Goal: Information Seeking & Learning: Find specific fact

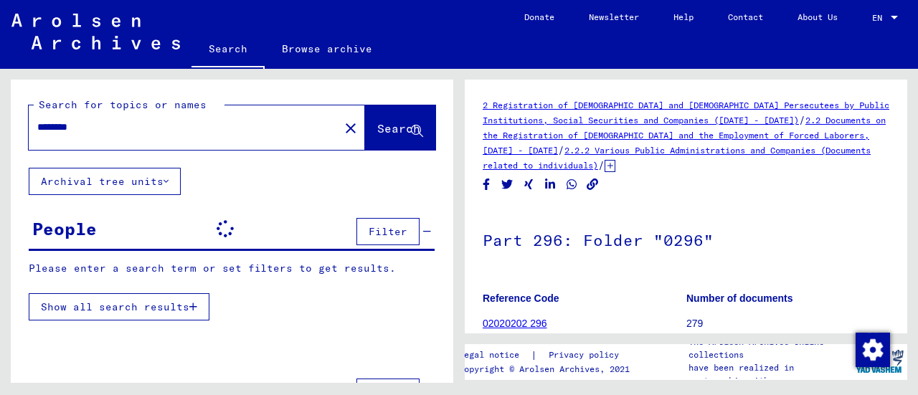
scroll to position [15, 0]
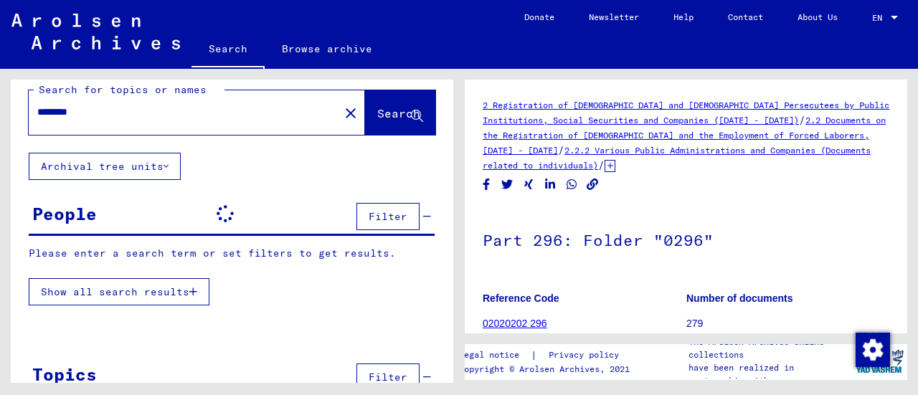
click at [342, 115] on mat-icon "close" at bounding box center [350, 113] width 17 height 17
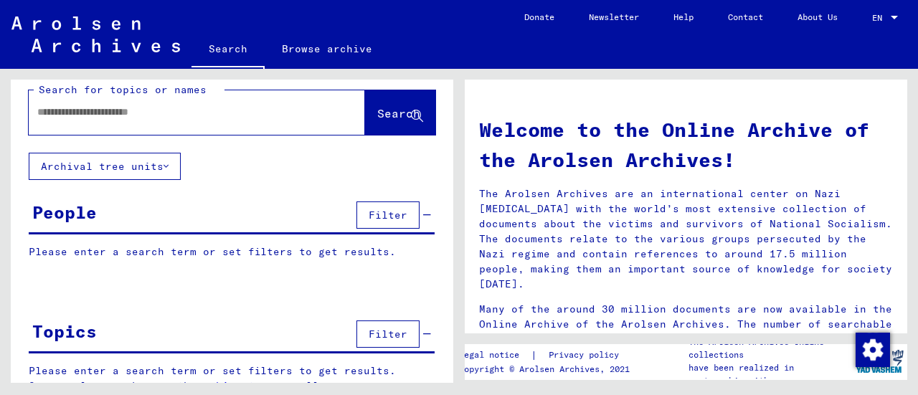
click at [173, 117] on input "text" at bounding box center [179, 112] width 285 height 15
type input "*******"
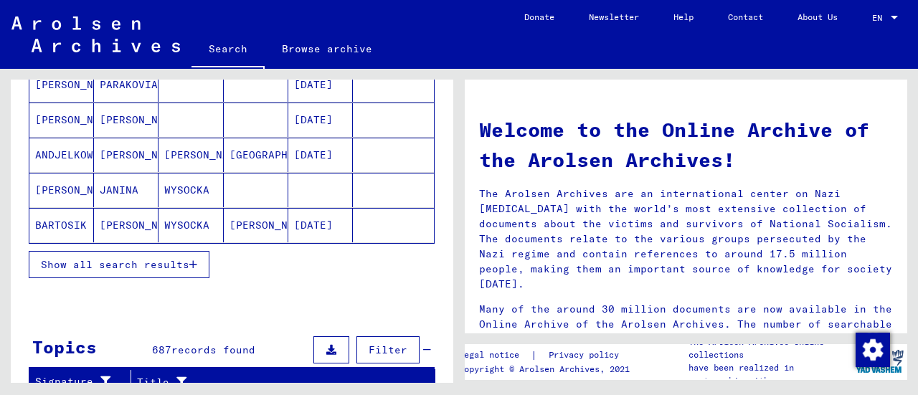
scroll to position [224, 0]
click at [175, 257] on span "Show all search results" at bounding box center [115, 263] width 148 height 13
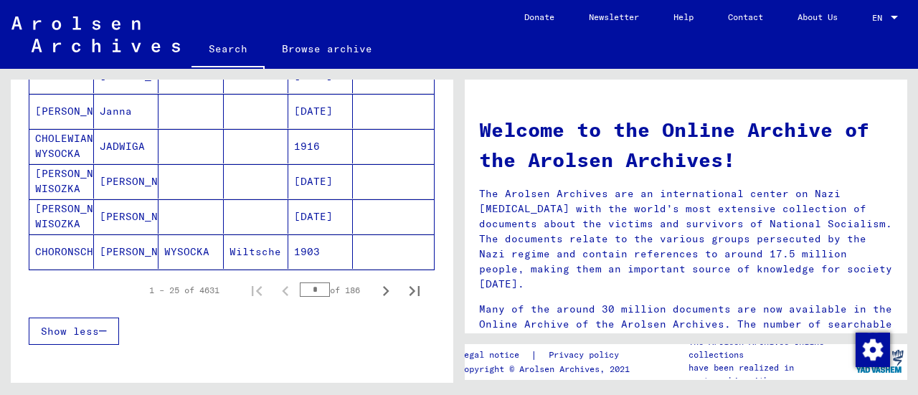
scroll to position [900, 0]
click at [378, 285] on icon "Next page" at bounding box center [386, 290] width 20 height 20
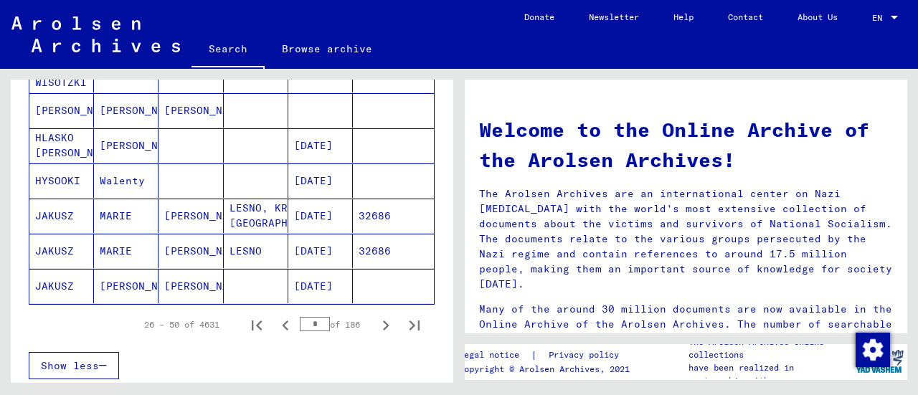
scroll to position [909, 0]
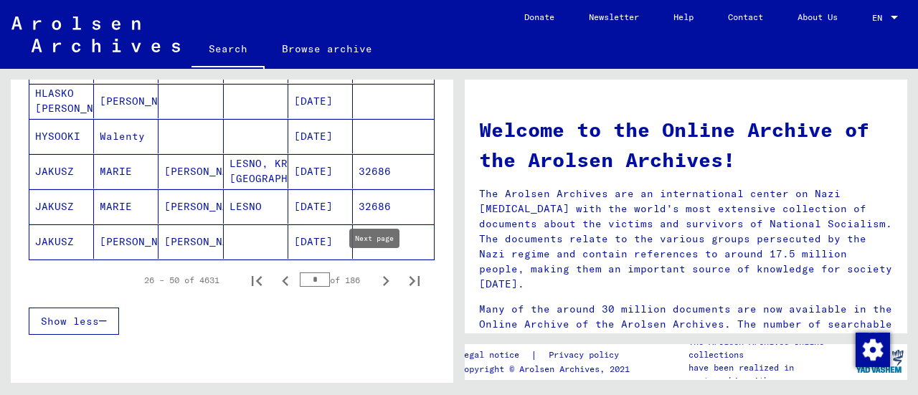
click at [379, 272] on icon "Next page" at bounding box center [386, 281] width 20 height 20
type input "*"
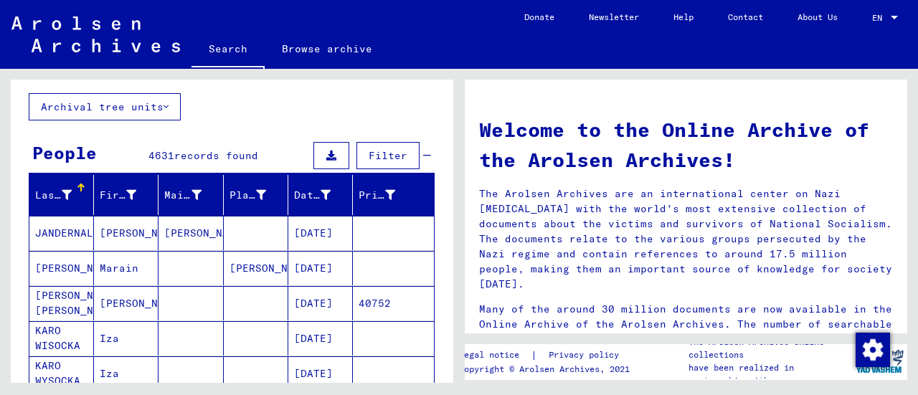
scroll to position [0, 0]
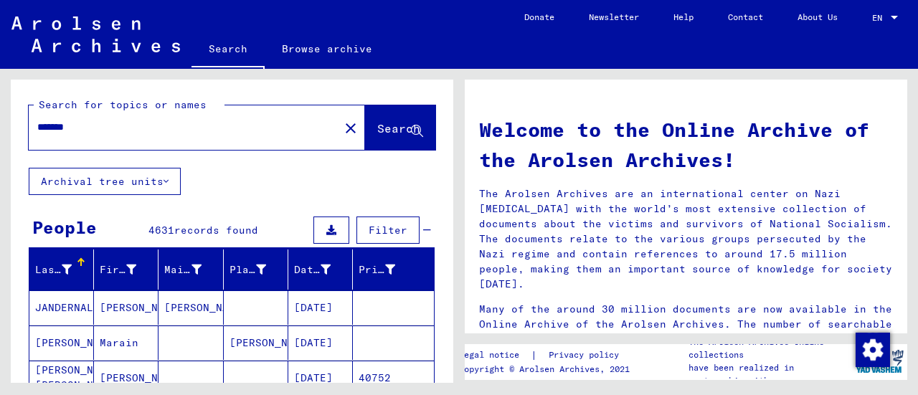
click at [208, 133] on input "*******" at bounding box center [179, 127] width 285 height 15
type input "**********"
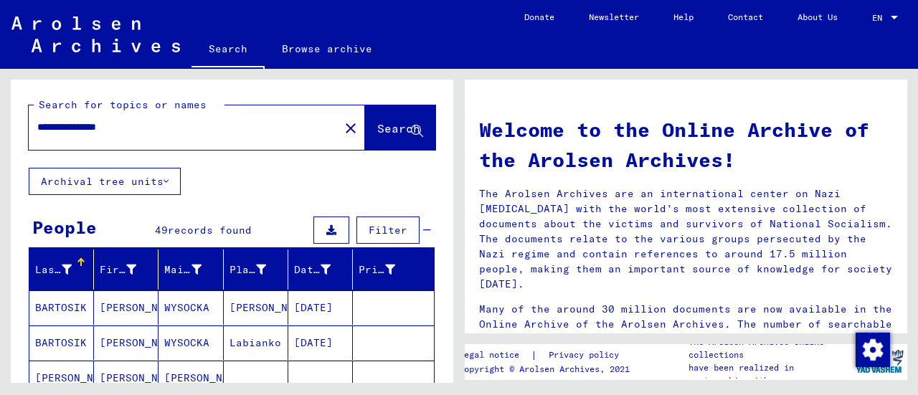
scroll to position [123, 0]
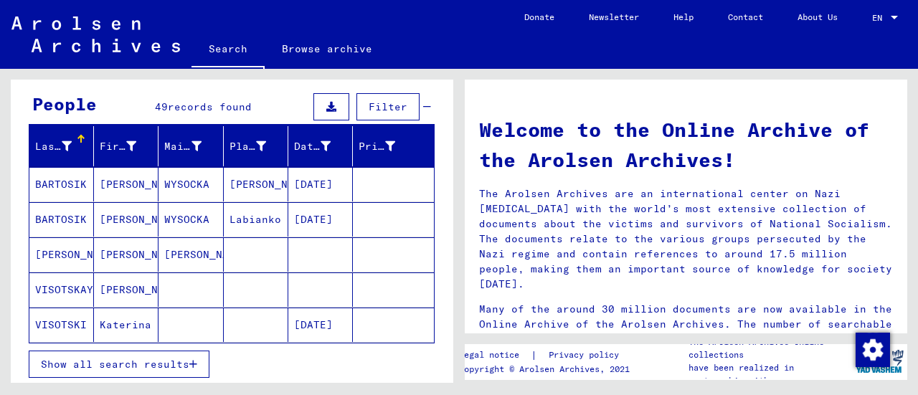
click at [155, 361] on span "Show all search results" at bounding box center [115, 364] width 148 height 13
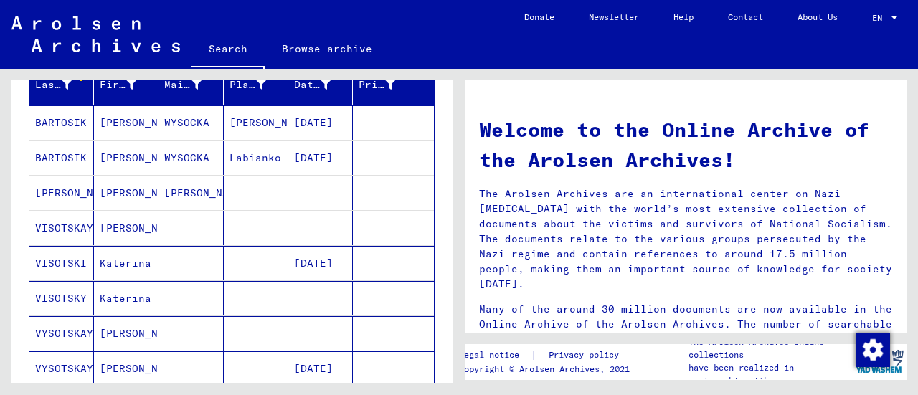
scroll to position [188, 0]
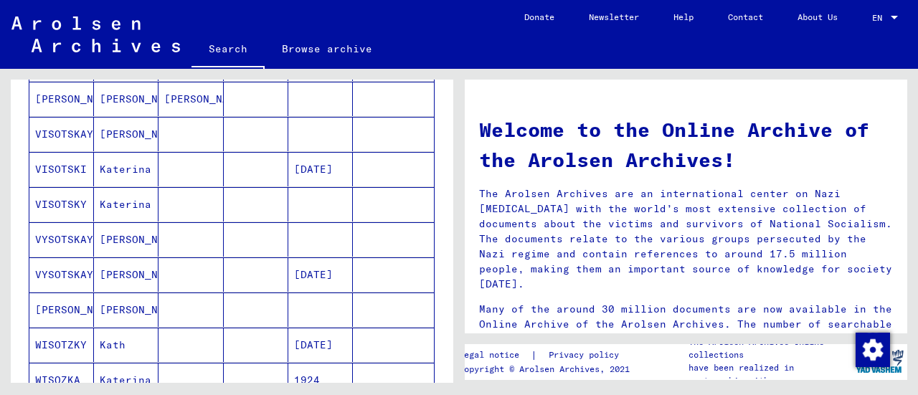
click at [212, 270] on mat-cell at bounding box center [190, 274] width 65 height 34
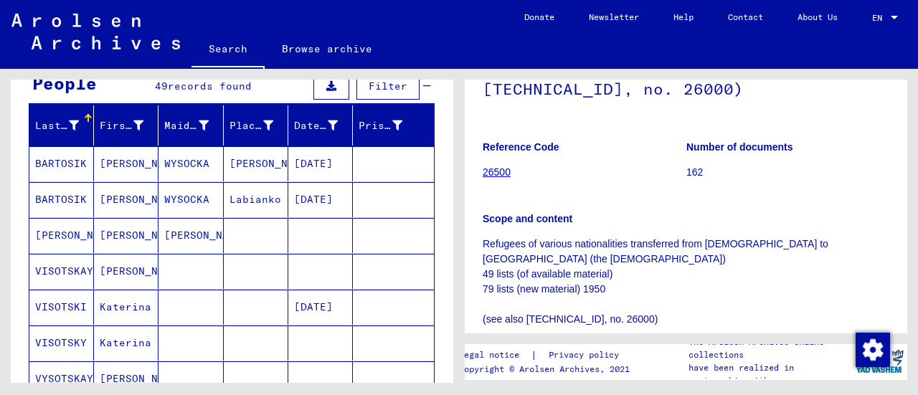
scroll to position [143, 0]
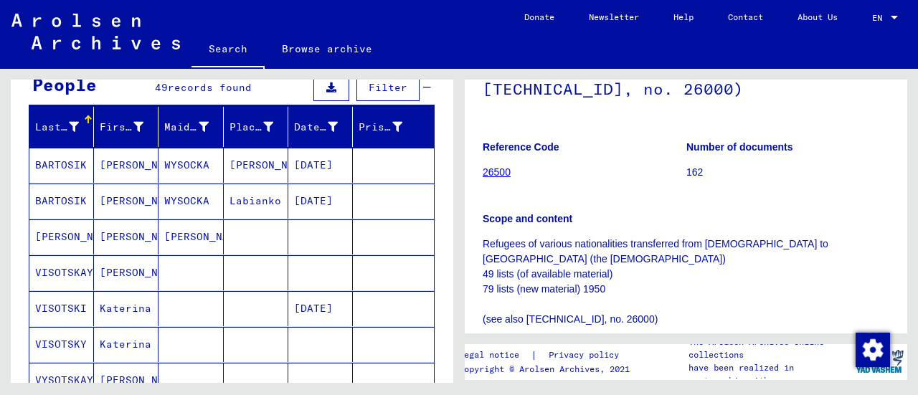
click at [237, 268] on mat-cell at bounding box center [256, 272] width 65 height 35
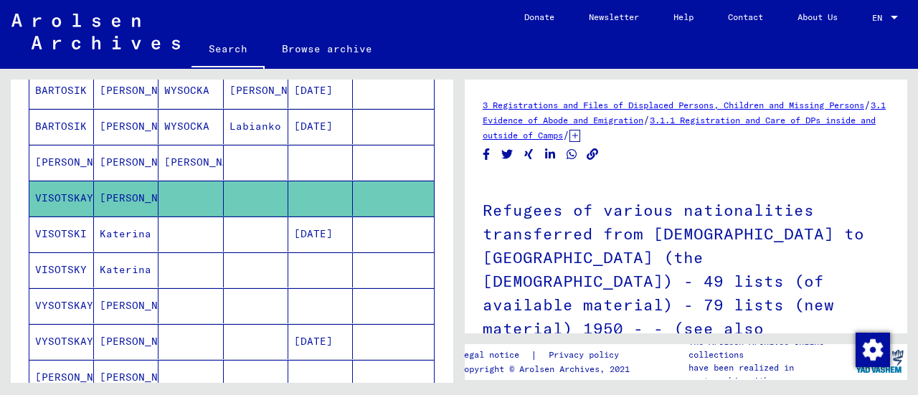
scroll to position [219, 0]
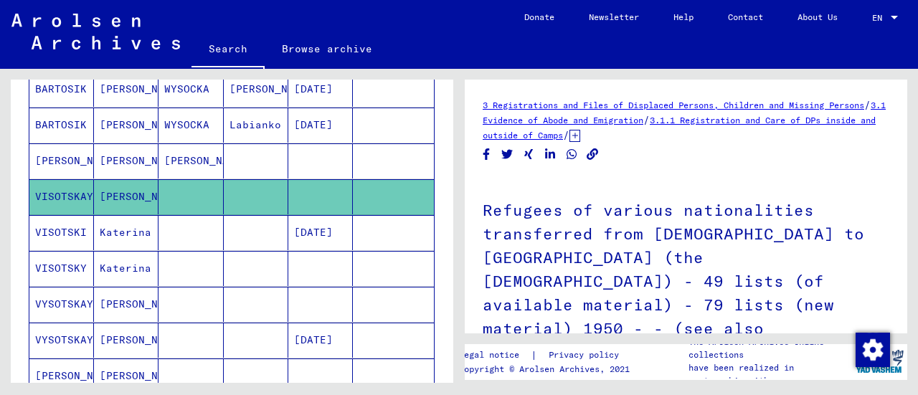
click at [224, 272] on mat-cell at bounding box center [256, 268] width 65 height 35
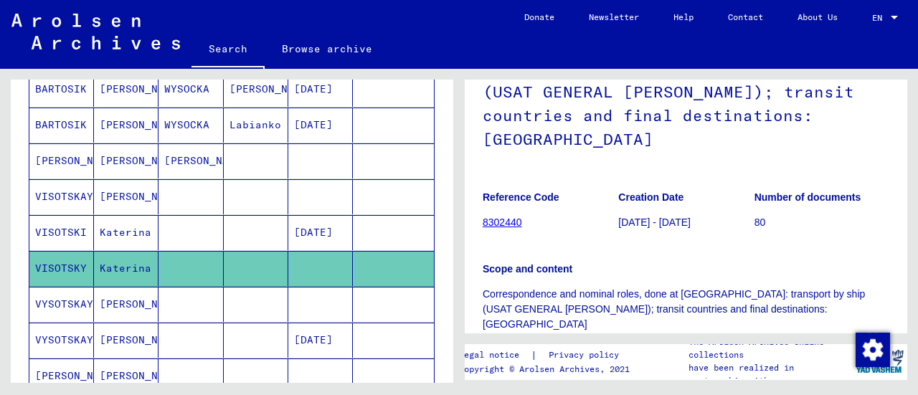
scroll to position [151, 0]
click at [503, 216] on link "8302440" at bounding box center [501, 221] width 39 height 11
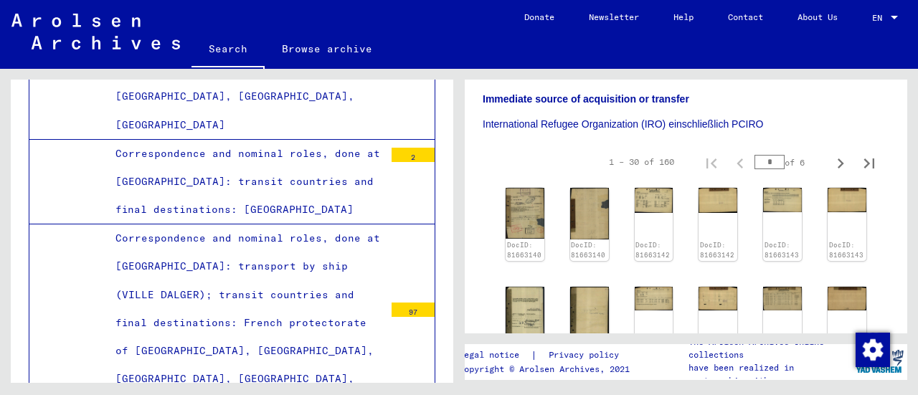
scroll to position [422, 0]
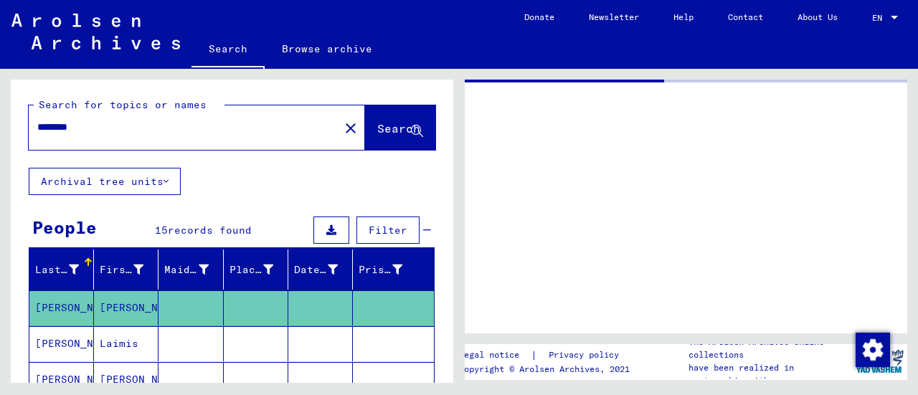
type input "**********"
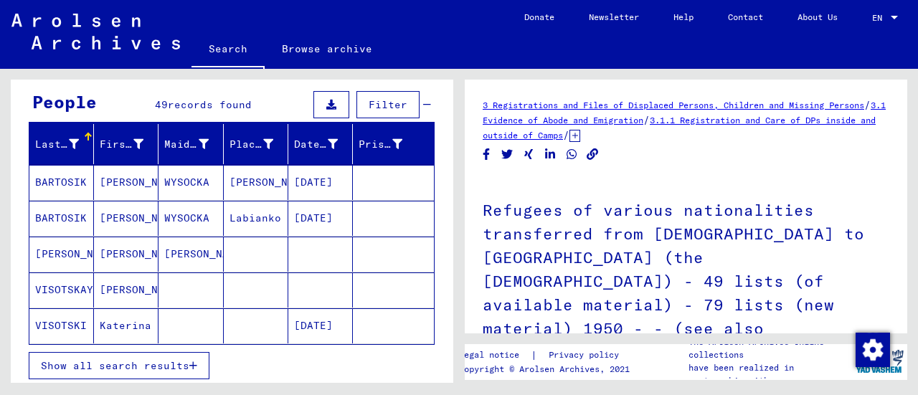
scroll to position [126, 0]
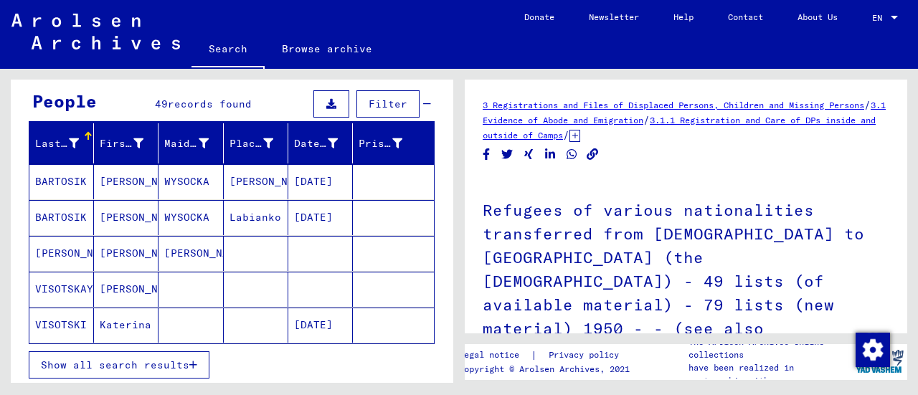
click at [176, 358] on span "Show all search results" at bounding box center [115, 364] width 148 height 13
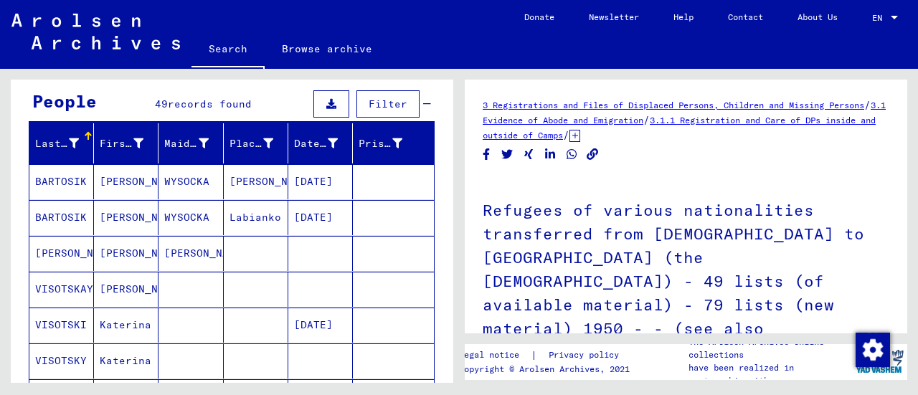
scroll to position [163, 0]
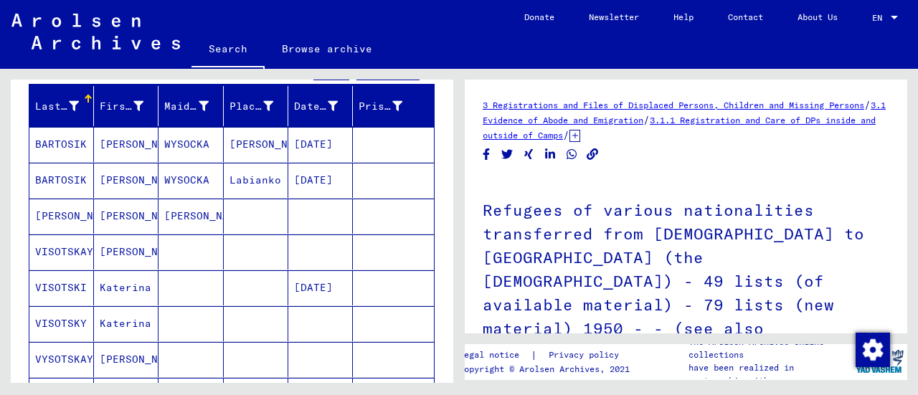
click at [268, 245] on mat-cell at bounding box center [256, 251] width 65 height 35
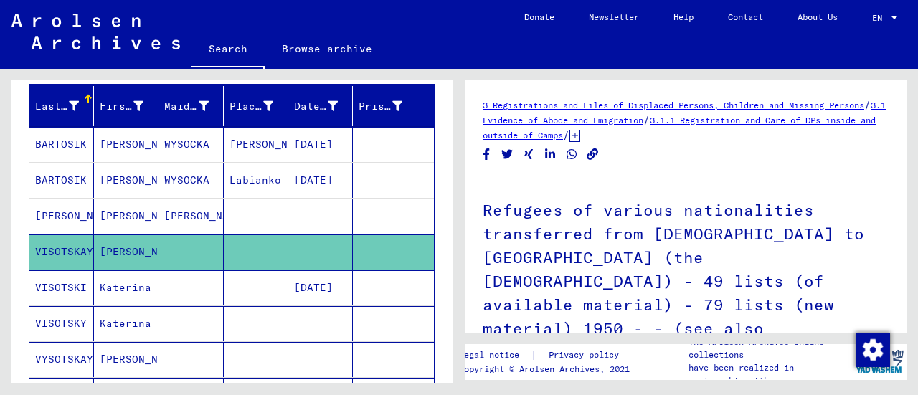
click at [224, 318] on mat-cell at bounding box center [256, 323] width 65 height 35
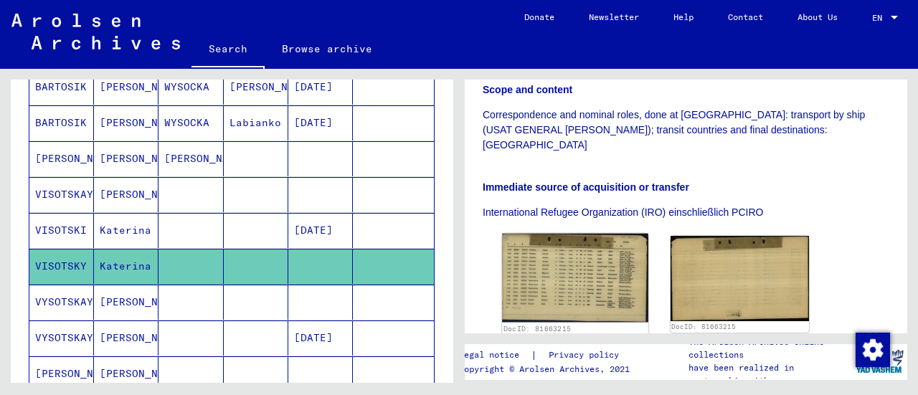
scroll to position [333, 0]
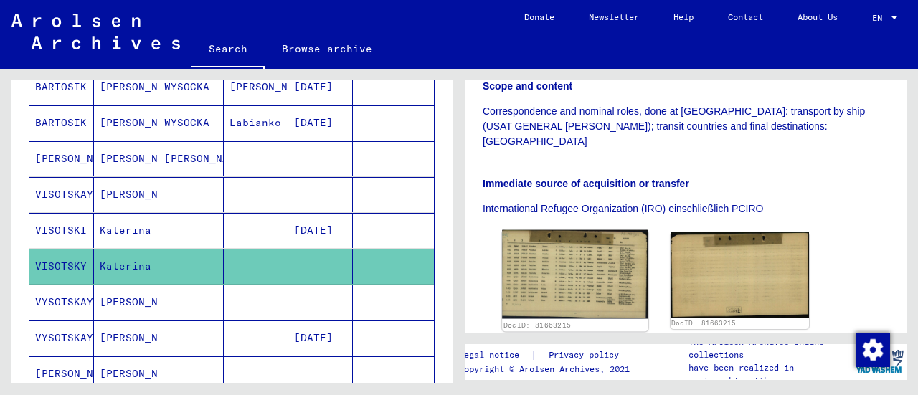
click at [536, 230] on img at bounding box center [575, 274] width 146 height 89
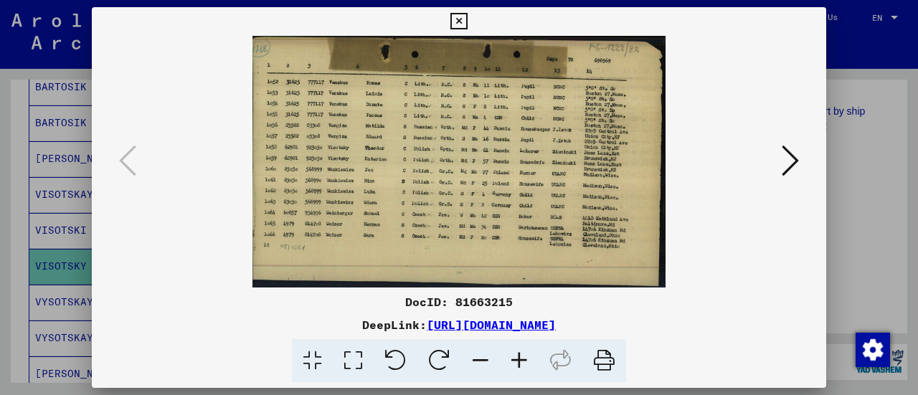
click at [519, 352] on icon at bounding box center [519, 361] width 39 height 44
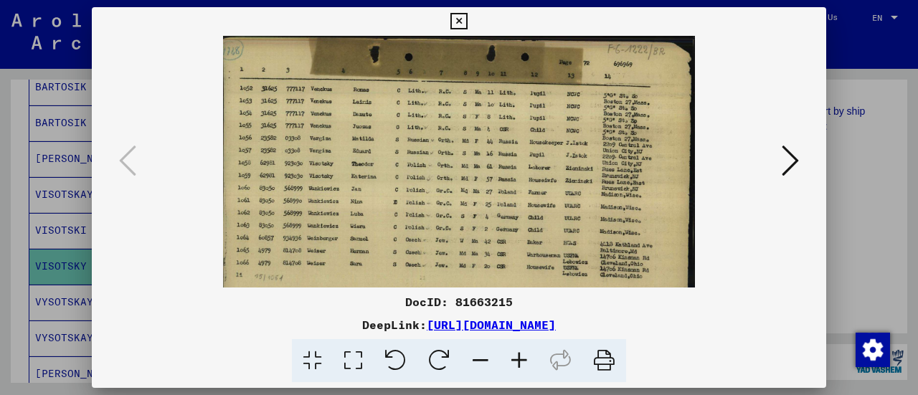
click at [519, 352] on icon at bounding box center [519, 361] width 39 height 44
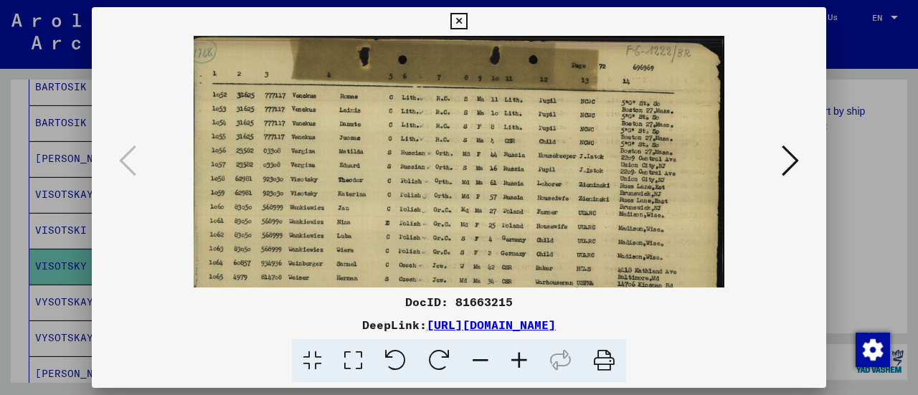
click at [519, 352] on icon at bounding box center [519, 361] width 39 height 44
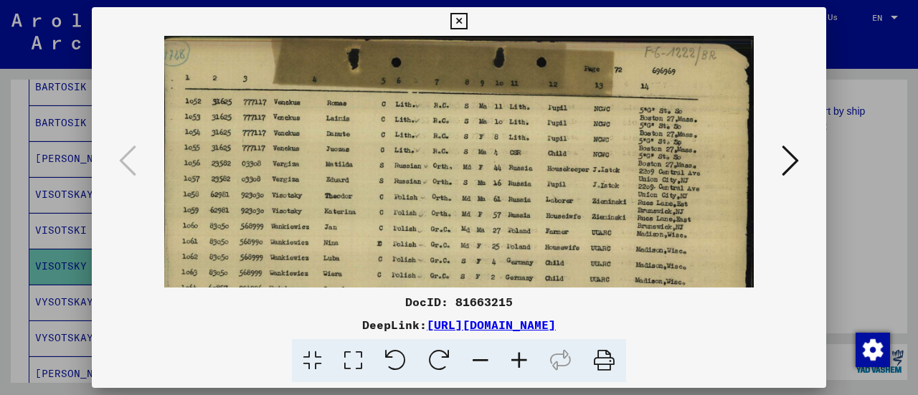
click at [790, 163] on icon at bounding box center [789, 160] width 17 height 34
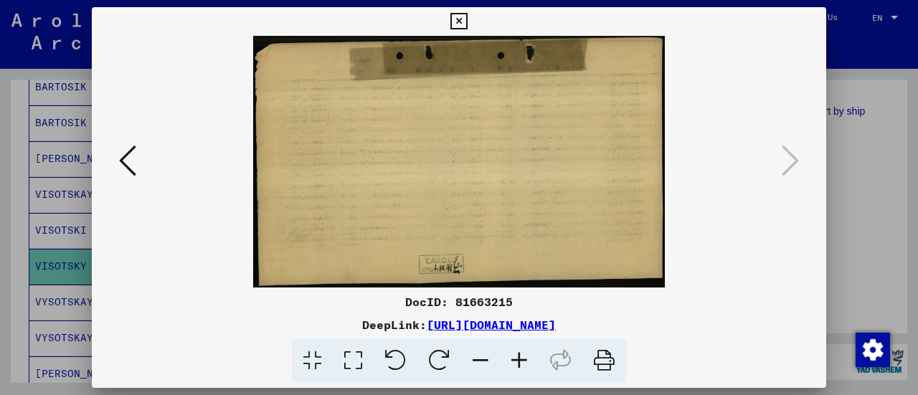
click at [462, 16] on icon at bounding box center [458, 21] width 16 height 17
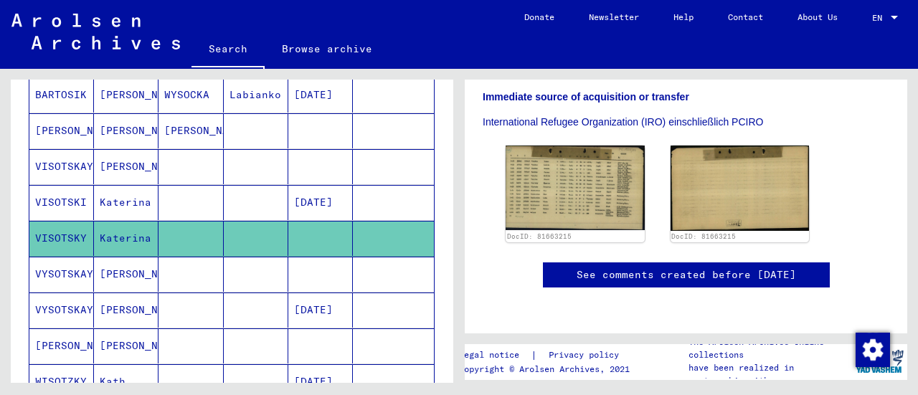
scroll to position [249, 0]
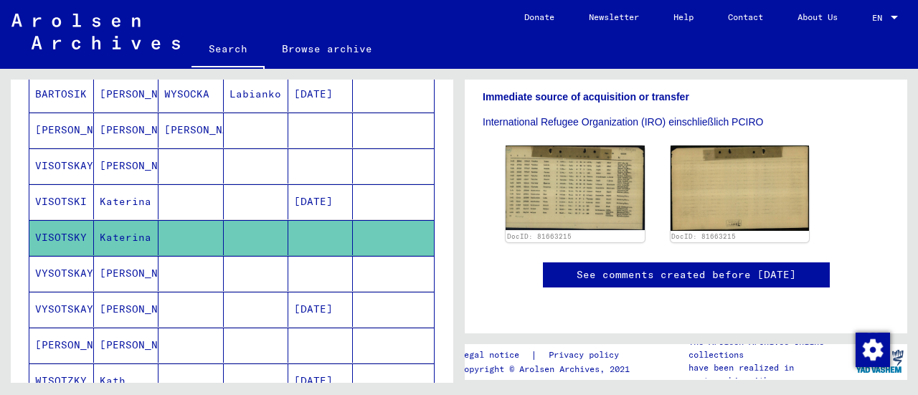
click at [234, 260] on mat-cell at bounding box center [256, 273] width 65 height 35
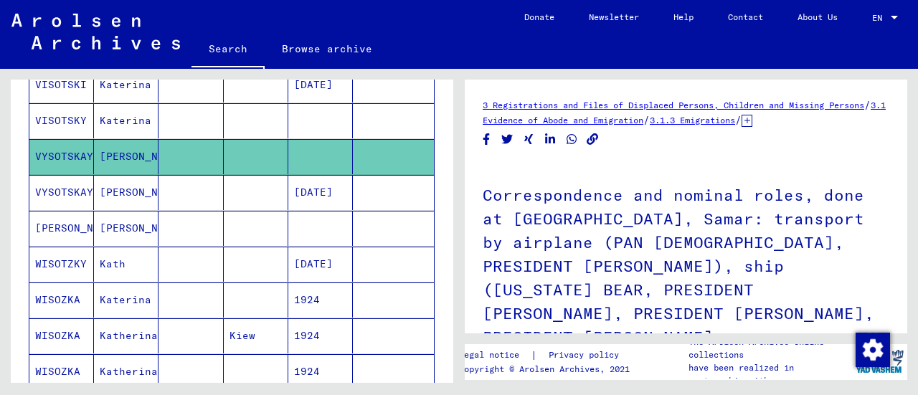
scroll to position [367, 0]
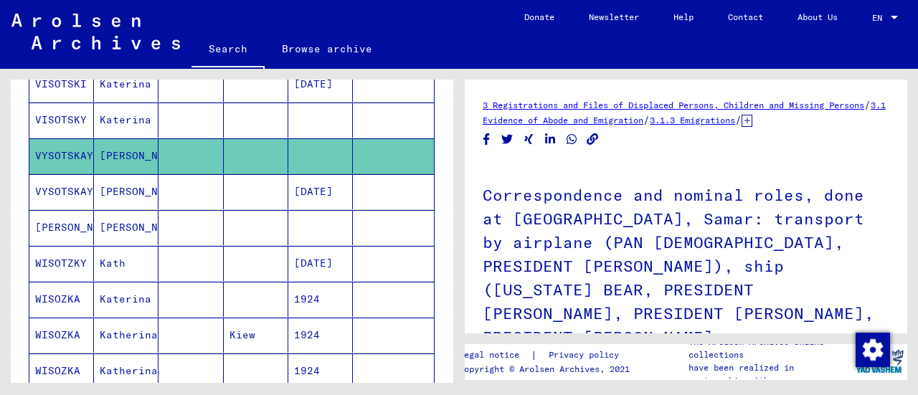
click at [234, 189] on mat-cell at bounding box center [256, 191] width 65 height 35
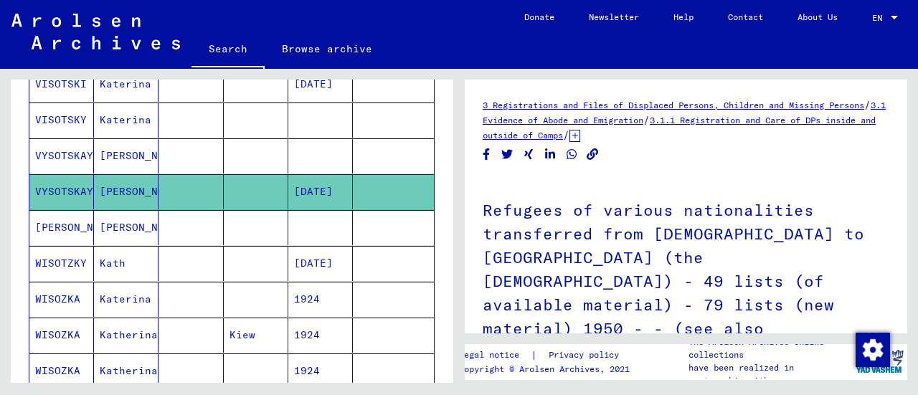
click at [227, 224] on mat-cell at bounding box center [256, 227] width 65 height 35
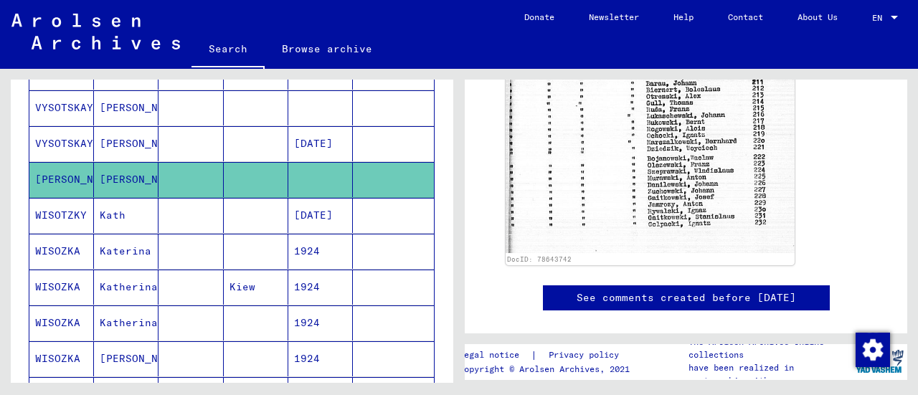
scroll to position [421, 0]
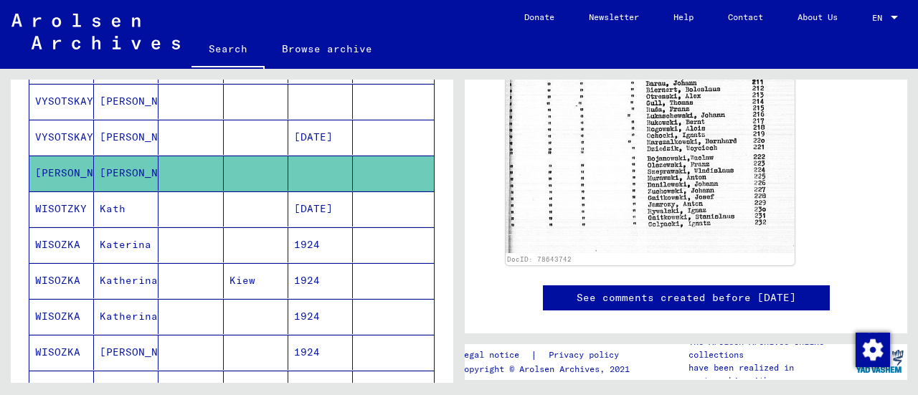
click at [242, 201] on mat-cell at bounding box center [256, 208] width 65 height 35
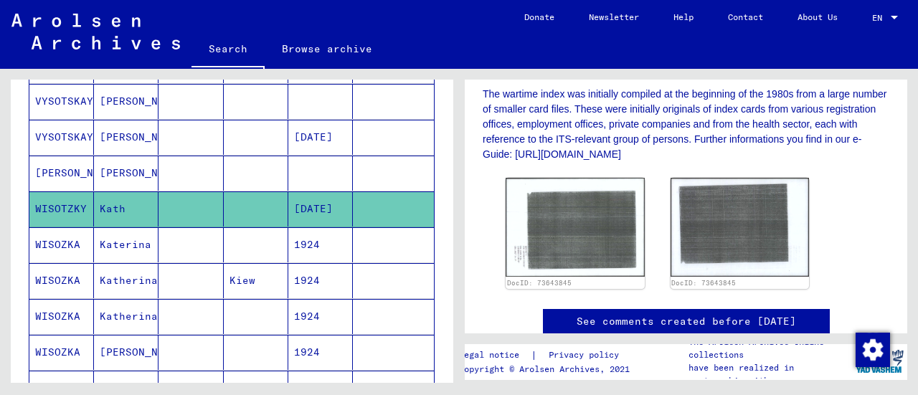
scroll to position [406, 0]
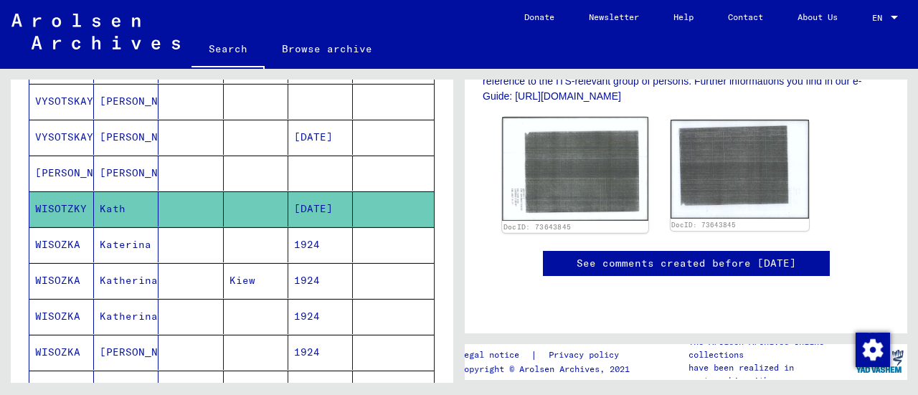
click at [581, 190] on img at bounding box center [575, 169] width 146 height 104
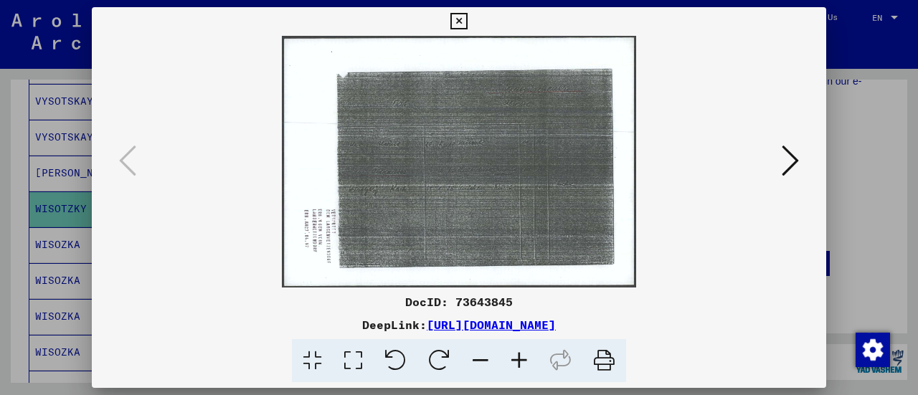
click at [463, 17] on icon at bounding box center [458, 21] width 16 height 17
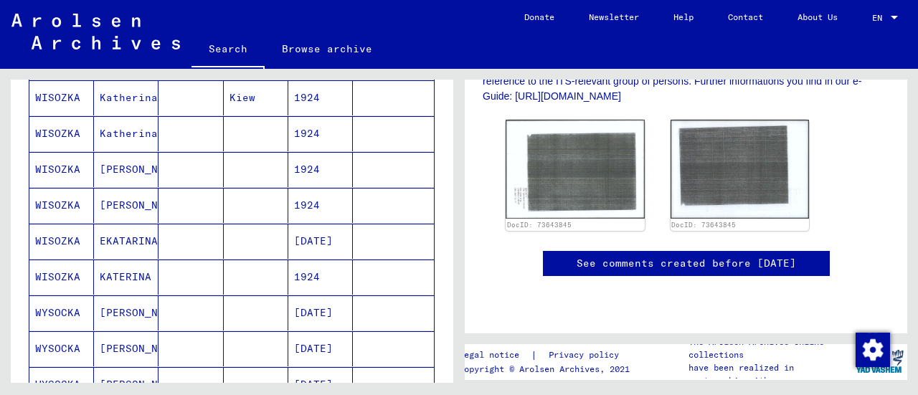
scroll to position [608, 0]
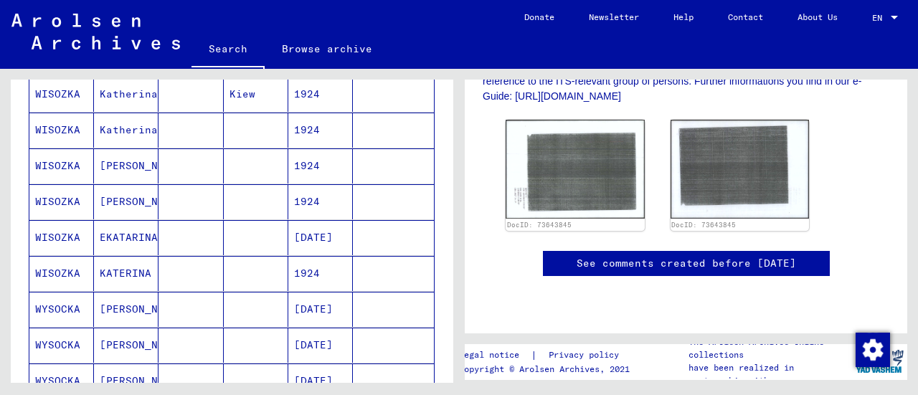
click at [251, 226] on mat-cell at bounding box center [256, 237] width 65 height 35
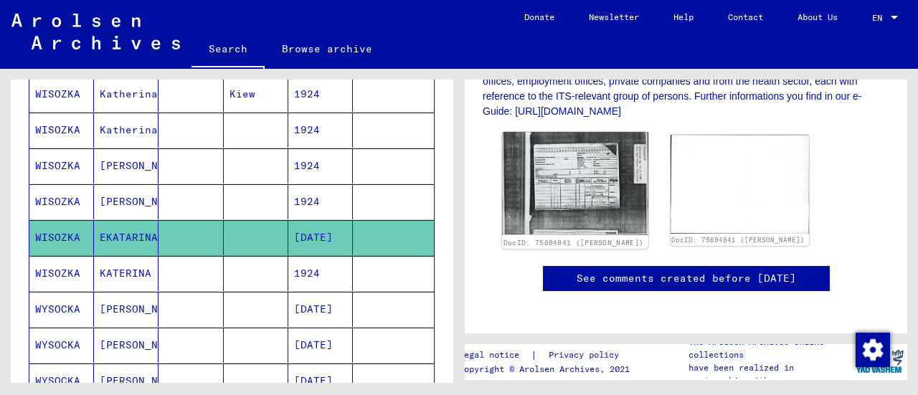
scroll to position [392, 0]
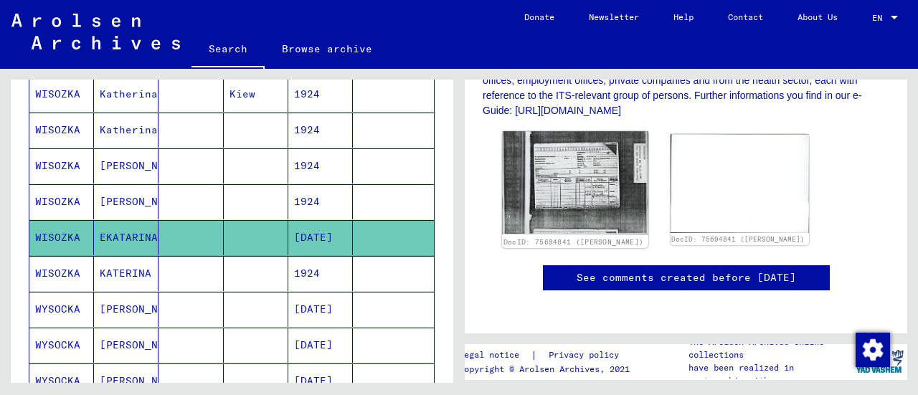
click at [555, 193] on img at bounding box center [575, 182] width 146 height 103
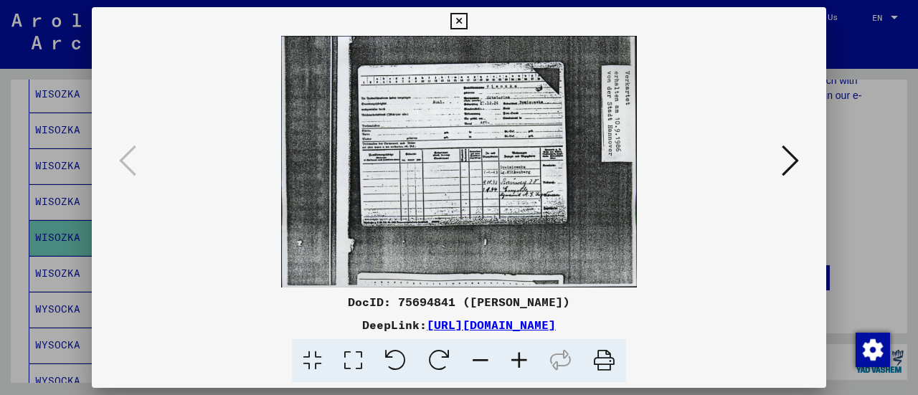
click at [861, 50] on div at bounding box center [459, 197] width 918 height 395
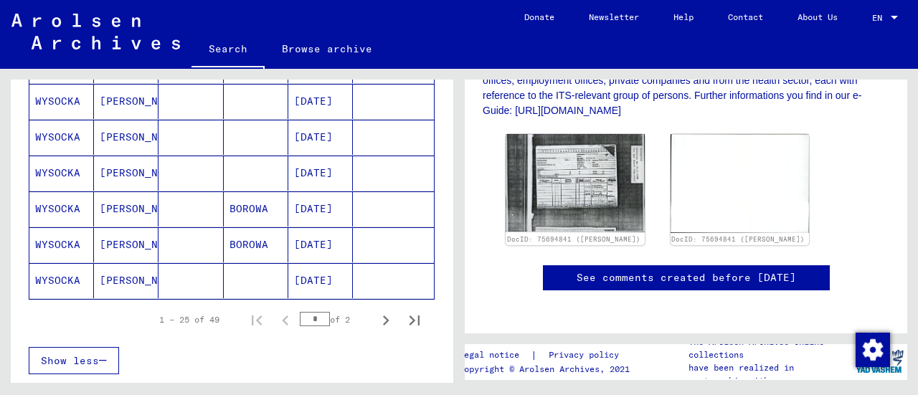
scroll to position [888, 0]
click at [189, 232] on mat-cell at bounding box center [190, 244] width 65 height 35
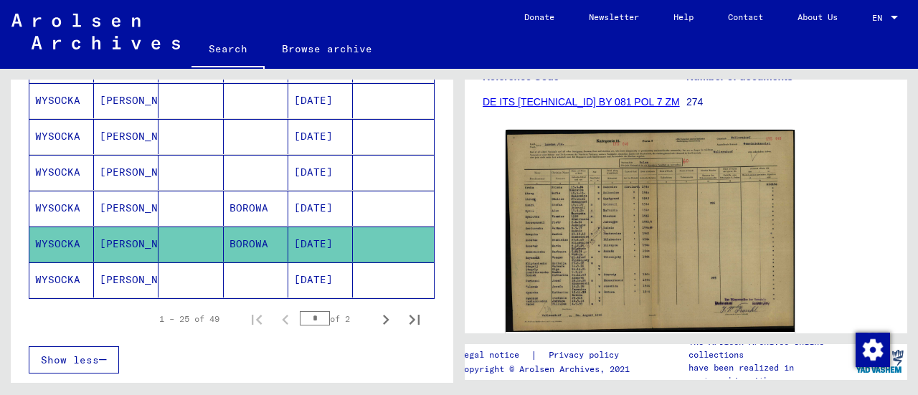
scroll to position [278, 0]
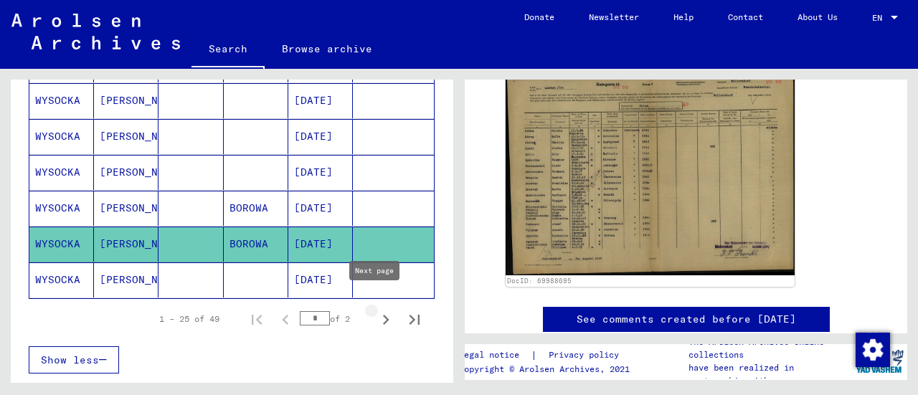
click at [379, 310] on icon "Next page" at bounding box center [386, 320] width 20 height 20
type input "*"
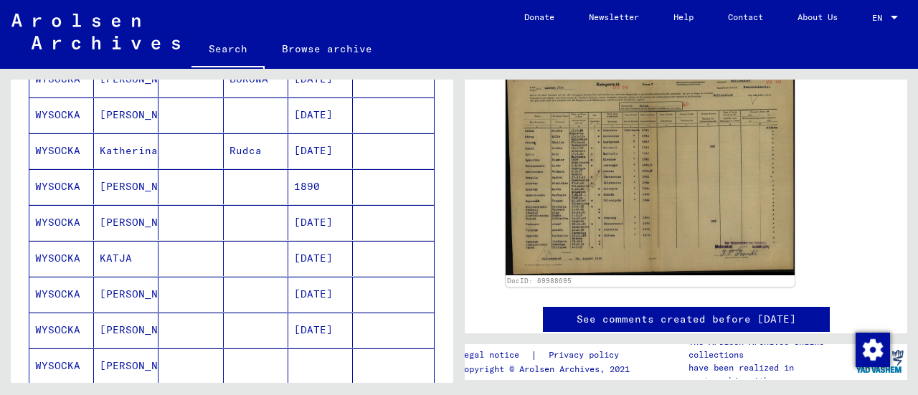
scroll to position [230, 0]
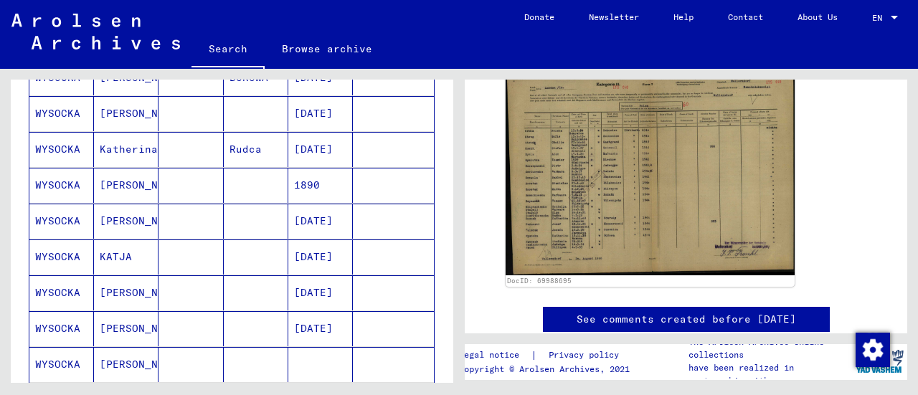
click at [239, 222] on mat-cell at bounding box center [256, 221] width 65 height 35
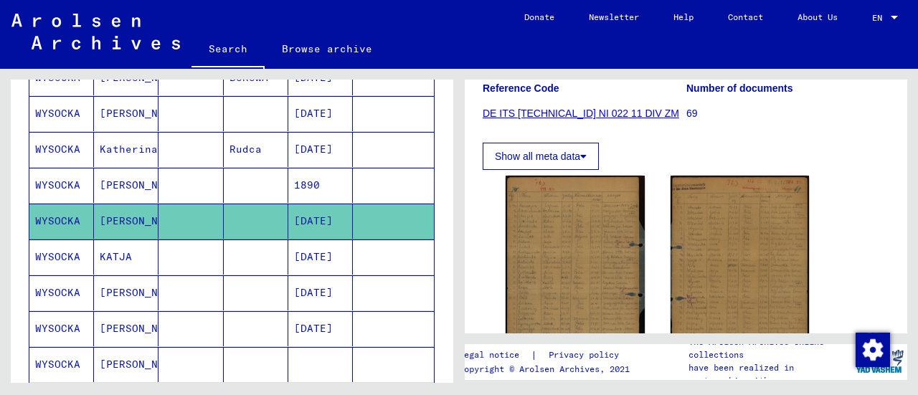
scroll to position [314, 0]
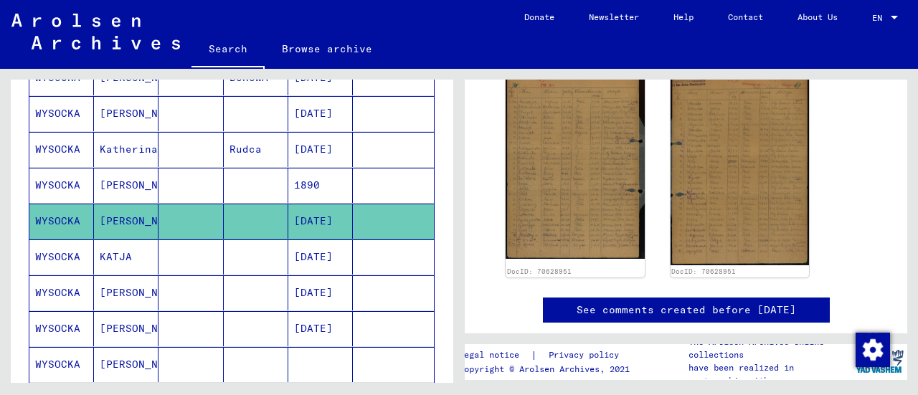
click at [545, 221] on img at bounding box center [574, 165] width 139 height 186
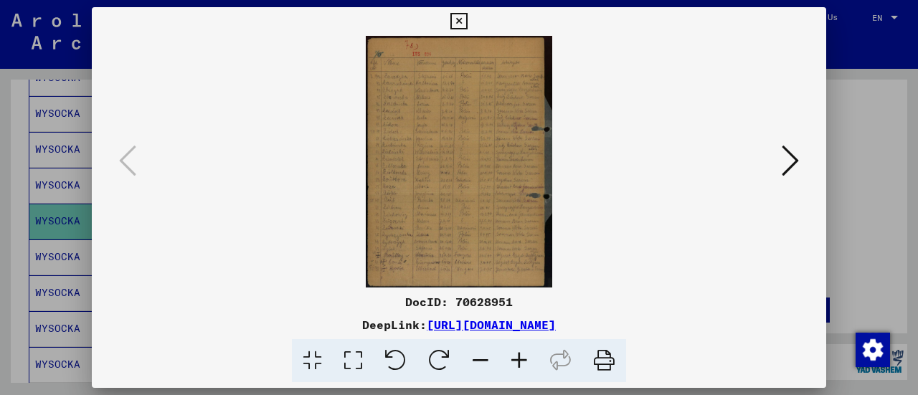
click at [526, 355] on icon at bounding box center [519, 361] width 39 height 44
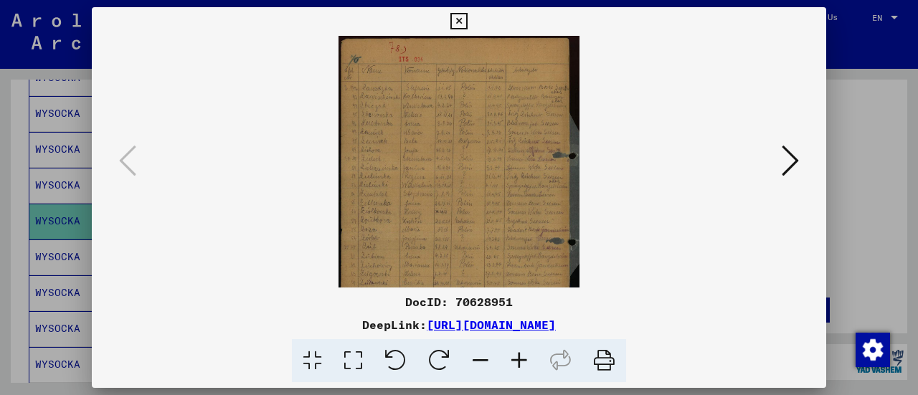
click at [526, 355] on icon at bounding box center [519, 361] width 39 height 44
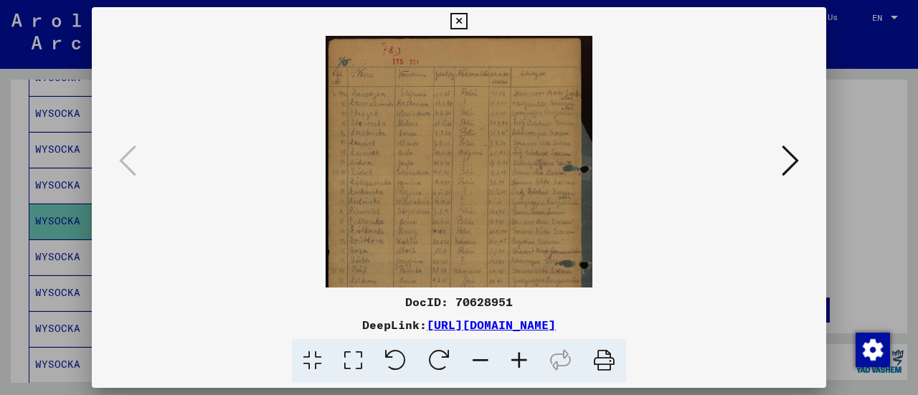
click at [526, 355] on icon at bounding box center [519, 361] width 39 height 44
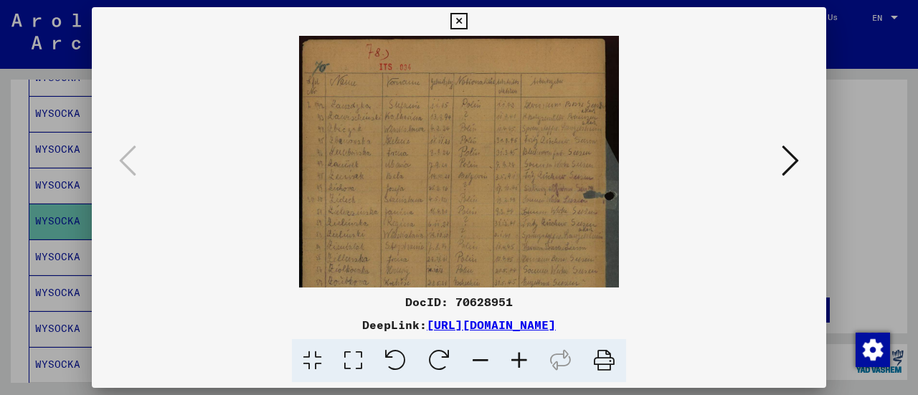
click at [526, 355] on icon at bounding box center [519, 361] width 39 height 44
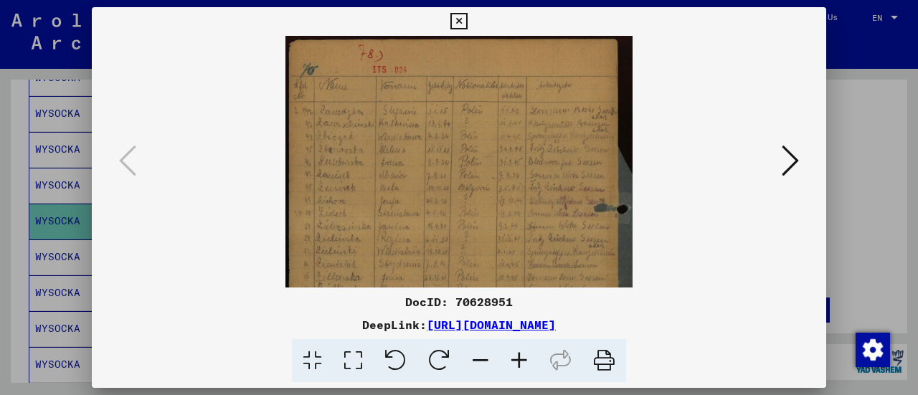
click at [526, 355] on icon at bounding box center [519, 361] width 39 height 44
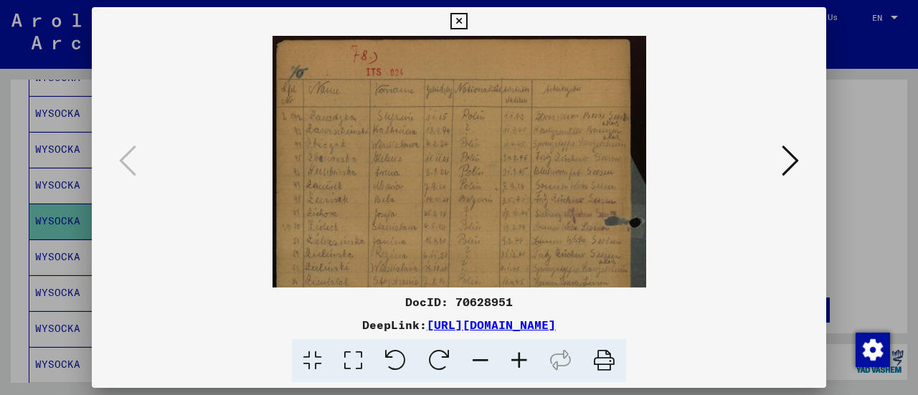
click at [526, 355] on icon at bounding box center [519, 361] width 39 height 44
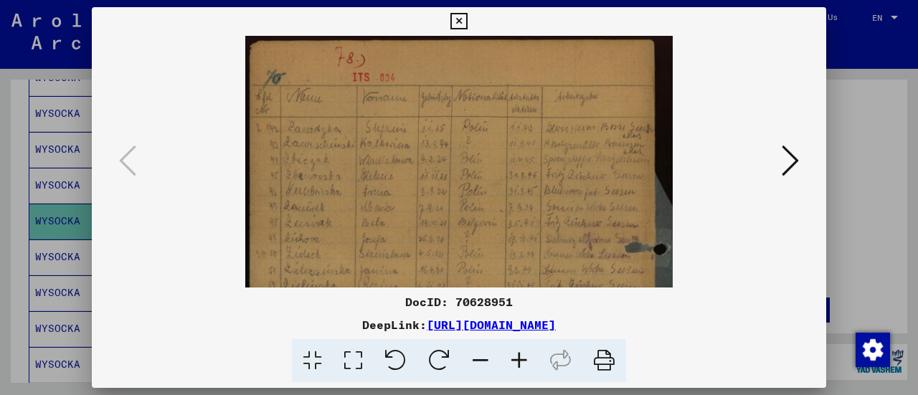
click at [526, 353] on icon at bounding box center [519, 361] width 39 height 44
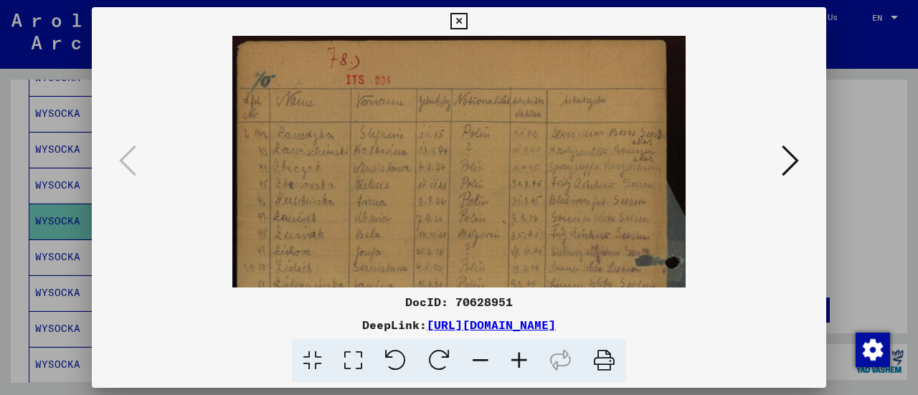
click at [839, 151] on div at bounding box center [459, 197] width 918 height 395
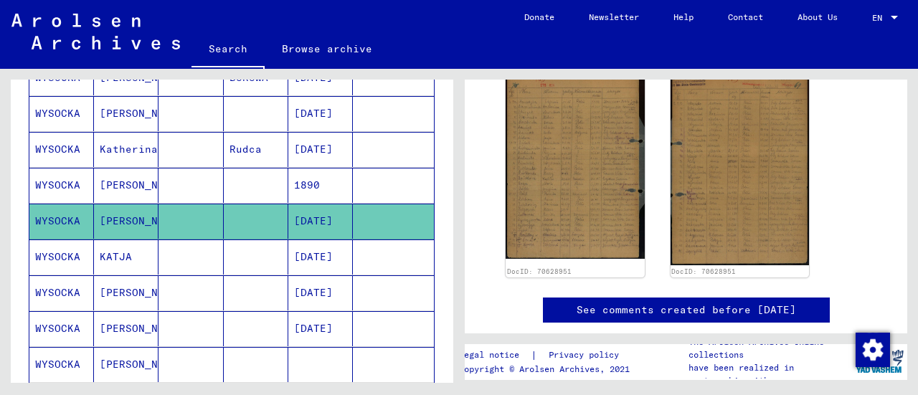
click at [259, 245] on mat-cell at bounding box center [256, 256] width 65 height 35
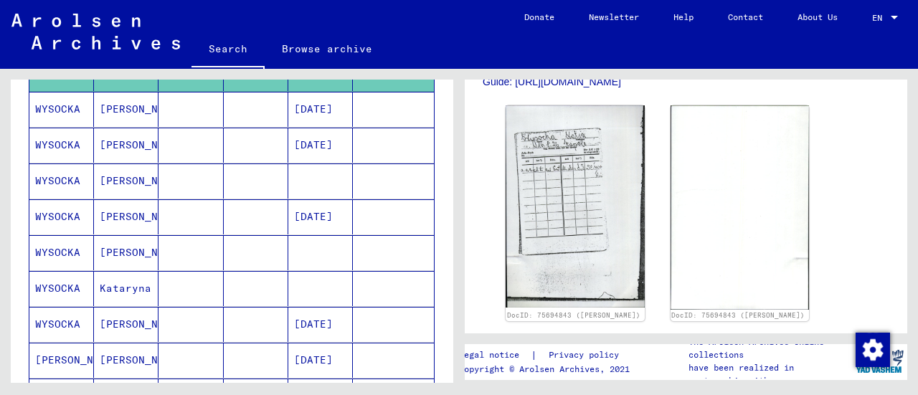
scroll to position [414, 0]
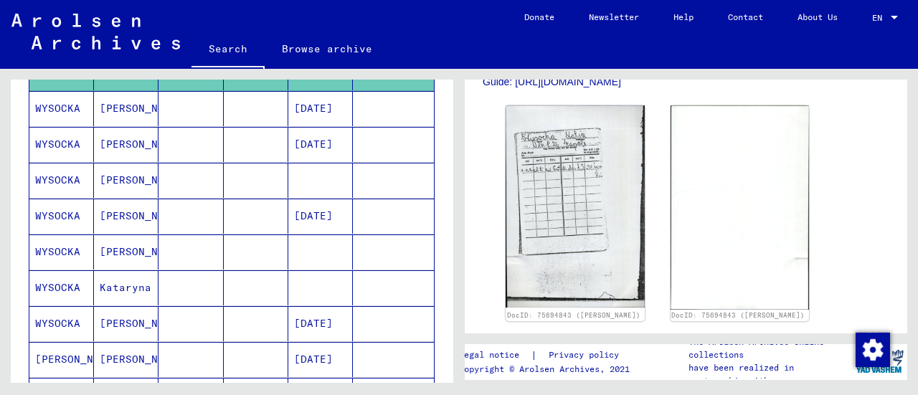
click at [234, 173] on mat-cell at bounding box center [256, 180] width 65 height 35
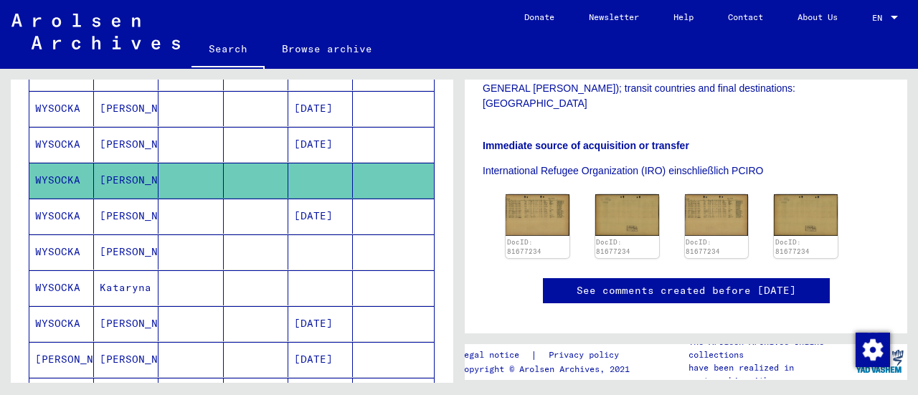
scroll to position [368, 0]
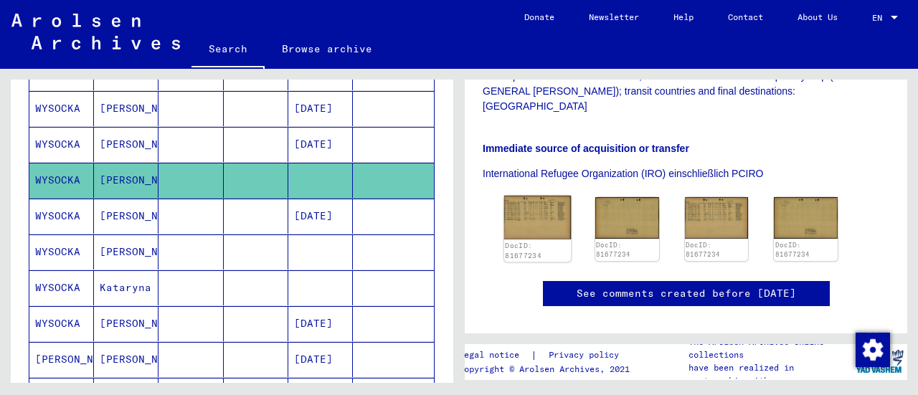
click at [549, 196] on img at bounding box center [537, 218] width 67 height 44
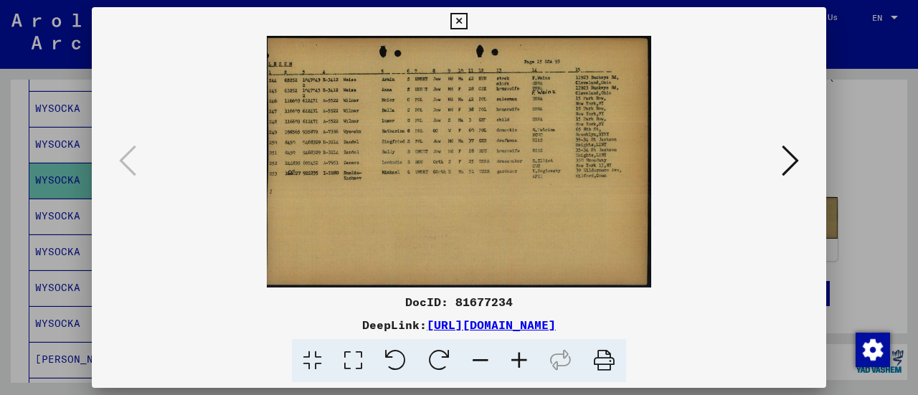
click at [515, 356] on icon at bounding box center [519, 361] width 39 height 44
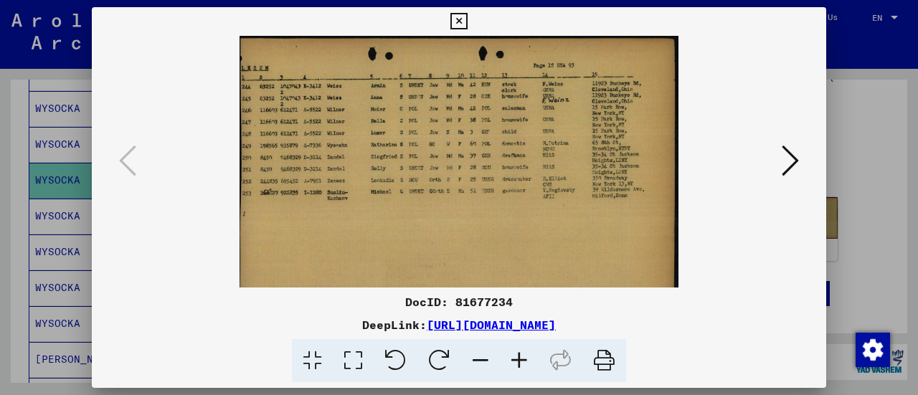
click at [515, 356] on icon at bounding box center [519, 361] width 39 height 44
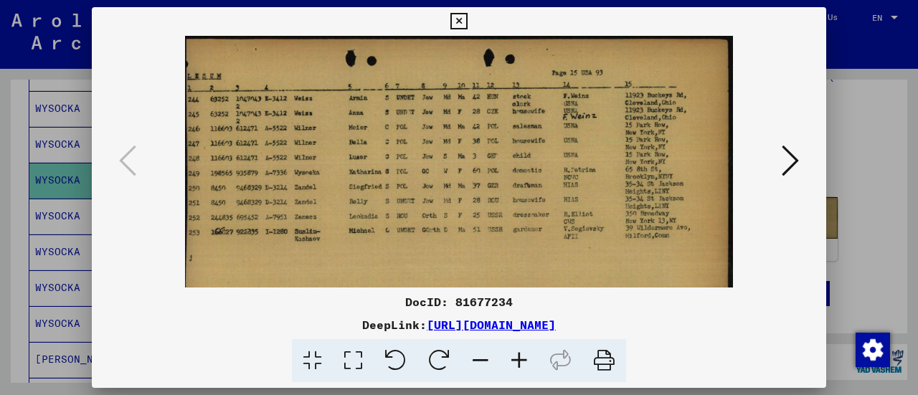
click at [515, 356] on icon at bounding box center [519, 361] width 39 height 44
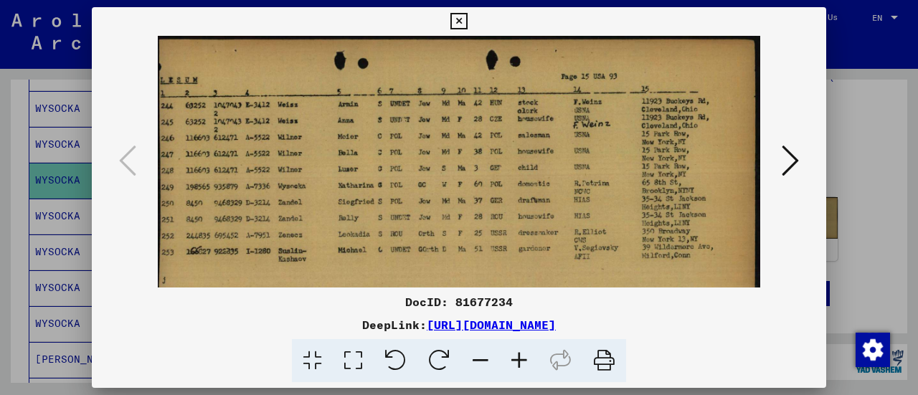
click at [515, 356] on icon at bounding box center [519, 361] width 39 height 44
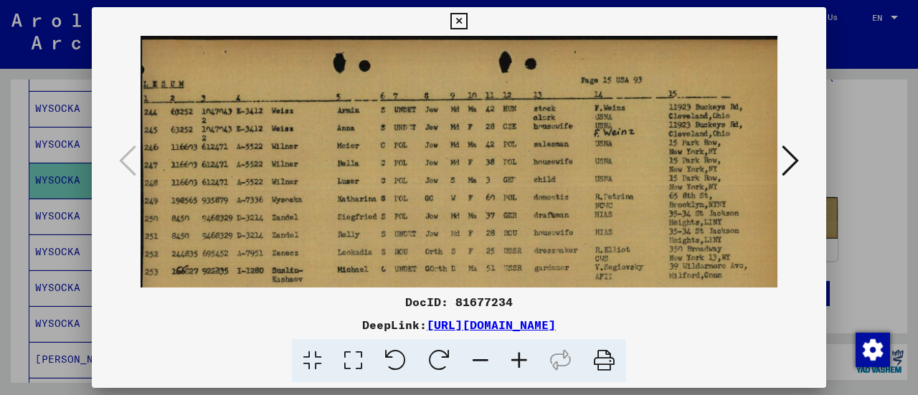
click at [787, 168] on icon at bounding box center [789, 160] width 17 height 34
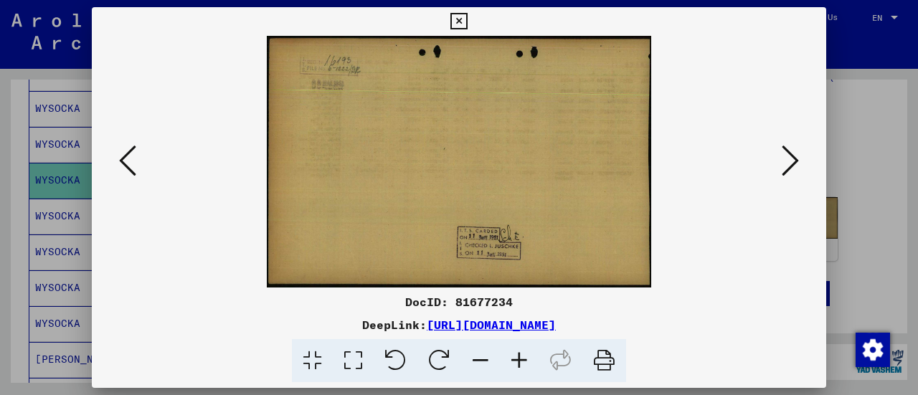
click at [830, 138] on div at bounding box center [459, 197] width 918 height 395
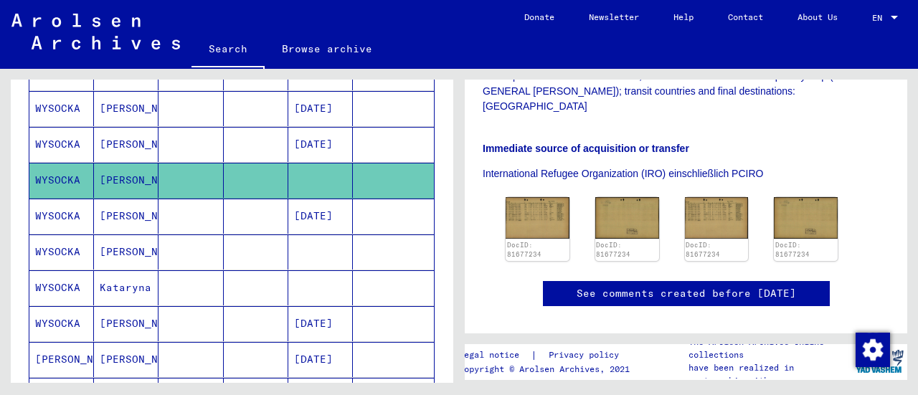
click at [303, 249] on mat-cell at bounding box center [320, 251] width 65 height 35
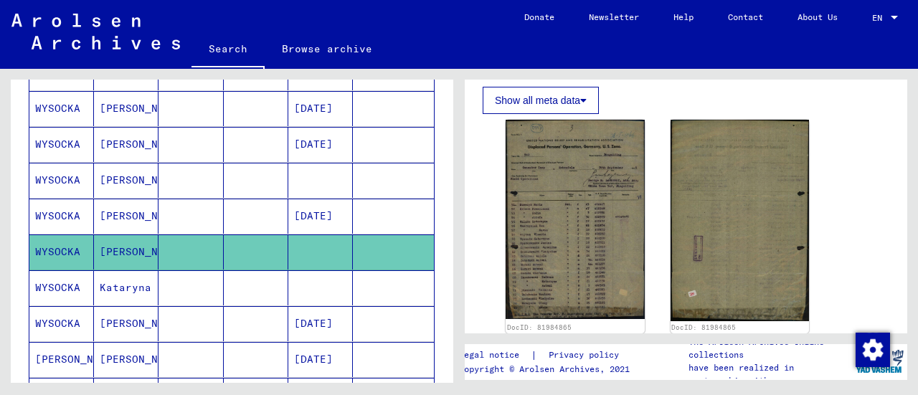
scroll to position [267, 0]
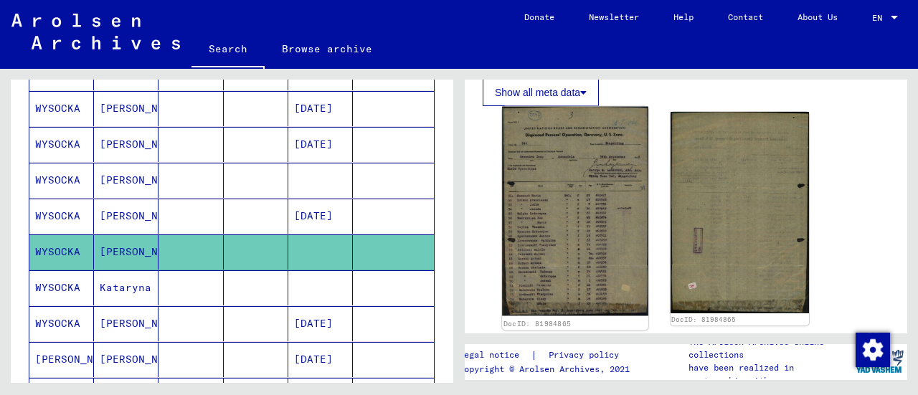
click at [568, 206] on img at bounding box center [575, 211] width 146 height 209
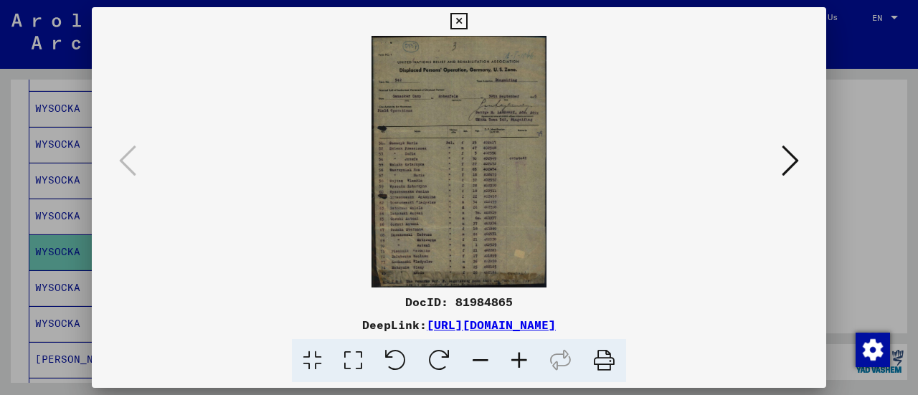
click at [520, 374] on icon at bounding box center [519, 361] width 39 height 44
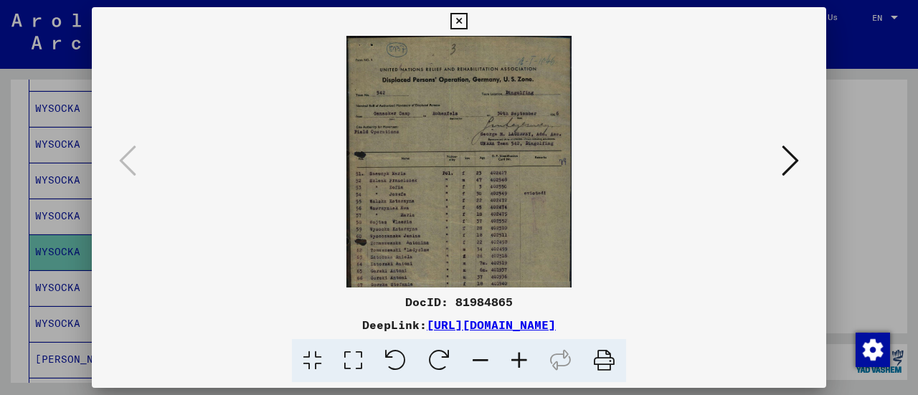
click at [520, 374] on icon at bounding box center [519, 361] width 39 height 44
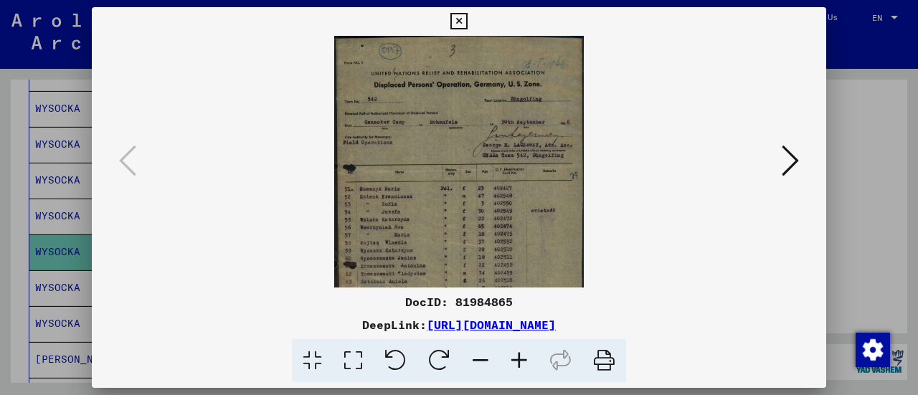
click at [520, 374] on icon at bounding box center [519, 361] width 39 height 44
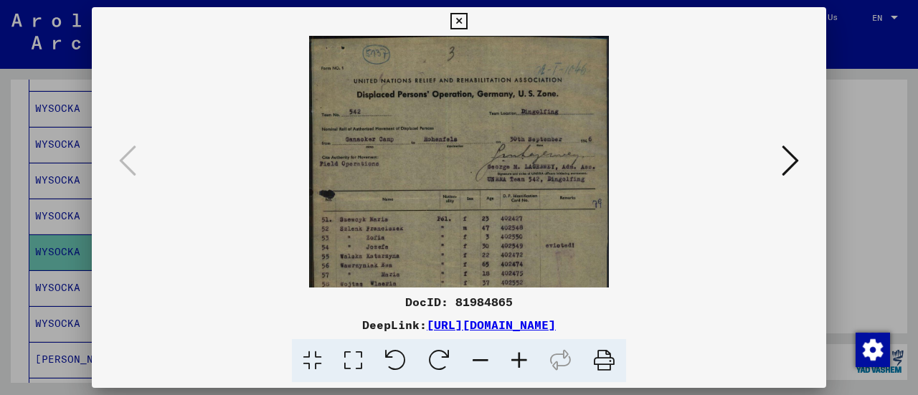
click at [520, 374] on icon at bounding box center [519, 361] width 39 height 44
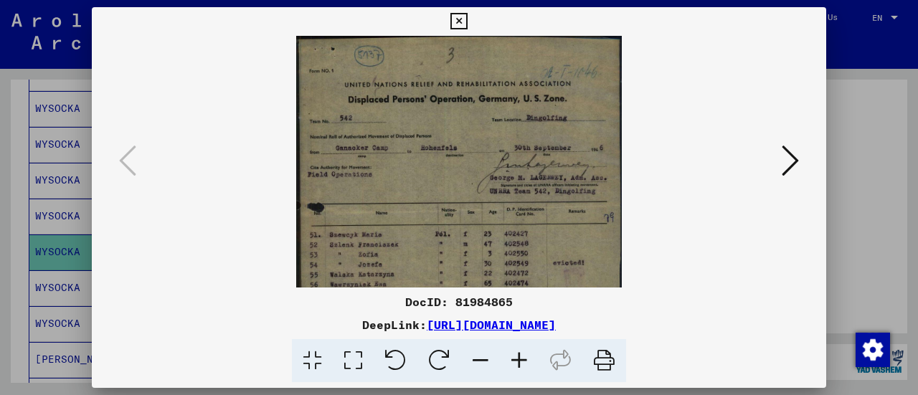
click at [520, 374] on icon at bounding box center [519, 361] width 39 height 44
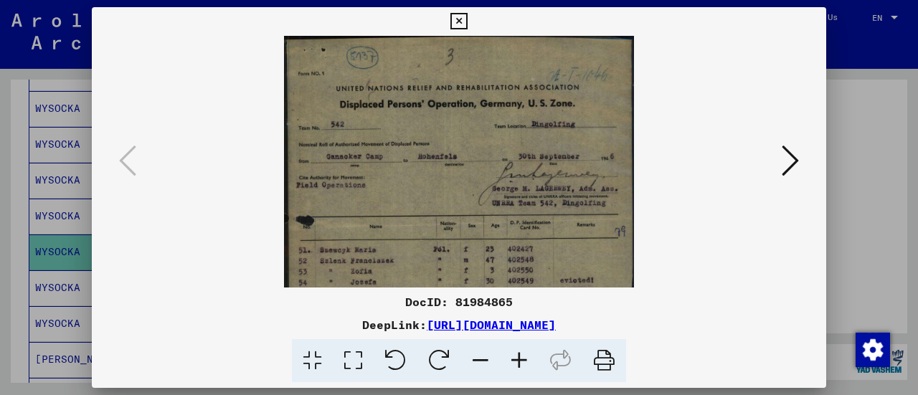
click at [520, 374] on icon at bounding box center [519, 361] width 39 height 44
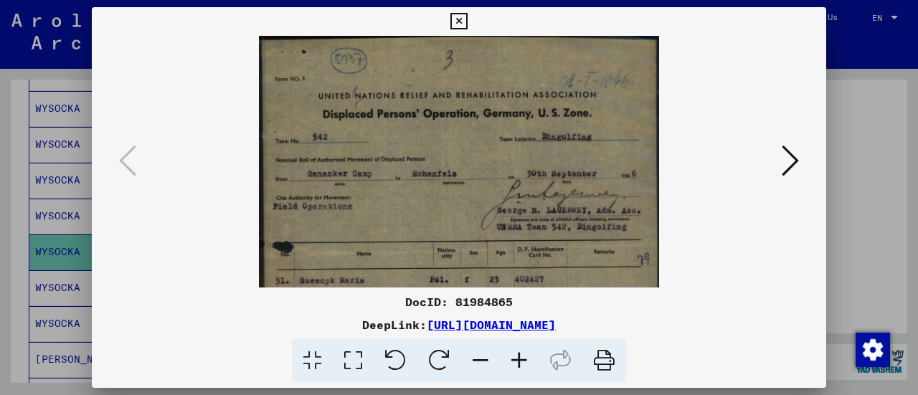
click at [520, 374] on icon at bounding box center [519, 361] width 39 height 44
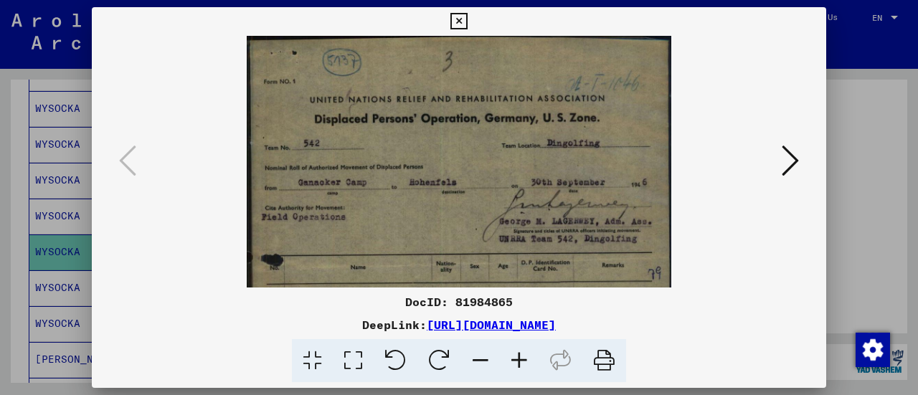
click at [520, 374] on icon at bounding box center [519, 361] width 39 height 44
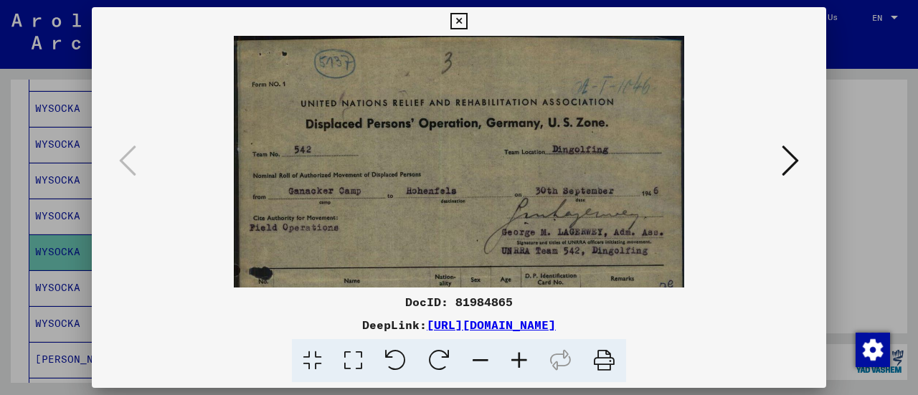
click at [520, 374] on icon at bounding box center [519, 361] width 39 height 44
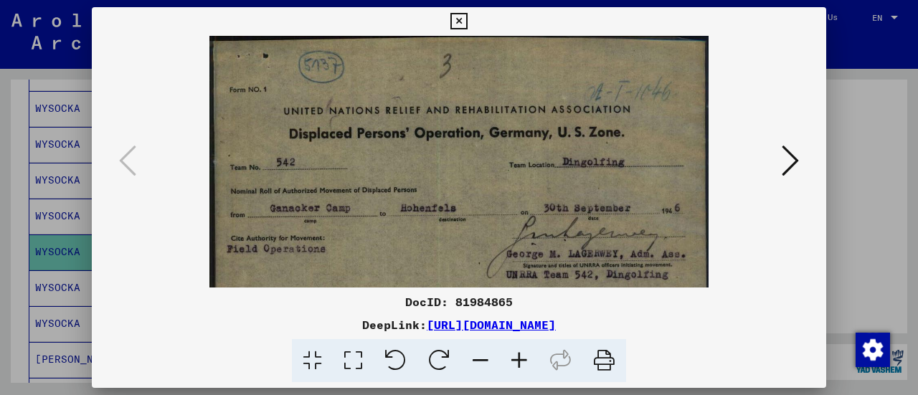
click at [538, 210] on img at bounding box center [459, 395] width 500 height 718
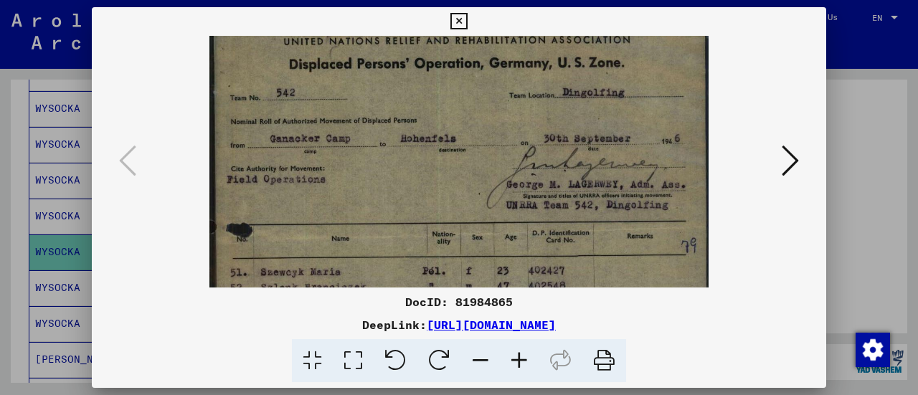
drag, startPoint x: 497, startPoint y: 213, endPoint x: 485, endPoint y: 144, distance: 70.0
click at [485, 144] on img at bounding box center [459, 325] width 500 height 718
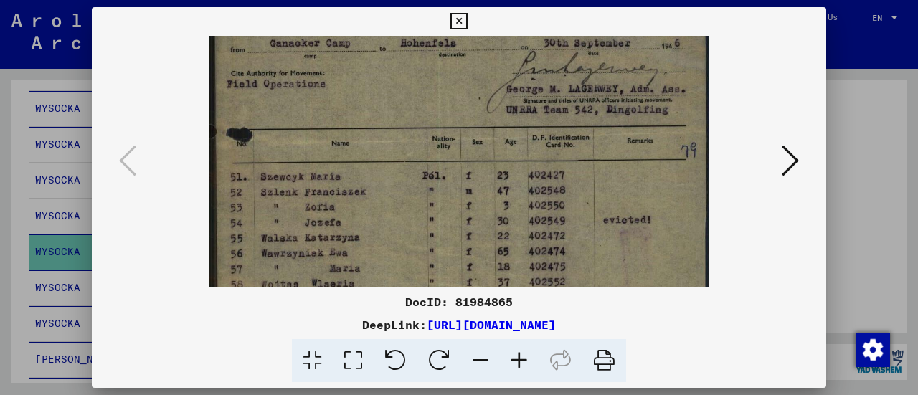
drag, startPoint x: 487, startPoint y: 232, endPoint x: 492, endPoint y: 138, distance: 94.1
click at [492, 138] on img at bounding box center [459, 230] width 500 height 718
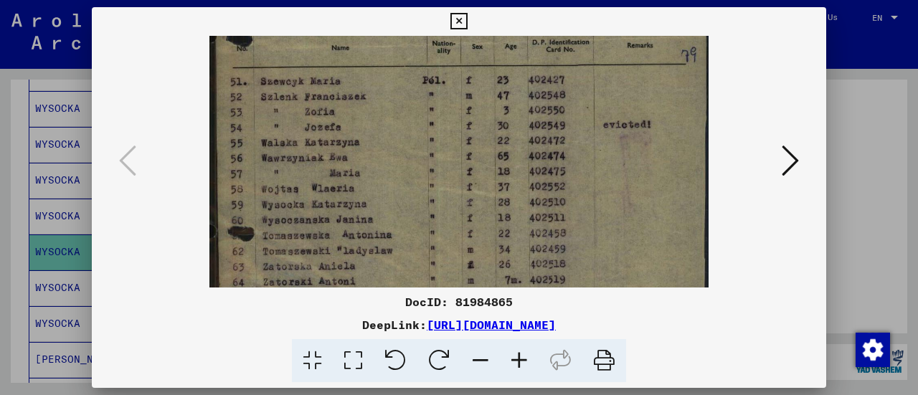
drag, startPoint x: 477, startPoint y: 180, endPoint x: 472, endPoint y: 83, distance: 96.9
click at [472, 83] on img at bounding box center [459, 135] width 500 height 718
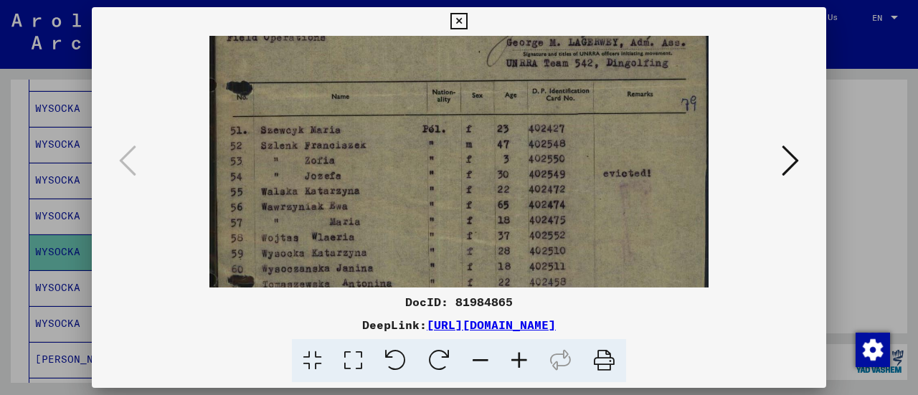
drag, startPoint x: 472, startPoint y: 87, endPoint x: 466, endPoint y: 137, distance: 49.9
click at [466, 137] on img at bounding box center [459, 183] width 500 height 718
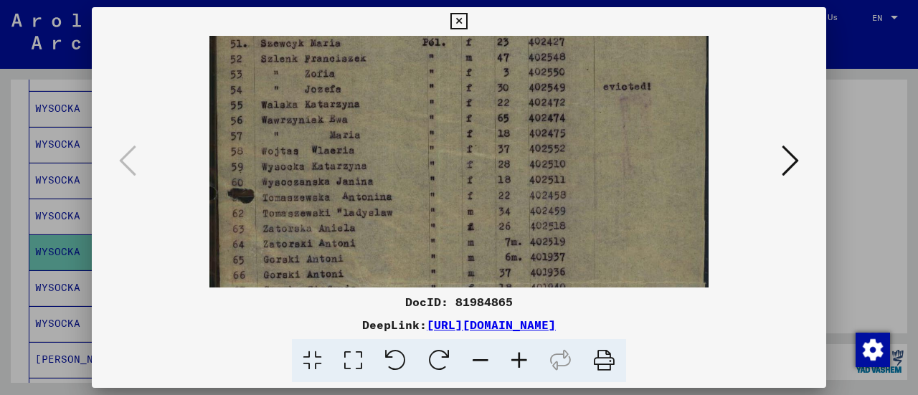
scroll to position [300, 0]
drag, startPoint x: 449, startPoint y: 178, endPoint x: 444, endPoint y: 103, distance: 76.1
click at [444, 103] on img at bounding box center [459, 95] width 500 height 718
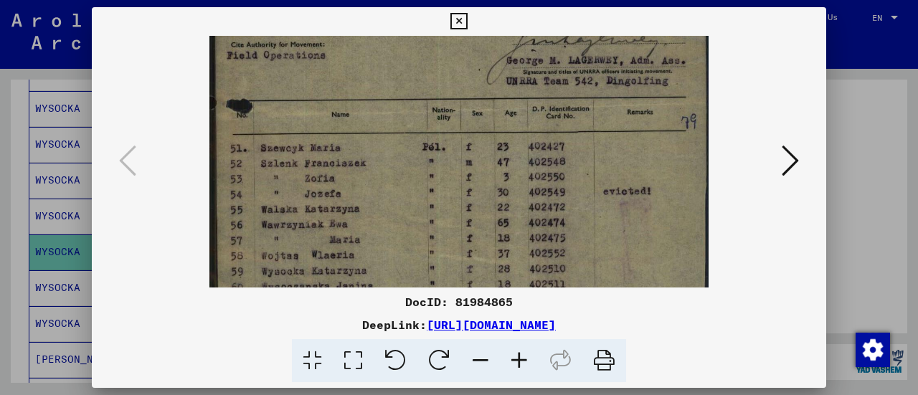
scroll to position [192, 0]
drag, startPoint x: 505, startPoint y: 160, endPoint x: 500, endPoint y: 270, distance: 110.5
click at [500, 270] on img at bounding box center [459, 203] width 500 height 718
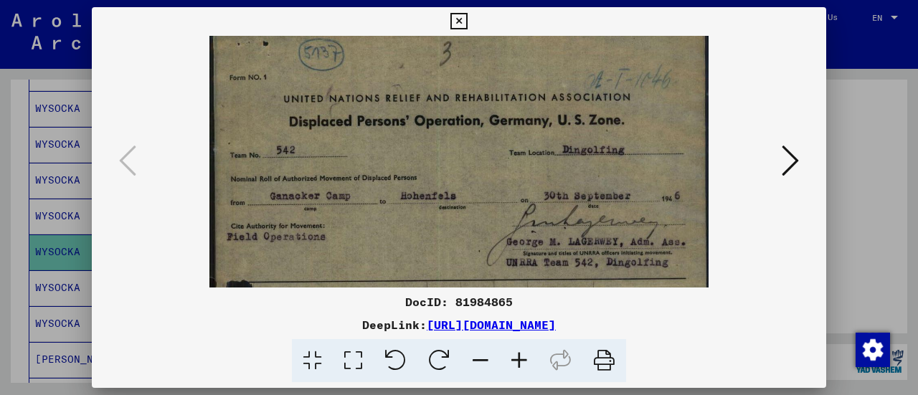
drag, startPoint x: 466, startPoint y: 116, endPoint x: 466, endPoint y: 303, distance: 187.1
click at [466, 303] on div "DocID: 81984865 DeepLink: [URL][DOMAIN_NAME]" at bounding box center [459, 195] width 734 height 376
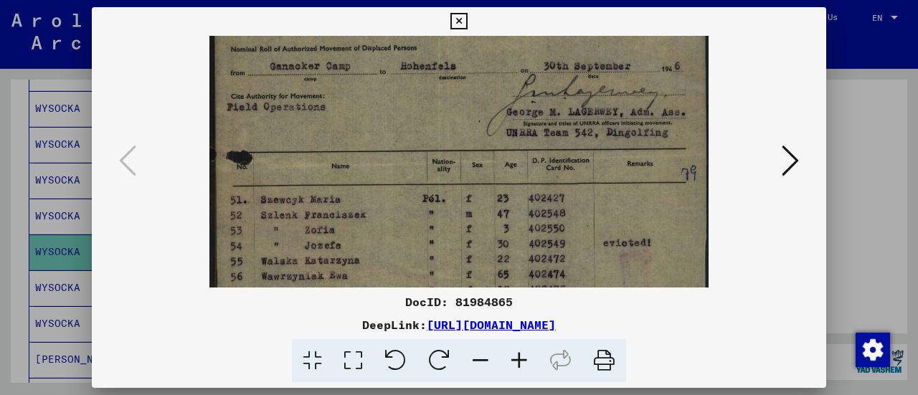
drag, startPoint x: 529, startPoint y: 214, endPoint x: 537, endPoint y: 54, distance: 160.8
click at [537, 54] on img at bounding box center [459, 253] width 500 height 718
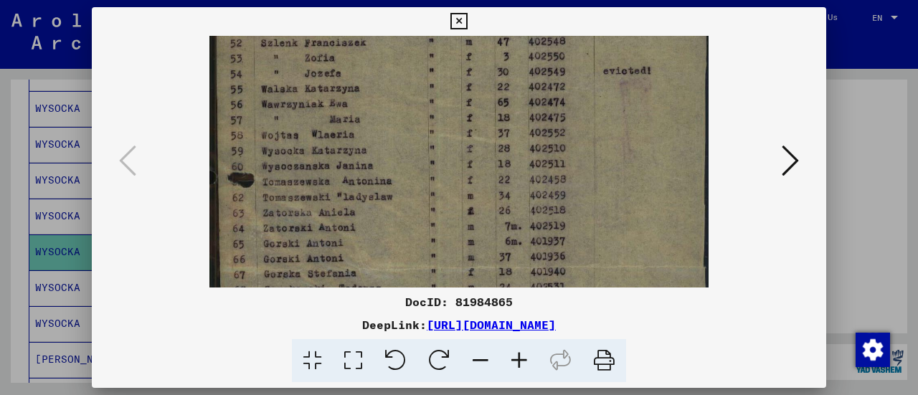
drag, startPoint x: 525, startPoint y: 151, endPoint x: 535, endPoint y: 11, distance: 140.1
click at [535, 11] on div "DocID: 81984865 DeepLink: [URL][DOMAIN_NAME]" at bounding box center [459, 195] width 734 height 376
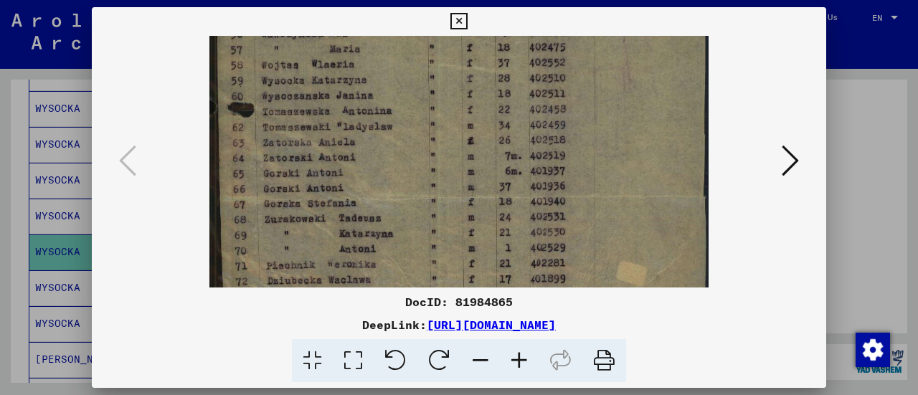
drag, startPoint x: 519, startPoint y: 114, endPoint x: 521, endPoint y: 46, distance: 68.1
click at [521, 46] on img at bounding box center [459, 11] width 500 height 718
click at [457, 15] on icon at bounding box center [458, 21] width 16 height 17
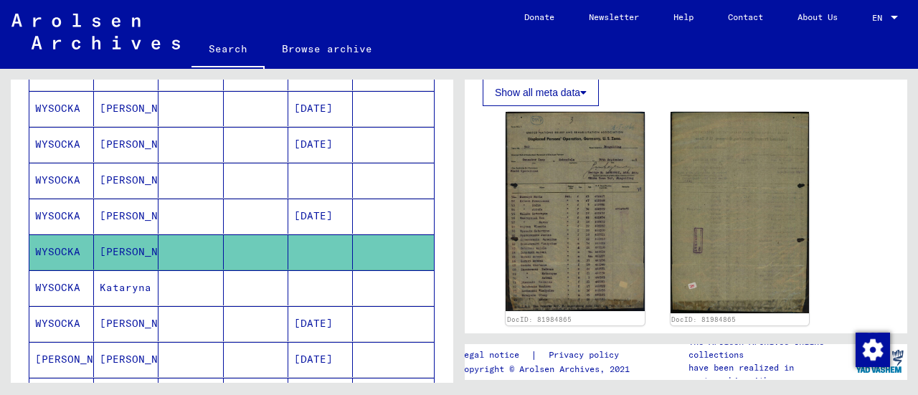
click at [187, 287] on mat-cell at bounding box center [190, 287] width 65 height 35
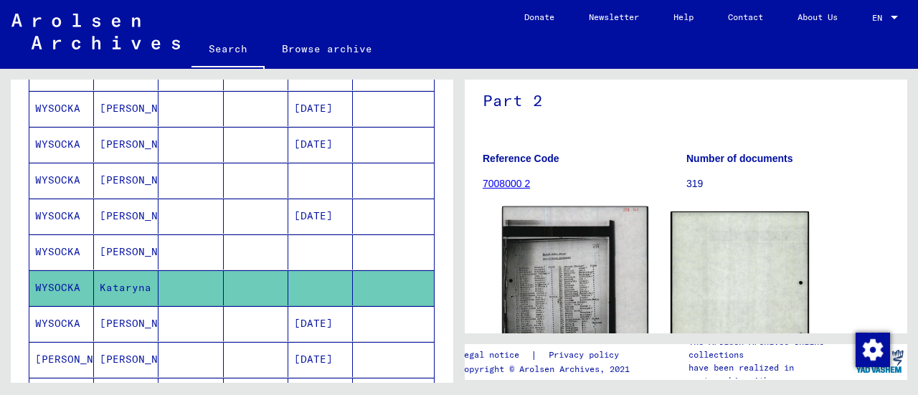
scroll to position [109, 0]
click at [520, 275] on img at bounding box center [575, 309] width 146 height 204
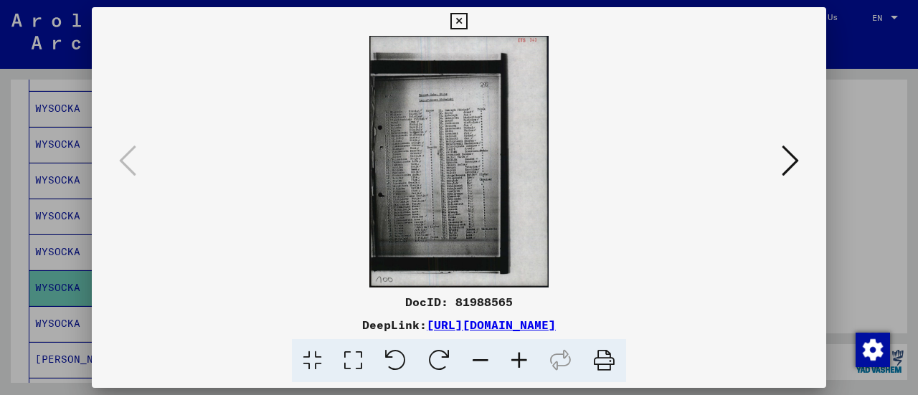
click at [513, 353] on icon at bounding box center [519, 361] width 39 height 44
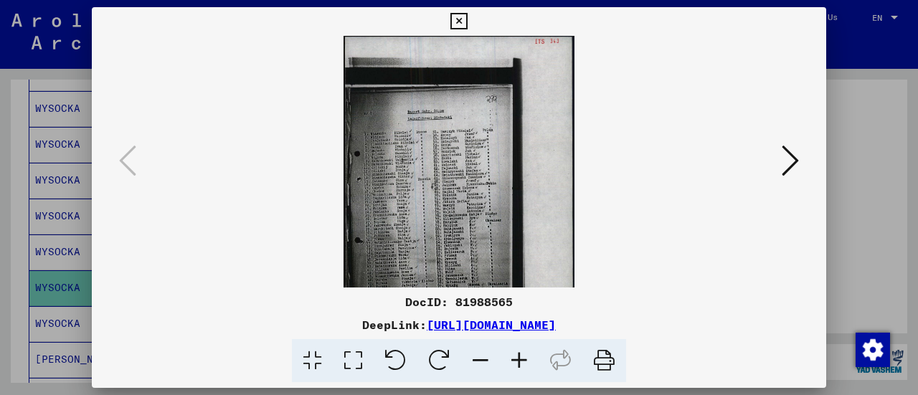
click at [513, 353] on icon at bounding box center [519, 361] width 39 height 44
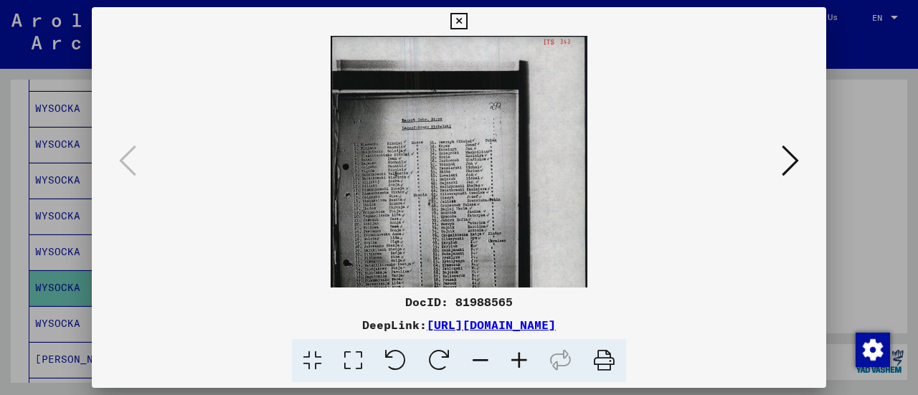
click at [513, 353] on icon at bounding box center [519, 361] width 39 height 44
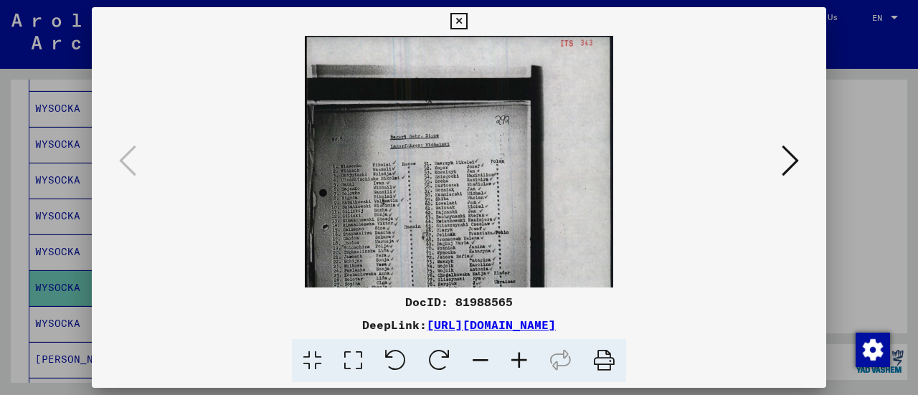
click at [513, 353] on icon at bounding box center [519, 361] width 39 height 44
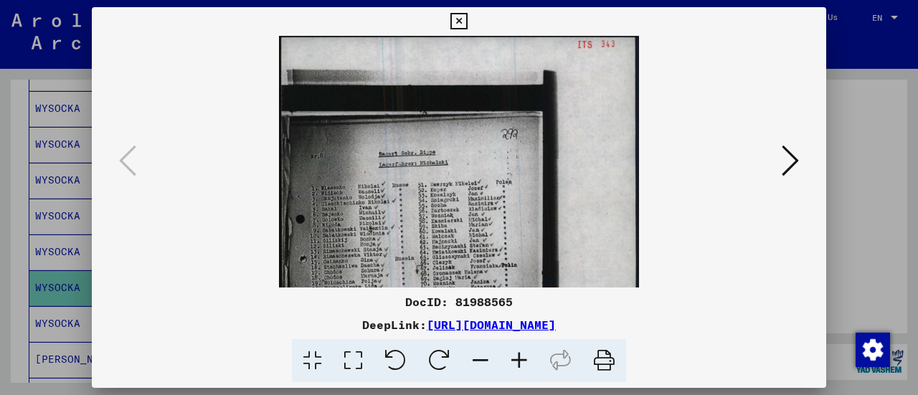
click at [513, 353] on icon at bounding box center [519, 361] width 39 height 44
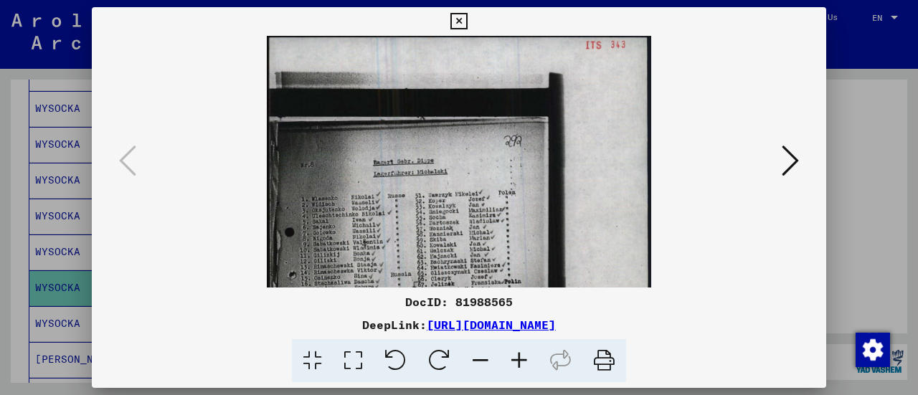
click at [513, 353] on icon at bounding box center [519, 361] width 39 height 44
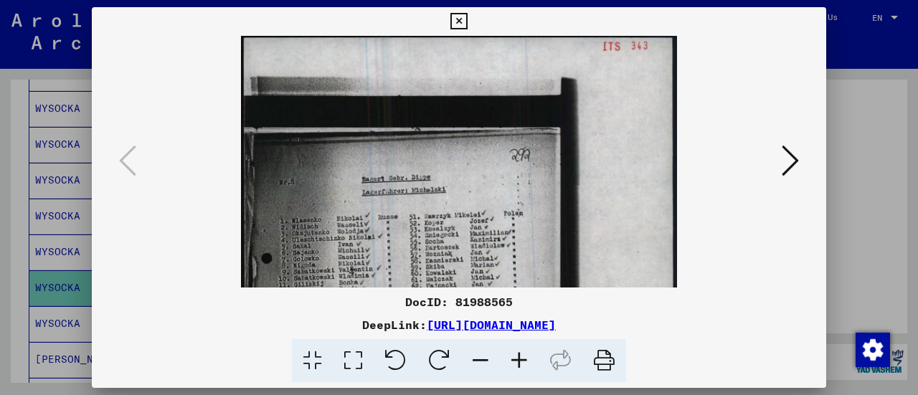
click at [513, 353] on icon at bounding box center [519, 361] width 39 height 44
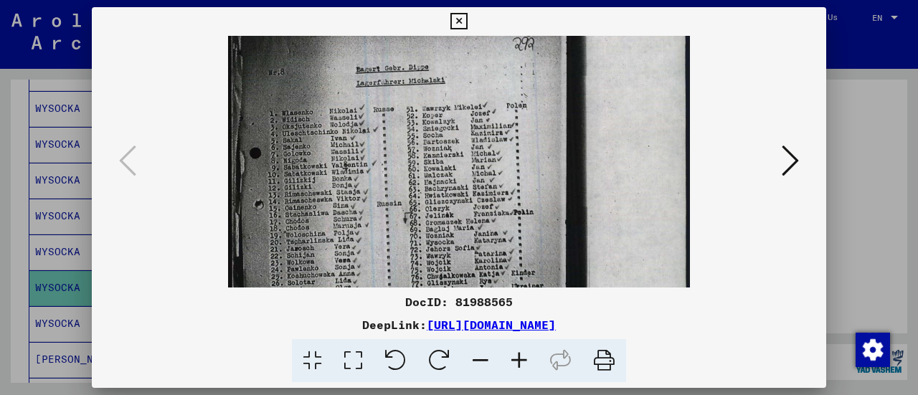
scroll to position [135, 0]
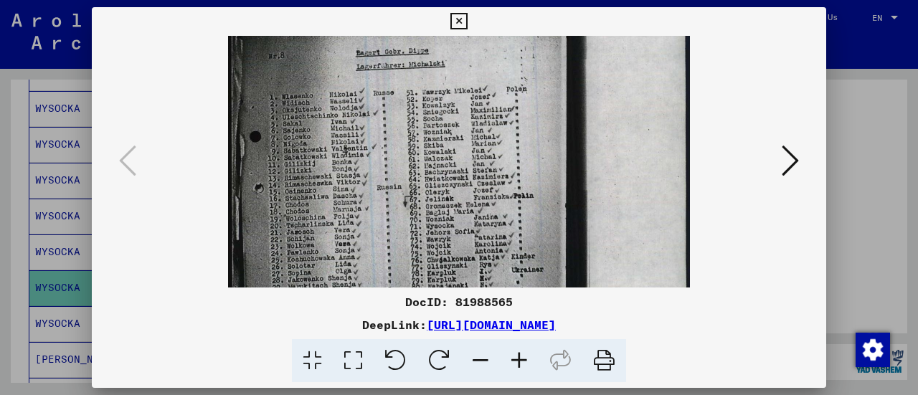
drag, startPoint x: 411, startPoint y: 207, endPoint x: 459, endPoint y: 75, distance: 141.0
click at [459, 75] on img at bounding box center [459, 224] width 462 height 646
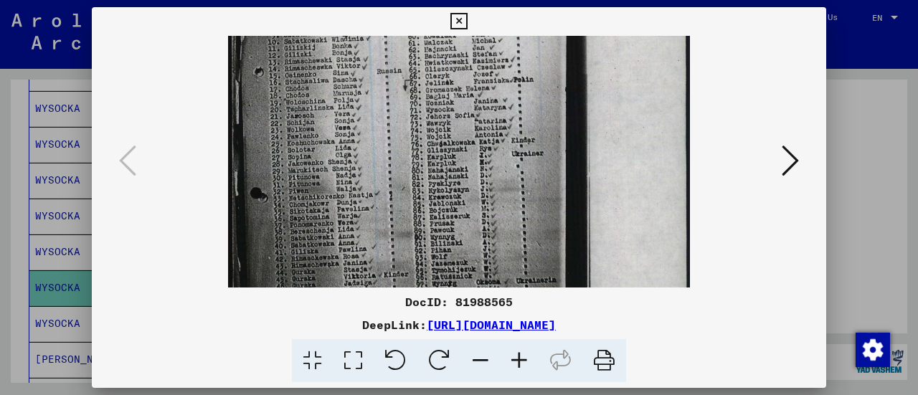
drag, startPoint x: 432, startPoint y: 181, endPoint x: 452, endPoint y: 67, distance: 116.4
click at [452, 67] on img at bounding box center [459, 108] width 462 height 646
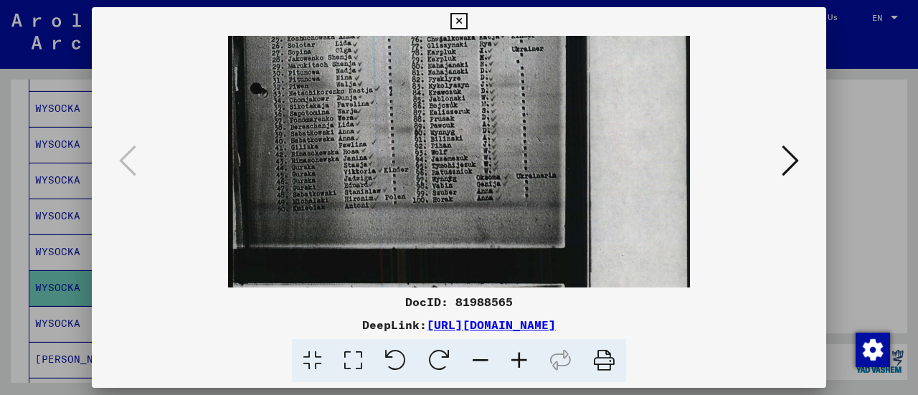
scroll to position [357, 0]
drag, startPoint x: 450, startPoint y: 174, endPoint x: 505, endPoint y: 68, distance: 119.3
click at [505, 68] on img at bounding box center [459, 2] width 462 height 646
click at [457, 22] on icon at bounding box center [458, 21] width 16 height 17
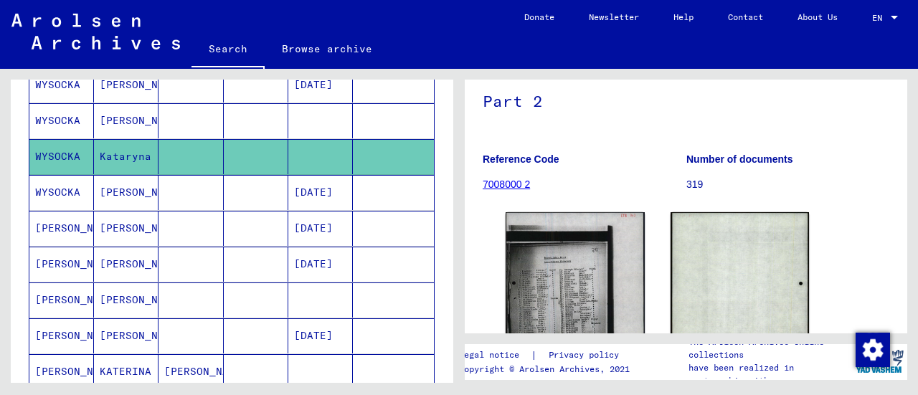
scroll to position [547, 0]
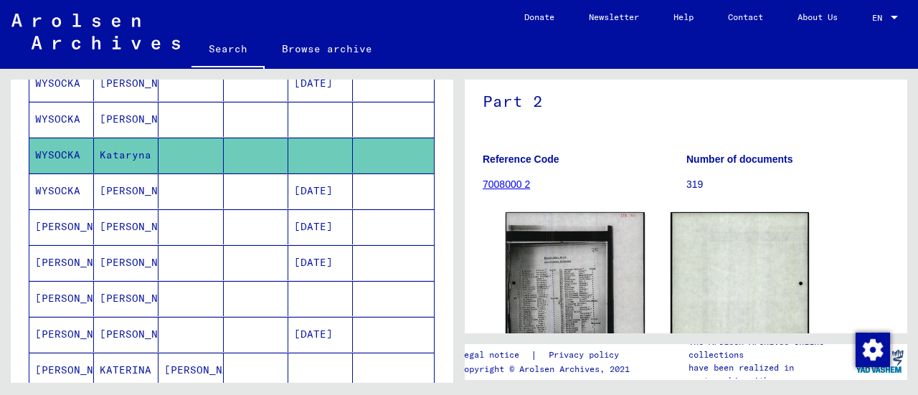
click at [241, 230] on mat-cell at bounding box center [256, 226] width 65 height 35
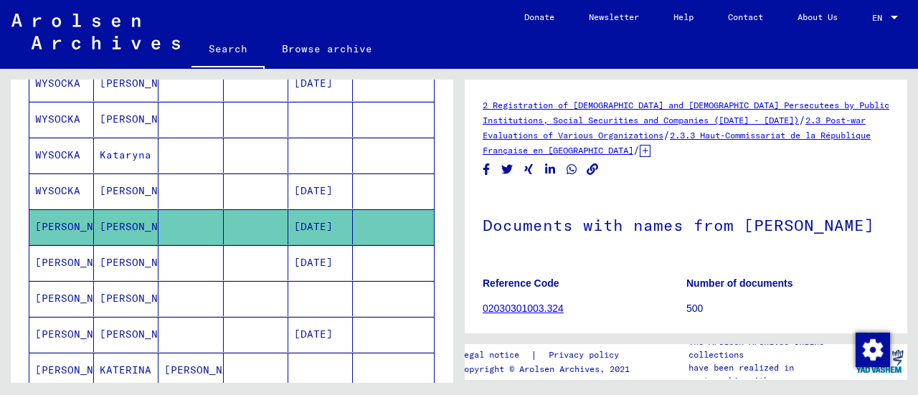
click at [241, 253] on mat-cell at bounding box center [256, 262] width 65 height 35
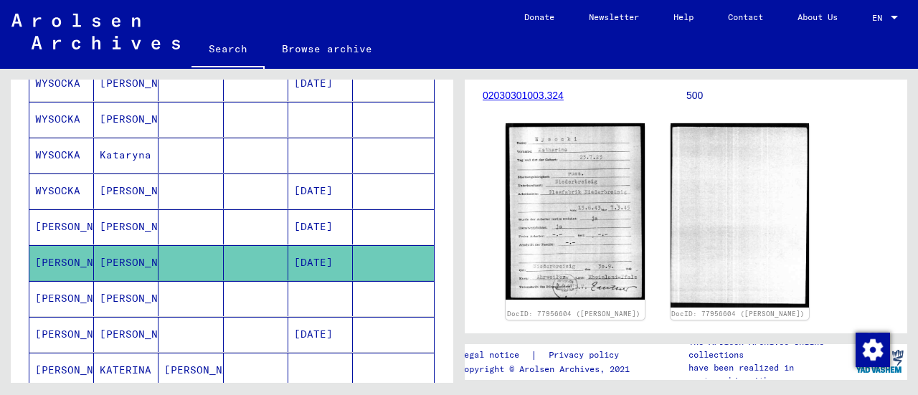
scroll to position [242, 0]
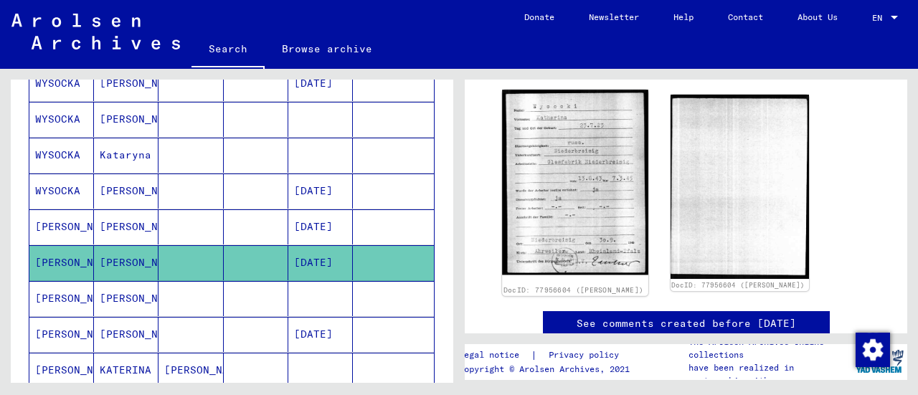
click at [604, 219] on img at bounding box center [575, 182] width 146 height 185
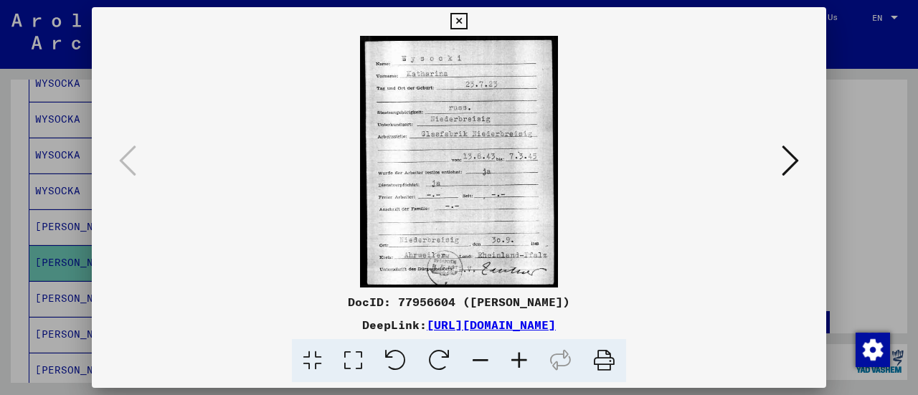
click at [456, 24] on icon at bounding box center [458, 21] width 16 height 17
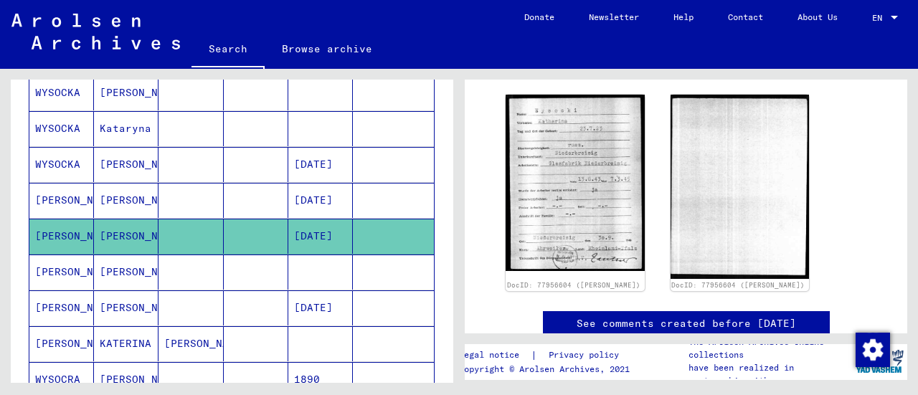
scroll to position [578, 0]
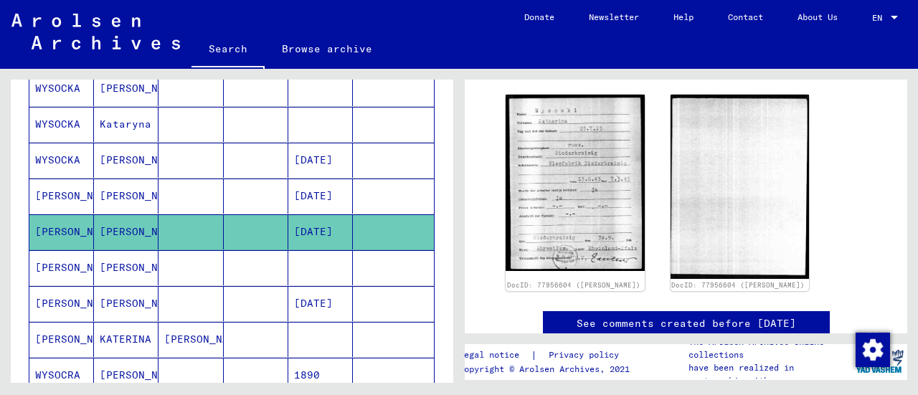
click at [271, 180] on mat-cell at bounding box center [256, 195] width 65 height 35
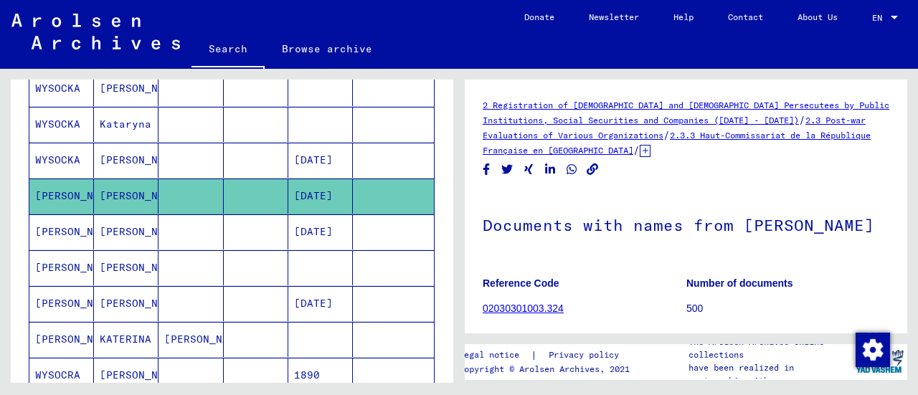
click at [250, 263] on mat-cell at bounding box center [256, 267] width 65 height 35
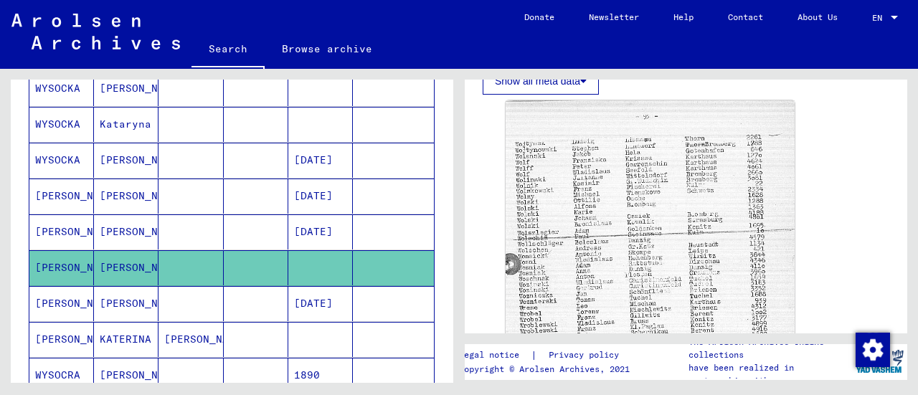
scroll to position [423, 0]
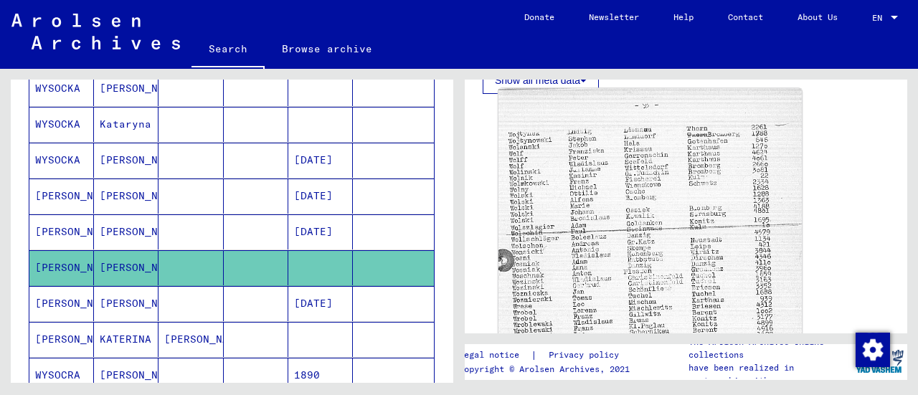
click at [589, 239] on img at bounding box center [649, 317] width 303 height 457
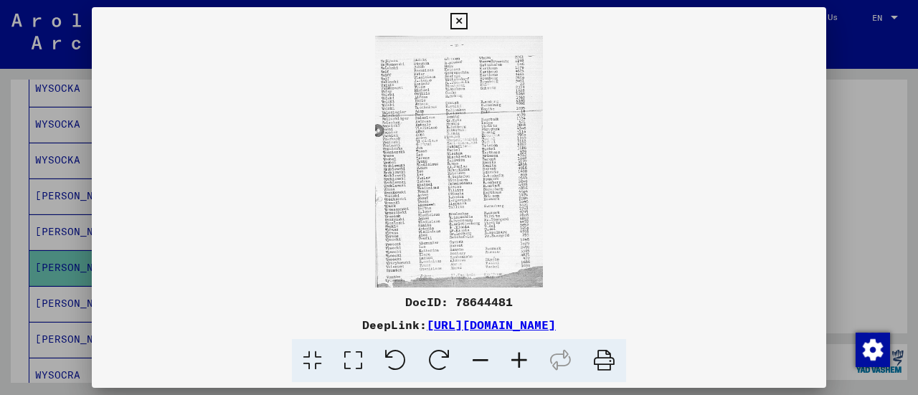
scroll to position [422, 0]
click at [528, 355] on icon at bounding box center [519, 361] width 39 height 44
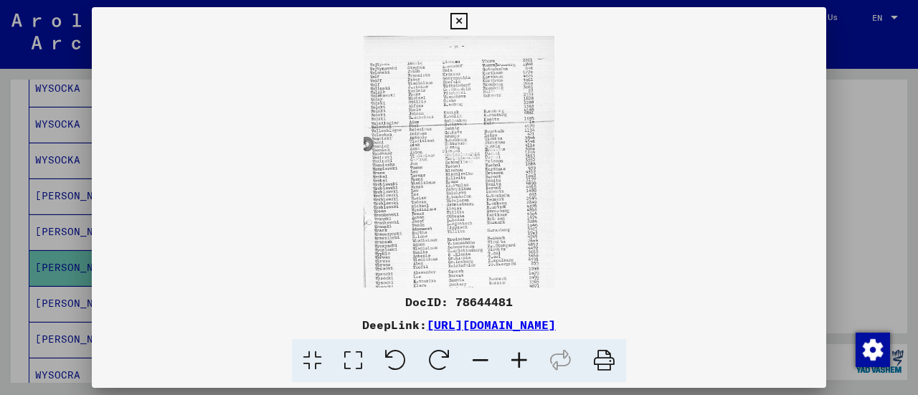
click at [528, 355] on icon at bounding box center [519, 361] width 39 height 44
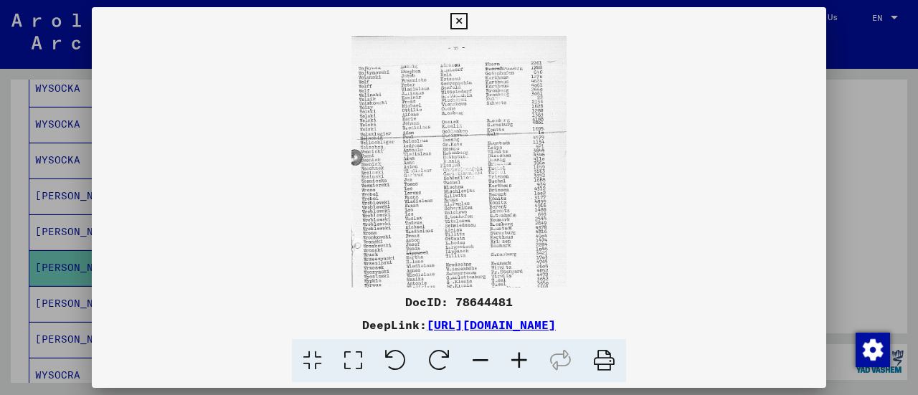
click at [528, 355] on icon at bounding box center [519, 361] width 39 height 44
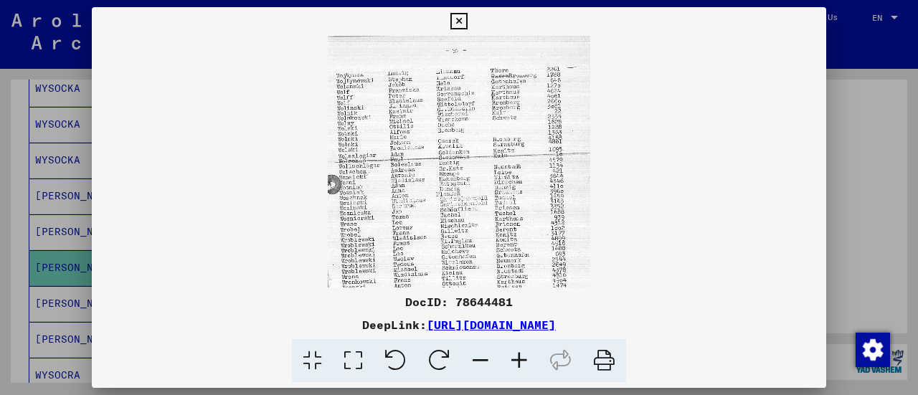
click at [528, 355] on icon at bounding box center [519, 361] width 39 height 44
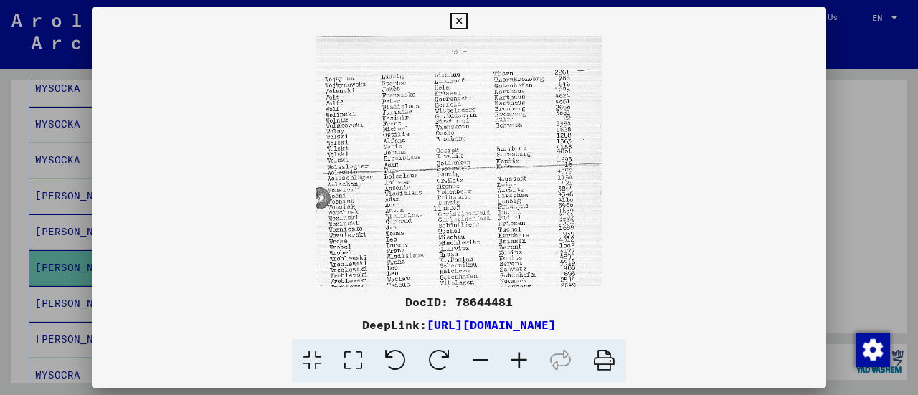
click at [528, 355] on icon at bounding box center [519, 361] width 39 height 44
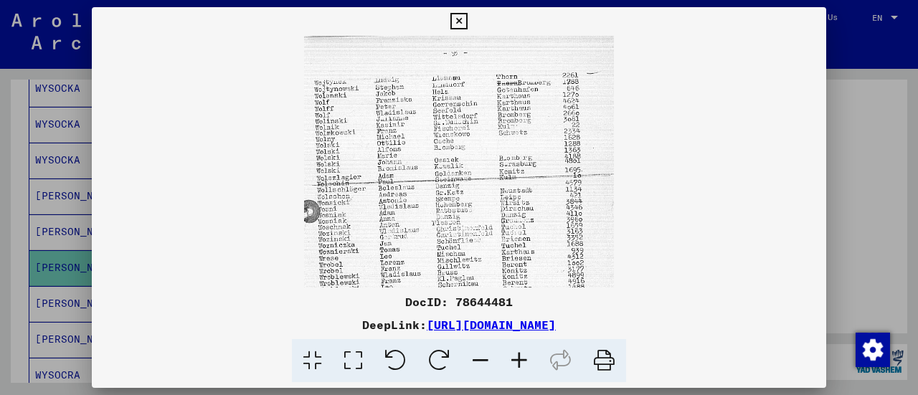
click at [528, 355] on icon at bounding box center [519, 361] width 39 height 44
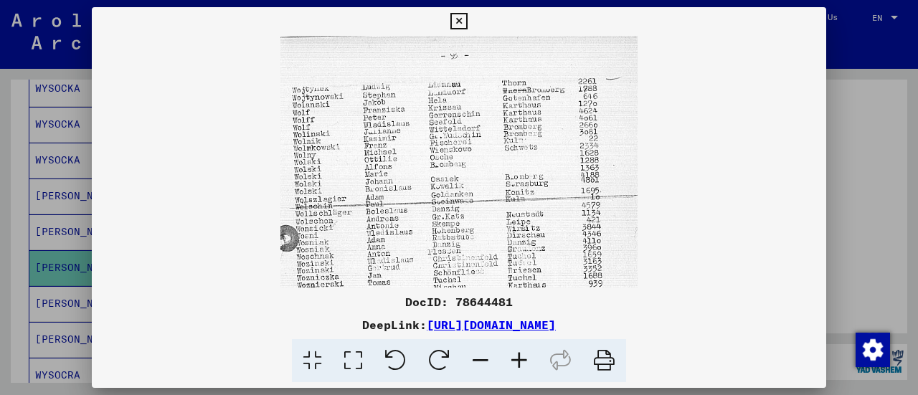
click at [528, 355] on icon at bounding box center [519, 361] width 39 height 44
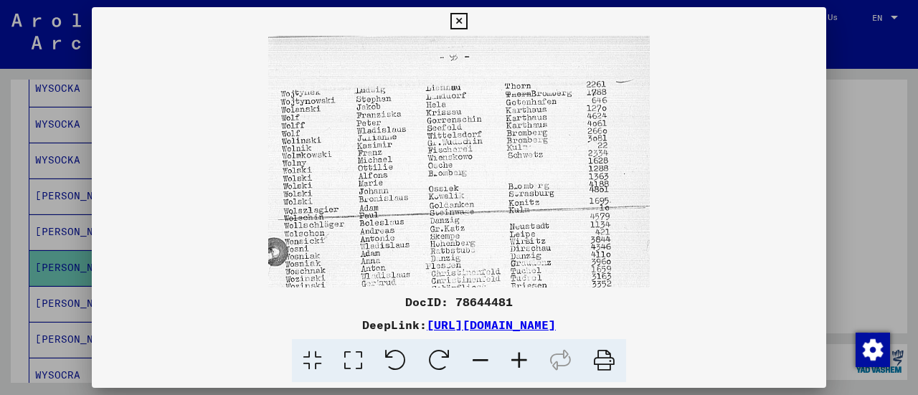
click at [528, 355] on icon at bounding box center [519, 361] width 39 height 44
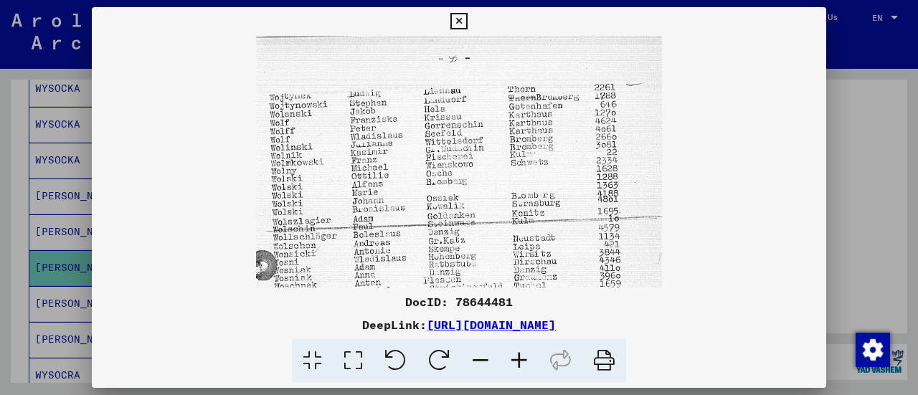
click at [528, 355] on icon at bounding box center [519, 361] width 39 height 44
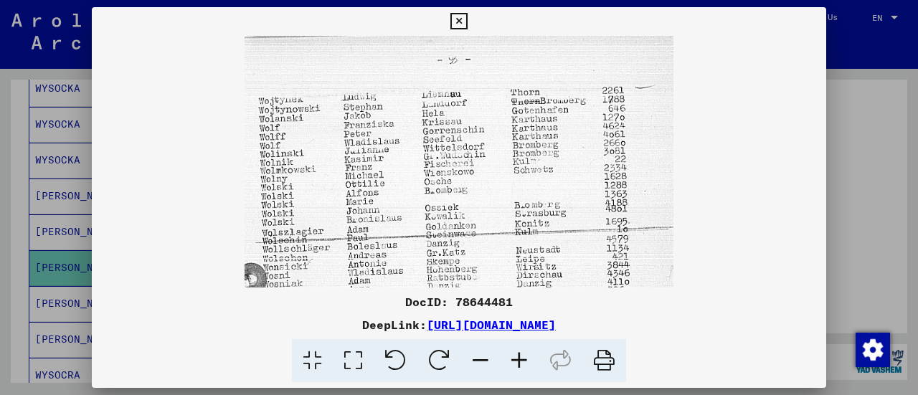
click at [459, 22] on icon at bounding box center [458, 21] width 16 height 17
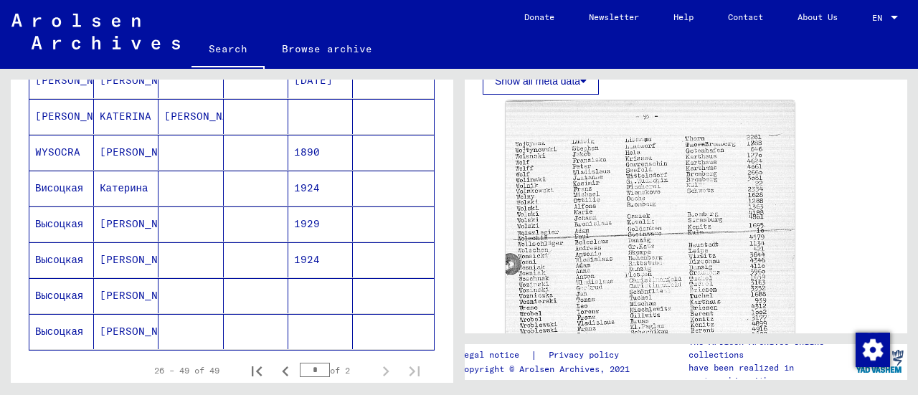
scroll to position [802, 0]
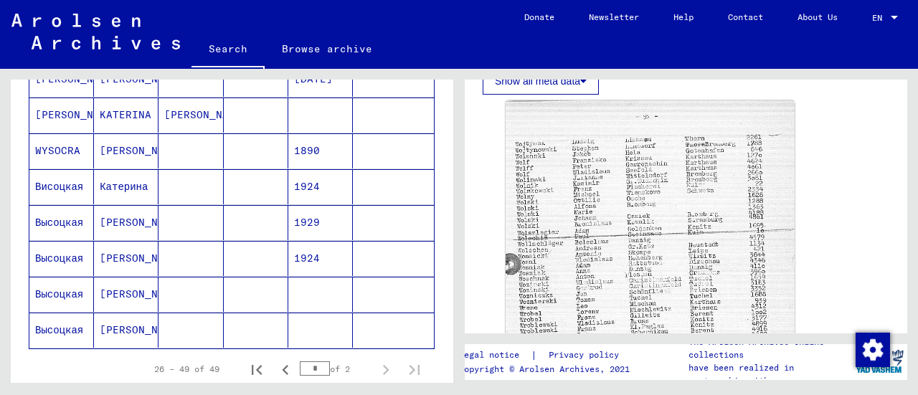
click at [195, 205] on mat-cell at bounding box center [190, 222] width 65 height 35
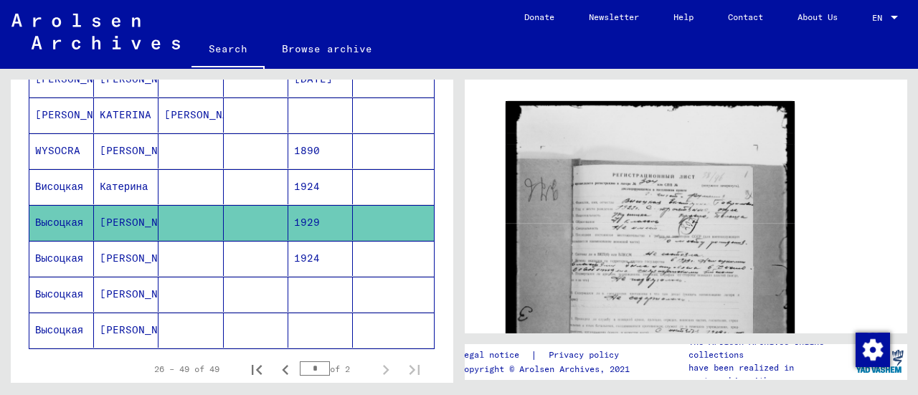
scroll to position [221, 0]
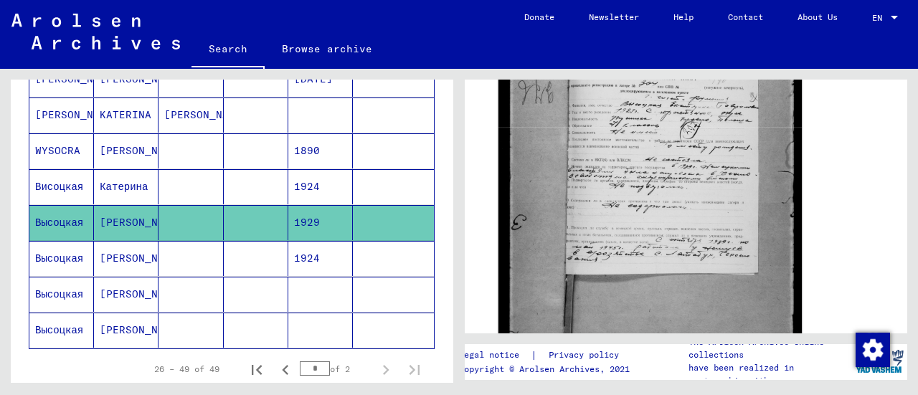
click at [610, 206] on img at bounding box center [649, 194] width 303 height 391
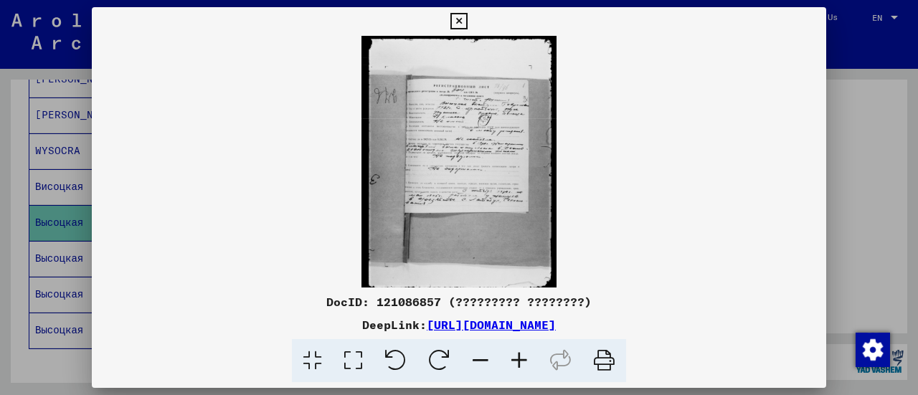
click at [516, 367] on icon at bounding box center [519, 361] width 39 height 44
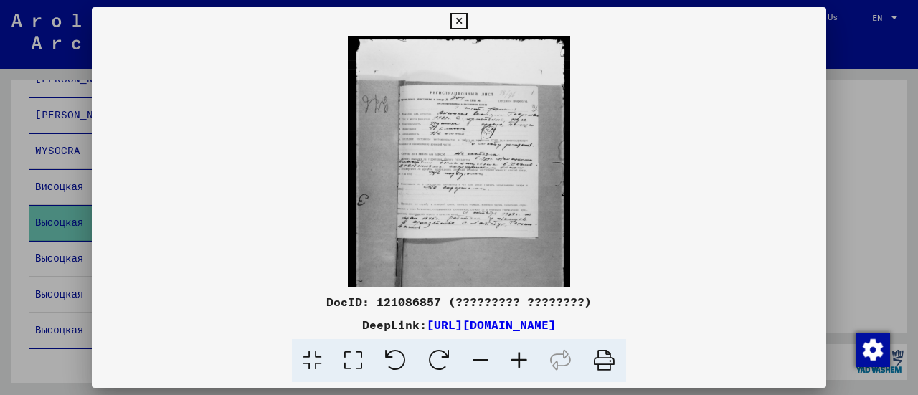
click at [516, 367] on icon at bounding box center [519, 361] width 39 height 44
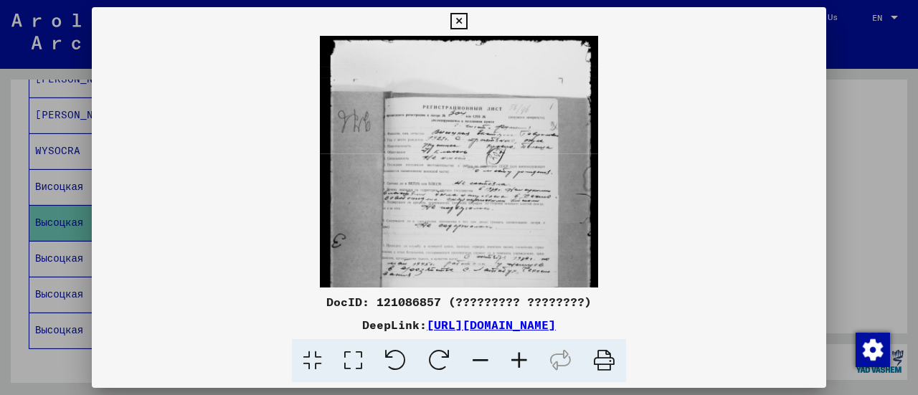
click at [516, 367] on icon at bounding box center [519, 361] width 39 height 44
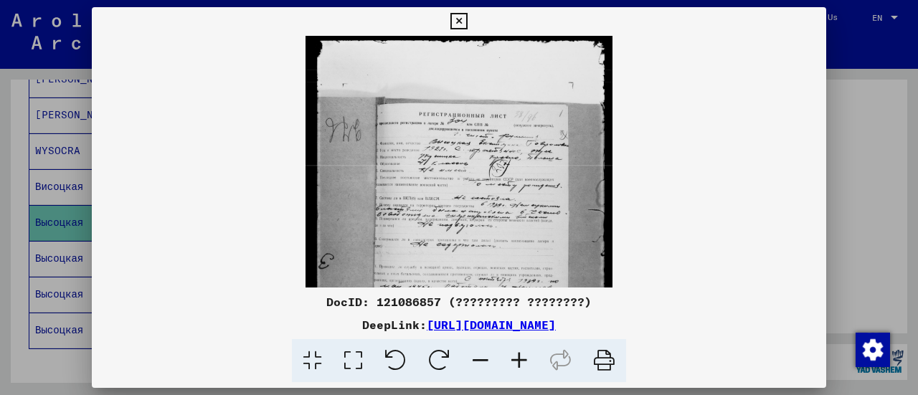
click at [516, 367] on icon at bounding box center [519, 361] width 39 height 44
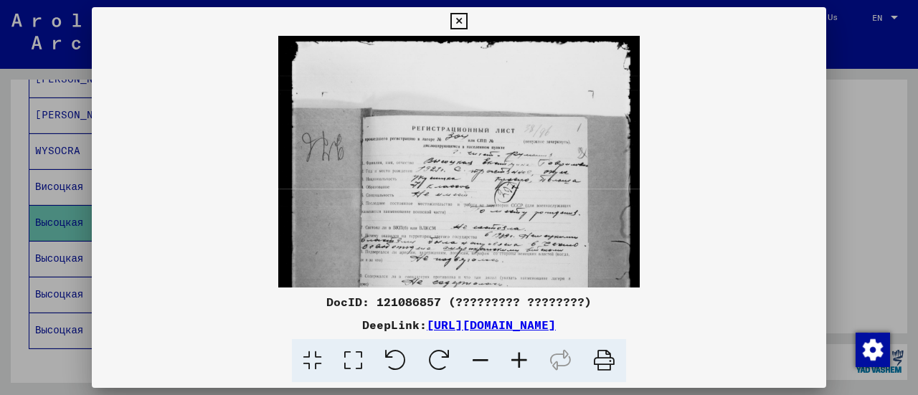
click at [516, 367] on icon at bounding box center [519, 361] width 39 height 44
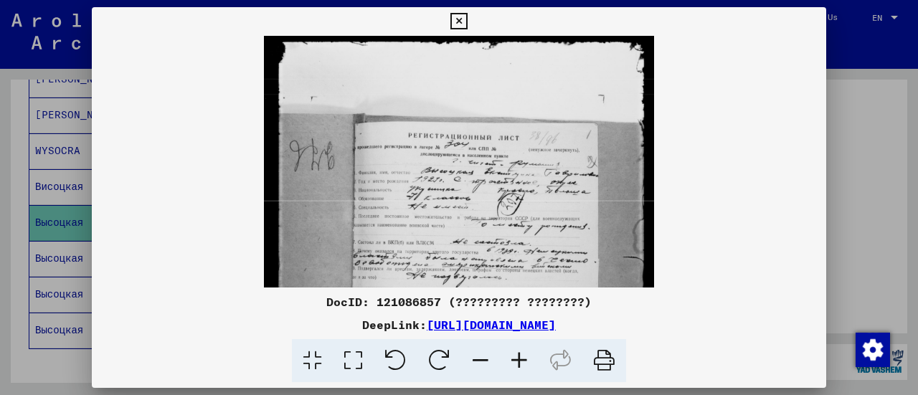
click at [516, 367] on icon at bounding box center [519, 361] width 39 height 44
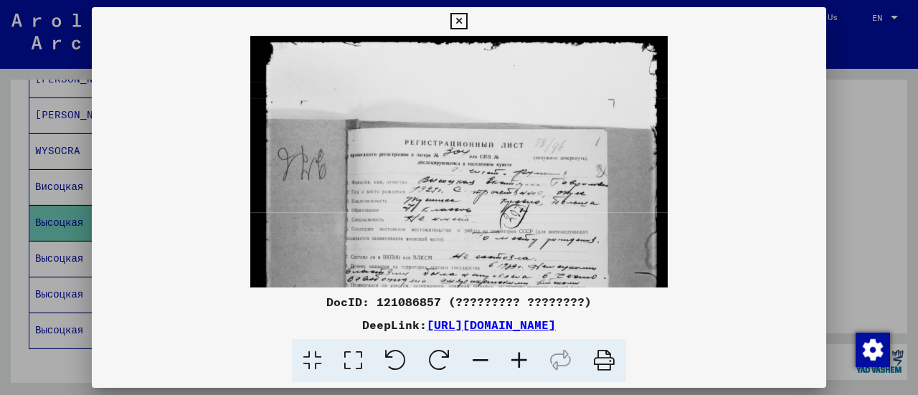
click at [516, 367] on icon at bounding box center [519, 361] width 39 height 44
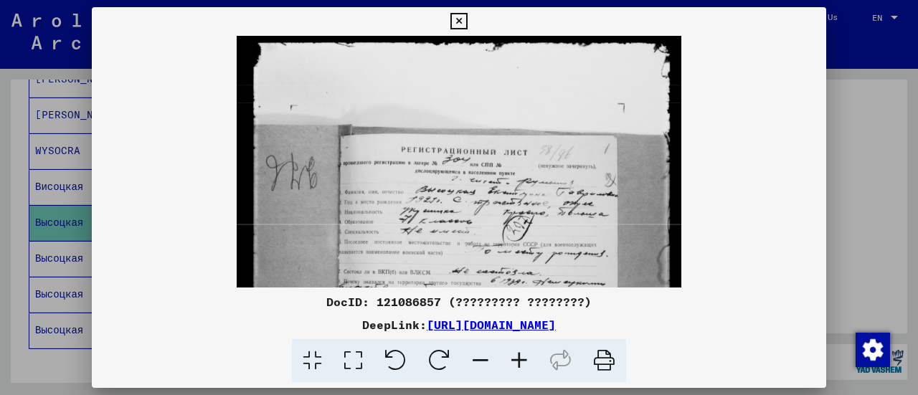
click at [516, 367] on icon at bounding box center [519, 361] width 39 height 44
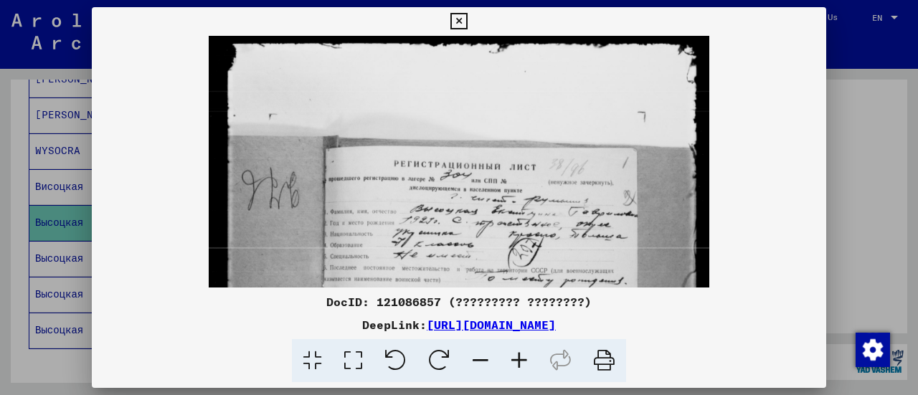
click at [516, 367] on icon at bounding box center [519, 361] width 39 height 44
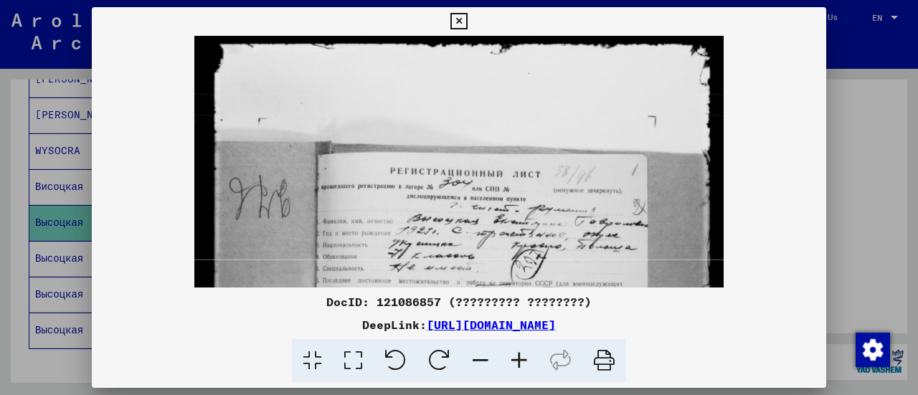
click at [511, 354] on icon at bounding box center [519, 361] width 39 height 44
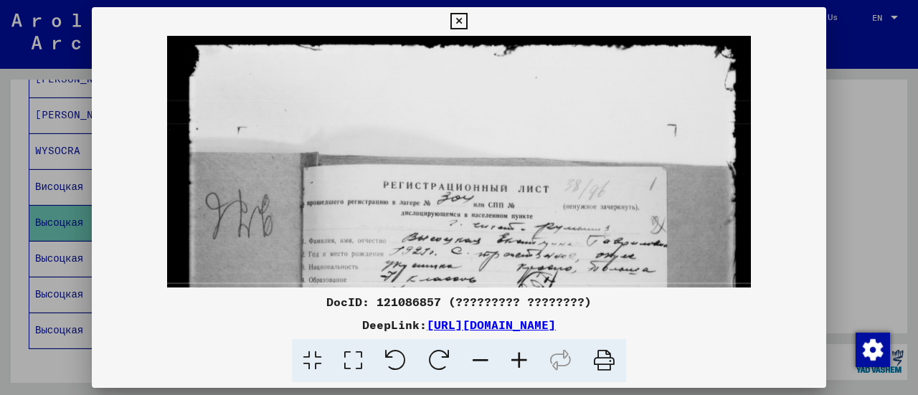
click at [511, 354] on icon at bounding box center [519, 361] width 39 height 44
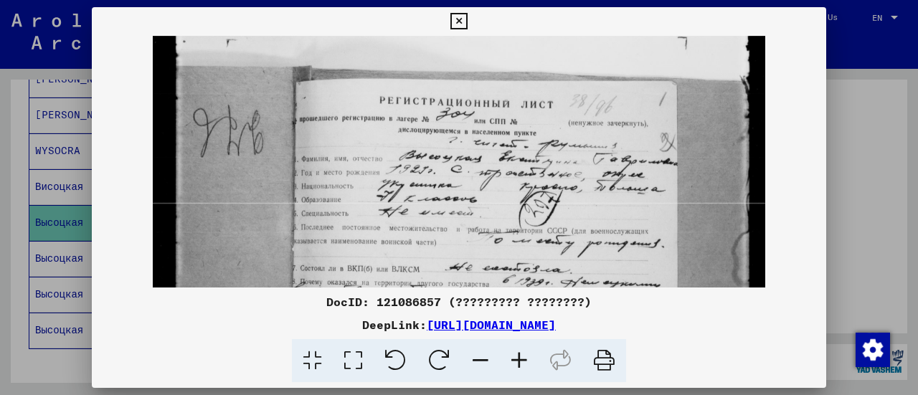
drag, startPoint x: 486, startPoint y: 235, endPoint x: 468, endPoint y: 144, distance: 92.8
click at [468, 144] on img at bounding box center [458, 338] width 611 height 789
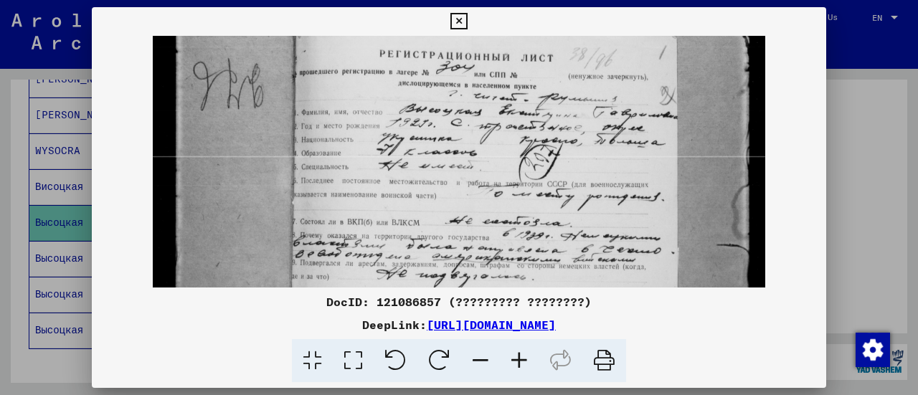
drag, startPoint x: 452, startPoint y: 181, endPoint x: 446, endPoint y: 135, distance: 46.3
click at [446, 135] on img at bounding box center [458, 291] width 611 height 789
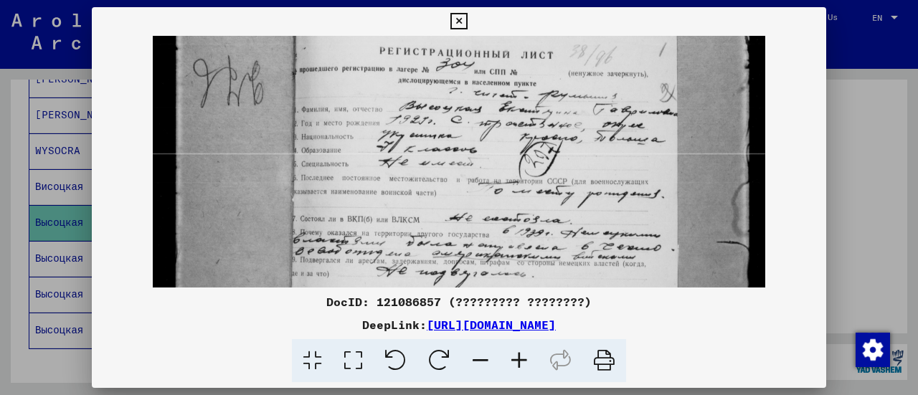
click at [453, 26] on icon at bounding box center [458, 21] width 16 height 17
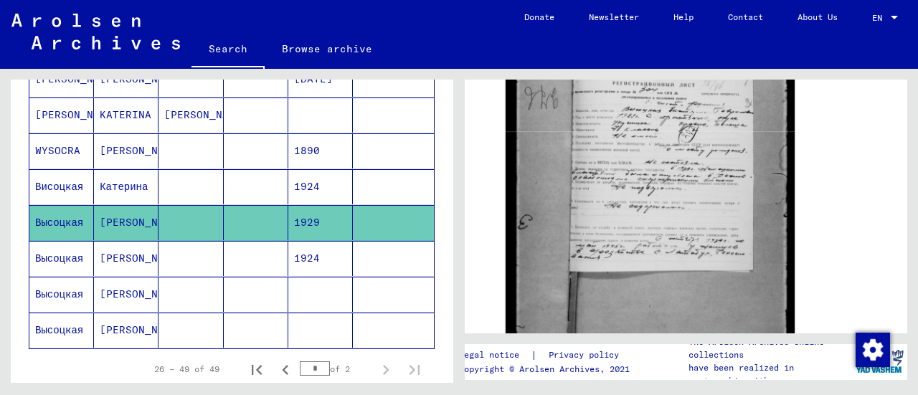
click at [227, 292] on mat-cell at bounding box center [256, 294] width 65 height 35
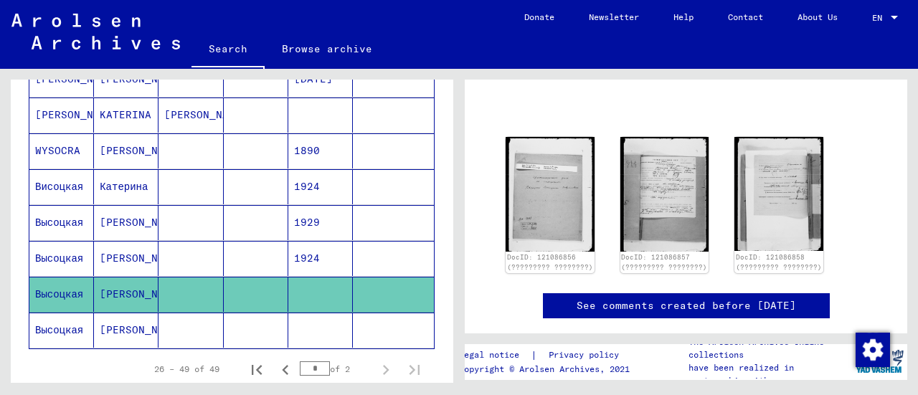
scroll to position [120, 0]
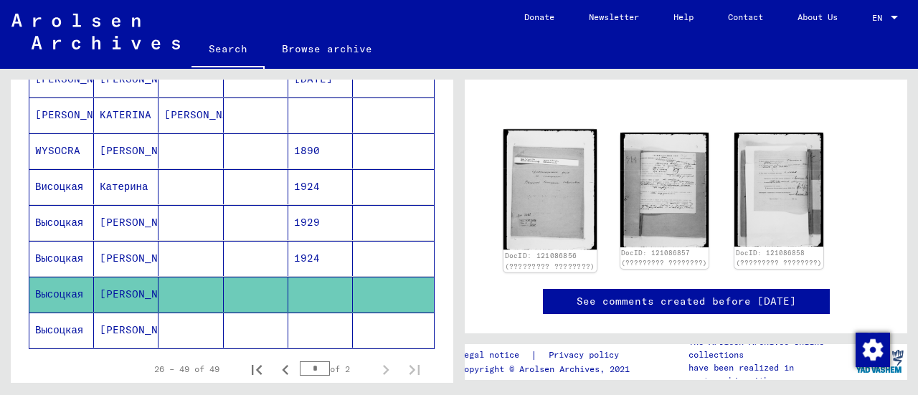
click at [548, 200] on img at bounding box center [549, 189] width 93 height 120
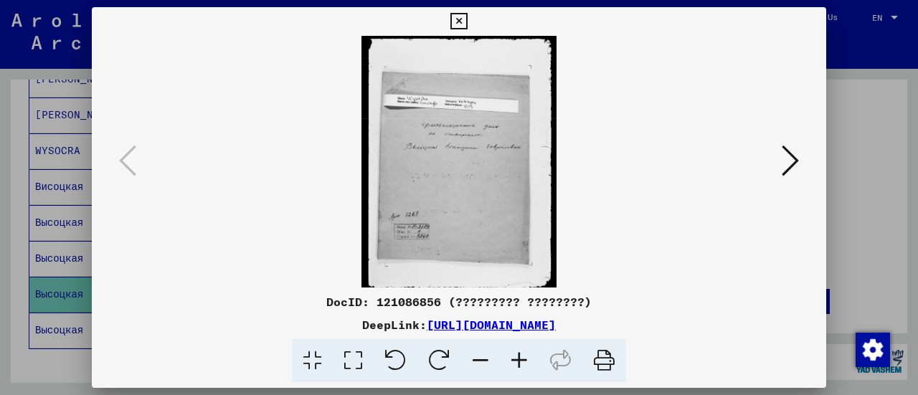
click at [515, 368] on icon at bounding box center [519, 361] width 39 height 44
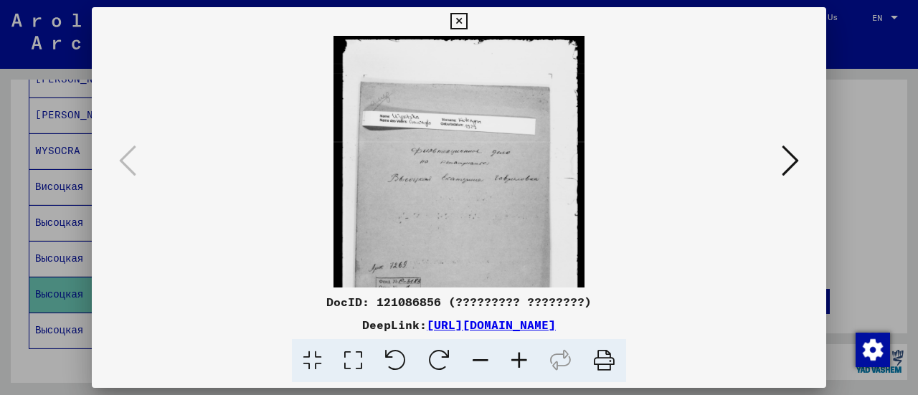
click at [515, 368] on icon at bounding box center [519, 361] width 39 height 44
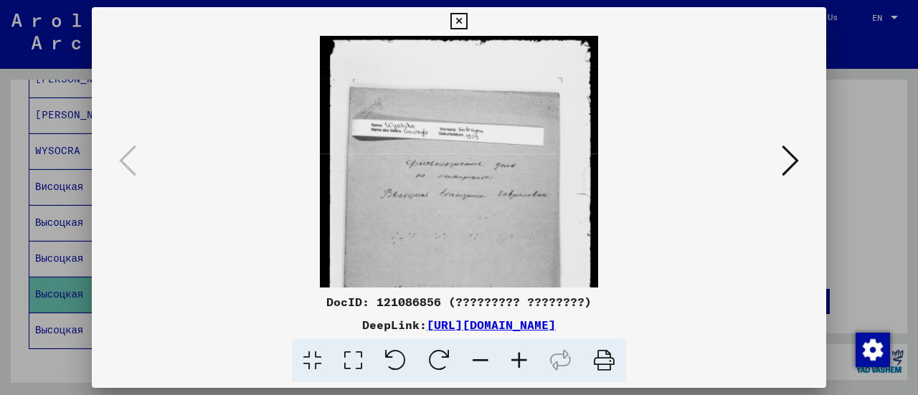
click at [515, 368] on icon at bounding box center [519, 361] width 39 height 44
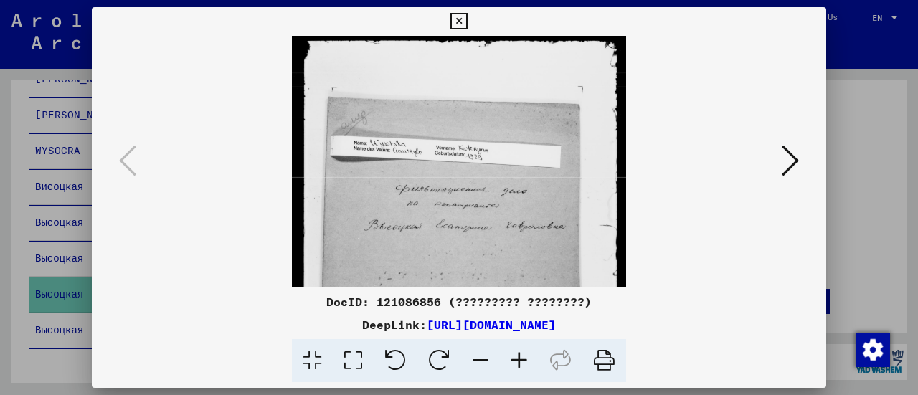
click at [515, 368] on icon at bounding box center [519, 361] width 39 height 44
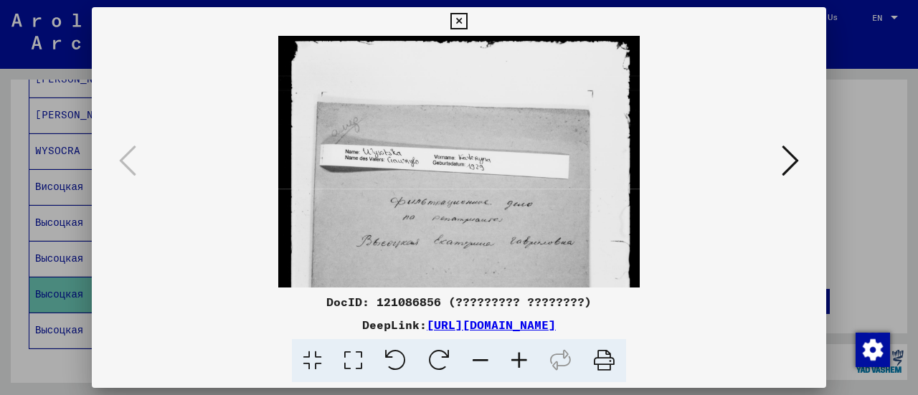
click at [515, 368] on icon at bounding box center [519, 361] width 39 height 44
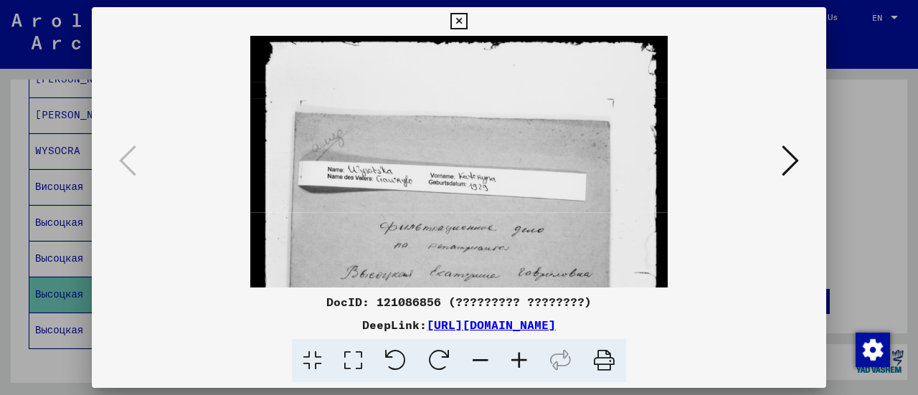
click at [515, 368] on icon at bounding box center [519, 361] width 39 height 44
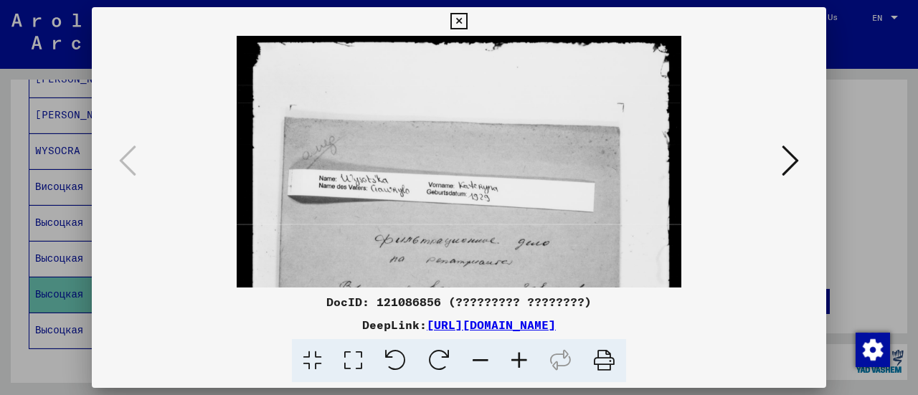
click at [515, 368] on icon at bounding box center [519, 361] width 39 height 44
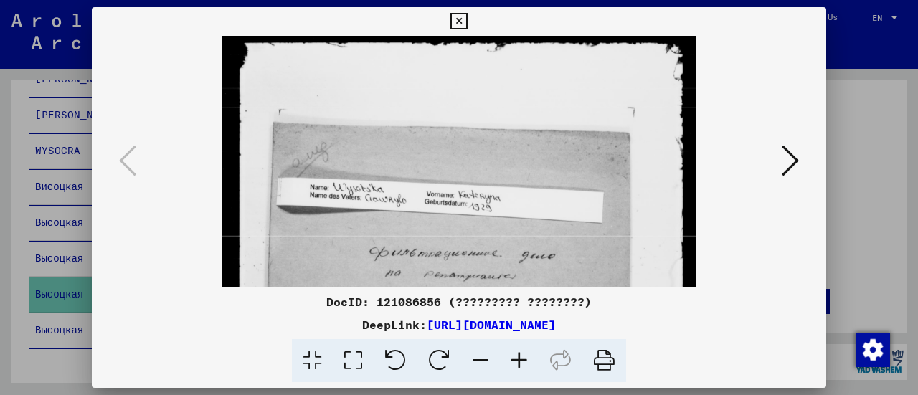
click at [515, 368] on icon at bounding box center [519, 361] width 39 height 44
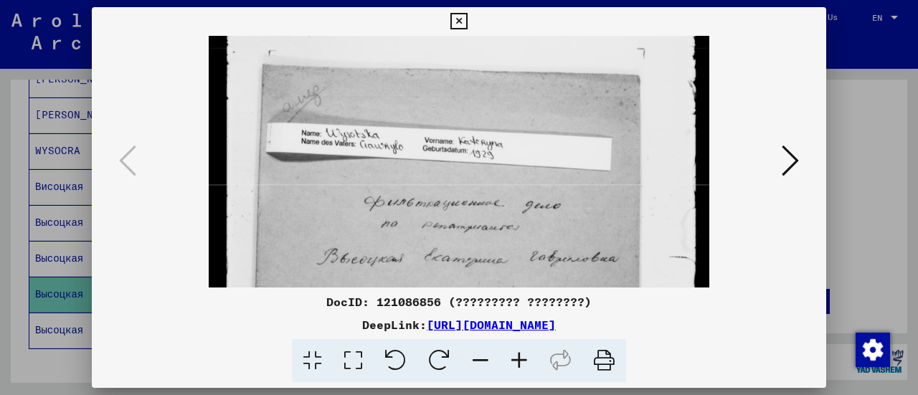
drag, startPoint x: 485, startPoint y: 195, endPoint x: 466, endPoint y: 130, distance: 67.4
click at [466, 130] on img at bounding box center [459, 296] width 500 height 646
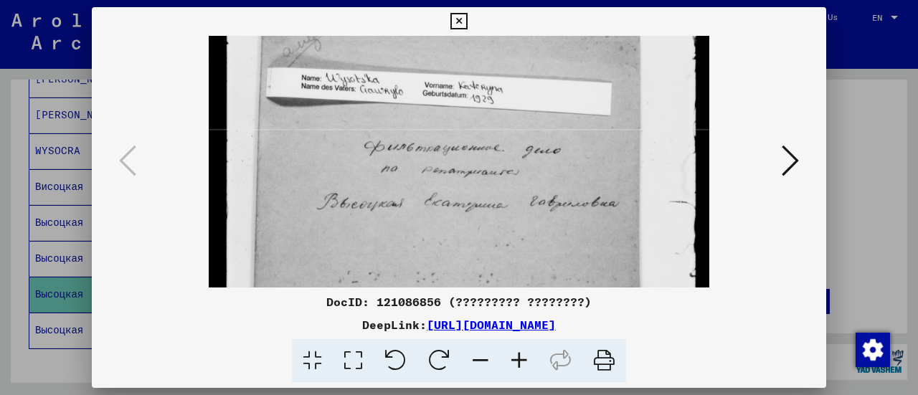
scroll to position [128, 0]
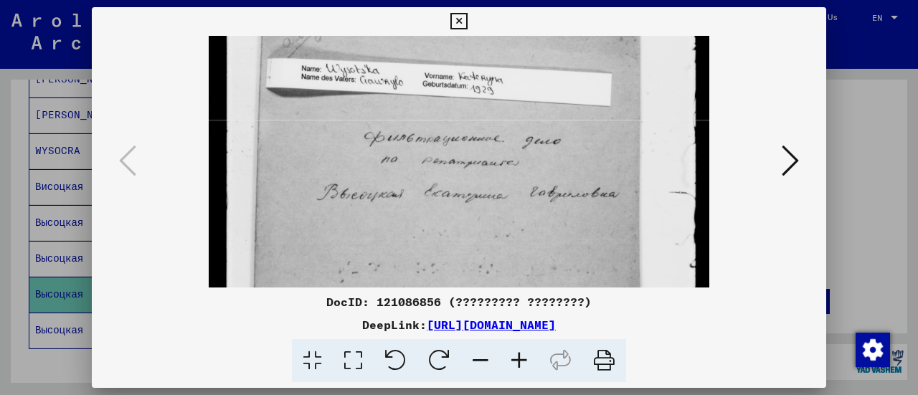
drag, startPoint x: 503, startPoint y: 189, endPoint x: 487, endPoint y: 130, distance: 60.9
click at [487, 130] on img at bounding box center [459, 231] width 500 height 646
click at [456, 17] on icon at bounding box center [458, 21] width 16 height 17
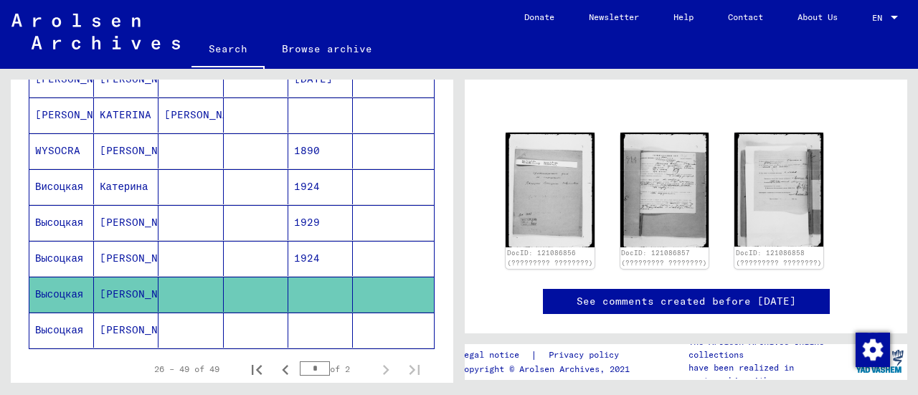
click at [208, 314] on mat-cell at bounding box center [190, 330] width 65 height 35
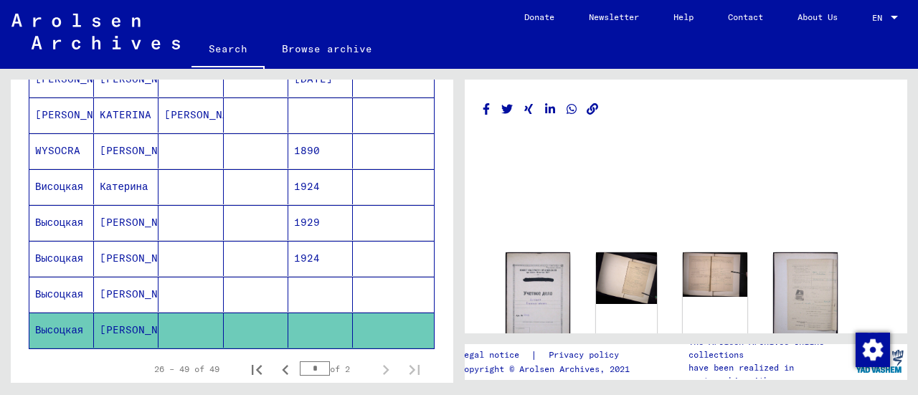
scroll to position [100, 0]
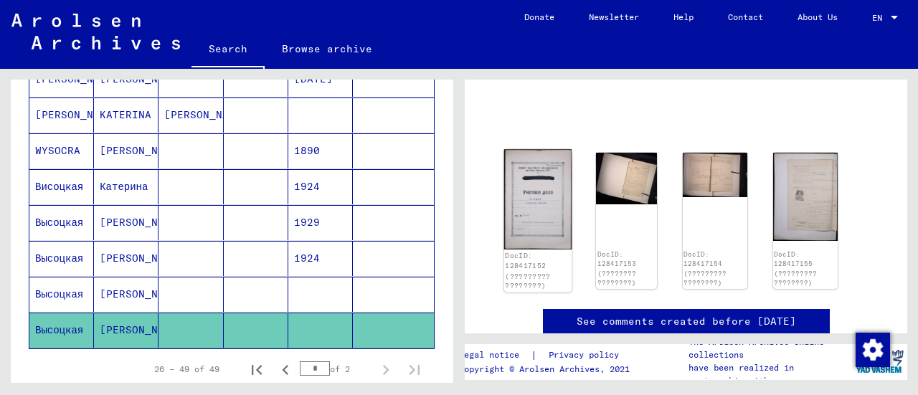
click at [530, 230] on img at bounding box center [538, 199] width 68 height 100
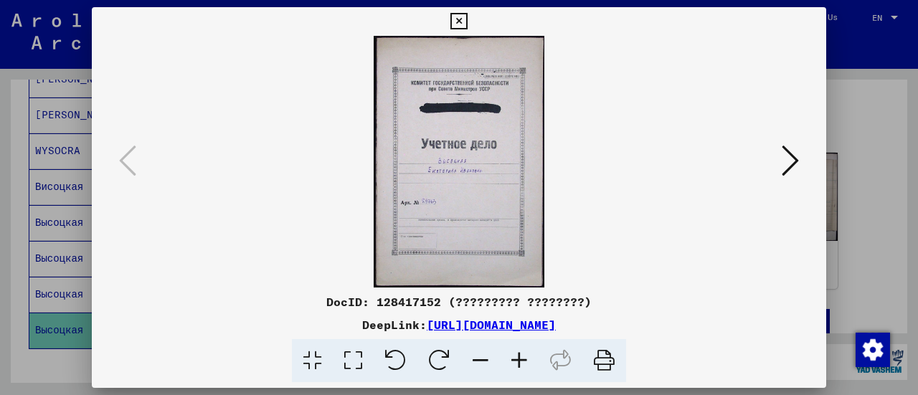
click at [528, 360] on icon at bounding box center [519, 361] width 39 height 44
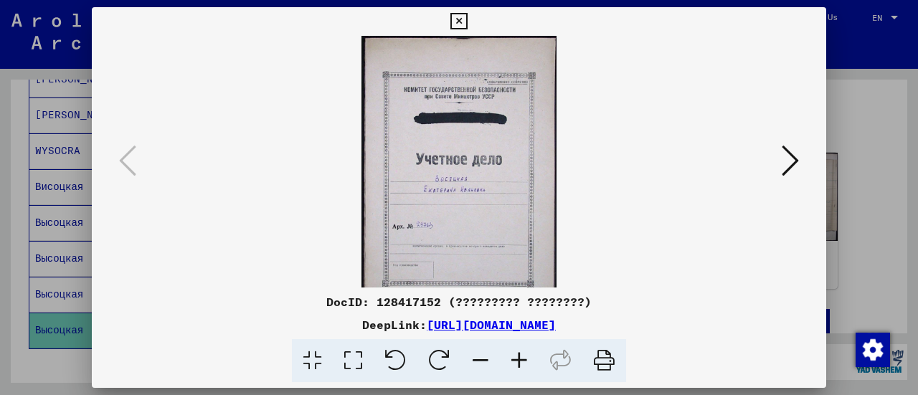
click at [528, 360] on icon at bounding box center [519, 361] width 39 height 44
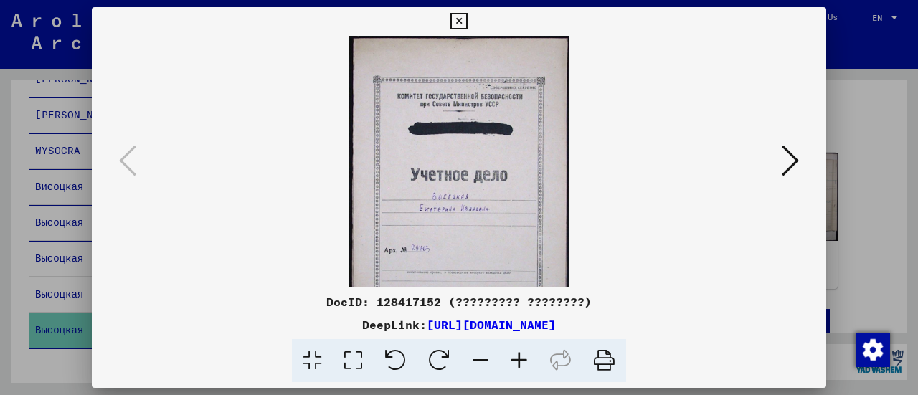
click at [528, 360] on icon at bounding box center [519, 361] width 39 height 44
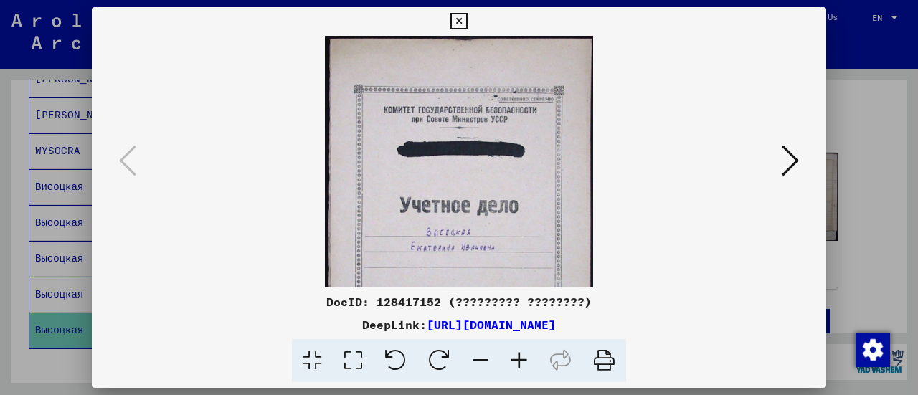
click at [528, 360] on icon at bounding box center [519, 361] width 39 height 44
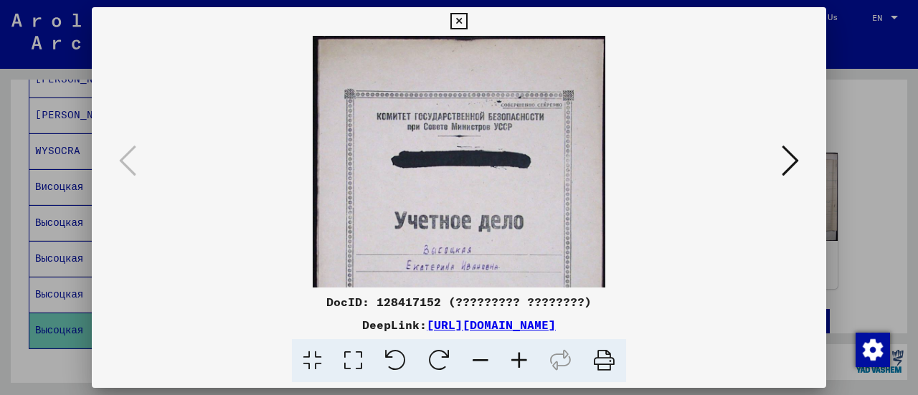
click at [528, 360] on icon at bounding box center [519, 361] width 39 height 44
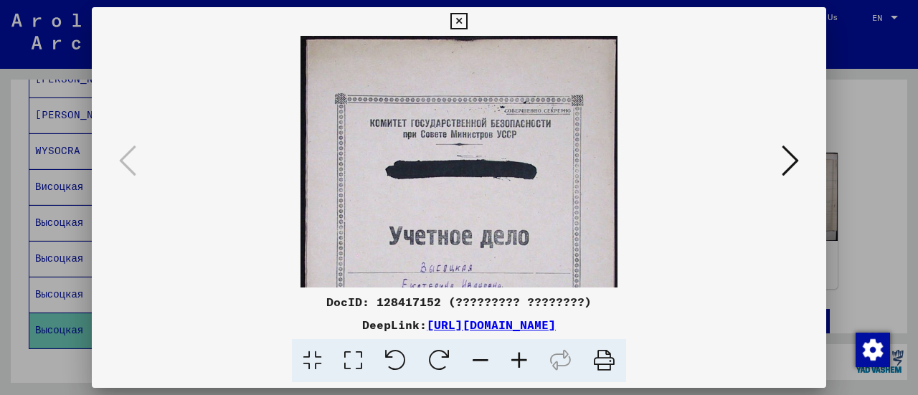
click at [528, 360] on icon at bounding box center [519, 361] width 39 height 44
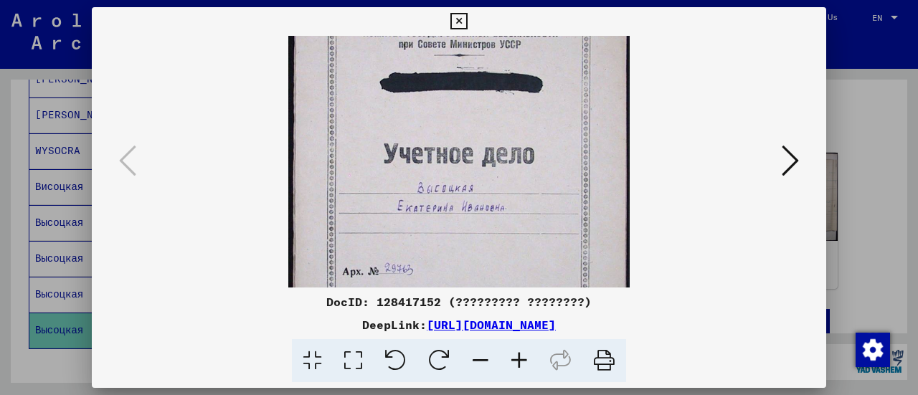
drag, startPoint x: 514, startPoint y: 232, endPoint x: 499, endPoint y: 134, distance: 98.6
drag, startPoint x: 499, startPoint y: 134, endPoint x: 442, endPoint y: 151, distance: 59.2
click at [442, 151] on img at bounding box center [458, 188] width 340 height 502
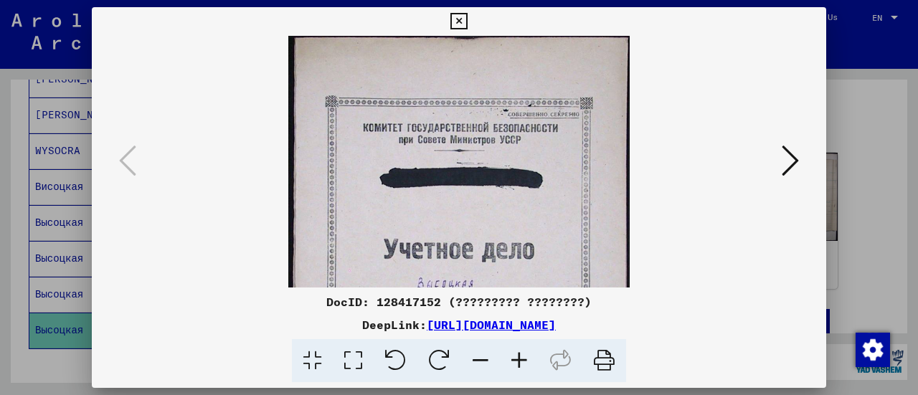
scroll to position [1, 0]
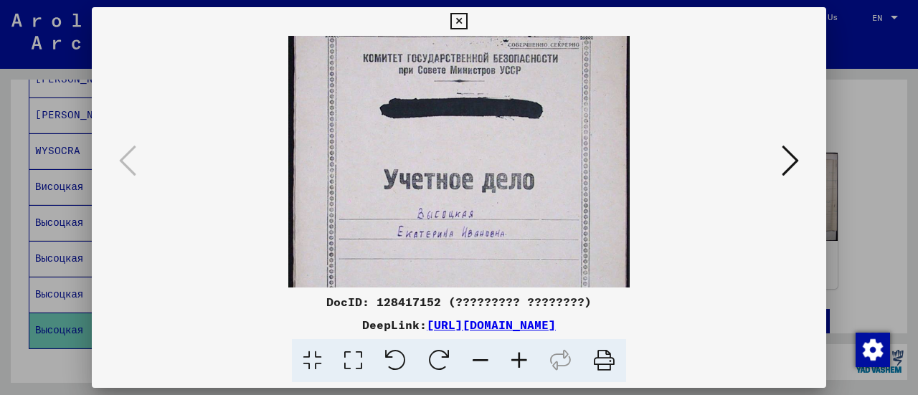
drag, startPoint x: 447, startPoint y: 168, endPoint x: 421, endPoint y: 120, distance: 55.2
click at [421, 120] on img at bounding box center [458, 215] width 340 height 502
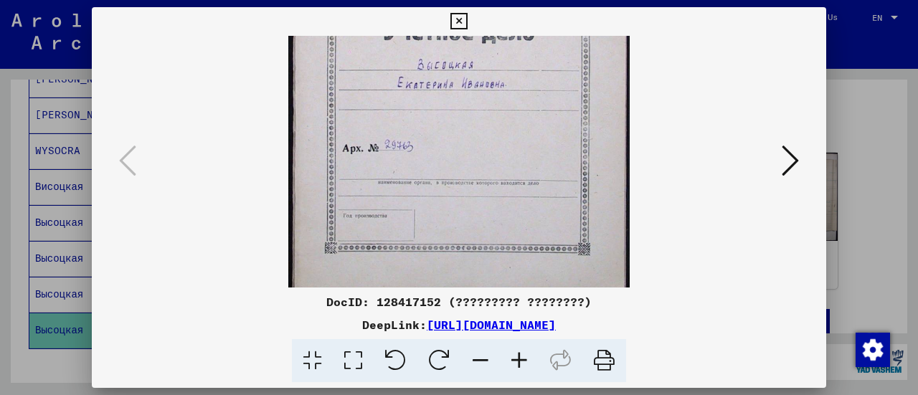
drag, startPoint x: 426, startPoint y: 196, endPoint x: 407, endPoint y: 112, distance: 86.6
click at [407, 112] on img at bounding box center [458, 66] width 340 height 502
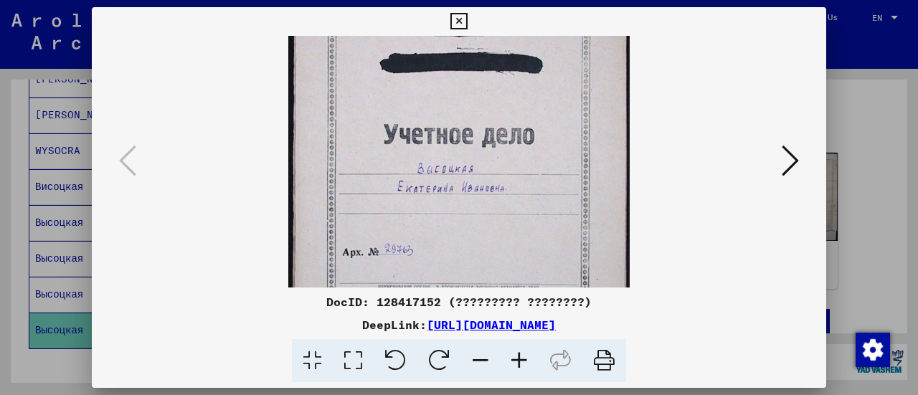
drag, startPoint x: 416, startPoint y: 138, endPoint x: 407, endPoint y: 249, distance: 112.2
click at [407, 249] on img at bounding box center [458, 170] width 340 height 502
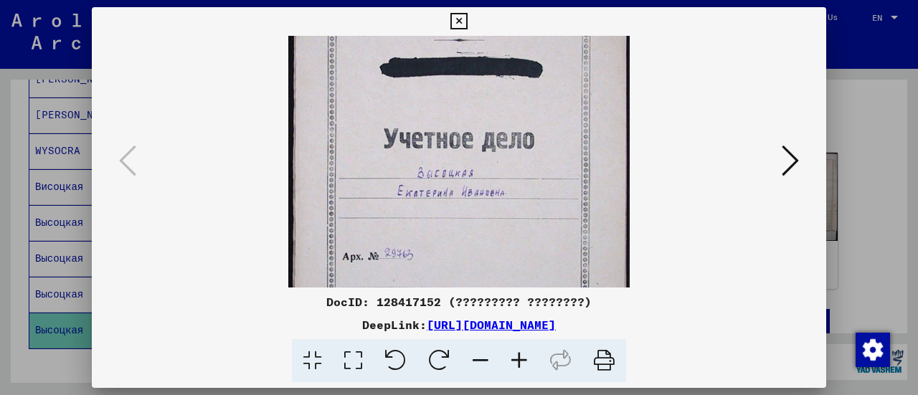
click at [791, 161] on icon at bounding box center [789, 160] width 17 height 34
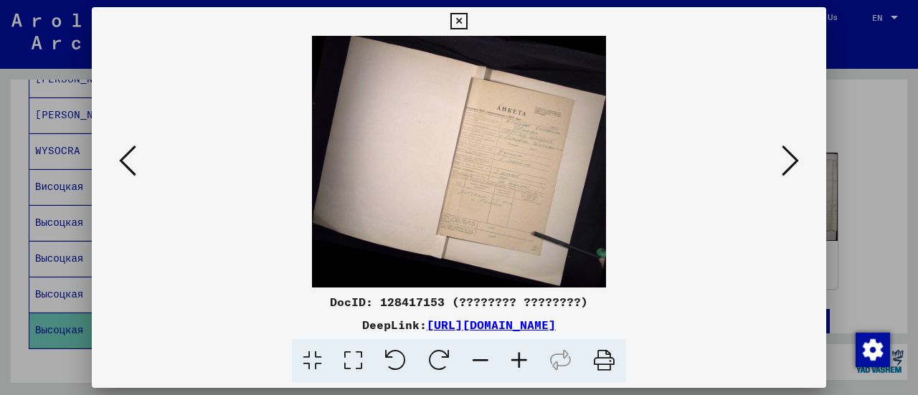
scroll to position [0, 0]
click at [520, 354] on icon at bounding box center [519, 361] width 39 height 44
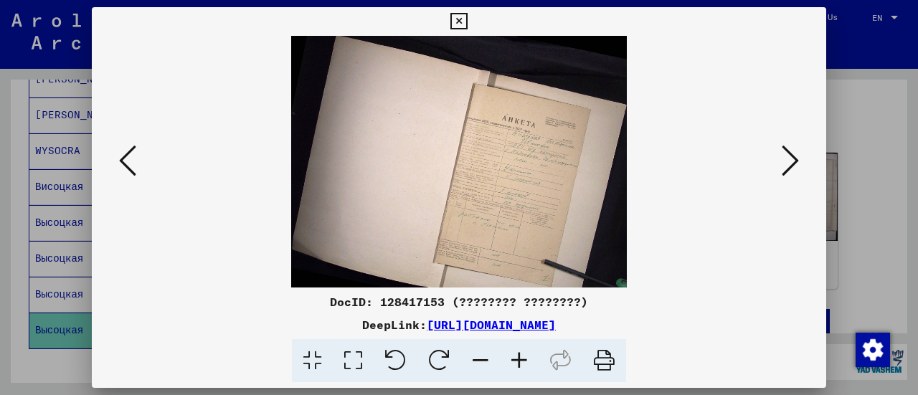
click at [520, 354] on icon at bounding box center [519, 361] width 39 height 44
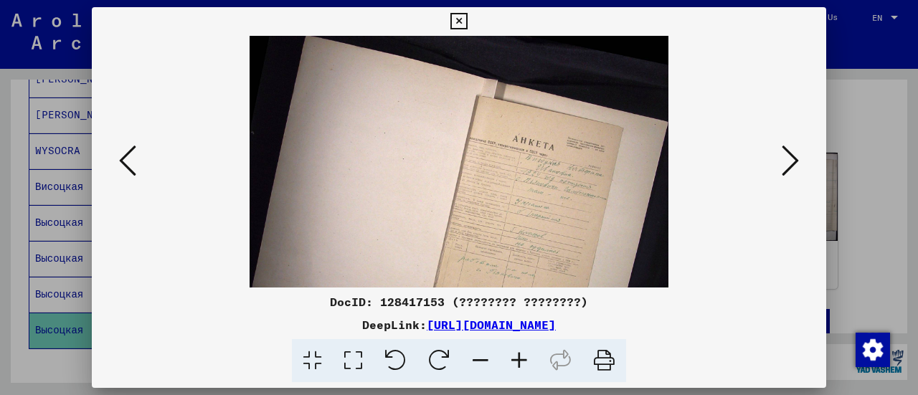
click at [520, 354] on icon at bounding box center [519, 361] width 39 height 44
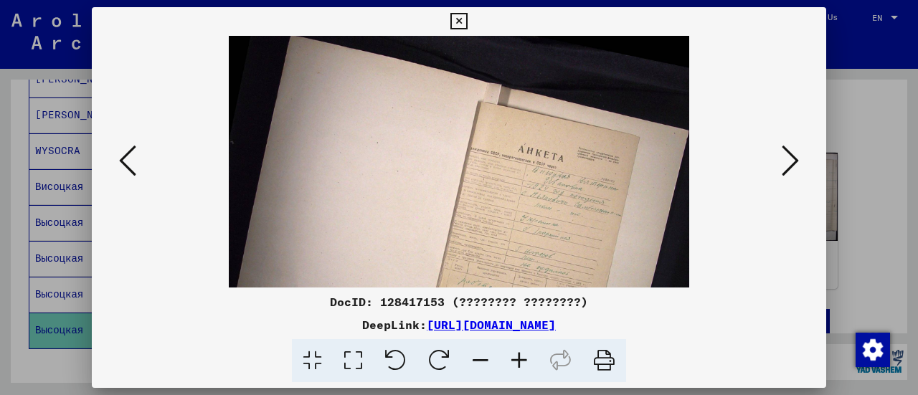
click at [520, 354] on icon at bounding box center [519, 361] width 39 height 44
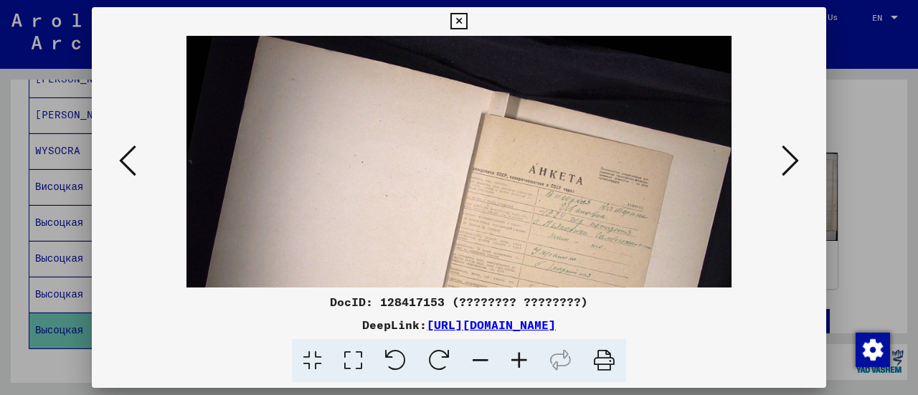
click at [520, 354] on icon at bounding box center [519, 361] width 39 height 44
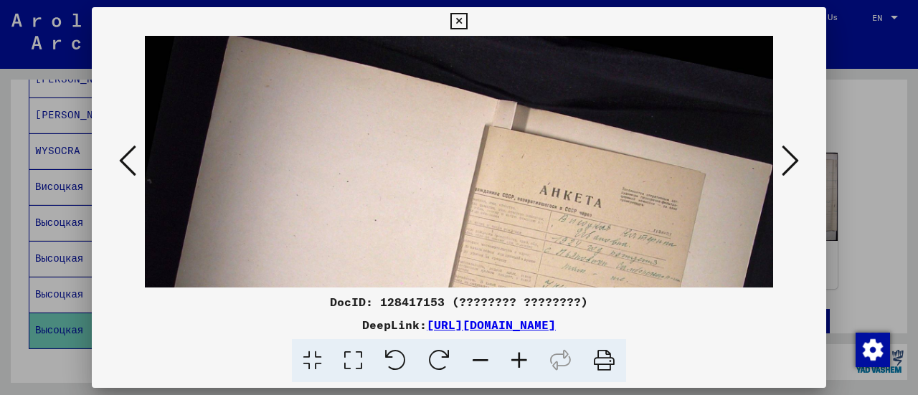
click at [520, 354] on icon at bounding box center [519, 361] width 39 height 44
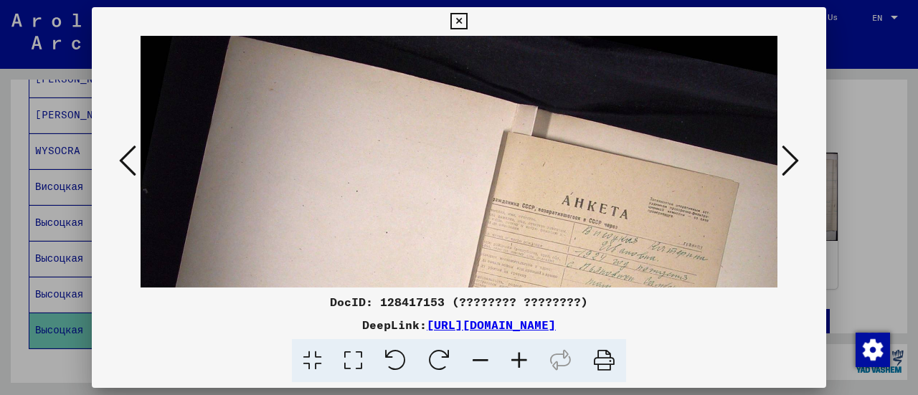
click at [520, 354] on icon at bounding box center [519, 361] width 39 height 44
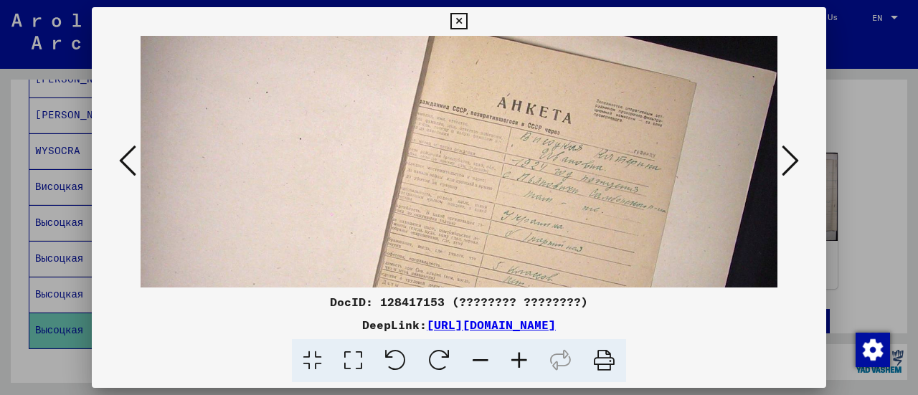
drag, startPoint x: 609, startPoint y: 214, endPoint x: 439, endPoint y: 92, distance: 208.7
click at [439, 92] on img at bounding box center [400, 241] width 753 height 646
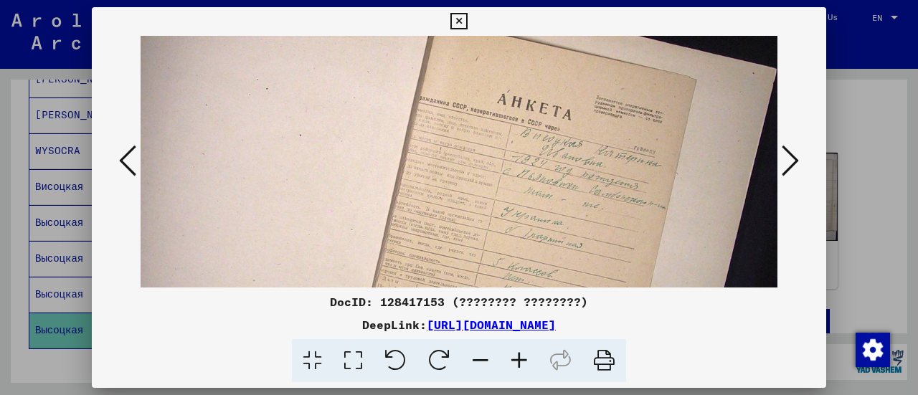
click at [523, 358] on icon at bounding box center [519, 361] width 39 height 44
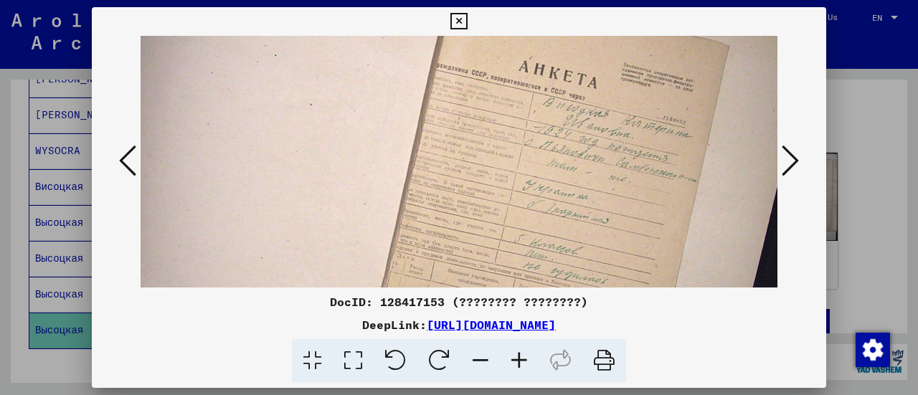
drag, startPoint x: 581, startPoint y: 213, endPoint x: 576, endPoint y: 171, distance: 42.5
click at [576, 171] on img at bounding box center [417, 212] width 796 height 682
click at [508, 361] on icon at bounding box center [519, 361] width 39 height 44
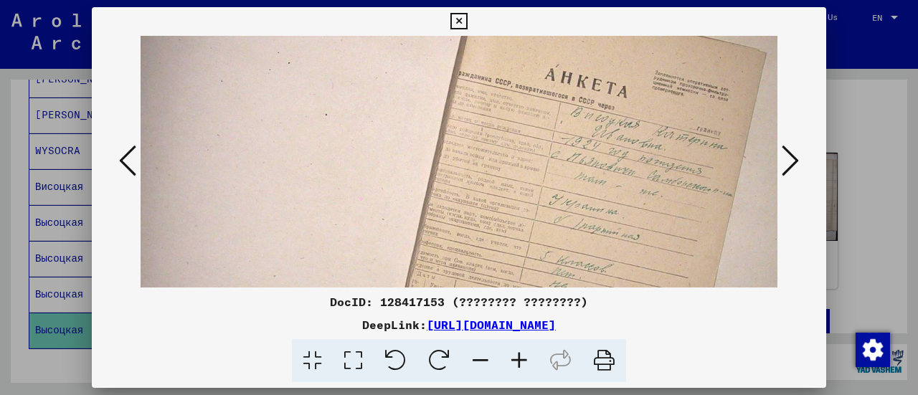
click at [508, 361] on icon at bounding box center [519, 361] width 39 height 44
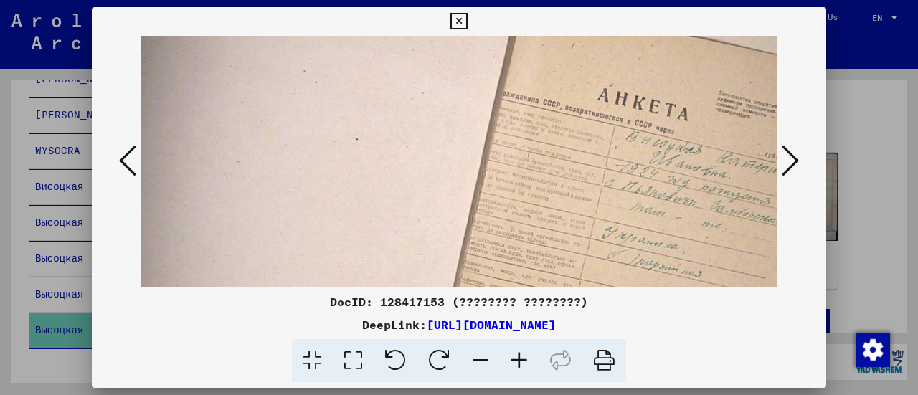
click at [508, 361] on icon at bounding box center [519, 361] width 39 height 44
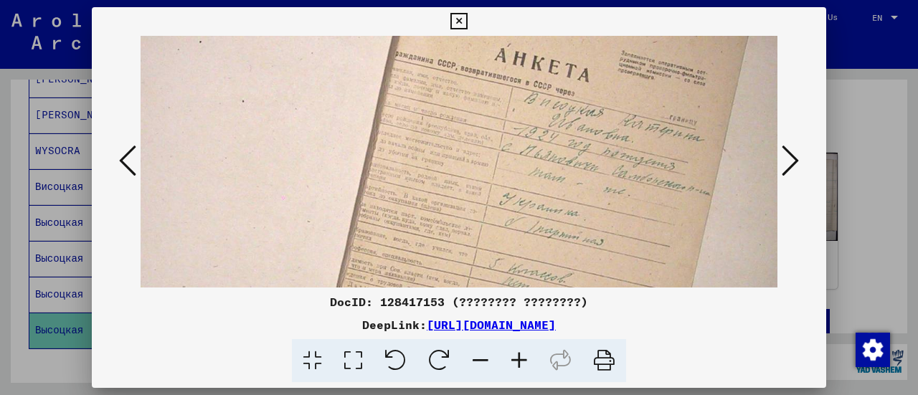
scroll to position [238, 325]
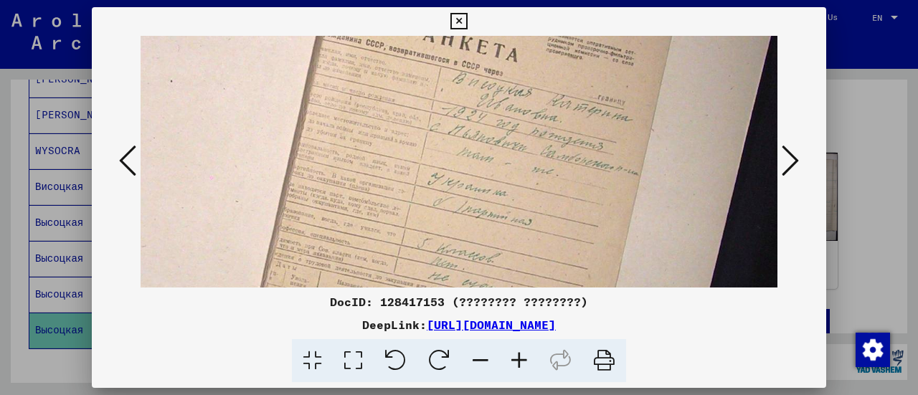
drag, startPoint x: 633, startPoint y: 230, endPoint x: 432, endPoint y: 160, distance: 213.3
click at [432, 160] on img at bounding box center [299, 211] width 963 height 825
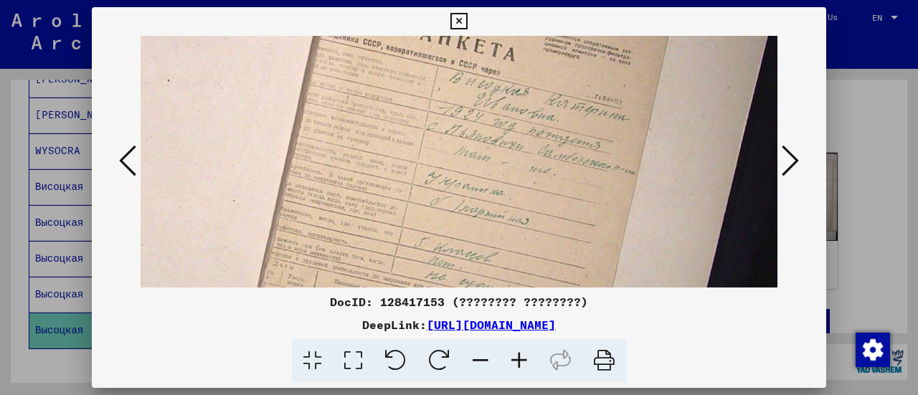
click at [794, 163] on icon at bounding box center [789, 160] width 17 height 34
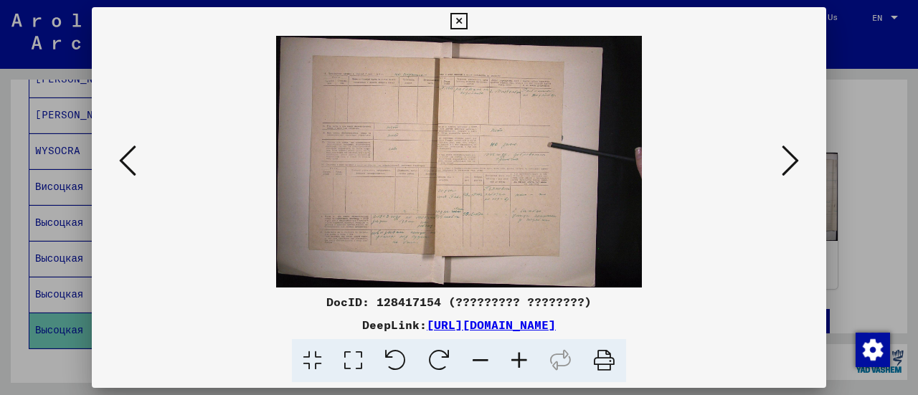
scroll to position [0, 0]
click at [514, 358] on icon at bounding box center [519, 361] width 39 height 44
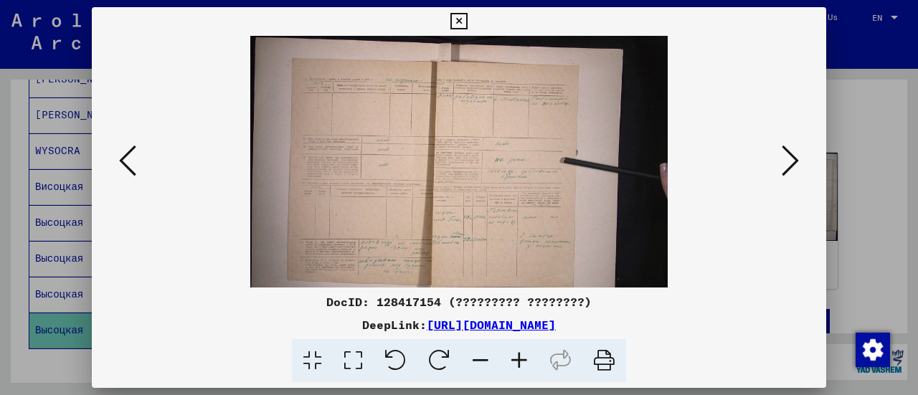
click at [514, 358] on icon at bounding box center [519, 361] width 39 height 44
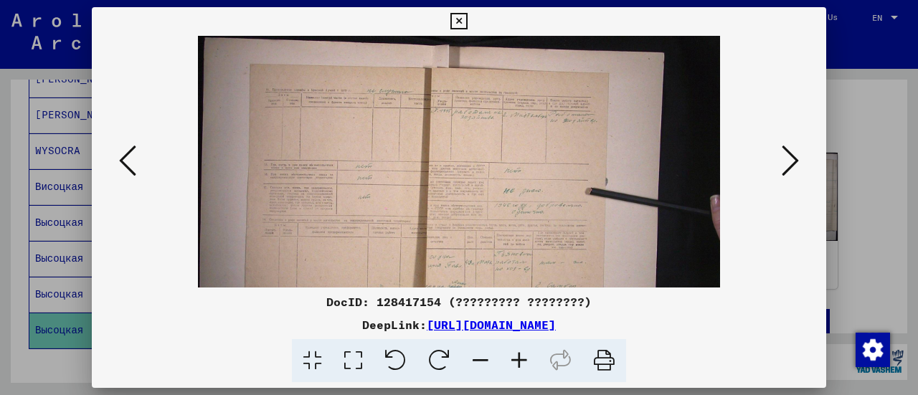
click at [514, 358] on icon at bounding box center [519, 361] width 39 height 44
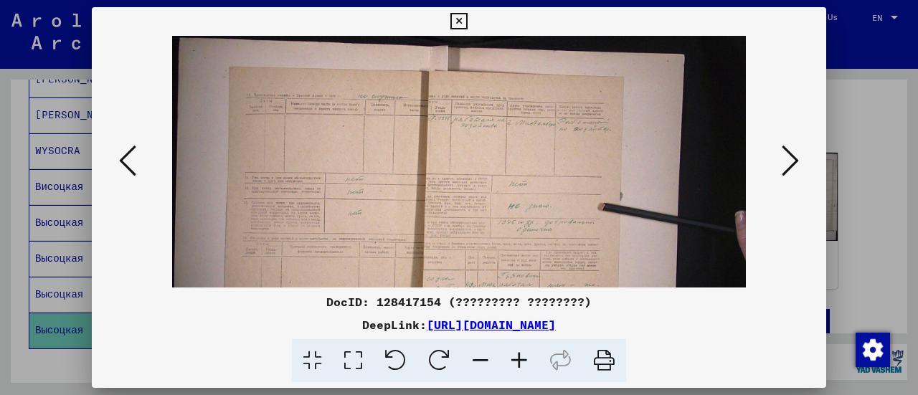
click at [514, 358] on icon at bounding box center [519, 361] width 39 height 44
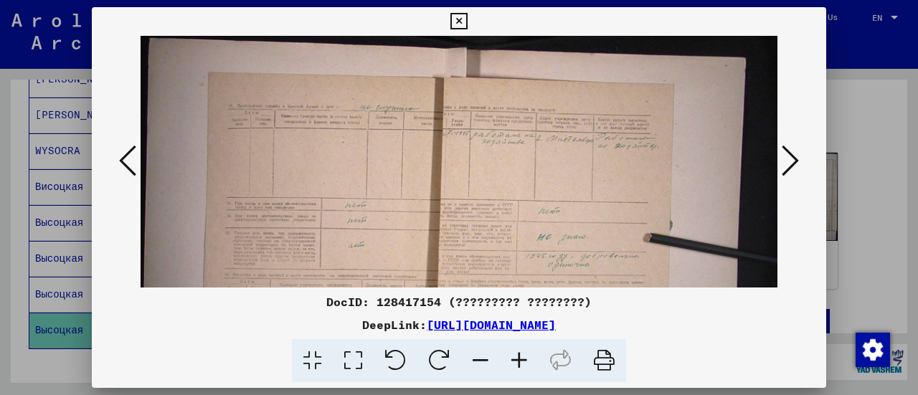
click at [514, 358] on icon at bounding box center [519, 361] width 39 height 44
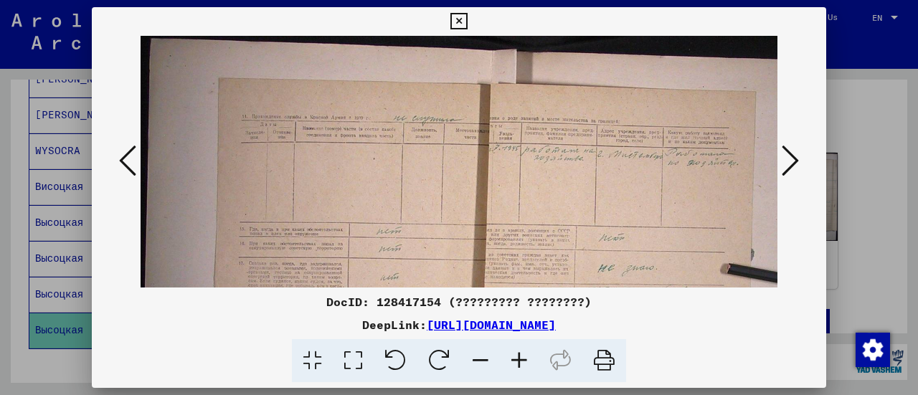
click at [514, 358] on icon at bounding box center [519, 361] width 39 height 44
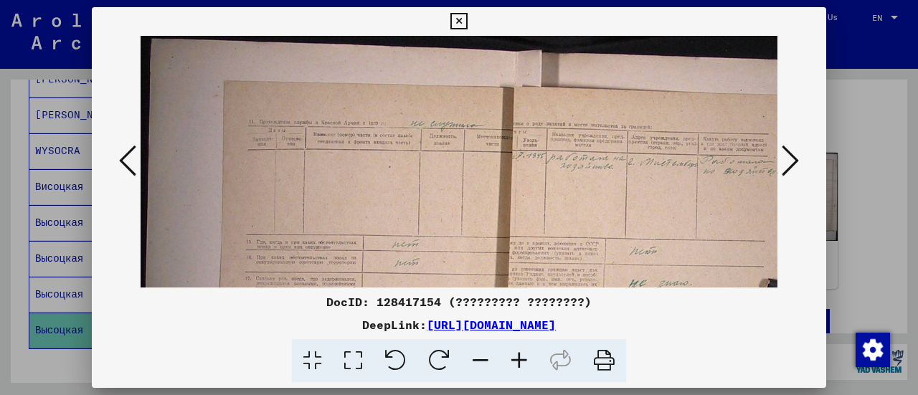
click at [514, 358] on icon at bounding box center [519, 361] width 39 height 44
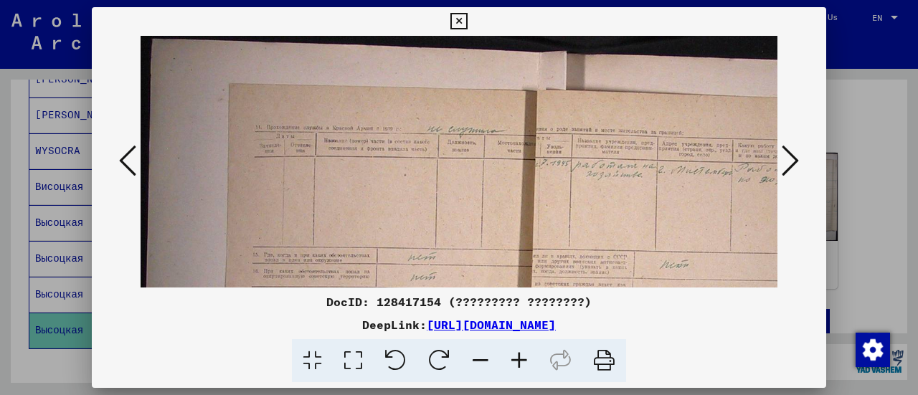
click at [514, 358] on icon at bounding box center [519, 361] width 39 height 44
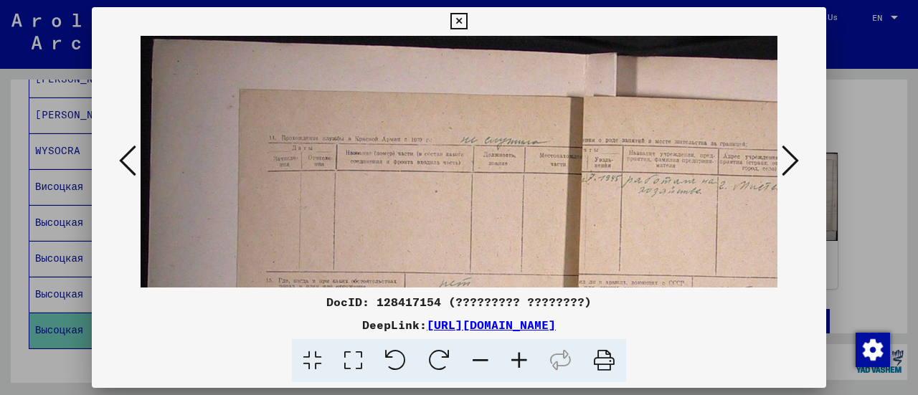
scroll to position [3, 1]
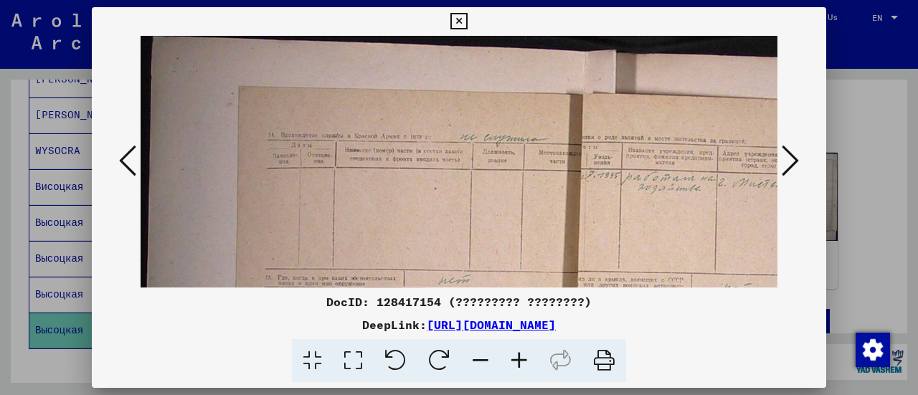
click at [522, 234] on img at bounding box center [634, 374] width 989 height 682
click at [522, 234] on img at bounding box center [633, 374] width 989 height 682
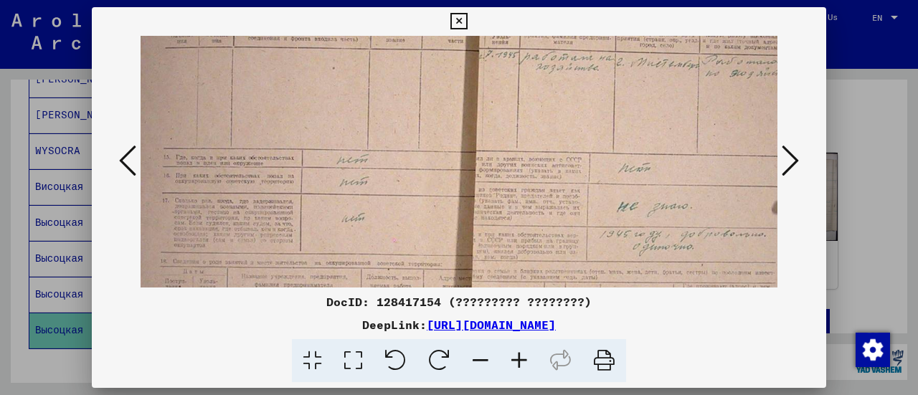
drag, startPoint x: 522, startPoint y: 234, endPoint x: 420, endPoint y: 114, distance: 157.7
click at [420, 114] on img at bounding box center [532, 254] width 989 height 682
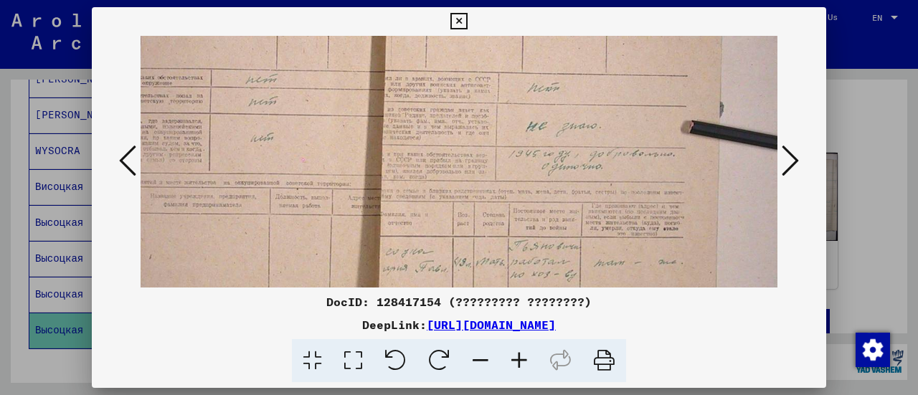
drag, startPoint x: 444, startPoint y: 191, endPoint x: 334, endPoint y: 95, distance: 146.3
click at [334, 95] on img at bounding box center [441, 173] width 989 height 682
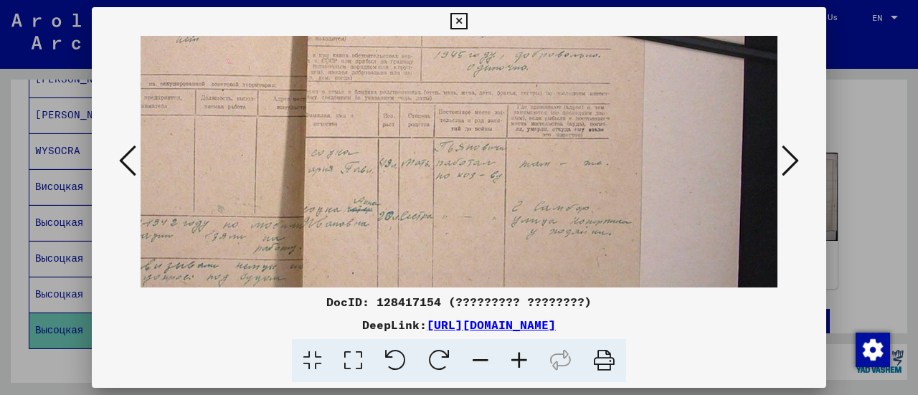
drag, startPoint x: 396, startPoint y: 184, endPoint x: 325, endPoint y: 75, distance: 130.0
click at [331, 85] on img at bounding box center [366, 74] width 989 height 682
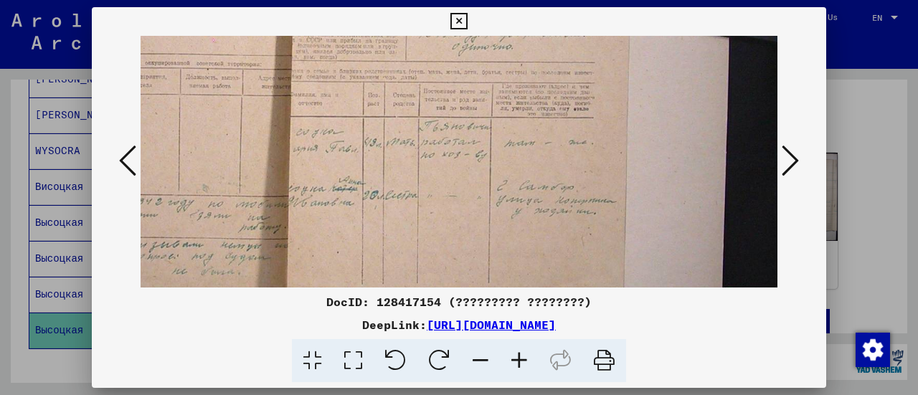
click at [457, 27] on icon at bounding box center [458, 21] width 16 height 17
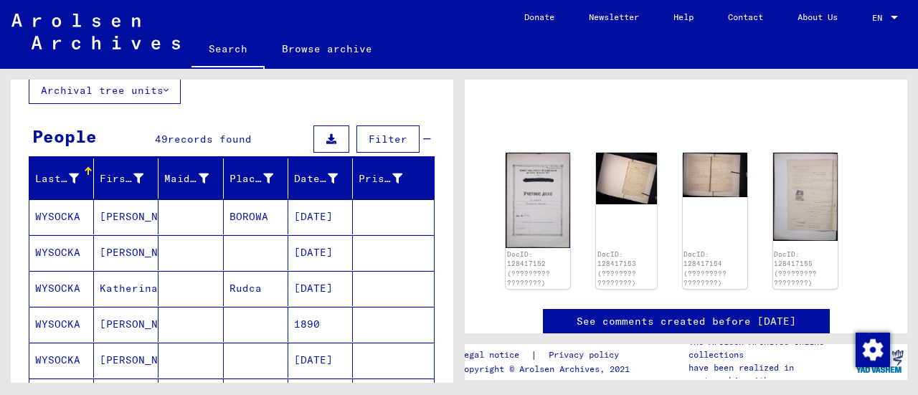
scroll to position [5, 0]
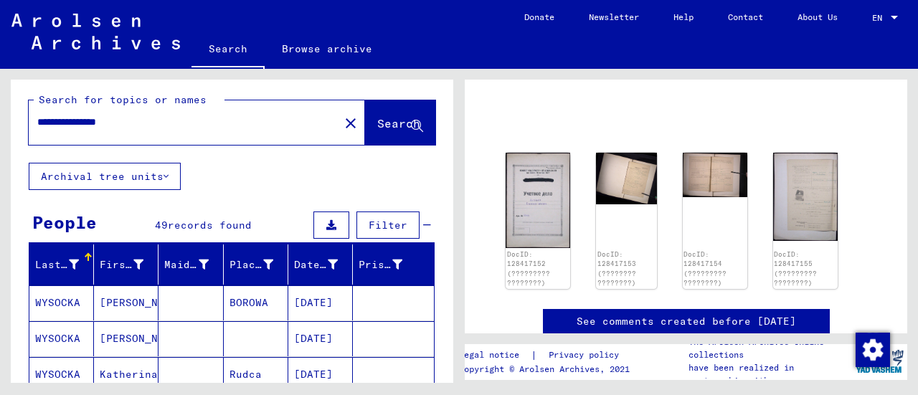
click at [152, 128] on input "**********" at bounding box center [183, 122] width 293 height 15
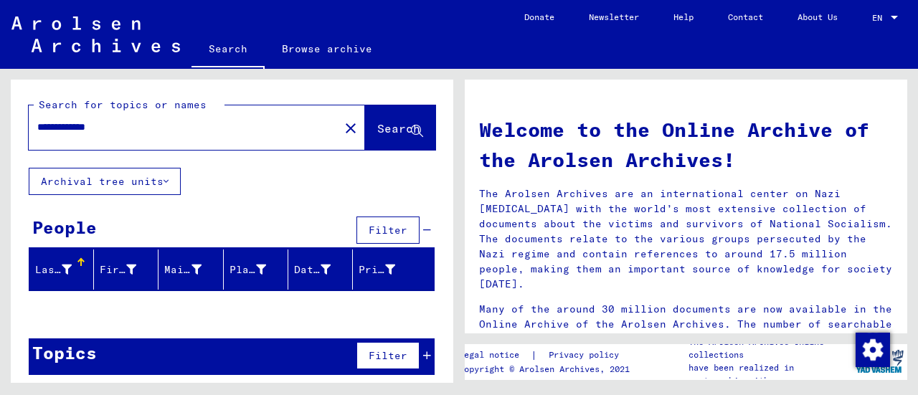
type input "**********"
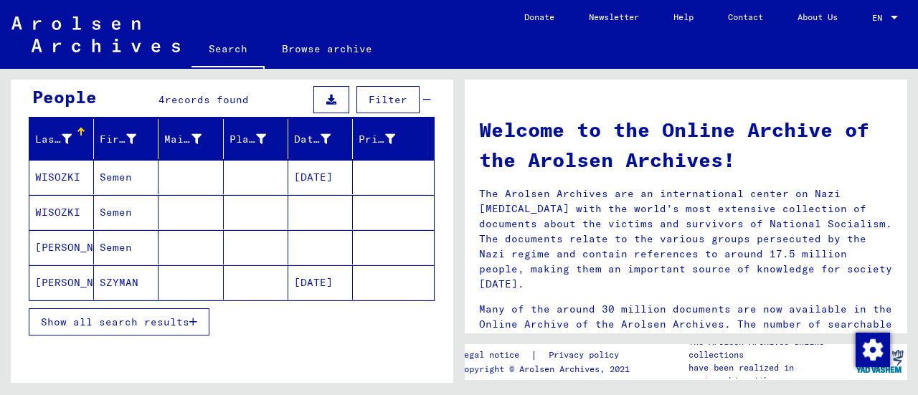
scroll to position [131, 0]
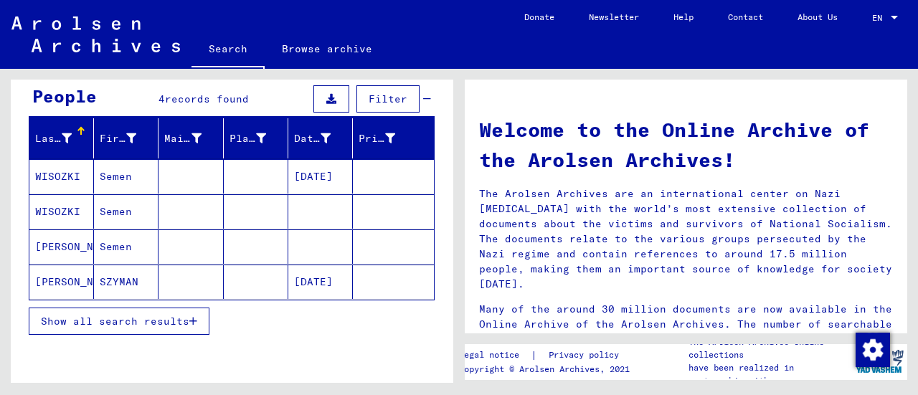
click at [156, 315] on span "Show all search results" at bounding box center [115, 321] width 148 height 13
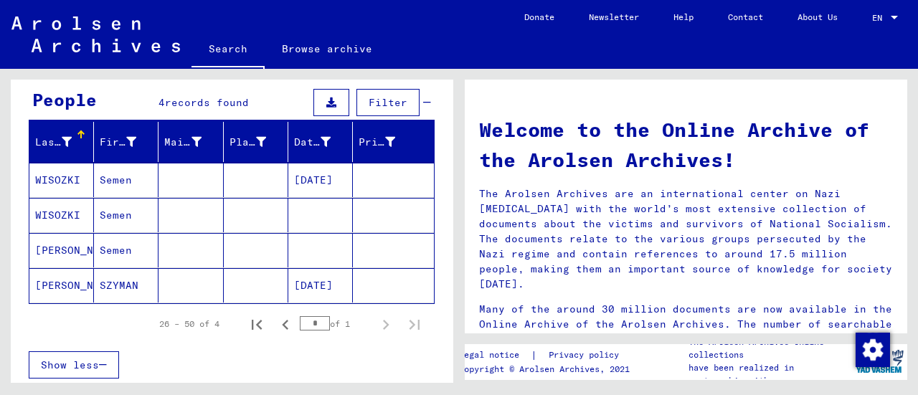
scroll to position [117, 0]
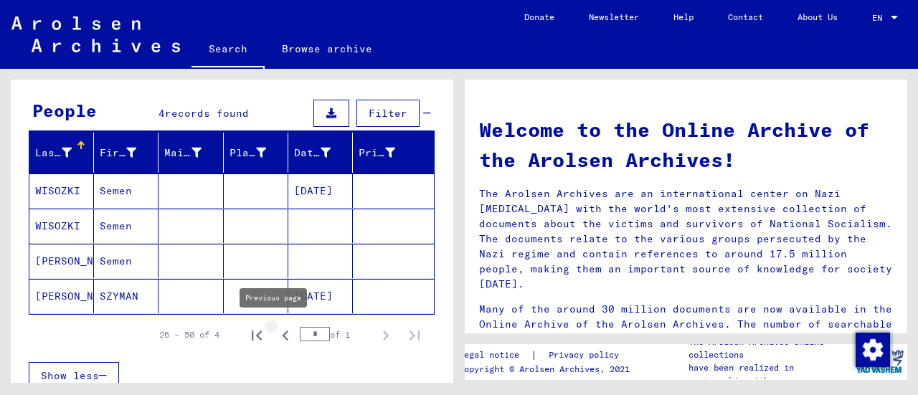
click at [275, 329] on icon "Previous page" at bounding box center [285, 335] width 20 height 20
type input "*"
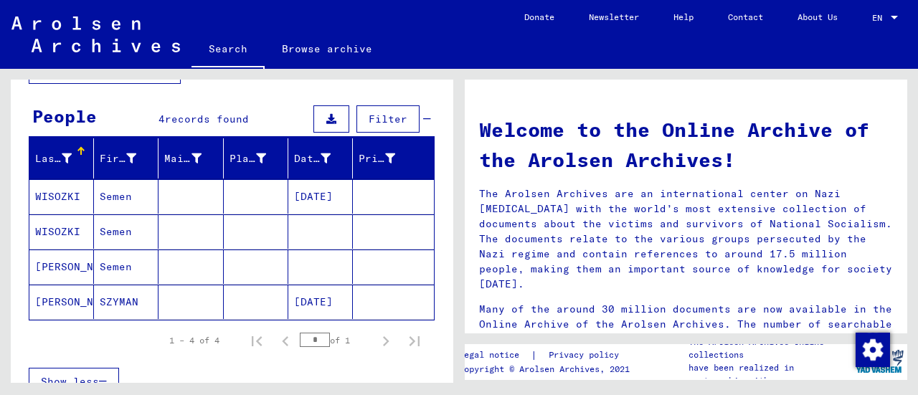
scroll to position [85, 0]
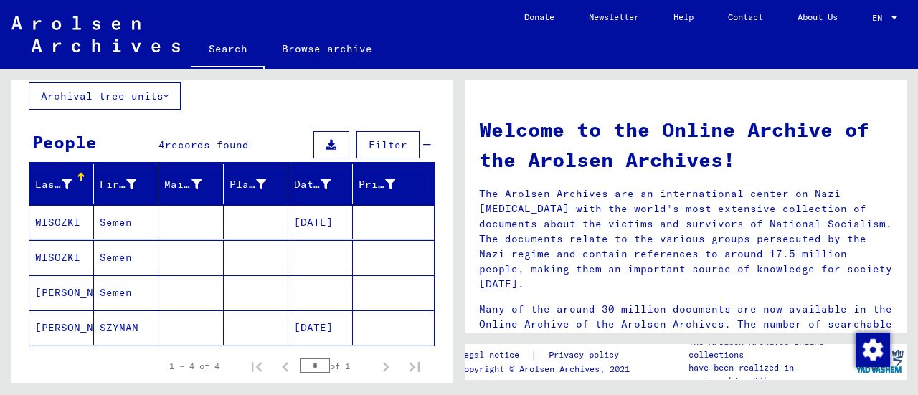
click at [183, 230] on mat-cell at bounding box center [190, 222] width 65 height 34
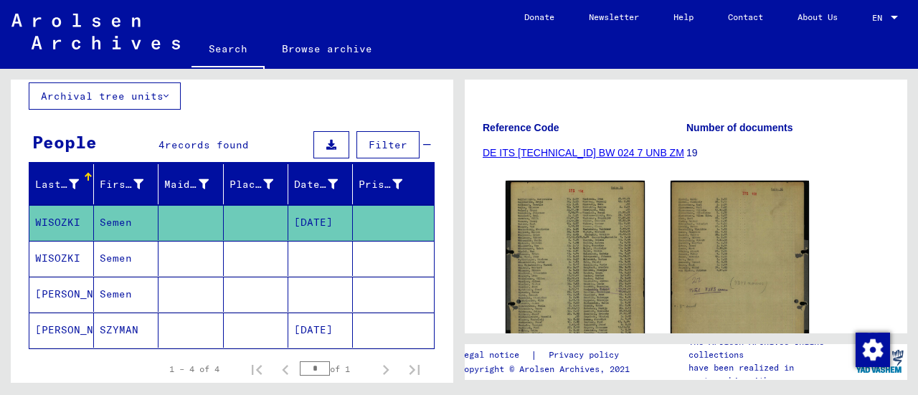
scroll to position [231, 0]
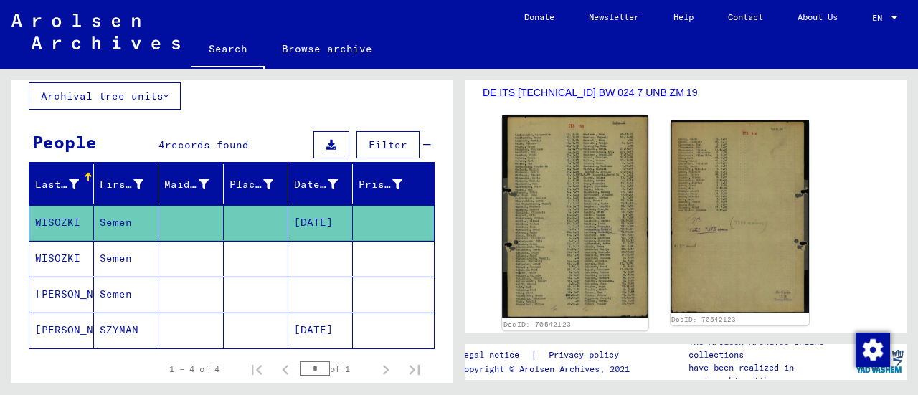
click at [558, 199] on img at bounding box center [575, 216] width 146 height 202
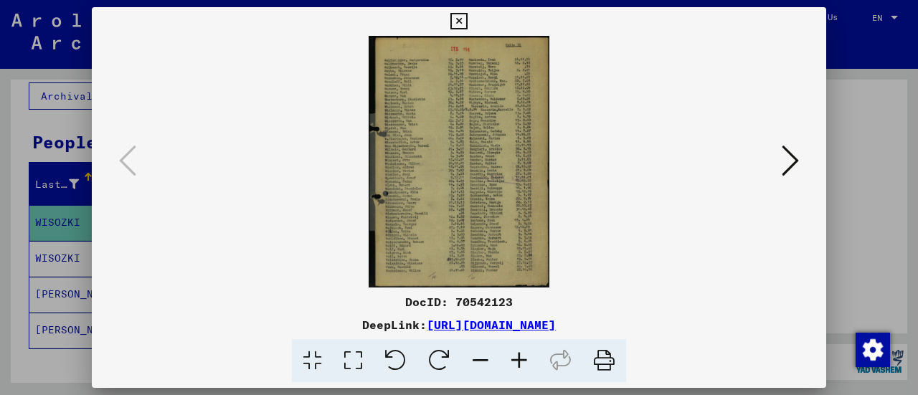
click at [523, 361] on icon at bounding box center [519, 361] width 39 height 44
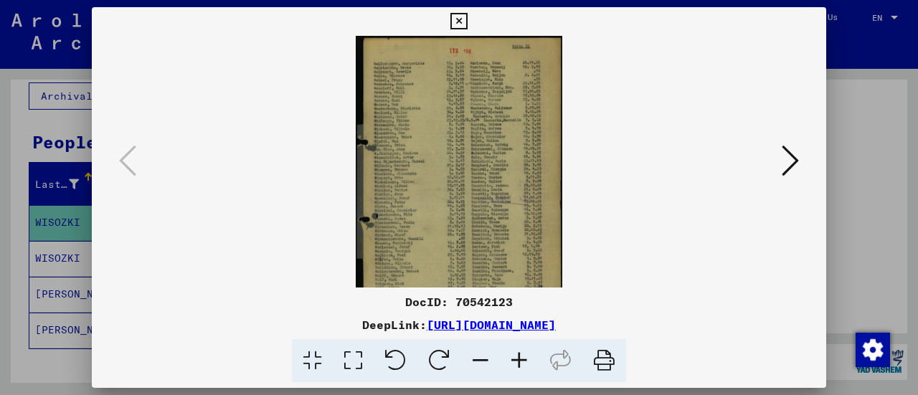
click at [523, 361] on icon at bounding box center [519, 361] width 39 height 44
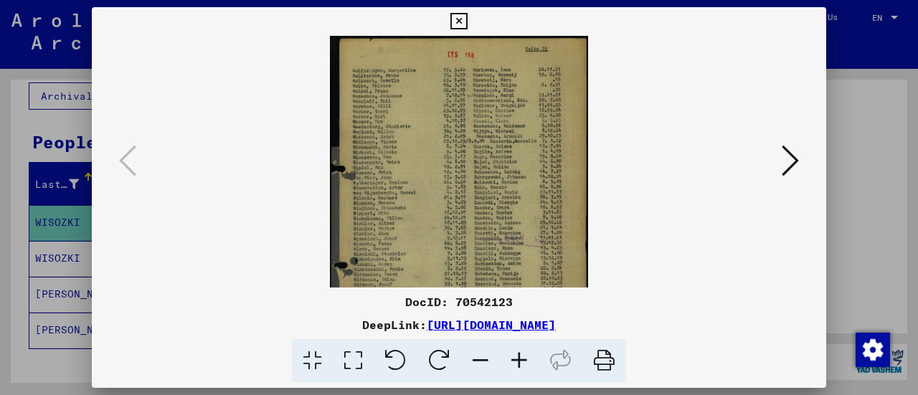
click at [523, 361] on icon at bounding box center [519, 361] width 39 height 44
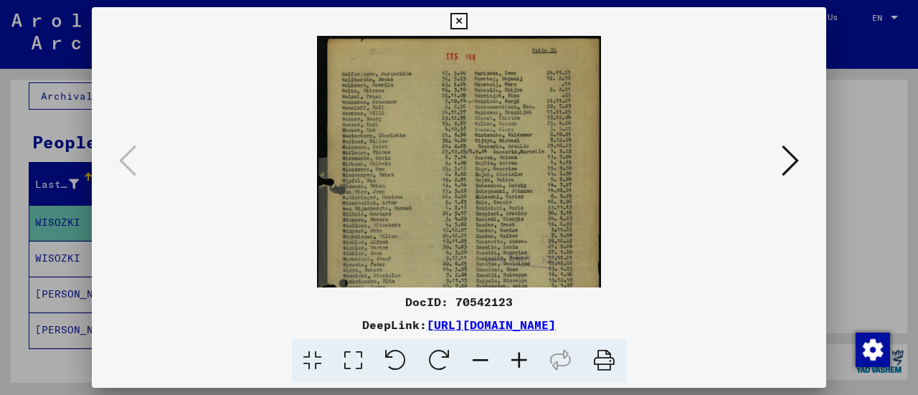
click at [523, 361] on icon at bounding box center [519, 361] width 39 height 44
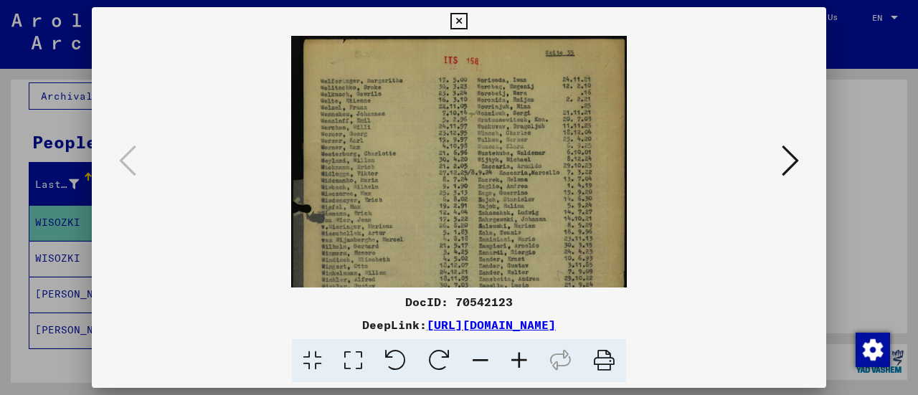
click at [523, 361] on icon at bounding box center [519, 361] width 39 height 44
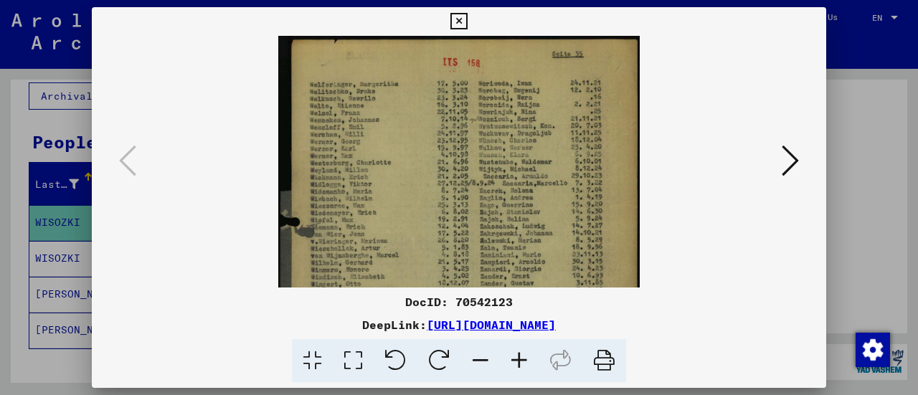
click at [523, 361] on icon at bounding box center [519, 361] width 39 height 44
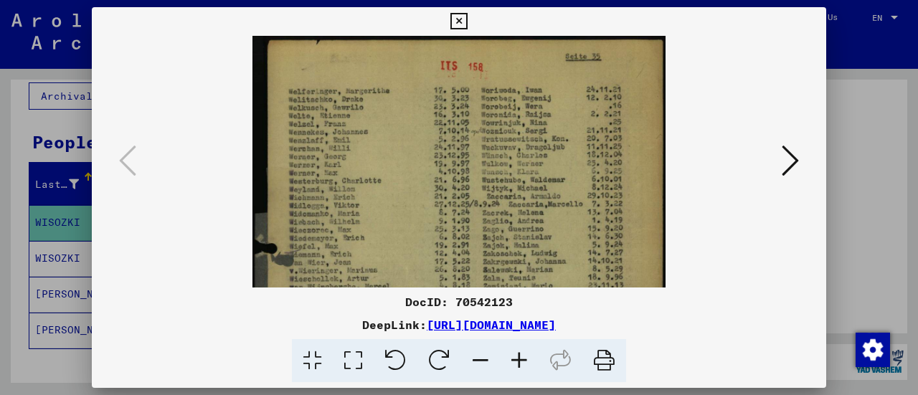
click at [523, 361] on icon at bounding box center [519, 361] width 39 height 44
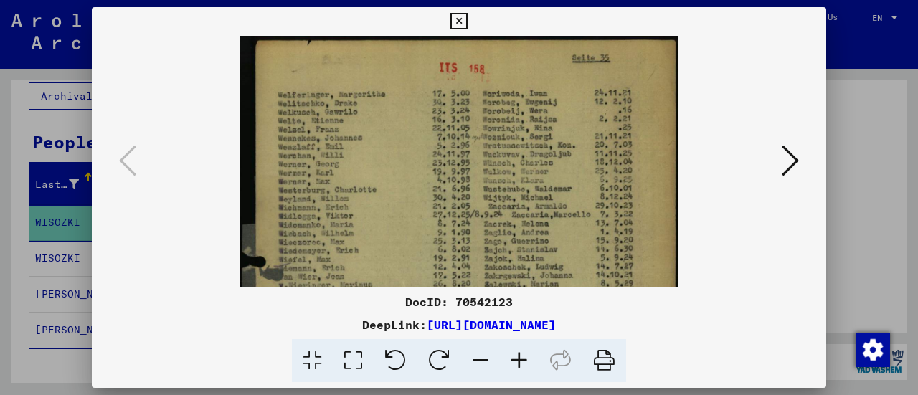
click at [523, 361] on icon at bounding box center [519, 361] width 39 height 44
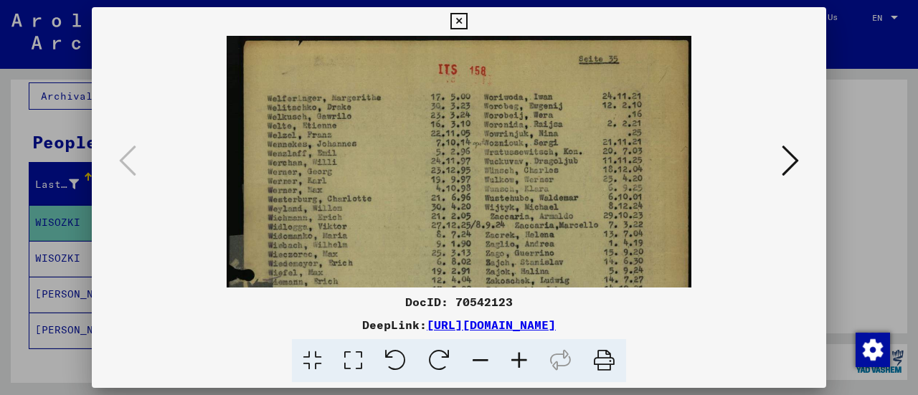
click at [523, 361] on icon at bounding box center [519, 361] width 39 height 44
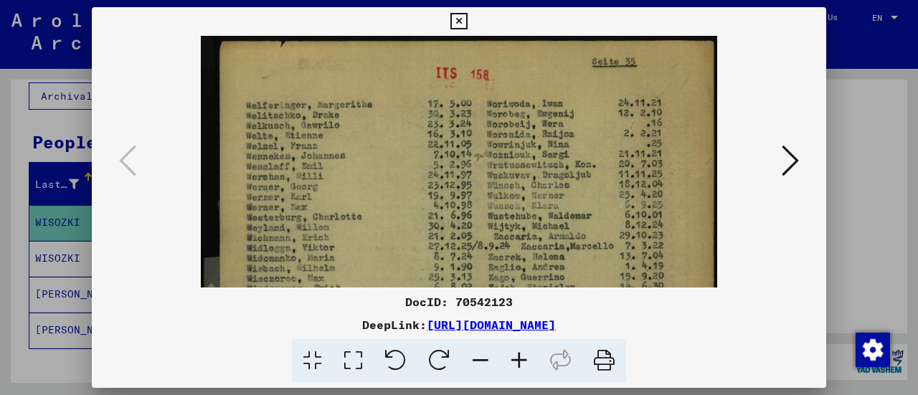
click at [523, 361] on icon at bounding box center [519, 361] width 39 height 44
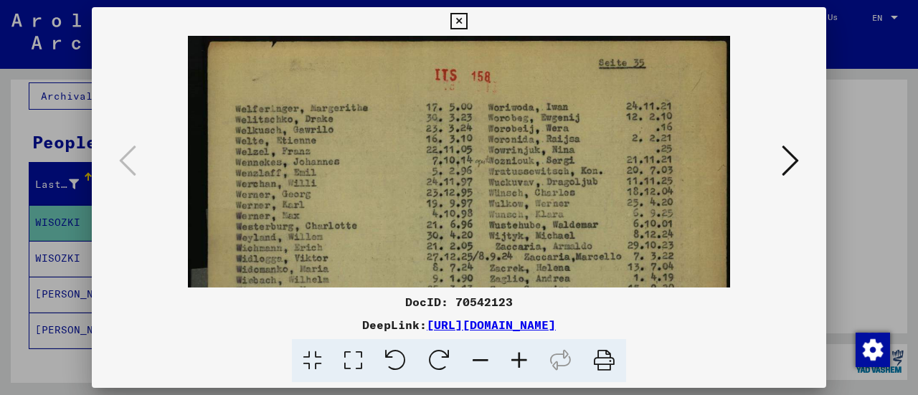
click at [811, 87] on div at bounding box center [459, 162] width 734 height 252
click at [877, 82] on div at bounding box center [459, 197] width 918 height 395
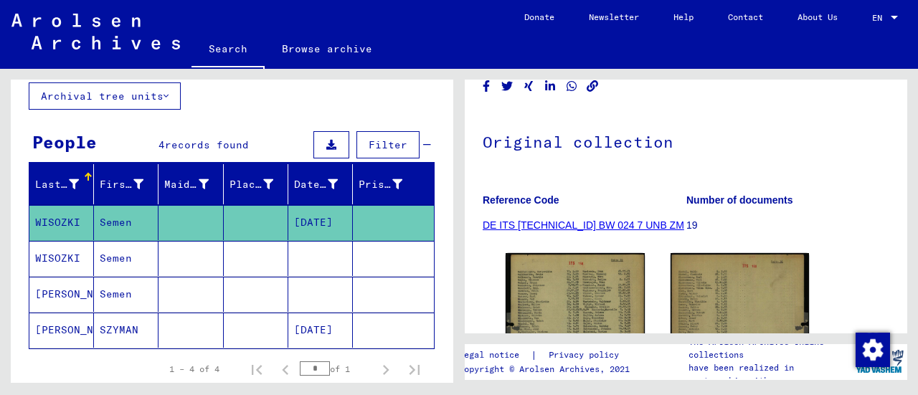
scroll to position [99, 0]
click at [273, 266] on mat-cell at bounding box center [256, 258] width 65 height 35
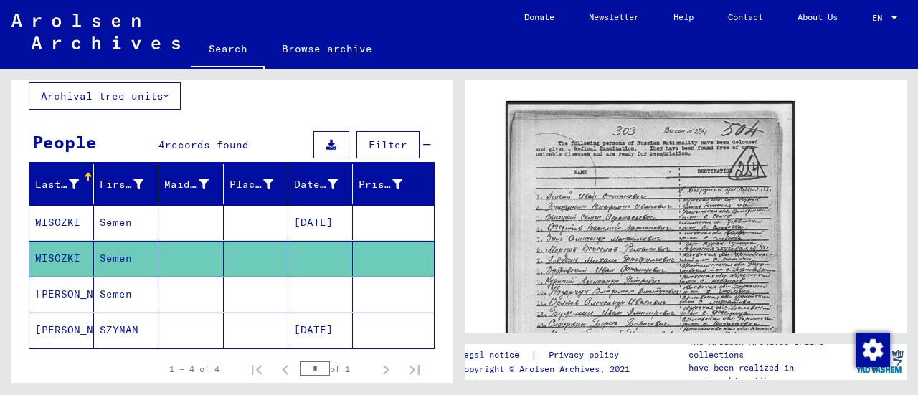
scroll to position [281, 0]
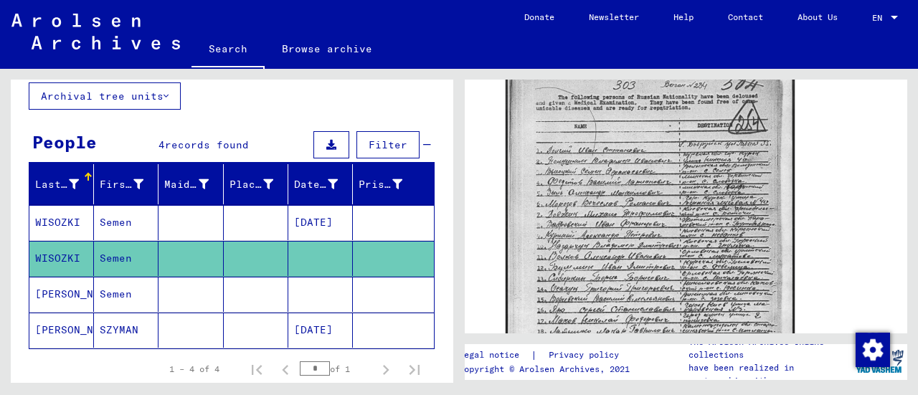
click at [543, 224] on img at bounding box center [649, 259] width 289 height 409
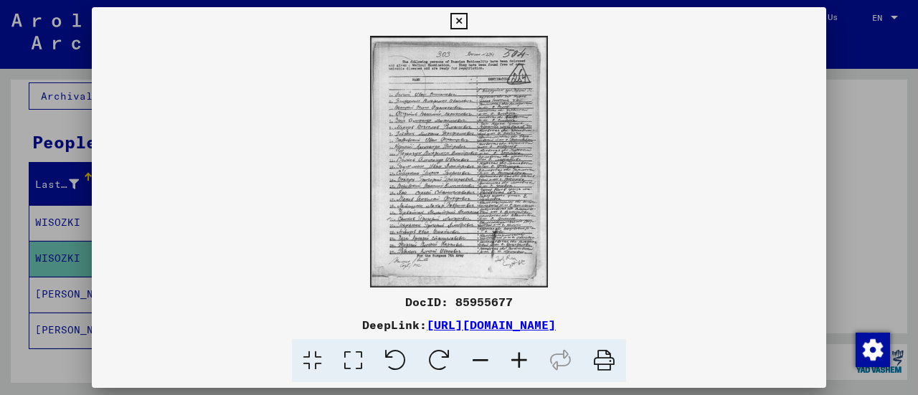
click at [516, 359] on icon at bounding box center [519, 361] width 39 height 44
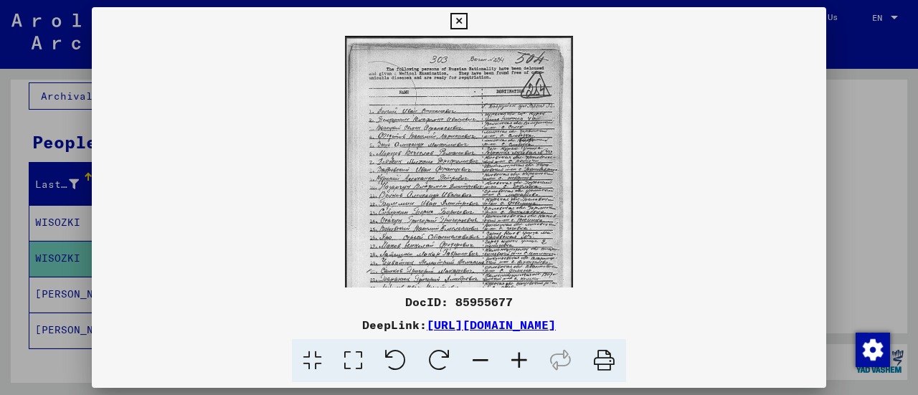
click at [516, 359] on icon at bounding box center [519, 361] width 39 height 44
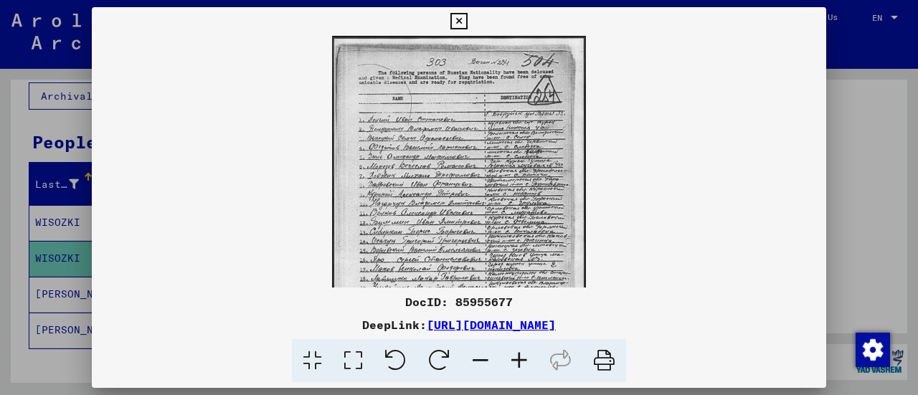
click at [516, 359] on icon at bounding box center [519, 361] width 39 height 44
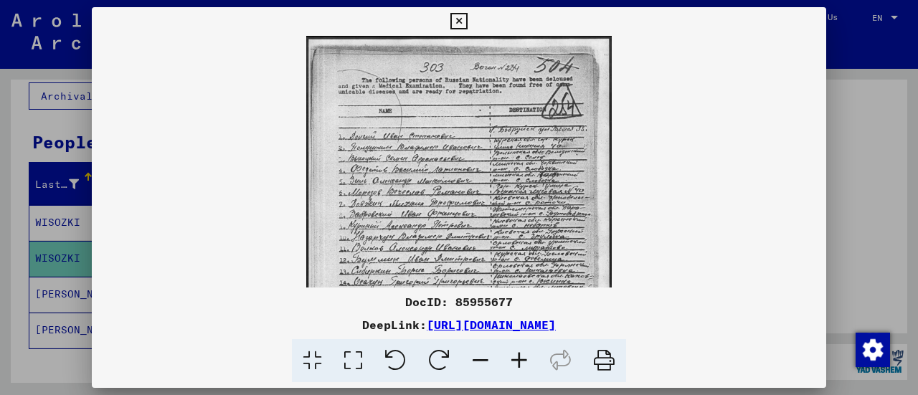
click at [516, 359] on icon at bounding box center [519, 361] width 39 height 44
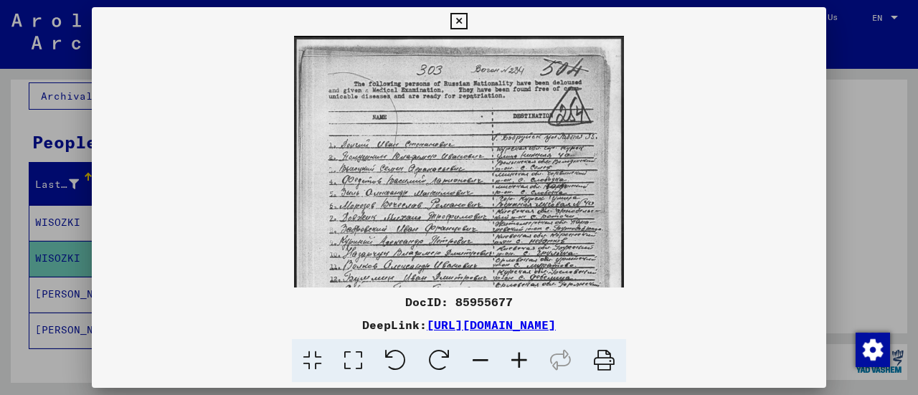
click at [516, 359] on icon at bounding box center [519, 361] width 39 height 44
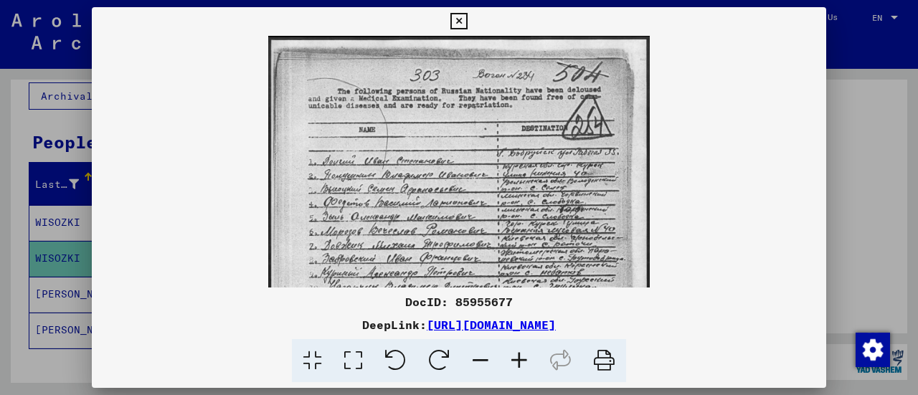
click at [516, 359] on icon at bounding box center [519, 361] width 39 height 44
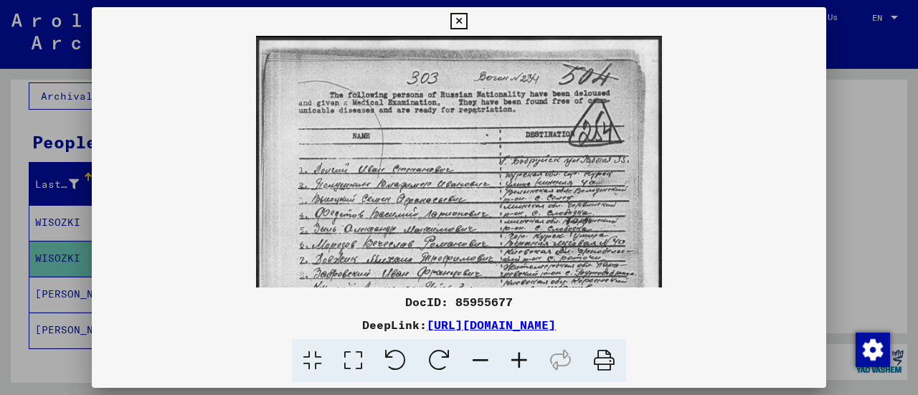
click at [516, 359] on icon at bounding box center [519, 361] width 39 height 44
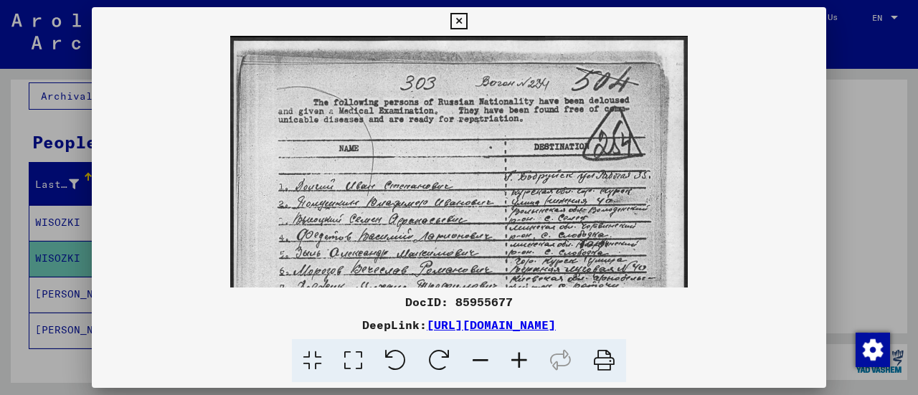
click at [516, 359] on icon at bounding box center [519, 361] width 39 height 44
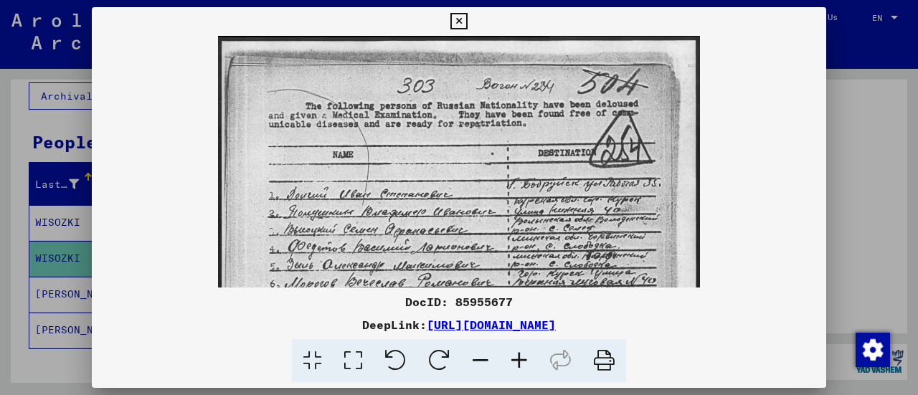
click at [516, 359] on icon at bounding box center [519, 361] width 39 height 44
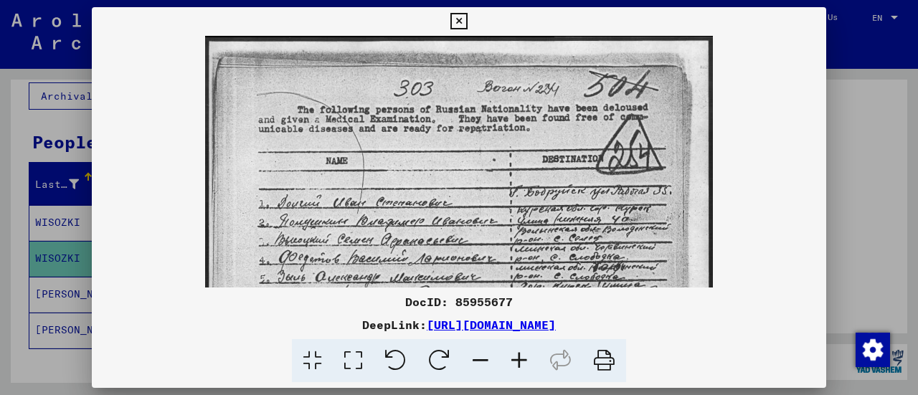
click at [516, 359] on icon at bounding box center [519, 361] width 39 height 44
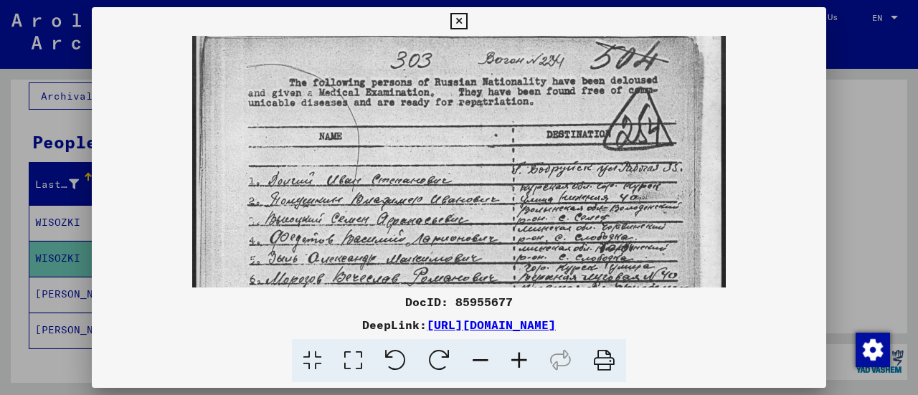
drag, startPoint x: 482, startPoint y: 192, endPoint x: 480, endPoint y: 140, distance: 51.7
click at [480, 140] on img at bounding box center [458, 381] width 533 height 753
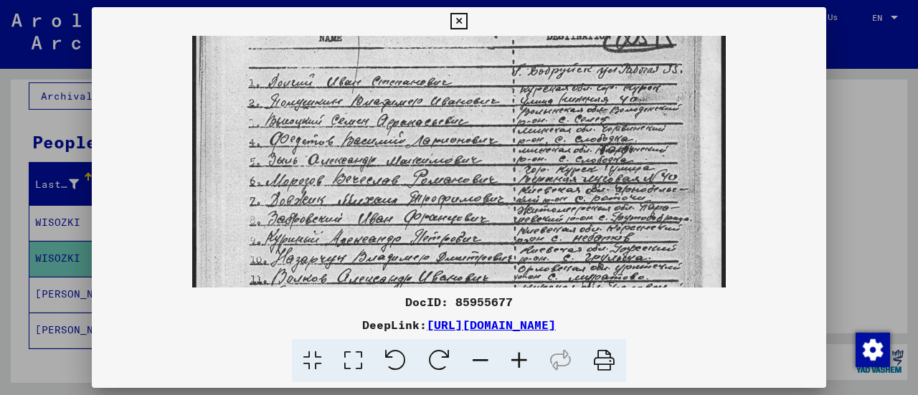
drag, startPoint x: 463, startPoint y: 177, endPoint x: 472, endPoint y: 101, distance: 76.5
click at [472, 101] on img at bounding box center [458, 283] width 533 height 753
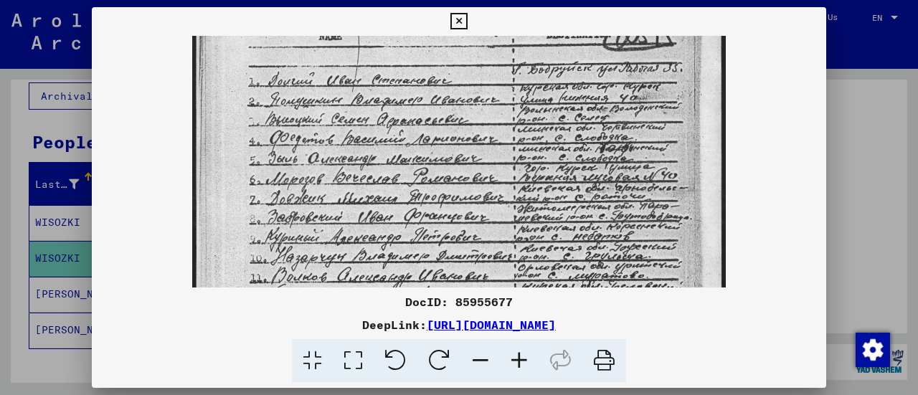
click at [26, 227] on div at bounding box center [459, 197] width 918 height 395
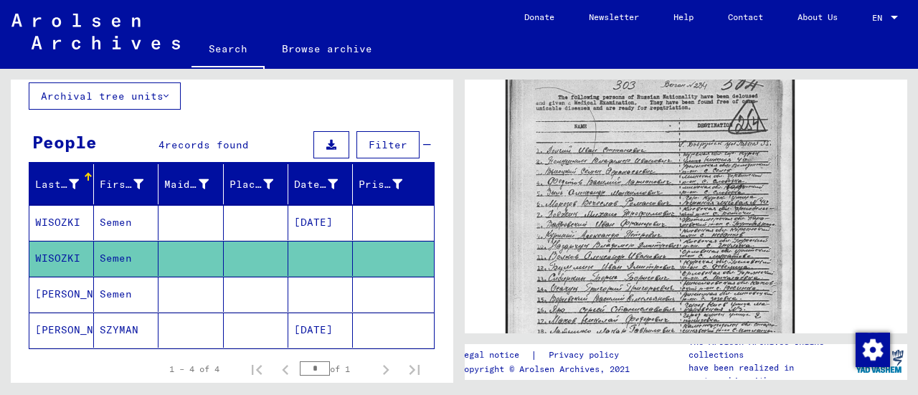
click at [152, 298] on mat-cell "Semen" at bounding box center [126, 294] width 65 height 35
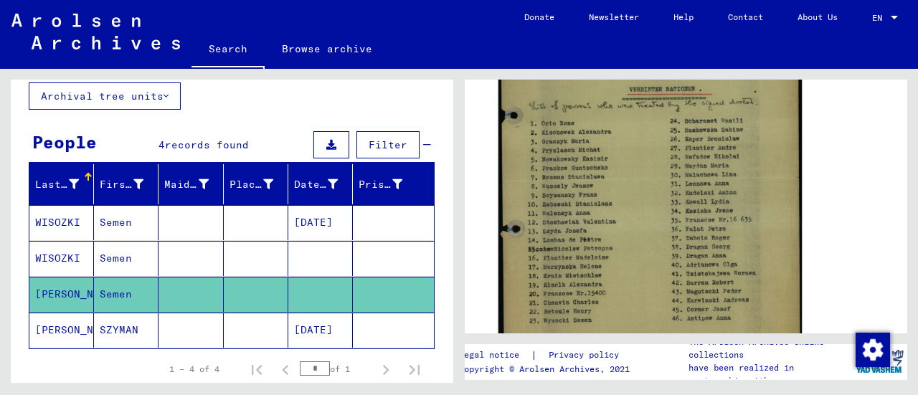
scroll to position [372, 0]
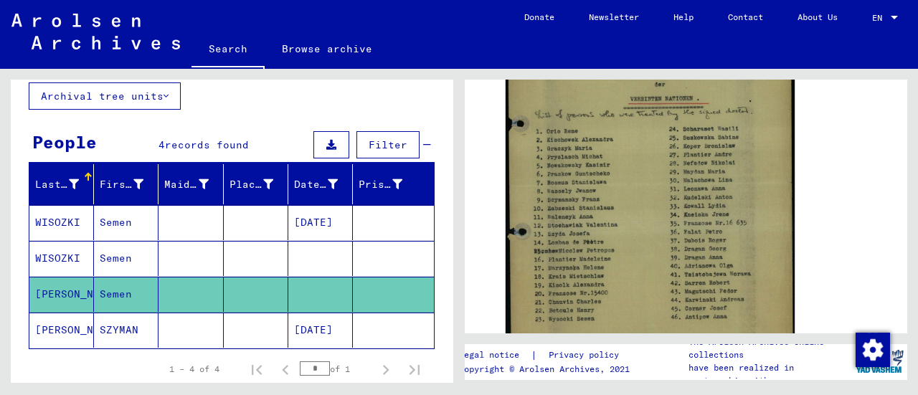
click at [237, 325] on mat-cell at bounding box center [256, 330] width 65 height 35
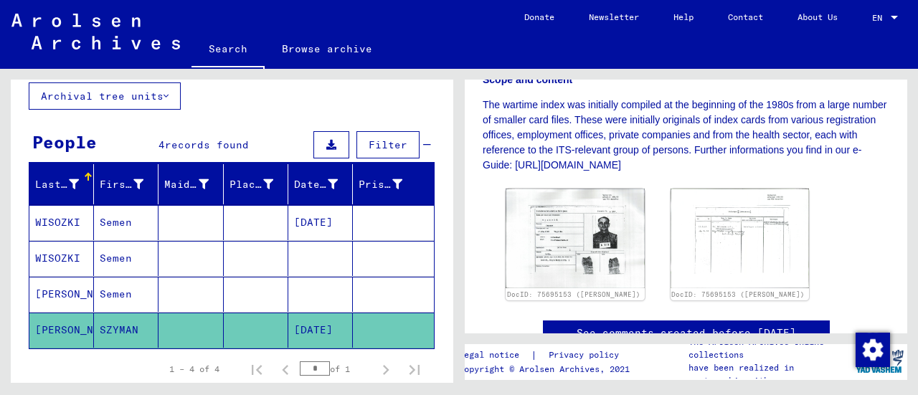
scroll to position [373, 0]
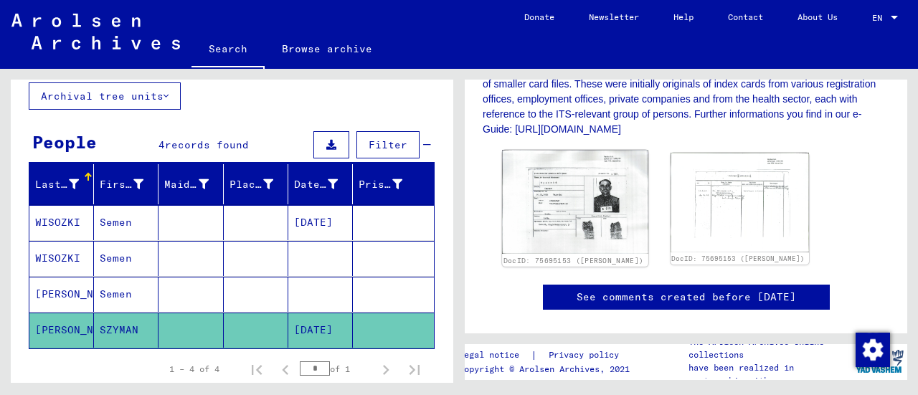
click at [581, 222] on img at bounding box center [575, 202] width 146 height 104
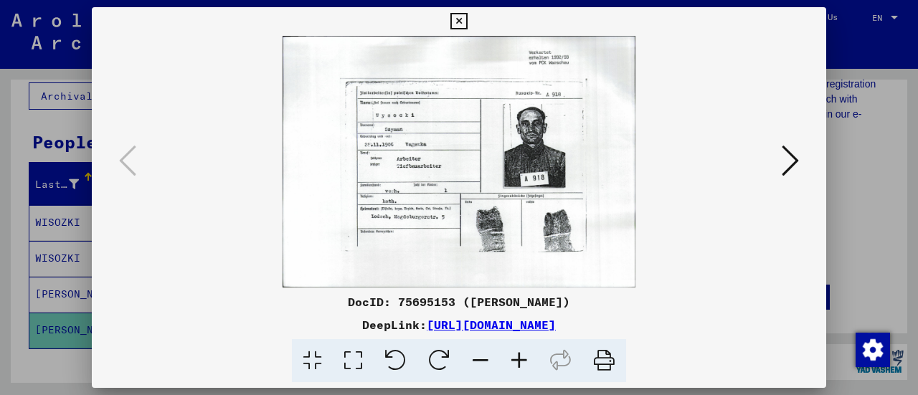
click at [522, 360] on icon at bounding box center [519, 361] width 39 height 44
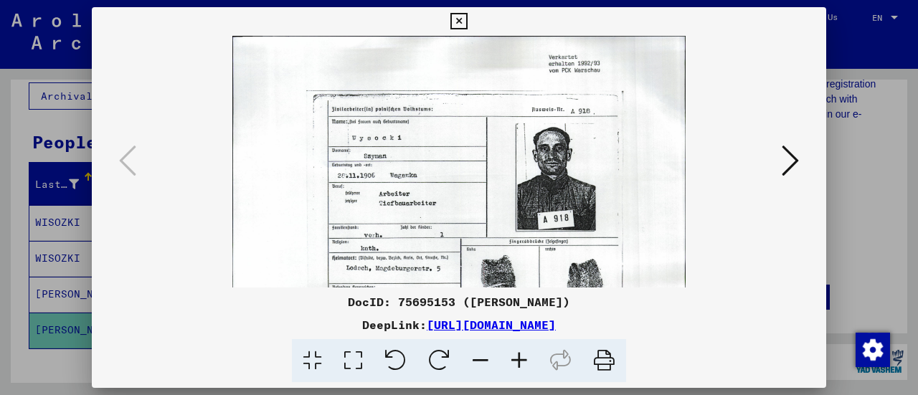
click at [522, 360] on icon at bounding box center [519, 361] width 39 height 44
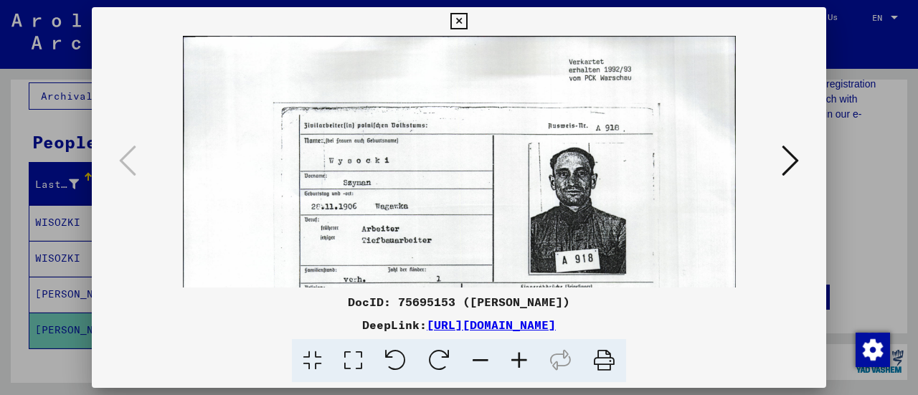
click at [522, 360] on icon at bounding box center [519, 361] width 39 height 44
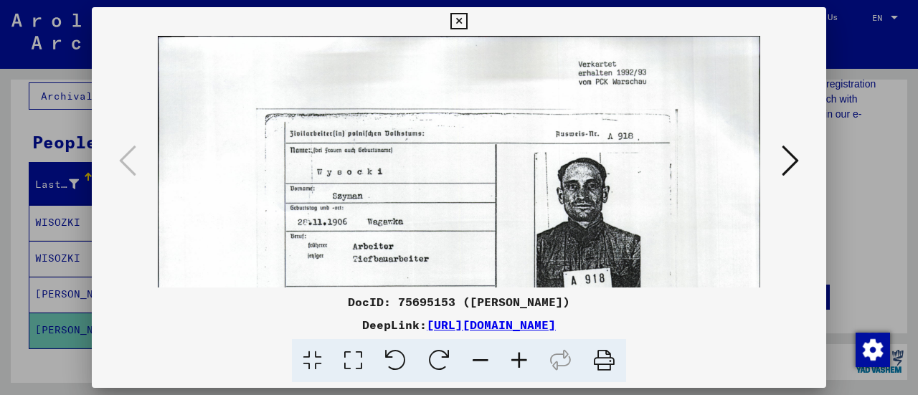
click at [522, 360] on icon at bounding box center [519, 361] width 39 height 44
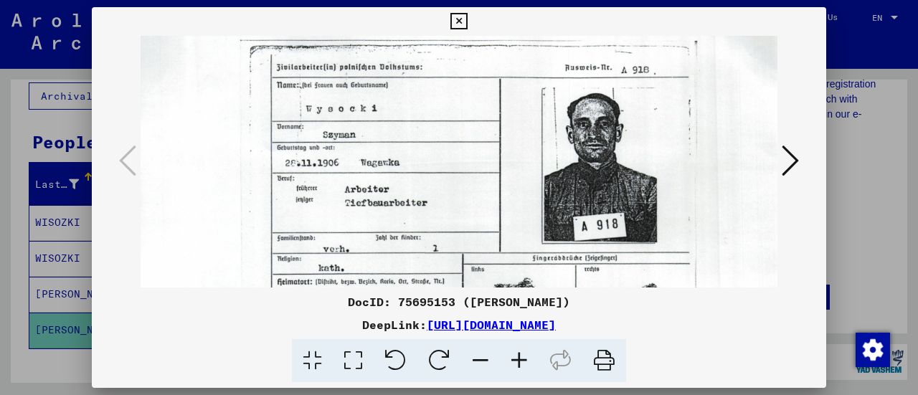
drag, startPoint x: 381, startPoint y: 209, endPoint x: 376, endPoint y: 133, distance: 76.2
click at [376, 133] on img at bounding box center [459, 194] width 653 height 467
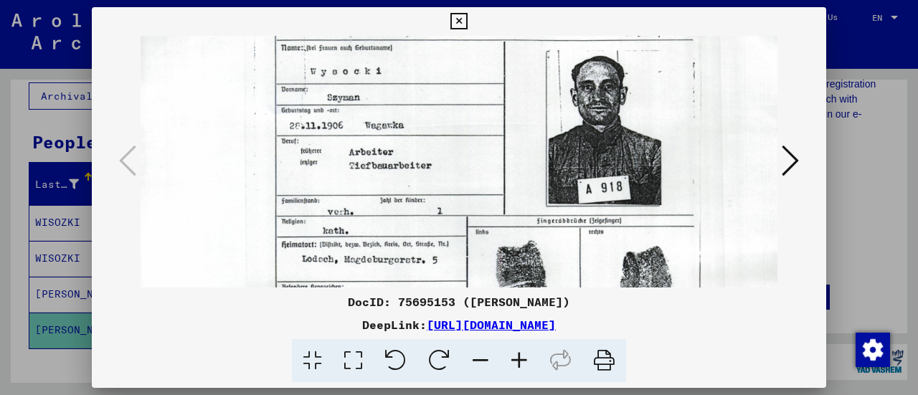
drag, startPoint x: 464, startPoint y: 208, endPoint x: 469, endPoint y: 175, distance: 33.4
click at [469, 175] on img at bounding box center [464, 157] width 653 height 467
click at [794, 160] on icon at bounding box center [789, 160] width 17 height 34
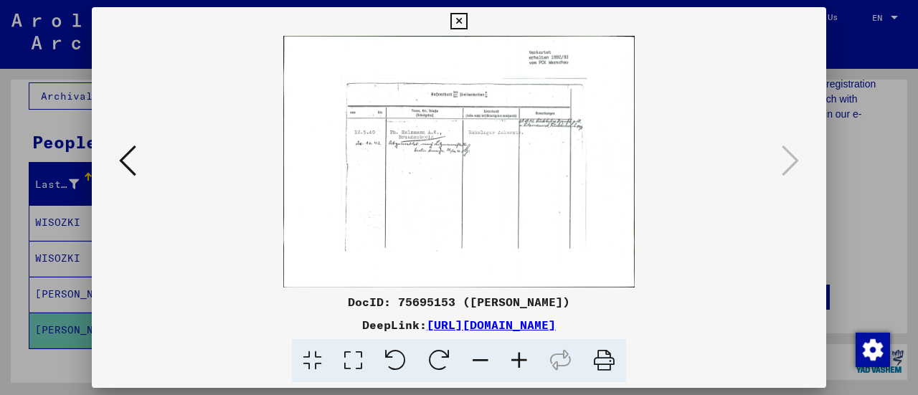
click at [516, 362] on icon at bounding box center [519, 361] width 39 height 44
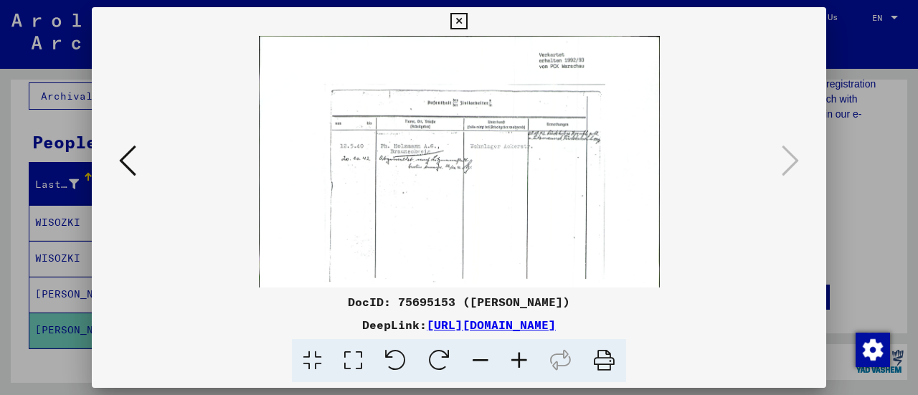
click at [516, 362] on icon at bounding box center [519, 361] width 39 height 44
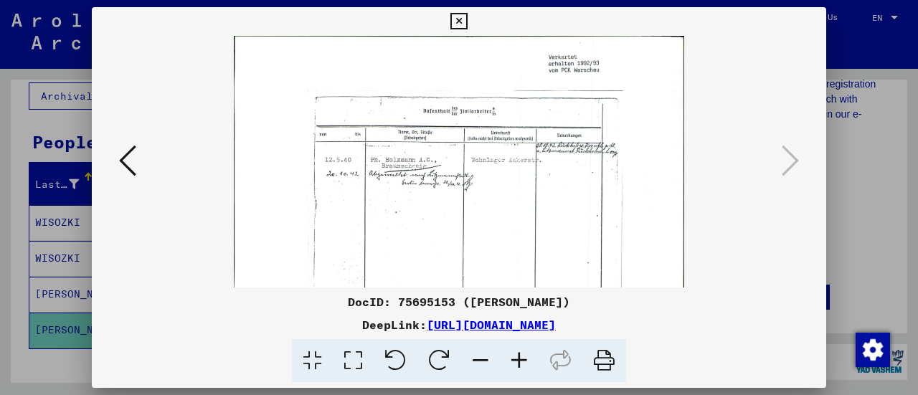
click at [516, 362] on icon at bounding box center [519, 361] width 39 height 44
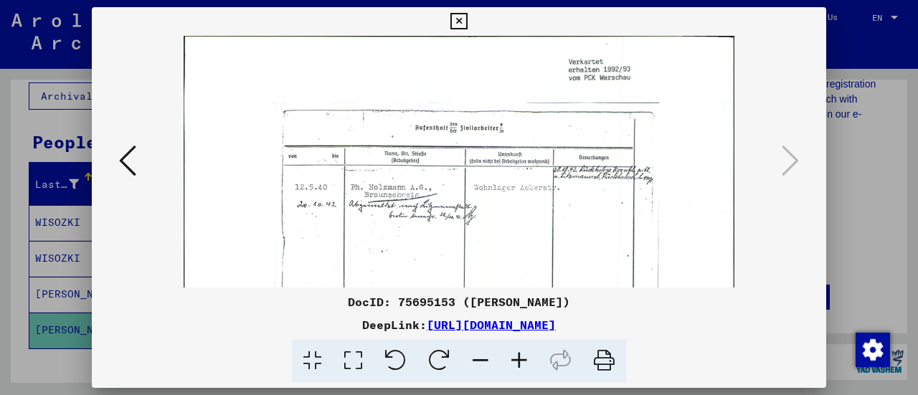
click at [516, 362] on icon at bounding box center [519, 361] width 39 height 44
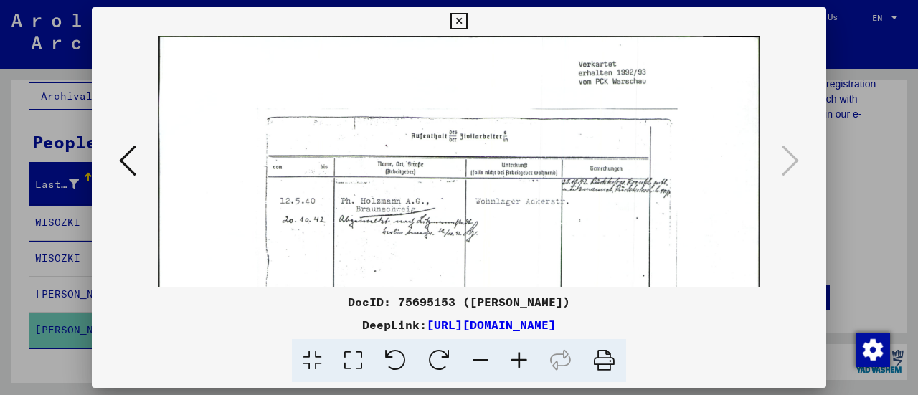
click at [516, 362] on icon at bounding box center [519, 361] width 39 height 44
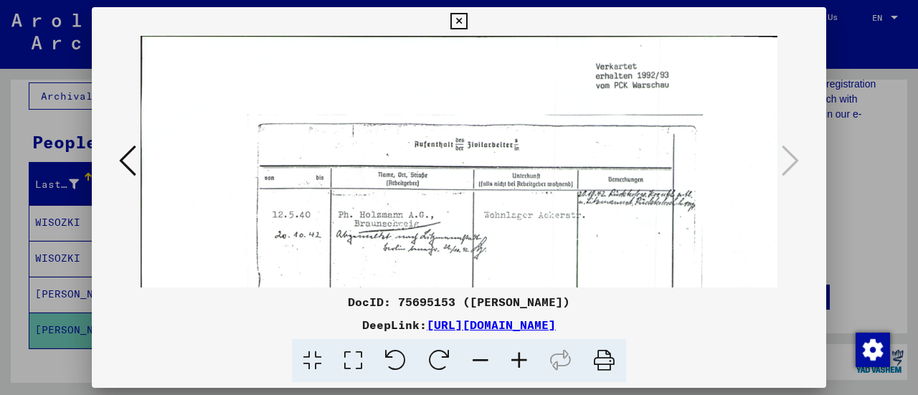
click at [449, 31] on button at bounding box center [458, 21] width 25 height 29
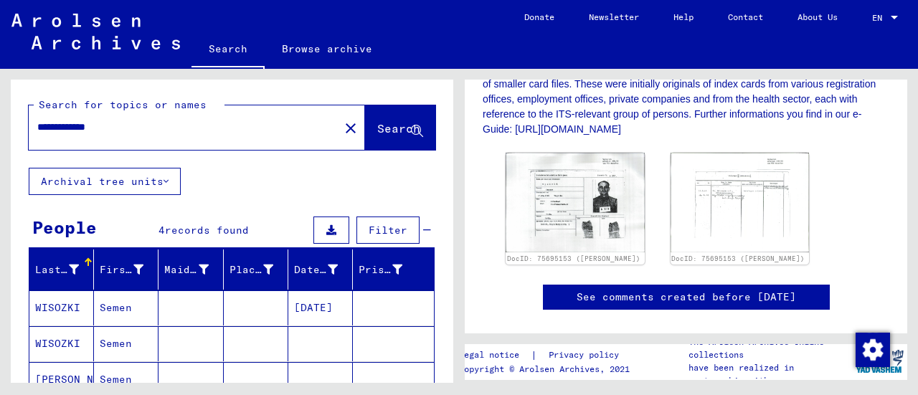
click at [152, 121] on input "**********" at bounding box center [183, 127] width 293 height 15
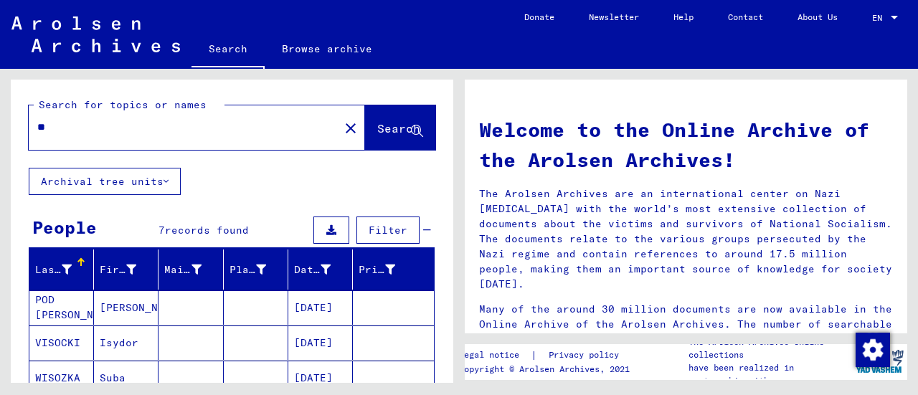
type input "*"
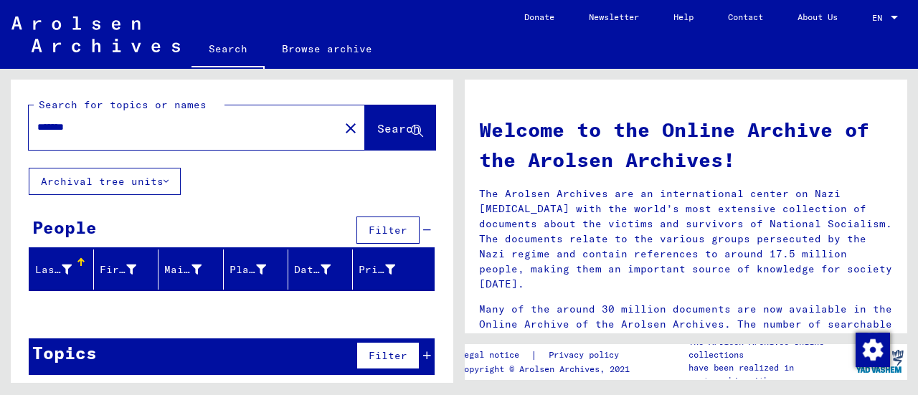
click at [62, 127] on input "*******" at bounding box center [179, 127] width 285 height 15
click at [54, 130] on input "*******" at bounding box center [179, 127] width 285 height 15
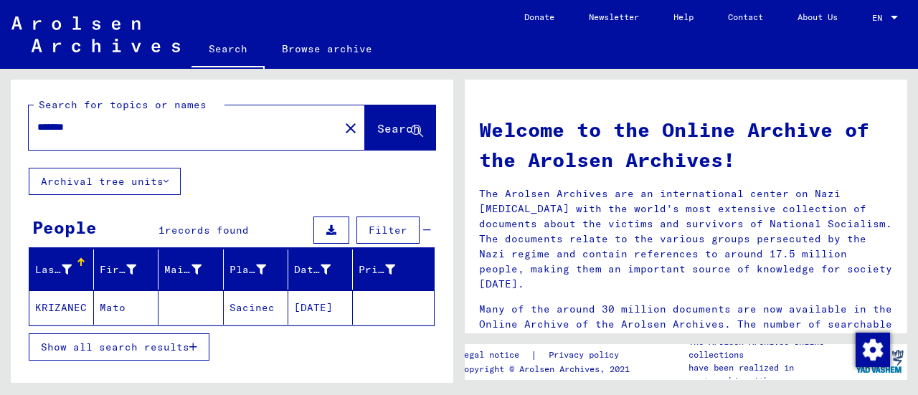
click at [102, 134] on input "*******" at bounding box center [179, 127] width 285 height 15
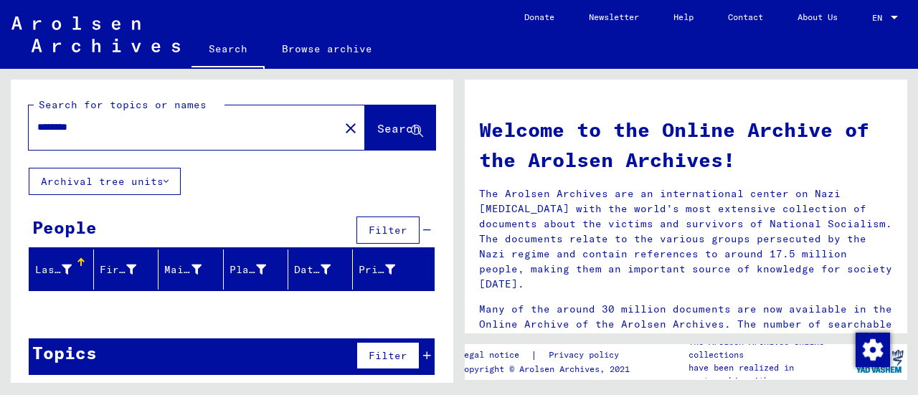
click at [55, 130] on input "********" at bounding box center [179, 127] width 285 height 15
click at [199, 133] on input "*********" at bounding box center [179, 127] width 285 height 15
type input "*"
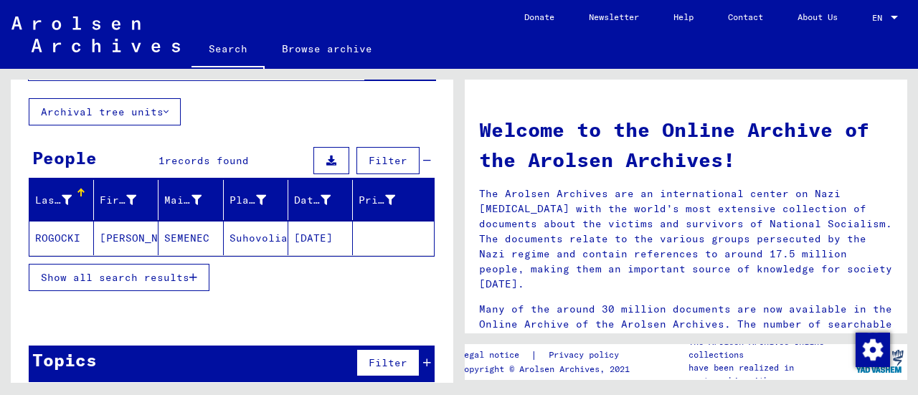
scroll to position [70, 0]
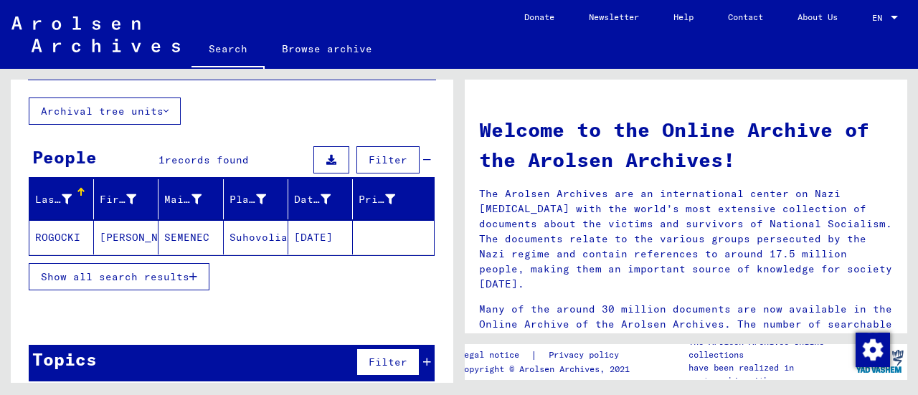
click at [249, 232] on mat-cell "Suhovolia/Brody" at bounding box center [256, 237] width 65 height 34
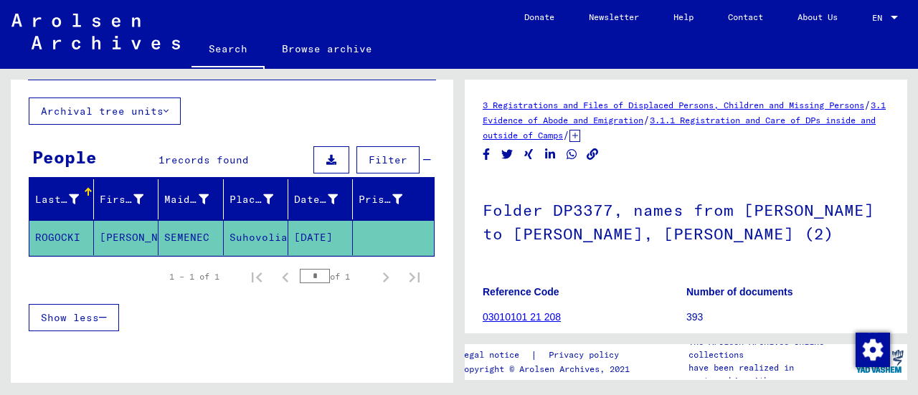
click at [254, 242] on mat-cell "Suhovolia/Brody" at bounding box center [256, 237] width 65 height 35
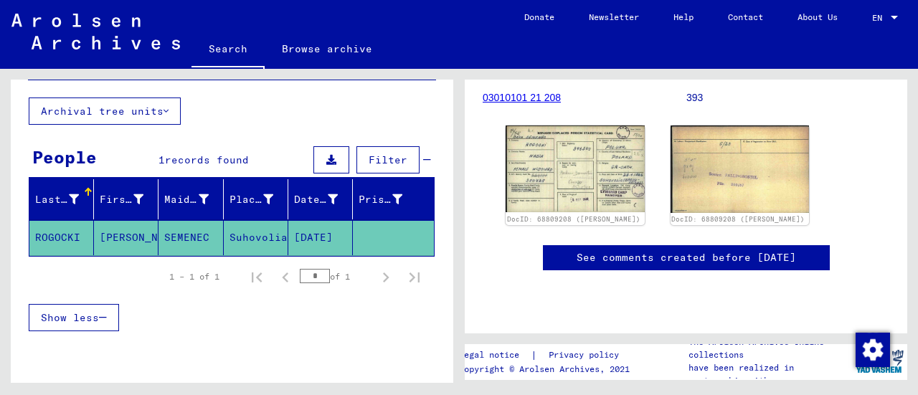
scroll to position [215, 0]
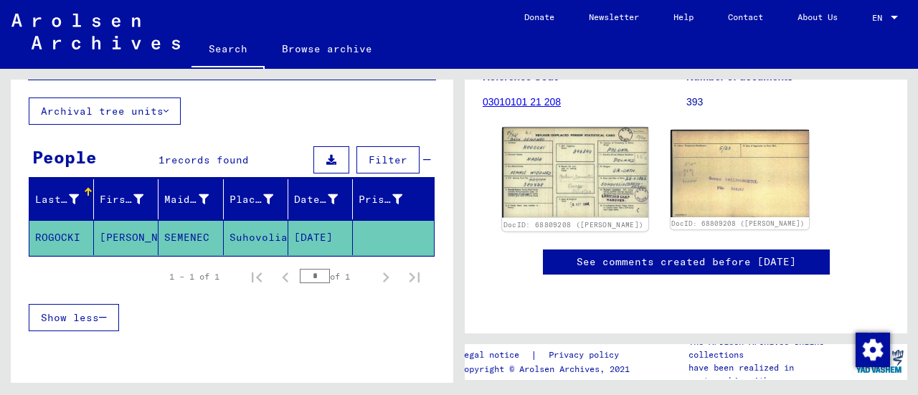
click at [566, 178] on img at bounding box center [575, 173] width 146 height 90
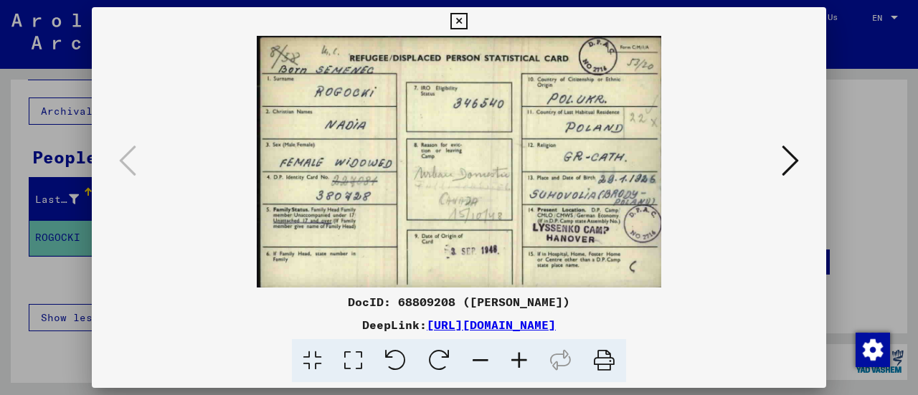
click at [34, 189] on div at bounding box center [459, 197] width 918 height 395
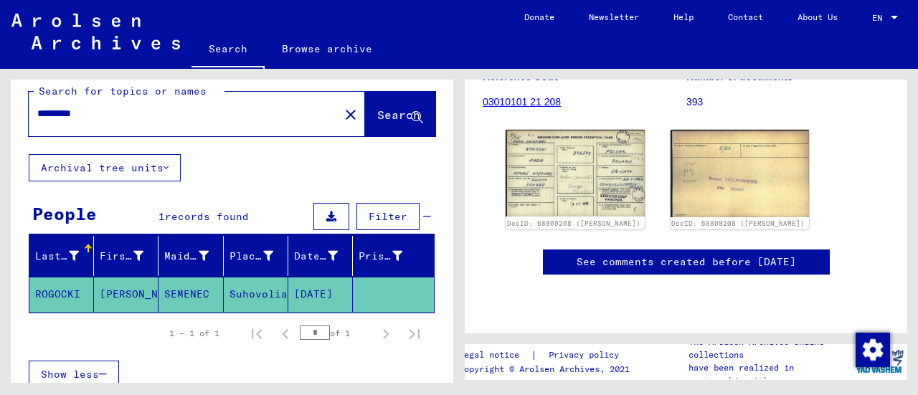
scroll to position [0, 0]
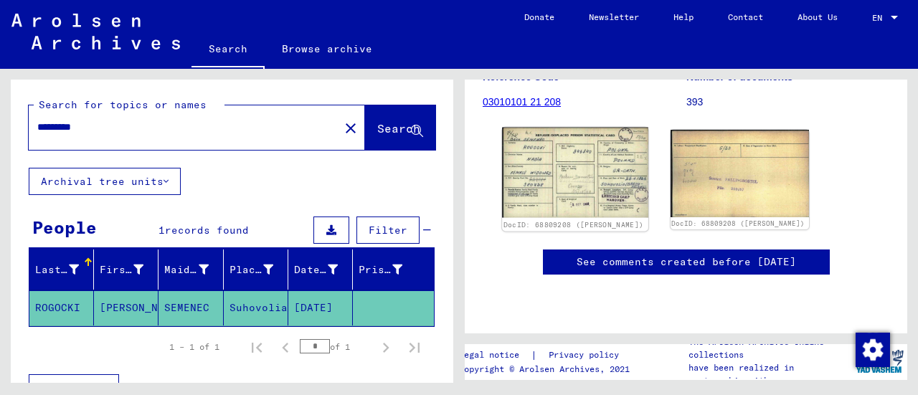
click at [563, 192] on img at bounding box center [575, 173] width 146 height 90
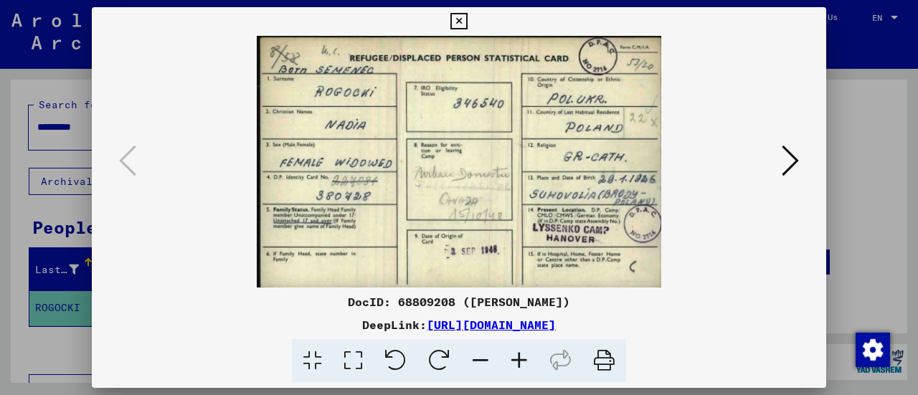
click at [846, 81] on div at bounding box center [459, 197] width 918 height 395
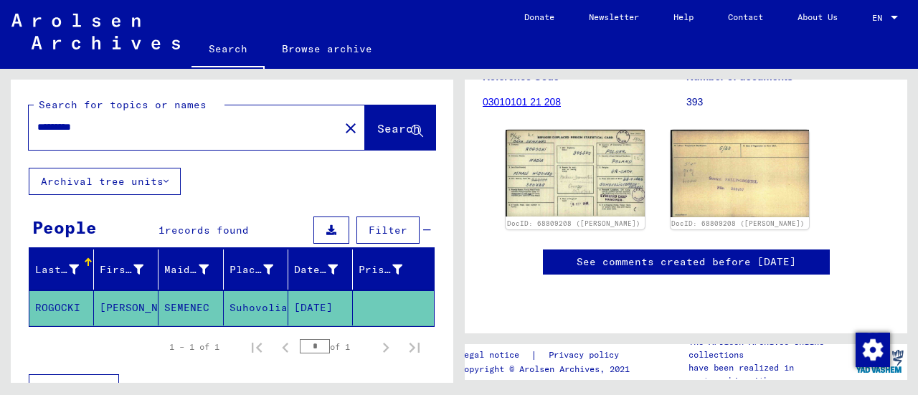
click at [105, 130] on input "*********" at bounding box center [183, 127] width 293 height 15
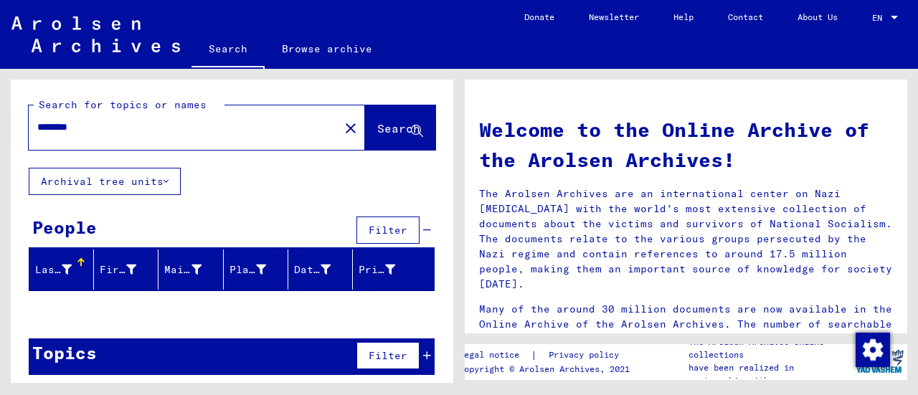
type input "********"
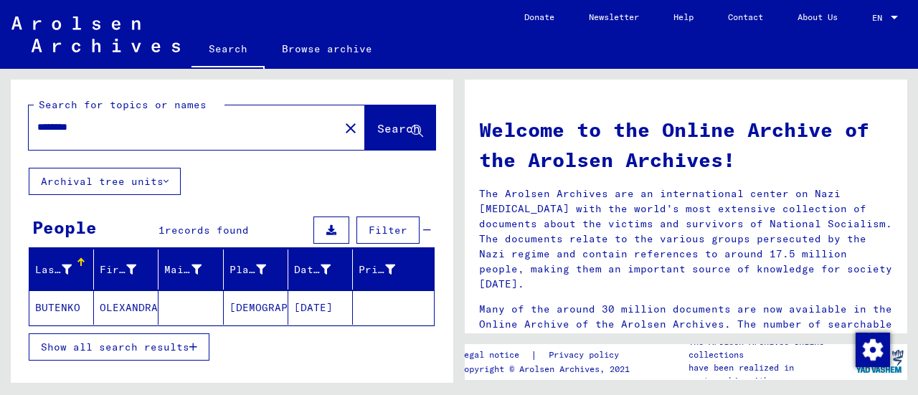
click at [266, 305] on mat-cell "[DEMOGRAPHIC_DATA]" at bounding box center [256, 307] width 65 height 34
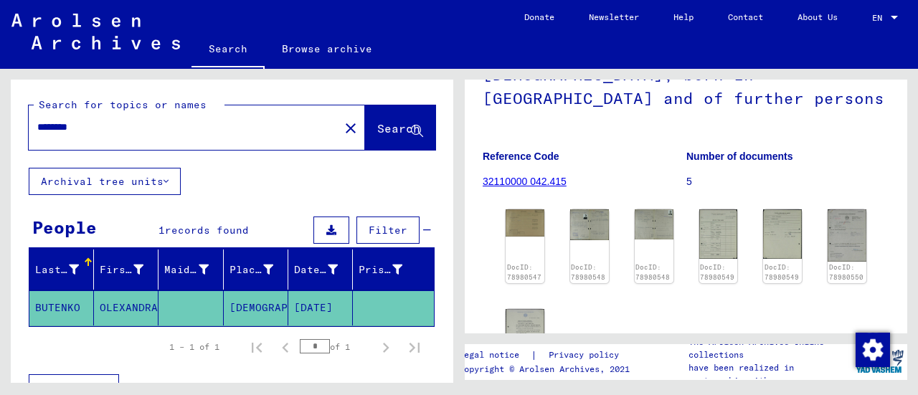
scroll to position [176, 0]
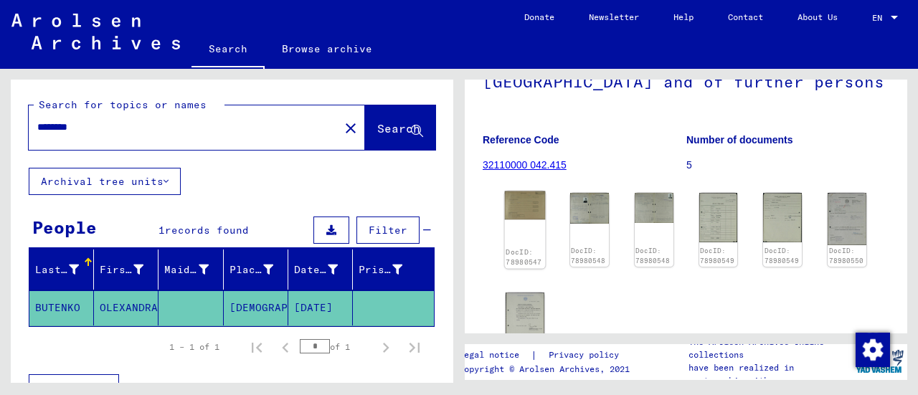
click at [528, 206] on img at bounding box center [525, 205] width 41 height 28
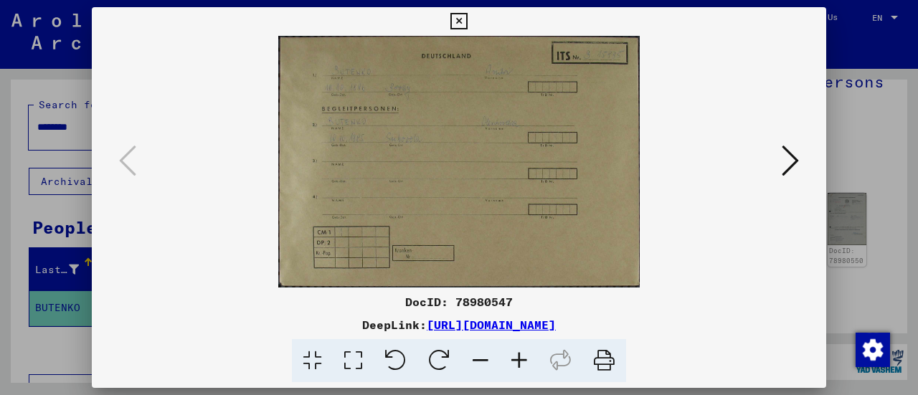
click at [796, 155] on icon at bounding box center [789, 160] width 17 height 34
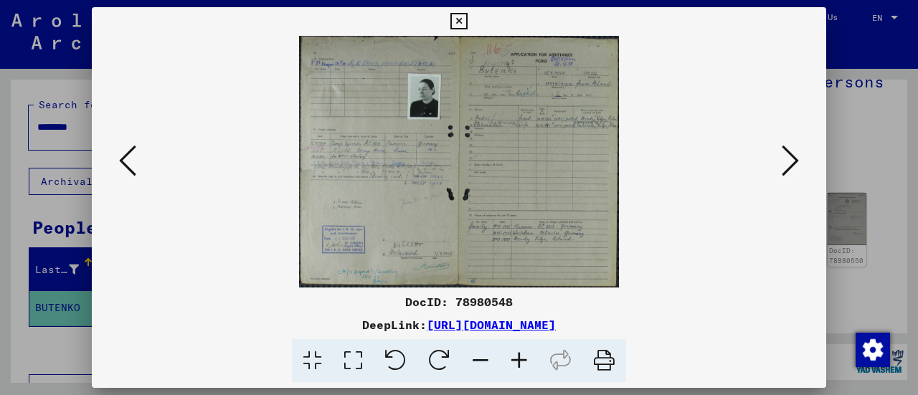
click at [519, 353] on icon at bounding box center [519, 361] width 39 height 44
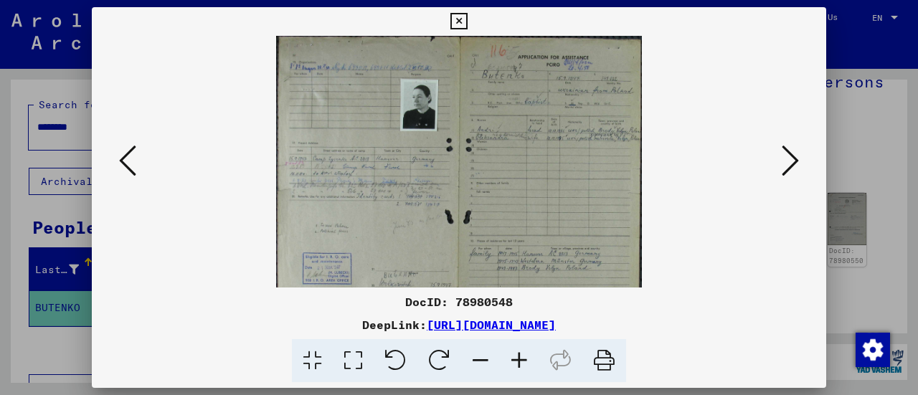
click at [519, 353] on icon at bounding box center [519, 361] width 39 height 44
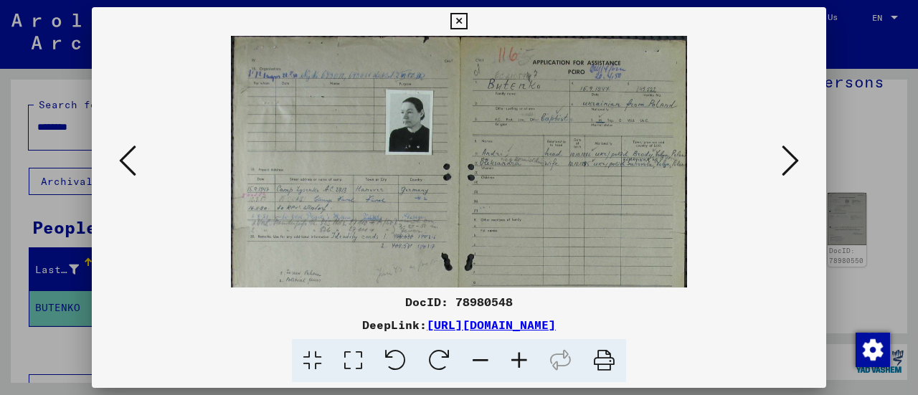
click at [519, 353] on icon at bounding box center [519, 361] width 39 height 44
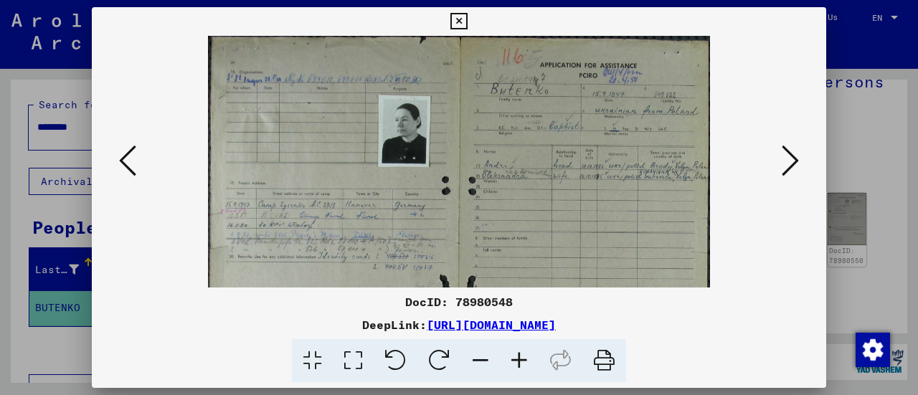
click at [519, 353] on icon at bounding box center [519, 361] width 39 height 44
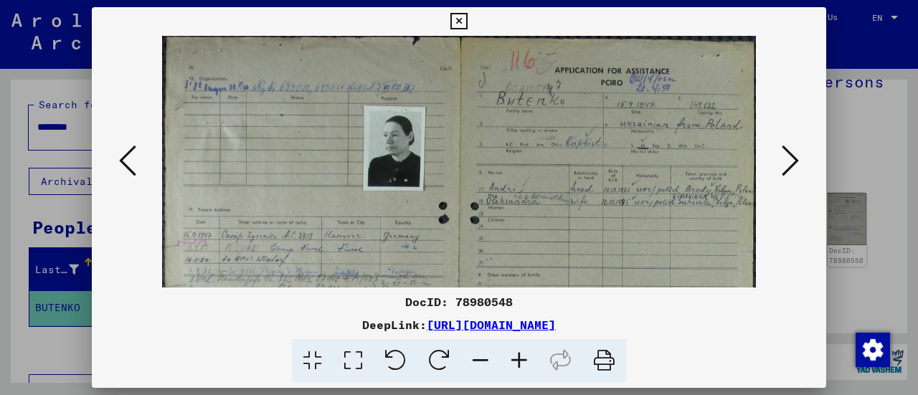
click at [519, 353] on icon at bounding box center [519, 361] width 39 height 44
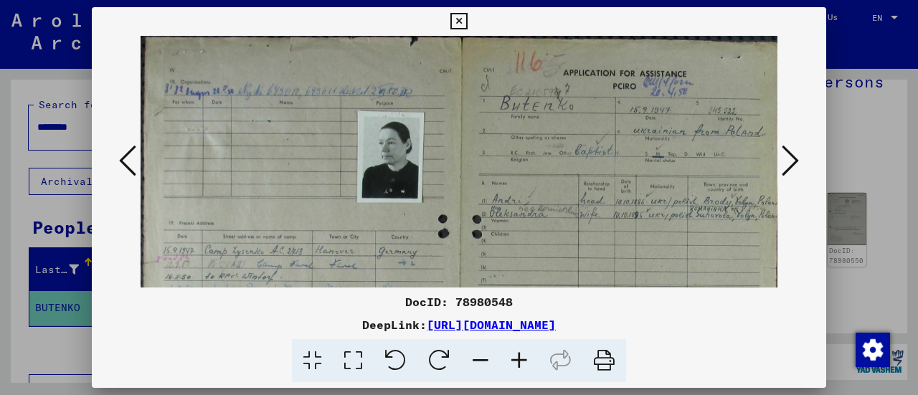
click at [519, 353] on icon at bounding box center [519, 361] width 39 height 44
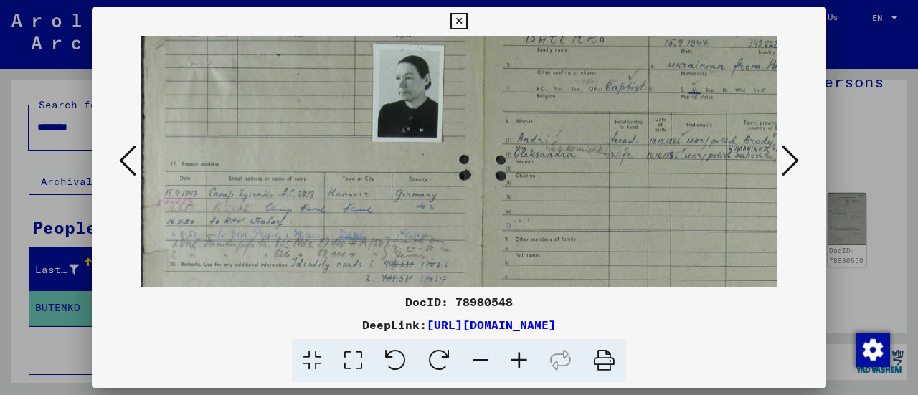
drag, startPoint x: 432, startPoint y: 237, endPoint x: 467, endPoint y: 148, distance: 95.8
click at [467, 148] on img at bounding box center [482, 232] width 684 height 538
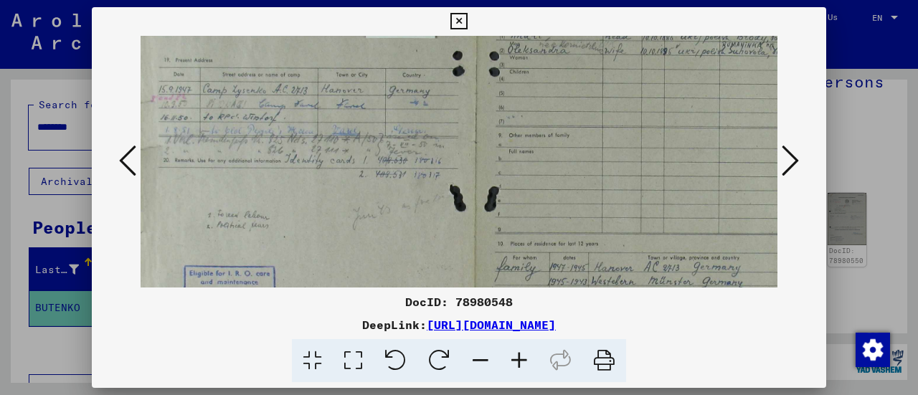
drag, startPoint x: 334, startPoint y: 204, endPoint x: 326, endPoint y: 113, distance: 91.4
click at [326, 113] on img at bounding box center [476, 129] width 684 height 538
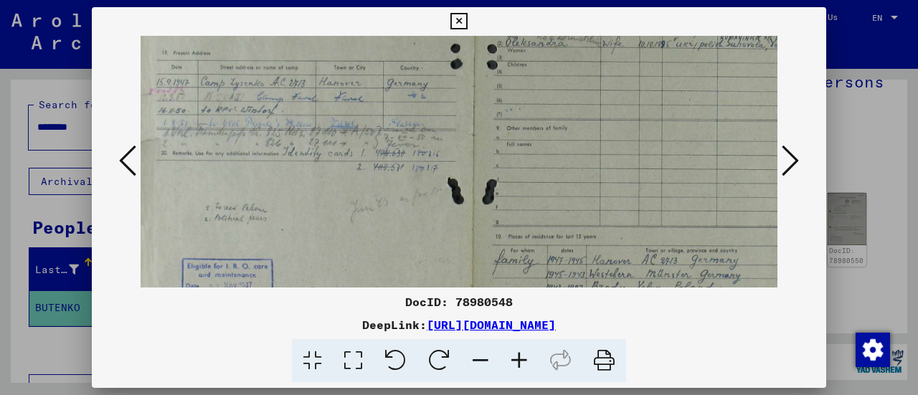
scroll to position [287, 0]
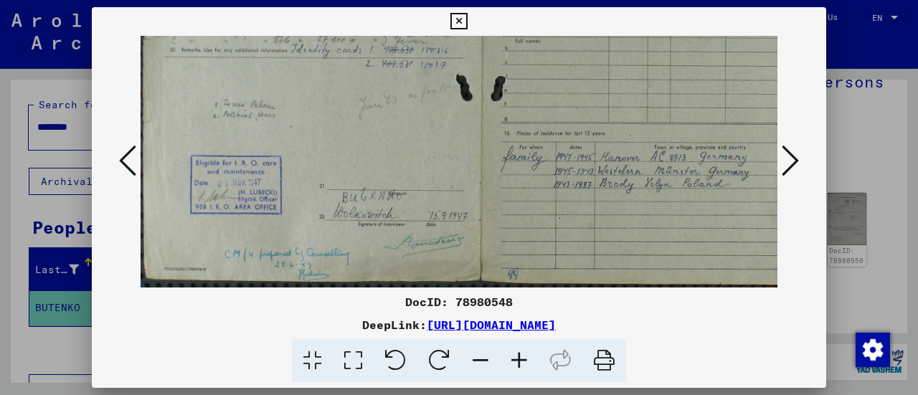
drag, startPoint x: 277, startPoint y: 220, endPoint x: 307, endPoint y: 90, distance: 133.9
click at [307, 90] on img at bounding box center [482, 18] width 684 height 538
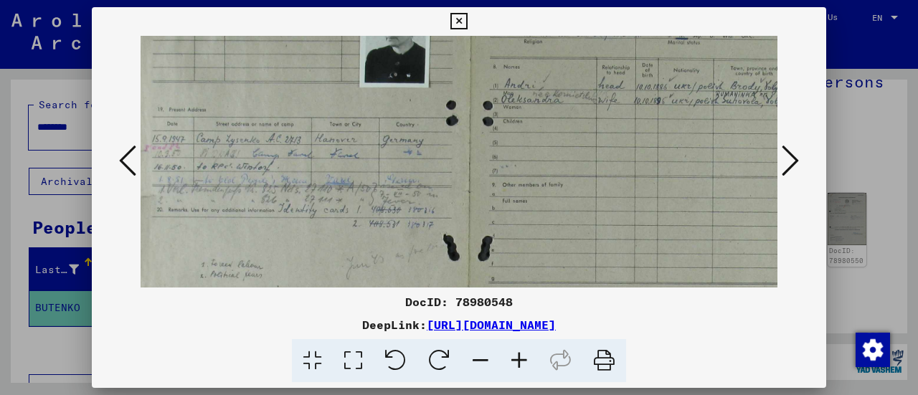
drag, startPoint x: 365, startPoint y: 112, endPoint x: 353, endPoint y: 282, distance: 170.3
click at [353, 282] on img at bounding box center [470, 178] width 684 height 538
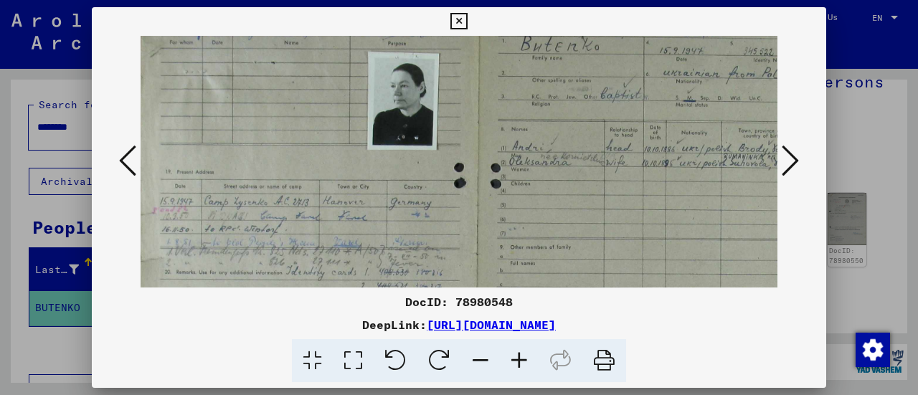
scroll to position [64, 5]
drag, startPoint x: 335, startPoint y: 194, endPoint x: 343, endPoint y: 251, distance: 57.2
click at [343, 251] on img at bounding box center [477, 241] width 684 height 538
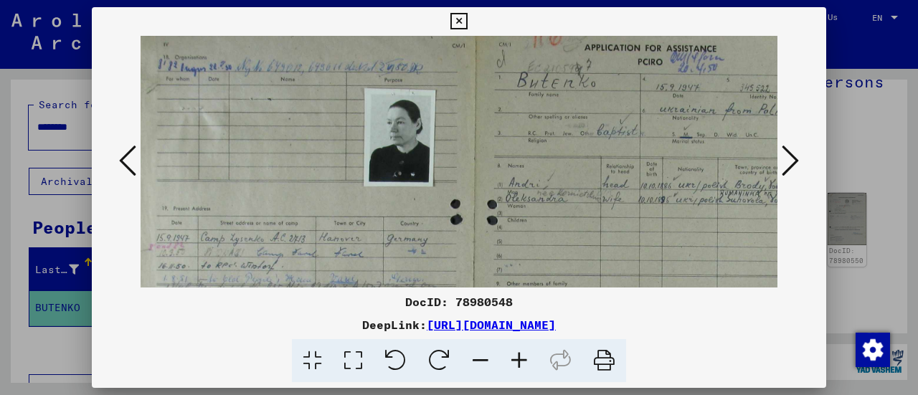
scroll to position [0, 13]
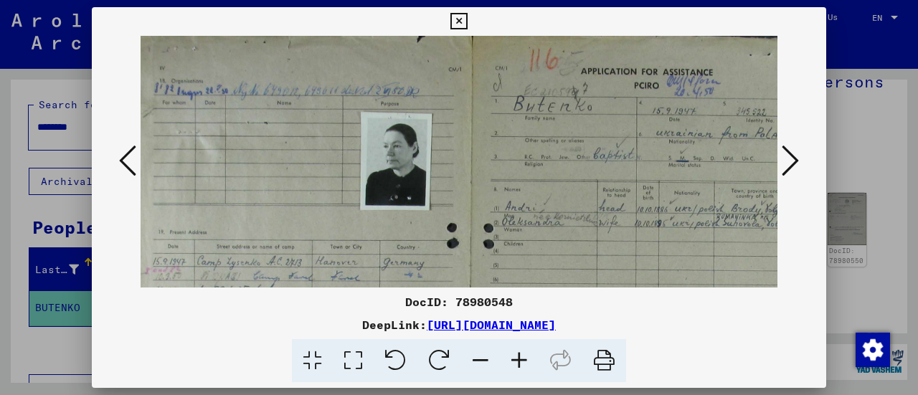
drag, startPoint x: 314, startPoint y: 158, endPoint x: 308, endPoint y: 286, distance: 127.8
click at [308, 286] on img at bounding box center [470, 301] width 684 height 538
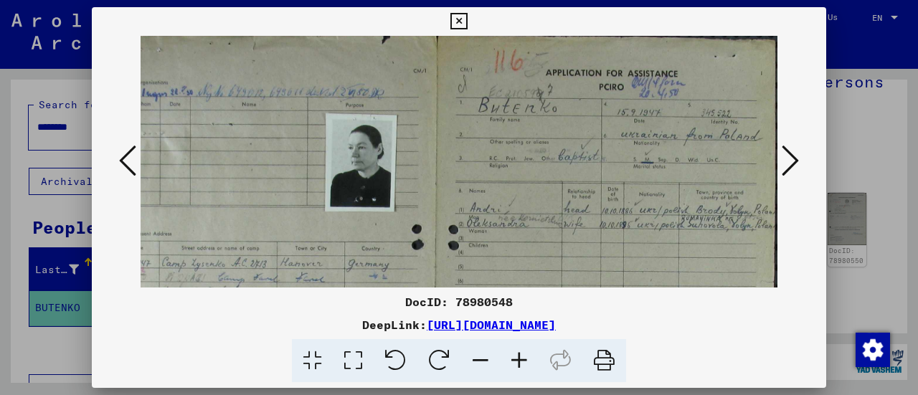
drag, startPoint x: 678, startPoint y: 193, endPoint x: 565, endPoint y: 196, distance: 113.3
click at [565, 196] on img at bounding box center [435, 302] width 684 height 538
click at [786, 155] on icon at bounding box center [789, 160] width 17 height 34
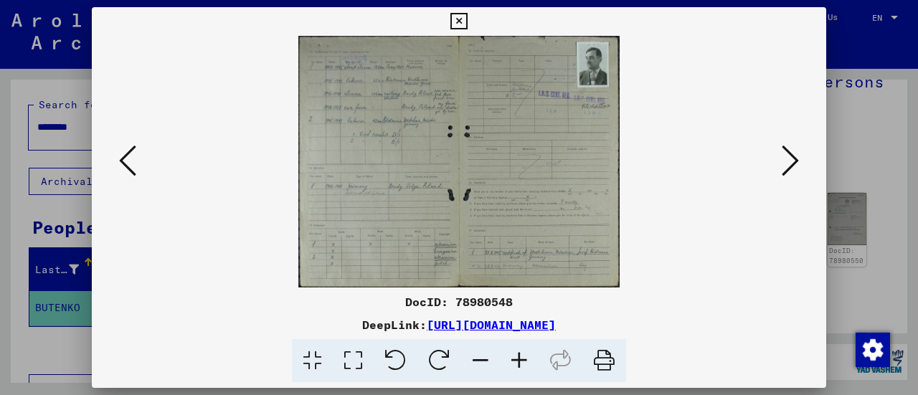
click at [786, 155] on icon at bounding box center [789, 160] width 17 height 34
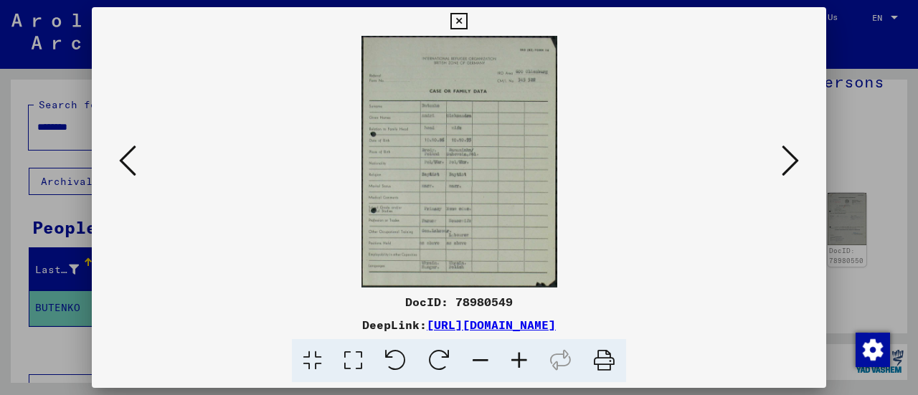
click at [518, 362] on icon at bounding box center [519, 361] width 39 height 44
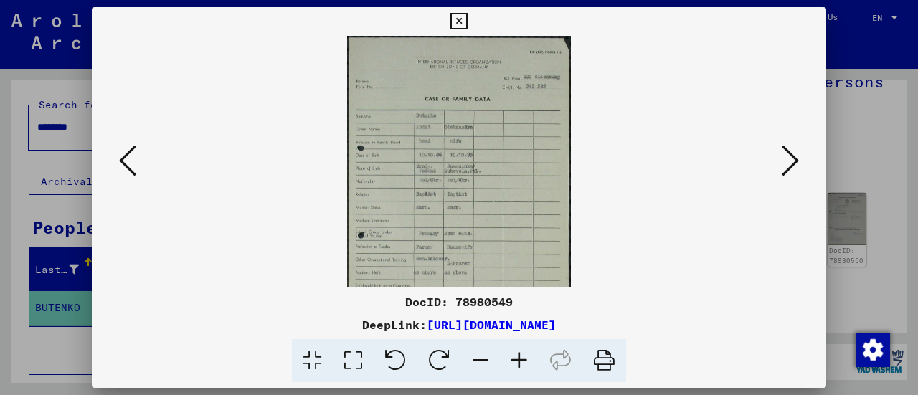
click at [518, 362] on icon at bounding box center [519, 361] width 39 height 44
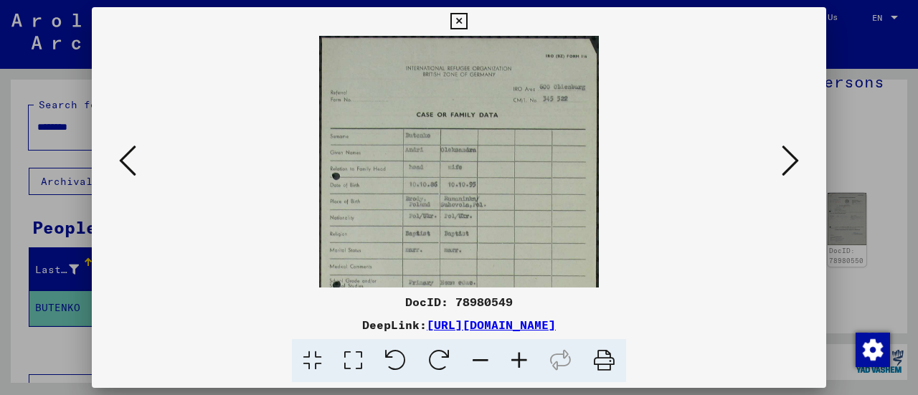
click at [518, 362] on icon at bounding box center [519, 361] width 39 height 44
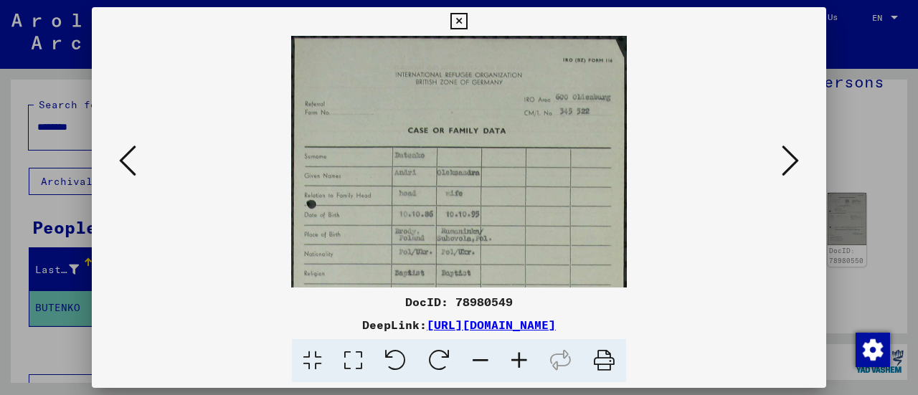
click at [518, 362] on icon at bounding box center [519, 361] width 39 height 44
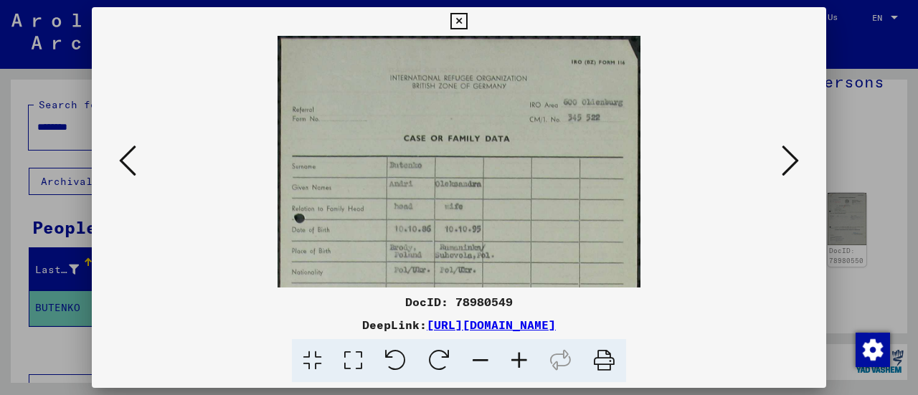
click at [518, 362] on icon at bounding box center [519, 361] width 39 height 44
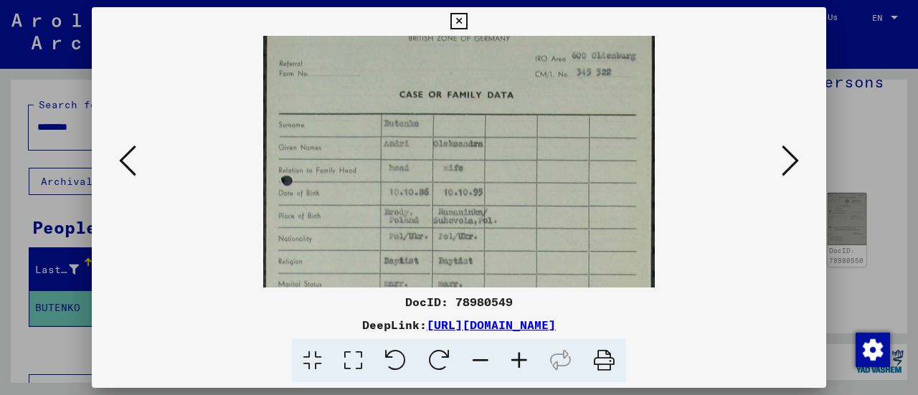
drag, startPoint x: 454, startPoint y: 187, endPoint x: 446, endPoint y: 133, distance: 55.0
click at [446, 133] on img at bounding box center [458, 235] width 391 height 502
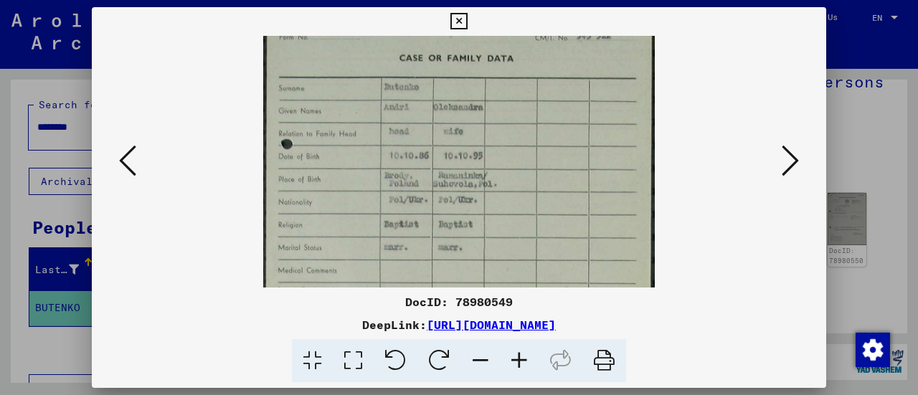
scroll to position [95, 0]
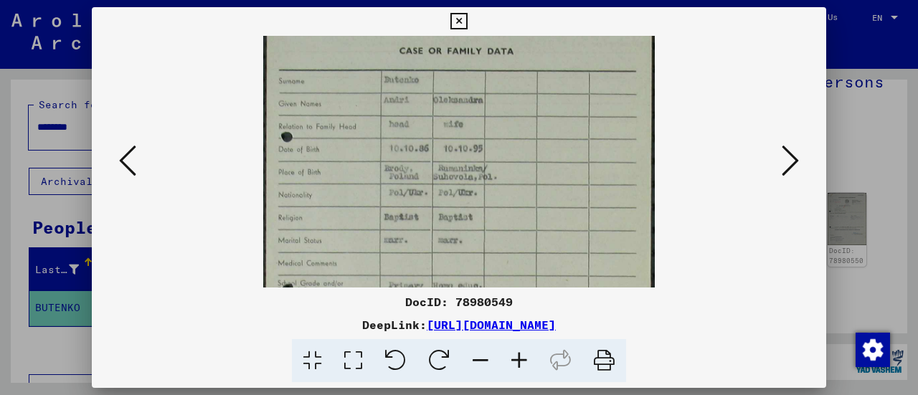
drag, startPoint x: 432, startPoint y: 207, endPoint x: 429, endPoint y: 170, distance: 37.4
click at [429, 170] on img at bounding box center [458, 192] width 391 height 502
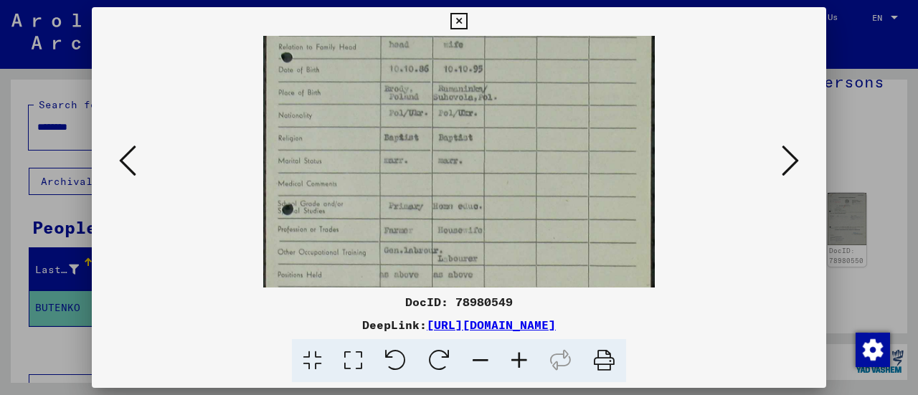
drag, startPoint x: 353, startPoint y: 237, endPoint x: 357, endPoint y: 160, distance: 77.5
click at [357, 160] on img at bounding box center [458, 112] width 391 height 502
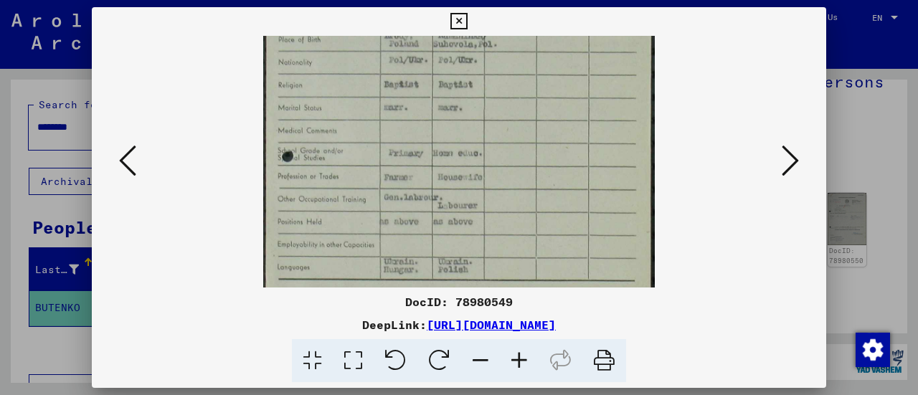
scroll to position [236, 0]
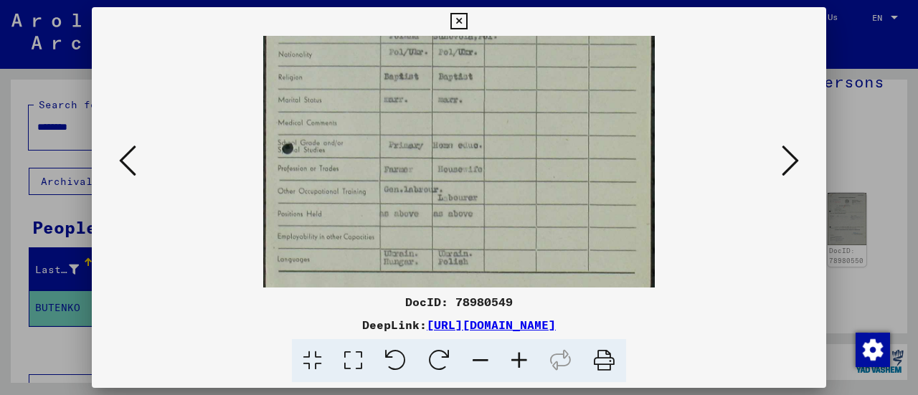
drag, startPoint x: 334, startPoint y: 214, endPoint x: 346, endPoint y: 156, distance: 59.9
click at [346, 156] on img at bounding box center [458, 51] width 391 height 502
click at [787, 173] on icon at bounding box center [789, 160] width 17 height 34
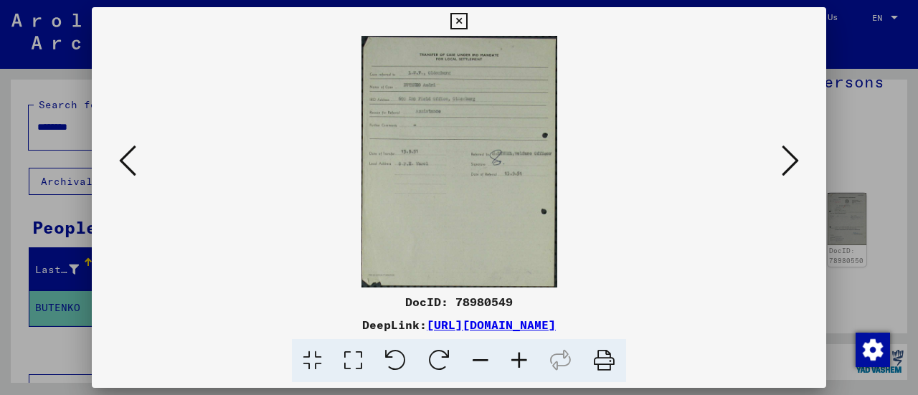
click at [787, 172] on icon at bounding box center [789, 160] width 17 height 34
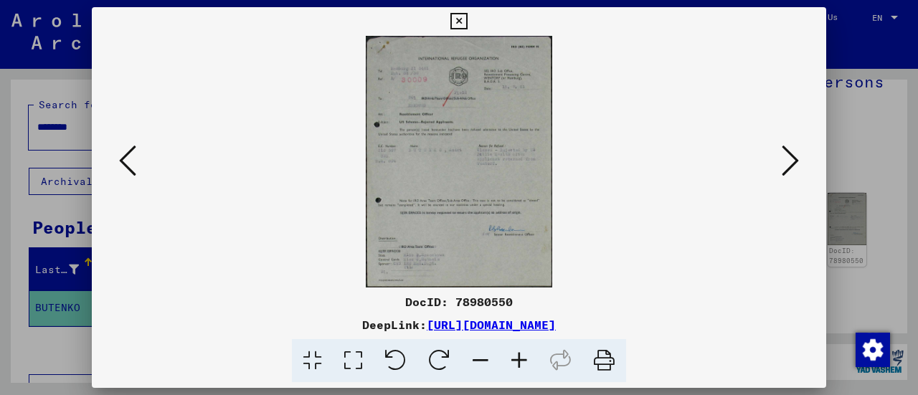
click at [449, 23] on button at bounding box center [458, 21] width 25 height 29
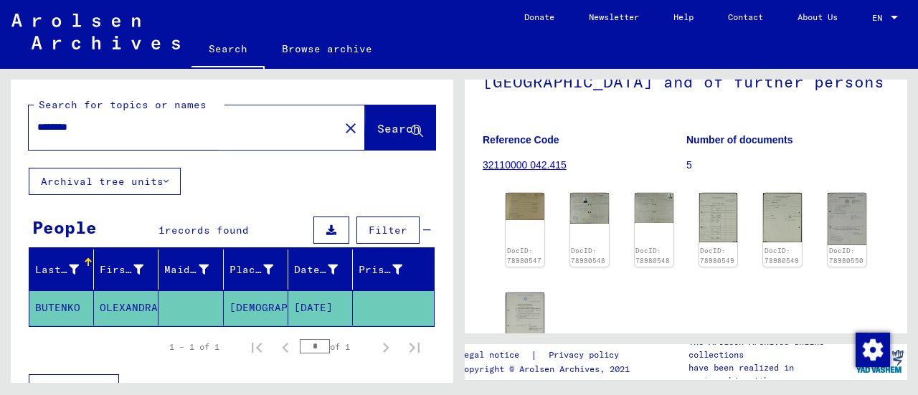
click at [365, 133] on button "Search" at bounding box center [400, 127] width 70 height 44
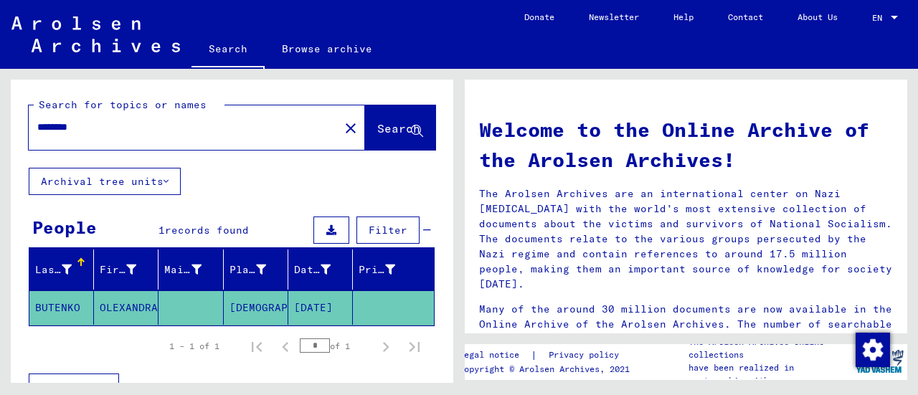
click at [342, 128] on mat-icon "close" at bounding box center [350, 128] width 17 height 17
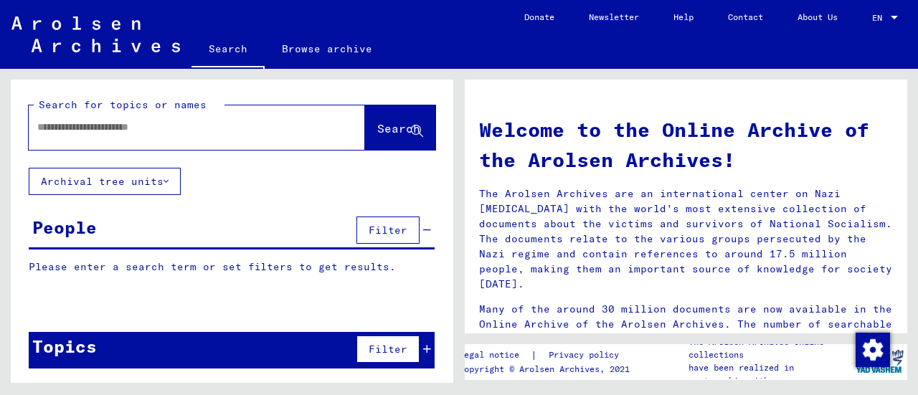
click at [241, 96] on div "Search for topics or names Search" at bounding box center [232, 124] width 442 height 88
click at [236, 117] on div at bounding box center [175, 127] width 293 height 32
click at [175, 130] on input "text" at bounding box center [179, 127] width 285 height 15
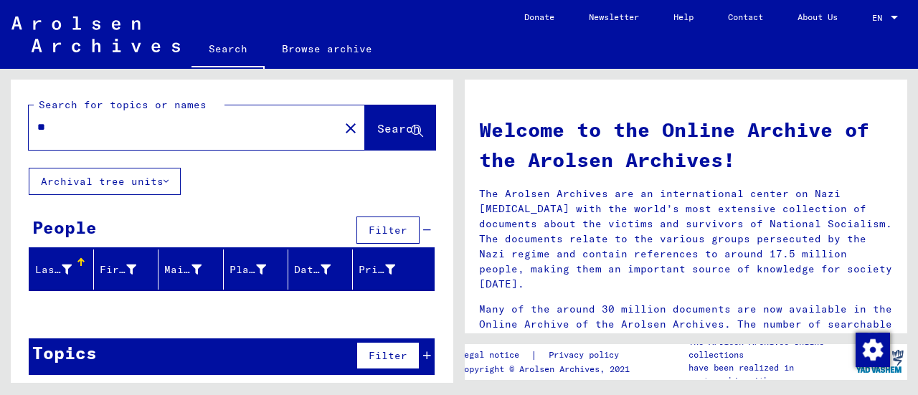
type input "*"
type input "******"
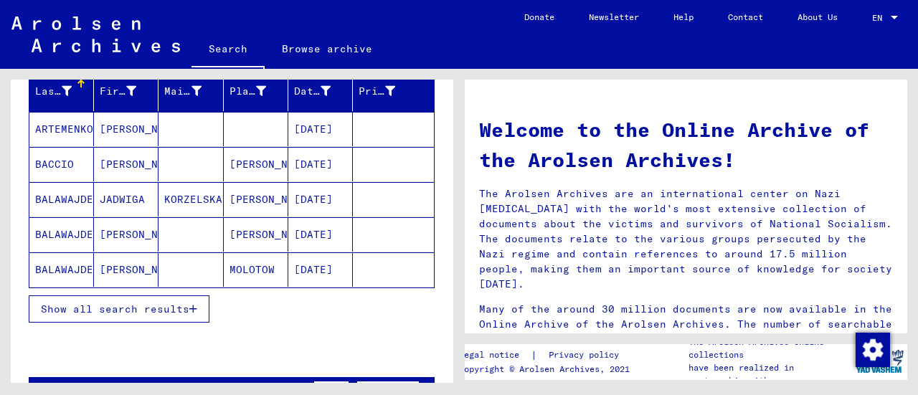
scroll to position [179, 0]
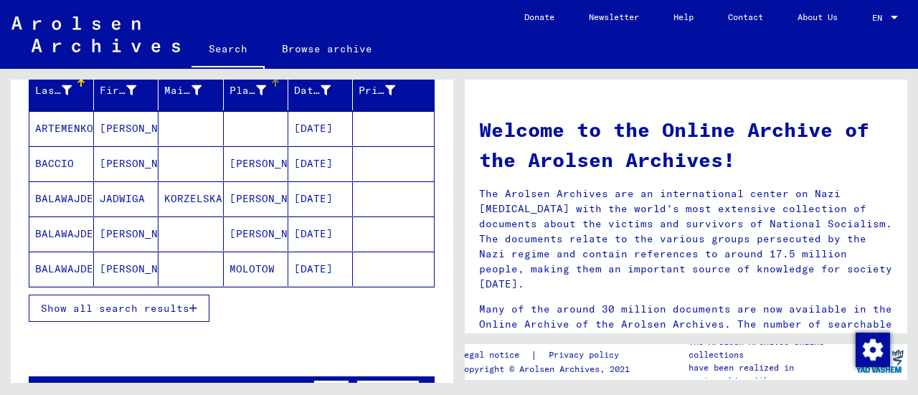
click at [237, 91] on div "Place of Birth" at bounding box center [247, 90] width 37 height 15
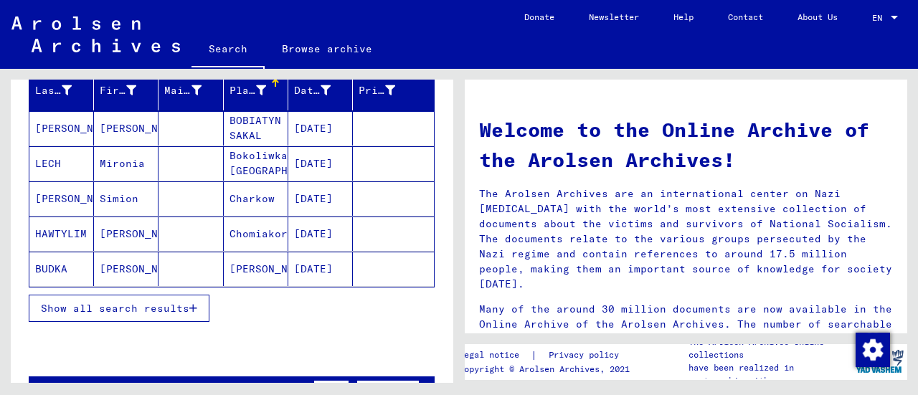
click at [237, 91] on div "Place of Birth" at bounding box center [247, 90] width 37 height 15
click at [153, 309] on span "Show all search results" at bounding box center [115, 308] width 148 height 13
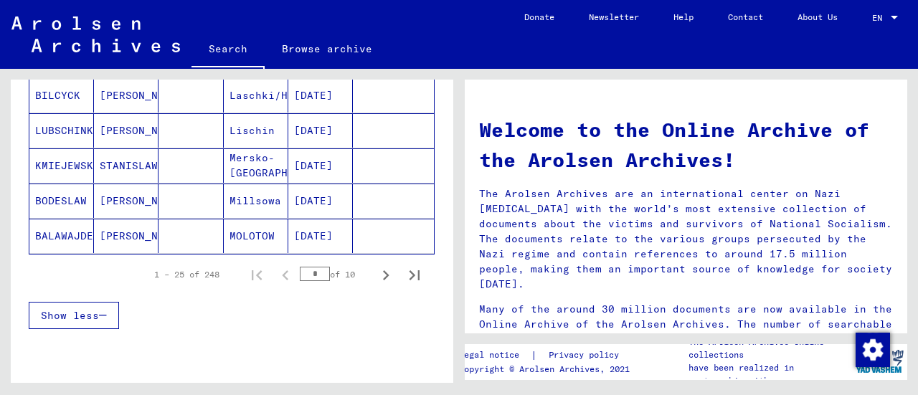
scroll to position [915, 0]
click at [383, 270] on icon "Next page" at bounding box center [386, 275] width 6 height 10
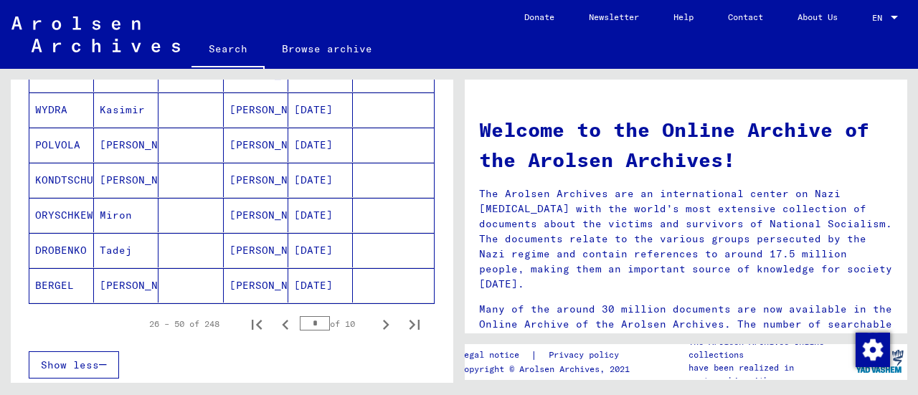
scroll to position [866, 0]
click at [377, 315] on icon "Next page" at bounding box center [386, 324] width 20 height 20
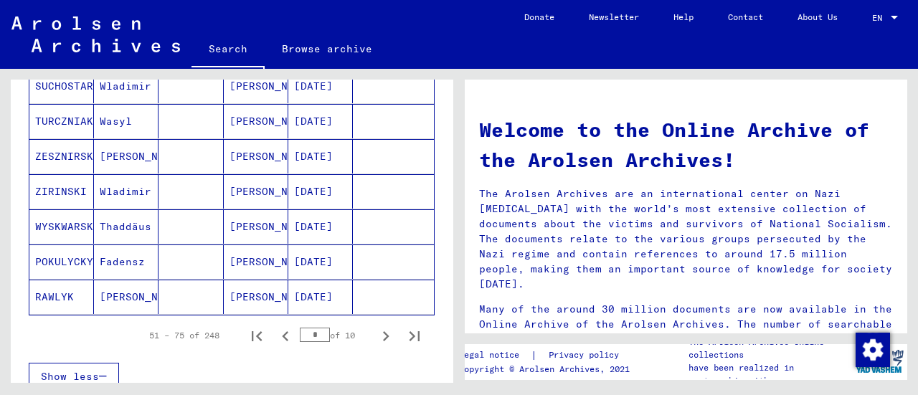
scroll to position [854, 0]
click at [376, 325] on icon "Next page" at bounding box center [386, 335] width 20 height 20
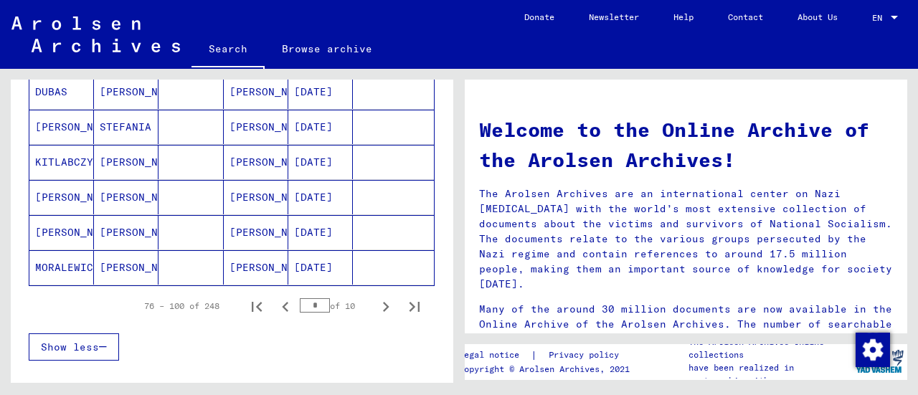
scroll to position [884, 0]
click at [376, 300] on icon "Next page" at bounding box center [386, 306] width 20 height 20
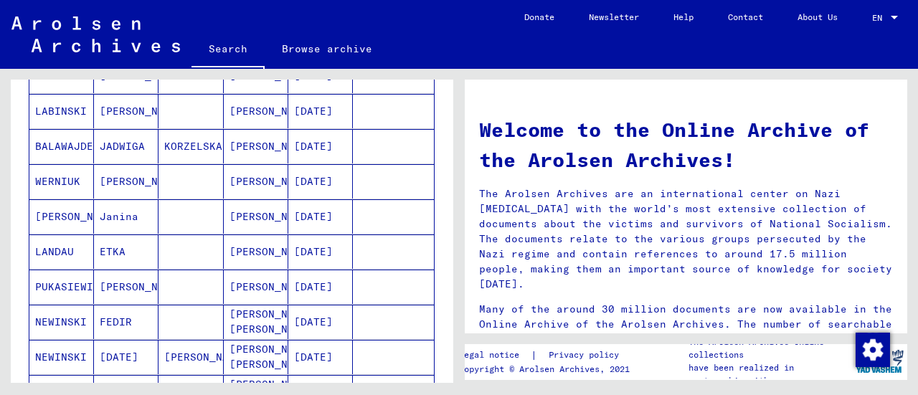
scroll to position [408, 0]
click at [197, 211] on mat-cell at bounding box center [190, 216] width 65 height 34
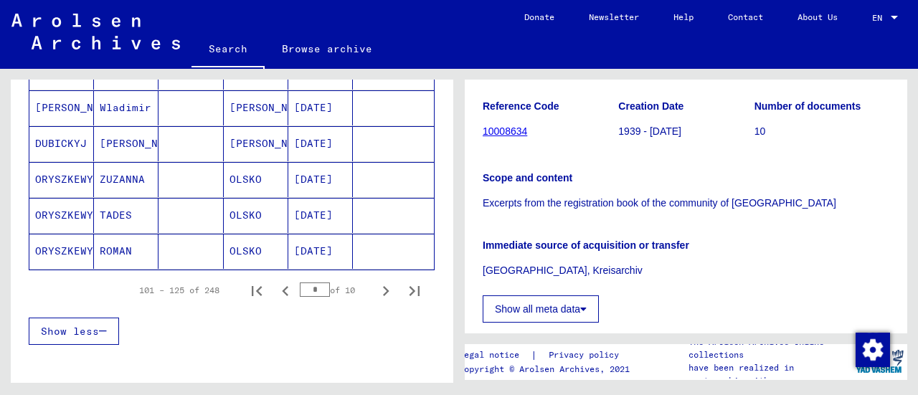
scroll to position [918, 0]
click at [376, 280] on icon "Next page" at bounding box center [386, 290] width 20 height 20
type input "*"
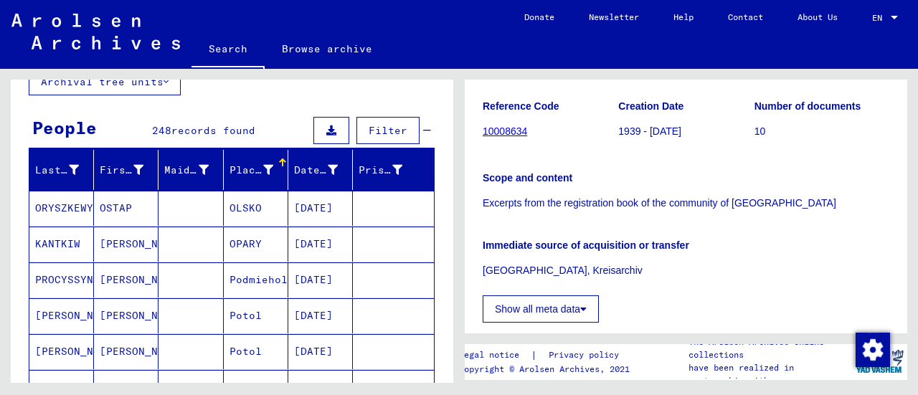
scroll to position [0, 0]
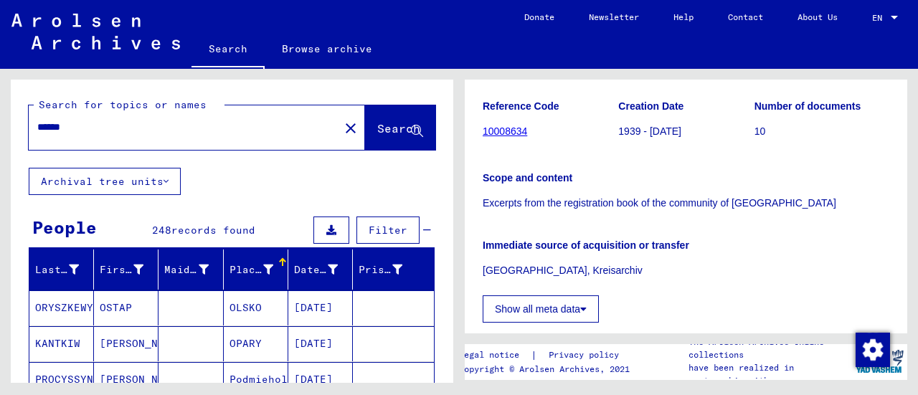
click at [194, 120] on input "******" at bounding box center [183, 127] width 293 height 15
type input "*"
type input "*****"
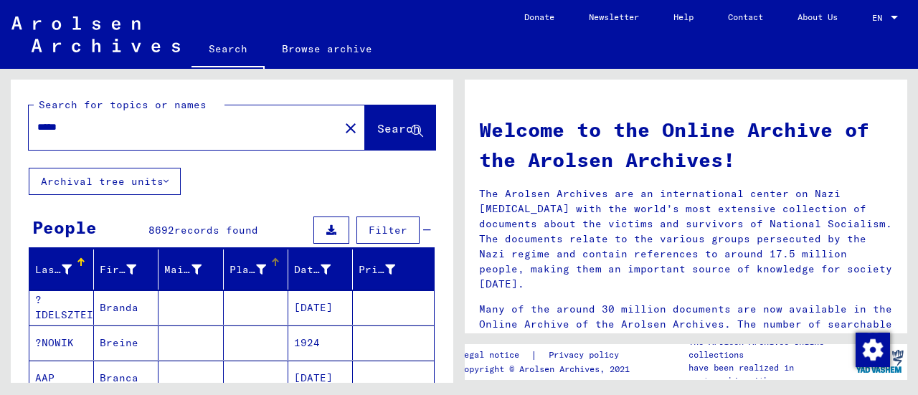
click at [241, 269] on div "Place of Birth" at bounding box center [247, 269] width 37 height 15
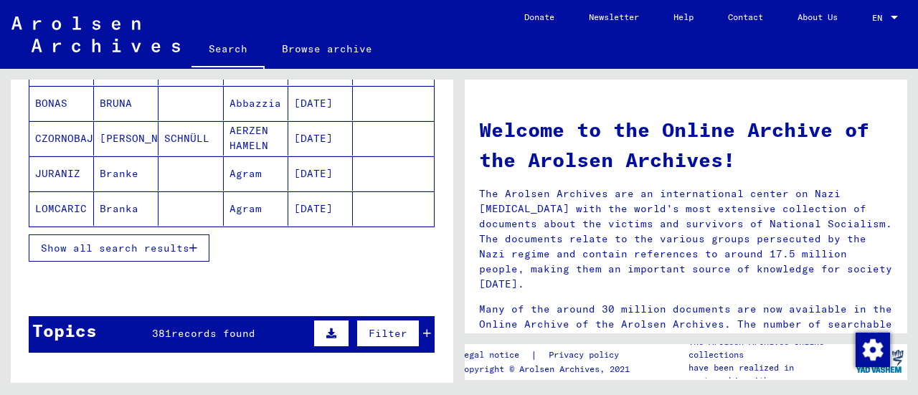
scroll to position [241, 0]
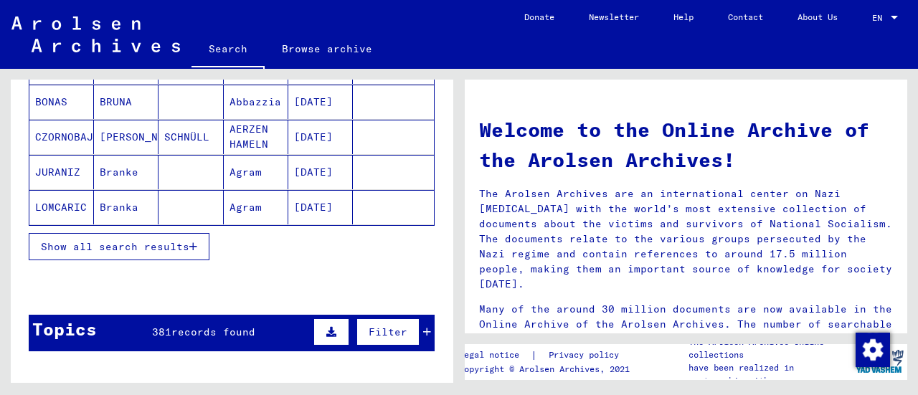
click at [173, 244] on span "Show all search results" at bounding box center [115, 246] width 148 height 13
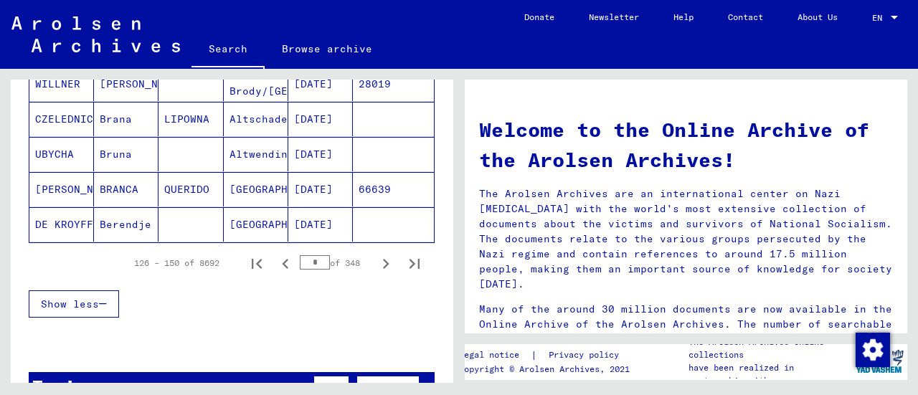
scroll to position [984, 0]
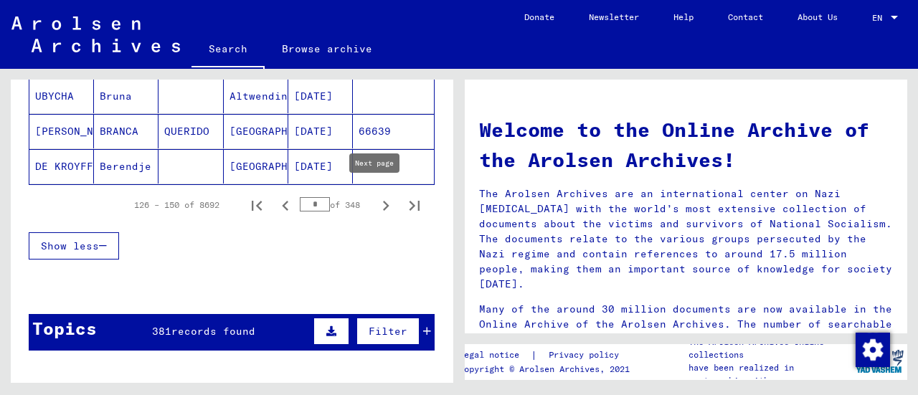
click at [376, 199] on icon "Next page" at bounding box center [386, 206] width 20 height 20
type input "*"
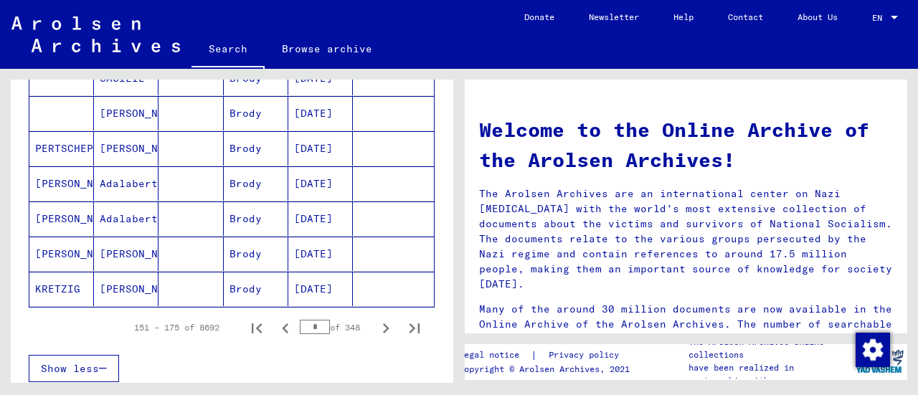
scroll to position [862, 0]
click at [376, 323] on icon "Next page" at bounding box center [386, 328] width 20 height 20
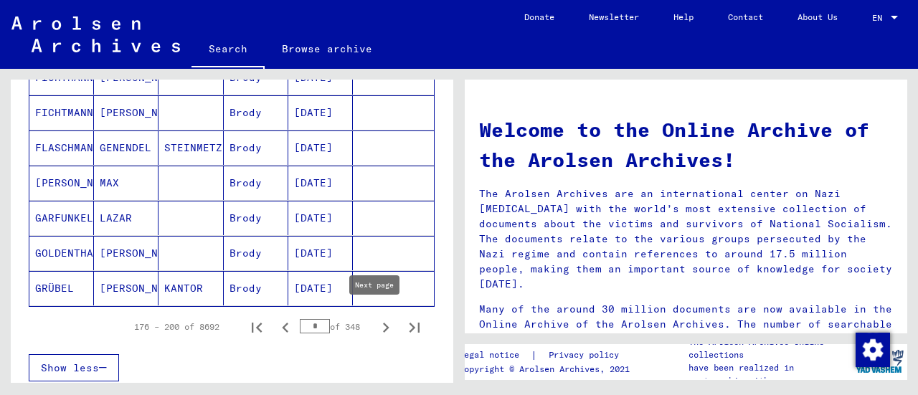
click at [383, 323] on icon "Next page" at bounding box center [386, 328] width 6 height 10
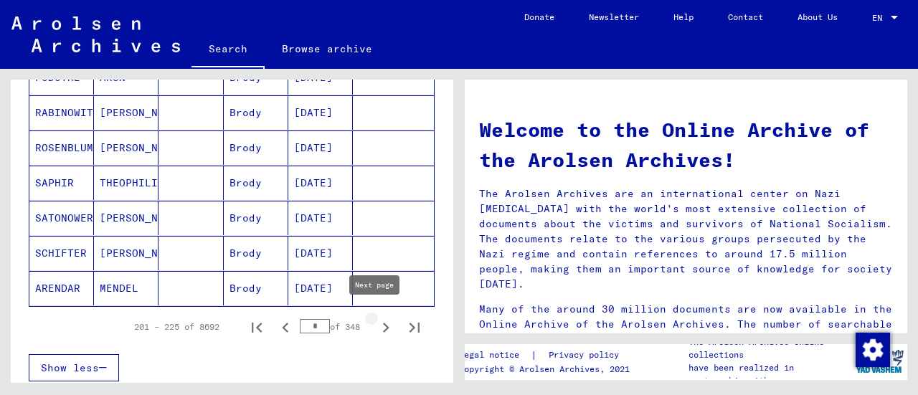
click at [376, 322] on icon "Next page" at bounding box center [386, 328] width 20 height 20
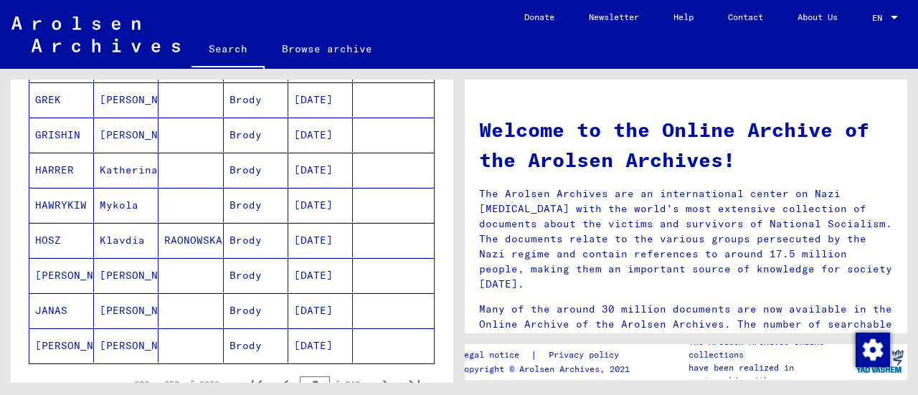
scroll to position [834, 0]
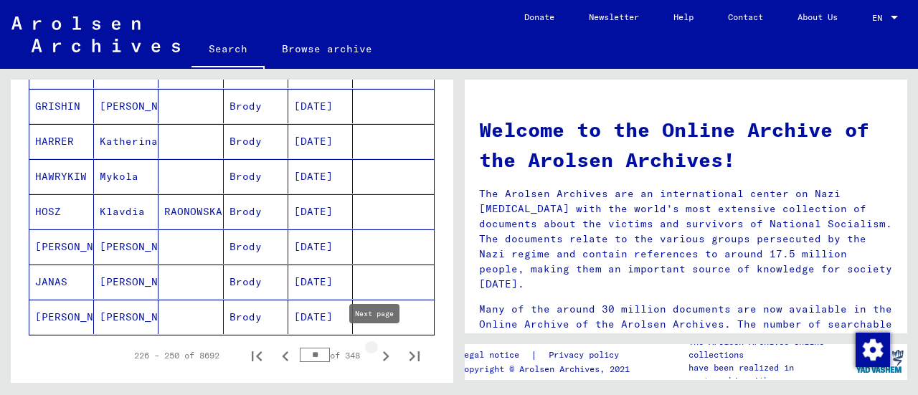
click at [376, 349] on icon "Next page" at bounding box center [386, 356] width 20 height 20
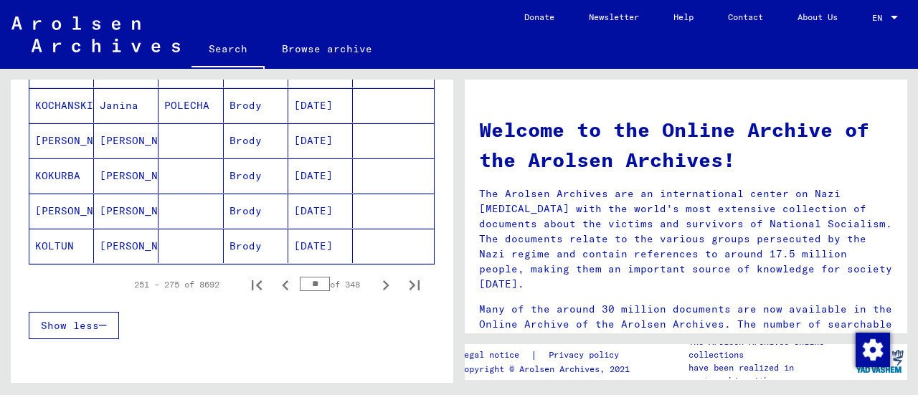
scroll to position [906, 0]
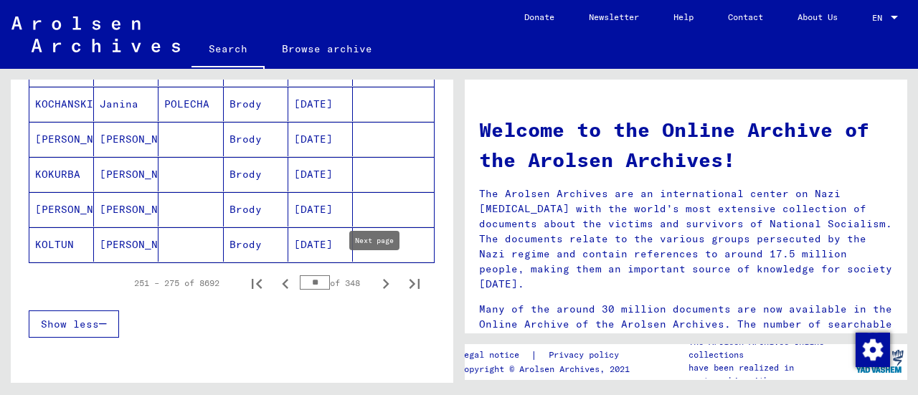
click at [376, 275] on icon "Next page" at bounding box center [386, 284] width 20 height 20
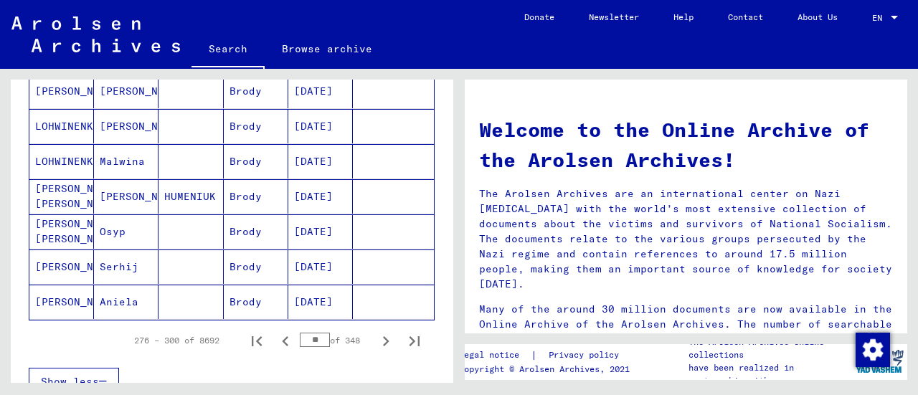
scroll to position [877, 0]
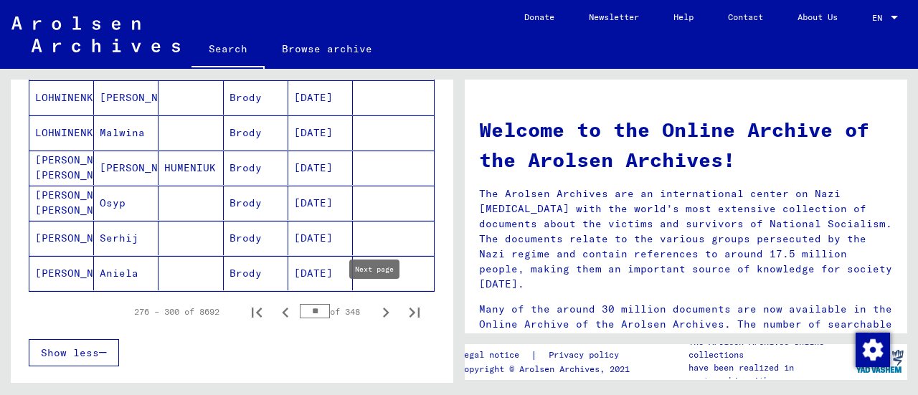
click at [376, 305] on icon "Next page" at bounding box center [386, 313] width 20 height 20
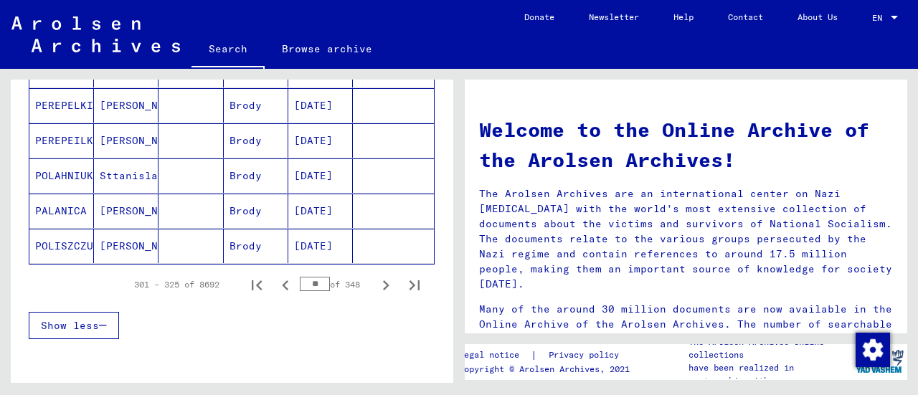
scroll to position [906, 0]
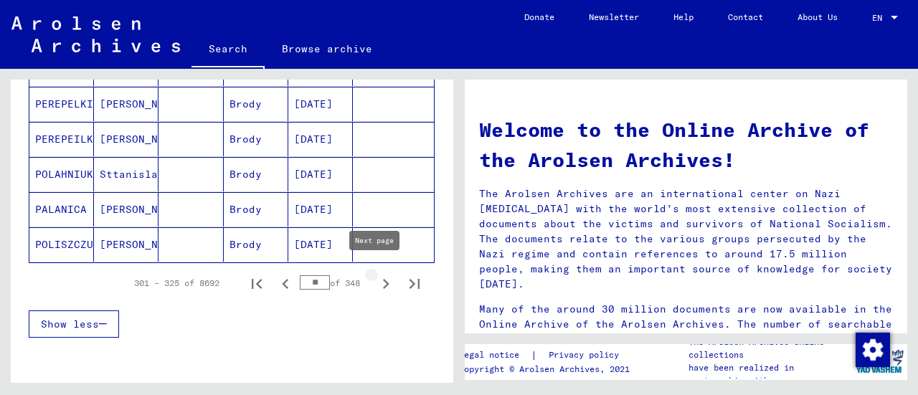
click at [376, 274] on icon "Next page" at bounding box center [386, 284] width 20 height 20
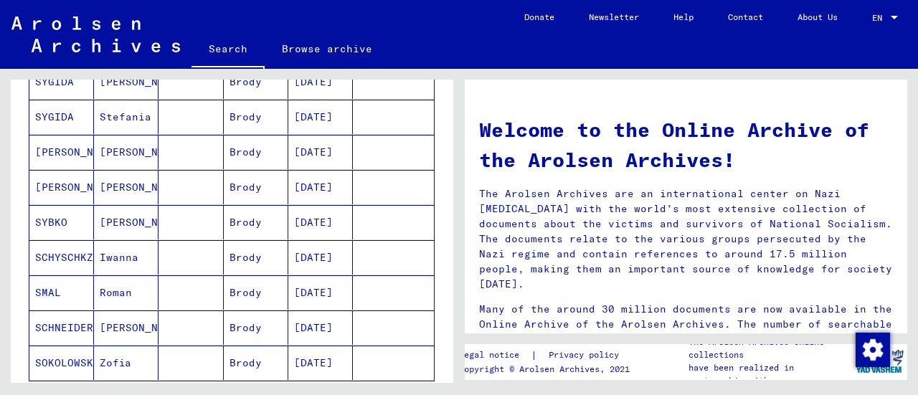
scroll to position [791, 0]
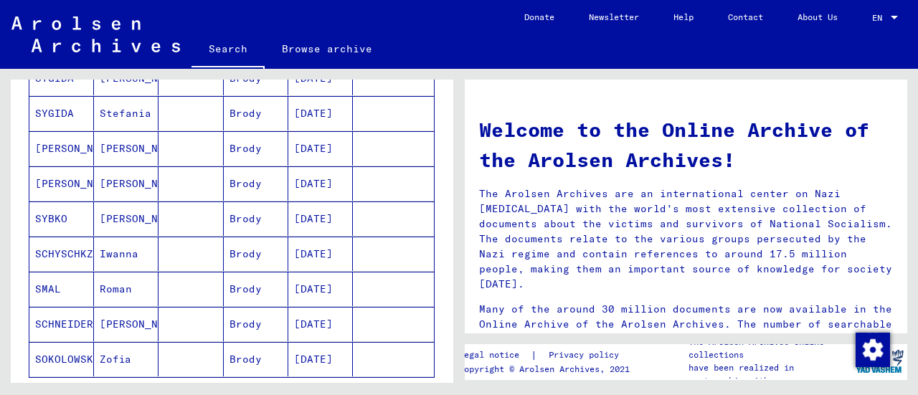
click at [194, 252] on mat-cell at bounding box center [190, 254] width 65 height 34
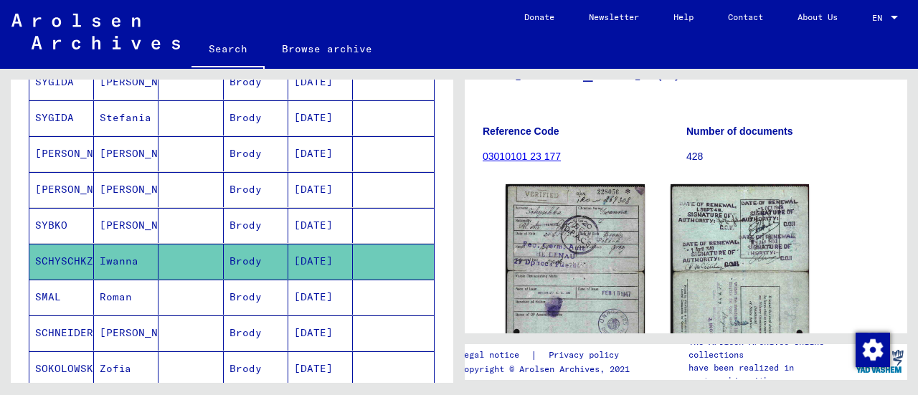
scroll to position [206, 0]
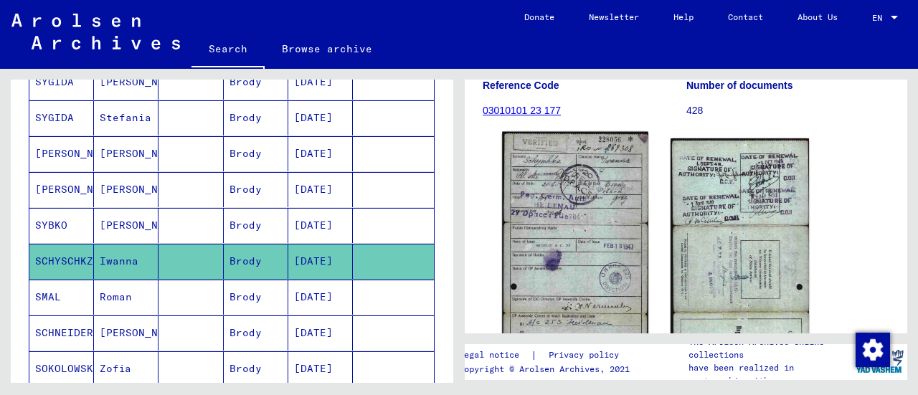
click at [571, 227] on img at bounding box center [575, 268] width 146 height 272
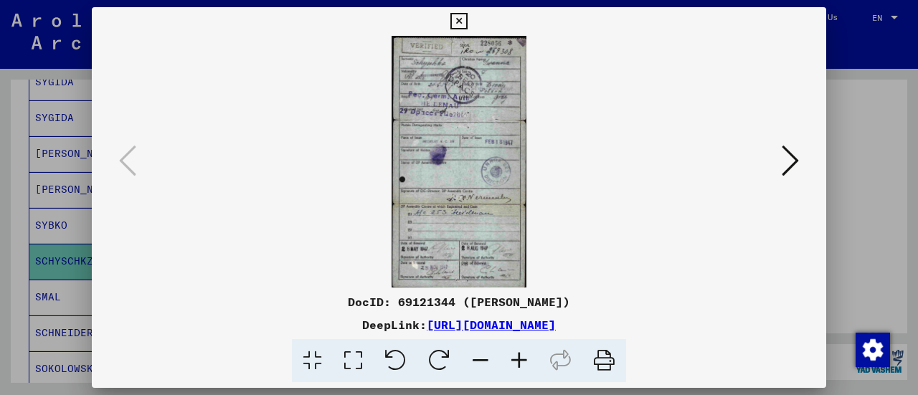
click at [522, 362] on icon at bounding box center [519, 361] width 39 height 44
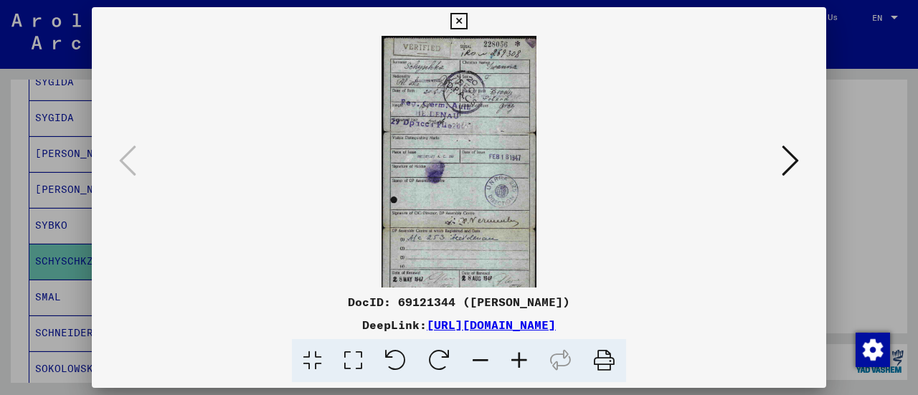
click at [522, 362] on icon at bounding box center [519, 361] width 39 height 44
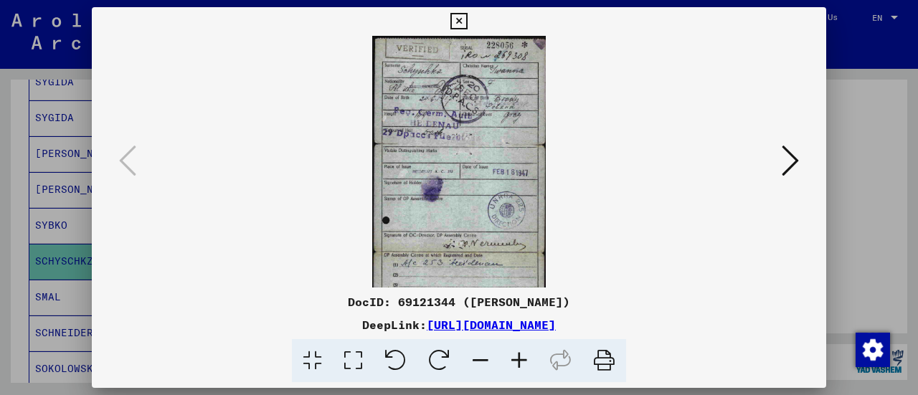
click at [522, 362] on icon at bounding box center [519, 361] width 39 height 44
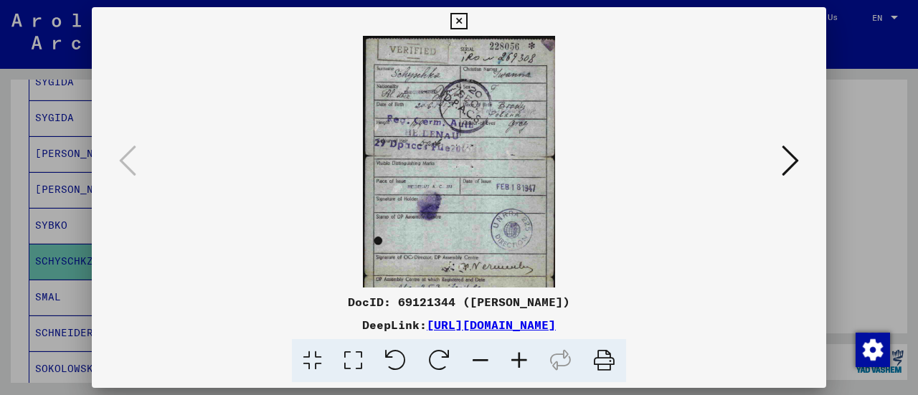
click at [522, 362] on icon at bounding box center [519, 361] width 39 height 44
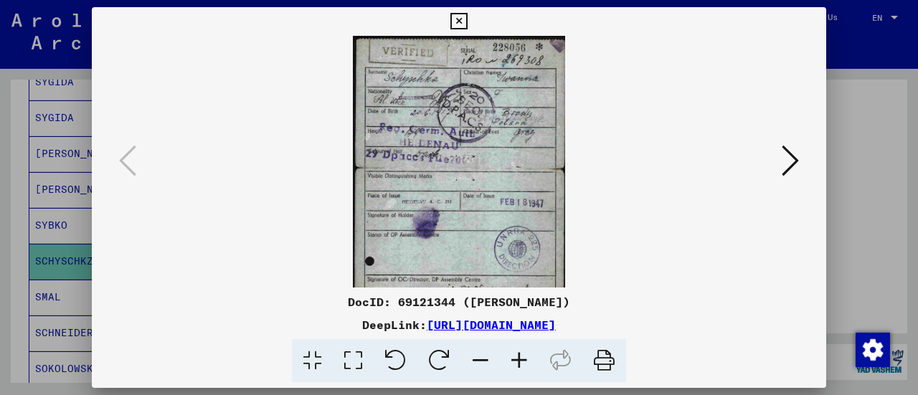
click at [522, 362] on icon at bounding box center [519, 361] width 39 height 44
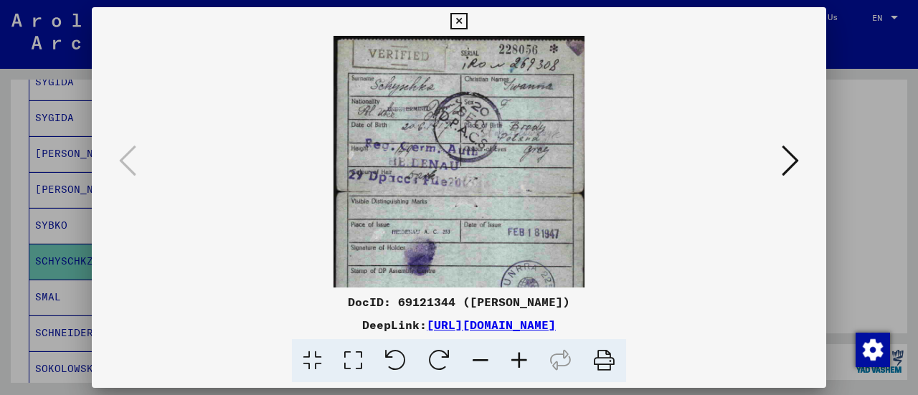
click at [522, 362] on icon at bounding box center [519, 361] width 39 height 44
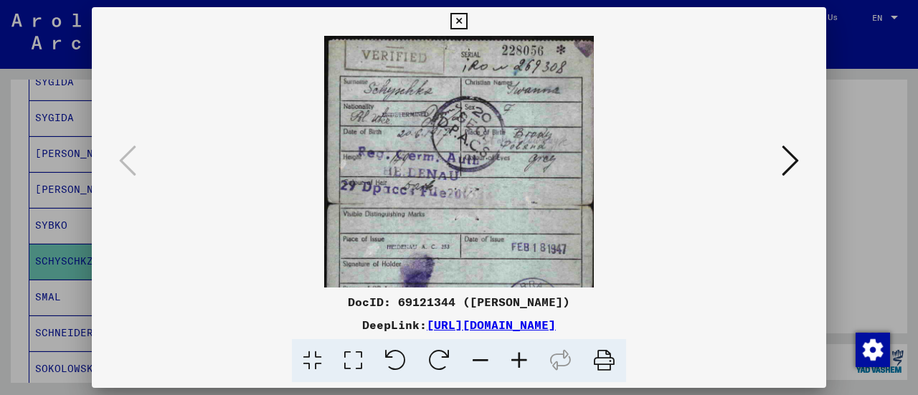
click at [522, 362] on icon at bounding box center [519, 361] width 39 height 44
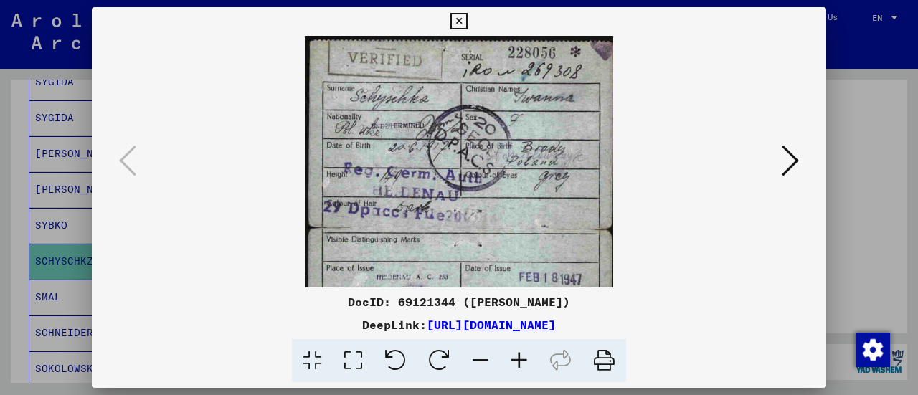
click at [522, 362] on icon at bounding box center [519, 361] width 39 height 44
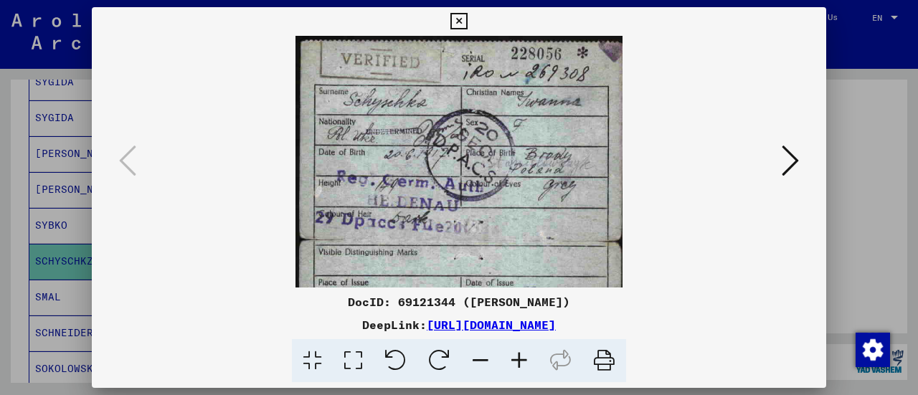
click at [522, 362] on icon at bounding box center [519, 361] width 39 height 44
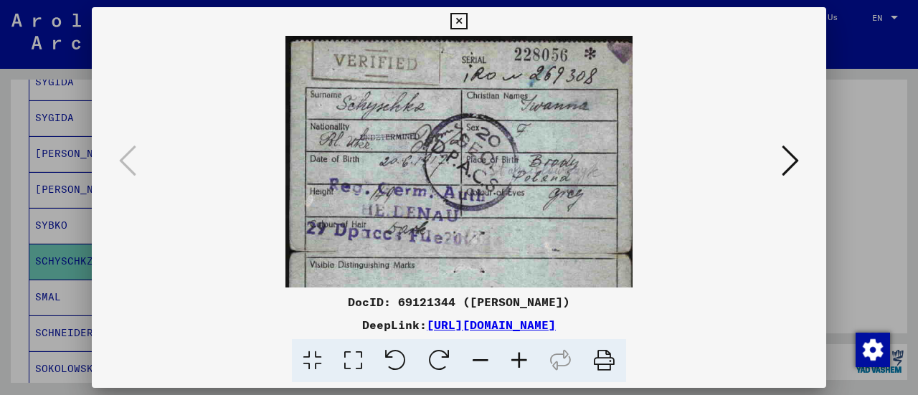
click at [522, 362] on icon at bounding box center [519, 361] width 39 height 44
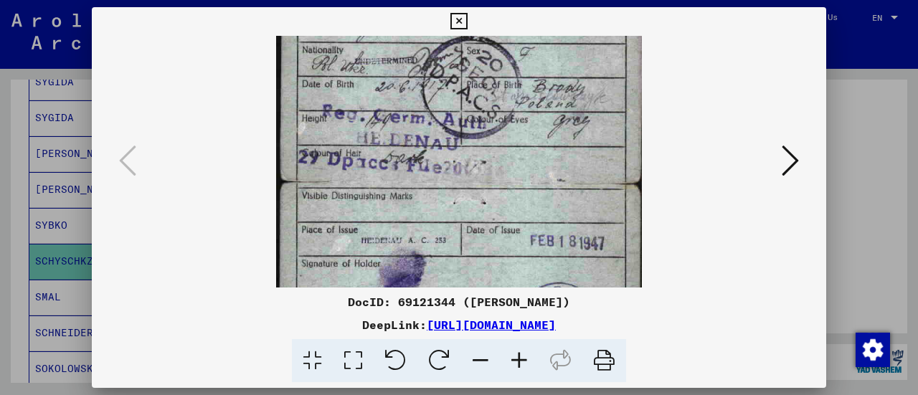
drag, startPoint x: 493, startPoint y: 211, endPoint x: 489, endPoint y: 130, distance: 81.8
click at [489, 130] on img at bounding box center [459, 295] width 366 height 682
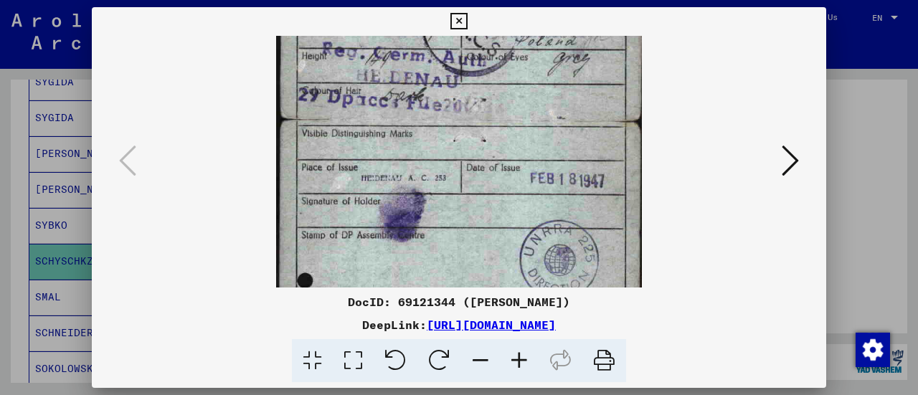
drag, startPoint x: 500, startPoint y: 171, endPoint x: 490, endPoint y: 85, distance: 86.5
click at [490, 85] on img at bounding box center [459, 233] width 366 height 682
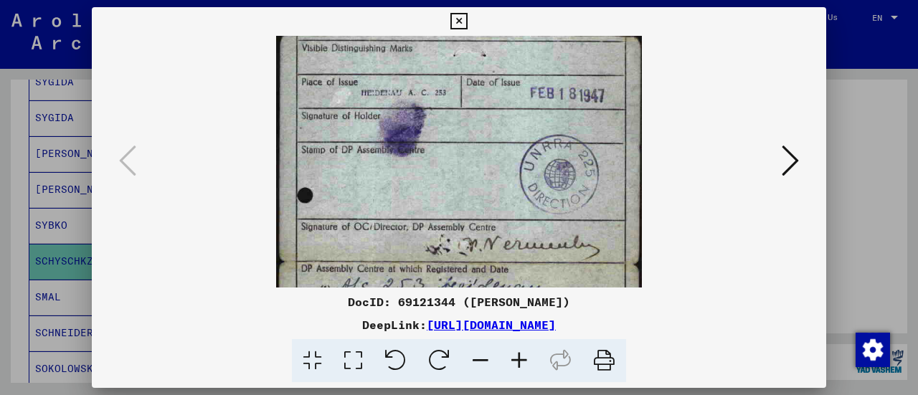
drag, startPoint x: 494, startPoint y: 157, endPoint x: 492, endPoint y: 100, distance: 56.7
click at [492, 100] on img at bounding box center [459, 147] width 366 height 682
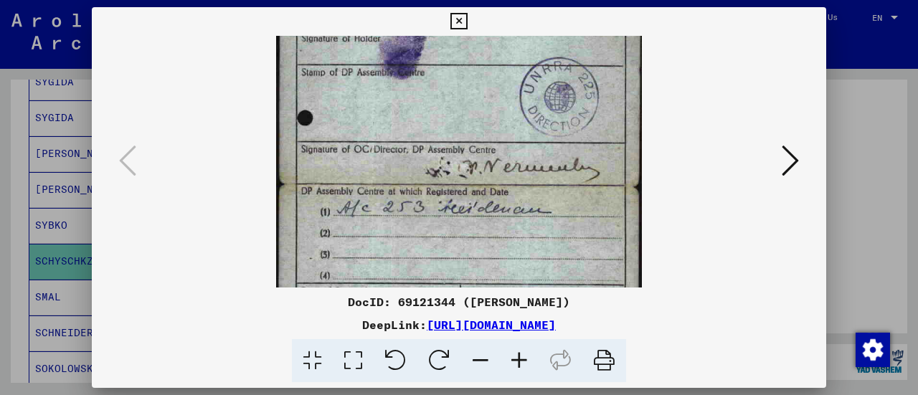
drag, startPoint x: 505, startPoint y: 163, endPoint x: 485, endPoint y: 87, distance: 78.1
click at [485, 87] on img at bounding box center [459, 70] width 366 height 682
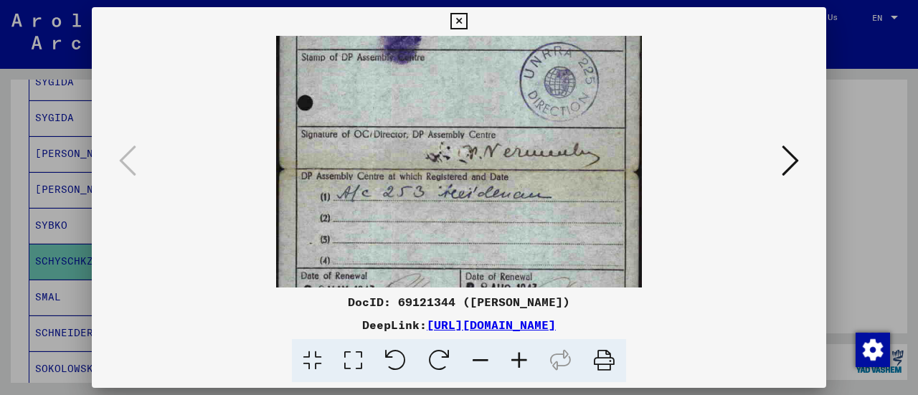
scroll to position [328, 0]
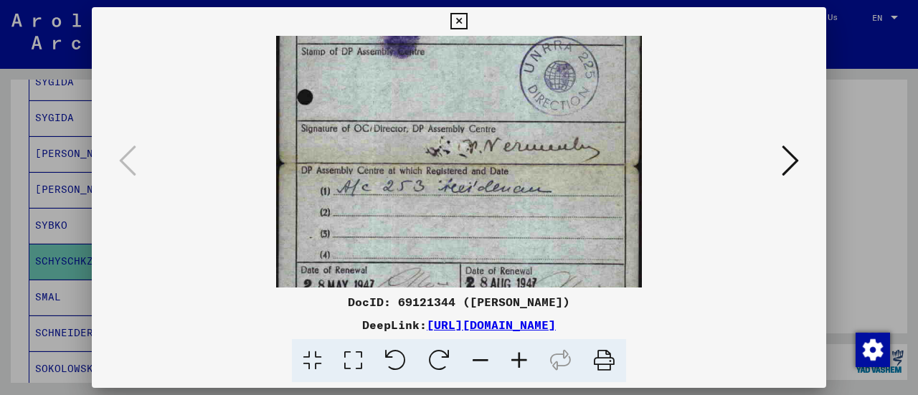
drag, startPoint x: 497, startPoint y: 131, endPoint x: 495, endPoint y: 111, distance: 20.3
click at [495, 111] on img at bounding box center [459, 49] width 366 height 682
click at [489, 182] on img at bounding box center [459, 49] width 366 height 682
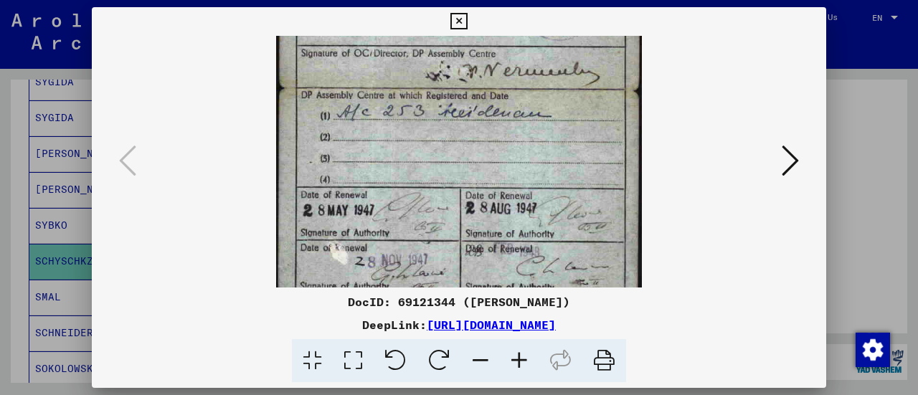
scroll to position [430, 0]
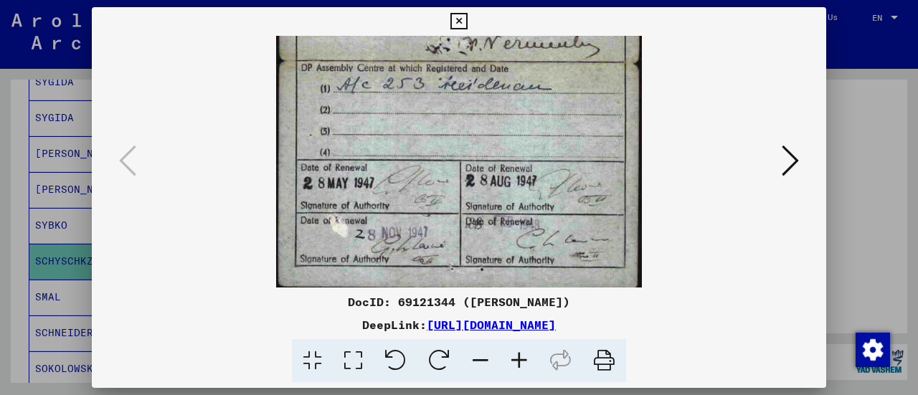
drag, startPoint x: 514, startPoint y: 147, endPoint x: 489, endPoint y: 55, distance: 95.1
click at [783, 173] on icon at bounding box center [789, 160] width 17 height 34
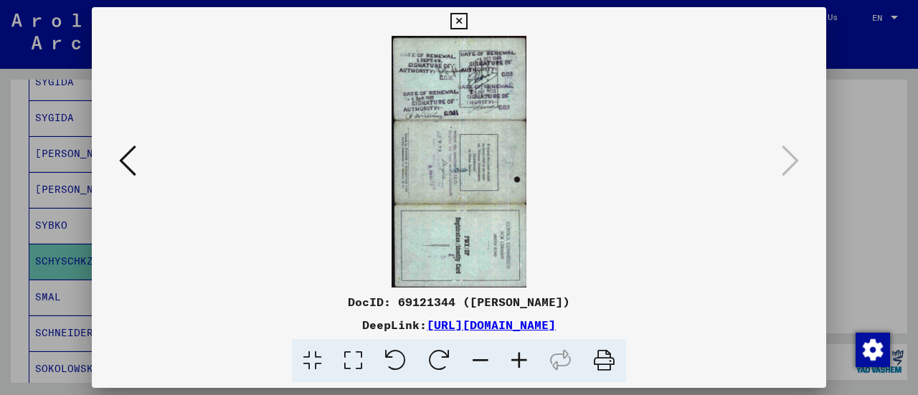
scroll to position [0, 0]
click at [459, 27] on icon at bounding box center [458, 21] width 16 height 17
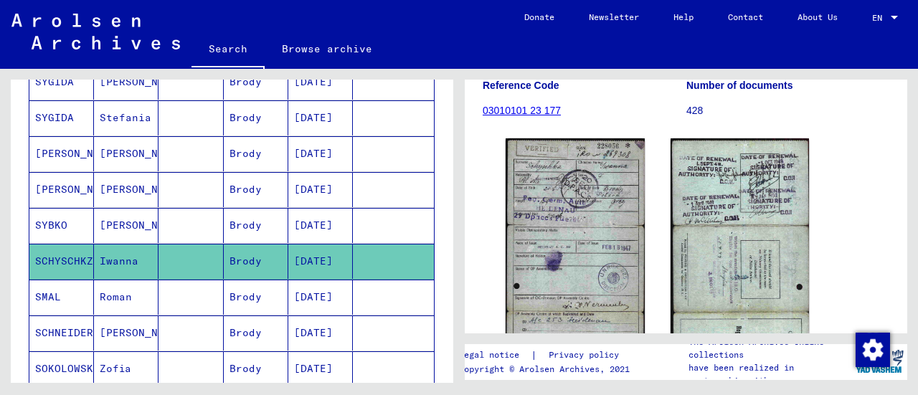
scroll to position [857, 0]
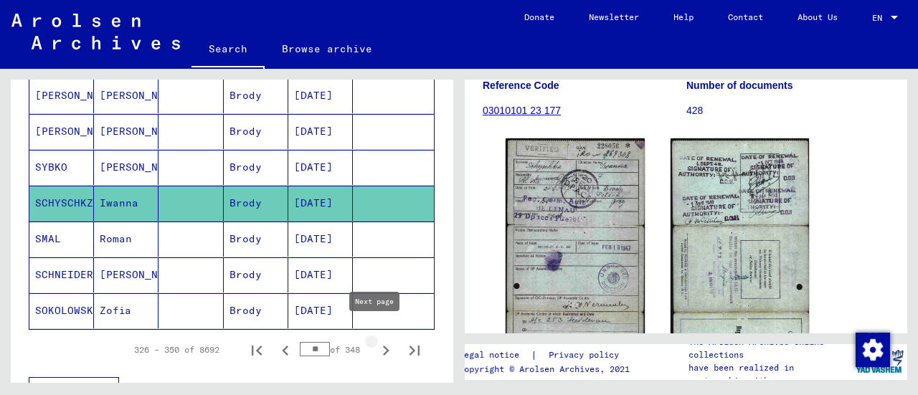
click at [376, 340] on icon "Next page" at bounding box center [386, 350] width 20 height 20
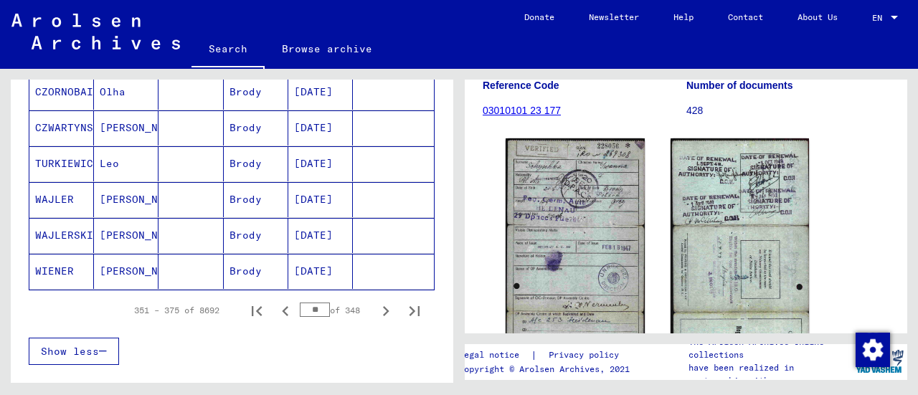
scroll to position [901, 0]
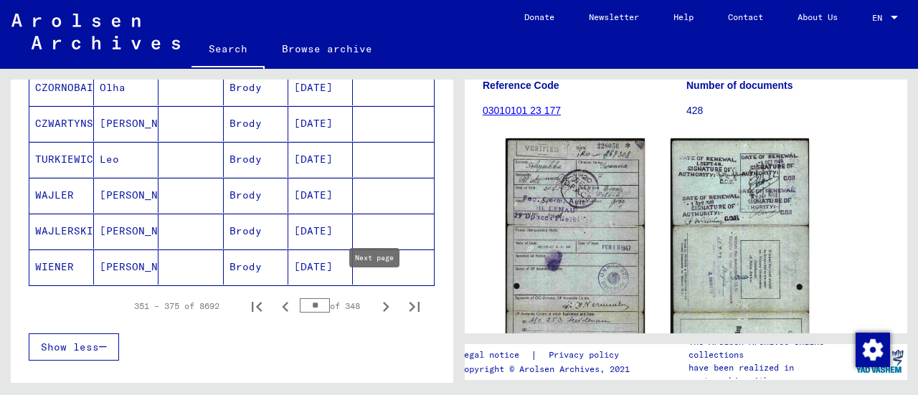
click at [376, 297] on icon "Next page" at bounding box center [386, 307] width 20 height 20
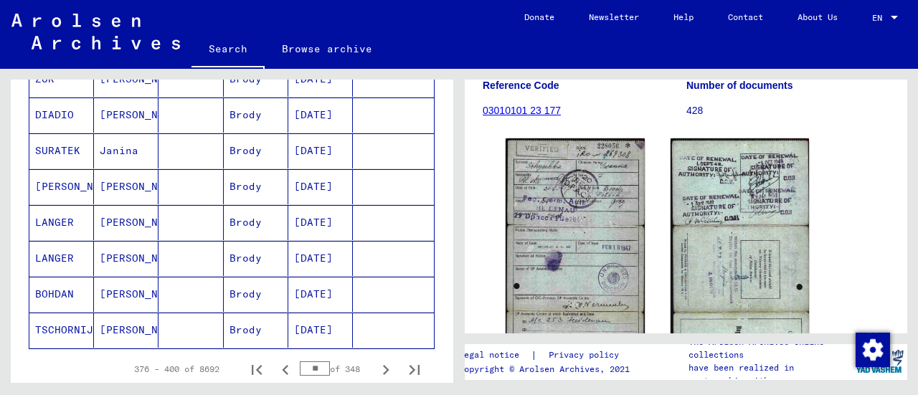
scroll to position [839, 0]
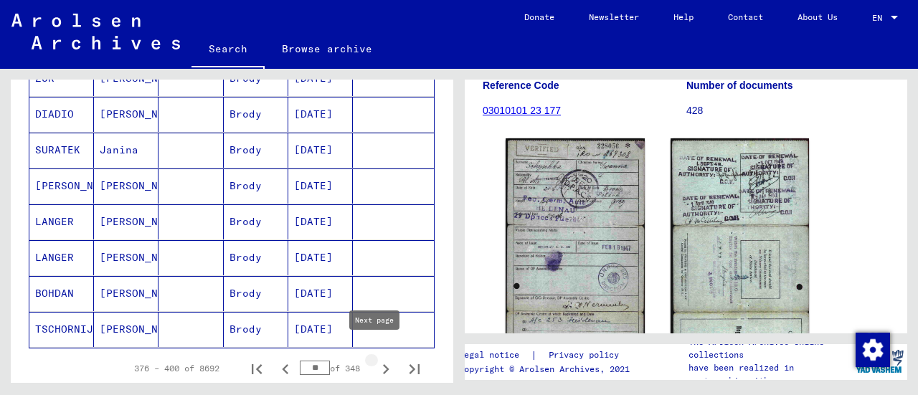
click at [376, 359] on icon "Next page" at bounding box center [386, 369] width 20 height 20
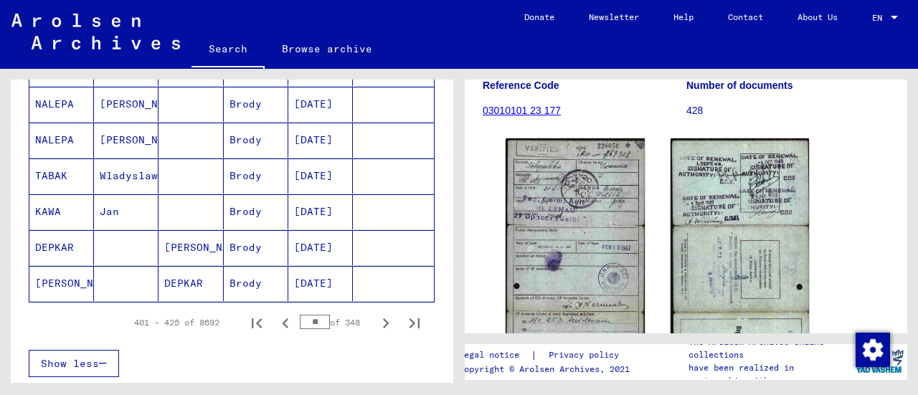
scroll to position [887, 0]
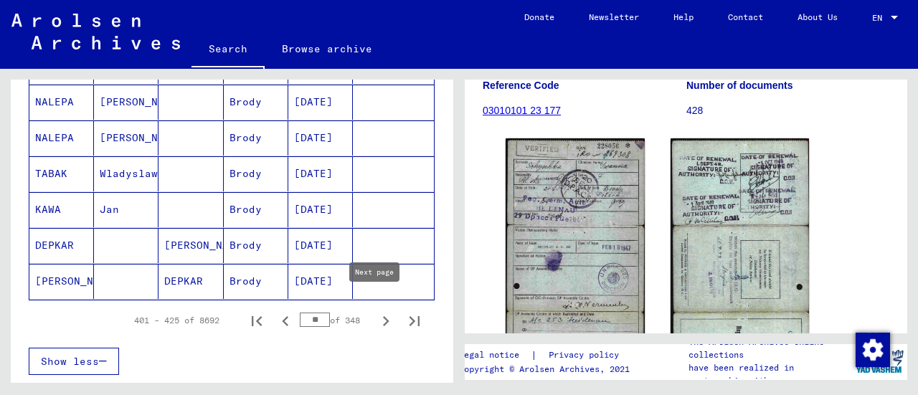
click at [376, 311] on icon "Next page" at bounding box center [386, 321] width 20 height 20
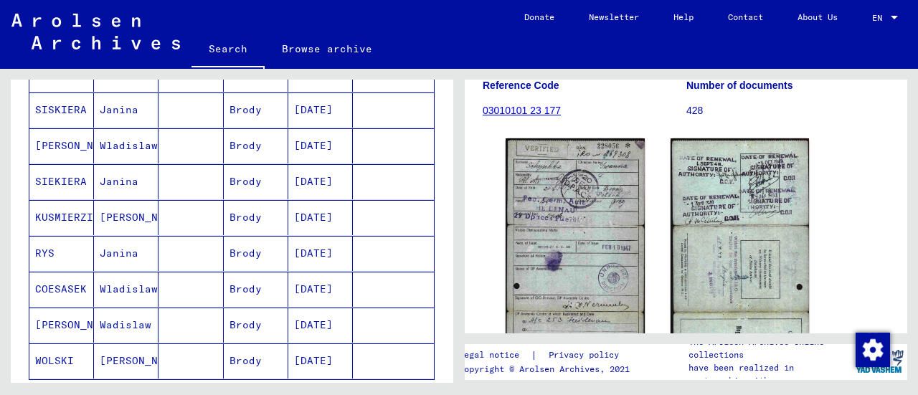
scroll to position [867, 0]
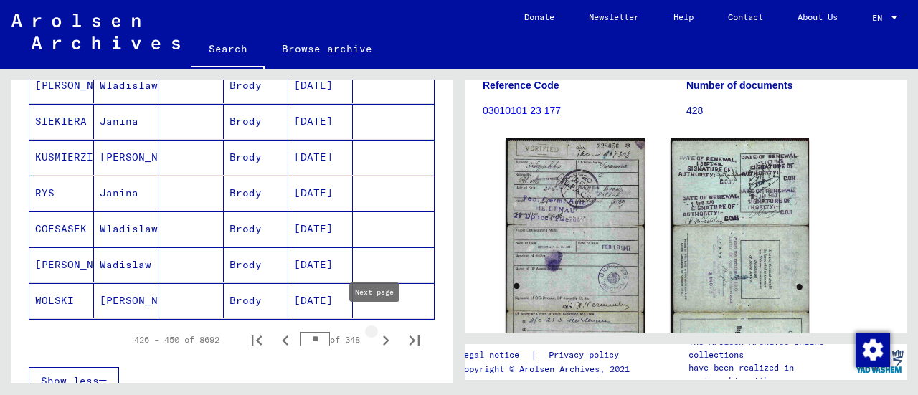
click at [376, 330] on icon "Next page" at bounding box center [386, 340] width 20 height 20
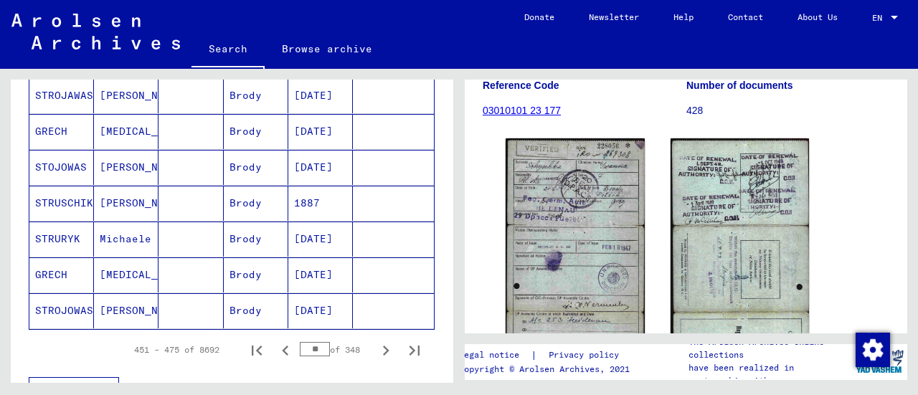
scroll to position [858, 0]
click at [371, 335] on button "Next page" at bounding box center [385, 349] width 29 height 29
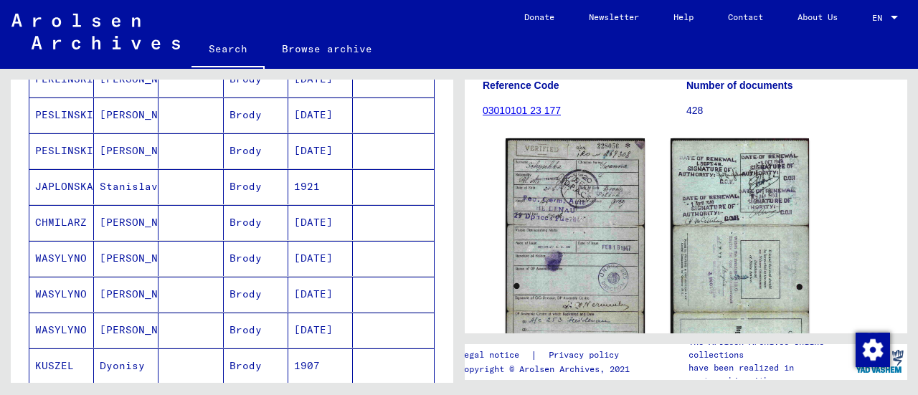
scroll to position [730, 0]
click at [186, 191] on mat-cell at bounding box center [190, 187] width 65 height 35
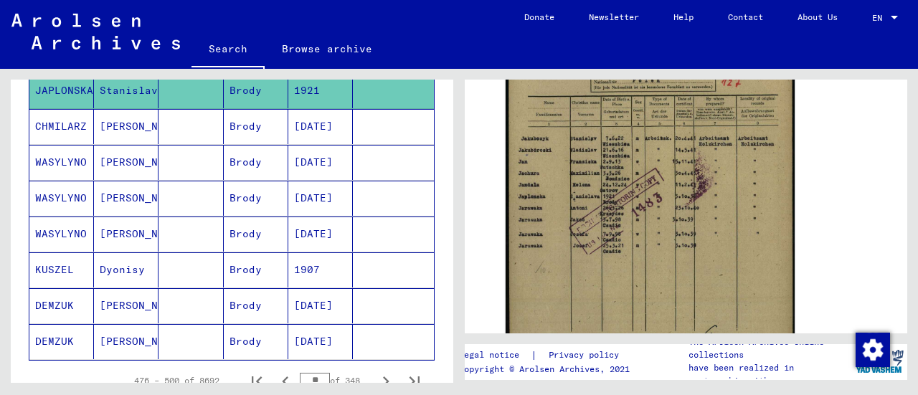
scroll to position [859, 0]
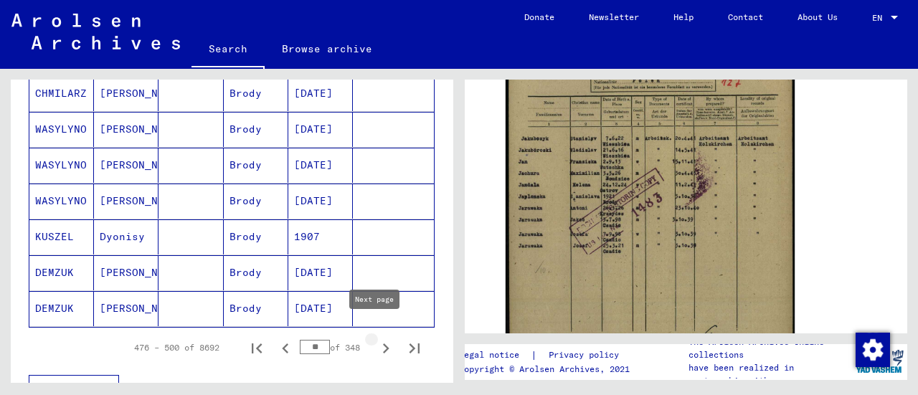
click at [376, 338] on icon "Next page" at bounding box center [386, 348] width 20 height 20
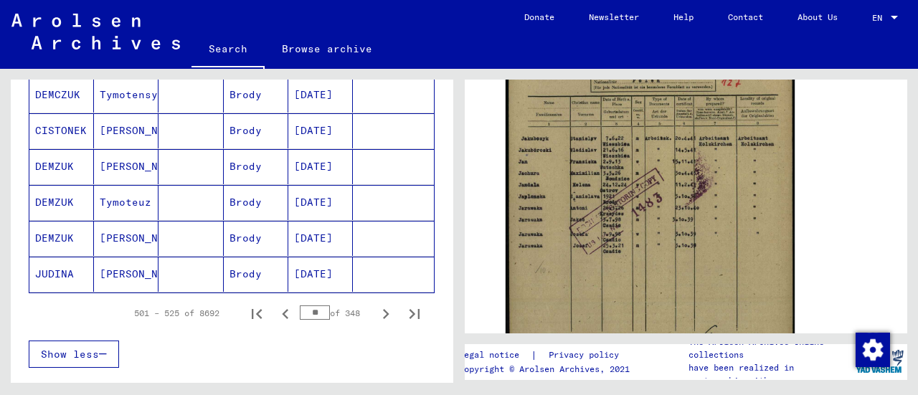
scroll to position [900, 0]
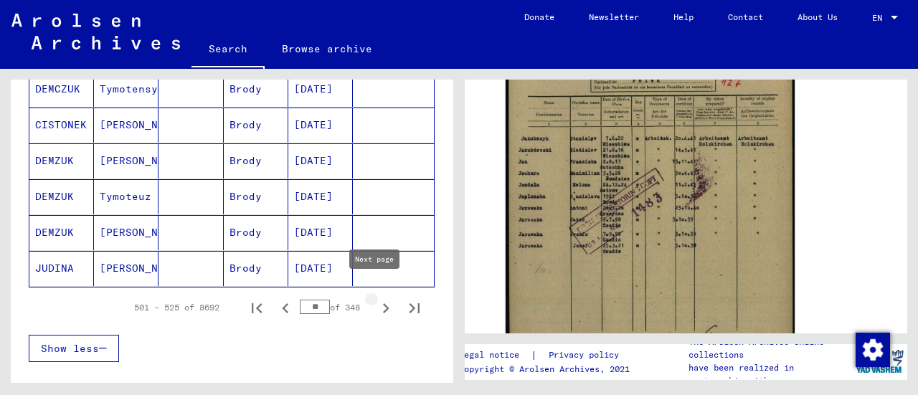
click at [376, 298] on icon "Next page" at bounding box center [386, 308] width 20 height 20
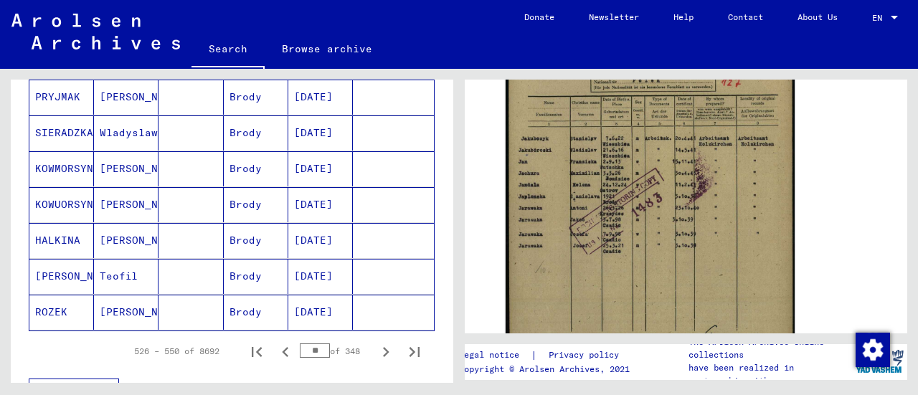
scroll to position [897, 0]
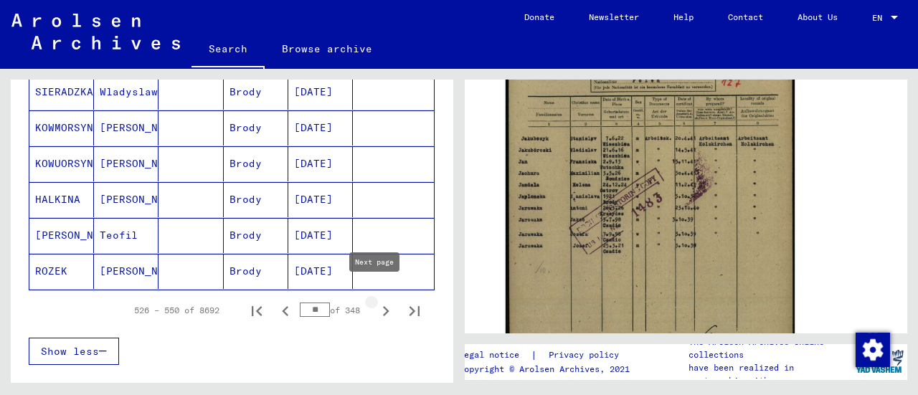
click at [376, 301] on icon "Next page" at bounding box center [386, 311] width 20 height 20
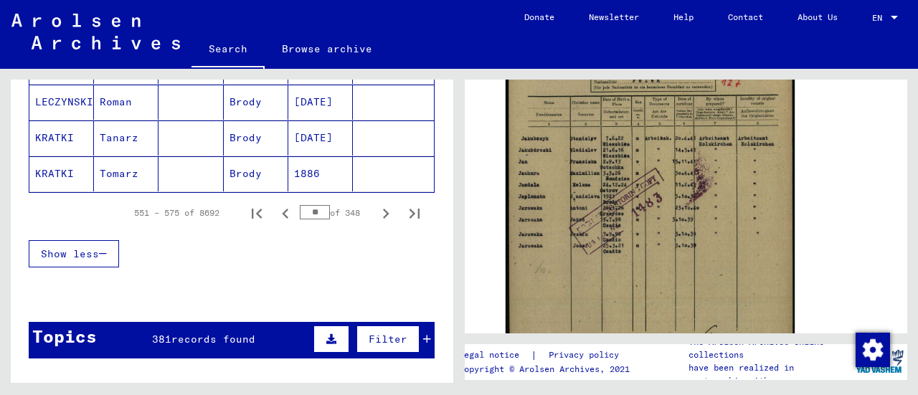
scroll to position [996, 0]
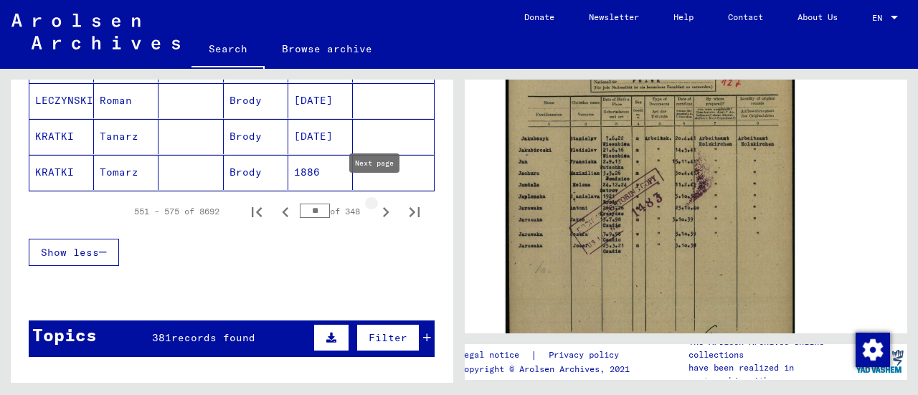
click at [376, 202] on icon "Next page" at bounding box center [386, 212] width 20 height 20
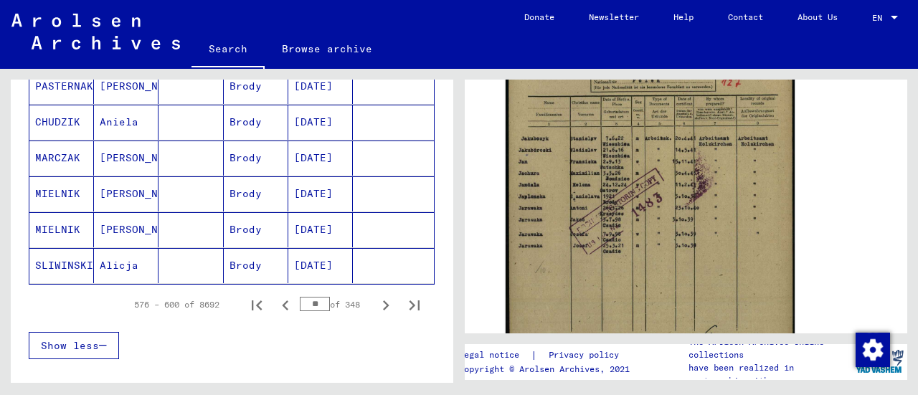
scroll to position [905, 0]
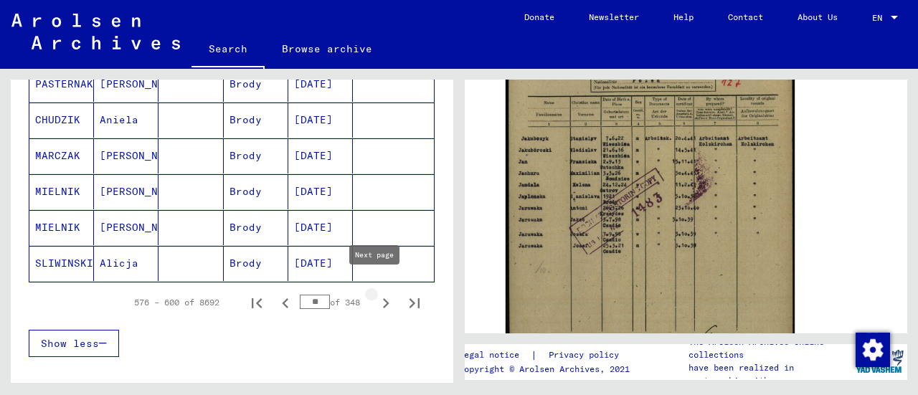
click at [376, 293] on icon "Next page" at bounding box center [386, 303] width 20 height 20
type input "**"
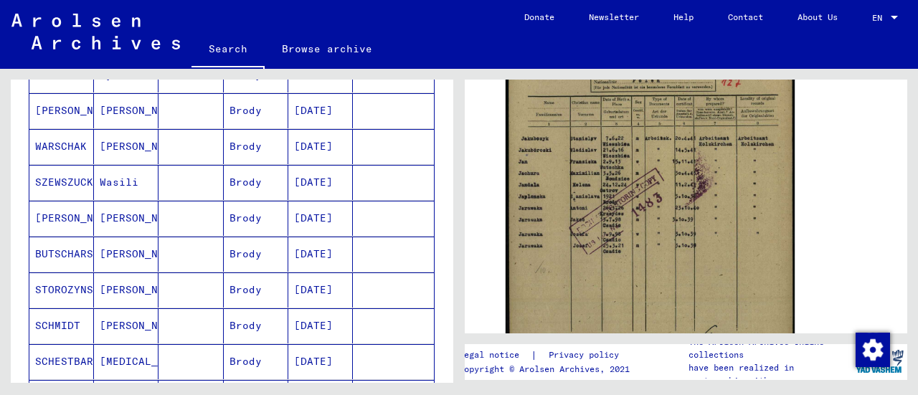
scroll to position [0, 0]
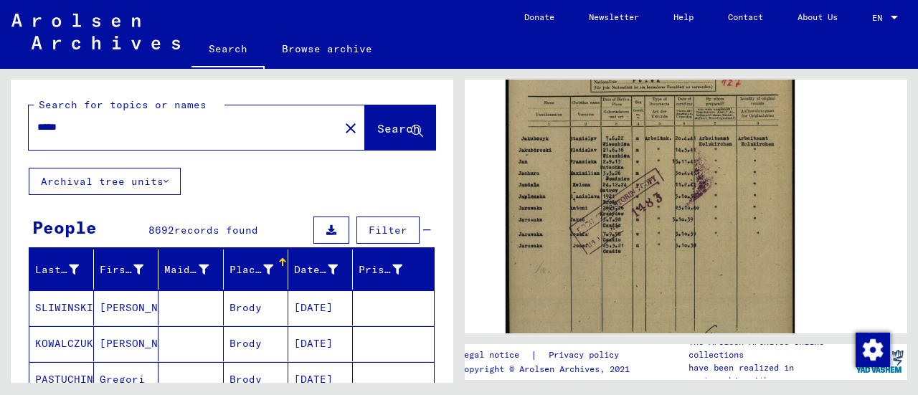
click at [342, 128] on mat-icon "close" at bounding box center [350, 128] width 17 height 17
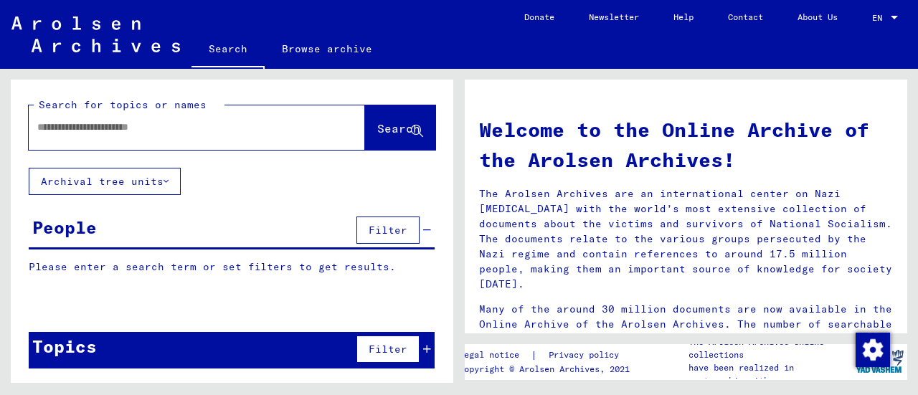
click at [279, 123] on input "text" at bounding box center [179, 127] width 285 height 15
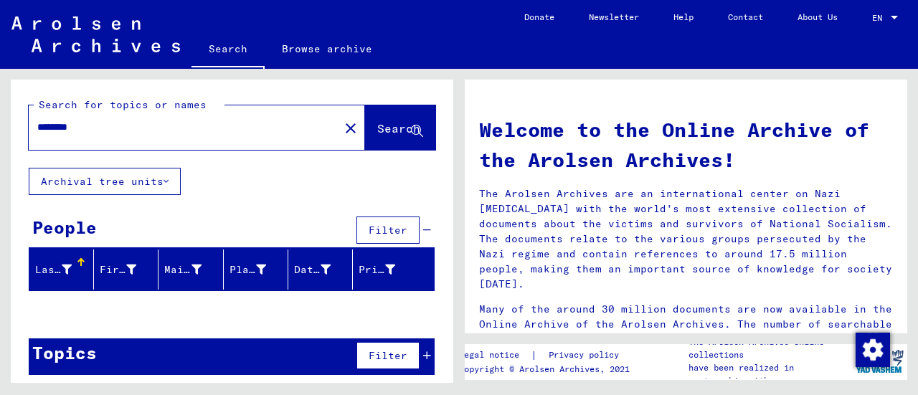
click at [70, 125] on input "********" at bounding box center [179, 127] width 285 height 15
click at [96, 127] on input "*******" at bounding box center [179, 127] width 285 height 15
click at [153, 131] on input "********" at bounding box center [179, 127] width 285 height 15
type input "*"
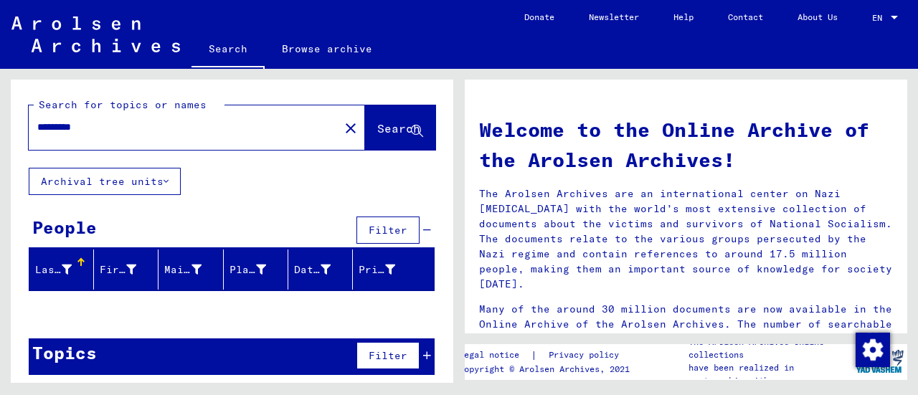
click at [377, 127] on span "Search" at bounding box center [398, 128] width 43 height 14
click at [203, 122] on input "*********" at bounding box center [179, 127] width 285 height 15
type input "*"
type input "********"
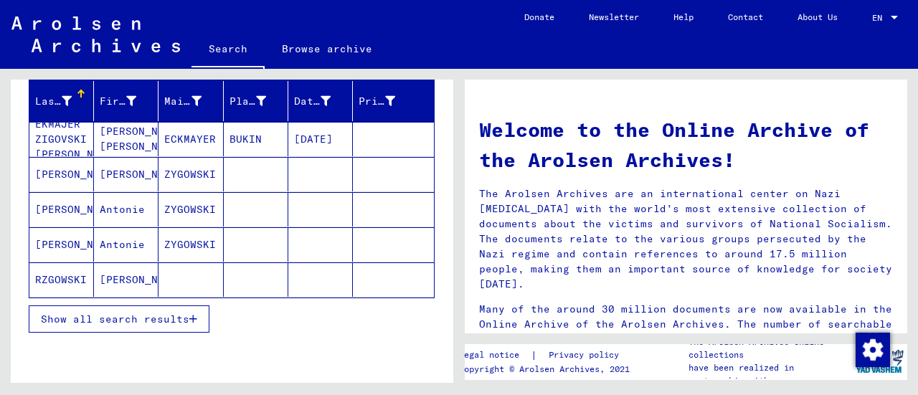
scroll to position [169, 0]
click at [97, 313] on span "Show all search results" at bounding box center [115, 318] width 148 height 13
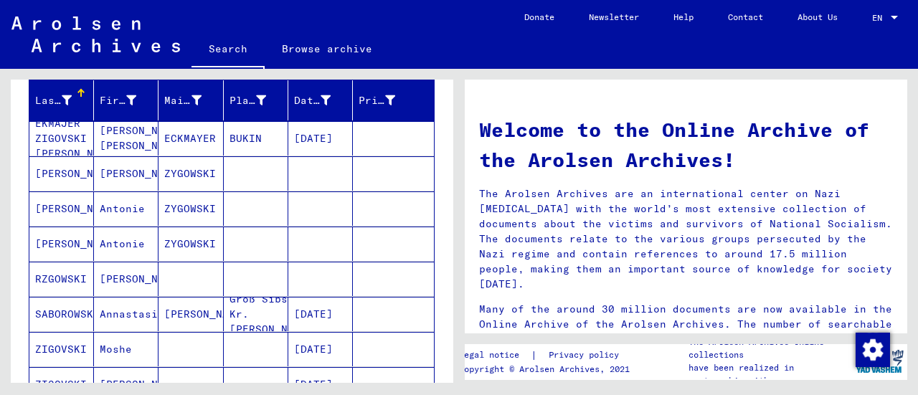
click at [97, 313] on mat-cell "Annastasia" at bounding box center [126, 314] width 65 height 34
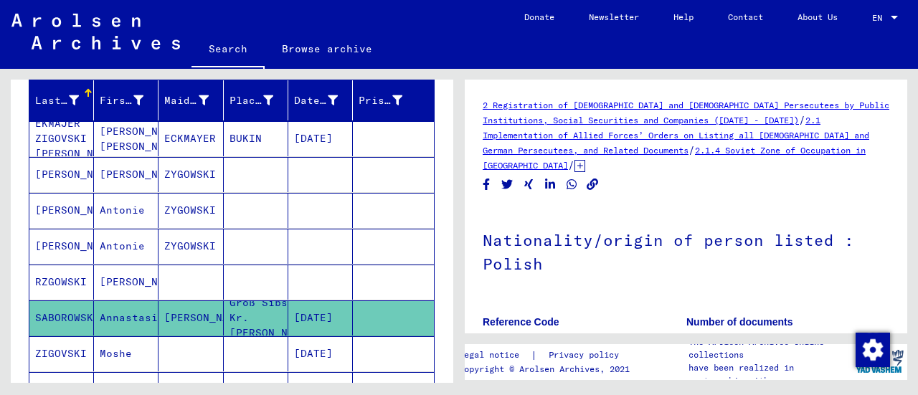
click at [1, 282] on div "Search for topics or names ******** close Search Archival tree units People 62 …" at bounding box center [229, 226] width 459 height 314
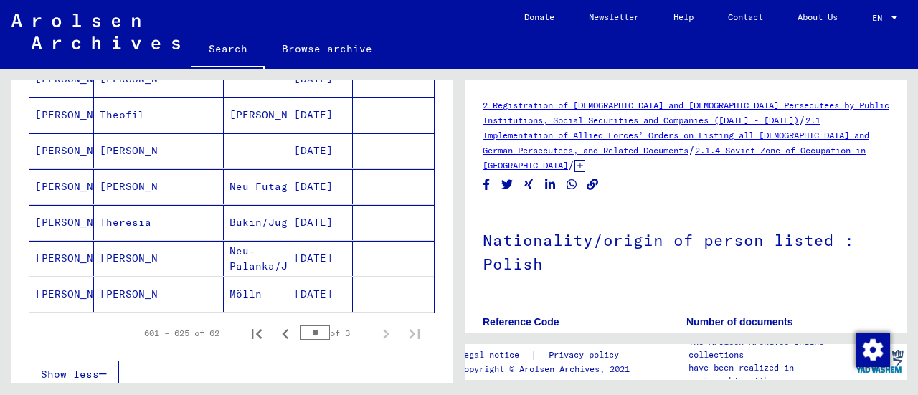
scroll to position [889, 0]
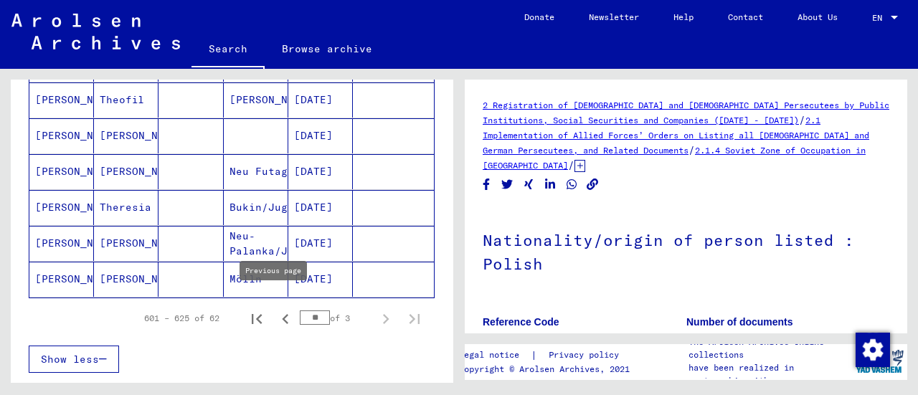
click at [275, 309] on icon "Previous page" at bounding box center [285, 319] width 20 height 20
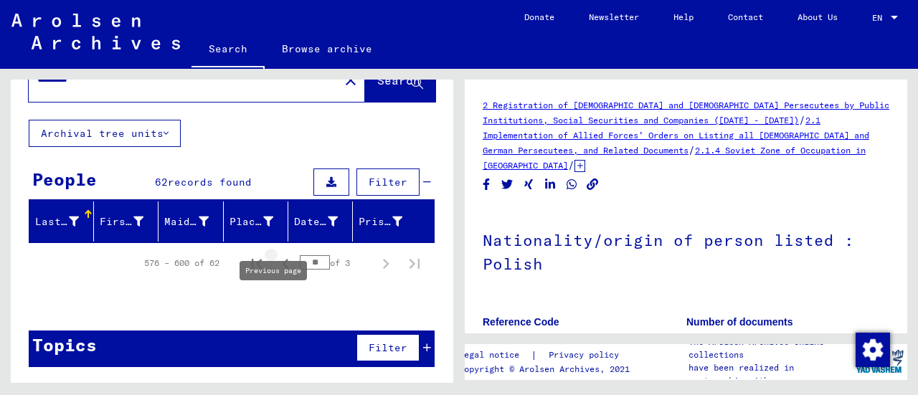
scroll to position [44, 0]
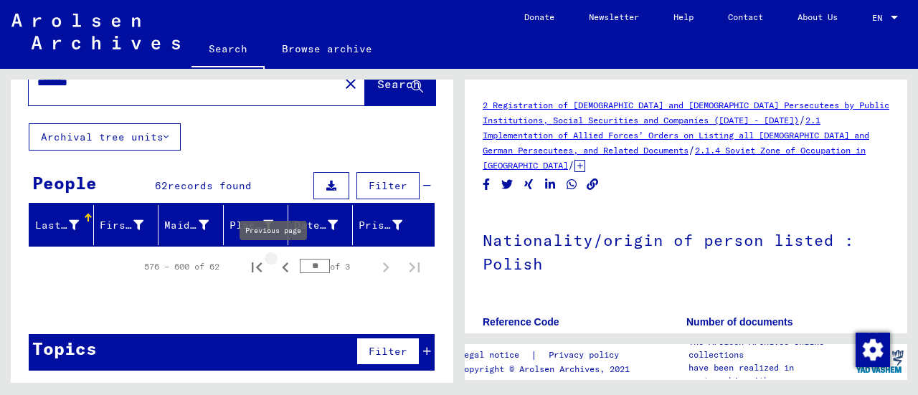
click at [275, 267] on icon "Previous page" at bounding box center [285, 267] width 20 height 20
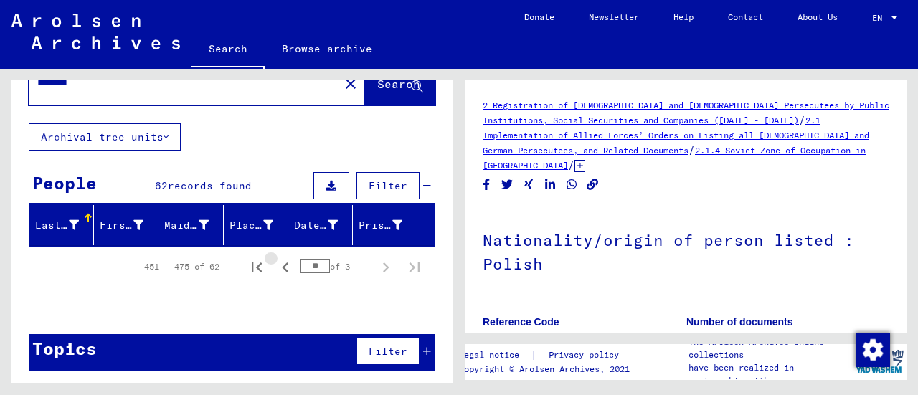
click at [275, 267] on icon "Previous page" at bounding box center [285, 267] width 20 height 20
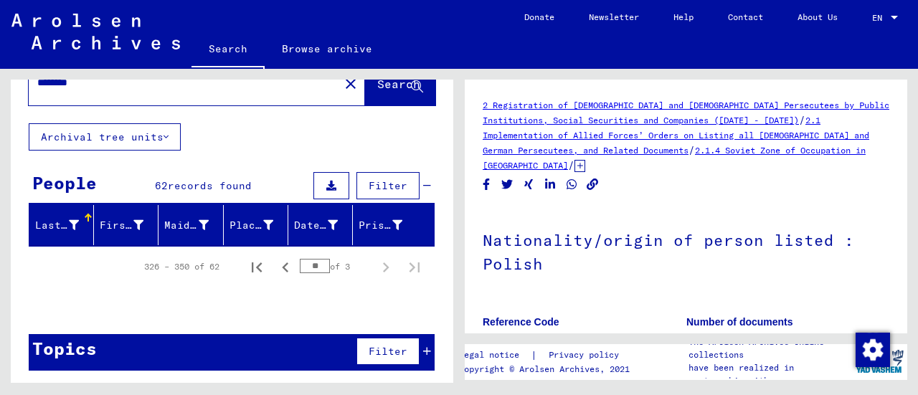
click at [303, 272] on div "326 – 350 of 62 ** of 3" at bounding box center [278, 266] width 302 height 29
click at [300, 269] on input "**" at bounding box center [315, 266] width 30 height 14
type input "*"
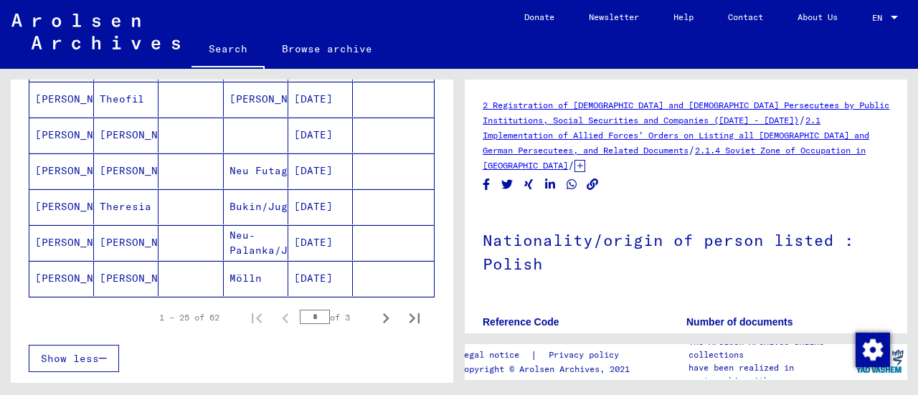
scroll to position [890, 0]
click at [383, 313] on icon "Next page" at bounding box center [386, 318] width 6 height 10
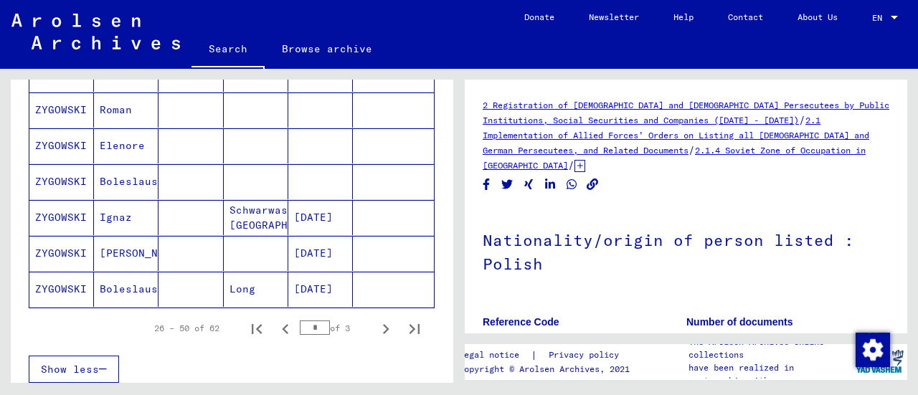
scroll to position [882, 0]
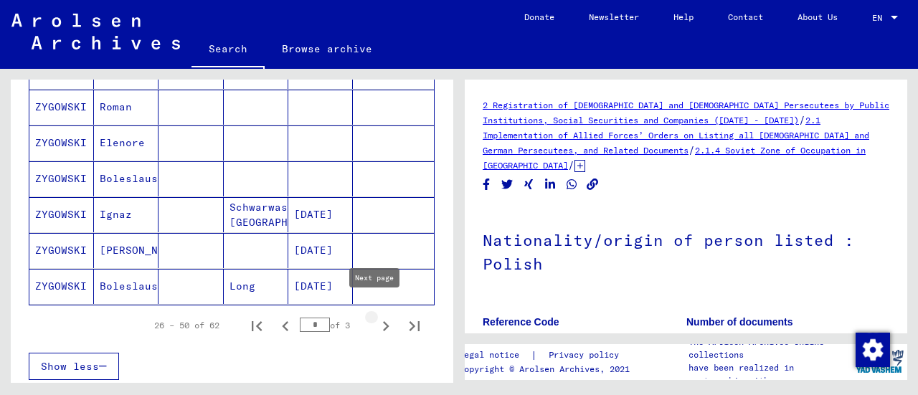
click at [383, 321] on icon "Next page" at bounding box center [386, 326] width 6 height 10
type input "*"
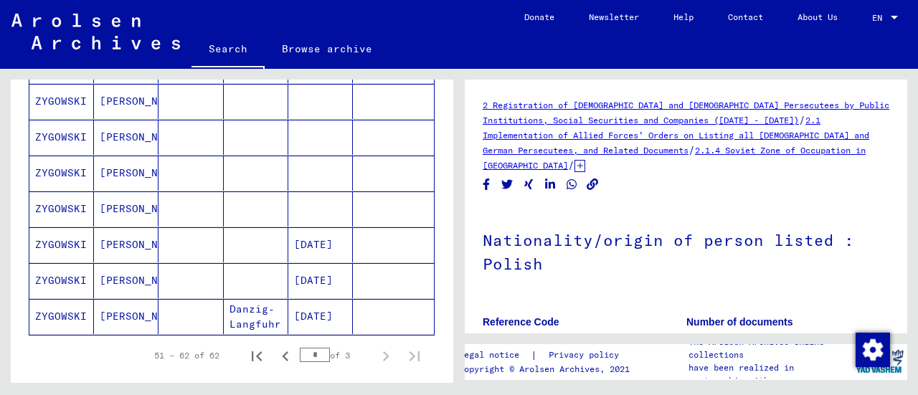
scroll to position [385, 0]
click at [242, 204] on mat-cell at bounding box center [256, 209] width 65 height 35
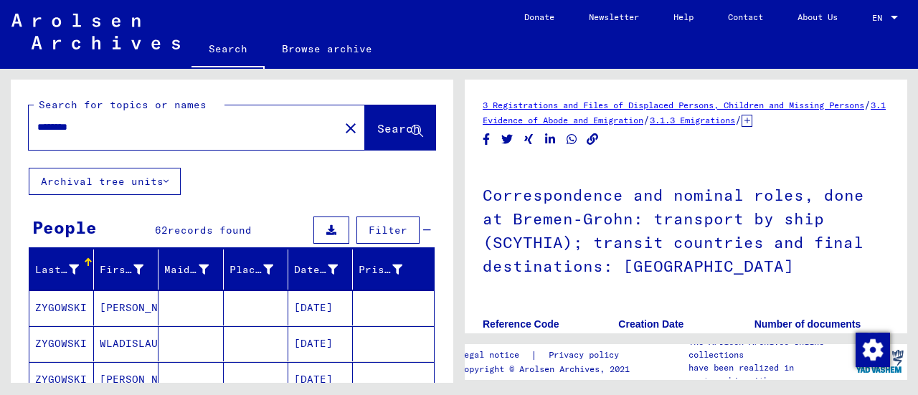
click at [92, 120] on input "********" at bounding box center [183, 127] width 293 height 15
click at [40, 123] on input "********" at bounding box center [183, 127] width 293 height 15
click at [90, 132] on input "********" at bounding box center [183, 127] width 293 height 15
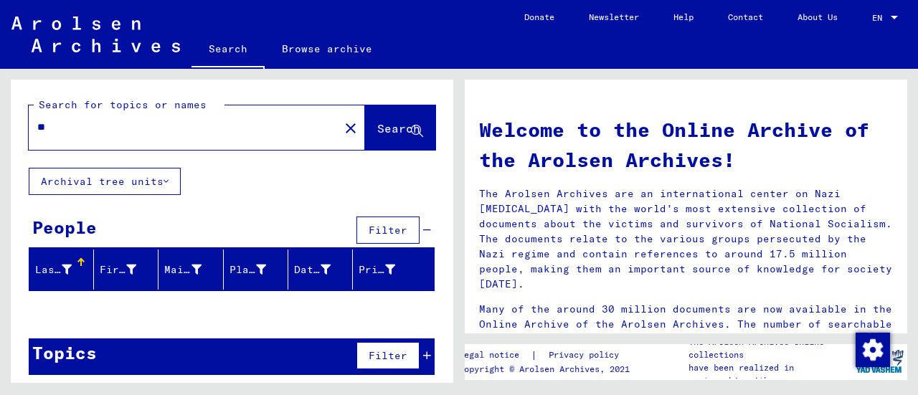
type input "*"
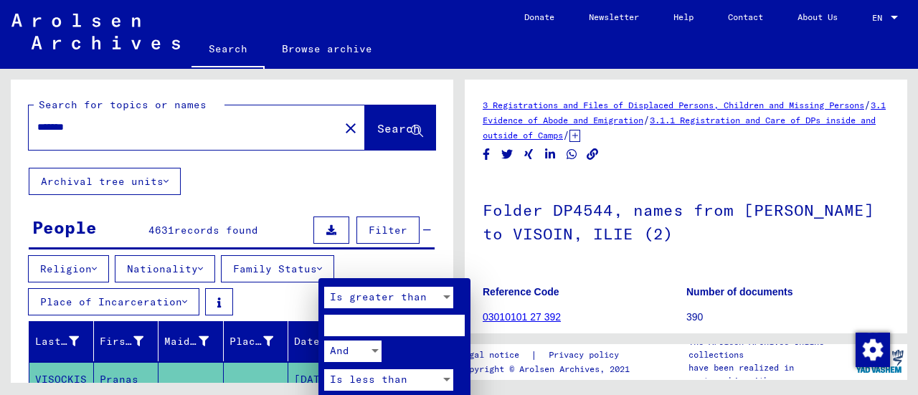
click at [0, 246] on div at bounding box center [459, 197] width 918 height 395
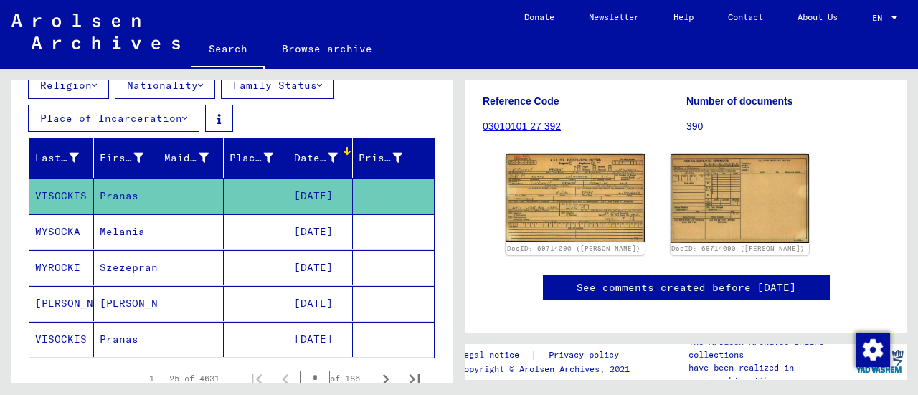
scroll to position [185, 0]
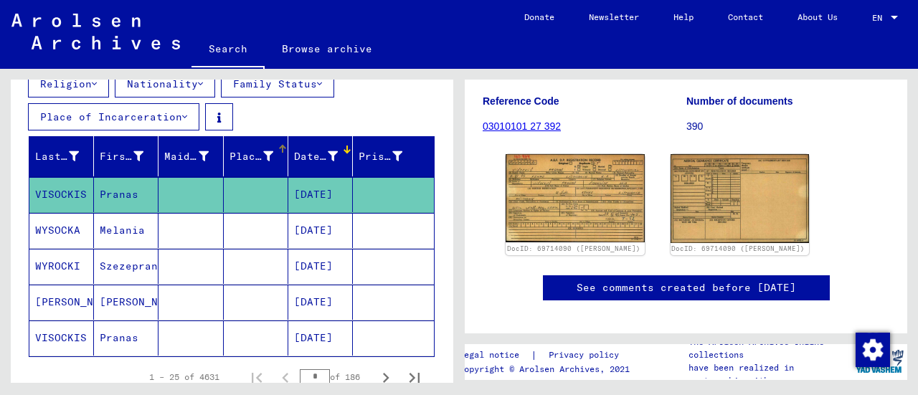
click at [237, 163] on div "Place of Birth" at bounding box center [260, 156] width 62 height 23
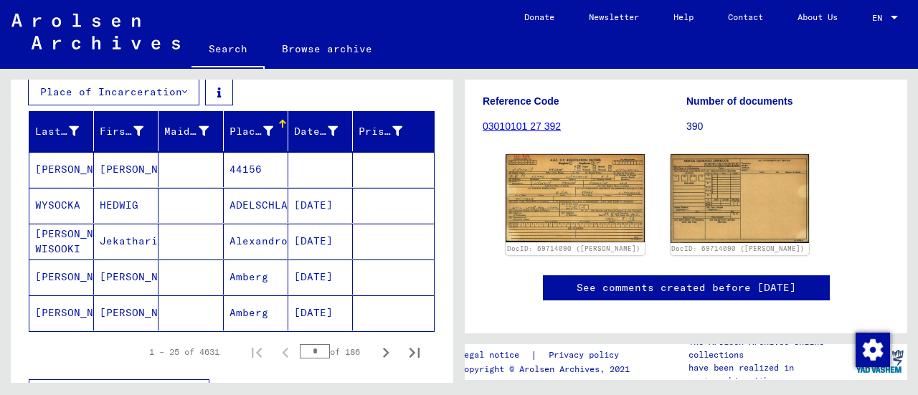
scroll to position [209, 0]
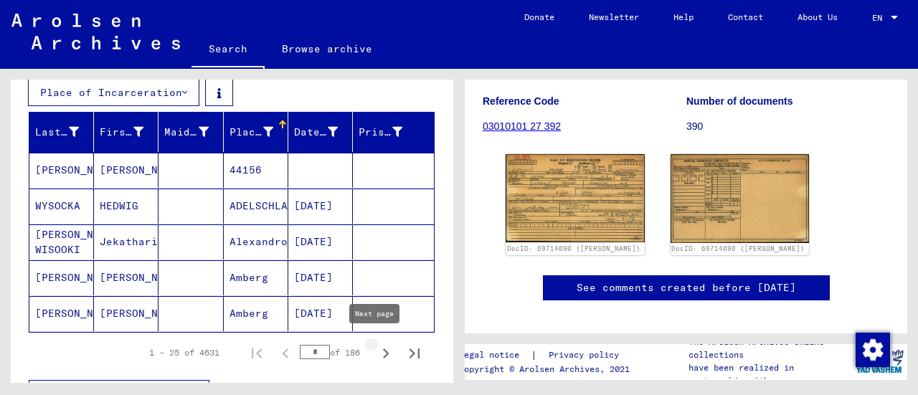
click at [376, 349] on icon "Next page" at bounding box center [386, 353] width 20 height 20
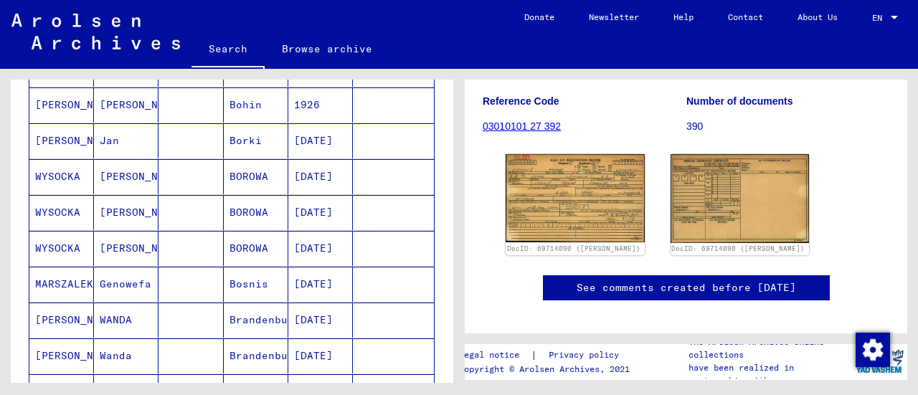
scroll to position [991, 0]
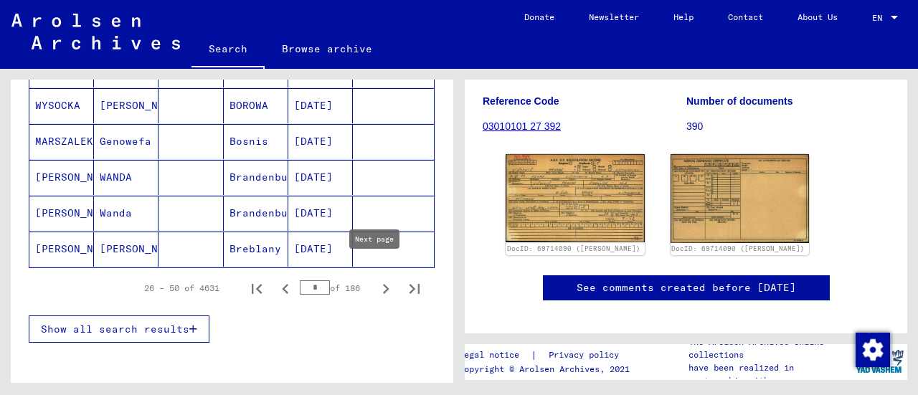
click at [376, 280] on icon "Next page" at bounding box center [386, 289] width 20 height 20
type input "*"
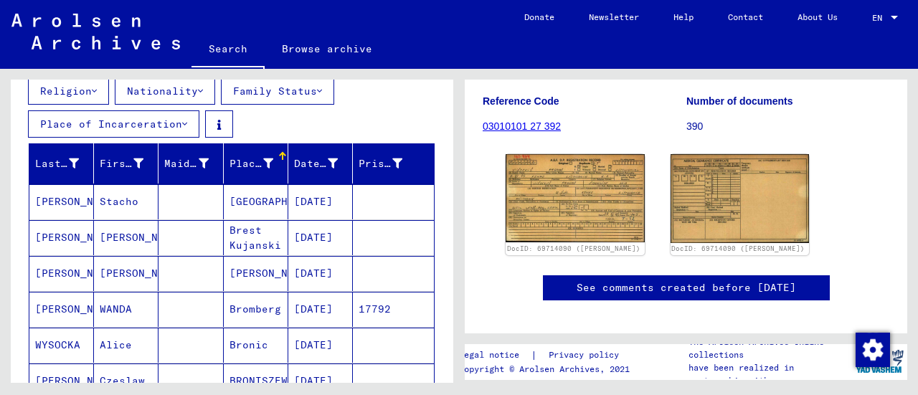
scroll to position [178, 0]
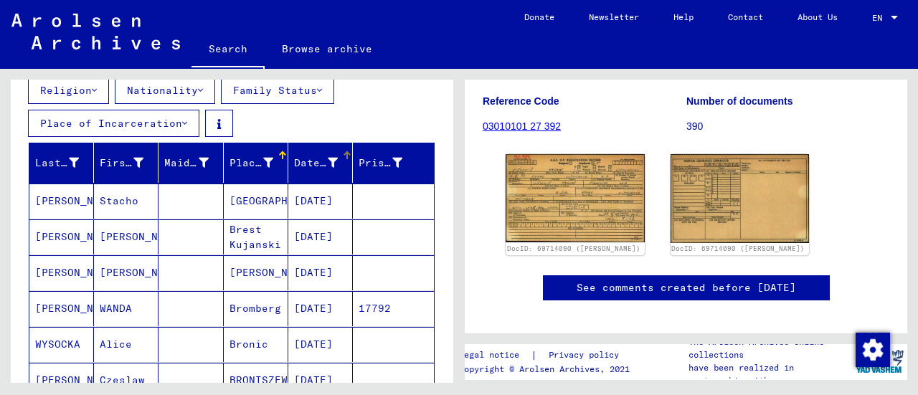
click at [303, 169] on div "Date of Birth" at bounding box center [325, 162] width 62 height 23
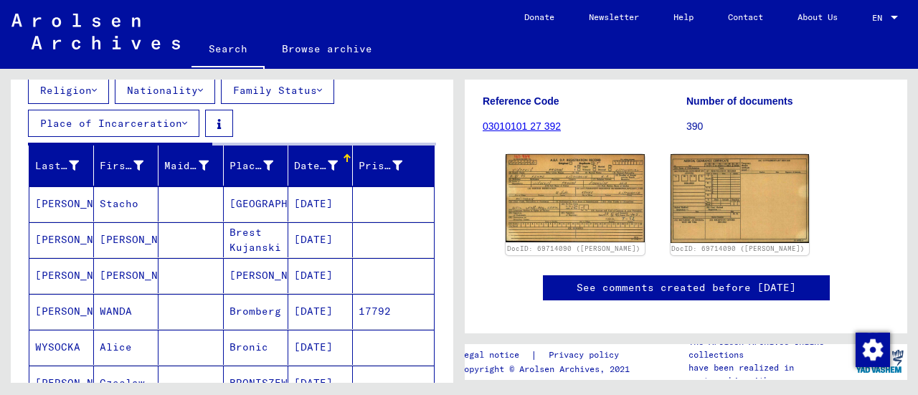
click at [329, 166] on div "Date of Birth" at bounding box center [317, 165] width 47 height 15
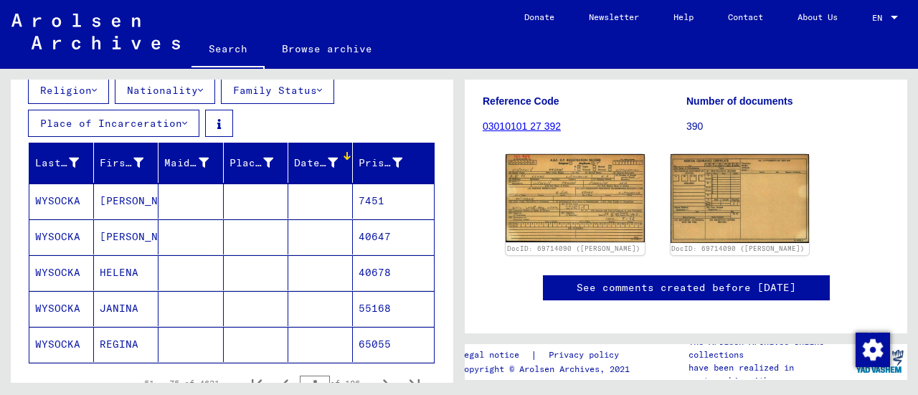
scroll to position [227, 0]
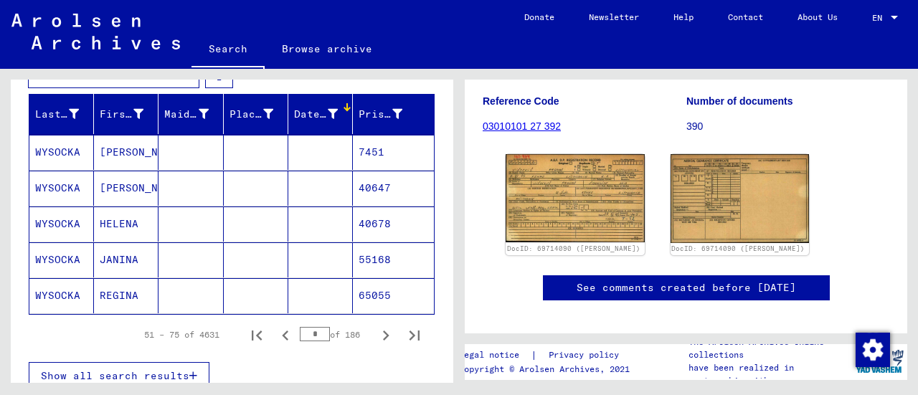
click at [328, 113] on icon at bounding box center [333, 114] width 10 height 10
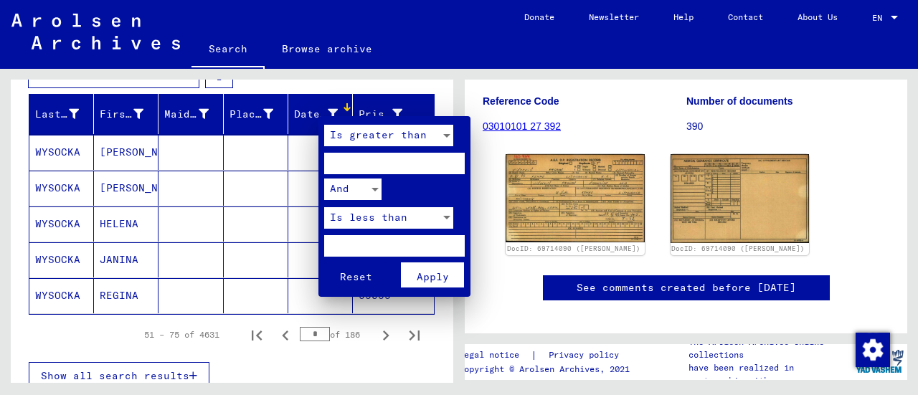
click at [360, 167] on input "number" at bounding box center [394, 164] width 140 height 22
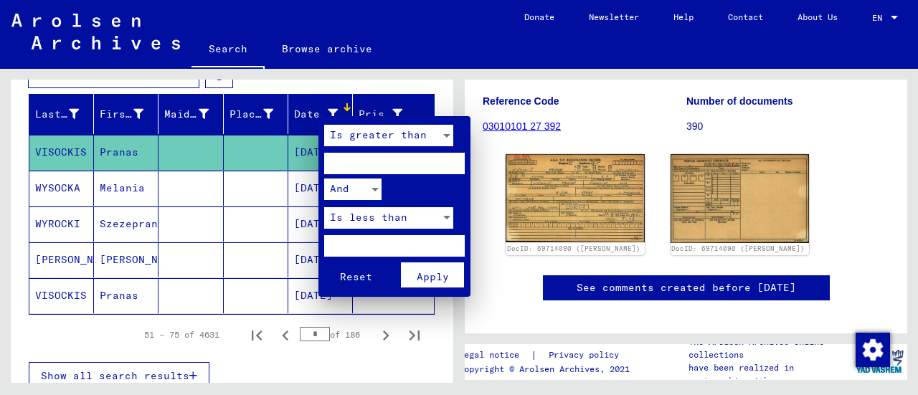
type input "****"
click at [346, 249] on input "number" at bounding box center [394, 246] width 140 height 22
type input "****"
click at [432, 277] on span "Apply" at bounding box center [432, 276] width 32 height 13
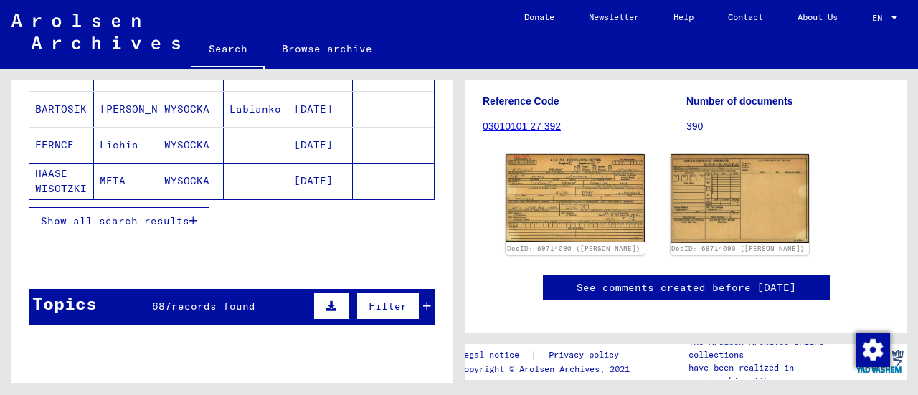
scroll to position [343, 0]
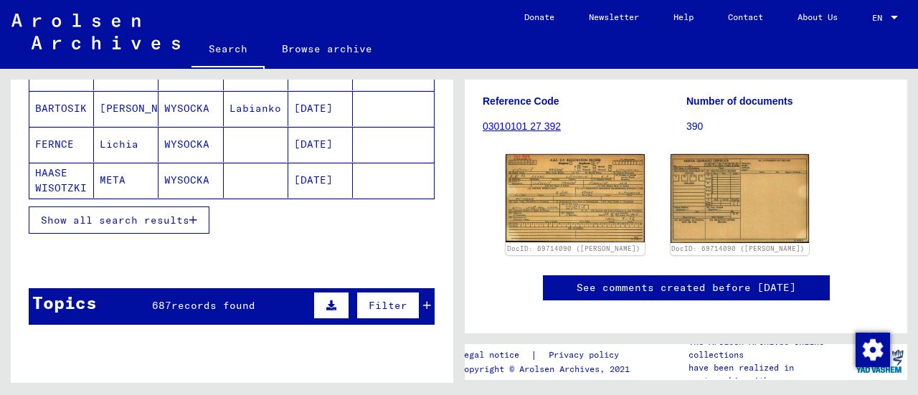
click at [108, 219] on span "Show all search results" at bounding box center [115, 220] width 148 height 13
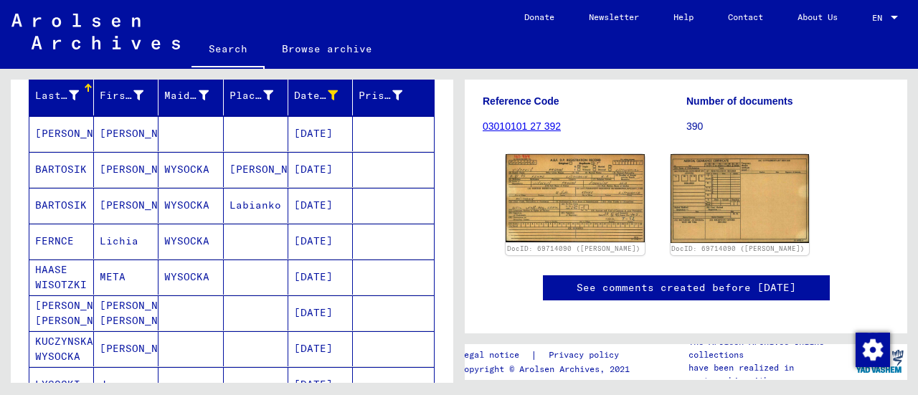
scroll to position [245, 0]
click at [205, 171] on mat-cell "WYSOCKA" at bounding box center [190, 170] width 65 height 35
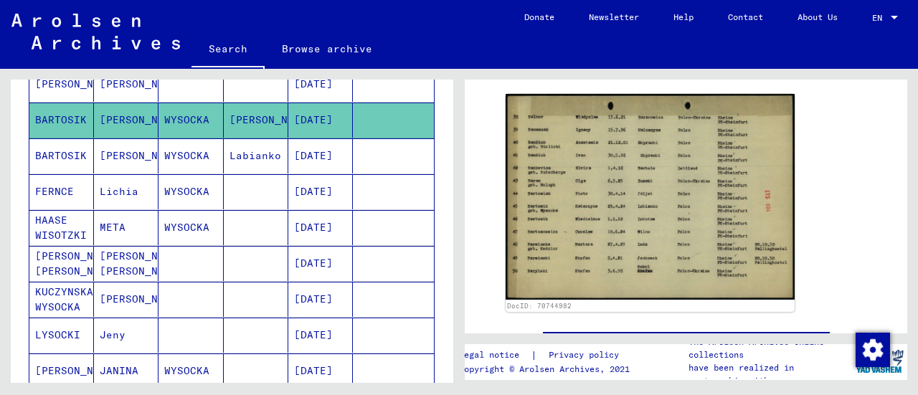
scroll to position [129, 0]
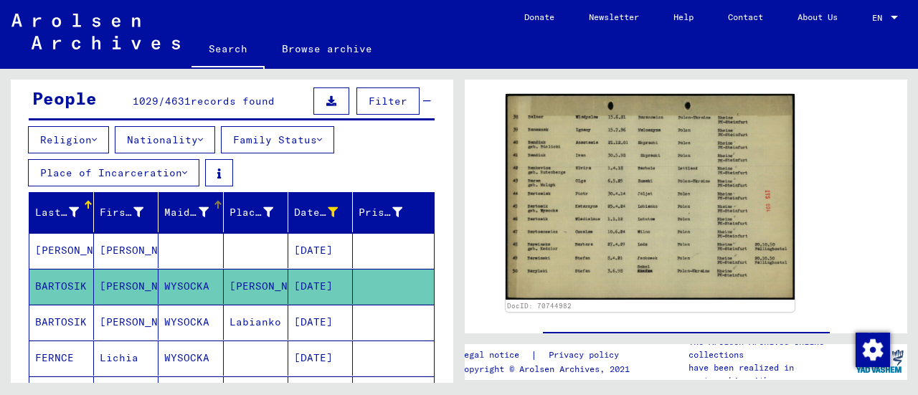
click at [175, 205] on div "Maiden Name" at bounding box center [186, 212] width 44 height 15
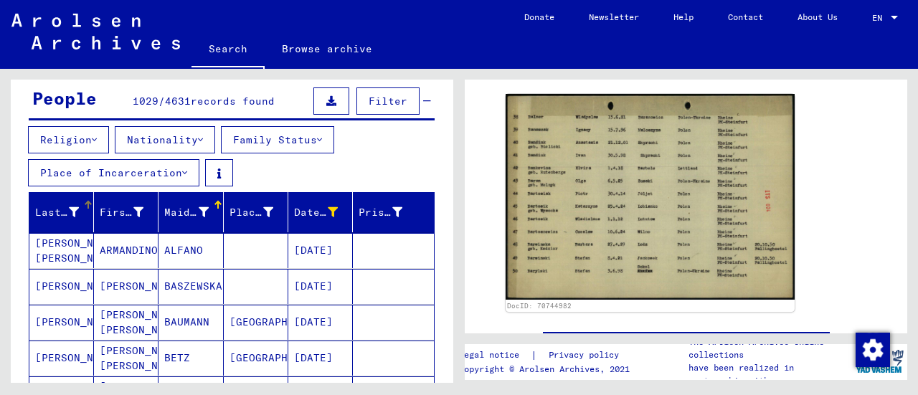
click at [47, 211] on div "Last Name" at bounding box center [57, 212] width 44 height 15
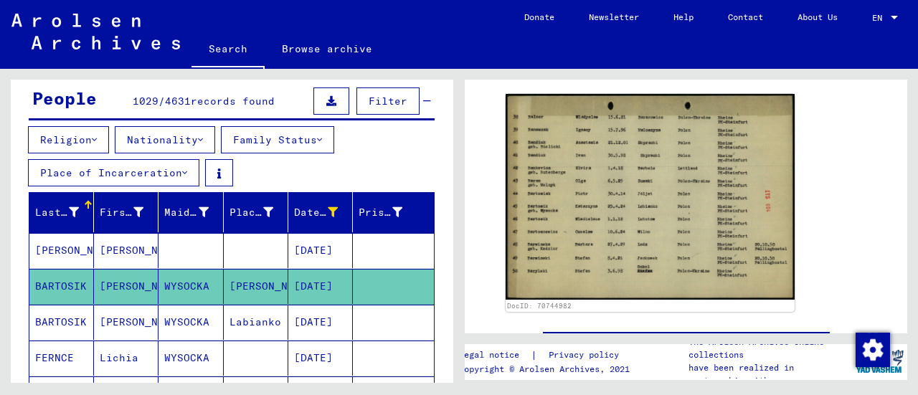
click at [48, 209] on div "Last Name" at bounding box center [57, 212] width 44 height 15
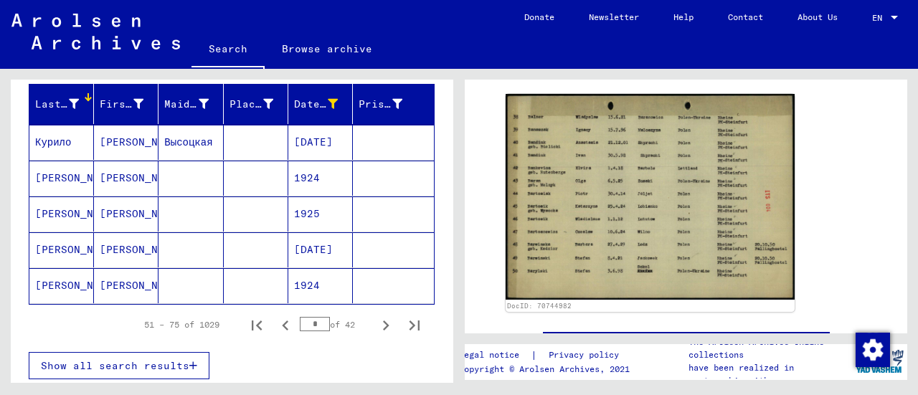
scroll to position [238, 0]
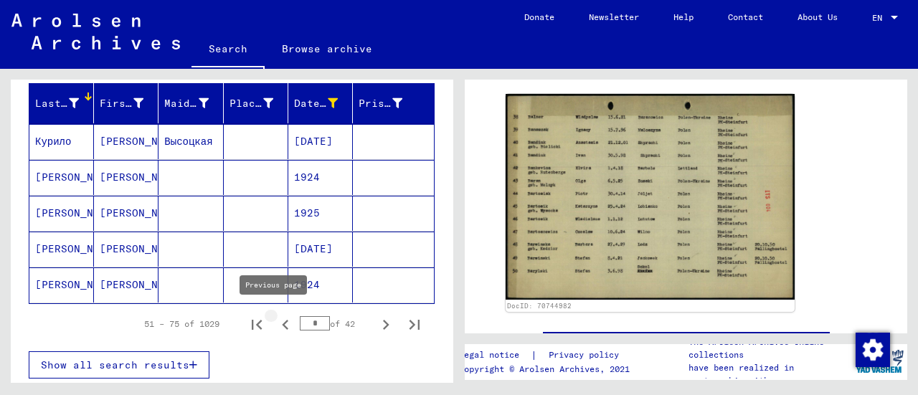
click at [282, 320] on icon "Previous page" at bounding box center [285, 325] width 6 height 10
type input "*"
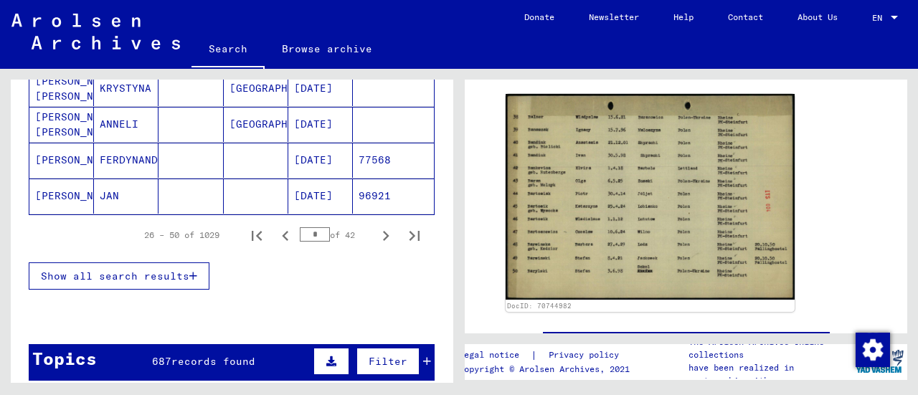
scroll to position [1106, 0]
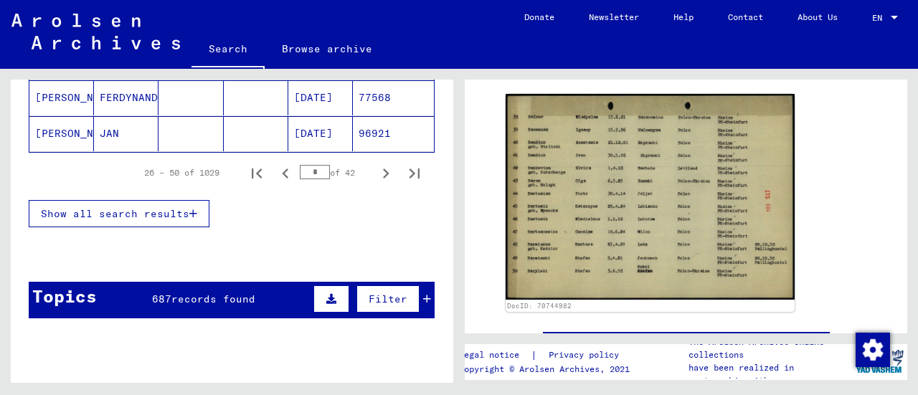
click at [303, 165] on input "*" at bounding box center [315, 172] width 30 height 14
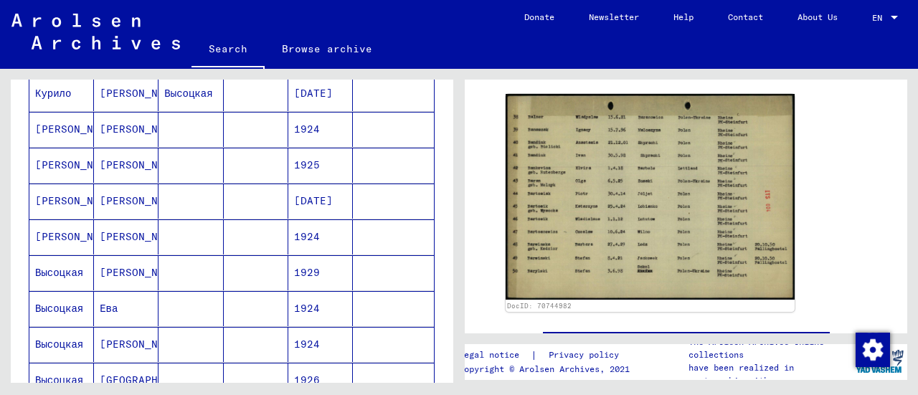
scroll to position [287, 0]
click at [192, 269] on mat-cell at bounding box center [190, 271] width 65 height 35
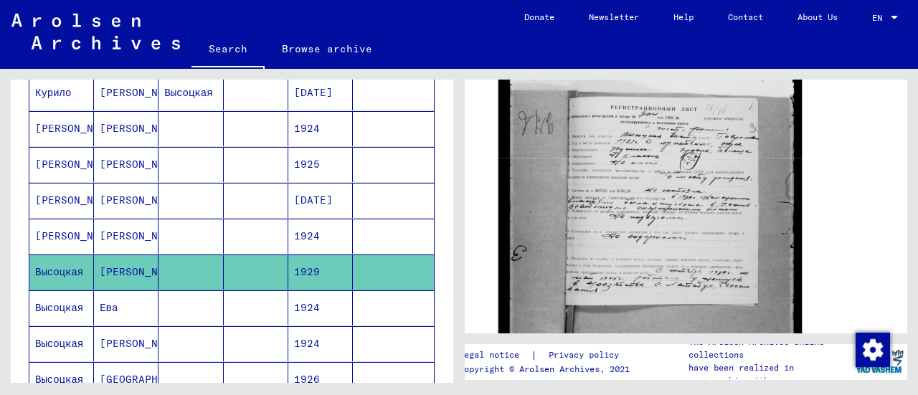
click at [647, 209] on img at bounding box center [649, 225] width 303 height 391
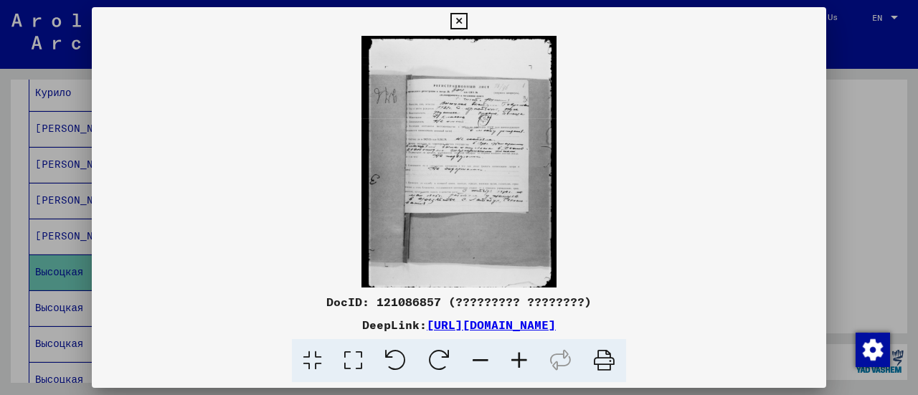
click at [523, 357] on icon at bounding box center [519, 361] width 39 height 44
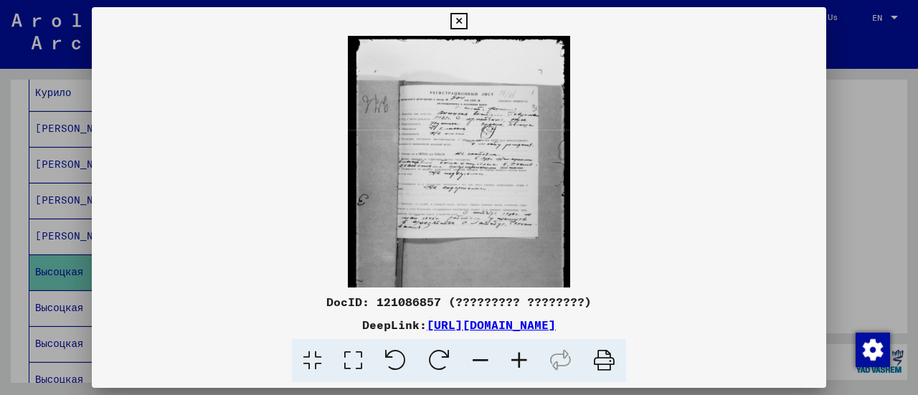
click at [523, 357] on icon at bounding box center [519, 361] width 39 height 44
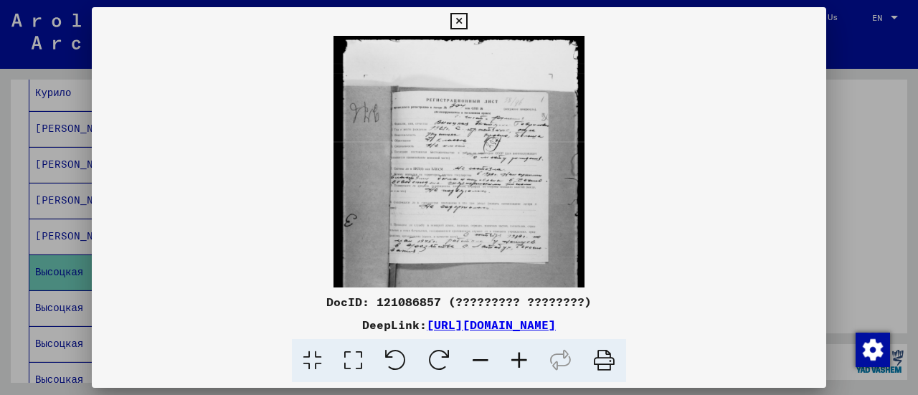
click at [523, 357] on icon at bounding box center [519, 361] width 39 height 44
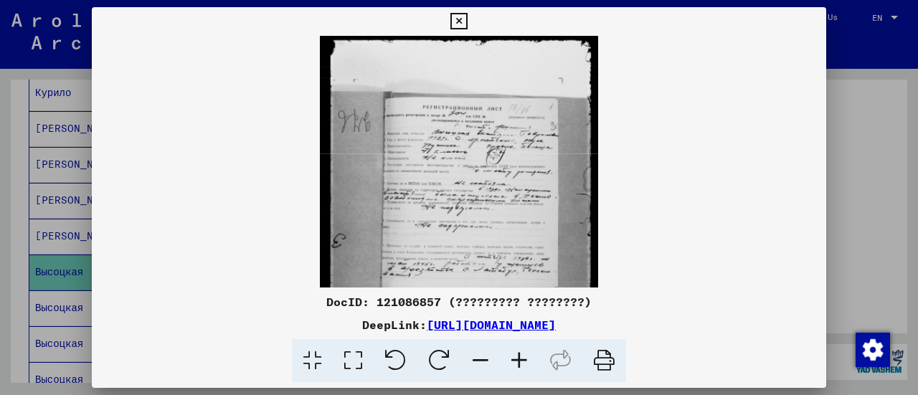
click at [523, 357] on icon at bounding box center [519, 361] width 39 height 44
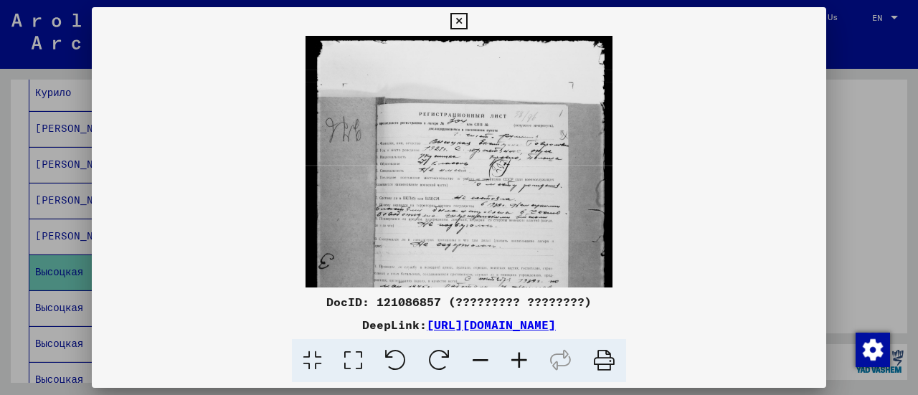
click at [523, 357] on icon at bounding box center [519, 361] width 39 height 44
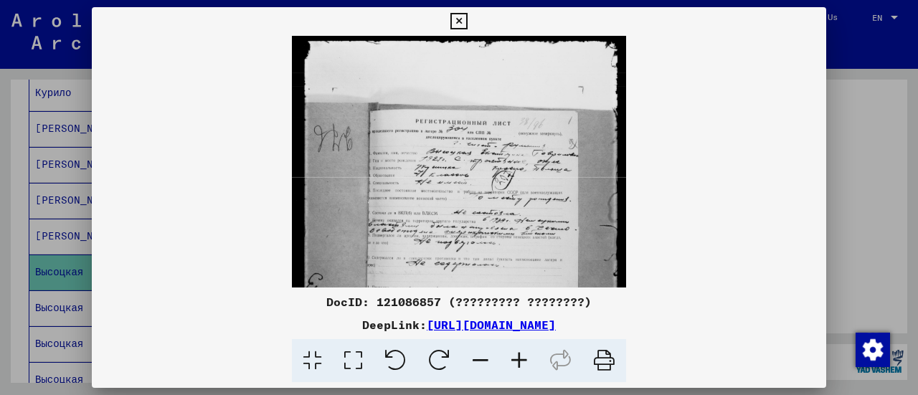
click at [523, 357] on icon at bounding box center [519, 361] width 39 height 44
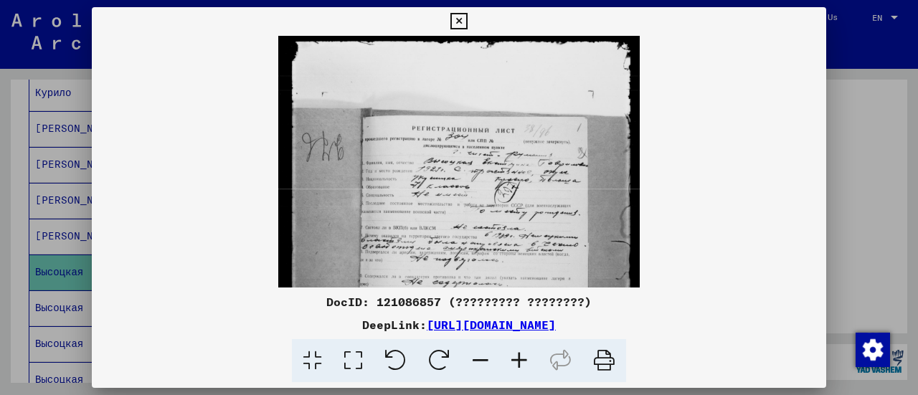
click at [523, 357] on icon at bounding box center [519, 361] width 39 height 44
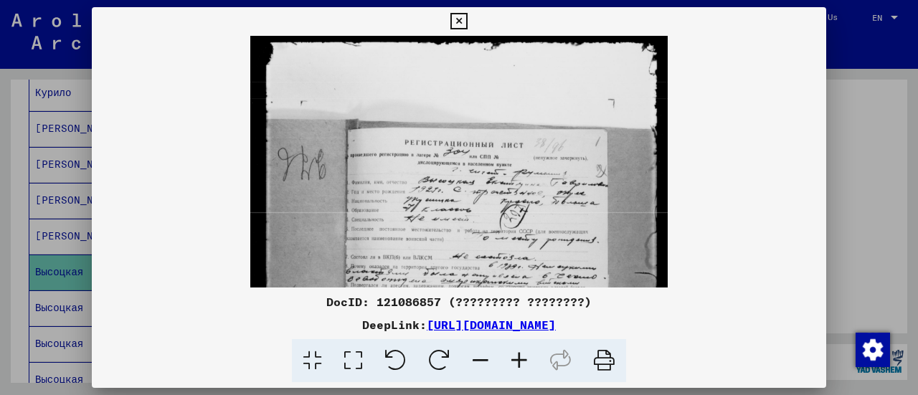
click at [523, 357] on icon at bounding box center [519, 361] width 39 height 44
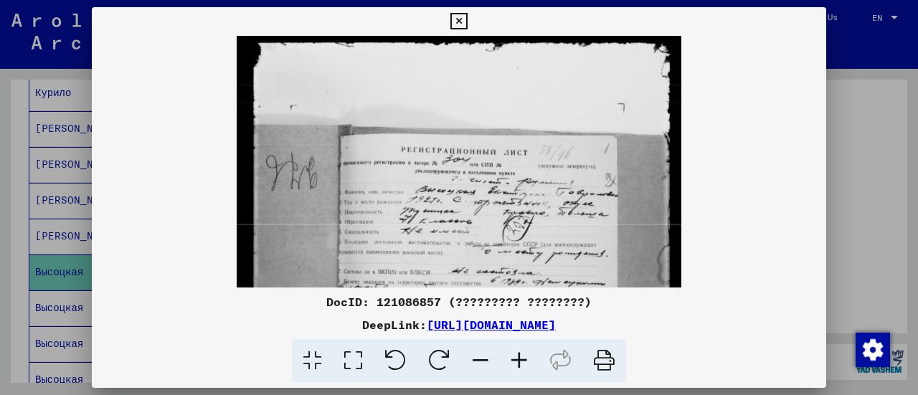
click at [523, 357] on icon at bounding box center [519, 361] width 39 height 44
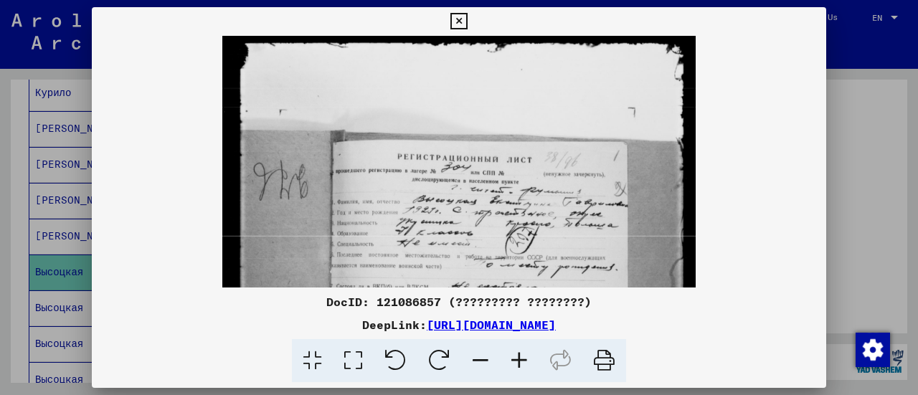
click at [523, 357] on icon at bounding box center [519, 361] width 39 height 44
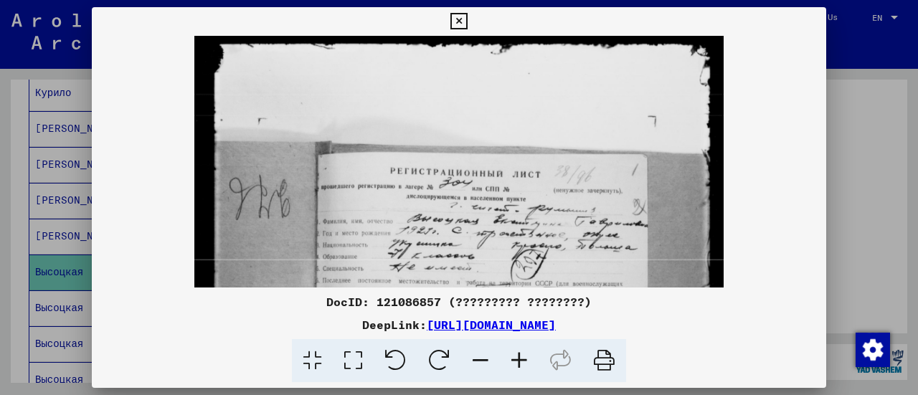
click at [523, 357] on icon at bounding box center [519, 361] width 39 height 44
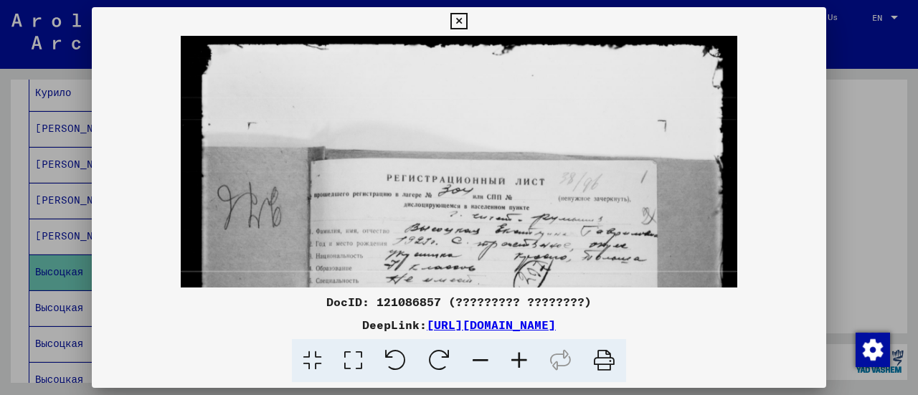
click at [523, 357] on icon at bounding box center [519, 361] width 39 height 44
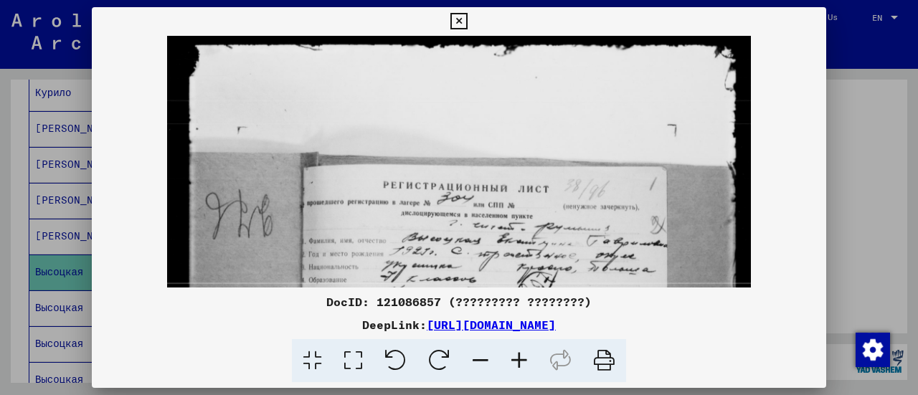
click at [523, 357] on icon at bounding box center [519, 361] width 39 height 44
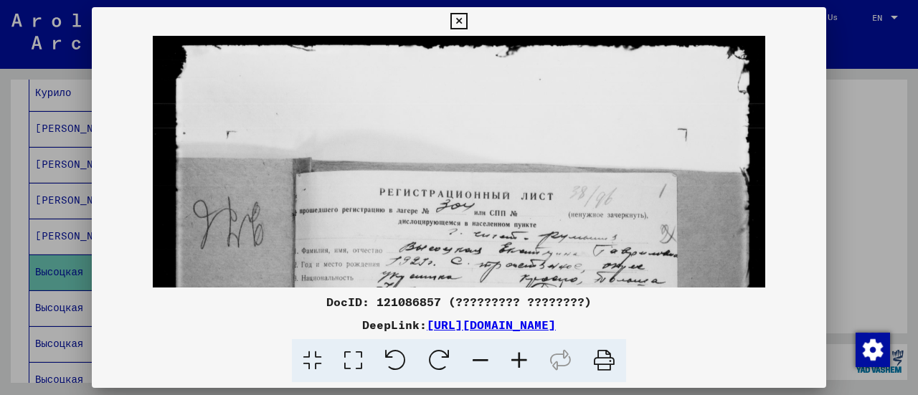
scroll to position [87, 0]
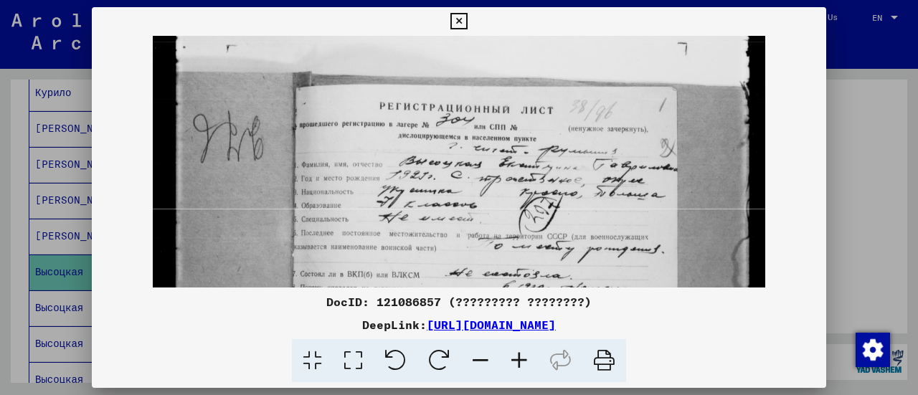
drag, startPoint x: 439, startPoint y: 227, endPoint x: 405, endPoint y: 141, distance: 92.4
click at [405, 141] on img at bounding box center [458, 343] width 611 height 789
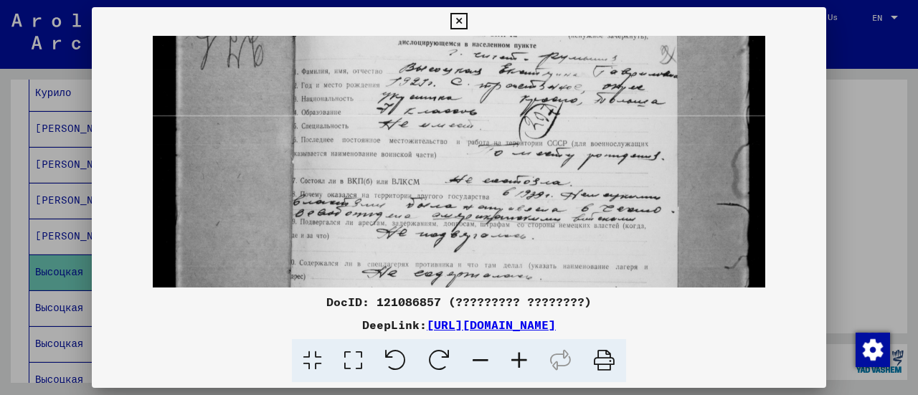
drag, startPoint x: 377, startPoint y: 237, endPoint x: 361, endPoint y: 138, distance: 100.2
click at [361, 138] on img at bounding box center [458, 251] width 611 height 789
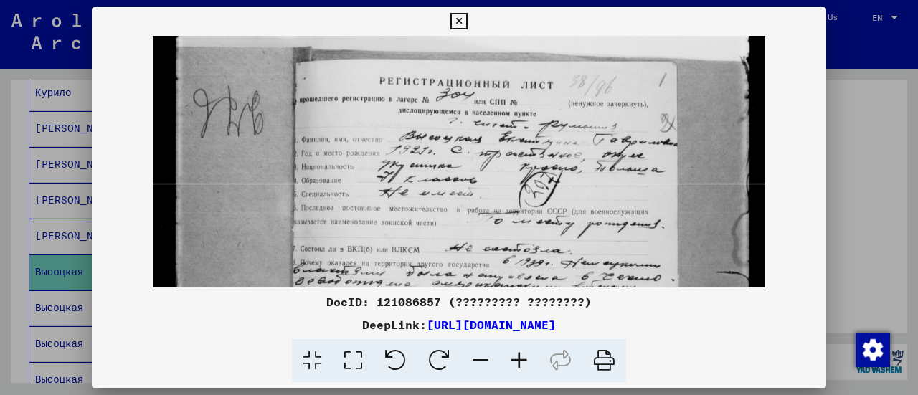
drag, startPoint x: 475, startPoint y: 112, endPoint x: 477, endPoint y: 194, distance: 82.5
click at [477, 194] on img at bounding box center [458, 319] width 611 height 789
click at [447, 25] on button at bounding box center [458, 21] width 25 height 29
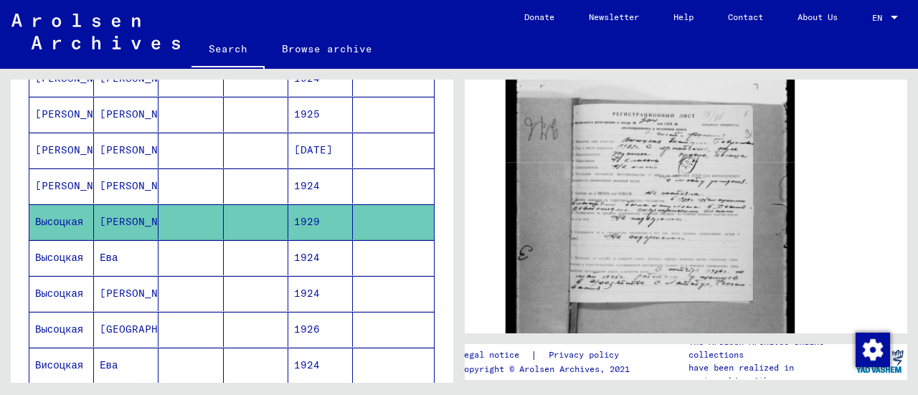
scroll to position [379, 0]
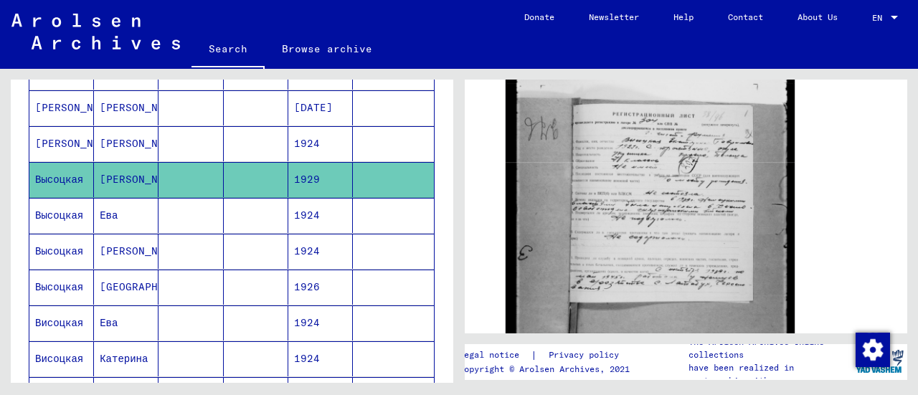
click at [212, 248] on mat-cell at bounding box center [190, 251] width 65 height 35
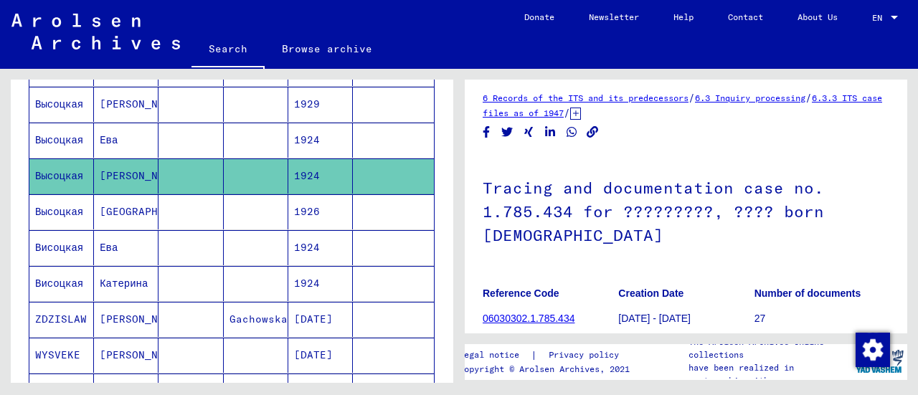
scroll to position [455, 0]
click at [181, 272] on mat-cell at bounding box center [190, 282] width 65 height 35
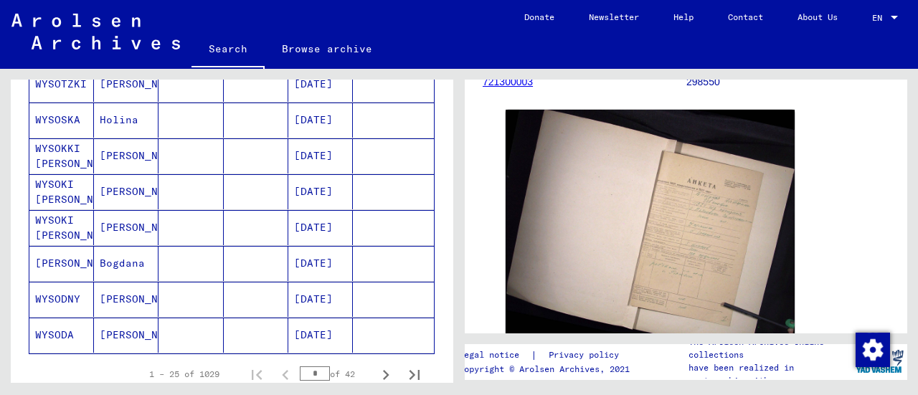
scroll to position [943, 0]
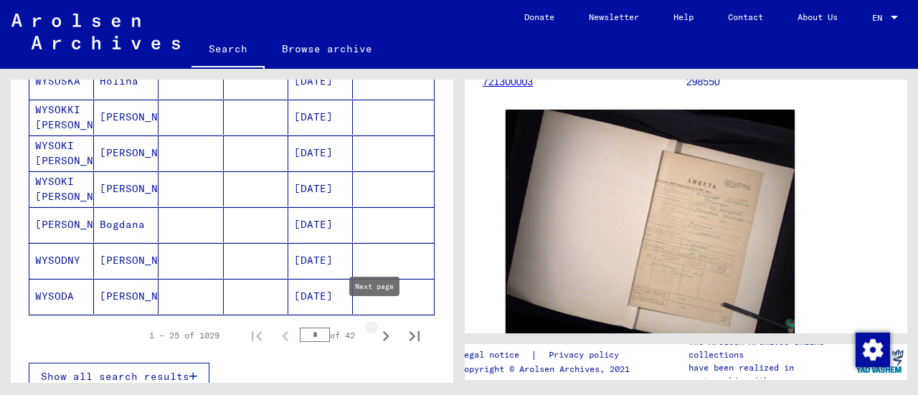
click at [377, 326] on icon "Next page" at bounding box center [386, 336] width 20 height 20
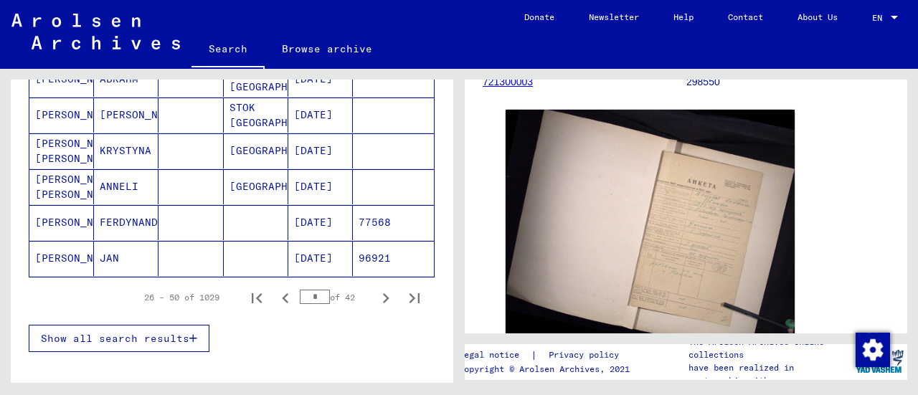
scroll to position [983, 0]
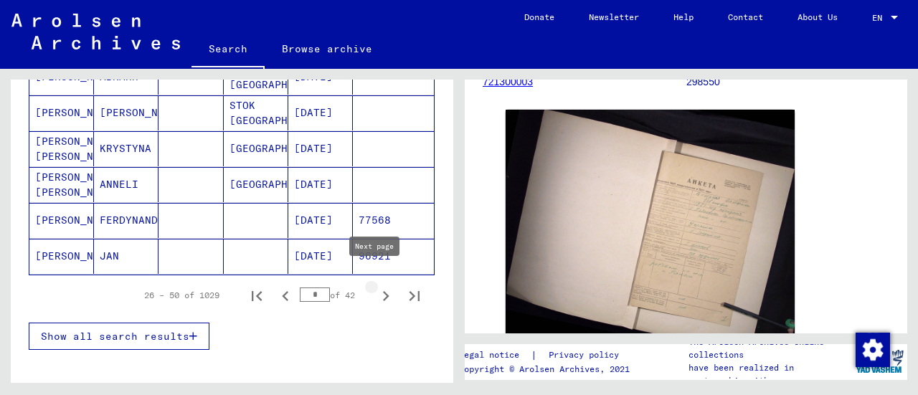
click at [376, 286] on icon "Next page" at bounding box center [386, 296] width 20 height 20
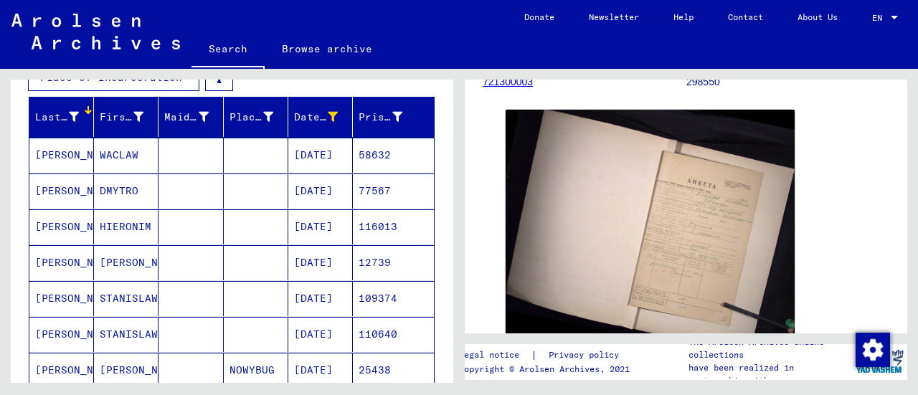
scroll to position [224, 0]
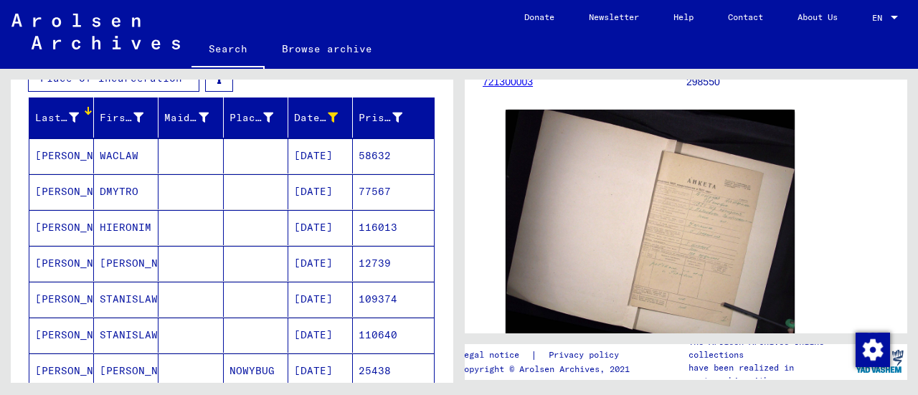
click at [204, 217] on mat-cell at bounding box center [190, 227] width 65 height 35
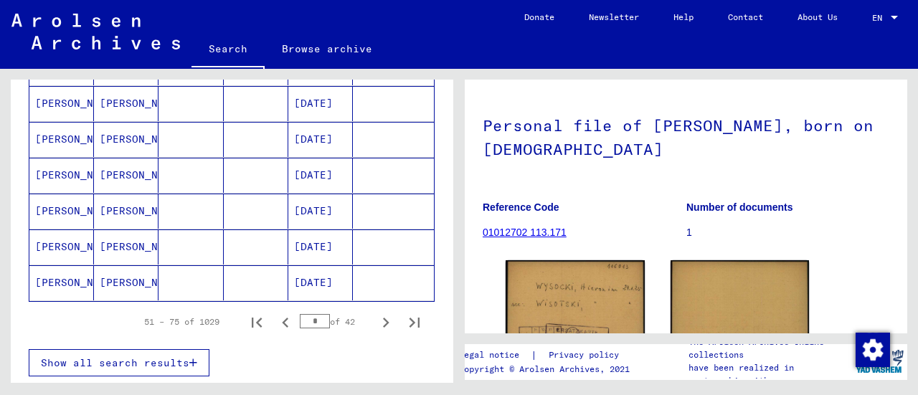
scroll to position [958, 0]
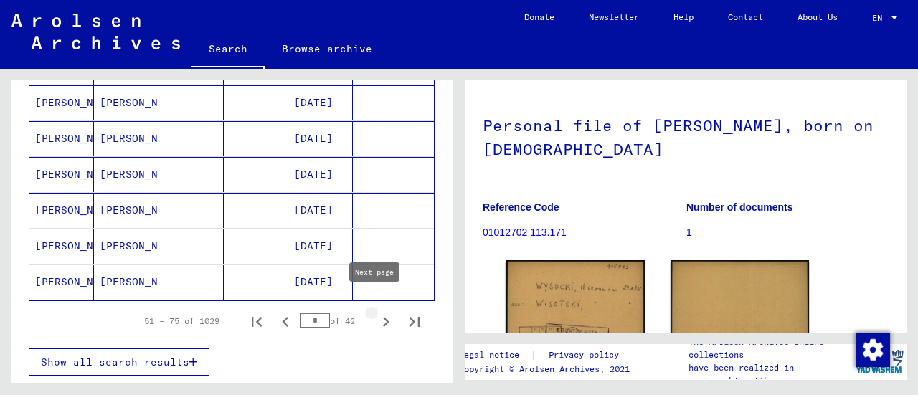
click at [383, 317] on icon "Next page" at bounding box center [386, 322] width 6 height 10
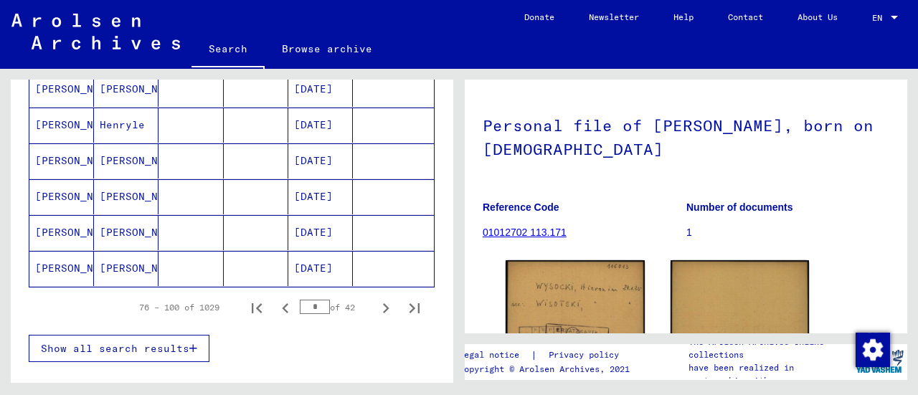
scroll to position [975, 0]
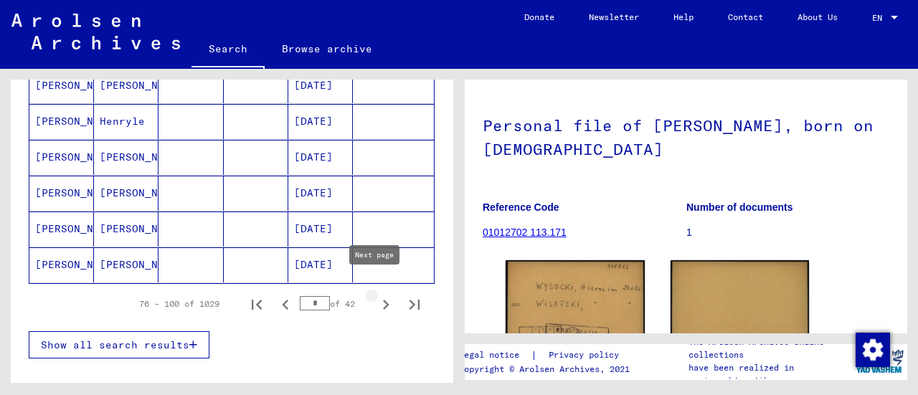
click at [376, 295] on icon "Next page" at bounding box center [386, 305] width 20 height 20
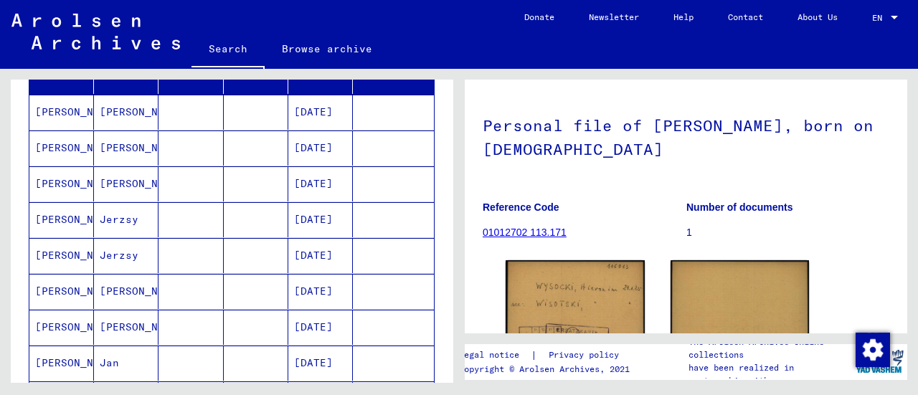
scroll to position [273, 0]
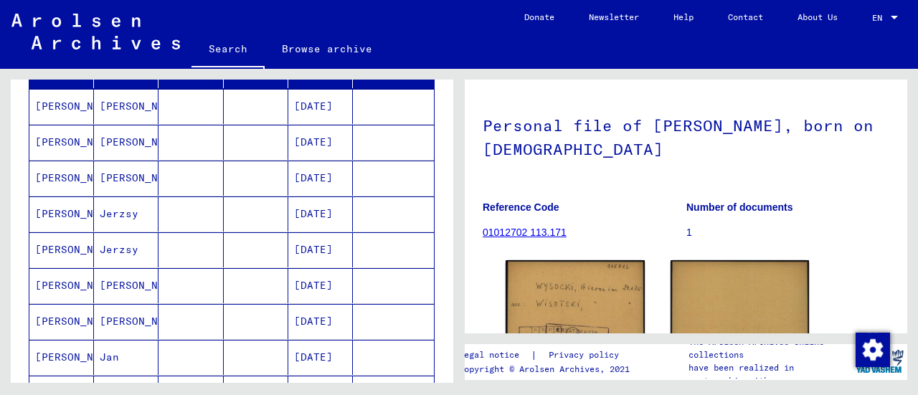
click at [206, 147] on mat-cell at bounding box center [190, 142] width 65 height 35
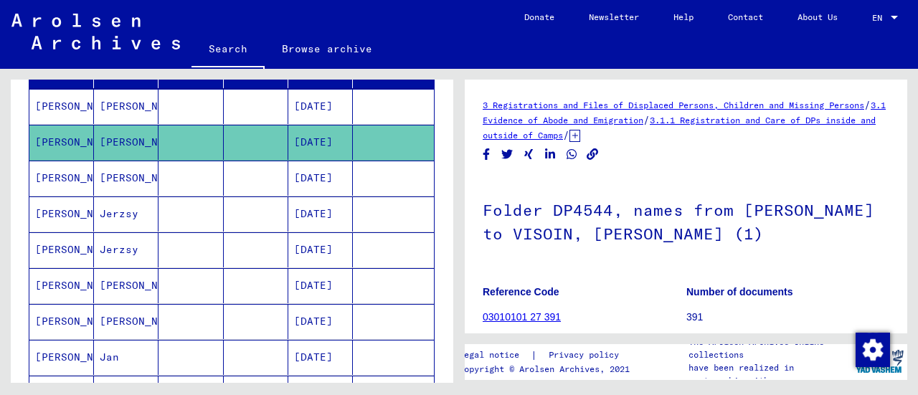
scroll to position [123, 0]
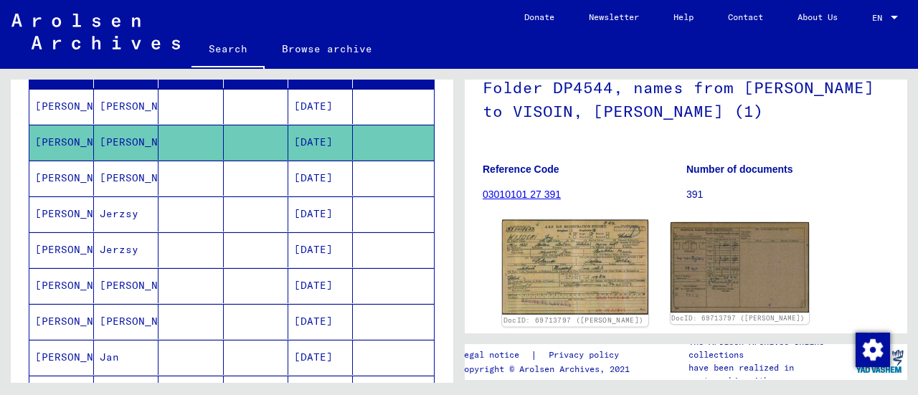
click at [552, 246] on img at bounding box center [575, 267] width 146 height 95
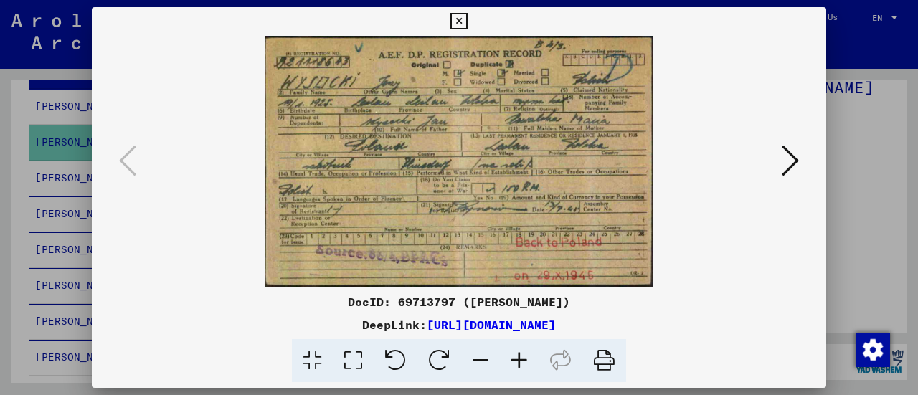
click at [517, 363] on icon at bounding box center [519, 361] width 39 height 44
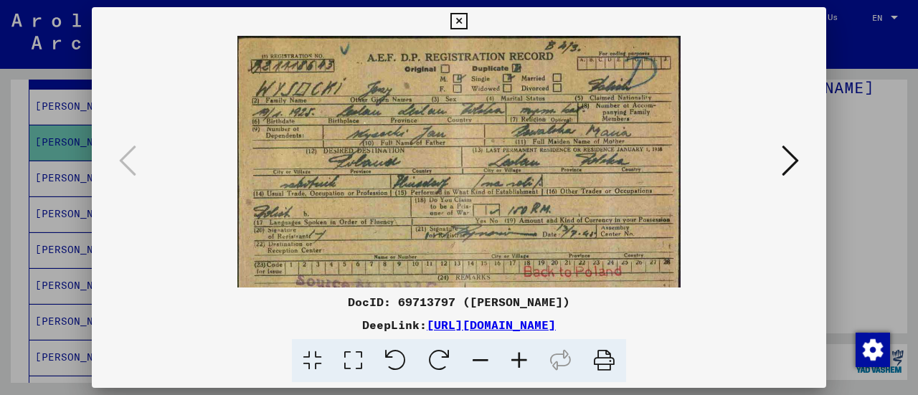
click at [517, 363] on icon at bounding box center [519, 361] width 39 height 44
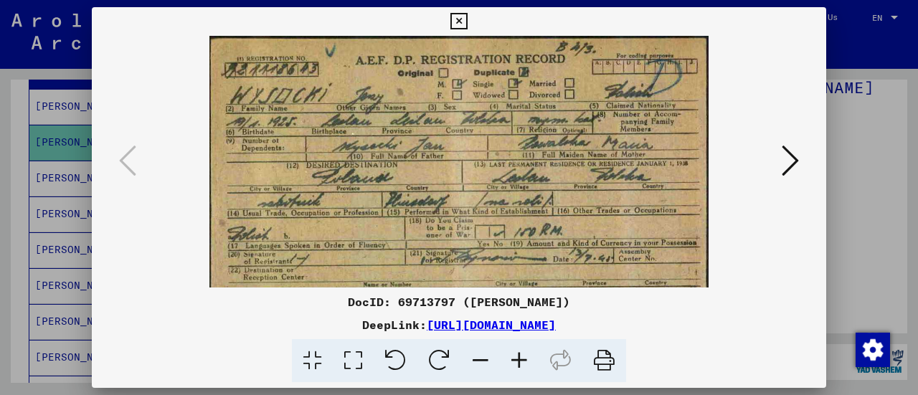
click at [517, 363] on icon at bounding box center [519, 361] width 39 height 44
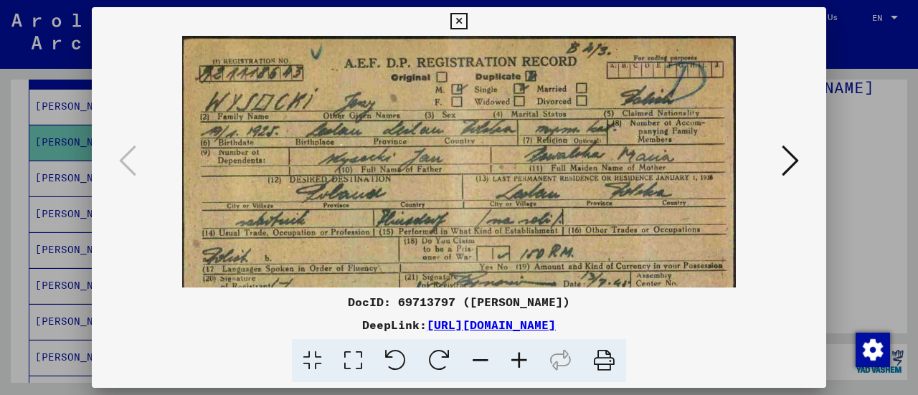
click at [517, 363] on icon at bounding box center [519, 361] width 39 height 44
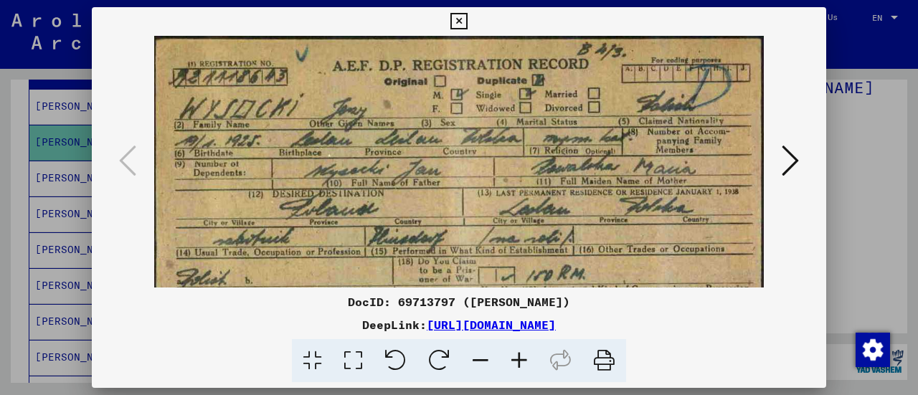
click at [517, 363] on icon at bounding box center [519, 361] width 39 height 44
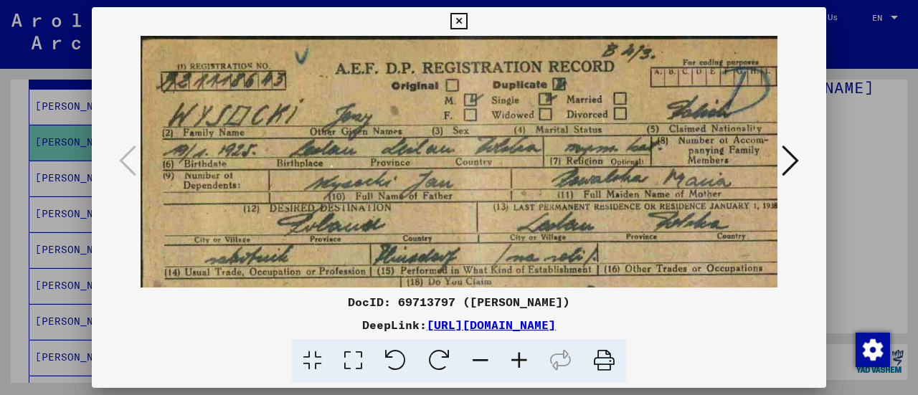
click at [456, 24] on icon at bounding box center [458, 21] width 16 height 17
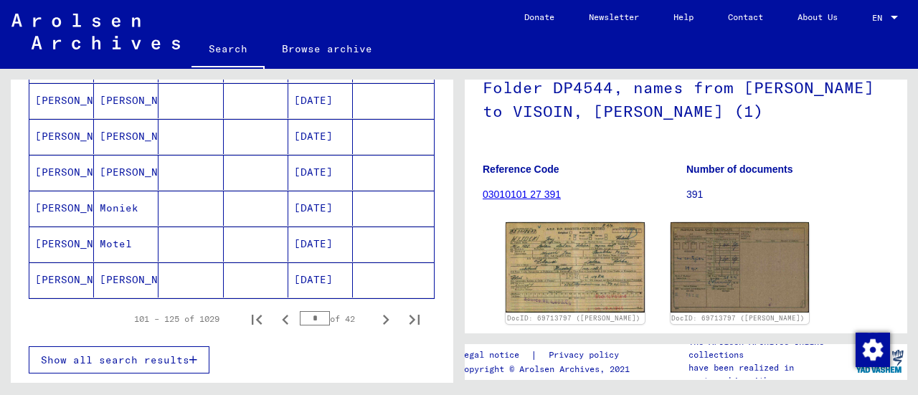
scroll to position [973, 0]
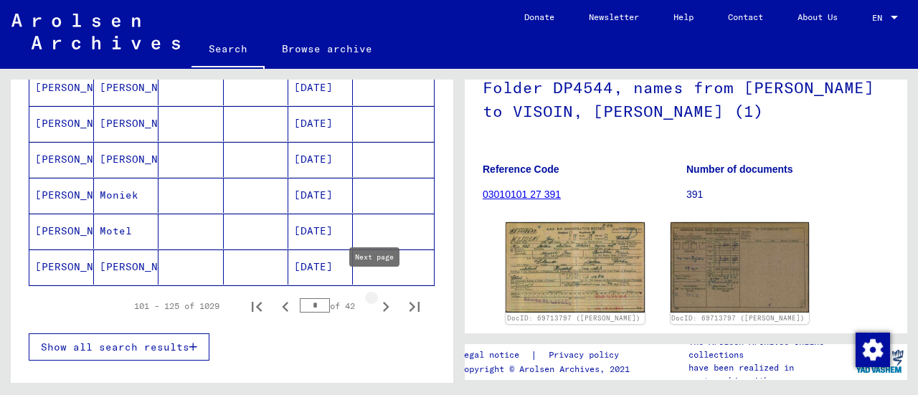
click at [376, 297] on icon "Next page" at bounding box center [386, 307] width 20 height 20
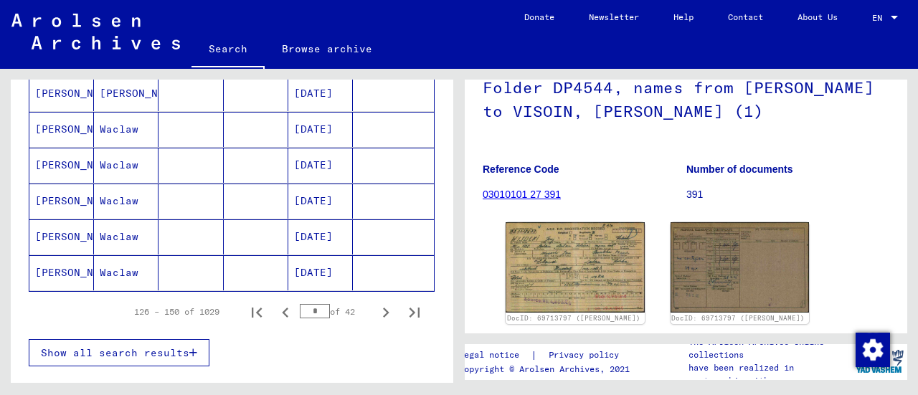
scroll to position [968, 0]
click at [376, 302] on icon "Next page" at bounding box center [386, 312] width 20 height 20
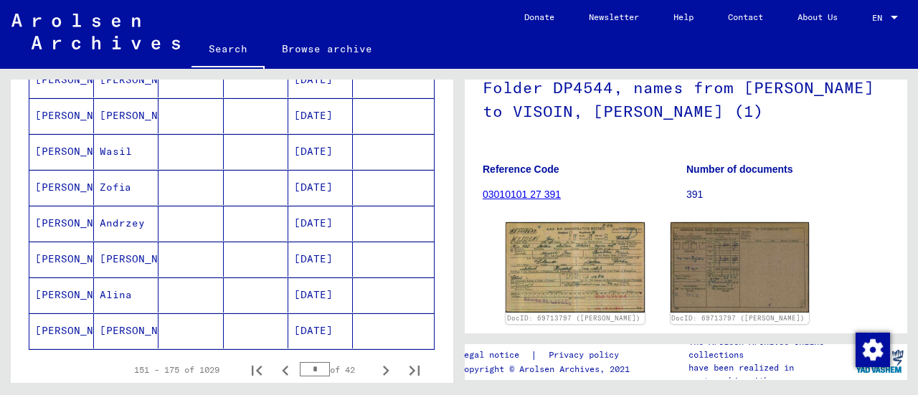
scroll to position [910, 0]
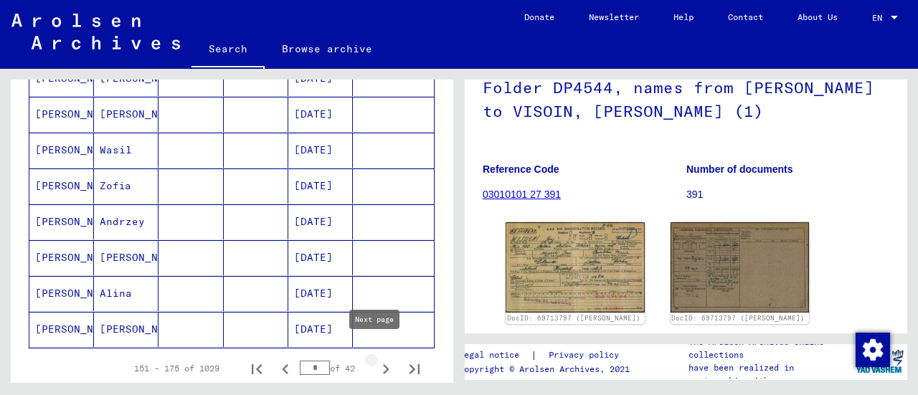
click at [383, 364] on icon "Next page" at bounding box center [386, 369] width 6 height 10
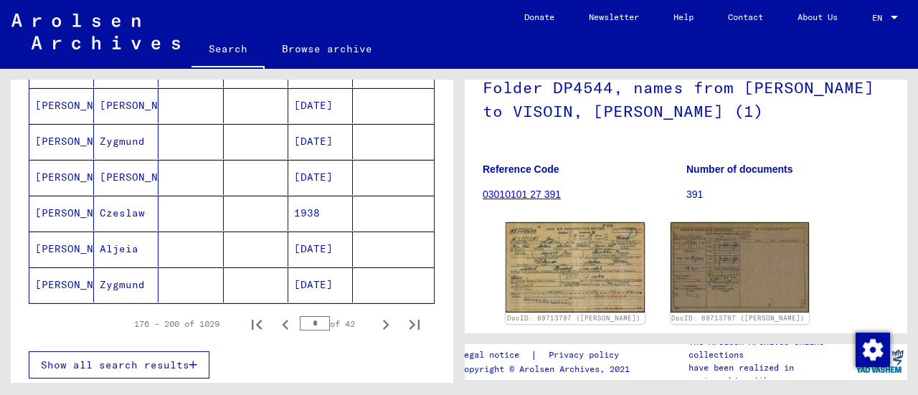
scroll to position [957, 0]
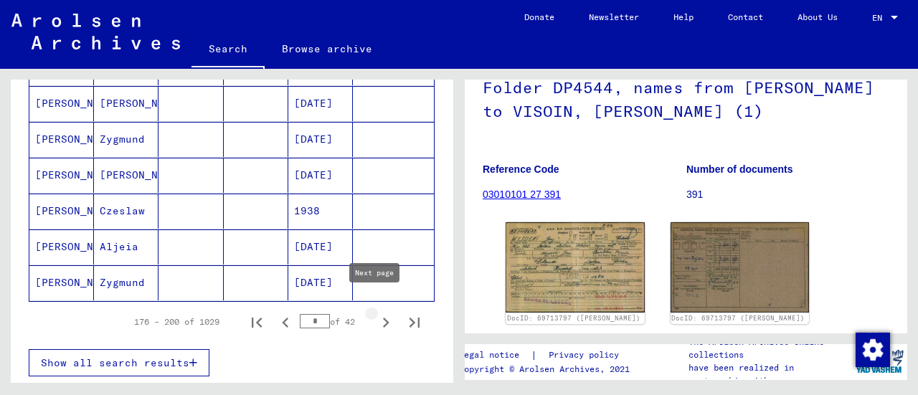
click at [376, 313] on icon "Next page" at bounding box center [386, 323] width 20 height 20
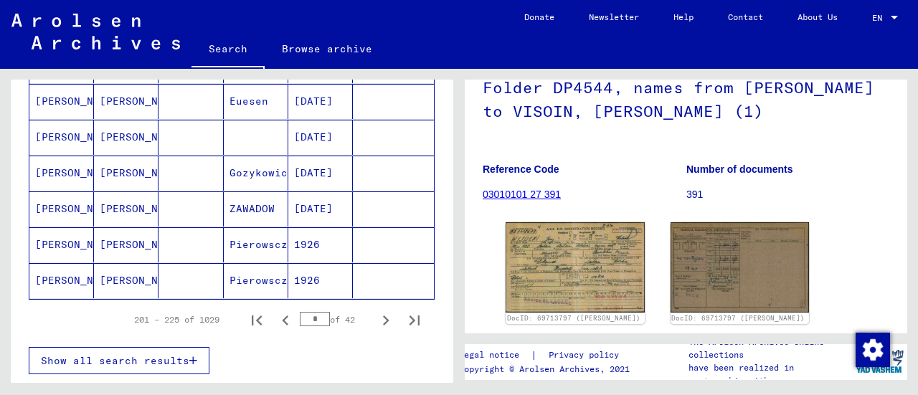
scroll to position [961, 0]
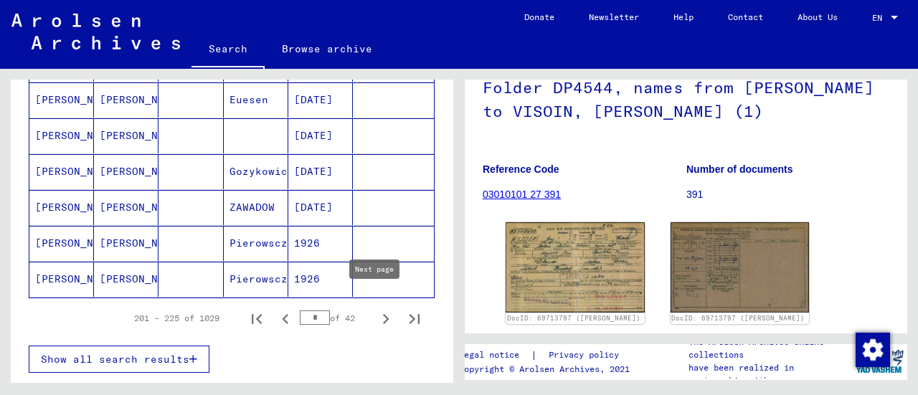
click at [383, 314] on icon "Next page" at bounding box center [386, 319] width 6 height 10
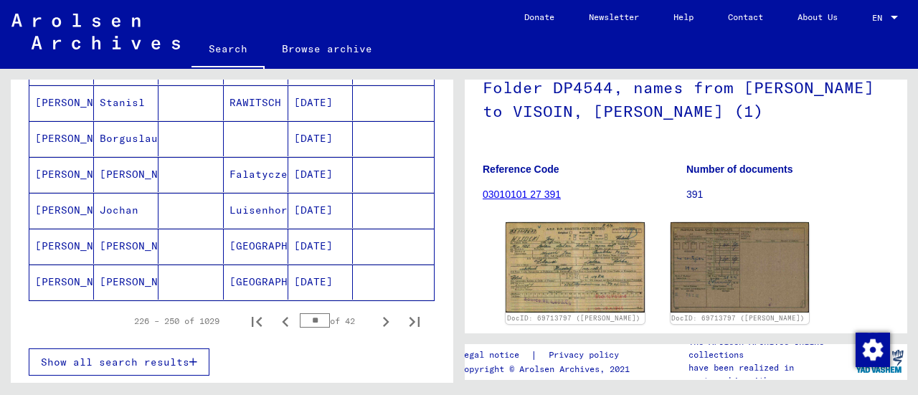
scroll to position [959, 0]
click at [376, 310] on icon "Next page" at bounding box center [386, 320] width 20 height 20
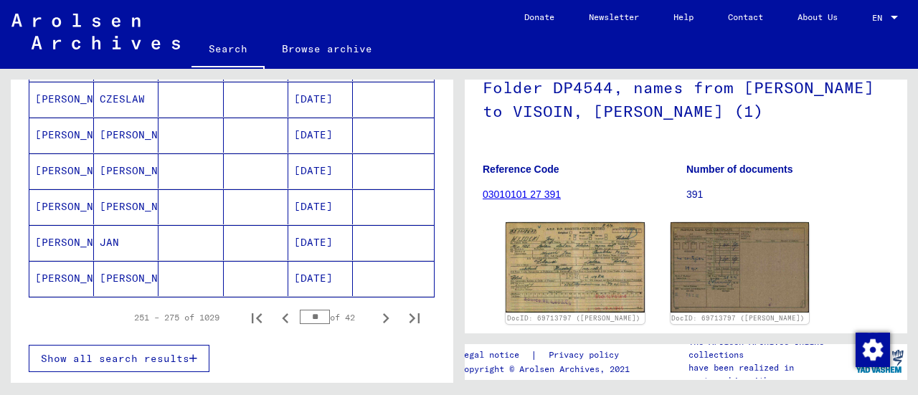
scroll to position [964, 0]
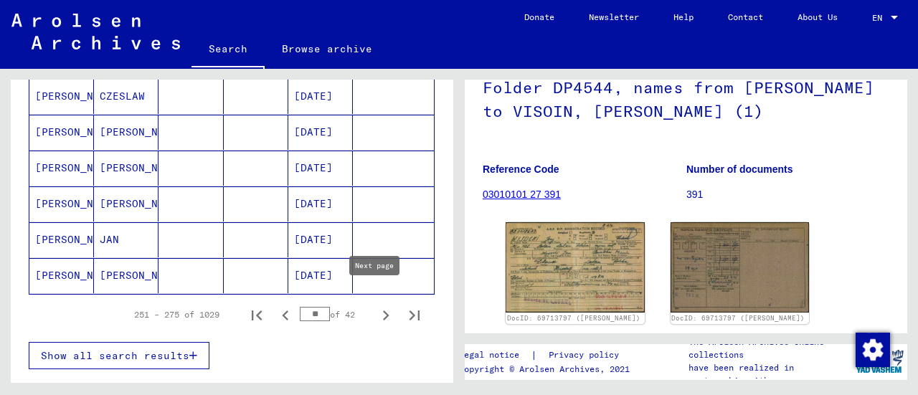
click at [376, 305] on icon "Next page" at bounding box center [386, 315] width 20 height 20
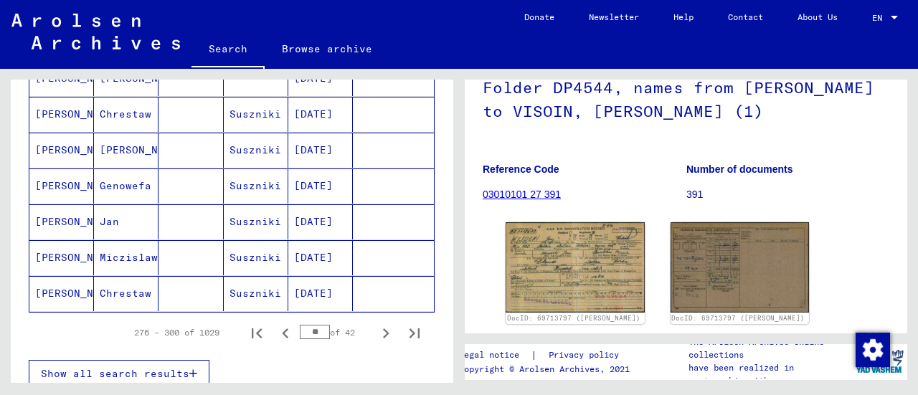
scroll to position [946, 0]
click at [376, 323] on icon "Next page" at bounding box center [386, 333] width 20 height 20
type input "**"
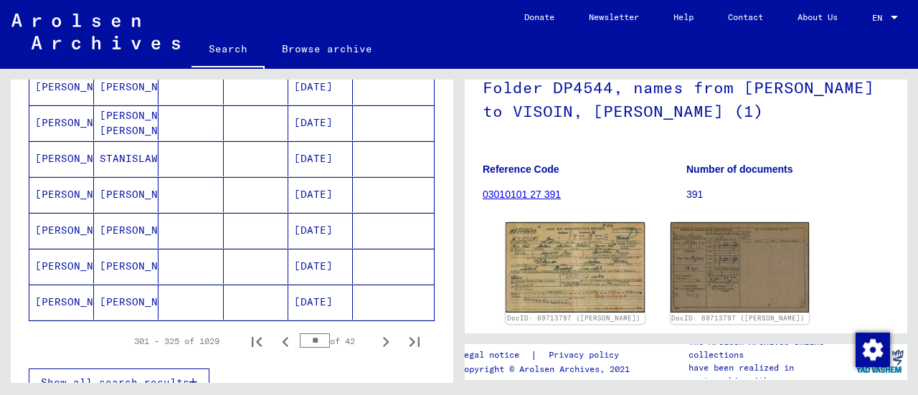
scroll to position [966, 0]
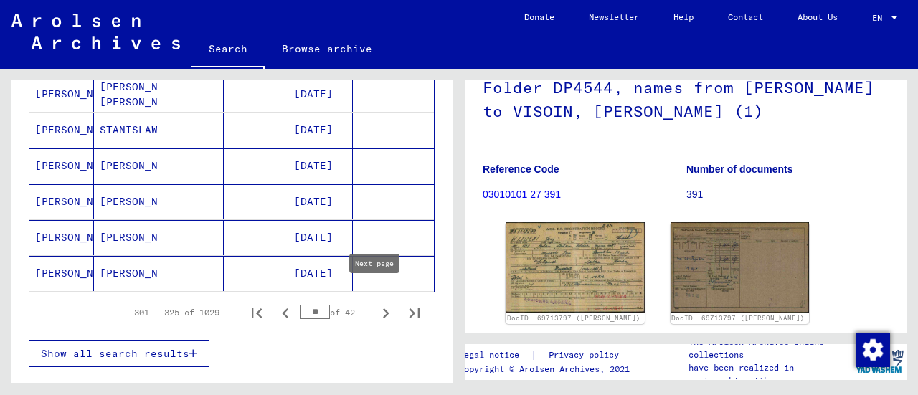
click at [376, 303] on icon "Next page" at bounding box center [386, 313] width 20 height 20
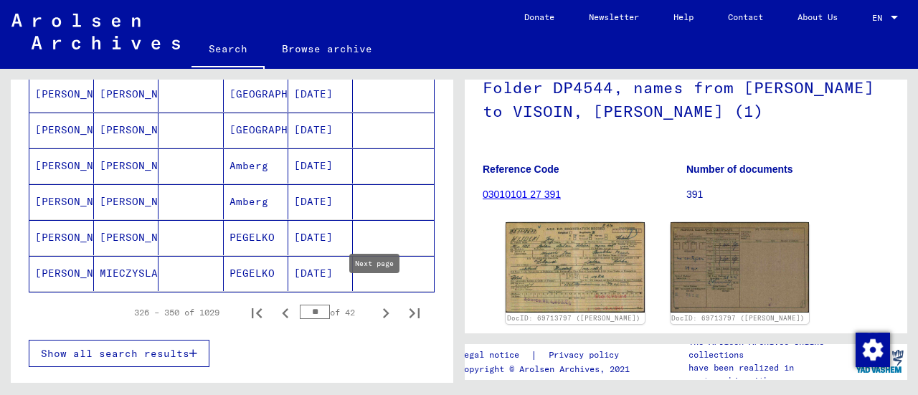
click at [376, 303] on icon "Next page" at bounding box center [386, 313] width 20 height 20
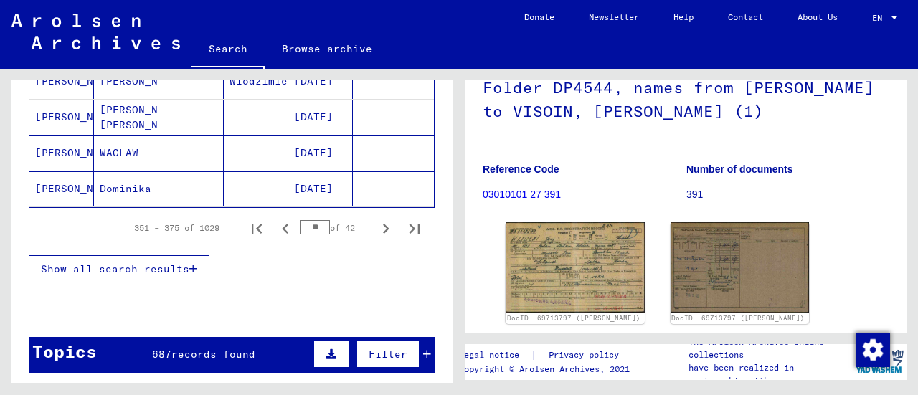
scroll to position [1052, 0]
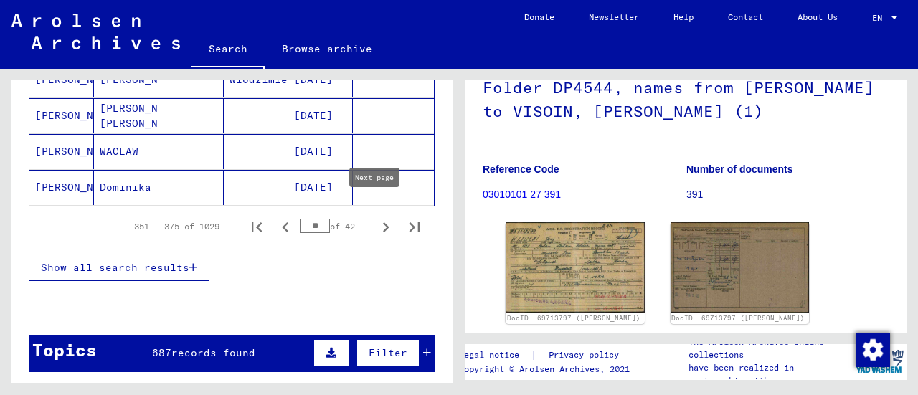
click at [377, 217] on icon "Next page" at bounding box center [386, 227] width 20 height 20
click at [376, 217] on icon "Next page" at bounding box center [386, 227] width 20 height 20
type input "**"
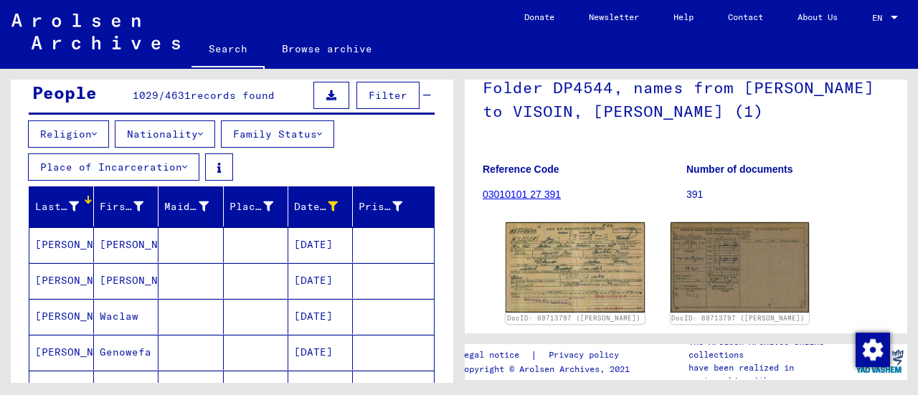
scroll to position [0, 0]
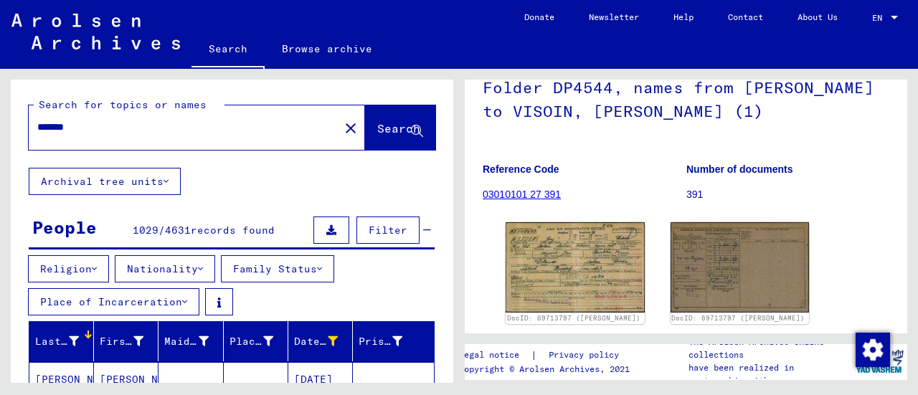
click at [149, 131] on input "*******" at bounding box center [183, 127] width 293 height 15
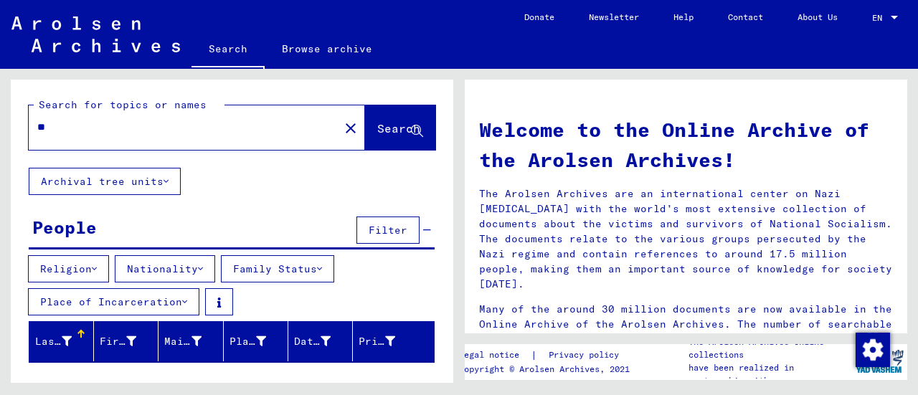
type input "*"
click at [56, 128] on input "*****" at bounding box center [179, 127] width 285 height 15
type input "******"
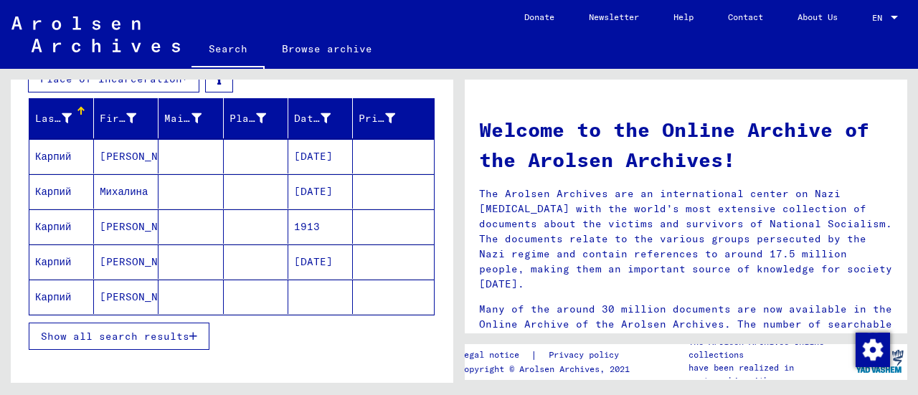
scroll to position [224, 0]
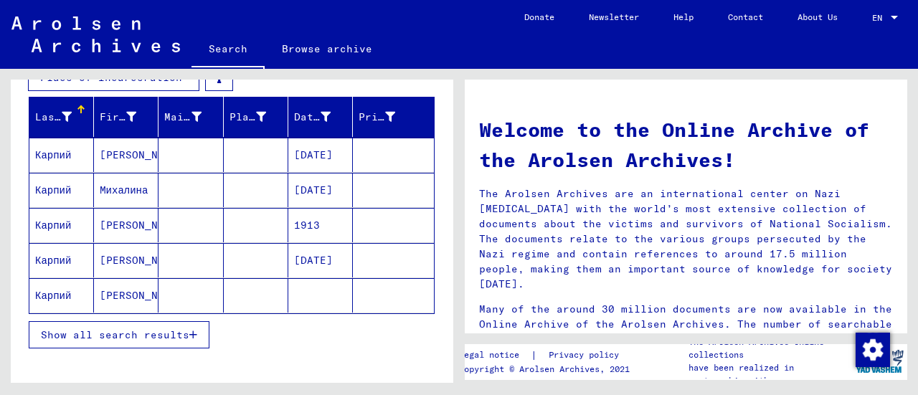
click at [237, 266] on mat-cell at bounding box center [256, 260] width 65 height 34
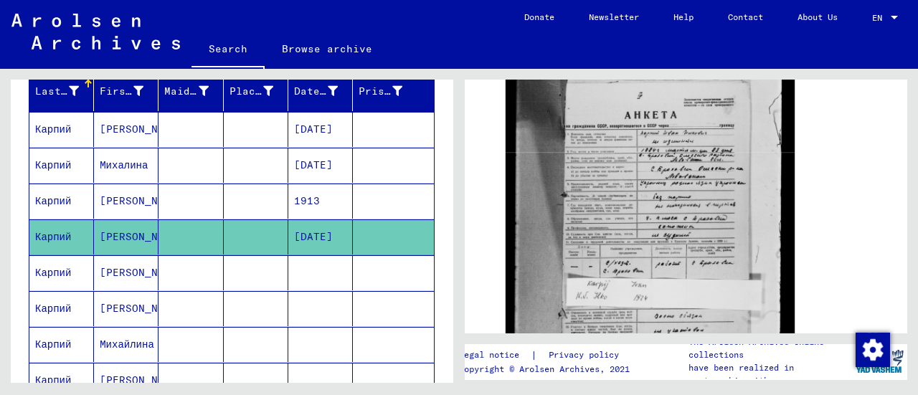
scroll to position [243, 0]
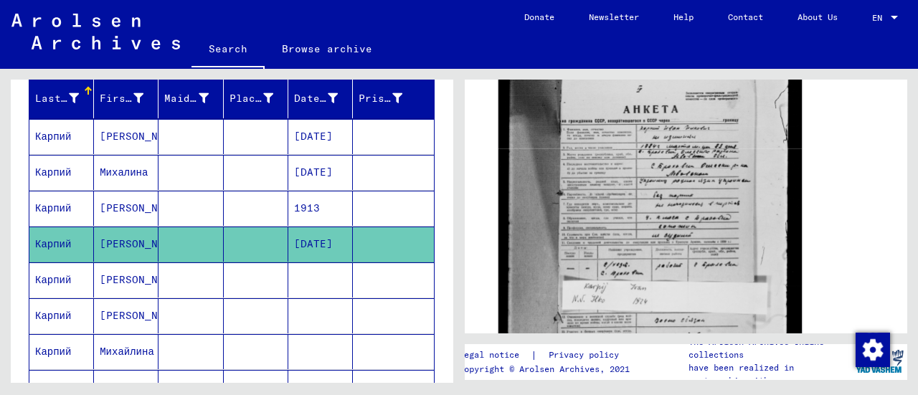
click at [613, 222] on img at bounding box center [649, 223] width 303 height 405
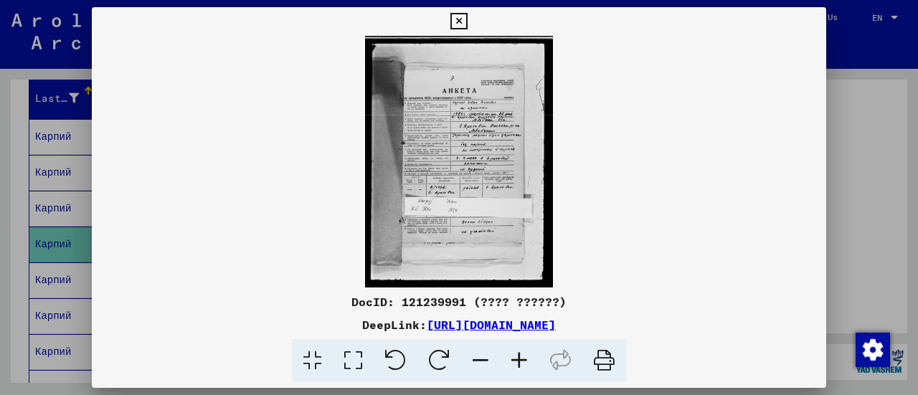
click at [529, 358] on icon at bounding box center [519, 361] width 39 height 44
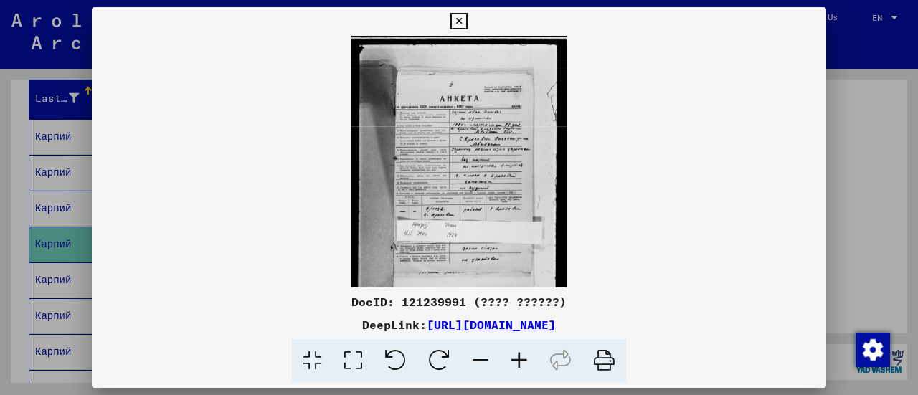
click at [529, 358] on icon at bounding box center [519, 361] width 39 height 44
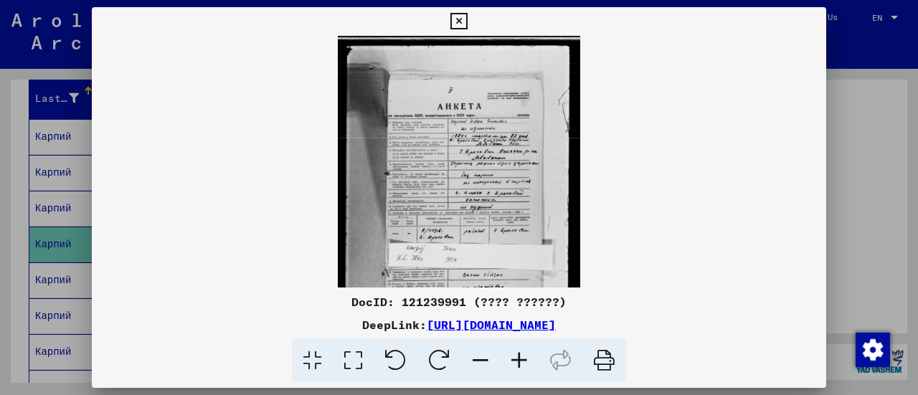
click at [529, 358] on icon at bounding box center [519, 361] width 39 height 44
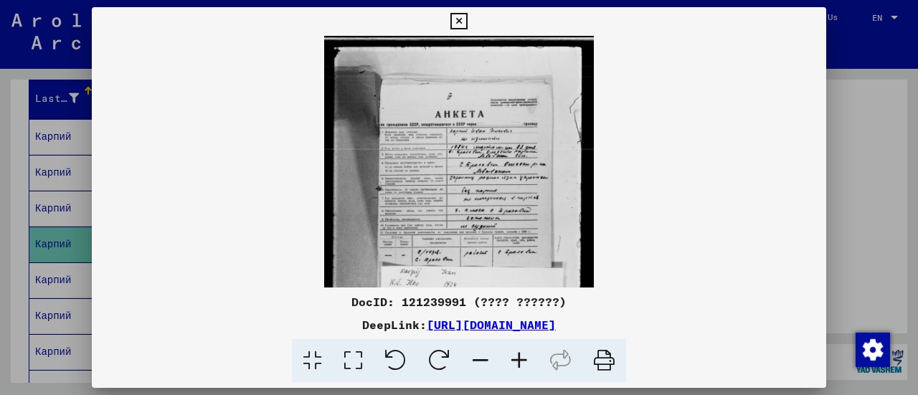
click at [529, 358] on icon at bounding box center [519, 361] width 39 height 44
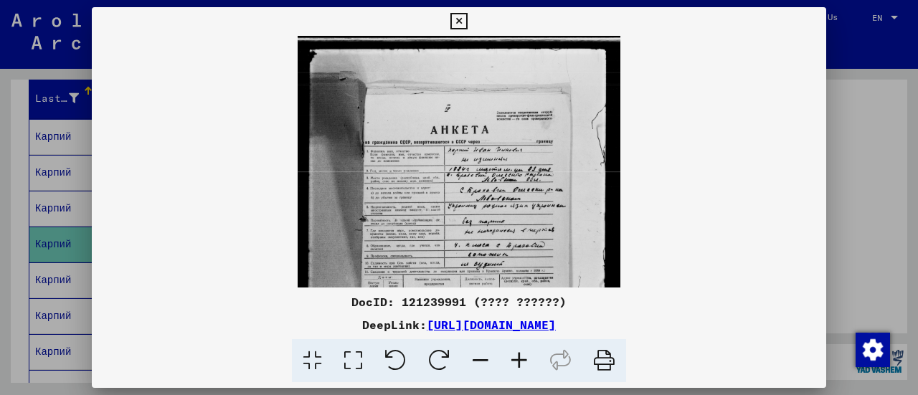
click at [529, 358] on icon at bounding box center [519, 361] width 39 height 44
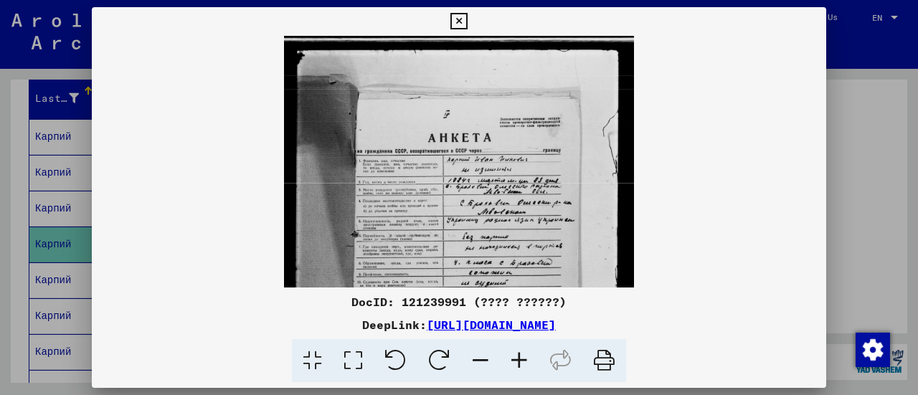
click at [529, 358] on icon at bounding box center [519, 361] width 39 height 44
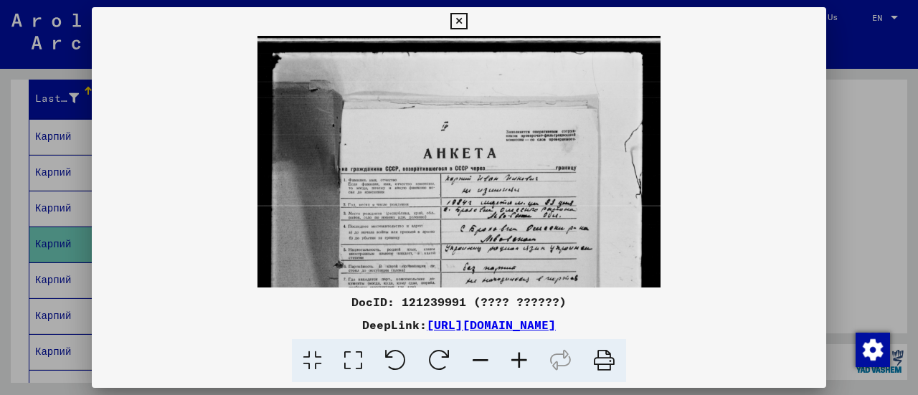
click at [529, 358] on icon at bounding box center [519, 361] width 39 height 44
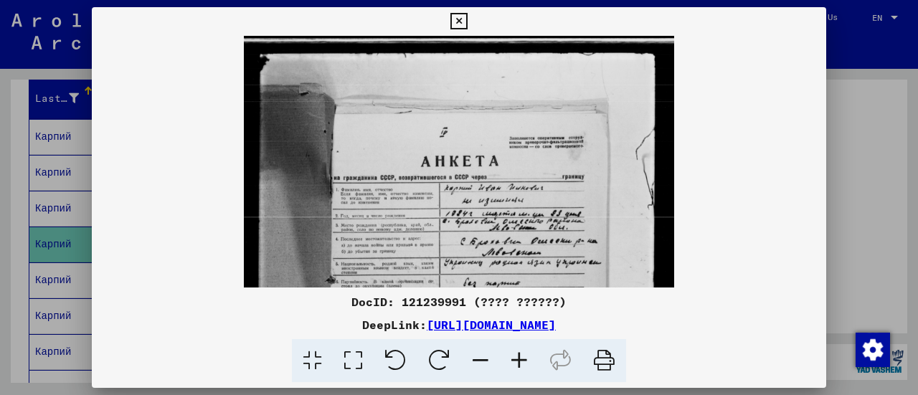
click at [529, 358] on icon at bounding box center [519, 361] width 39 height 44
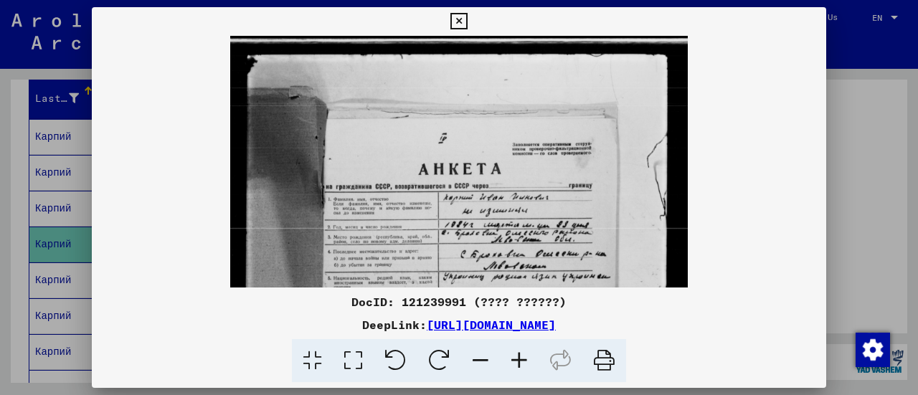
click at [529, 358] on icon at bounding box center [519, 361] width 39 height 44
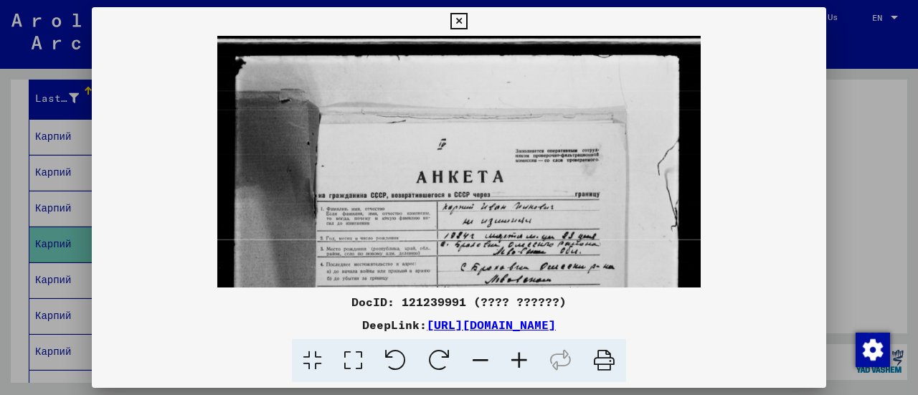
click at [529, 358] on icon at bounding box center [519, 361] width 39 height 44
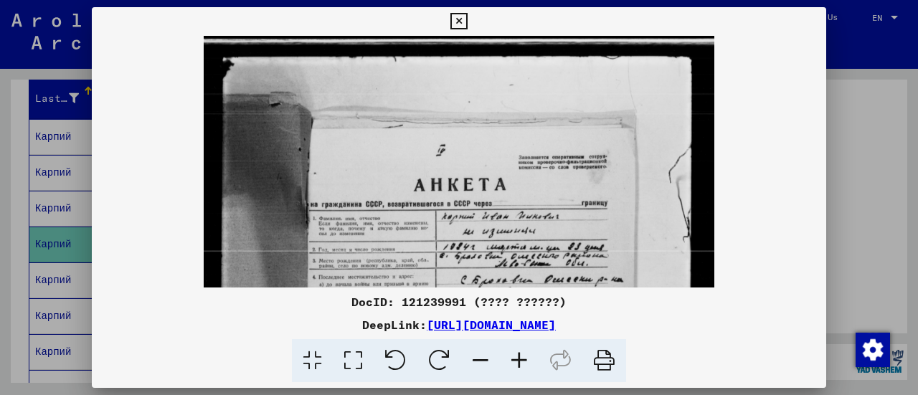
click at [529, 358] on icon at bounding box center [519, 361] width 39 height 44
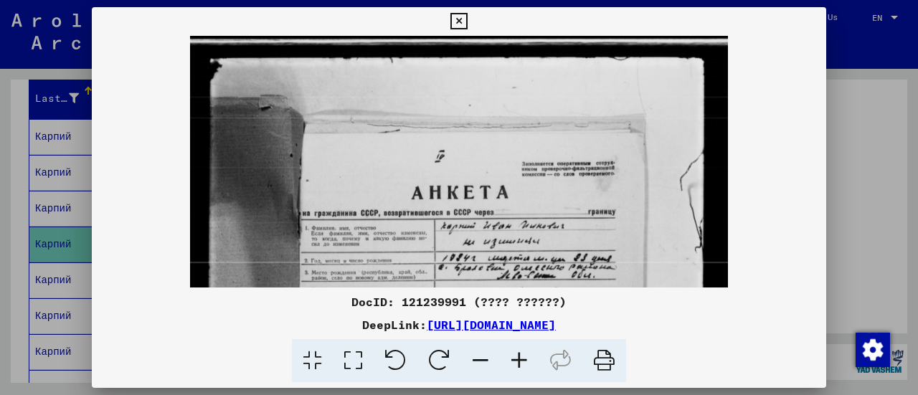
click at [529, 358] on icon at bounding box center [519, 361] width 39 height 44
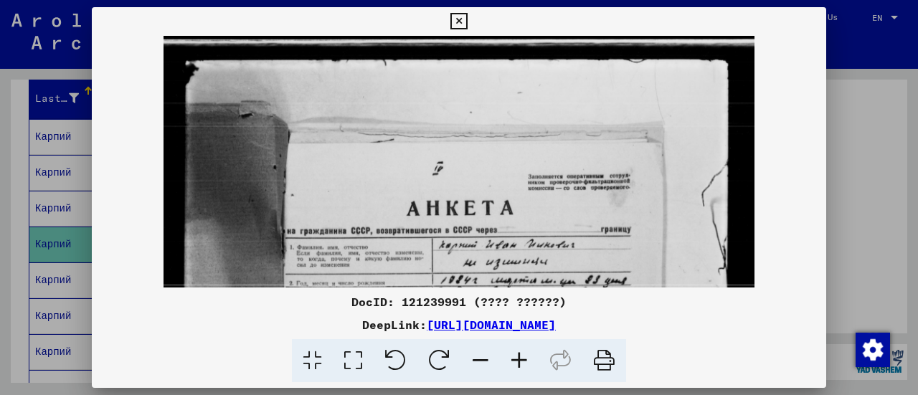
click at [529, 358] on icon at bounding box center [519, 361] width 39 height 44
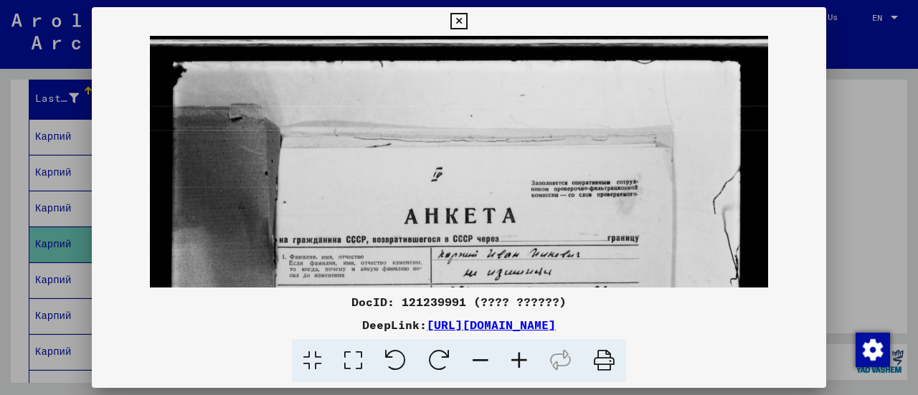
click at [529, 358] on icon at bounding box center [519, 361] width 39 height 44
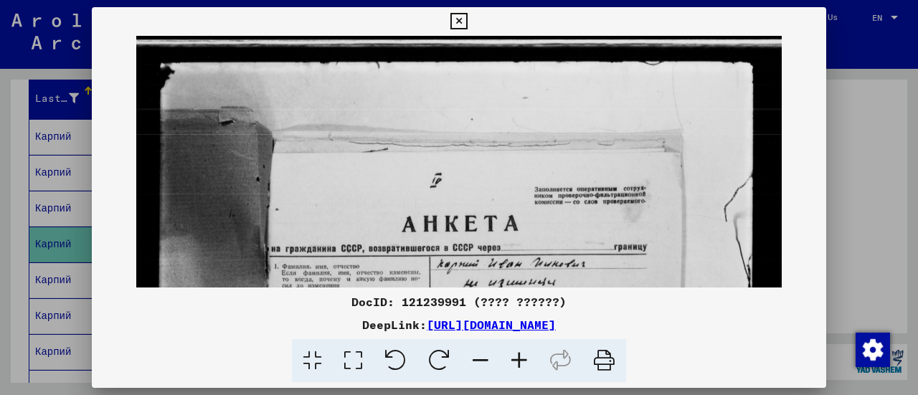
click at [529, 358] on icon at bounding box center [519, 361] width 39 height 44
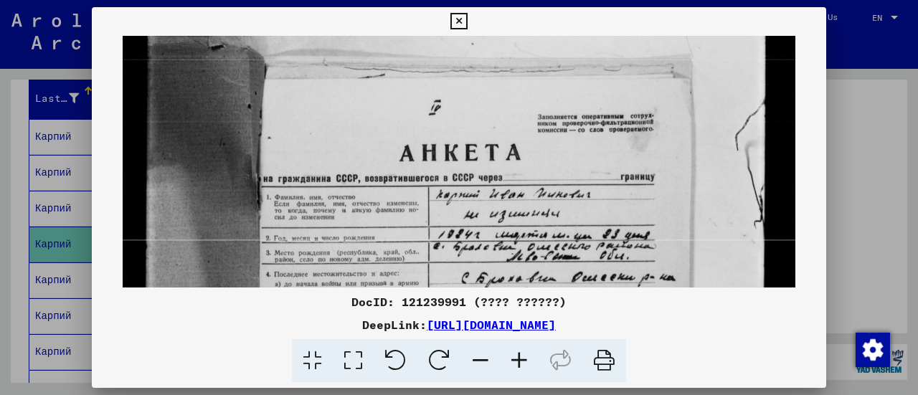
drag, startPoint x: 546, startPoint y: 177, endPoint x: 522, endPoint y: 77, distance: 102.4
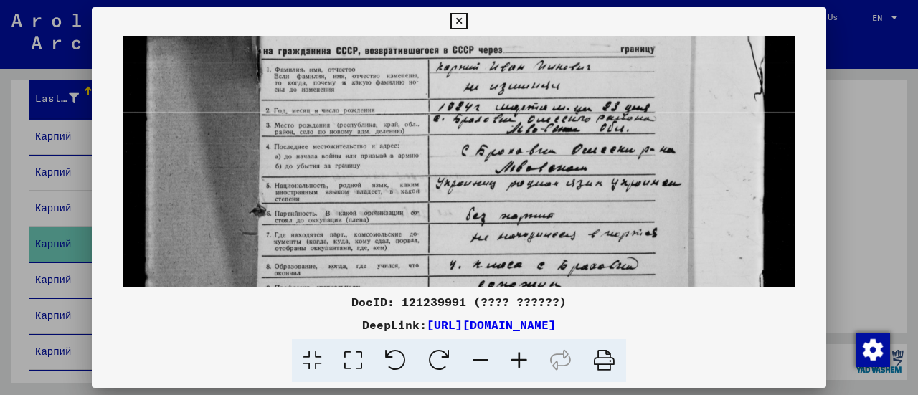
drag, startPoint x: 472, startPoint y: 151, endPoint x: 457, endPoint y: 44, distance: 108.6
click at [457, 44] on img at bounding box center [459, 277] width 672 height 897
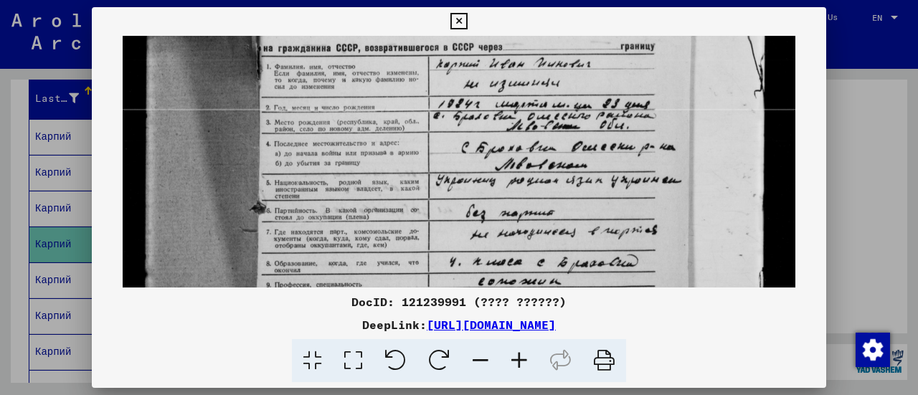
click at [516, 355] on icon at bounding box center [519, 361] width 39 height 44
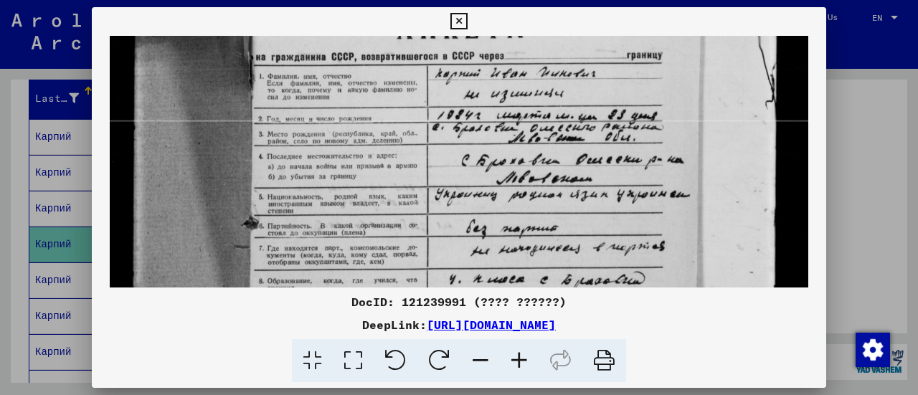
click at [516, 355] on icon at bounding box center [519, 361] width 39 height 44
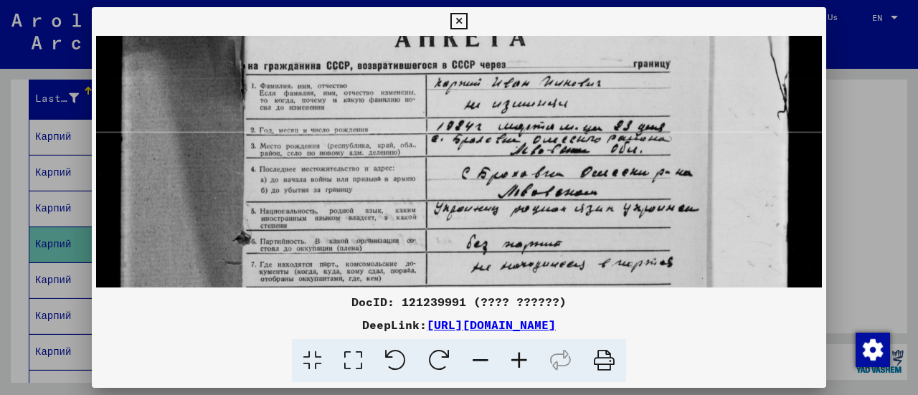
click at [516, 355] on icon at bounding box center [519, 361] width 39 height 44
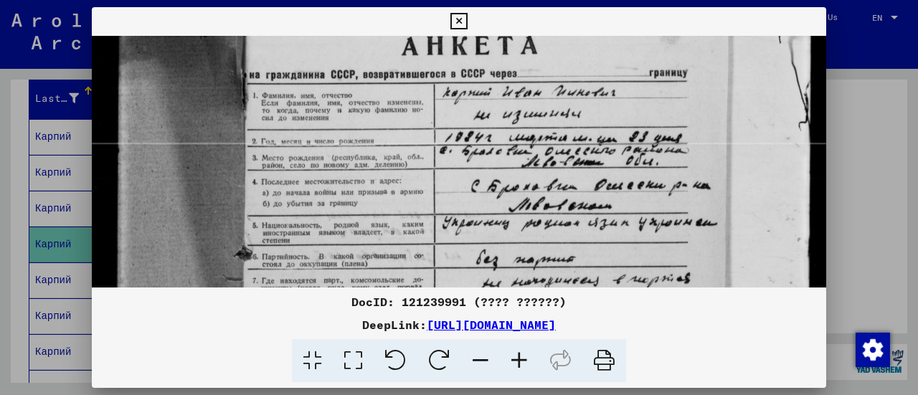
click at [516, 355] on icon at bounding box center [519, 361] width 39 height 44
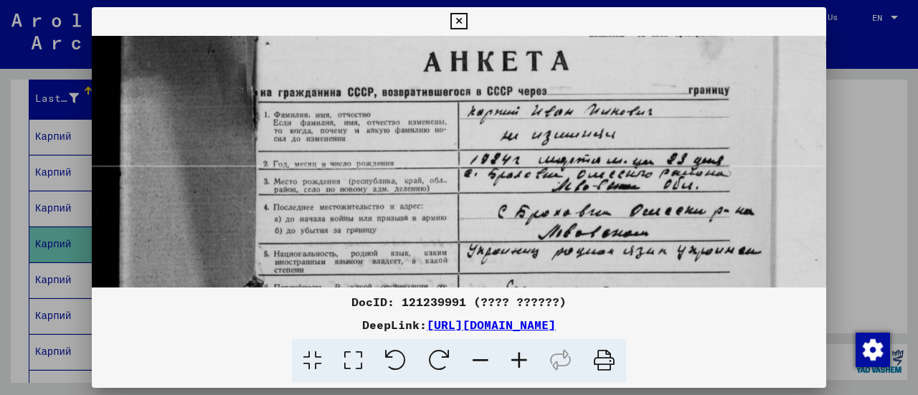
click at [516, 355] on icon at bounding box center [519, 361] width 39 height 44
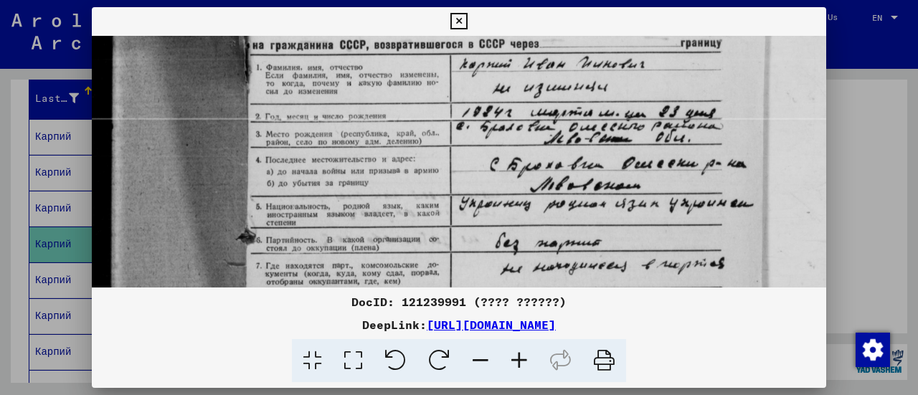
drag, startPoint x: 538, startPoint y: 197, endPoint x: 530, endPoint y: 151, distance: 46.6
click at [530, 151] on img at bounding box center [487, 317] width 806 height 1076
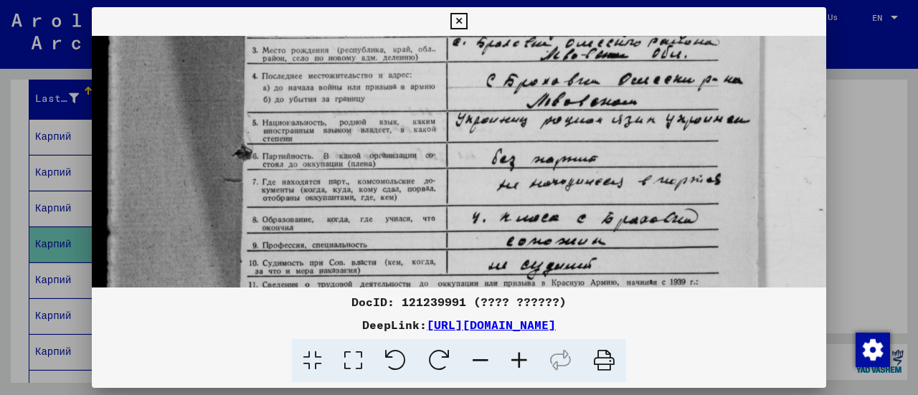
drag, startPoint x: 434, startPoint y: 195, endPoint x: 430, endPoint y: 105, distance: 89.7
click at [430, 105] on img at bounding box center [483, 233] width 806 height 1076
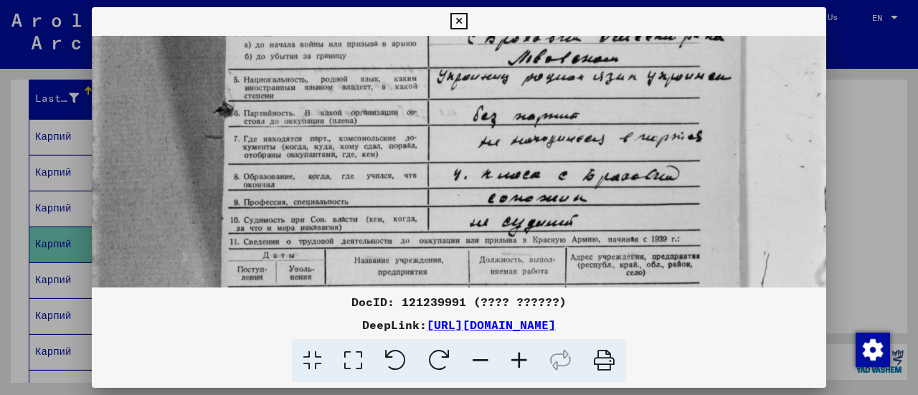
drag, startPoint x: 436, startPoint y: 163, endPoint x: 419, endPoint y: 129, distance: 37.5
click at [419, 129] on img at bounding box center [465, 190] width 806 height 1076
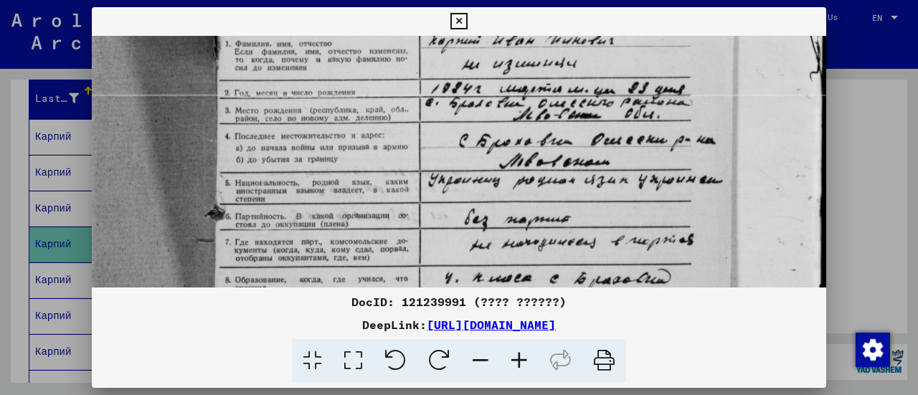
drag, startPoint x: 453, startPoint y: 222, endPoint x: 447, endPoint y: 263, distance: 42.1
click at [447, 263] on img at bounding box center [456, 294] width 806 height 1076
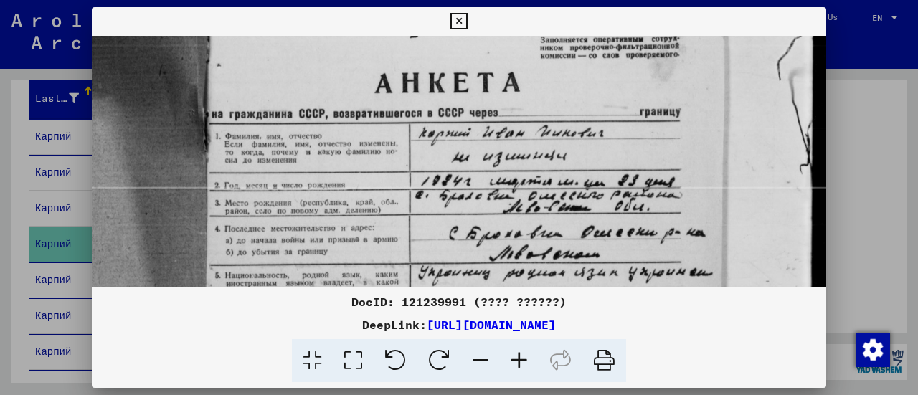
drag, startPoint x: 418, startPoint y: 163, endPoint x: 413, endPoint y: 201, distance: 38.3
click at [413, 201] on img at bounding box center [446, 386] width 806 height 1076
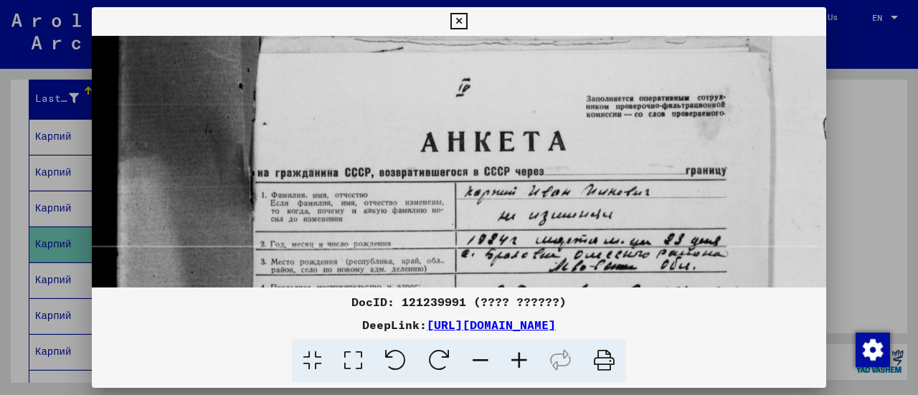
scroll to position [126, 1]
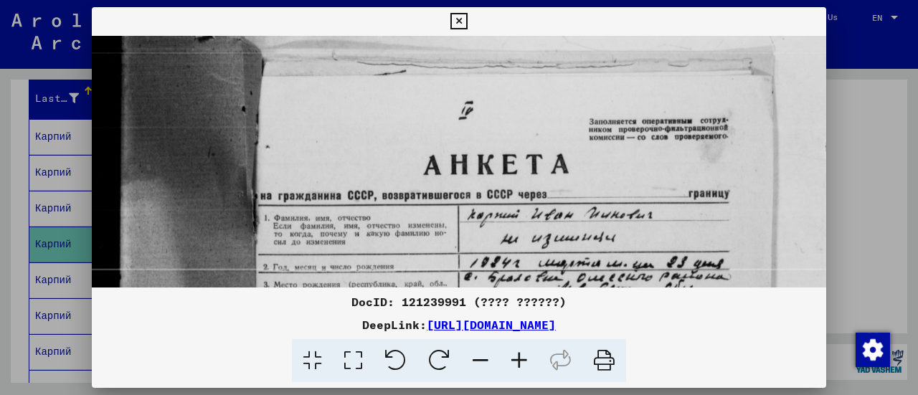
drag, startPoint x: 498, startPoint y: 147, endPoint x: 562, endPoint y: 239, distance: 111.8
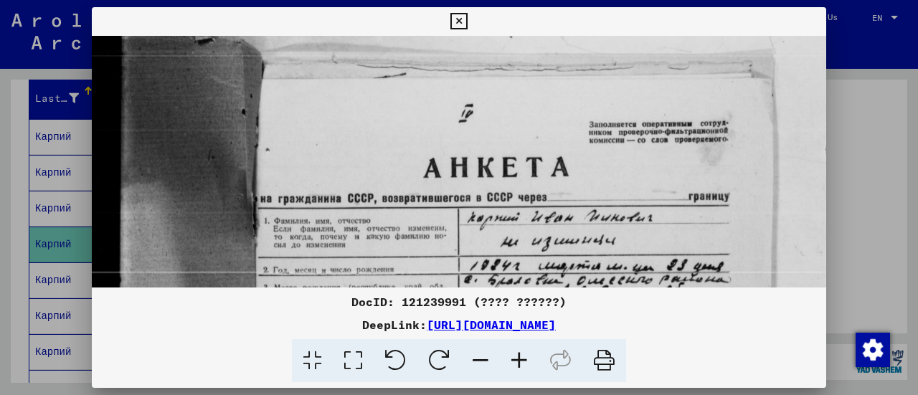
drag, startPoint x: 451, startPoint y: 194, endPoint x: 459, endPoint y: 1, distance: 193.7
click at [460, 6] on div "DocID: 121239991 (???? ??????) DeepLink: https://collections.arolsen-archives.o…" at bounding box center [459, 197] width 918 height 395
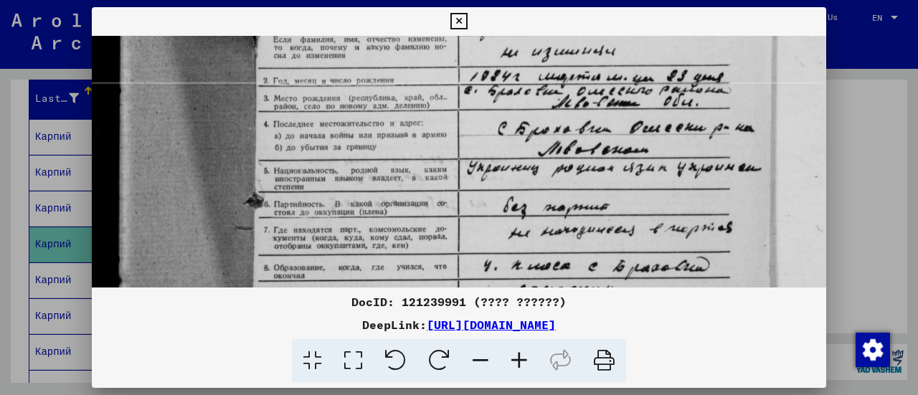
drag, startPoint x: 469, startPoint y: 214, endPoint x: 427, endPoint y: 11, distance: 207.1
click at [427, 11] on div "DocID: 121239991 (???? ??????) DeepLink: https://collections.arolsen-archives.o…" at bounding box center [459, 195] width 734 height 376
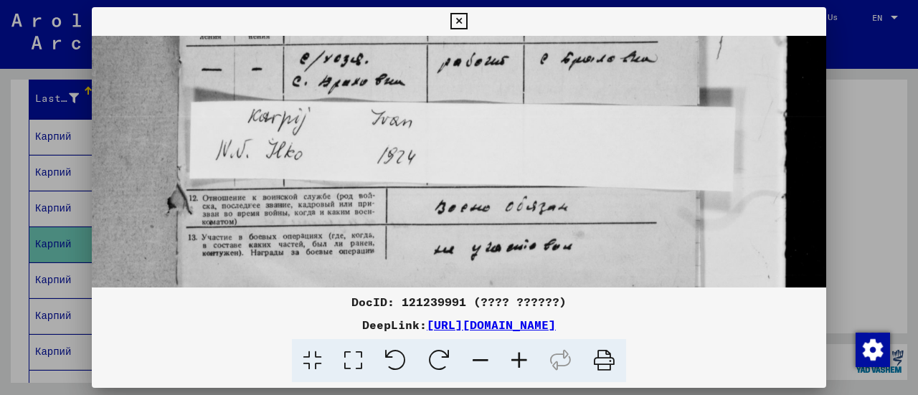
drag, startPoint x: 489, startPoint y: 134, endPoint x: 426, endPoint y: -6, distance: 153.4
click at [426, 0] on html "Search Browse archive Donate Newsletter Help Contact About Us Search Browse arc…" at bounding box center [459, 197] width 918 height 395
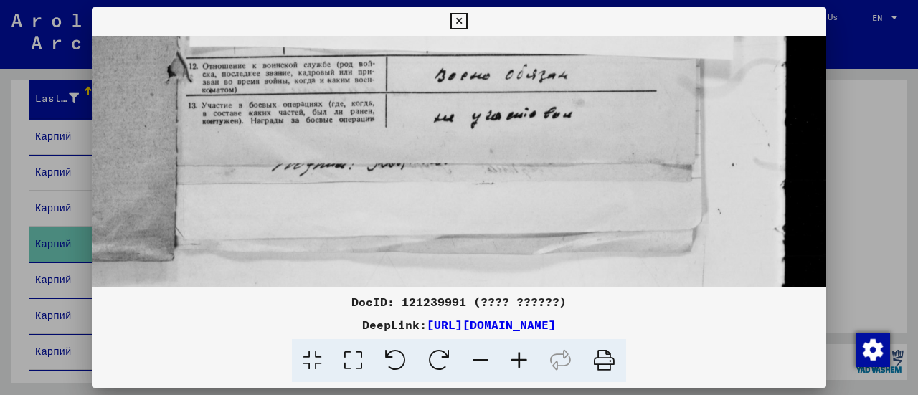
drag, startPoint x: 469, startPoint y: 148, endPoint x: 458, endPoint y: 18, distance: 130.2
click at [458, 18] on div "DocID: 121239991 (???? ??????) DeepLink: https://collections.arolsen-archives.o…" at bounding box center [459, 195] width 734 height 376
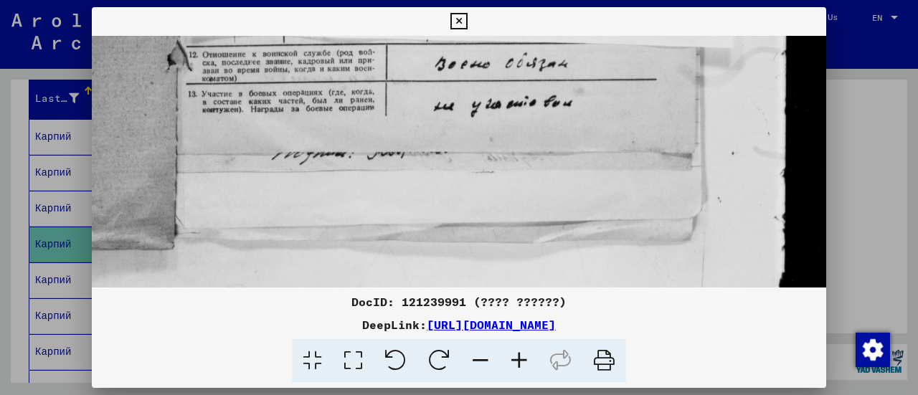
click at [453, 15] on icon at bounding box center [458, 21] width 16 height 17
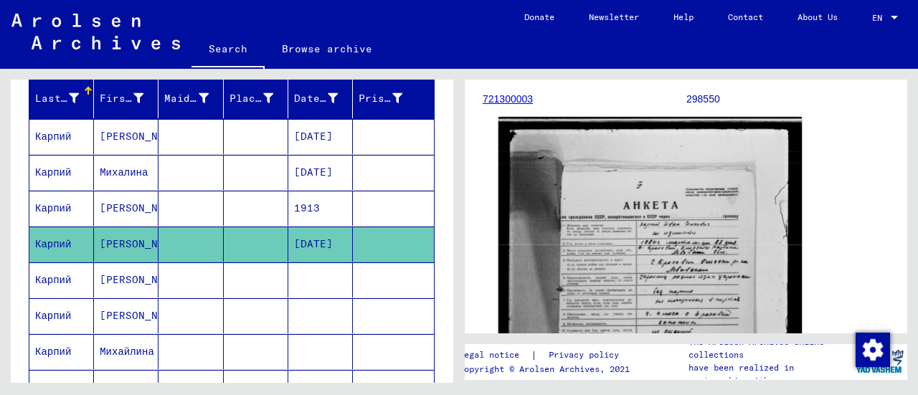
scroll to position [0, 0]
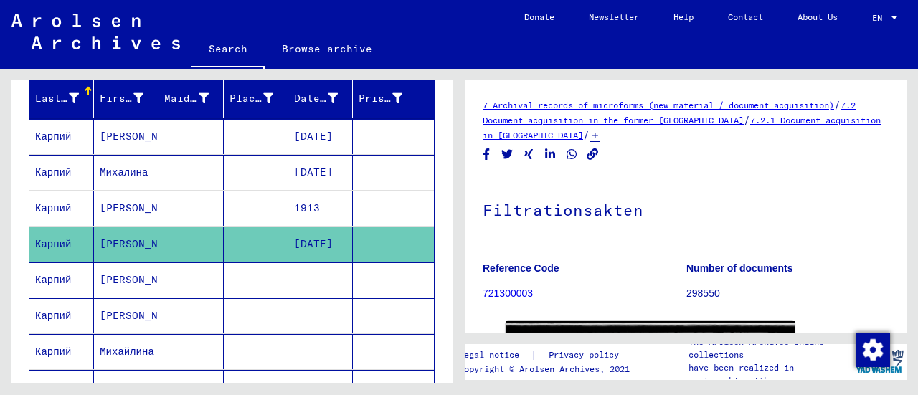
click at [313, 276] on mat-cell at bounding box center [320, 279] width 65 height 35
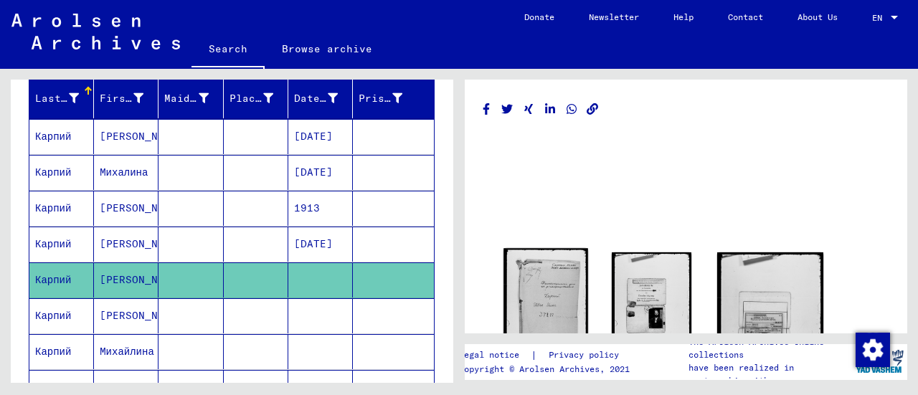
click at [560, 272] on img at bounding box center [545, 305] width 84 height 114
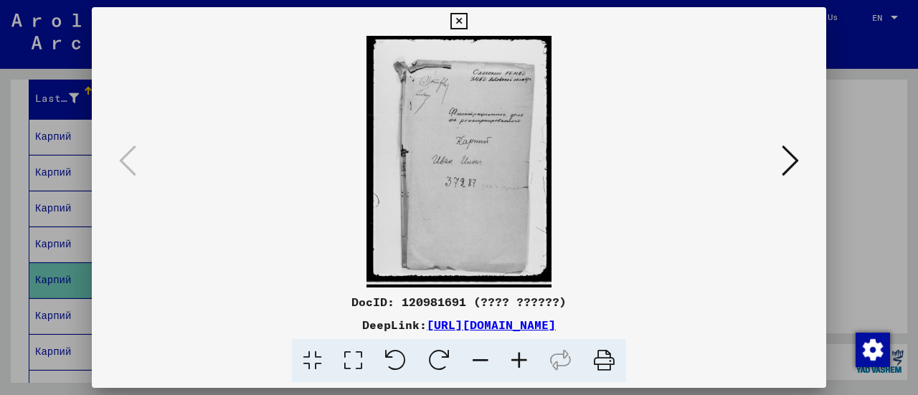
click at [520, 356] on icon at bounding box center [519, 361] width 39 height 44
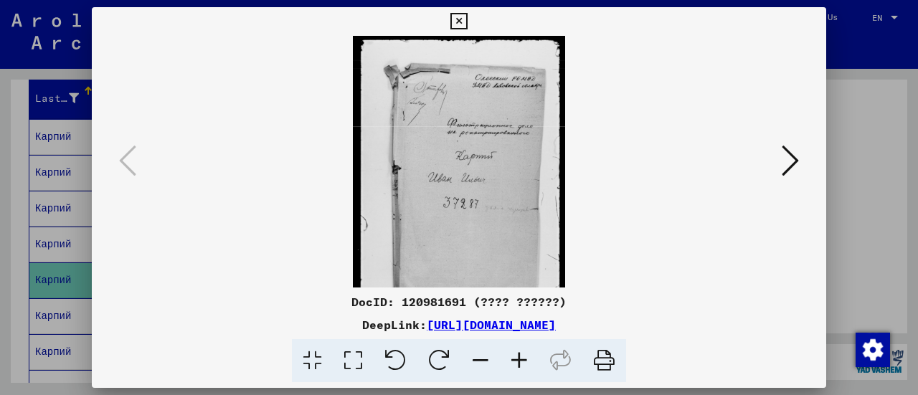
click at [520, 356] on icon at bounding box center [519, 361] width 39 height 44
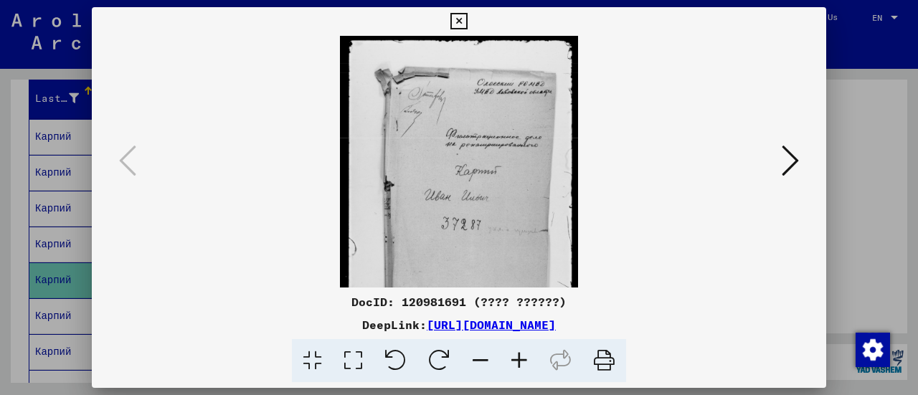
click at [520, 356] on icon at bounding box center [519, 361] width 39 height 44
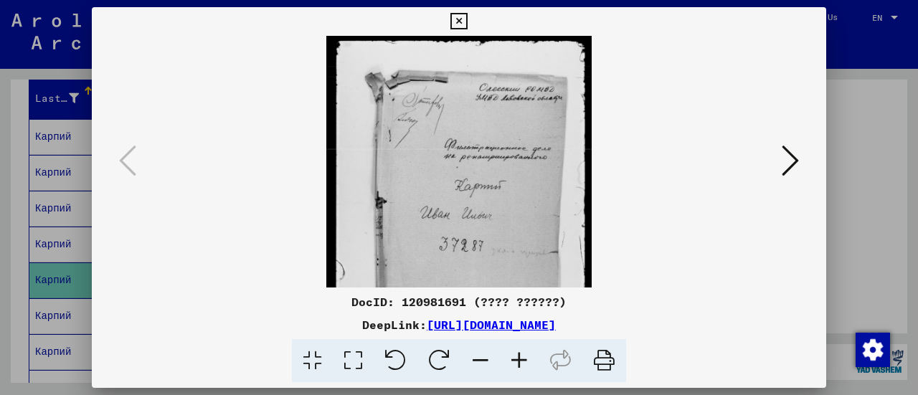
click at [520, 356] on icon at bounding box center [519, 361] width 39 height 44
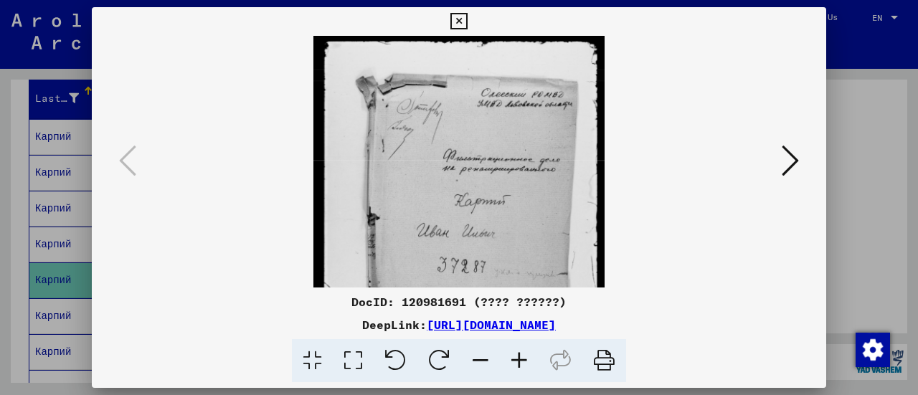
click at [520, 356] on icon at bounding box center [519, 361] width 39 height 44
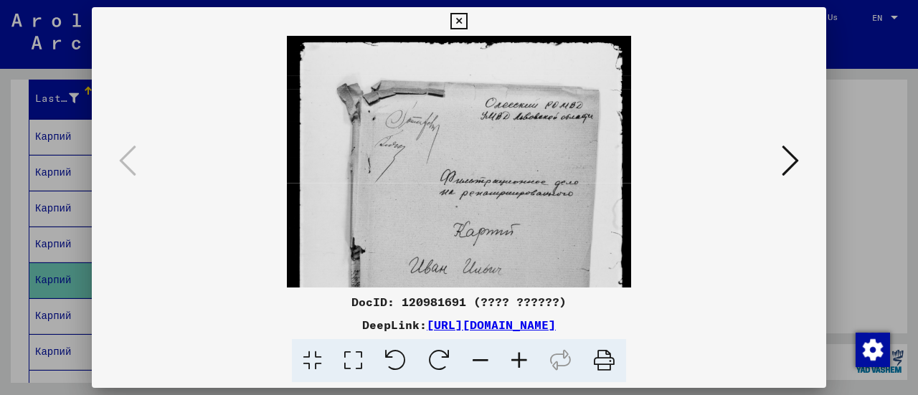
click at [520, 356] on icon at bounding box center [519, 361] width 39 height 44
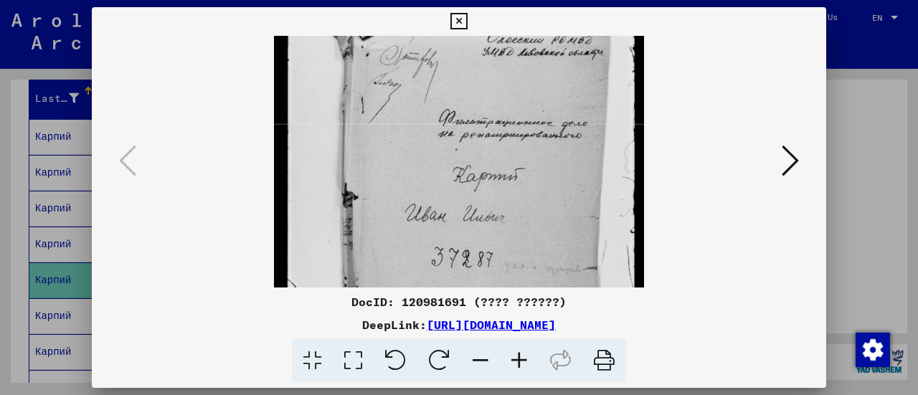
drag, startPoint x: 542, startPoint y: 252, endPoint x: 519, endPoint y: 168, distance: 86.9
click at [519, 168] on img at bounding box center [459, 217] width 370 height 502
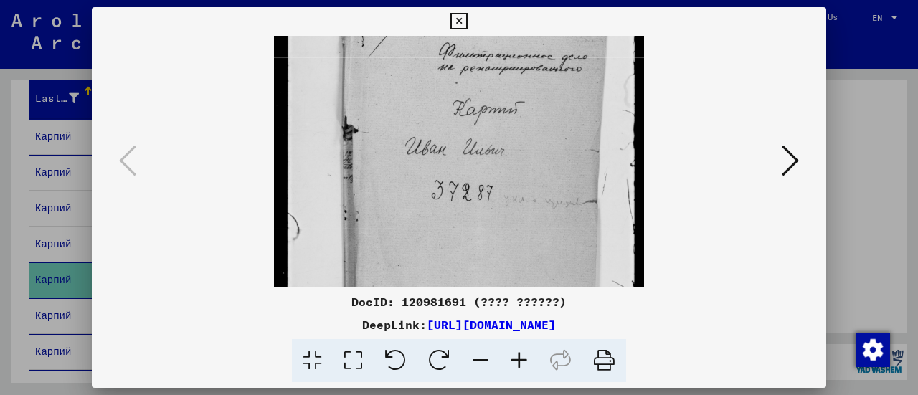
drag, startPoint x: 513, startPoint y: 176, endPoint x: 479, endPoint y: 132, distance: 55.2
click at [479, 132] on img at bounding box center [459, 150] width 370 height 502
click at [783, 167] on icon at bounding box center [789, 160] width 17 height 34
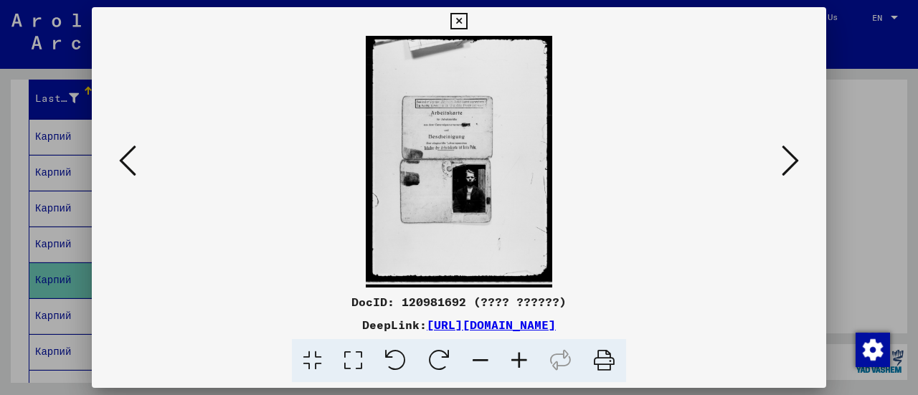
click at [518, 353] on icon at bounding box center [519, 361] width 39 height 44
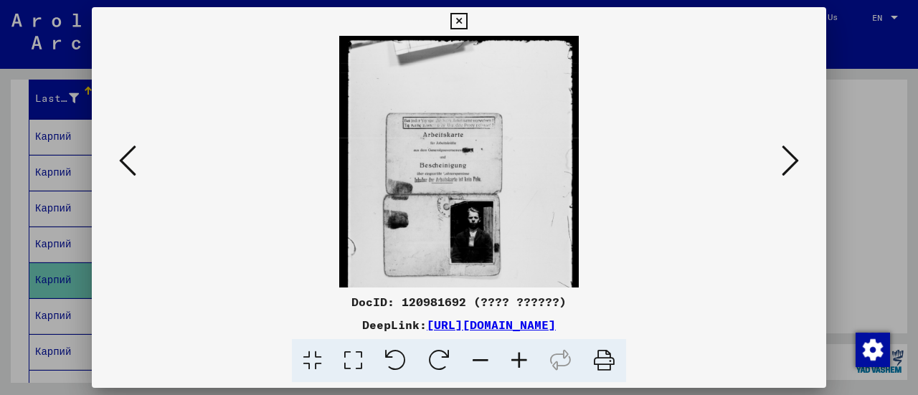
click at [518, 353] on icon at bounding box center [519, 361] width 39 height 44
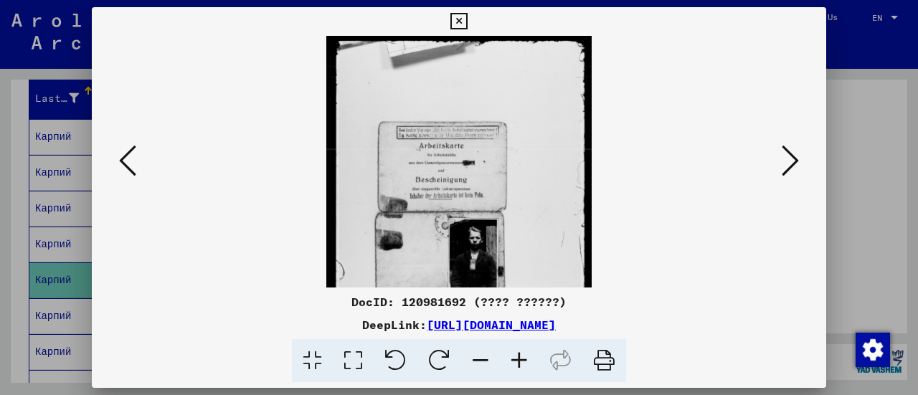
click at [518, 353] on icon at bounding box center [519, 361] width 39 height 44
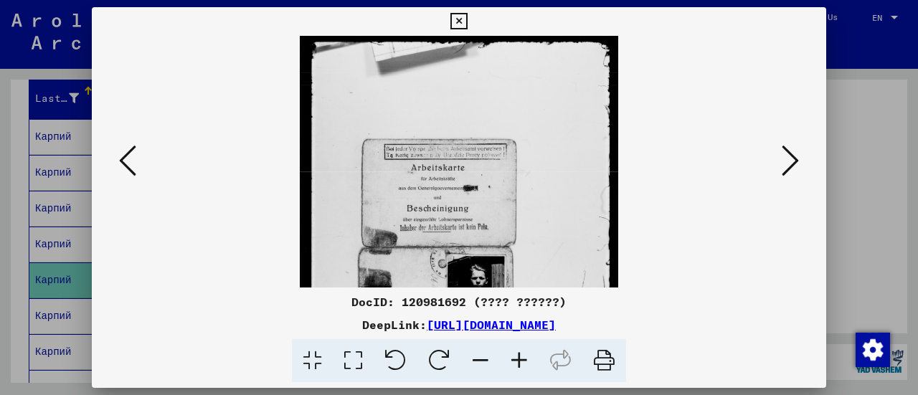
click at [518, 353] on icon at bounding box center [519, 361] width 39 height 44
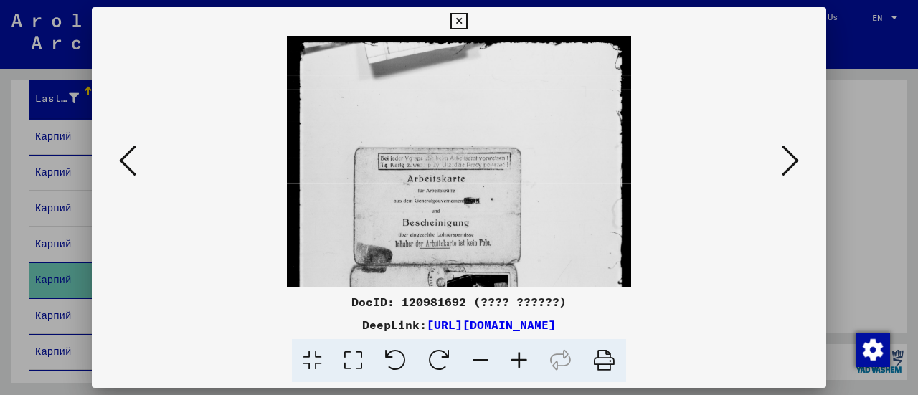
click at [518, 353] on icon at bounding box center [519, 361] width 39 height 44
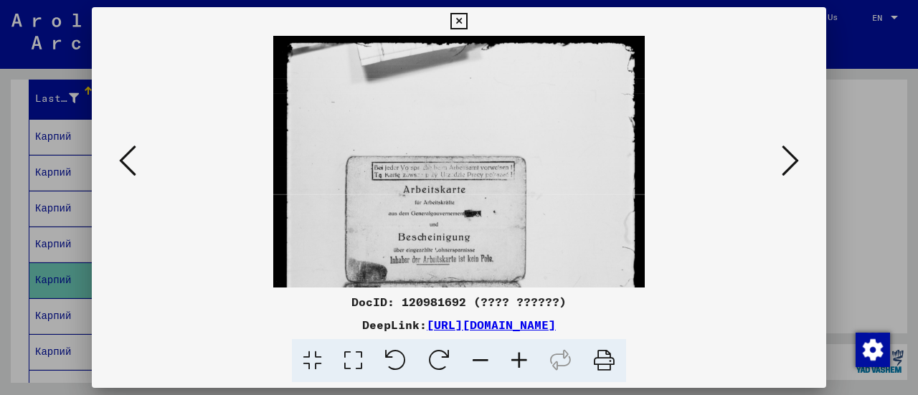
click at [518, 353] on icon at bounding box center [519, 361] width 39 height 44
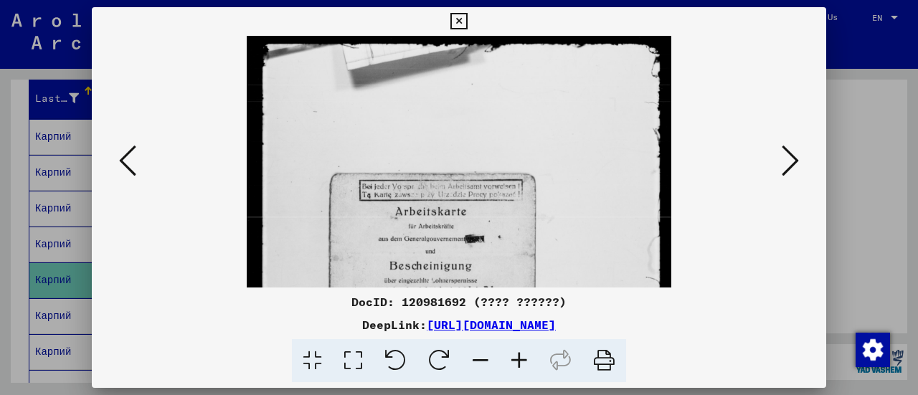
click at [518, 353] on icon at bounding box center [519, 361] width 39 height 44
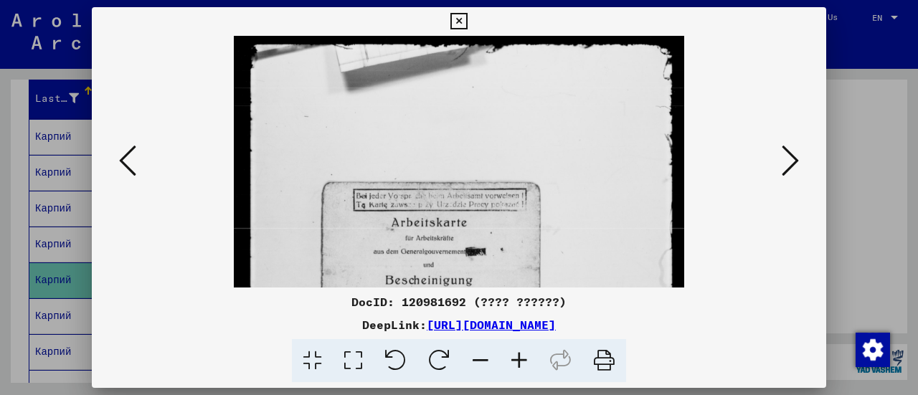
click at [518, 353] on icon at bounding box center [519, 361] width 39 height 44
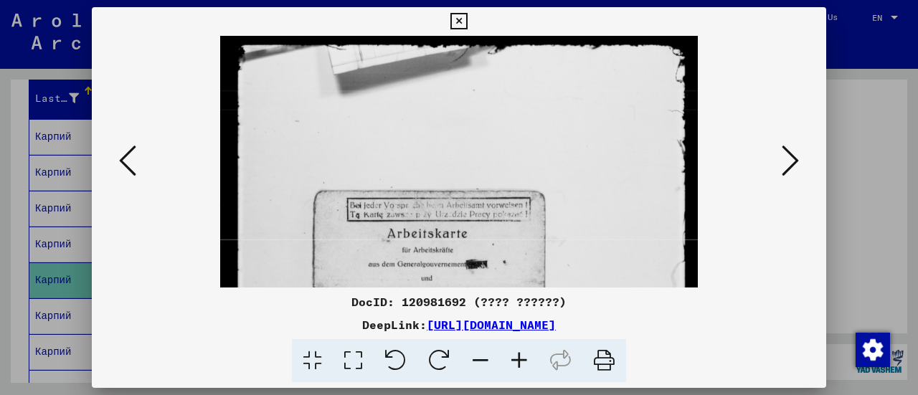
click at [518, 353] on icon at bounding box center [519, 361] width 39 height 44
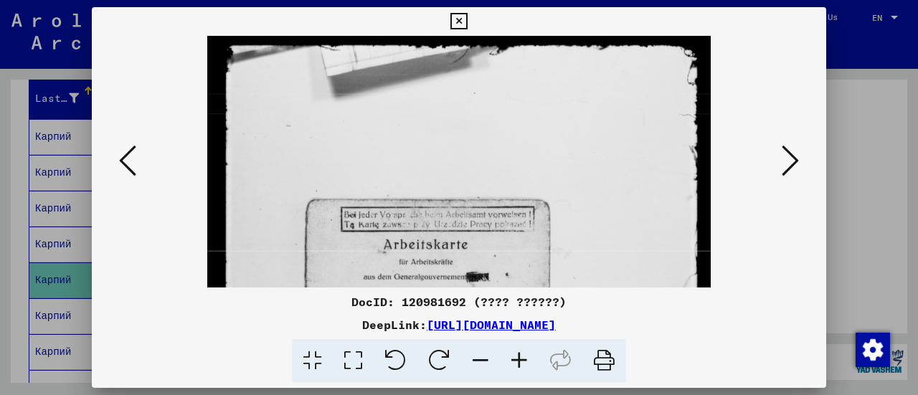
click at [518, 353] on icon at bounding box center [519, 361] width 39 height 44
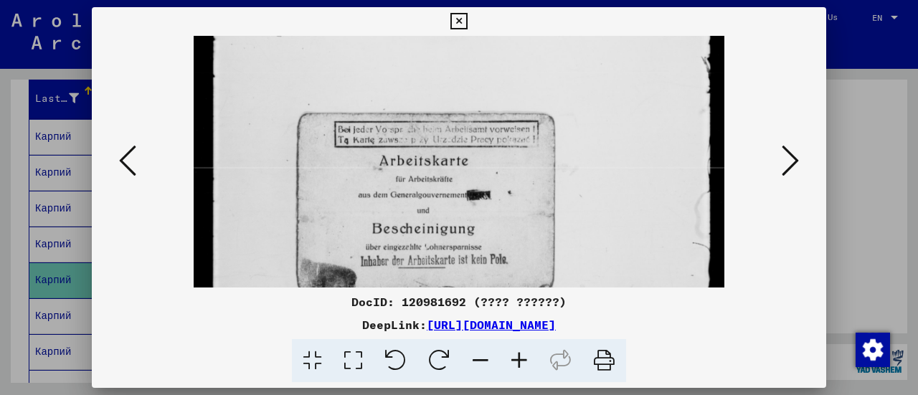
drag, startPoint x: 542, startPoint y: 234, endPoint x: 519, endPoint y: 118, distance: 119.1
click at [519, 118] on img at bounding box center [459, 300] width 530 height 718
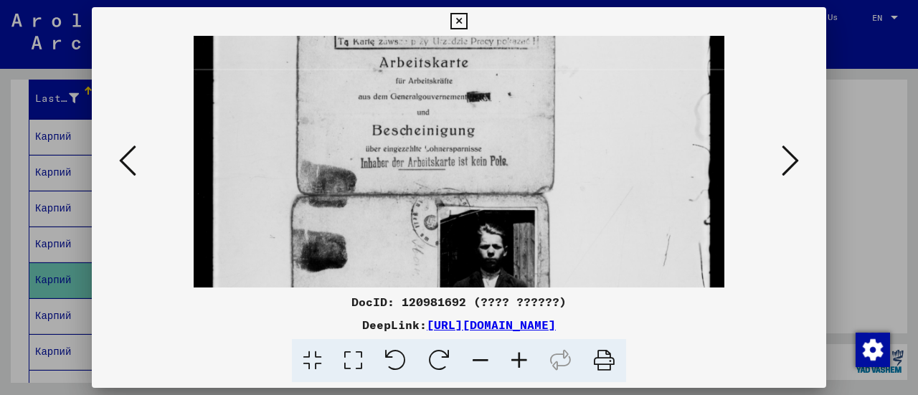
scroll to position [208, 0]
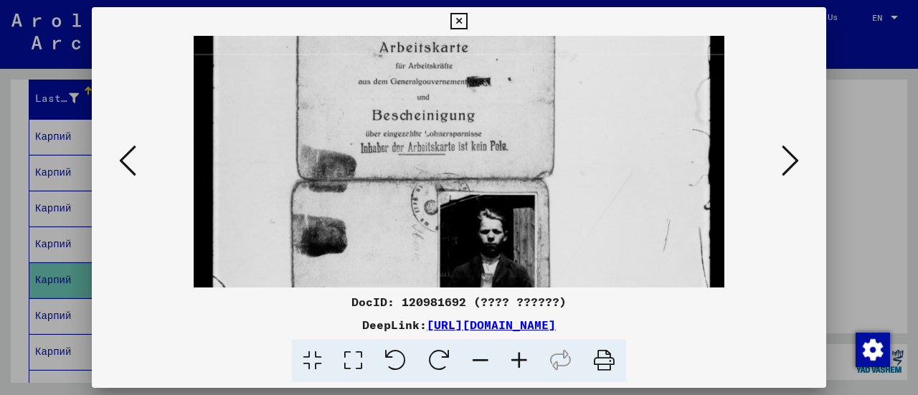
drag, startPoint x: 485, startPoint y: 175, endPoint x: 468, endPoint y: 85, distance: 91.1
click at [468, 85] on img at bounding box center [459, 187] width 530 height 718
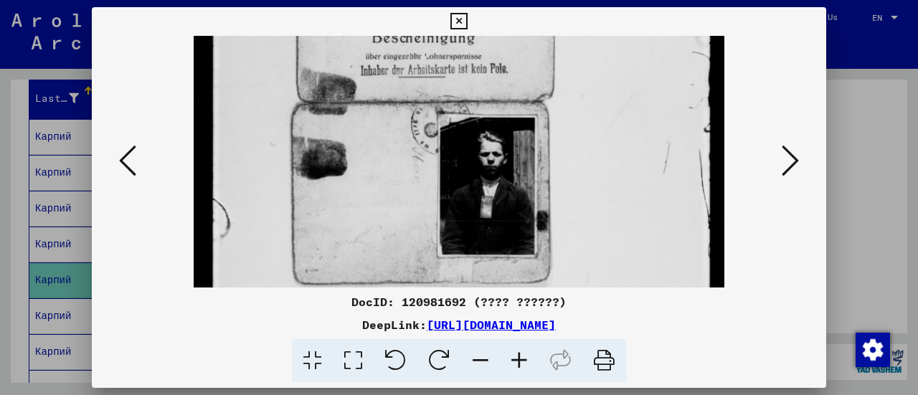
drag, startPoint x: 495, startPoint y: 190, endPoint x: 491, endPoint y: 103, distance: 87.6
click at [491, 103] on img at bounding box center [459, 110] width 530 height 718
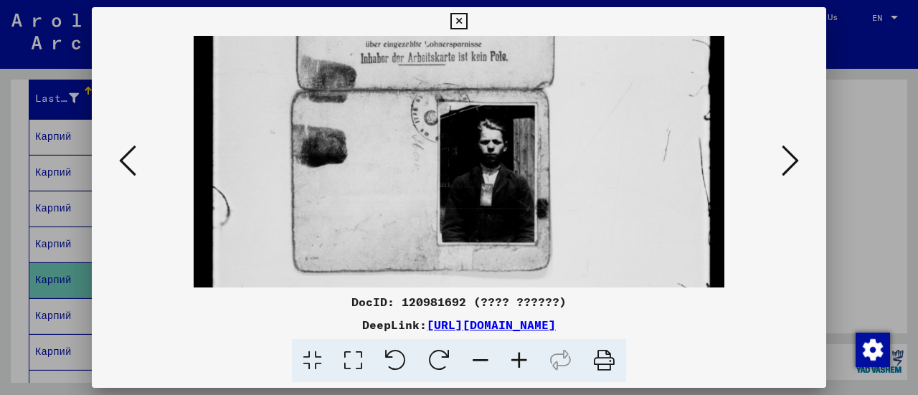
click at [783, 167] on icon at bounding box center [789, 160] width 17 height 34
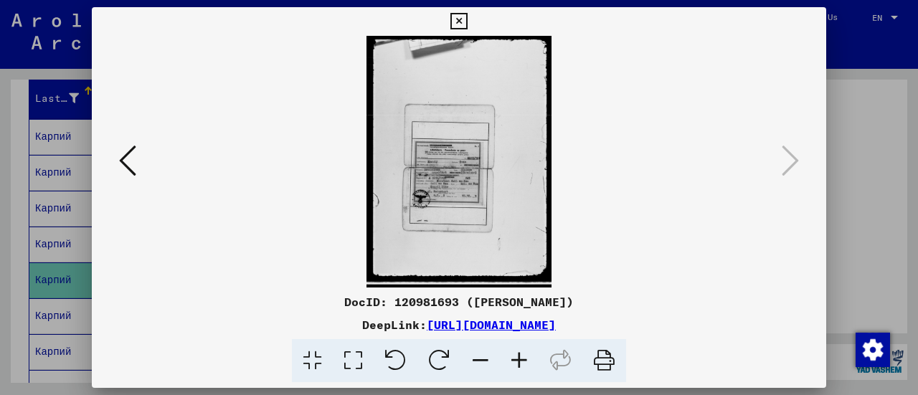
click at [526, 356] on icon at bounding box center [519, 361] width 39 height 44
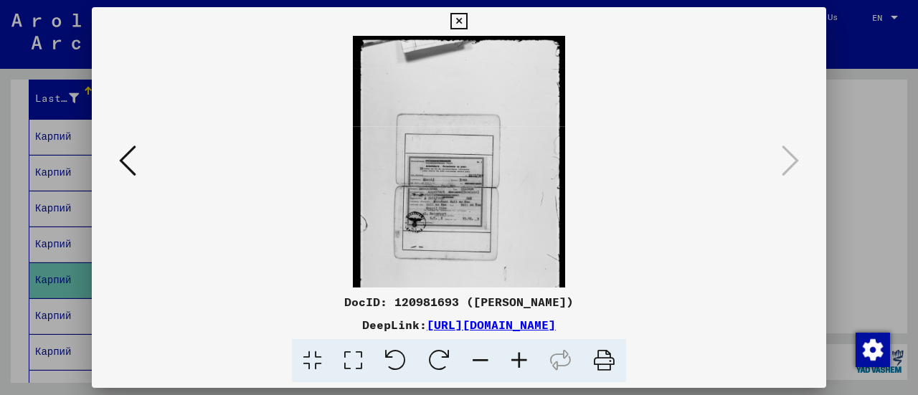
click at [526, 356] on icon at bounding box center [519, 361] width 39 height 44
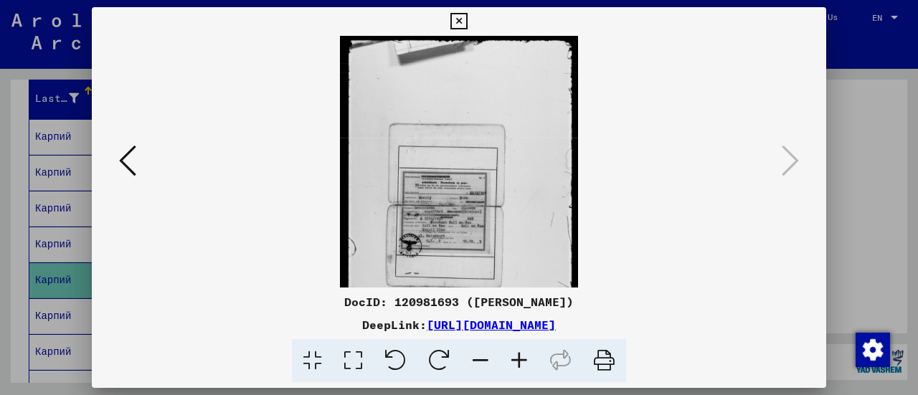
click at [526, 356] on icon at bounding box center [519, 361] width 39 height 44
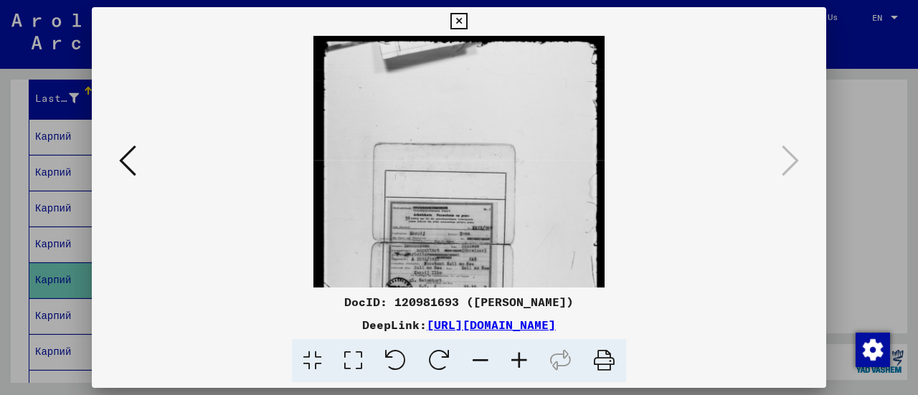
click at [526, 356] on icon at bounding box center [519, 361] width 39 height 44
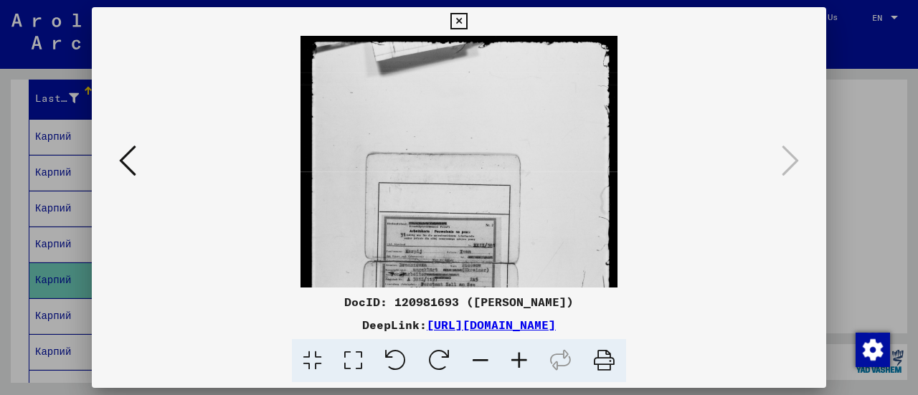
click at [526, 356] on icon at bounding box center [519, 361] width 39 height 44
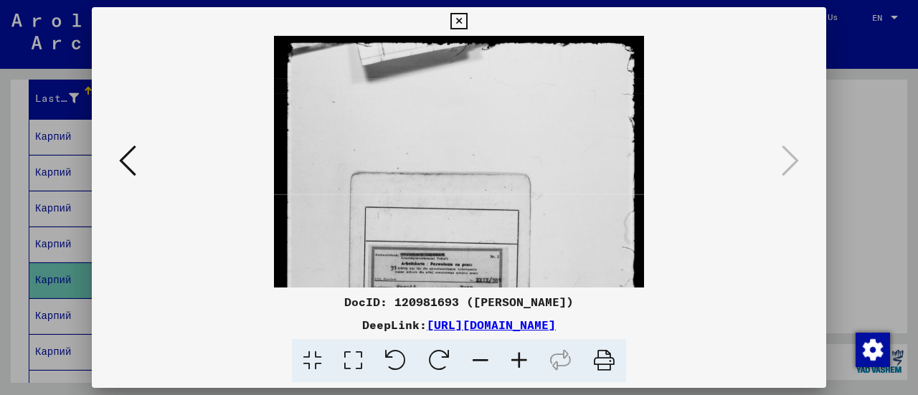
click at [526, 356] on icon at bounding box center [519, 361] width 39 height 44
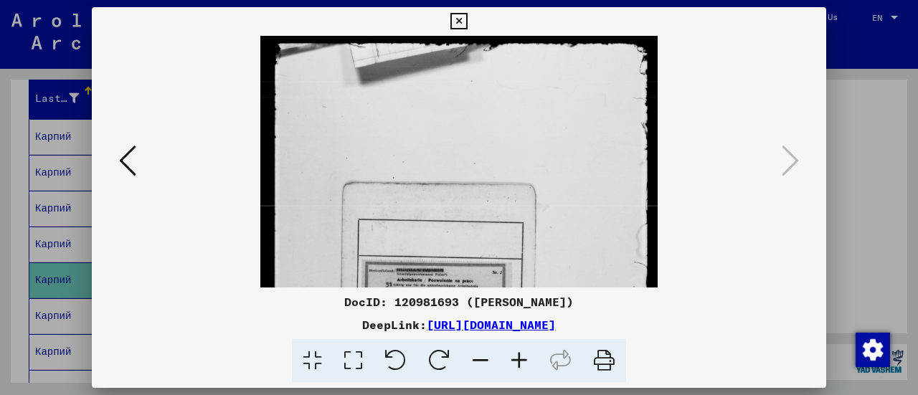
click at [526, 356] on icon at bounding box center [519, 361] width 39 height 44
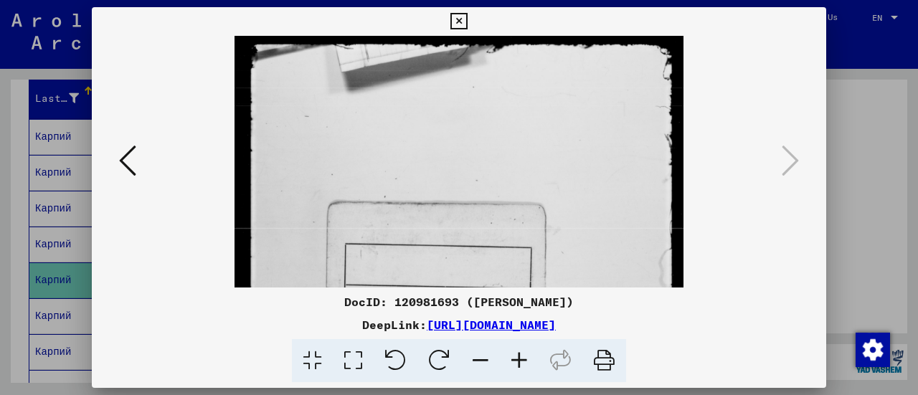
click at [526, 356] on icon at bounding box center [519, 361] width 39 height 44
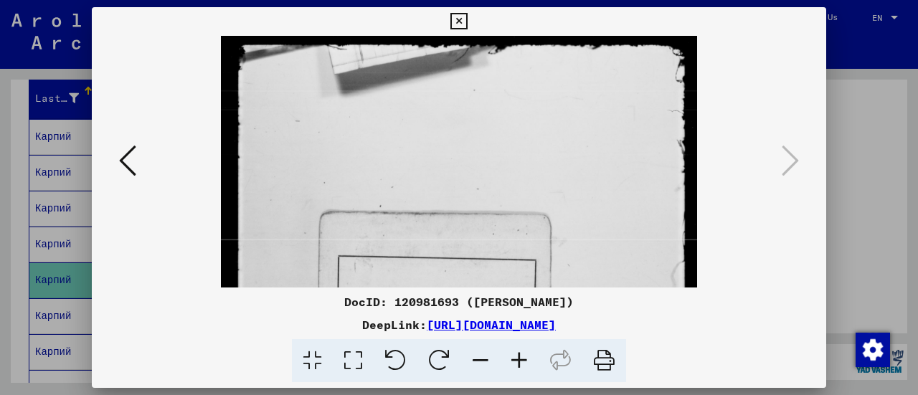
click at [526, 356] on icon at bounding box center [519, 361] width 39 height 44
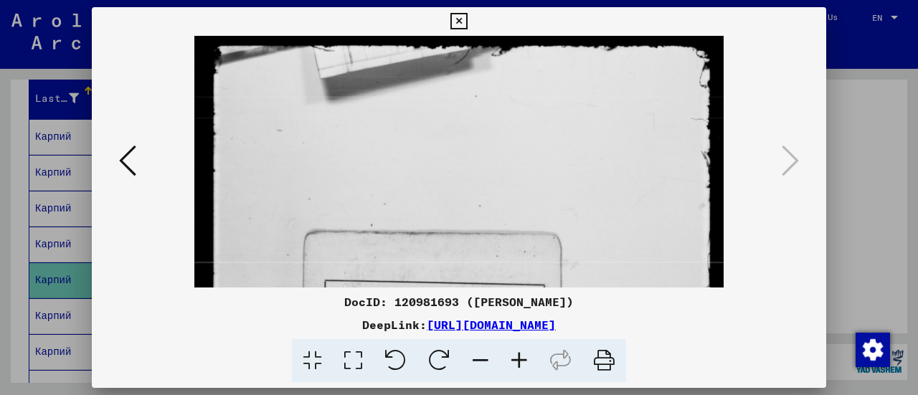
click at [526, 356] on icon at bounding box center [519, 361] width 39 height 44
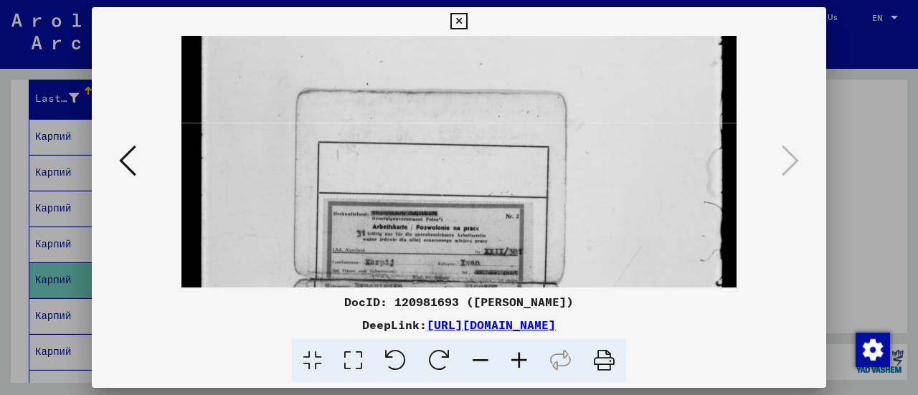
drag, startPoint x: 512, startPoint y: 224, endPoint x: 500, endPoint y: 71, distance: 153.9
click at [500, 71] on img at bounding box center [458, 261] width 555 height 753
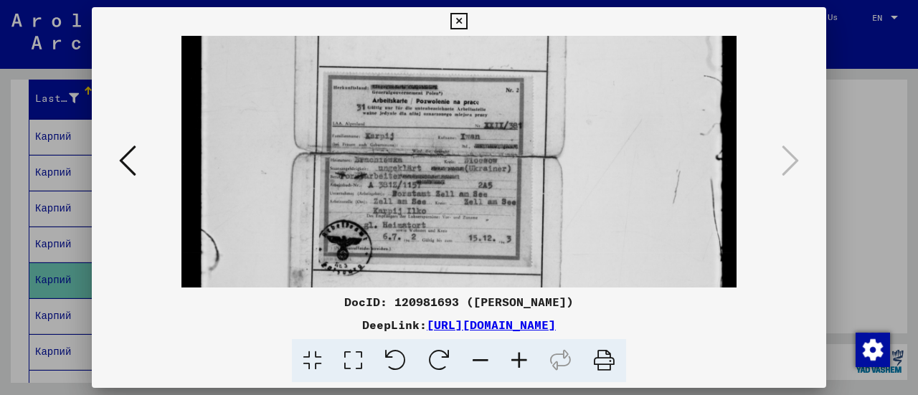
scroll to position [290, 0]
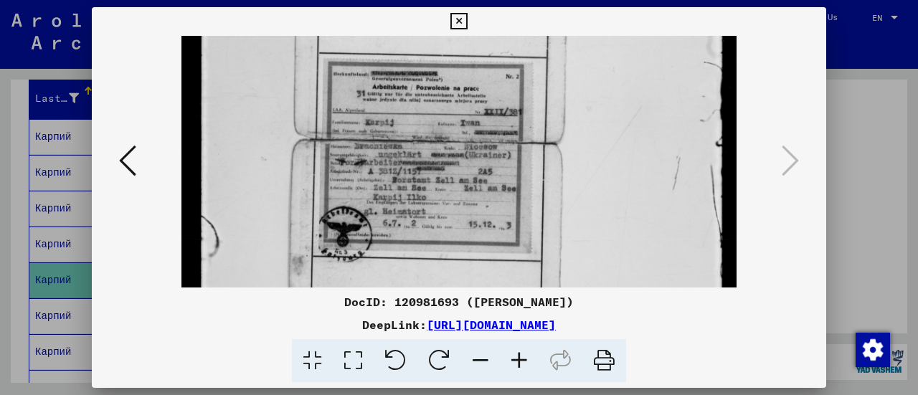
drag, startPoint x: 512, startPoint y: 198, endPoint x: 496, endPoint y: 64, distance: 135.0
click at [496, 64] on img at bounding box center [458, 122] width 555 height 753
click at [522, 351] on icon at bounding box center [519, 361] width 39 height 44
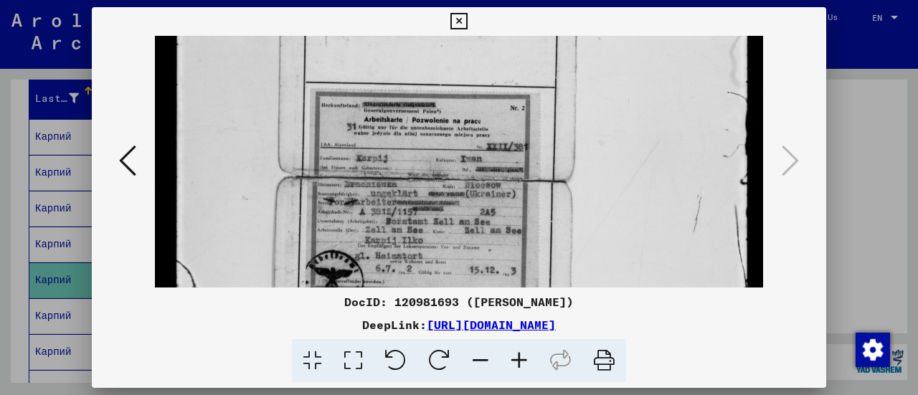
click at [522, 351] on icon at bounding box center [519, 361] width 39 height 44
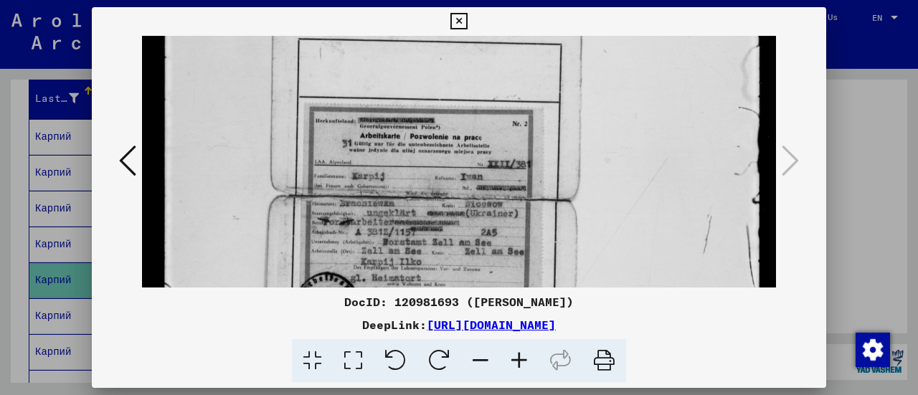
click at [522, 351] on icon at bounding box center [519, 361] width 39 height 44
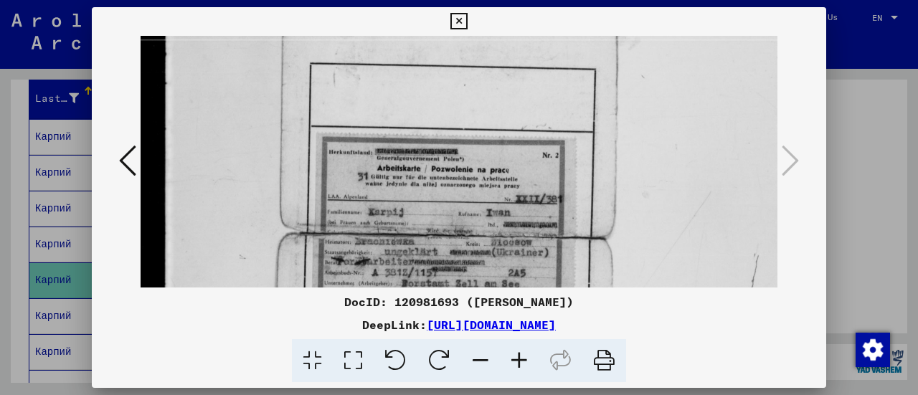
click at [522, 351] on icon at bounding box center [519, 361] width 39 height 44
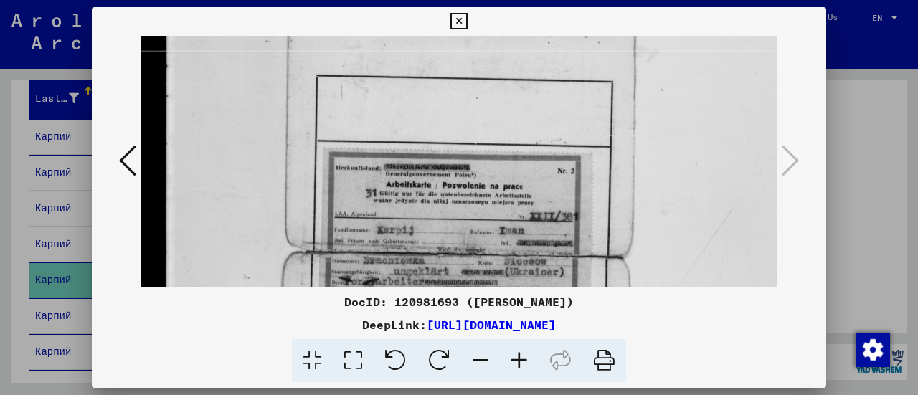
click at [522, 351] on icon at bounding box center [519, 361] width 39 height 44
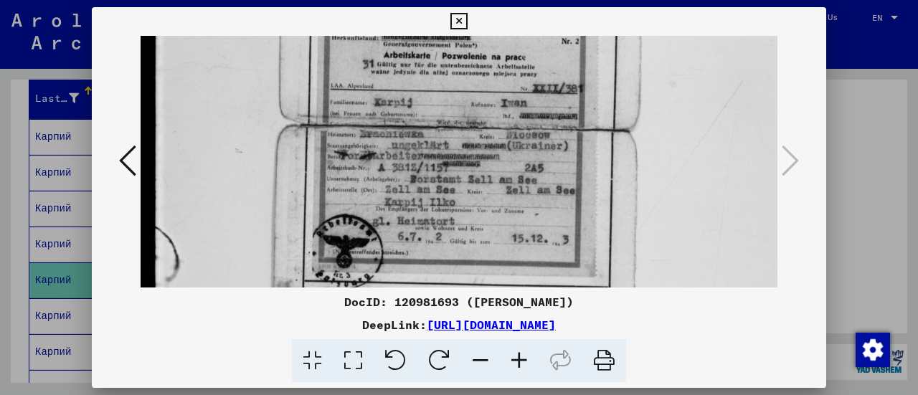
drag, startPoint x: 513, startPoint y: 232, endPoint x: 502, endPoint y: 87, distance: 146.0
click at [502, 87] on img at bounding box center [499, 102] width 740 height 1004
click at [525, 361] on icon at bounding box center [519, 361] width 39 height 44
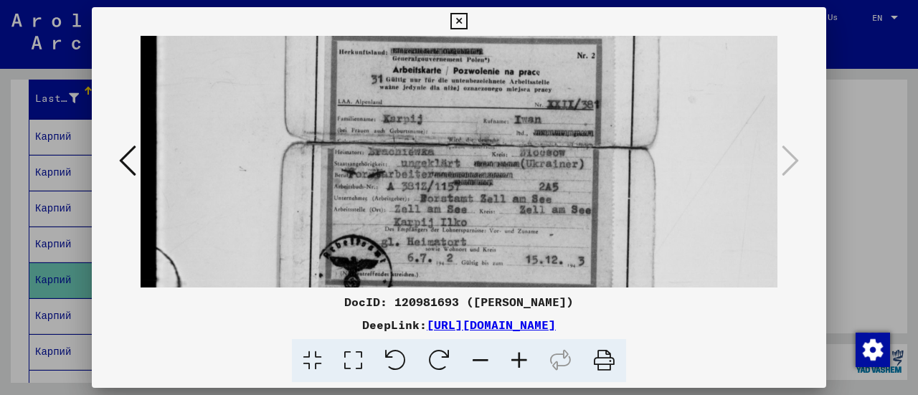
click at [525, 361] on icon at bounding box center [519, 361] width 39 height 44
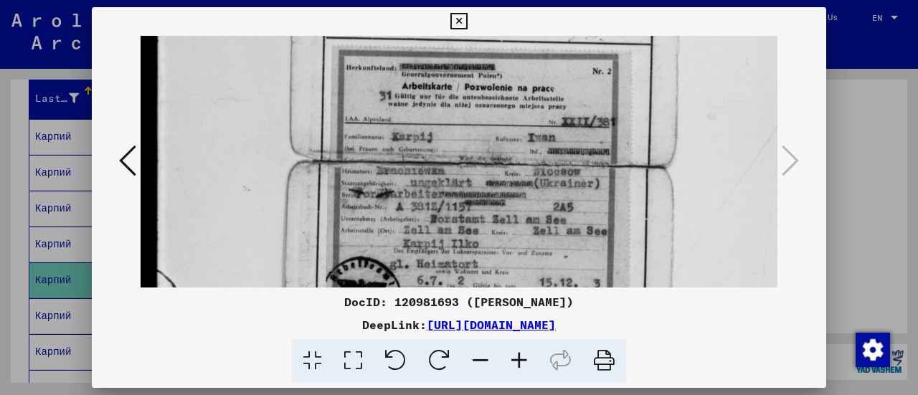
click at [525, 361] on icon at bounding box center [519, 361] width 39 height 44
click at [518, 361] on icon at bounding box center [519, 361] width 39 height 44
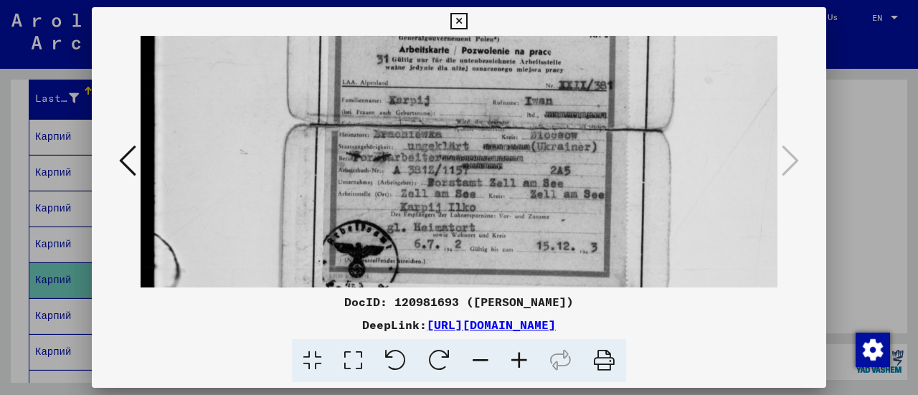
scroll to position [480, 15]
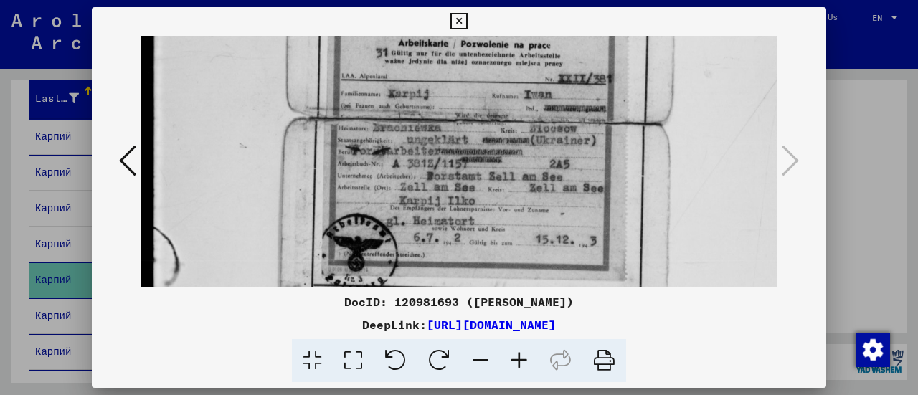
drag, startPoint x: 502, startPoint y: 220, endPoint x: 500, endPoint y: 178, distance: 41.7
click at [500, 178] on img at bounding box center [521, 94] width 793 height 1076
drag, startPoint x: 432, startPoint y: 232, endPoint x: 420, endPoint y: 151, distance: 81.8
click at [420, 151] on img at bounding box center [521, 94] width 793 height 1076
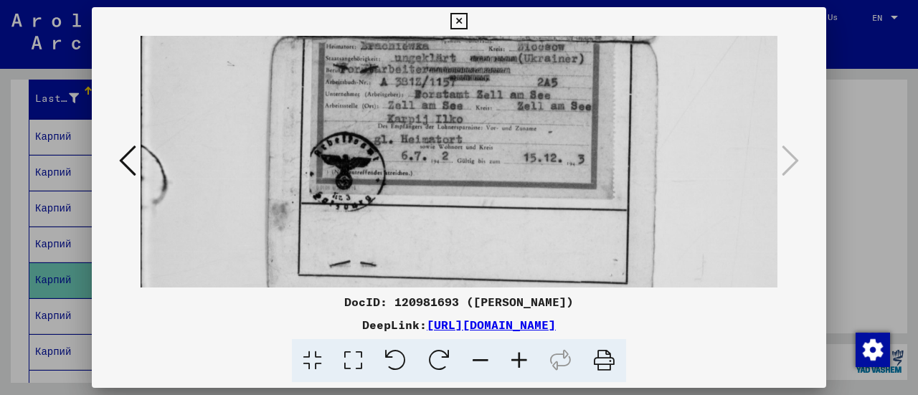
click at [420, 151] on img at bounding box center [509, 12] width 793 height 1076
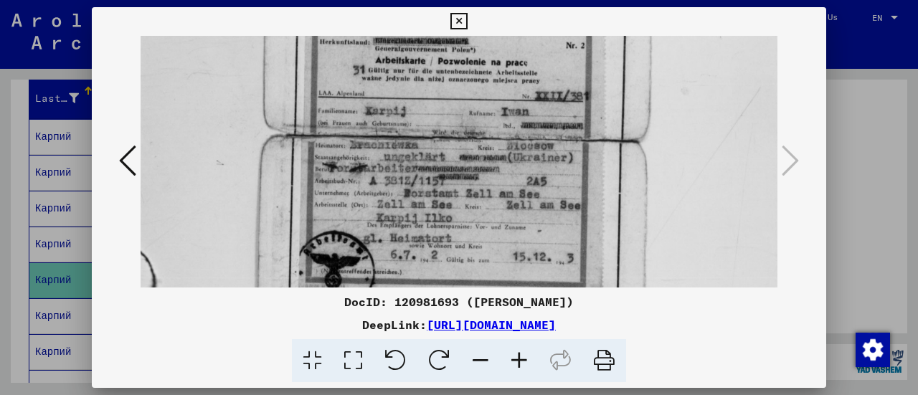
scroll to position [460, 38]
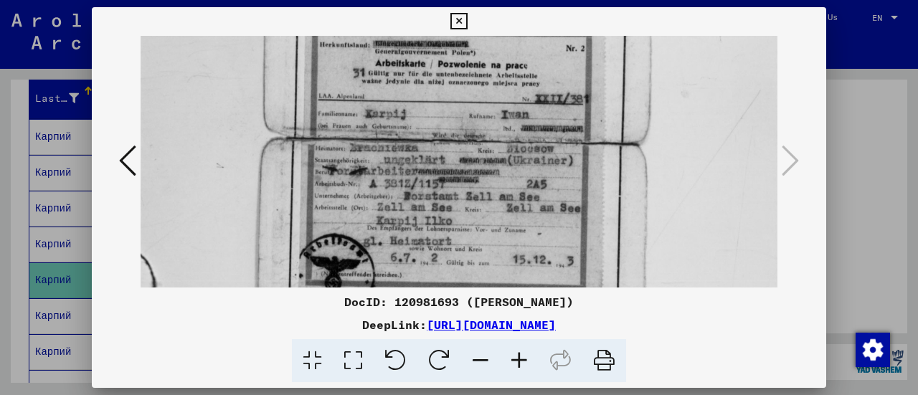
drag, startPoint x: 406, startPoint y: 92, endPoint x: 397, endPoint y: 197, distance: 105.0
click at [397, 197] on img at bounding box center [499, 114] width 793 height 1076
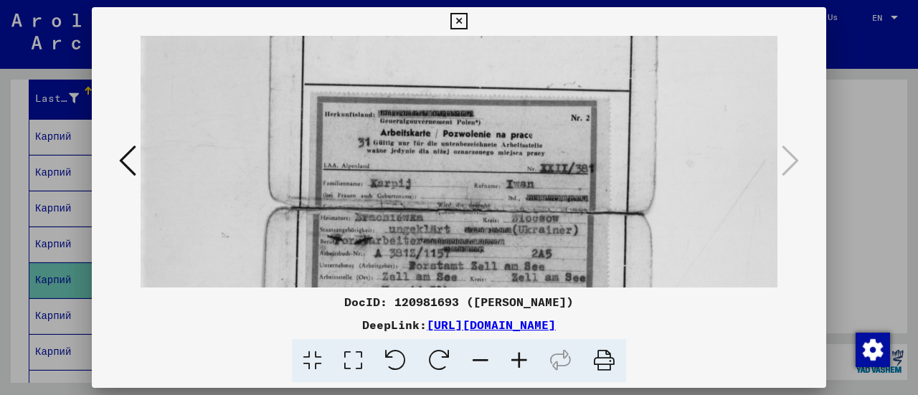
drag, startPoint x: 384, startPoint y: 153, endPoint x: 391, endPoint y: 233, distance: 79.9
click at [391, 233] on img at bounding box center [504, 183] width 793 height 1076
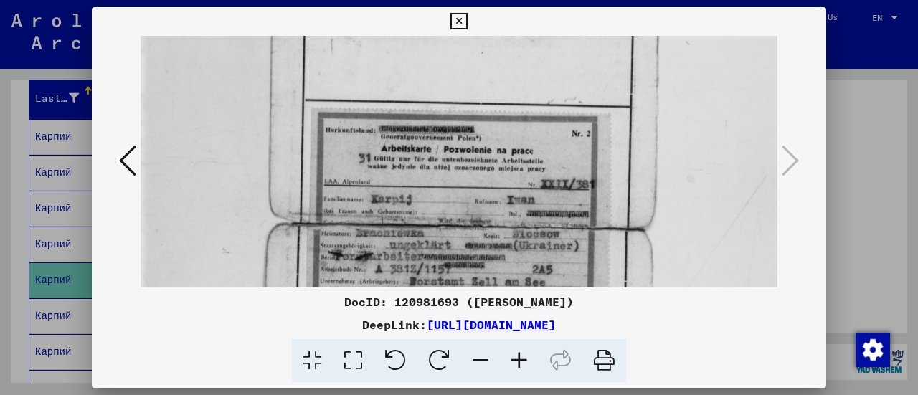
click at [457, 22] on icon at bounding box center [458, 21] width 16 height 17
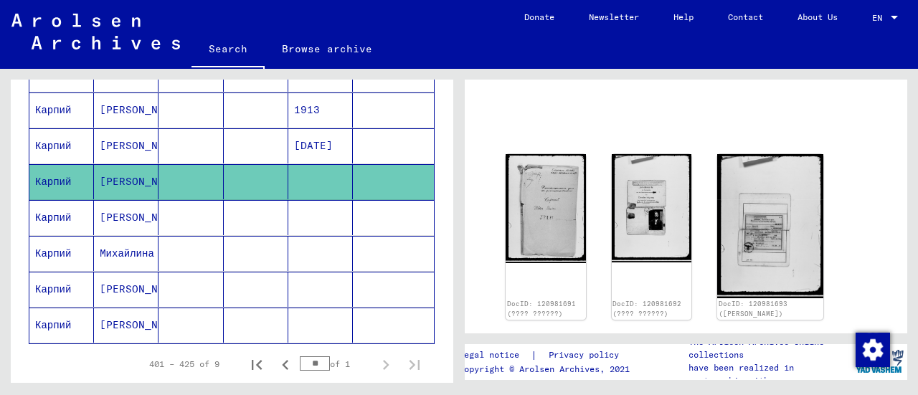
scroll to position [342, 0]
click at [196, 316] on mat-cell at bounding box center [190, 324] width 65 height 35
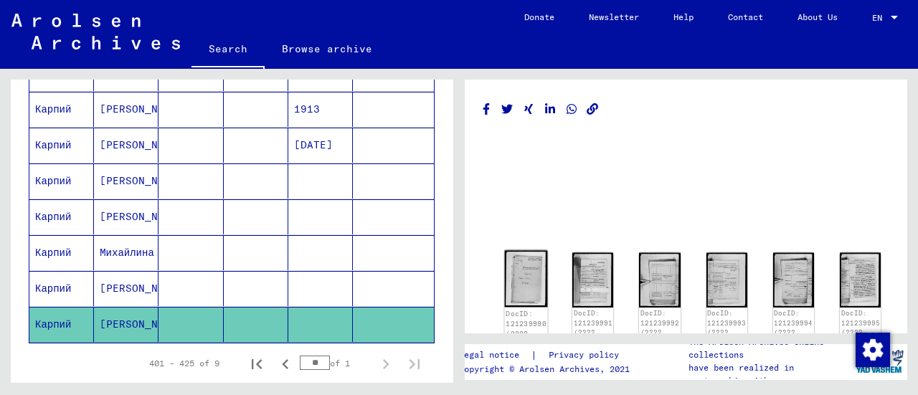
click at [529, 274] on img at bounding box center [526, 278] width 43 height 57
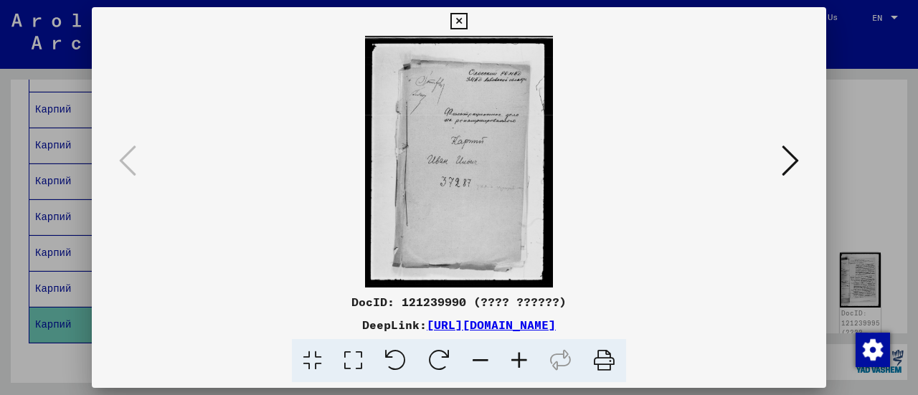
click at [791, 163] on icon at bounding box center [789, 160] width 17 height 34
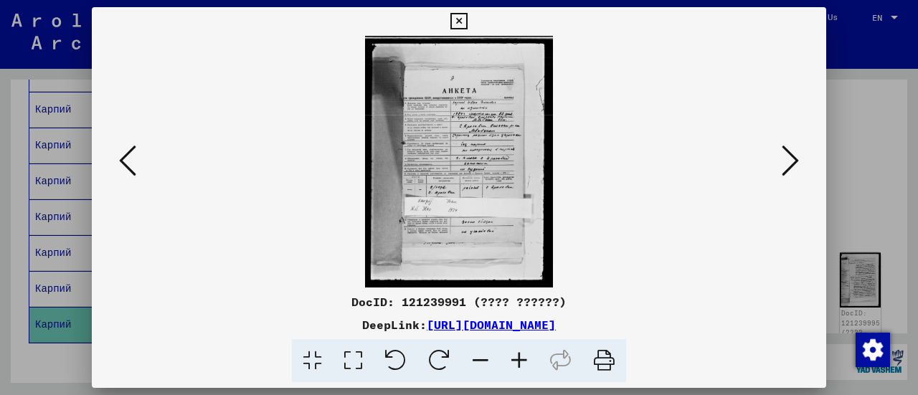
click at [516, 359] on icon at bounding box center [519, 361] width 39 height 44
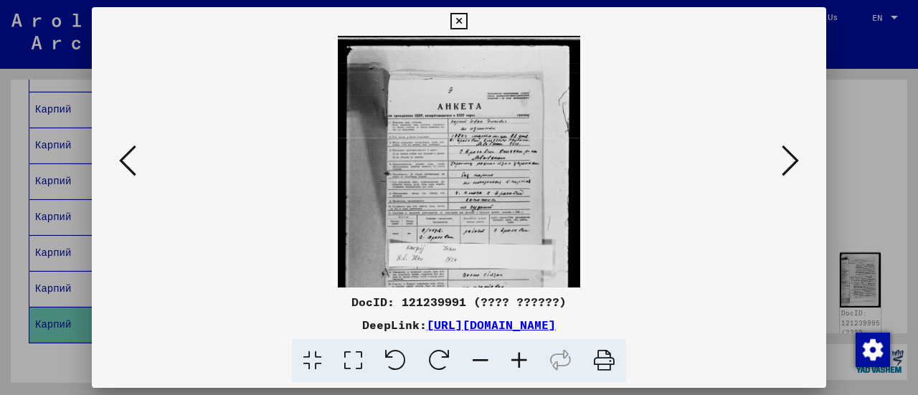
click at [516, 359] on icon at bounding box center [519, 361] width 39 height 44
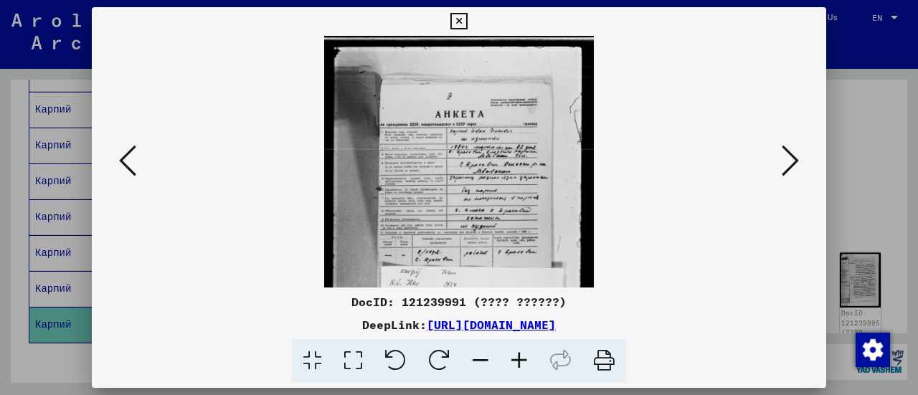
click at [516, 359] on icon at bounding box center [519, 361] width 39 height 44
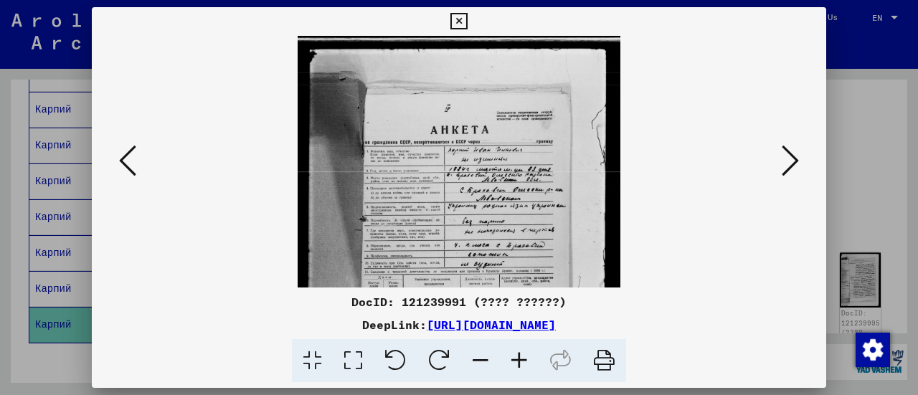
click at [516, 359] on icon at bounding box center [519, 361] width 39 height 44
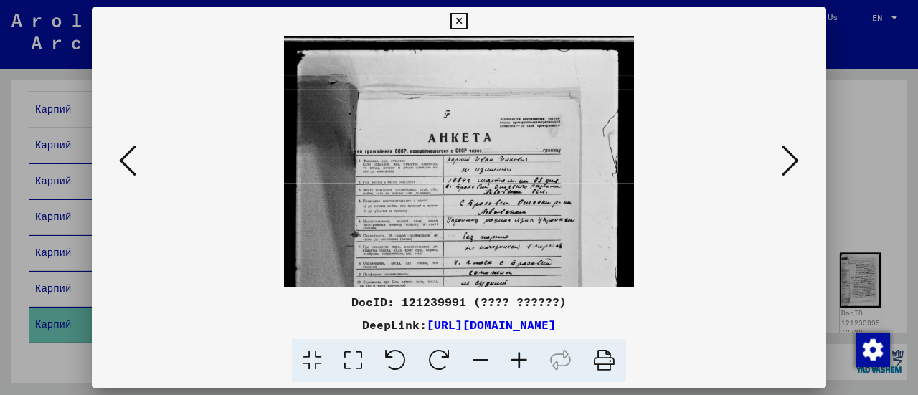
click at [516, 359] on icon at bounding box center [519, 361] width 39 height 44
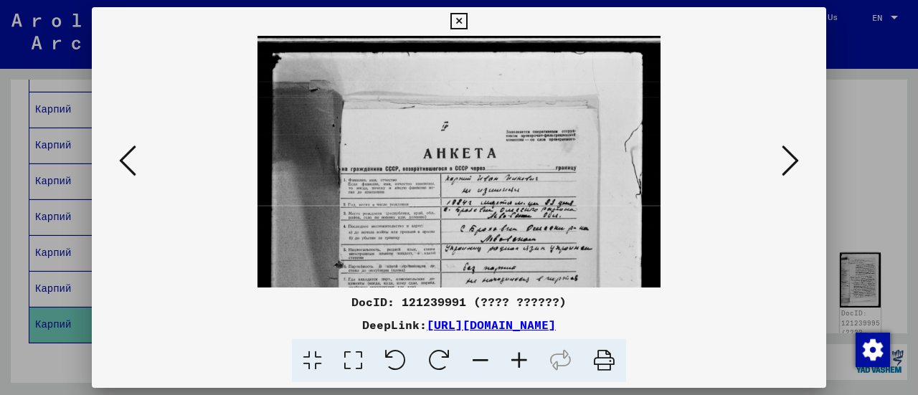
click at [516, 359] on icon at bounding box center [519, 361] width 39 height 44
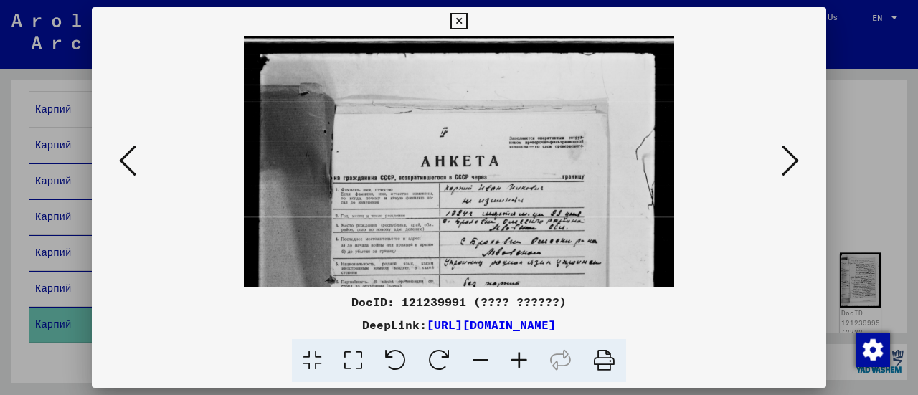
click at [516, 359] on icon at bounding box center [519, 361] width 39 height 44
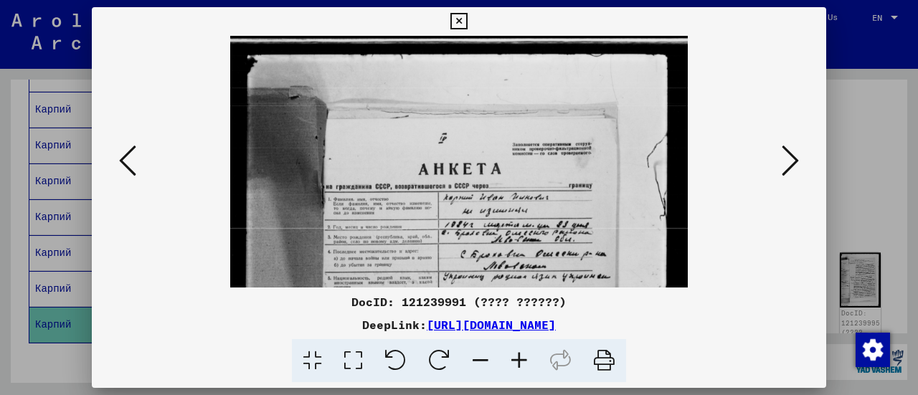
click at [516, 359] on icon at bounding box center [519, 361] width 39 height 44
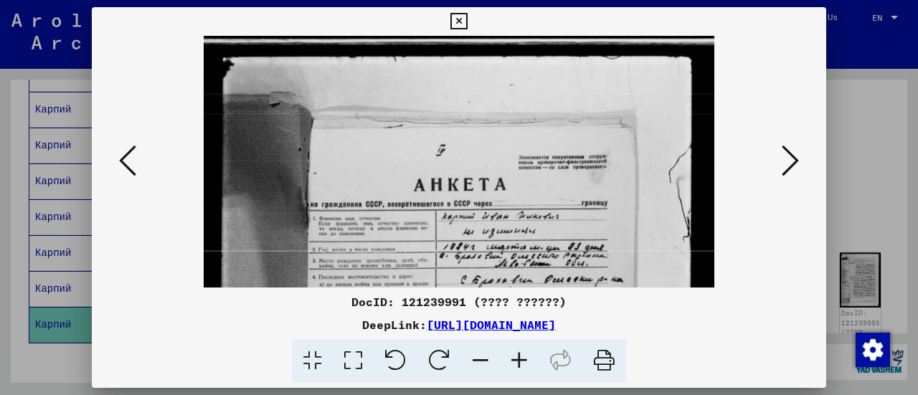
click at [516, 359] on icon at bounding box center [519, 361] width 39 height 44
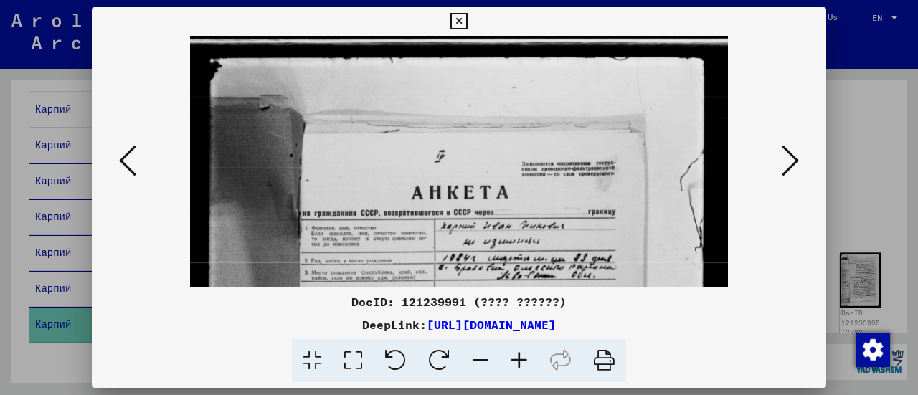
click at [516, 359] on icon at bounding box center [519, 361] width 39 height 44
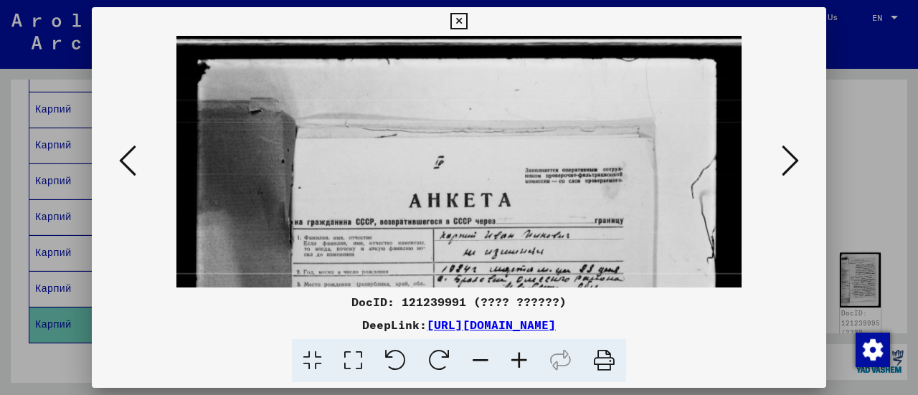
click at [516, 359] on icon at bounding box center [519, 361] width 39 height 44
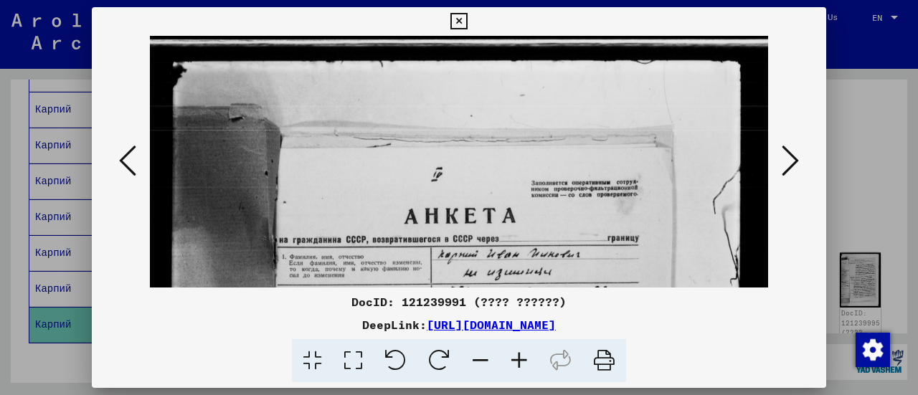
click at [516, 359] on icon at bounding box center [519, 361] width 39 height 44
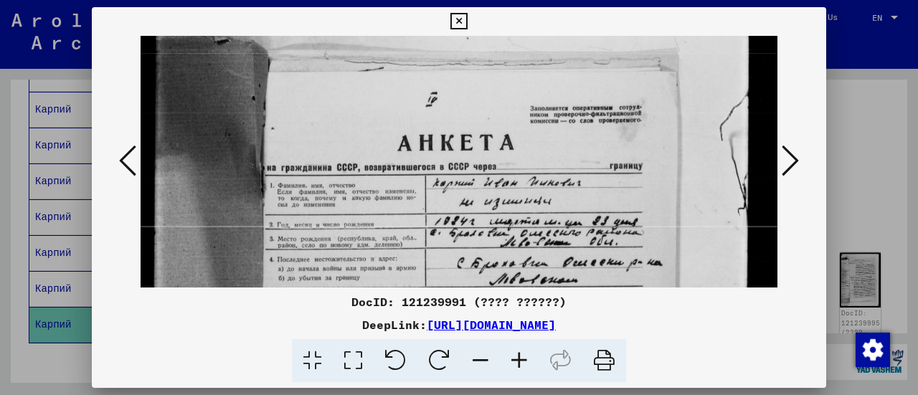
drag, startPoint x: 505, startPoint y: 250, endPoint x: 487, endPoint y: 165, distance: 87.0
click at [487, 165] on img at bounding box center [454, 385] width 645 height 861
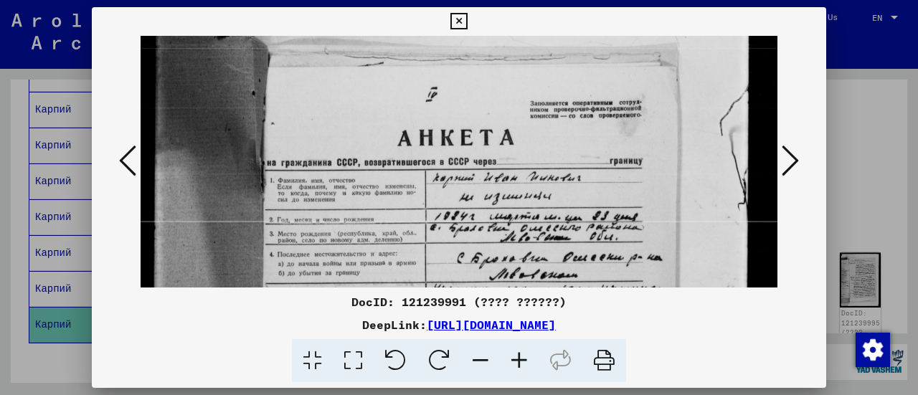
scroll to position [168, 0]
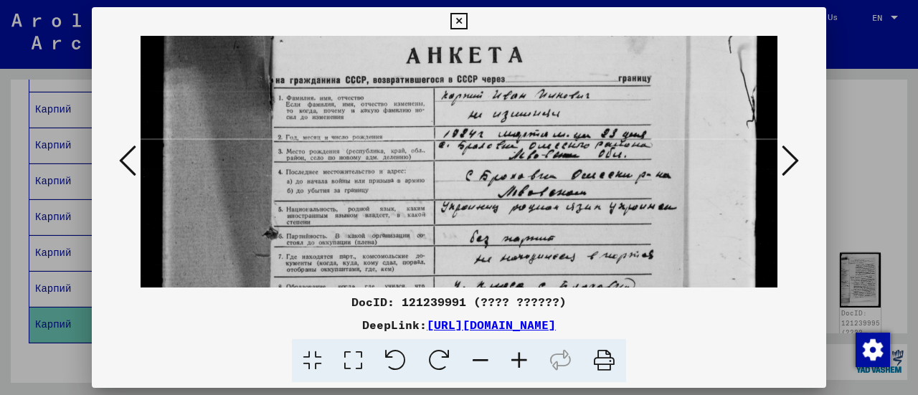
drag, startPoint x: 429, startPoint y: 206, endPoint x: 446, endPoint y: 105, distance: 102.4
click at [446, 105] on img at bounding box center [462, 297] width 645 height 861
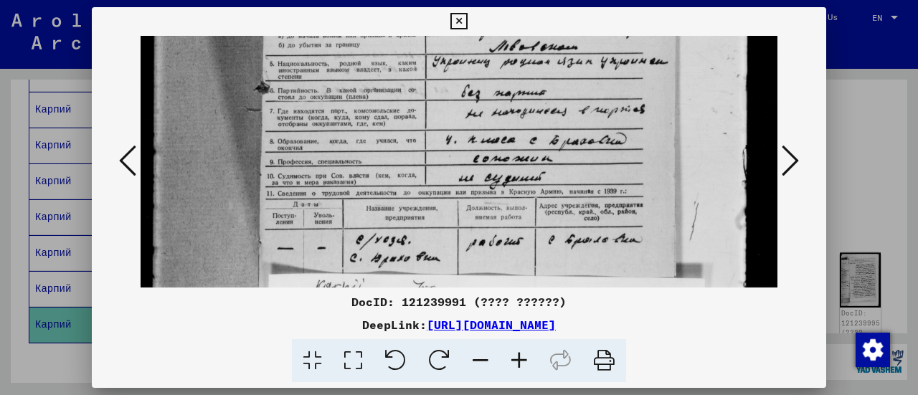
drag, startPoint x: 469, startPoint y: 193, endPoint x: 454, endPoint y: 67, distance: 127.1
click at [454, 67] on img at bounding box center [454, 152] width 645 height 861
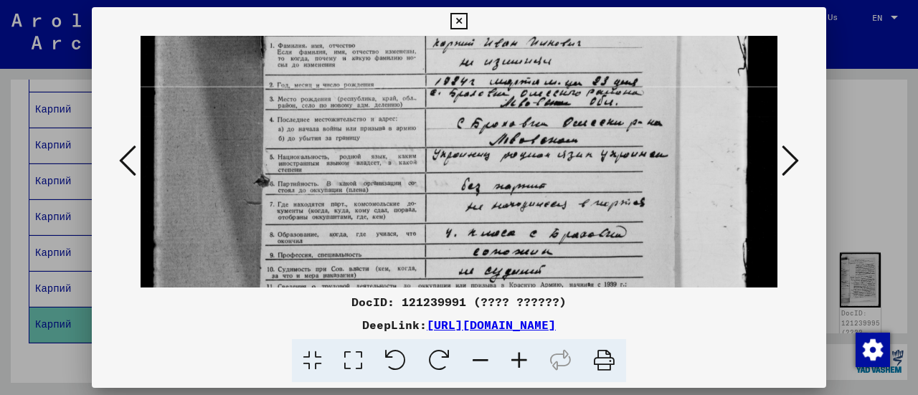
drag, startPoint x: 457, startPoint y: 86, endPoint x: 453, endPoint y: 185, distance: 99.0
click at [453, 185] on img at bounding box center [454, 245] width 645 height 861
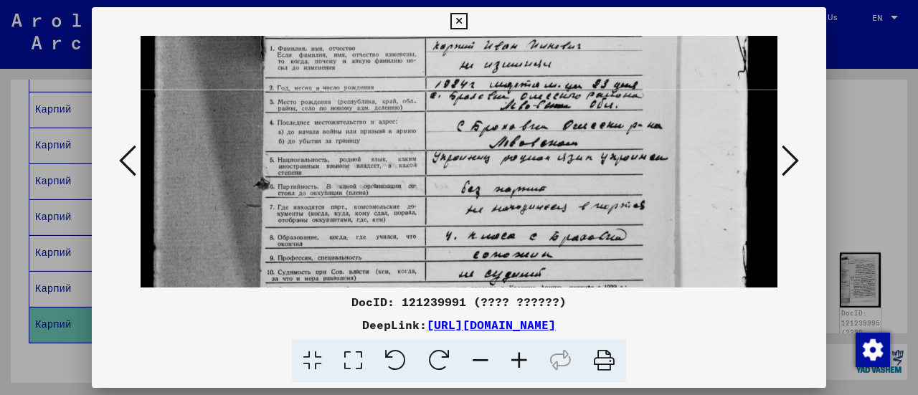
click at [517, 353] on icon at bounding box center [519, 361] width 39 height 44
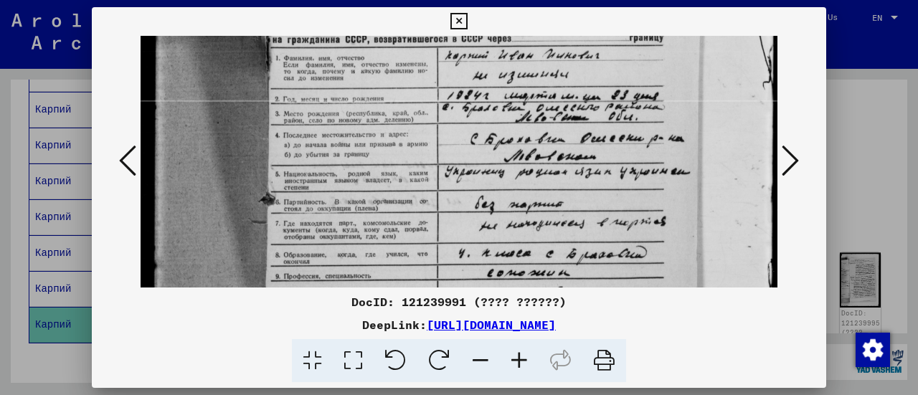
click at [517, 353] on icon at bounding box center [519, 361] width 39 height 44
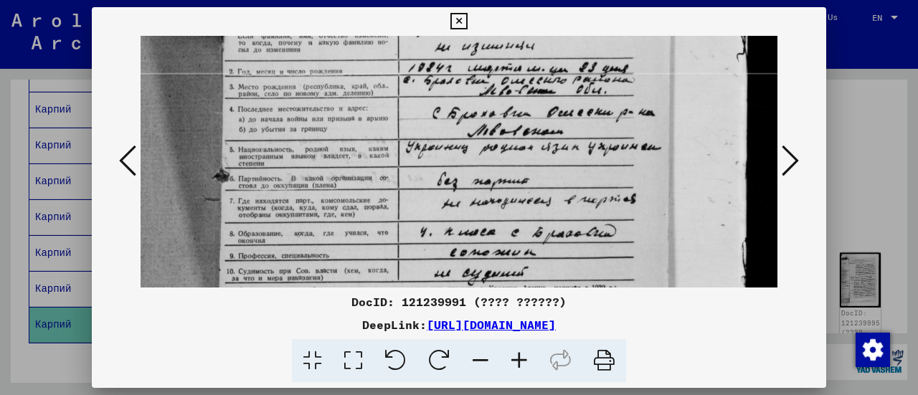
scroll to position [260, 62]
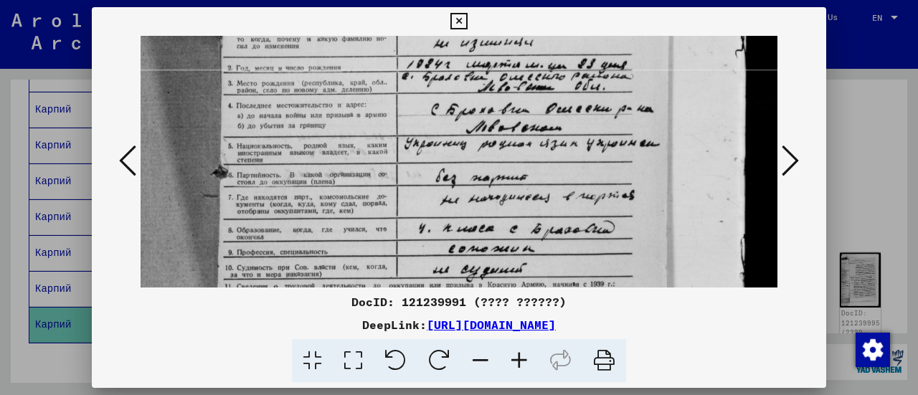
drag, startPoint x: 547, startPoint y: 211, endPoint x: 491, endPoint y: 170, distance: 69.3
click at [491, 170] on img at bounding box center [428, 242] width 699 height 933
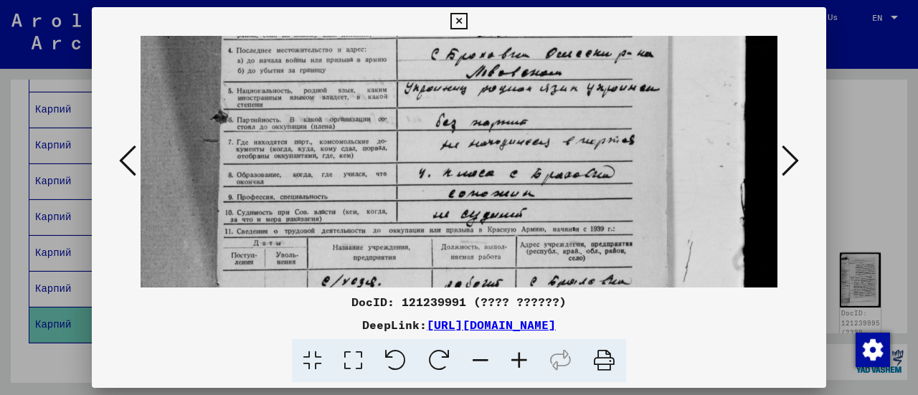
drag, startPoint x: 482, startPoint y: 207, endPoint x: 446, endPoint y: 152, distance: 66.2
click at [446, 152] on img at bounding box center [428, 186] width 699 height 933
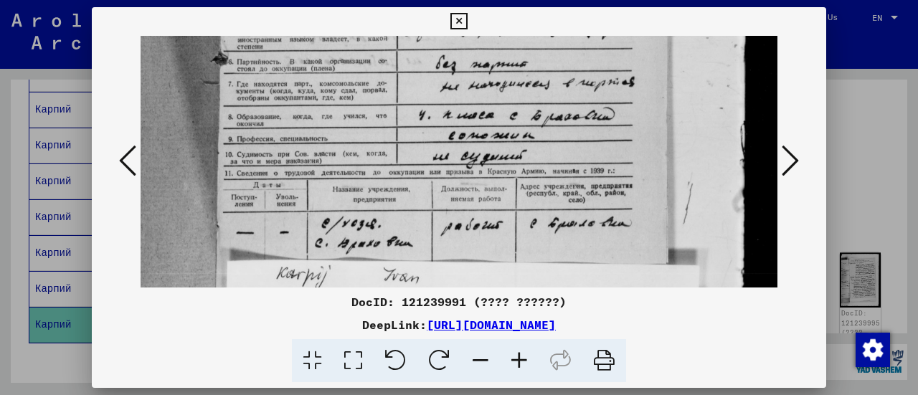
drag, startPoint x: 585, startPoint y: 186, endPoint x: 574, endPoint y: 112, distance: 74.6
click at [574, 112] on img at bounding box center [428, 128] width 699 height 933
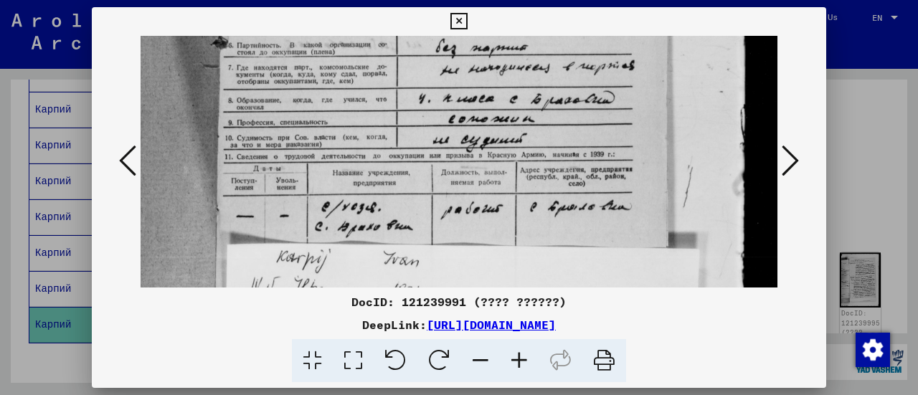
click at [784, 176] on icon at bounding box center [789, 160] width 17 height 34
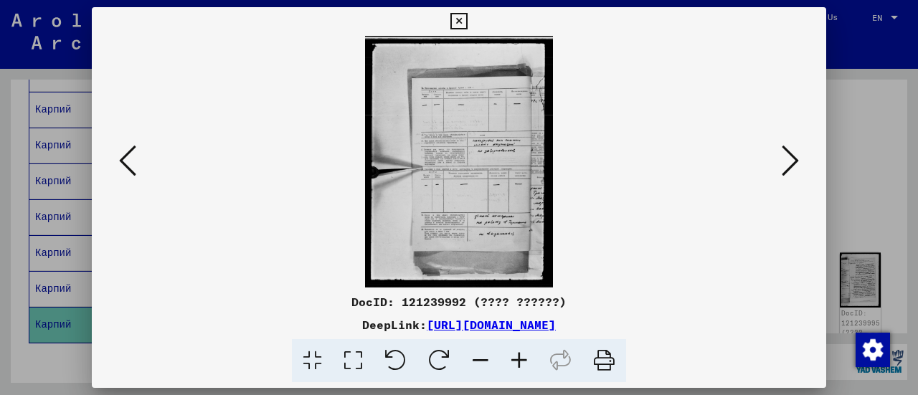
scroll to position [0, 0]
click at [524, 365] on icon at bounding box center [519, 361] width 39 height 44
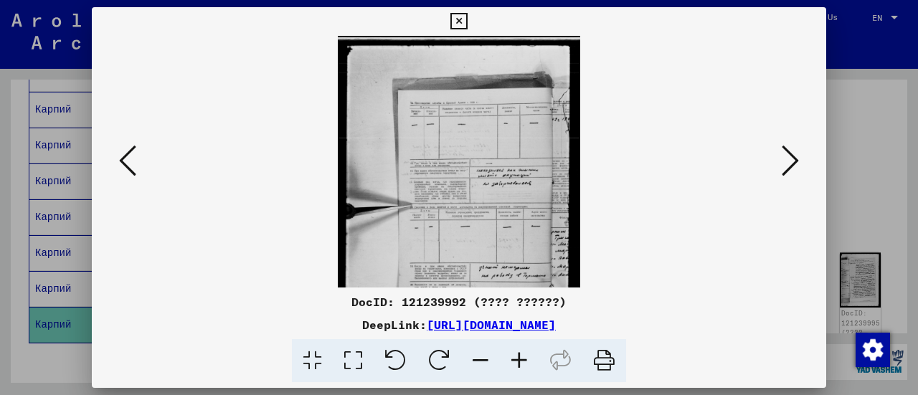
click at [524, 365] on icon at bounding box center [519, 361] width 39 height 44
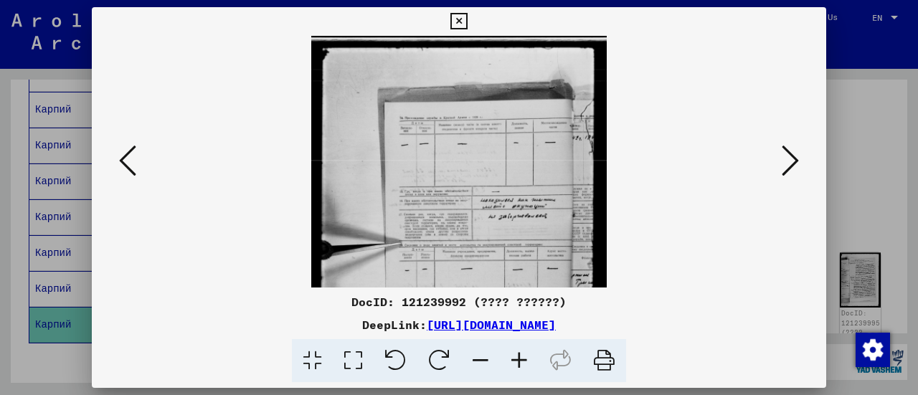
click at [524, 365] on icon at bounding box center [519, 361] width 39 height 44
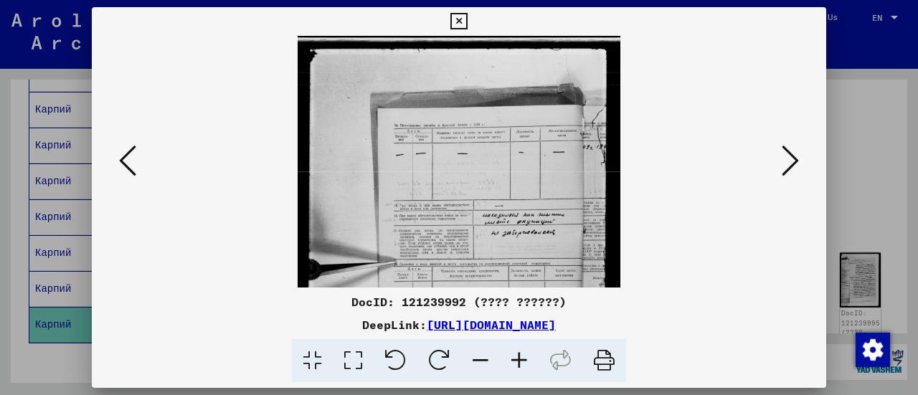
click at [524, 365] on icon at bounding box center [519, 361] width 39 height 44
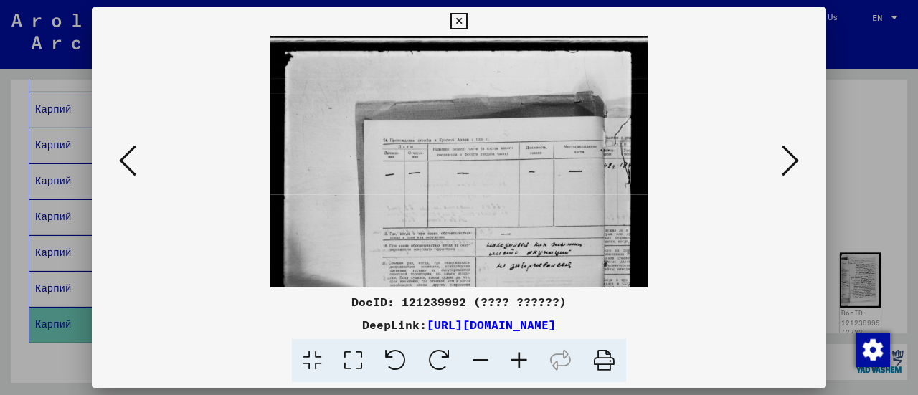
click at [524, 365] on icon at bounding box center [519, 361] width 39 height 44
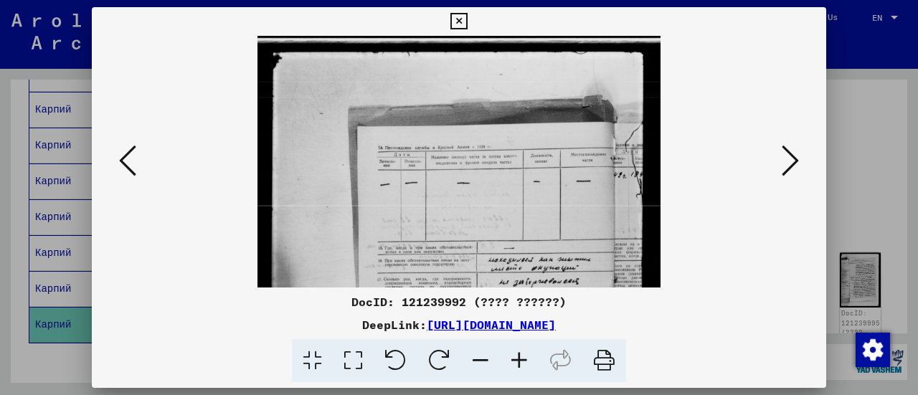
click at [524, 365] on icon at bounding box center [519, 361] width 39 height 44
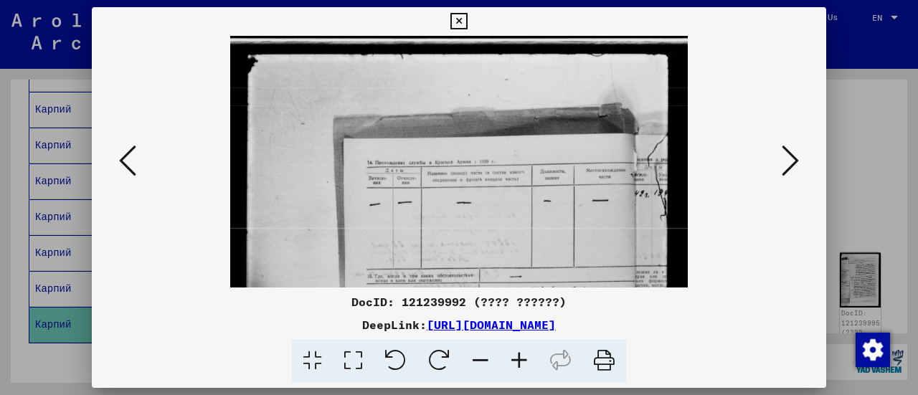
click at [524, 365] on icon at bounding box center [519, 361] width 39 height 44
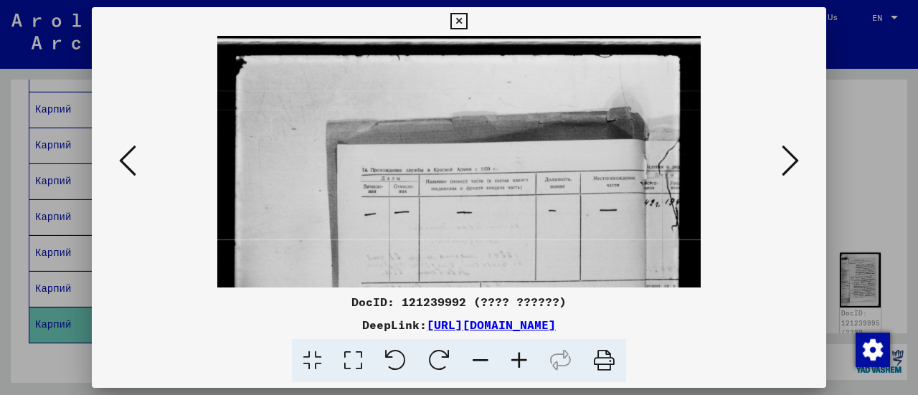
click at [524, 365] on icon at bounding box center [519, 361] width 39 height 44
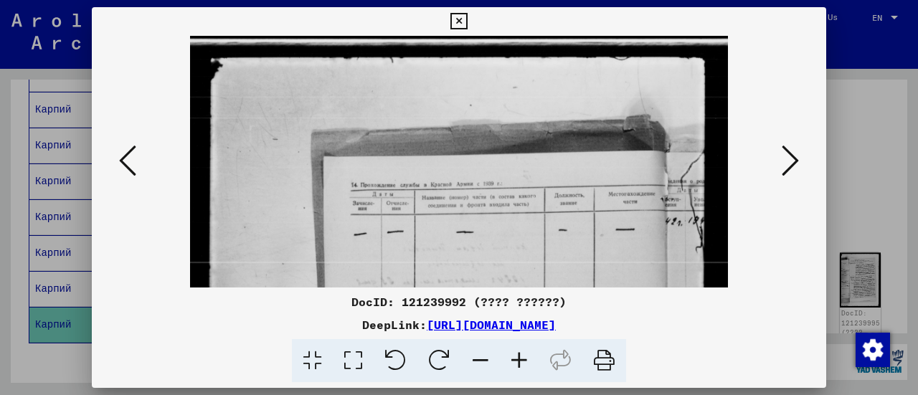
click at [524, 365] on icon at bounding box center [519, 361] width 39 height 44
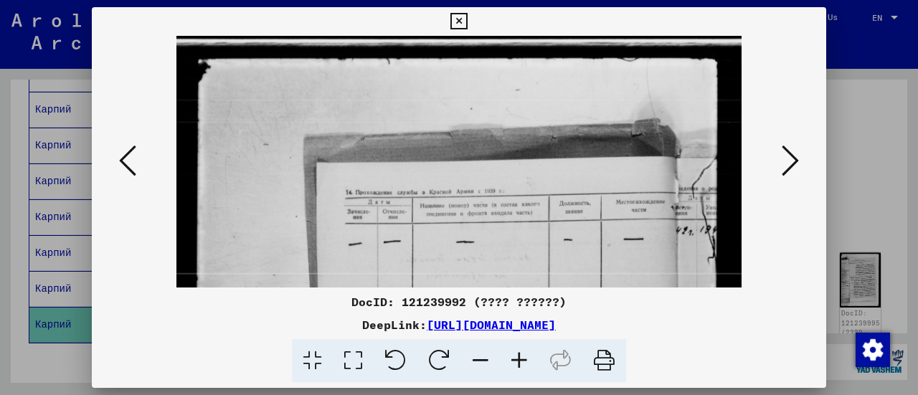
click at [524, 365] on icon at bounding box center [519, 361] width 39 height 44
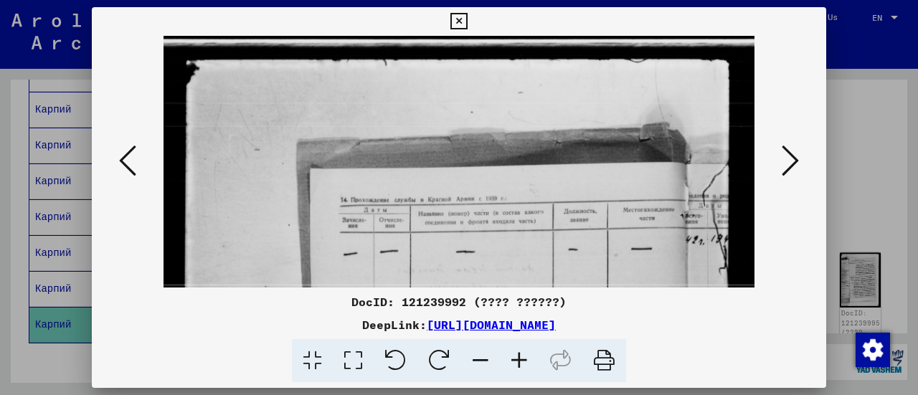
click at [524, 365] on icon at bounding box center [519, 361] width 39 height 44
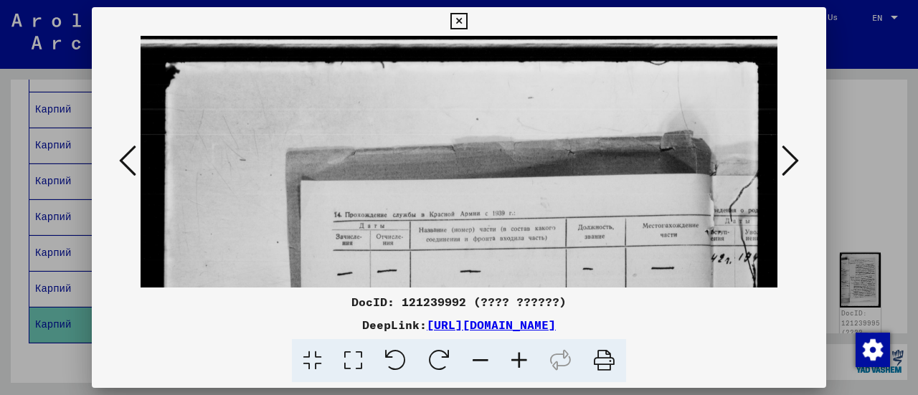
scroll to position [132, 9]
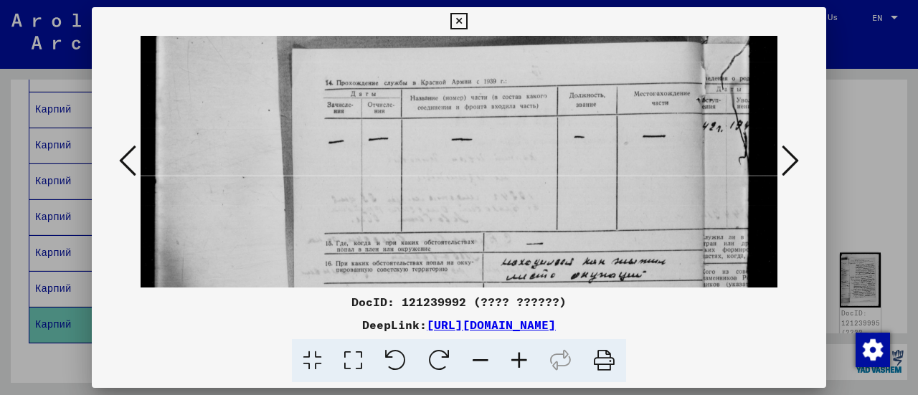
drag, startPoint x: 515, startPoint y: 247, endPoint x: 472, endPoint y: 115, distance: 138.7
click at [472, 115] on img at bounding box center [454, 334] width 645 height 861
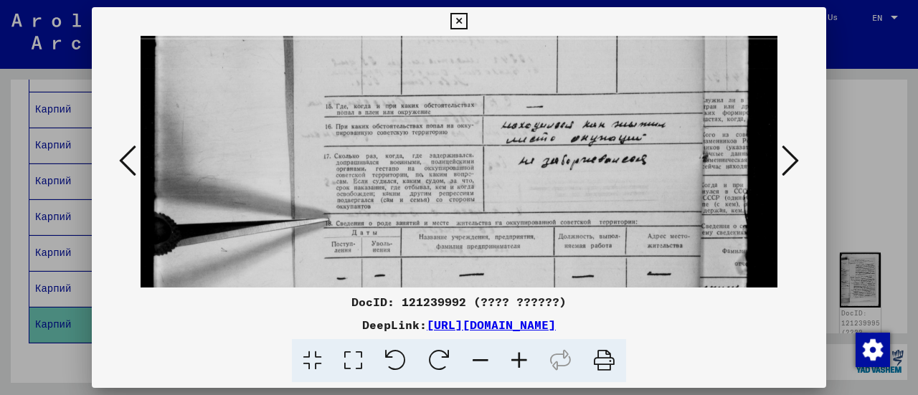
drag, startPoint x: 485, startPoint y: 194, endPoint x: 397, endPoint y: 57, distance: 162.5
click at [397, 57] on img at bounding box center [454, 197] width 645 height 861
click at [516, 366] on icon at bounding box center [519, 361] width 39 height 44
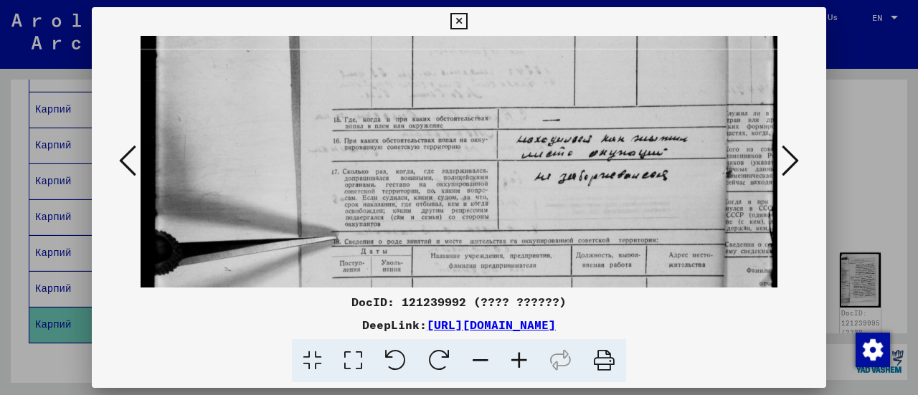
click at [516, 366] on icon at bounding box center [519, 361] width 39 height 44
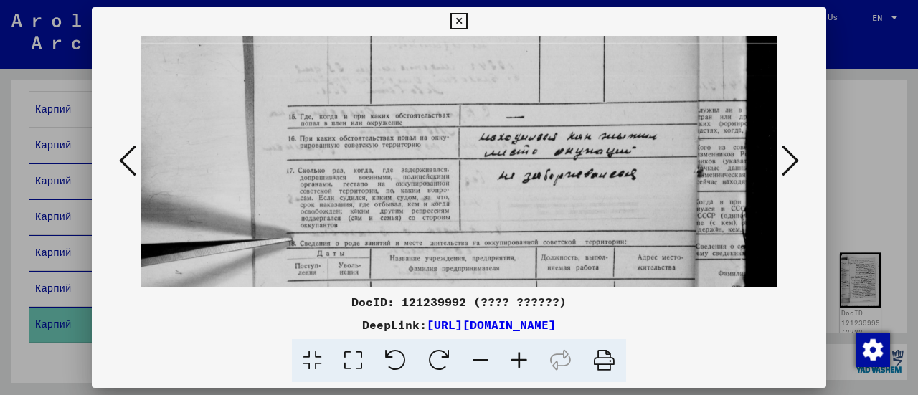
scroll to position [288, 62]
drag, startPoint x: 523, startPoint y: 209, endPoint x: 416, endPoint y: 191, distance: 108.3
click at [416, 191] on img at bounding box center [428, 214] width 699 height 933
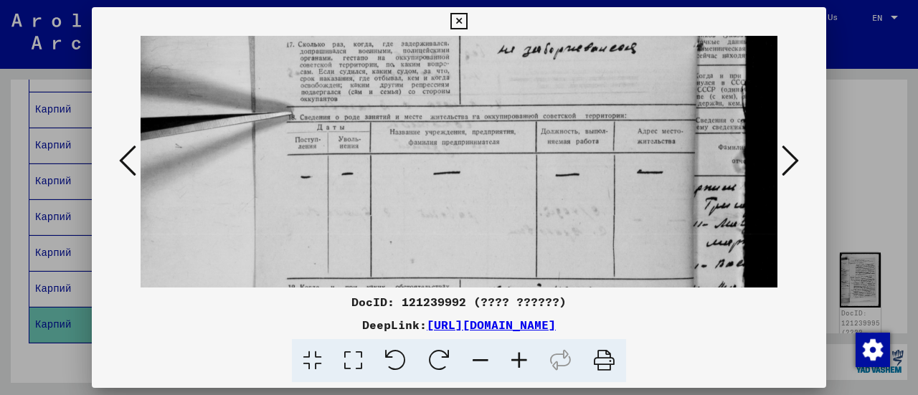
drag, startPoint x: 511, startPoint y: 216, endPoint x: 427, endPoint y: 87, distance: 153.3
click at [427, 87] on img at bounding box center [428, 89] width 699 height 933
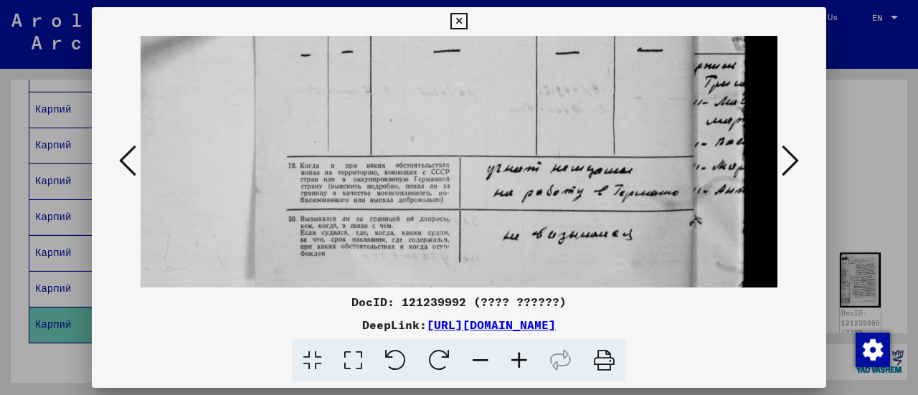
drag, startPoint x: 493, startPoint y: 141, endPoint x: 441, endPoint y: 23, distance: 129.3
click at [441, 23] on div "DocID: 121239992 (???? ??????) DeepLink: https://collections.arolsen-archives.o…" at bounding box center [459, 195] width 734 height 376
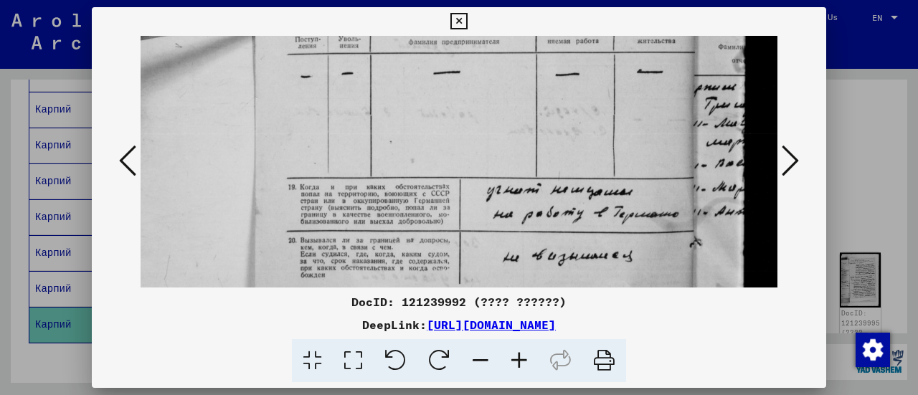
drag, startPoint x: 411, startPoint y: 206, endPoint x: 266, endPoint y: 223, distance: 145.8
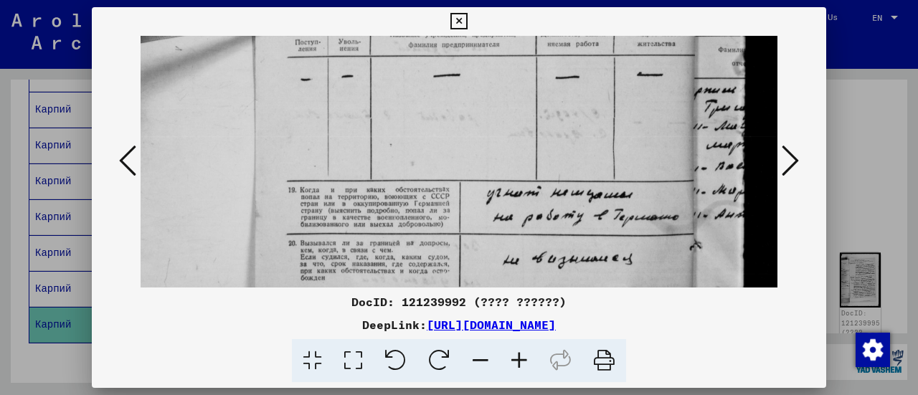
click at [789, 160] on icon at bounding box center [789, 160] width 17 height 34
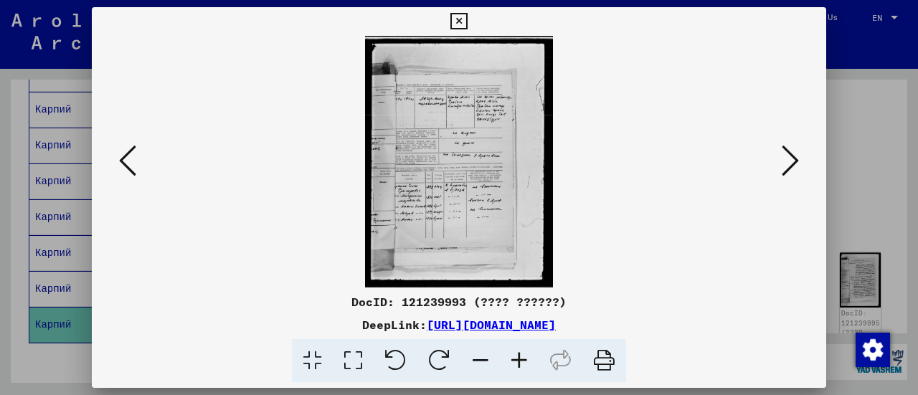
click at [511, 361] on icon at bounding box center [519, 361] width 39 height 44
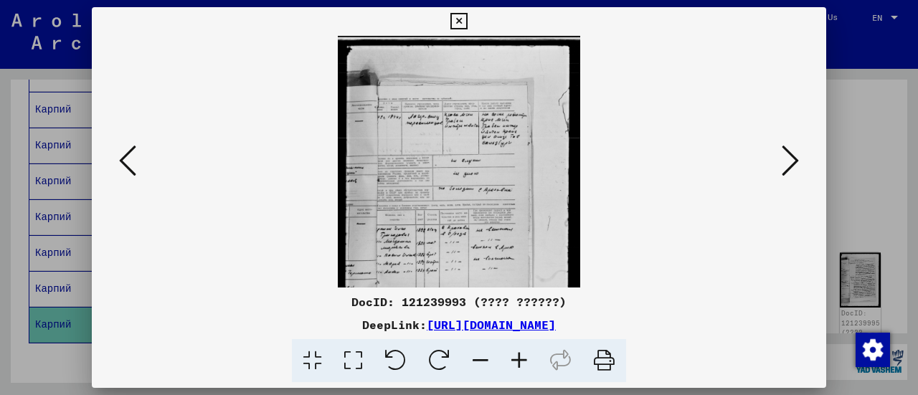
click at [511, 361] on icon at bounding box center [519, 361] width 39 height 44
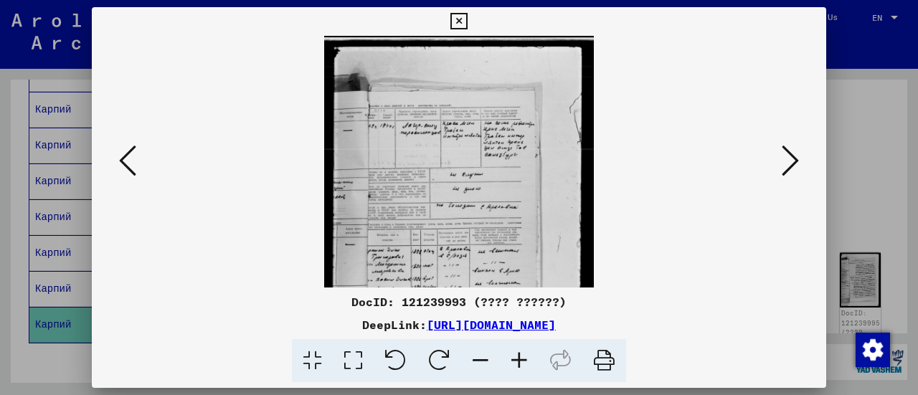
click at [511, 361] on icon at bounding box center [519, 361] width 39 height 44
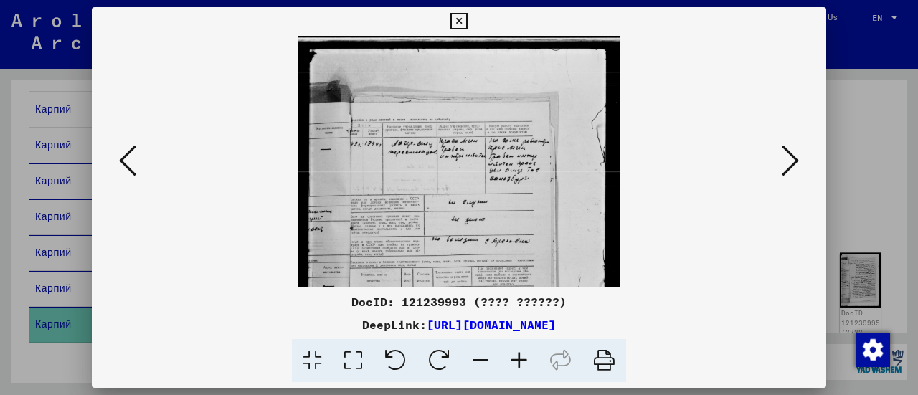
click at [511, 361] on icon at bounding box center [519, 361] width 39 height 44
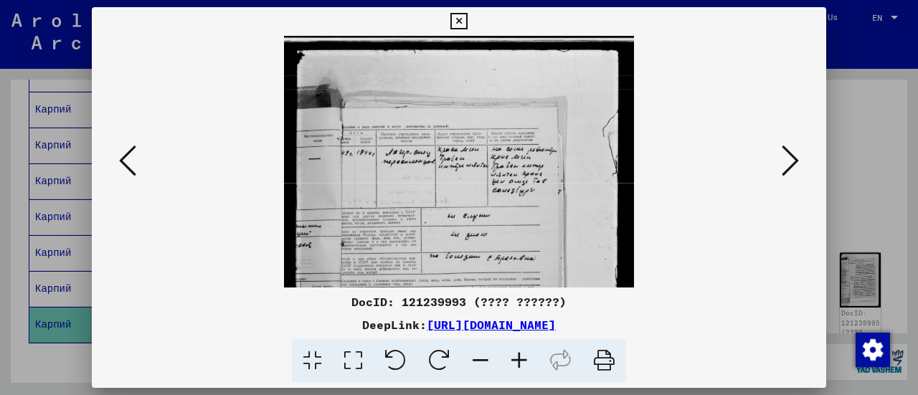
click at [511, 361] on icon at bounding box center [519, 361] width 39 height 44
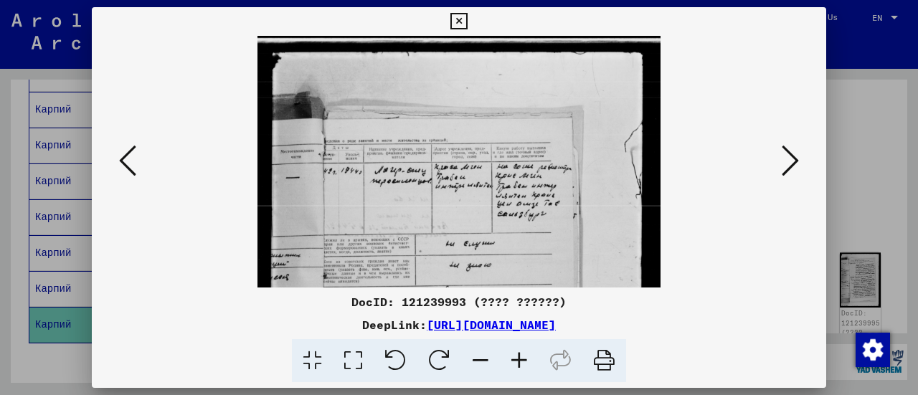
click at [511, 361] on icon at bounding box center [519, 361] width 39 height 44
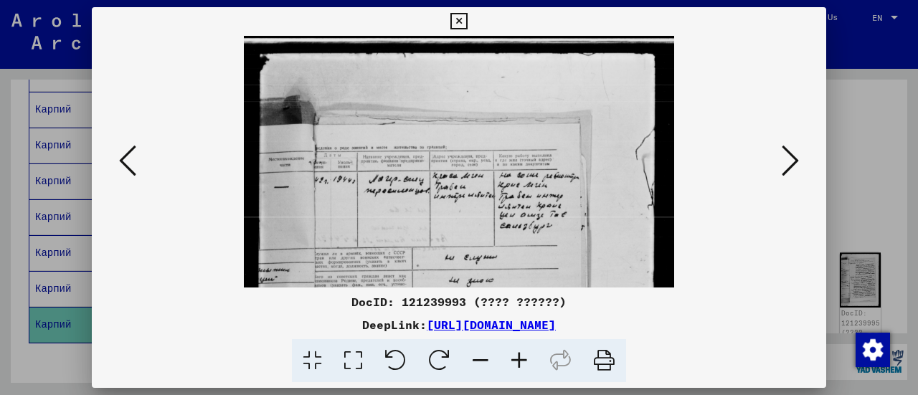
click at [511, 361] on icon at bounding box center [519, 361] width 39 height 44
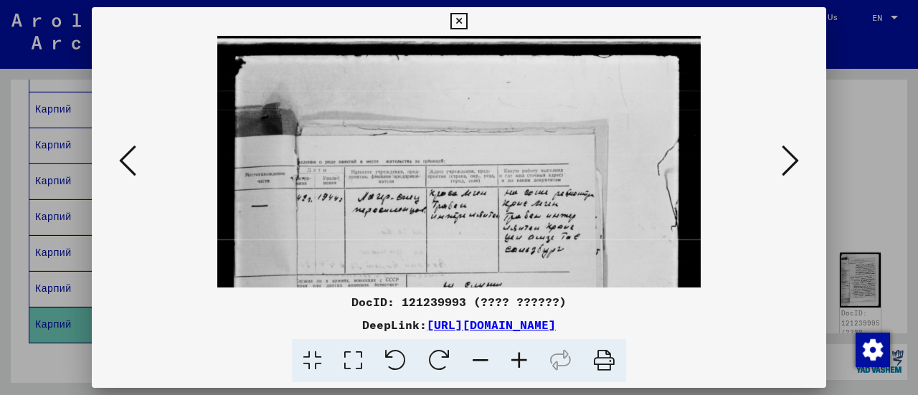
click at [511, 361] on icon at bounding box center [519, 361] width 39 height 44
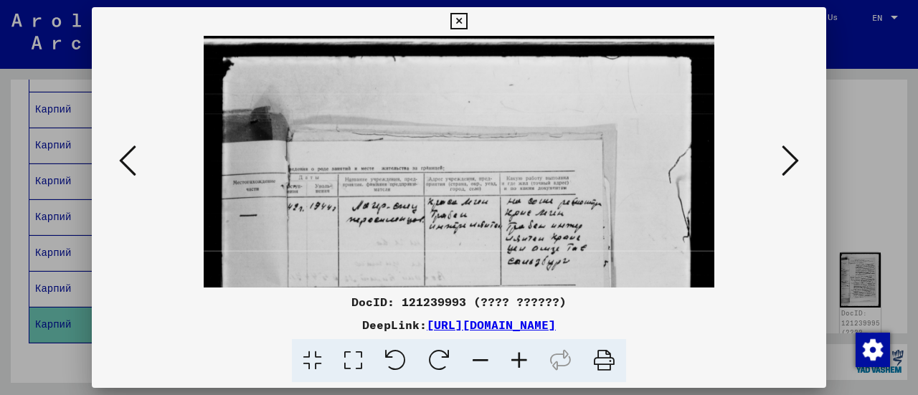
click at [511, 361] on icon at bounding box center [519, 361] width 39 height 44
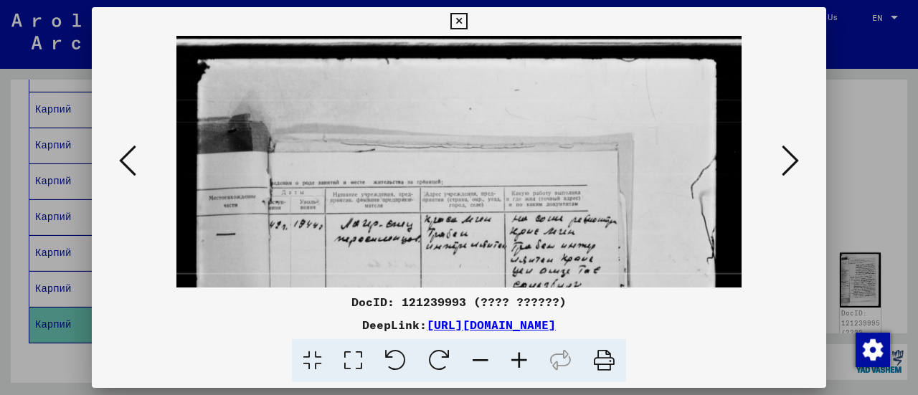
click at [511, 361] on icon at bounding box center [519, 361] width 39 height 44
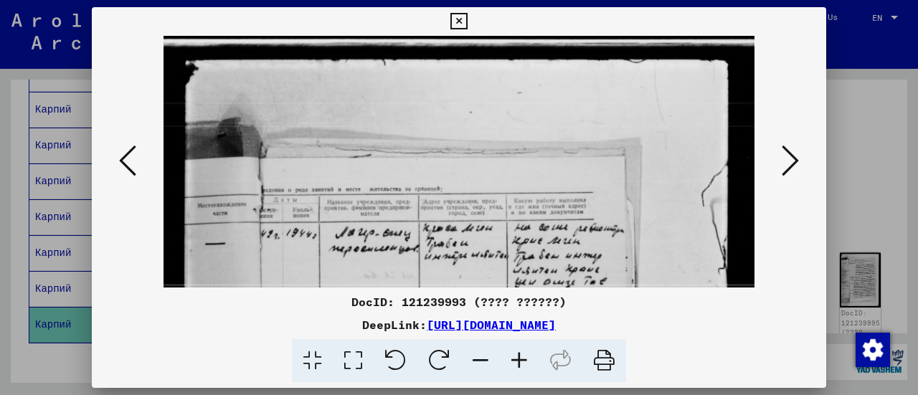
click at [511, 361] on icon at bounding box center [519, 361] width 39 height 44
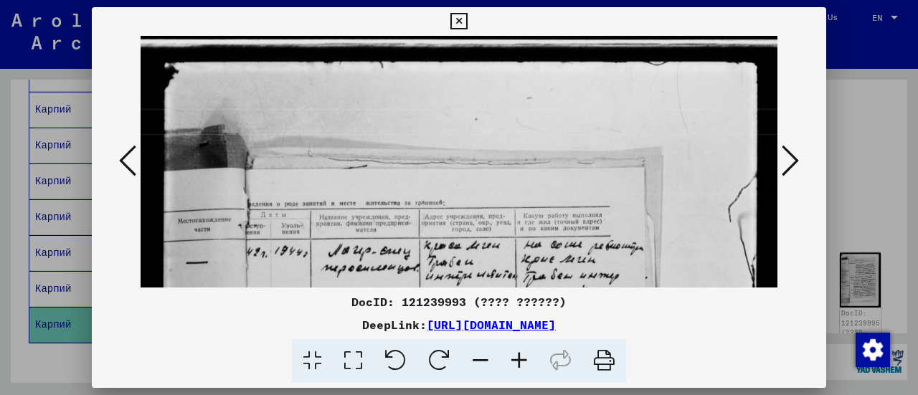
click at [511, 361] on icon at bounding box center [519, 361] width 39 height 44
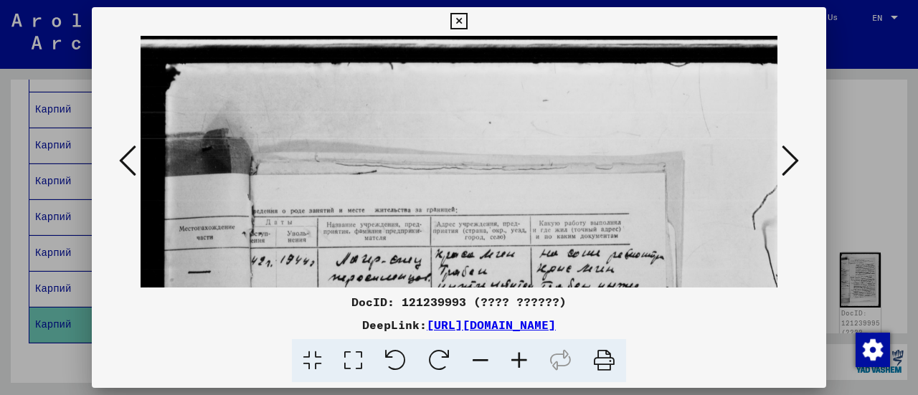
click at [511, 361] on icon at bounding box center [519, 361] width 39 height 44
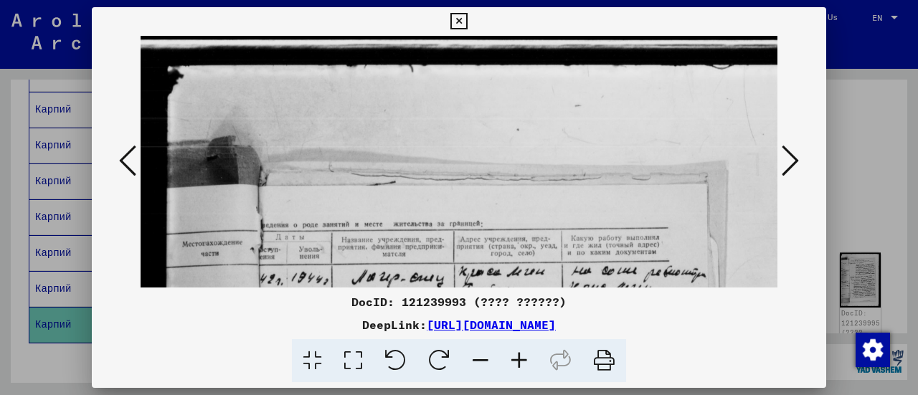
click at [511, 361] on icon at bounding box center [519, 361] width 39 height 44
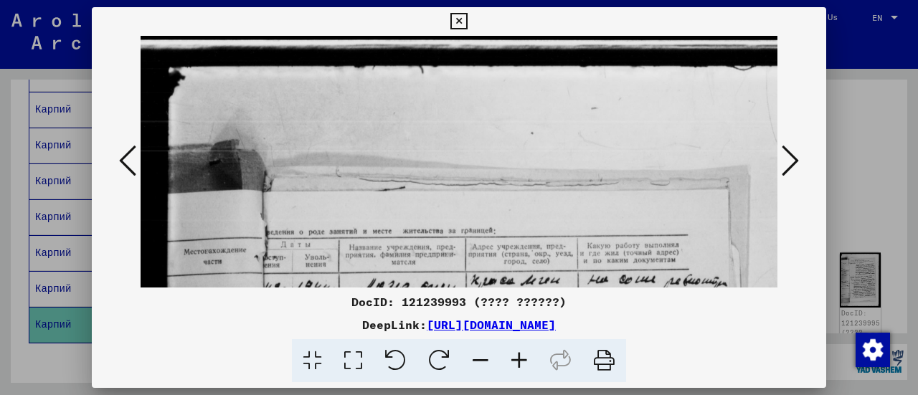
click at [511, 361] on icon at bounding box center [519, 361] width 39 height 44
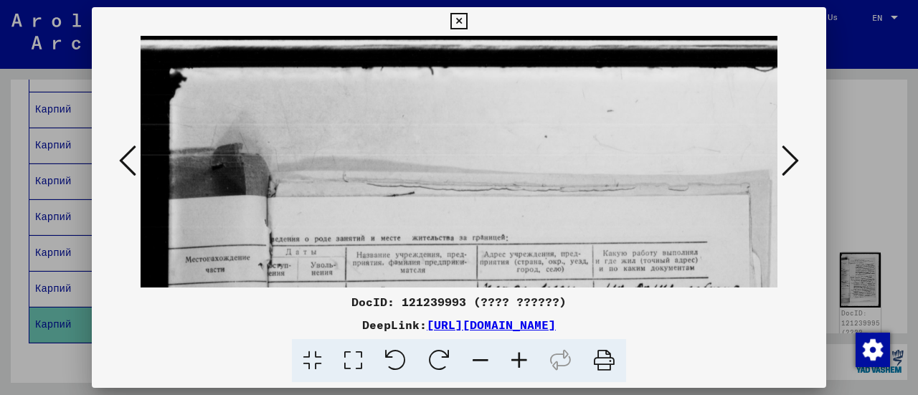
drag, startPoint x: 368, startPoint y: 225, endPoint x: 356, endPoint y: 112, distance: 113.9
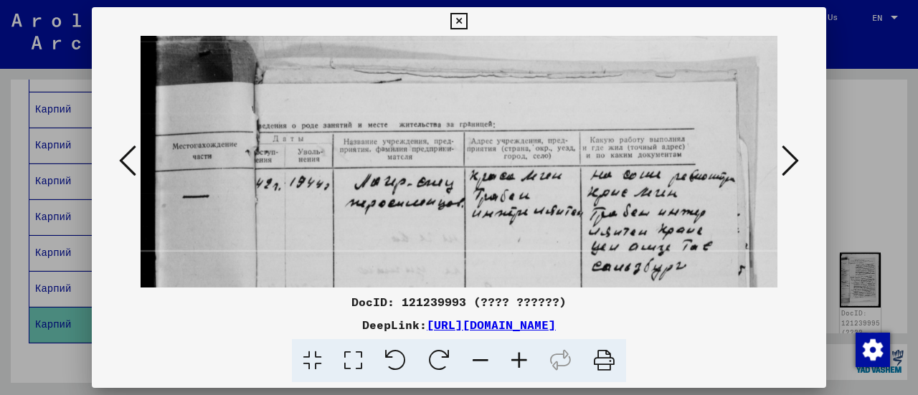
scroll to position [160, 33]
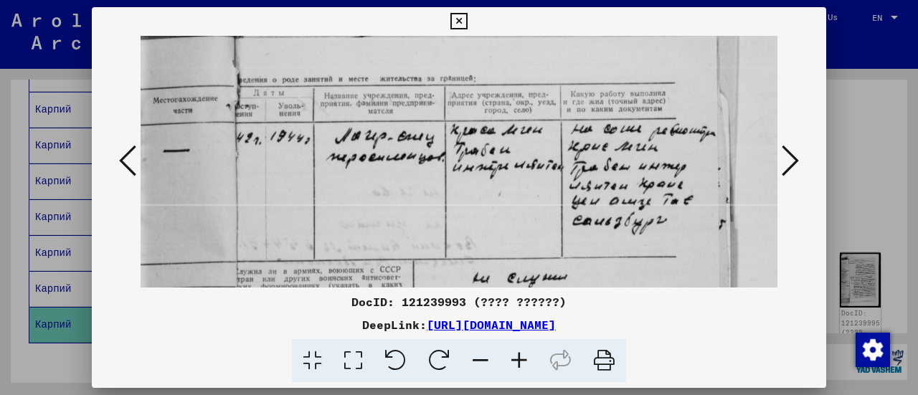
drag, startPoint x: 378, startPoint y: 173, endPoint x: 359, endPoint y: 127, distance: 49.8
click at [359, 127] on img at bounding box center [497, 397] width 779 height 1040
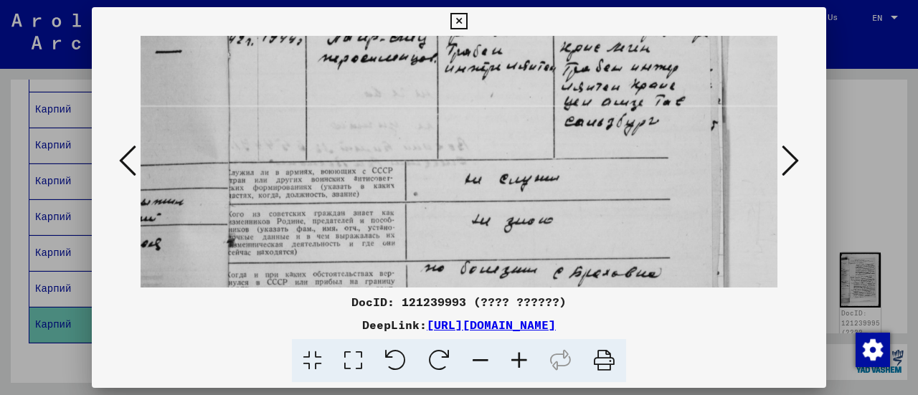
drag, startPoint x: 447, startPoint y: 225, endPoint x: 440, endPoint y: 126, distance: 99.2
click at [440, 126] on img at bounding box center [489, 298] width 779 height 1040
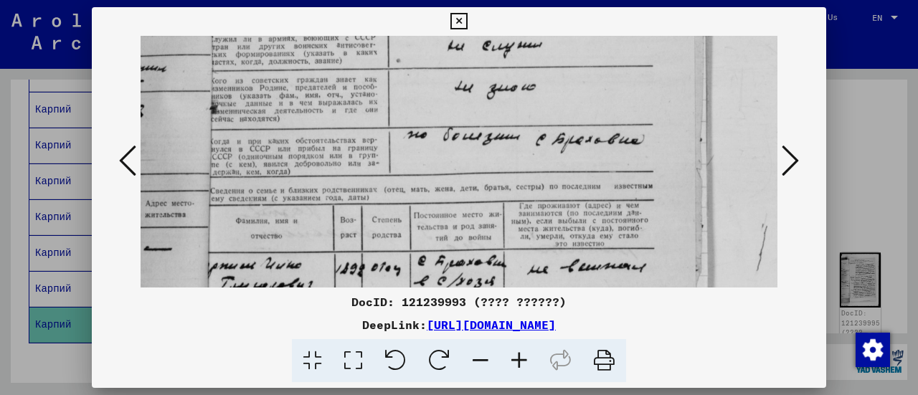
drag, startPoint x: 462, startPoint y: 137, endPoint x: 445, endPoint y: 37, distance: 101.8
click at [445, 37] on img at bounding box center [472, 164] width 779 height 1040
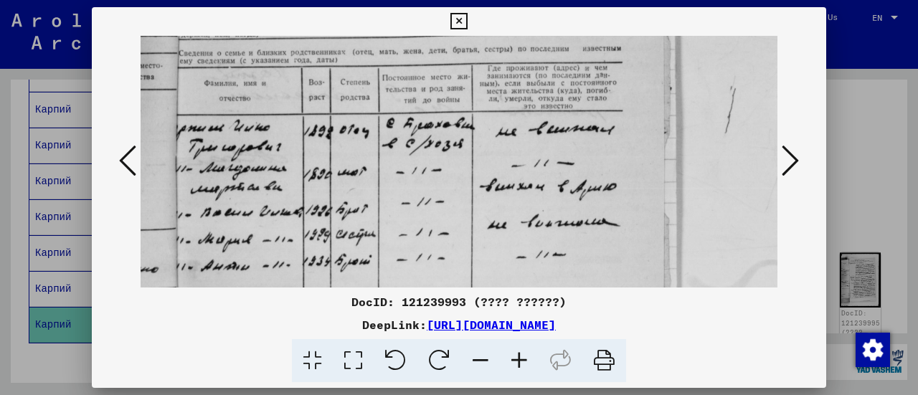
drag, startPoint x: 455, startPoint y: 134, endPoint x: 426, endPoint y: 1, distance: 135.8
click at [426, 1] on div "DocID: 121239993 (???? ??????) DeepLink: https://collections.arolsen-archives.o…" at bounding box center [459, 197] width 918 height 395
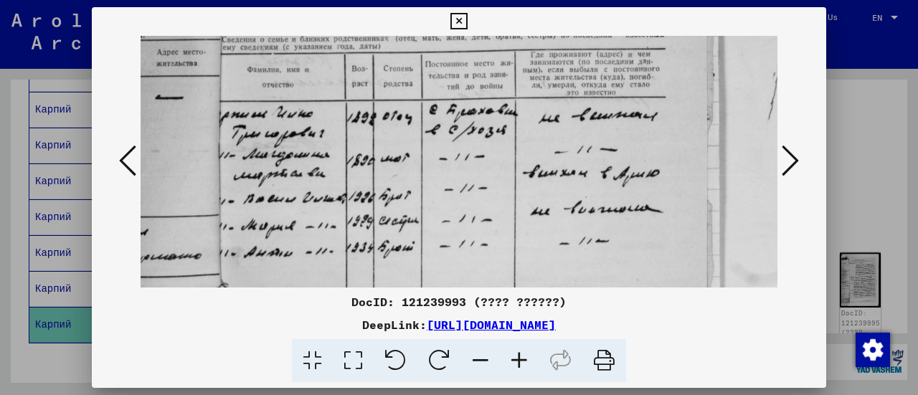
drag, startPoint x: 426, startPoint y: 158, endPoint x: 472, endPoint y: 148, distance: 47.1
click at [472, 148] on img at bounding box center [484, 13] width 779 height 1040
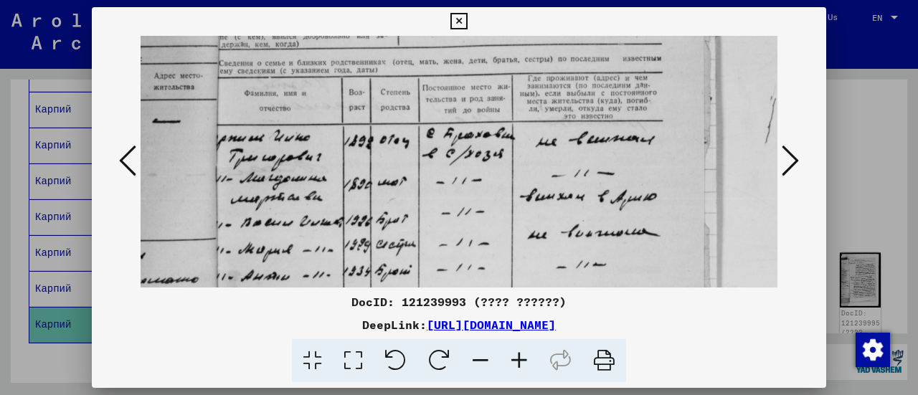
scroll to position [496, 52]
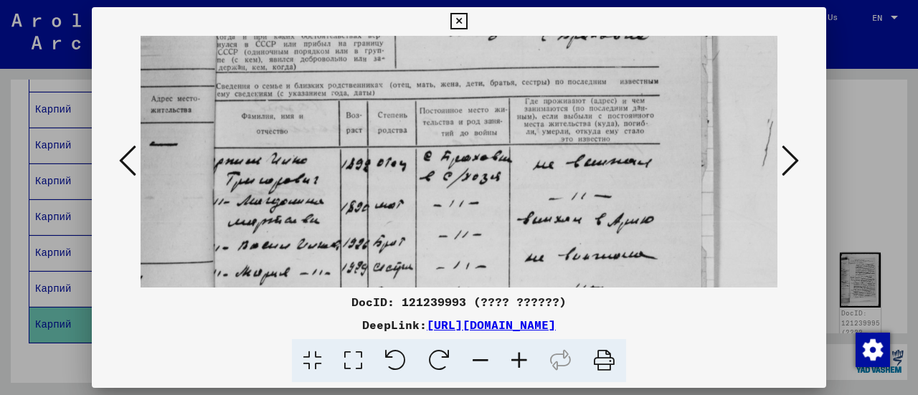
drag, startPoint x: 412, startPoint y: 178, endPoint x: 406, endPoint y: 218, distance: 40.0
click at [406, 218] on img at bounding box center [478, 60] width 779 height 1040
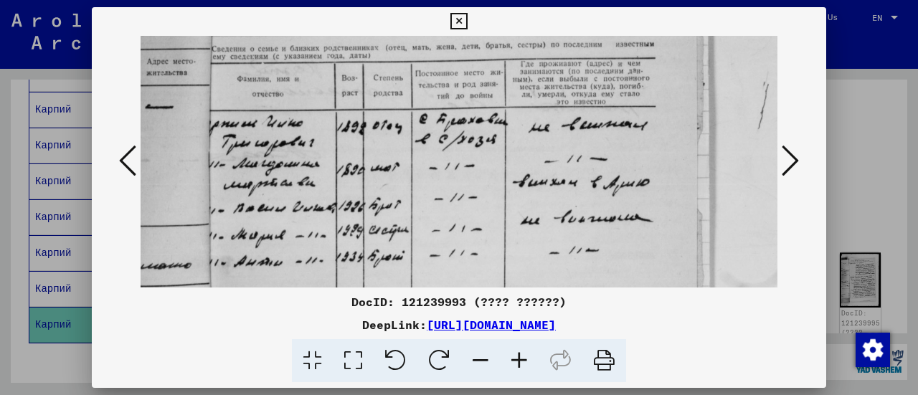
drag, startPoint x: 402, startPoint y: 221, endPoint x: 396, endPoint y: 178, distance: 42.7
click at [396, 178] on img at bounding box center [474, 23] width 779 height 1040
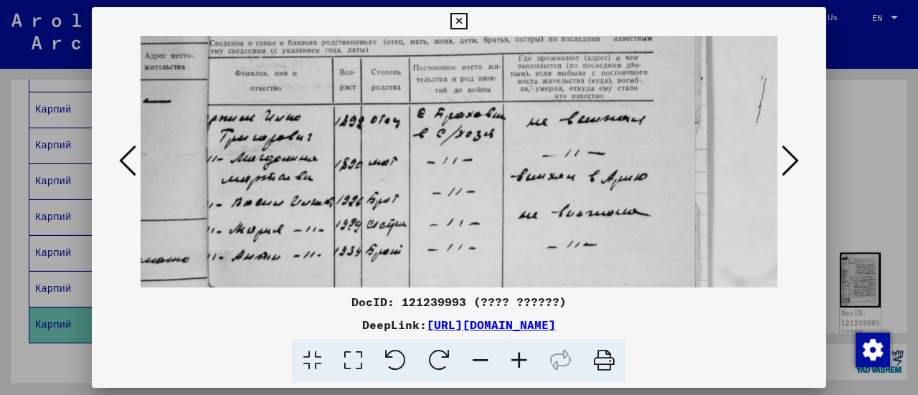
click at [791, 160] on icon at bounding box center [789, 160] width 17 height 34
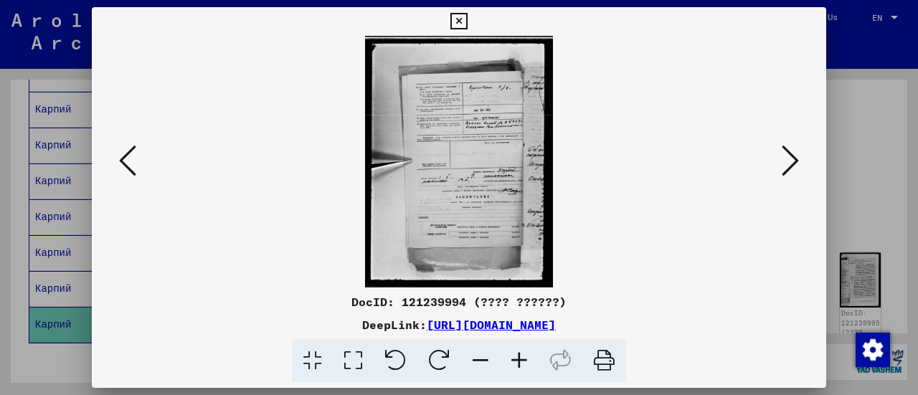
click at [518, 352] on icon at bounding box center [519, 361] width 39 height 44
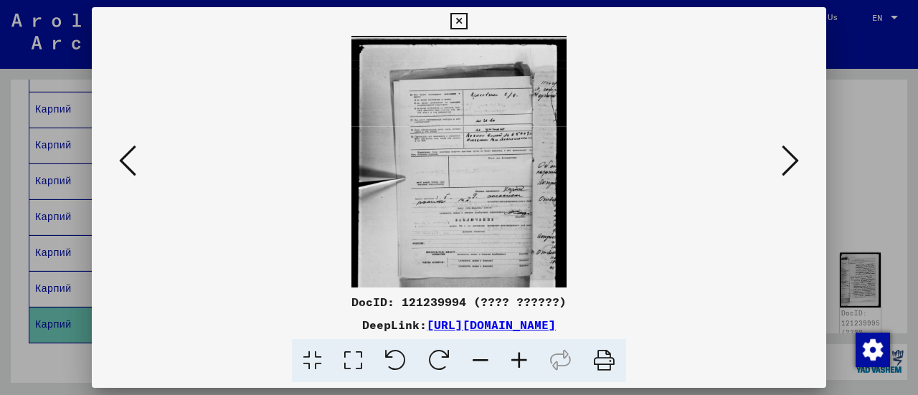
click at [518, 352] on icon at bounding box center [519, 361] width 39 height 44
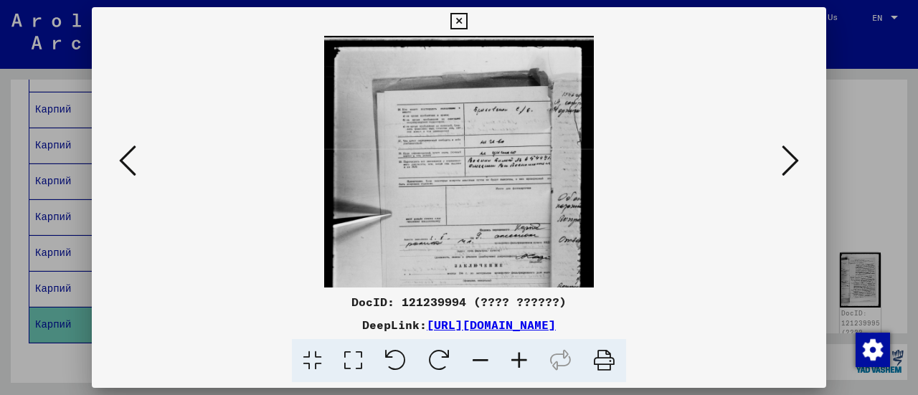
click at [518, 352] on icon at bounding box center [519, 361] width 39 height 44
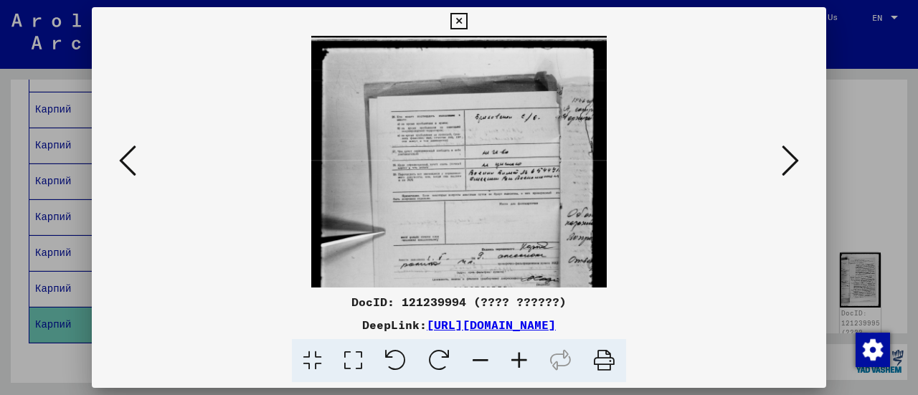
click at [518, 352] on icon at bounding box center [519, 361] width 39 height 44
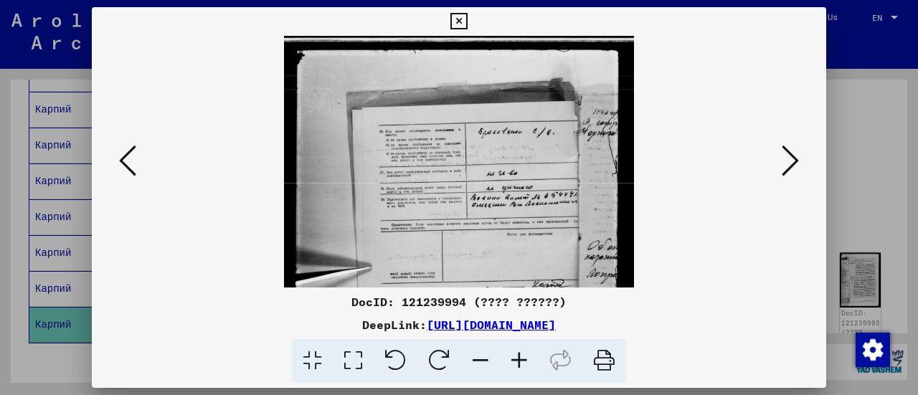
click at [518, 352] on icon at bounding box center [519, 361] width 39 height 44
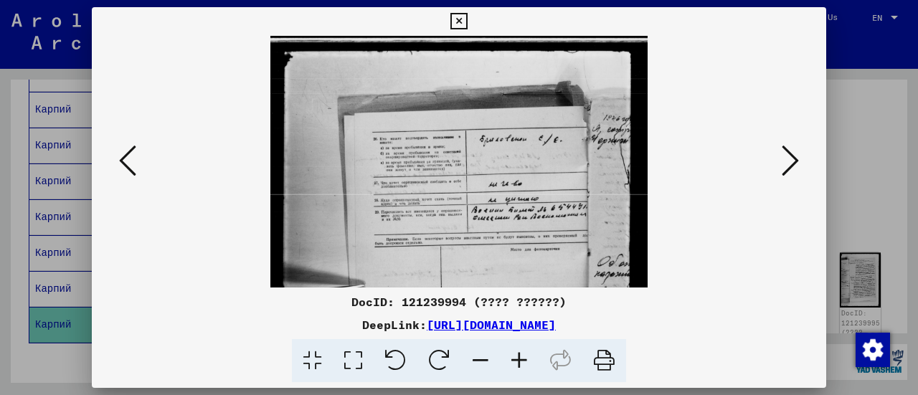
click at [518, 352] on icon at bounding box center [519, 361] width 39 height 44
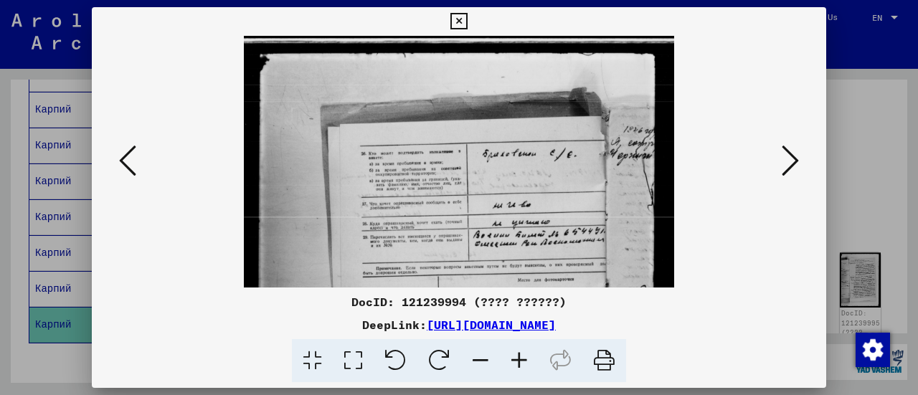
click at [518, 352] on icon at bounding box center [519, 361] width 39 height 44
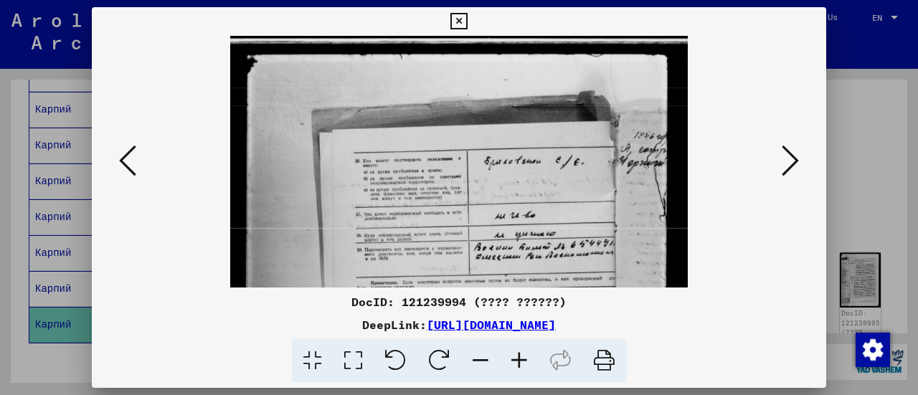
click at [518, 352] on icon at bounding box center [519, 361] width 39 height 44
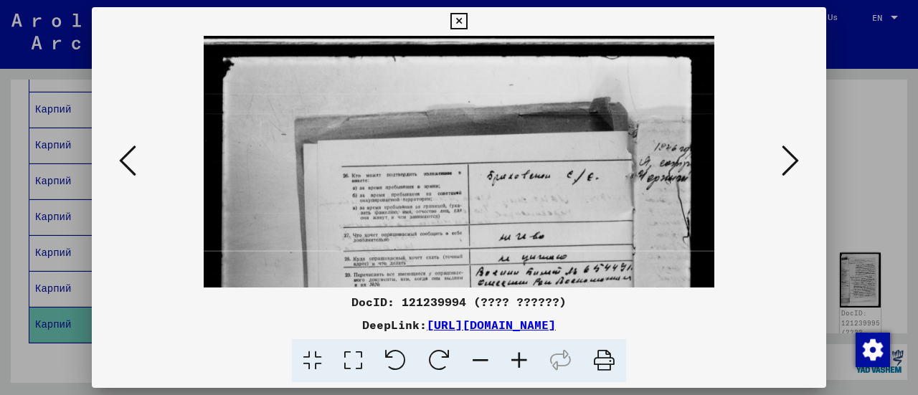
click at [518, 352] on icon at bounding box center [519, 361] width 39 height 44
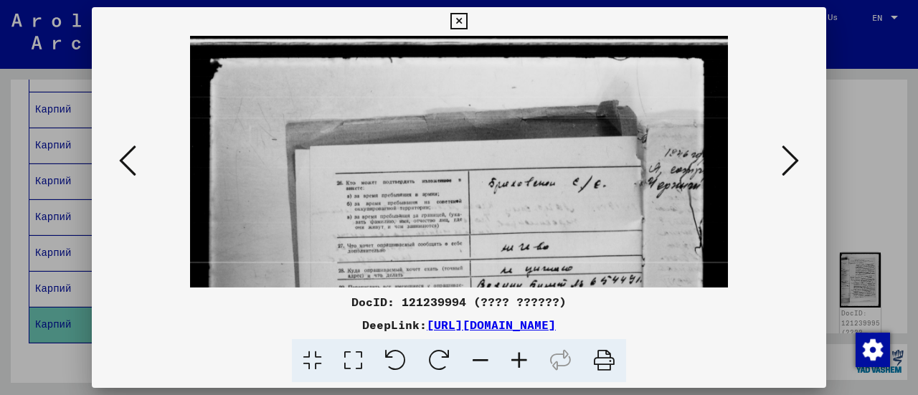
click at [518, 352] on icon at bounding box center [519, 361] width 39 height 44
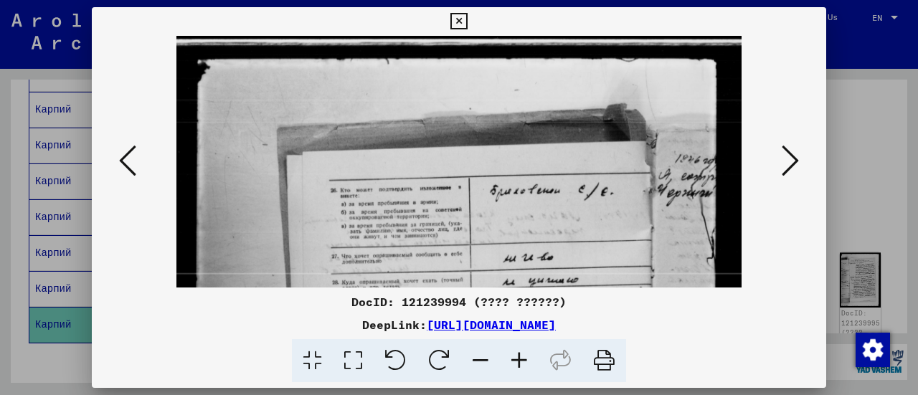
click at [518, 352] on icon at bounding box center [519, 361] width 39 height 44
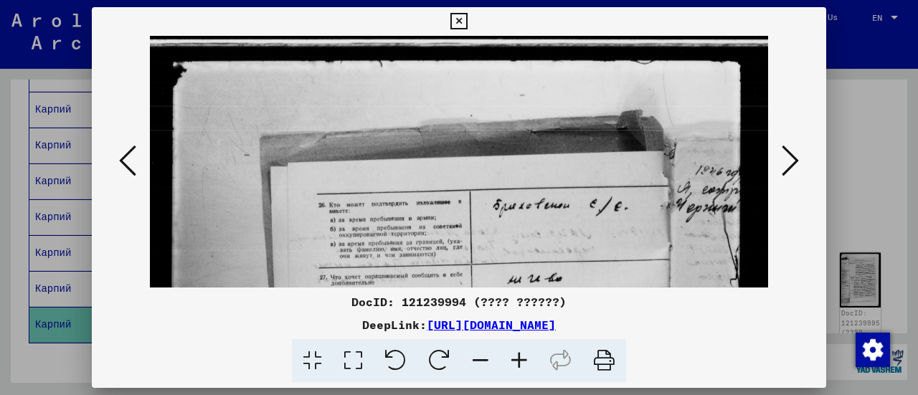
click at [518, 352] on icon at bounding box center [519, 361] width 39 height 44
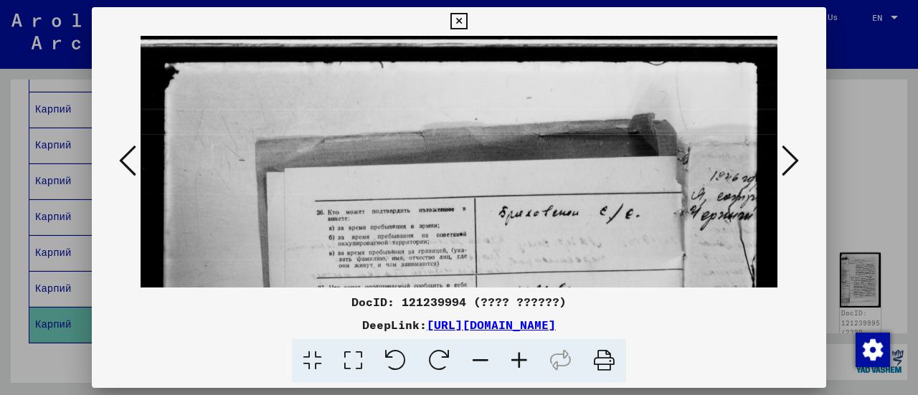
click at [518, 352] on icon at bounding box center [519, 361] width 39 height 44
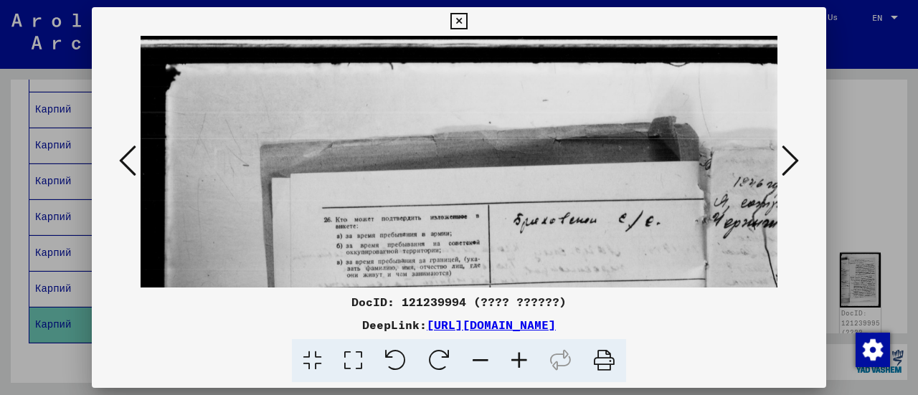
click at [518, 352] on icon at bounding box center [519, 361] width 39 height 44
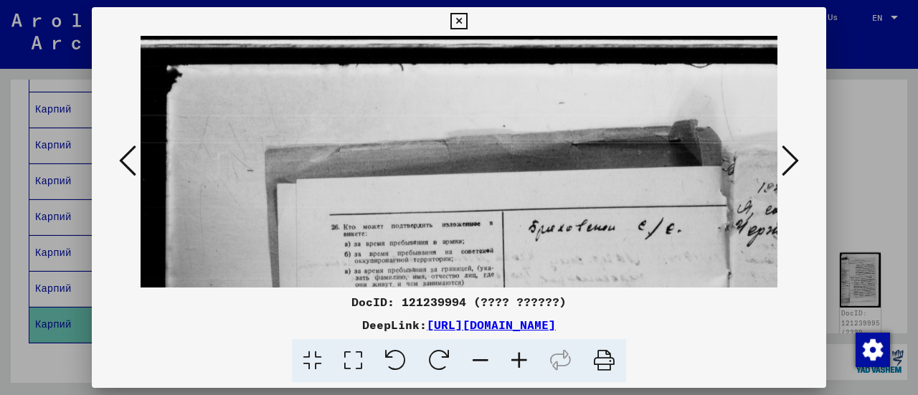
click at [518, 352] on icon at bounding box center [519, 361] width 39 height 44
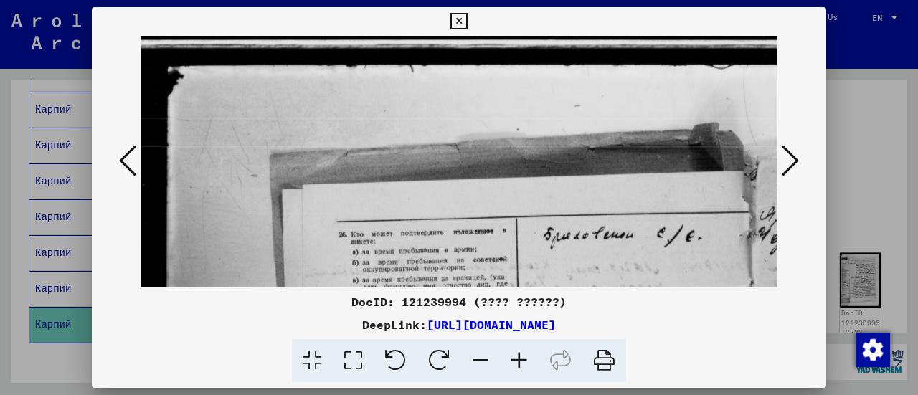
click at [518, 352] on icon at bounding box center [519, 361] width 39 height 44
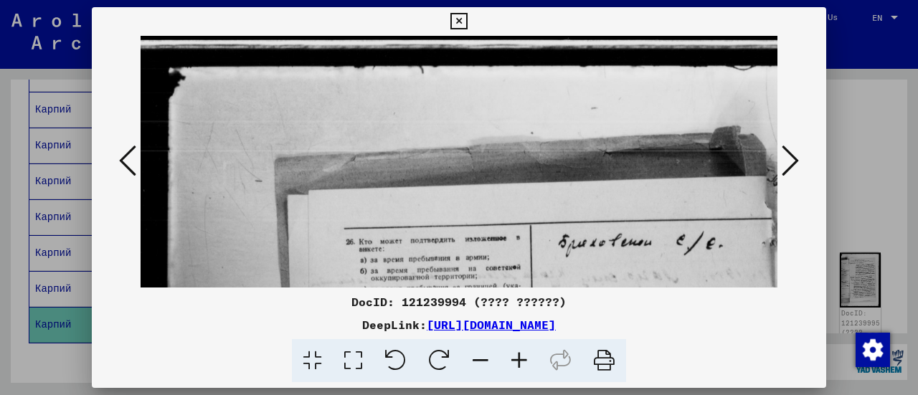
click at [518, 352] on icon at bounding box center [519, 361] width 39 height 44
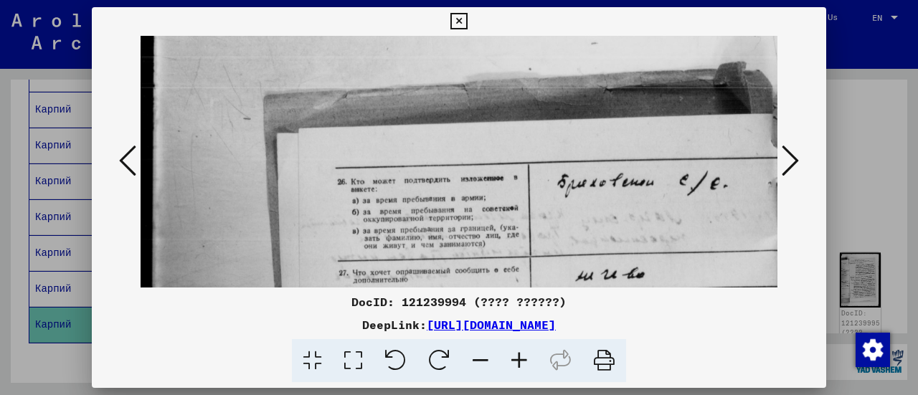
drag, startPoint x: 539, startPoint y: 209, endPoint x: 523, endPoint y: 143, distance: 68.5
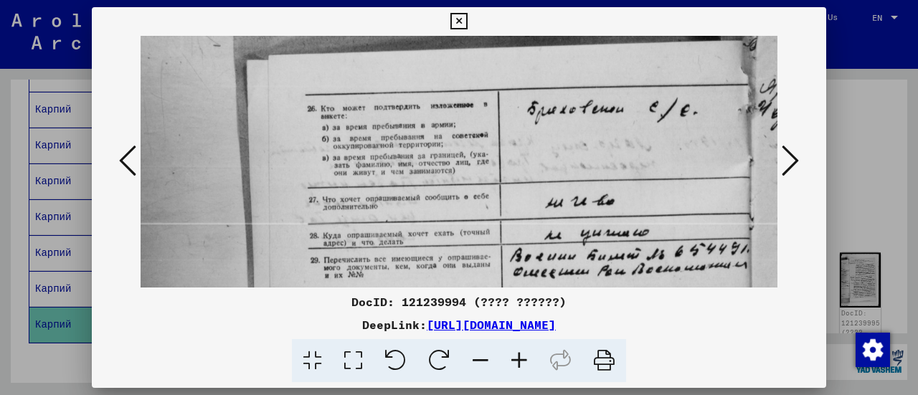
drag, startPoint x: 579, startPoint y: 211, endPoint x: 551, endPoint y: 146, distance: 70.6
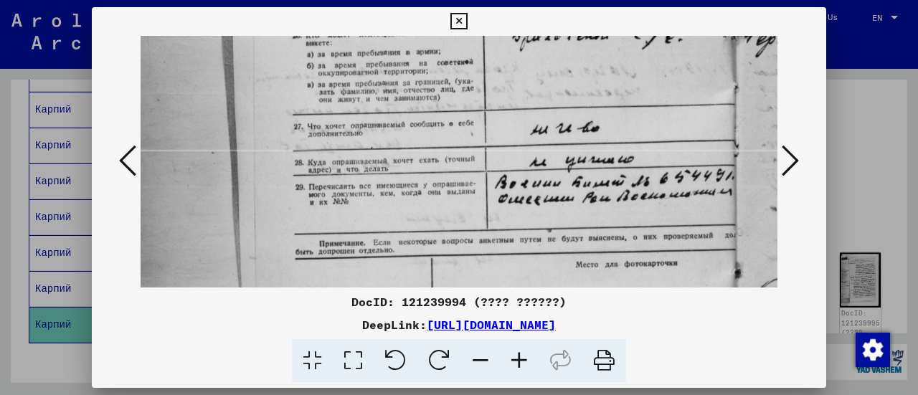
drag, startPoint x: 429, startPoint y: 218, endPoint x: 417, endPoint y: 148, distance: 71.2
click at [417, 148] on img at bounding box center [469, 342] width 779 height 1040
drag, startPoint x: 479, startPoint y: 194, endPoint x: 421, endPoint y: 77, distance: 130.2
click at [421, 77] on img at bounding box center [469, 341] width 779 height 1040
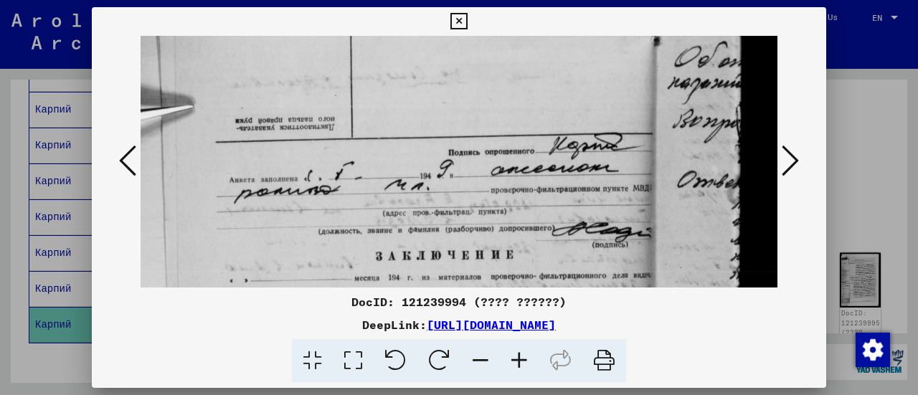
drag, startPoint x: 515, startPoint y: 193, endPoint x: 427, endPoint y: 69, distance: 151.7
click at [427, 69] on img at bounding box center [388, 110] width 779 height 1040
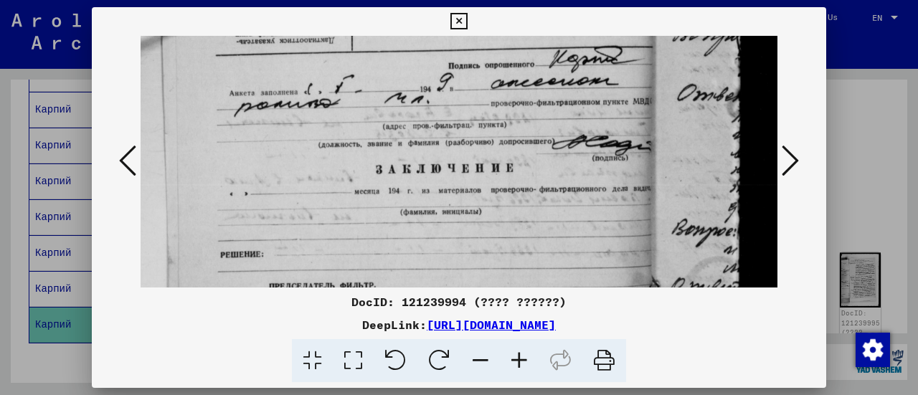
drag, startPoint x: 446, startPoint y: 209, endPoint x: 421, endPoint y: 133, distance: 80.7
click at [421, 133] on img at bounding box center [388, 23] width 779 height 1040
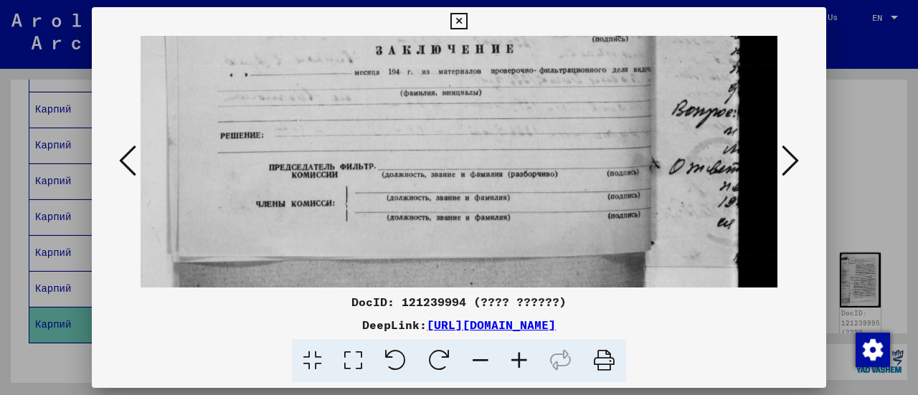
drag, startPoint x: 485, startPoint y: 202, endPoint x: 454, endPoint y: 85, distance: 120.8
click at [793, 161] on icon at bounding box center [789, 160] width 17 height 34
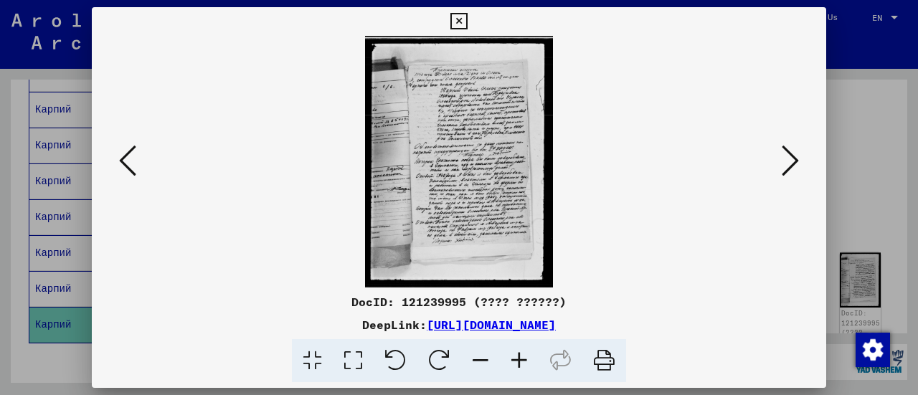
scroll to position [0, 0]
click at [518, 354] on icon at bounding box center [519, 361] width 39 height 44
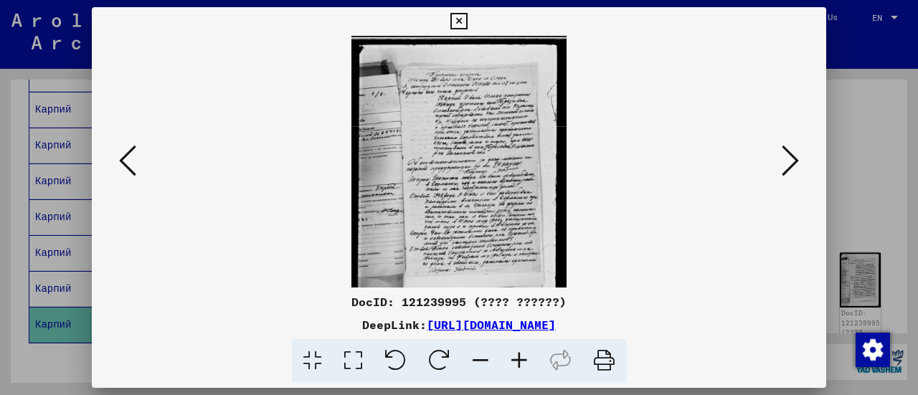
click at [518, 354] on icon at bounding box center [519, 361] width 39 height 44
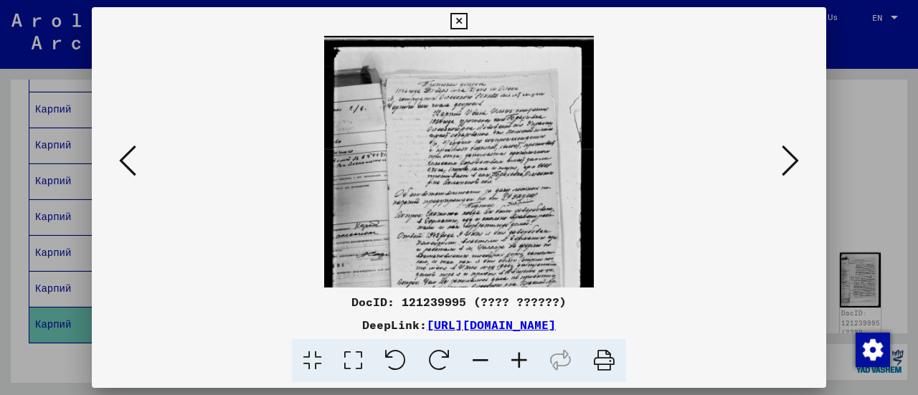
click at [518, 354] on icon at bounding box center [519, 361] width 39 height 44
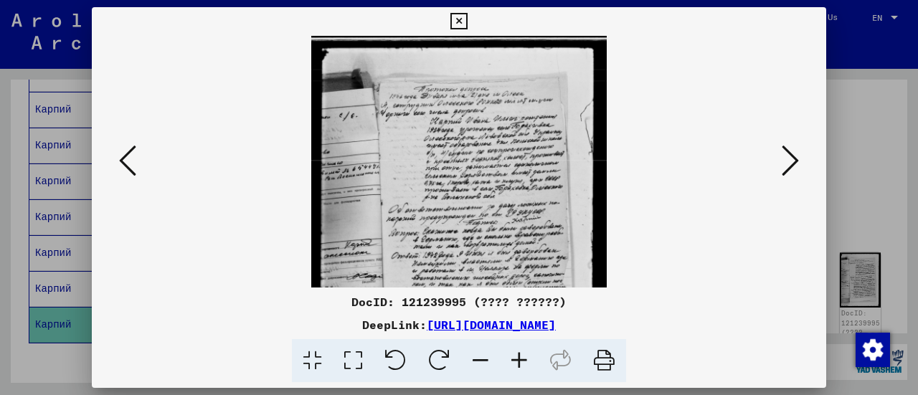
click at [518, 354] on icon at bounding box center [519, 361] width 39 height 44
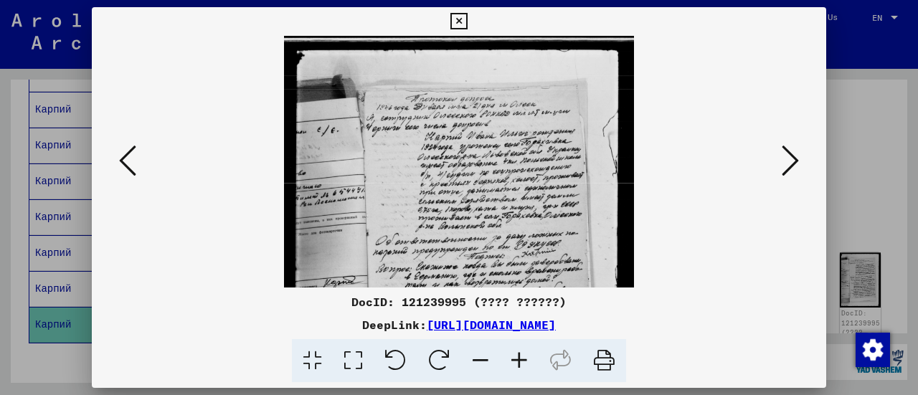
click at [518, 354] on icon at bounding box center [519, 361] width 39 height 44
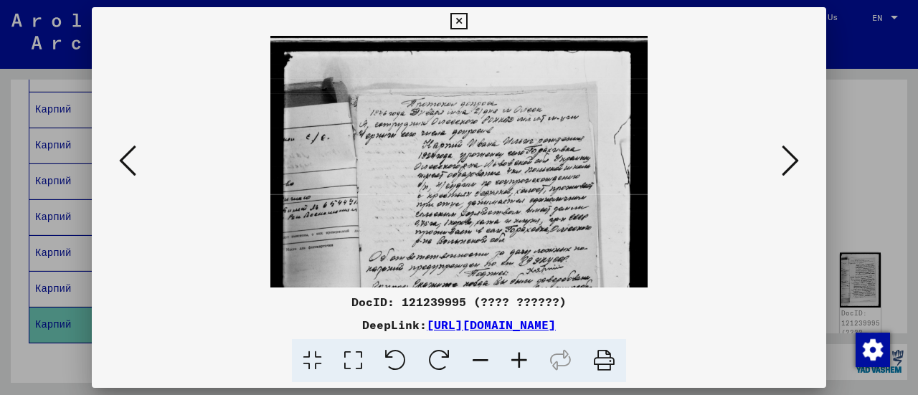
click at [518, 354] on icon at bounding box center [519, 361] width 39 height 44
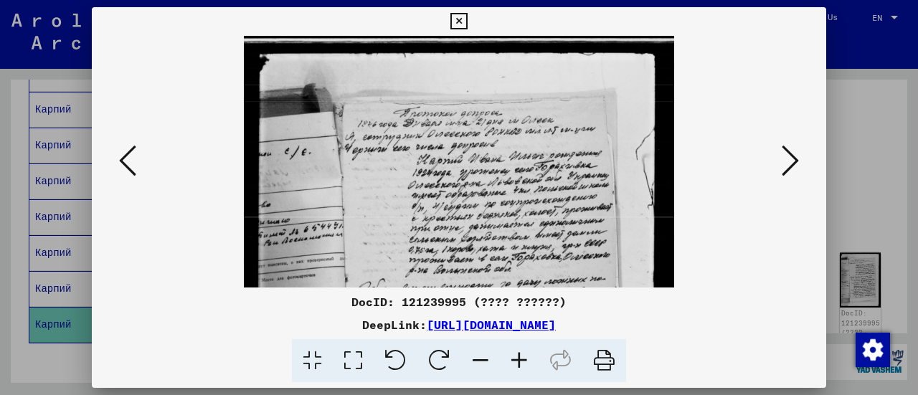
click at [518, 354] on icon at bounding box center [519, 361] width 39 height 44
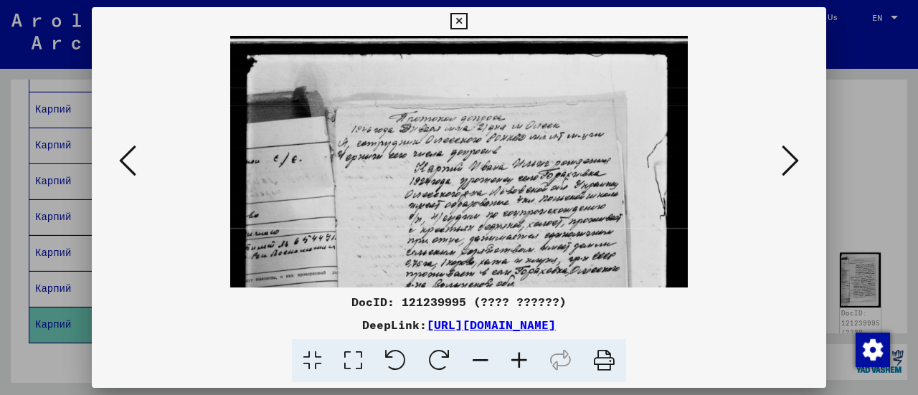
click at [518, 354] on icon at bounding box center [519, 361] width 39 height 44
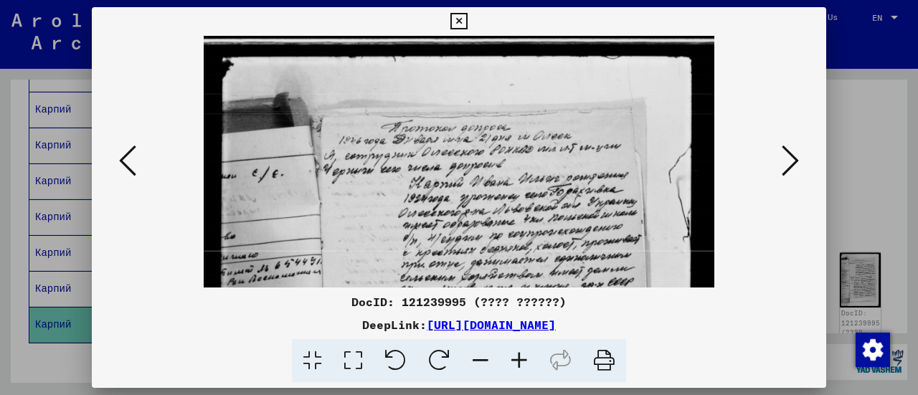
click at [518, 354] on icon at bounding box center [519, 361] width 39 height 44
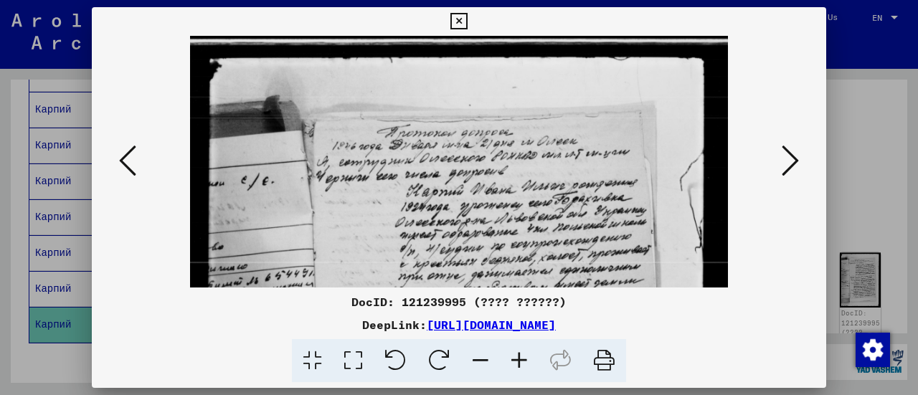
click at [518, 354] on icon at bounding box center [519, 361] width 39 height 44
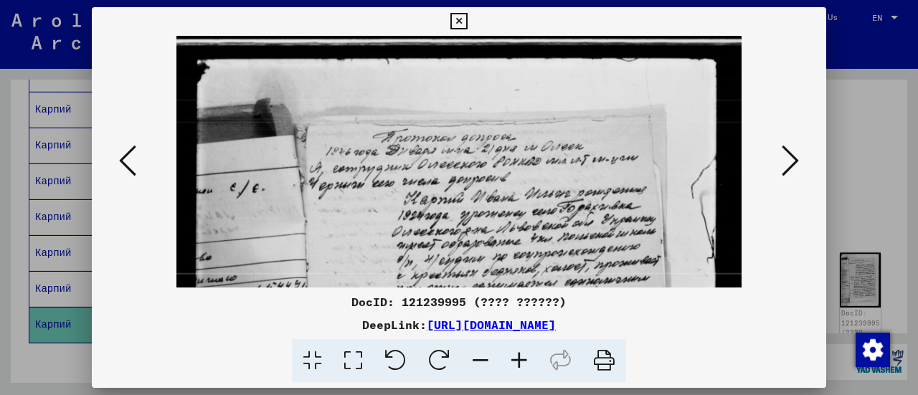
click at [518, 354] on icon at bounding box center [519, 361] width 39 height 44
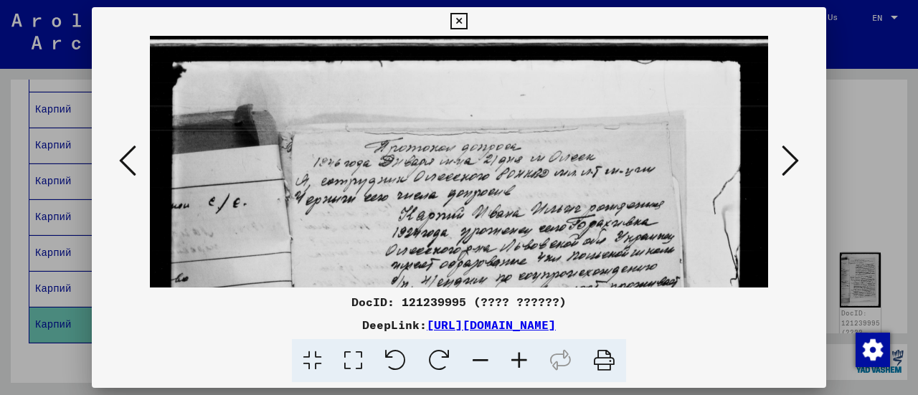
click at [518, 354] on icon at bounding box center [519, 361] width 39 height 44
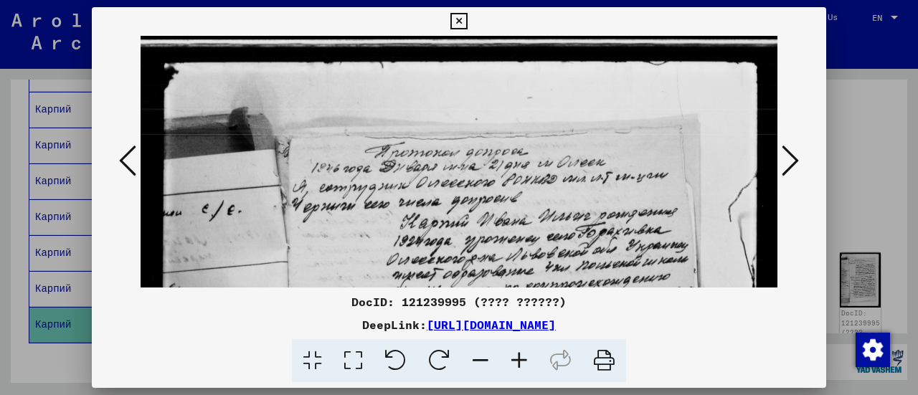
click at [518, 354] on icon at bounding box center [519, 361] width 39 height 44
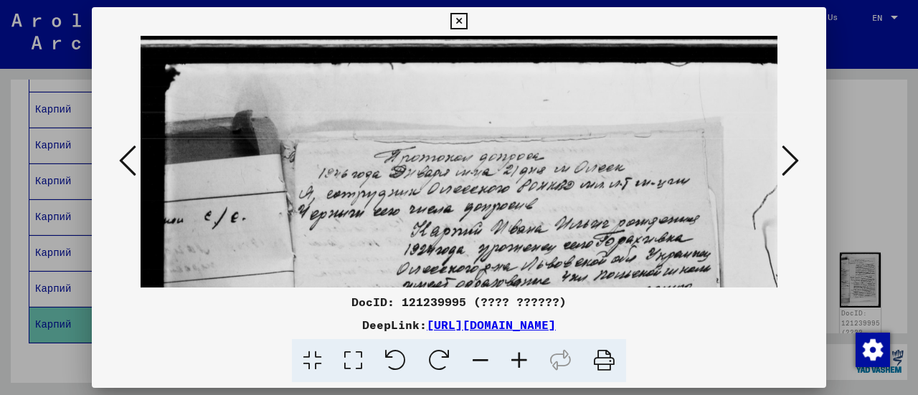
click at [518, 354] on icon at bounding box center [519, 361] width 39 height 44
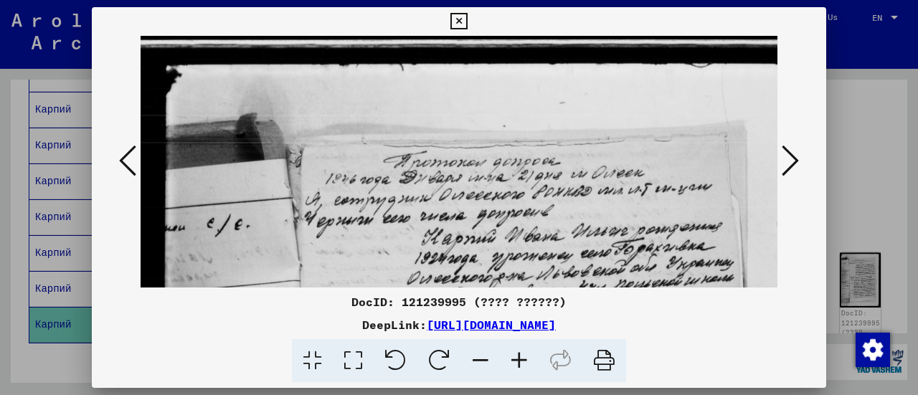
scroll to position [101, 37]
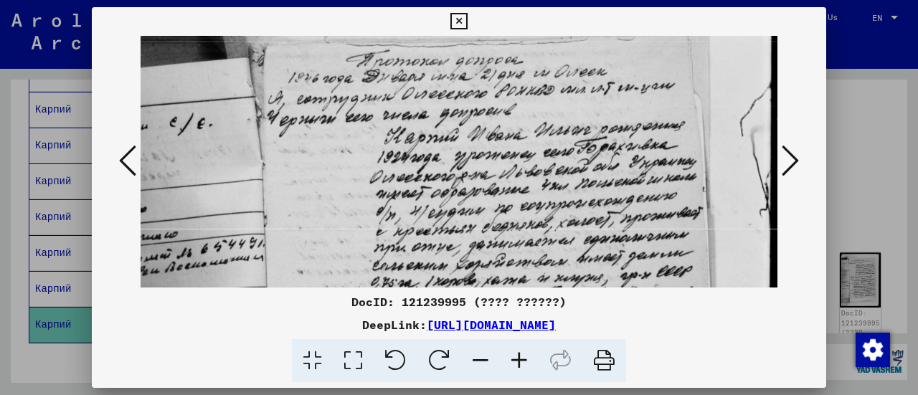
drag, startPoint x: 411, startPoint y: 217, endPoint x: 374, endPoint y: 117, distance: 106.8
click at [374, 117] on img at bounding box center [452, 401] width 699 height 933
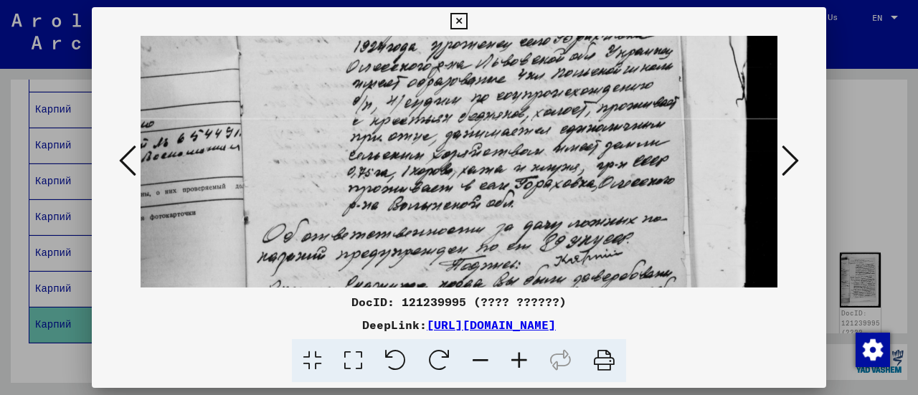
drag, startPoint x: 351, startPoint y: 187, endPoint x: 328, endPoint y: 77, distance: 112.2
click at [328, 77] on img at bounding box center [429, 290] width 699 height 933
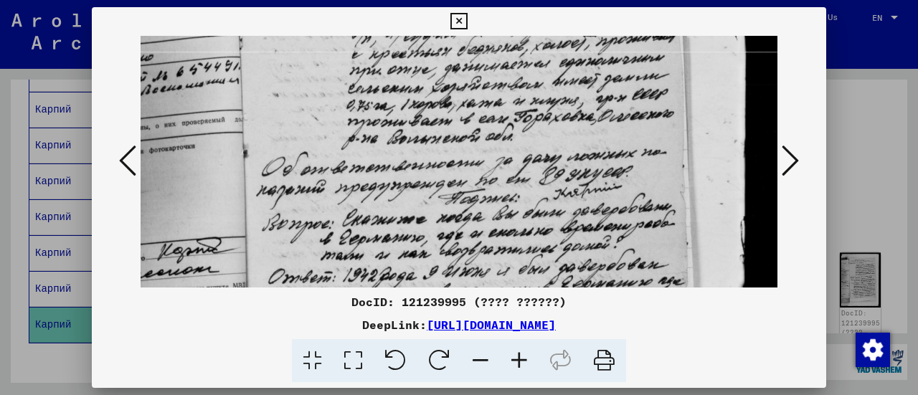
drag, startPoint x: 343, startPoint y: 168, endPoint x: 317, endPoint y: 71, distance: 100.2
click at [317, 71] on img at bounding box center [428, 224] width 699 height 933
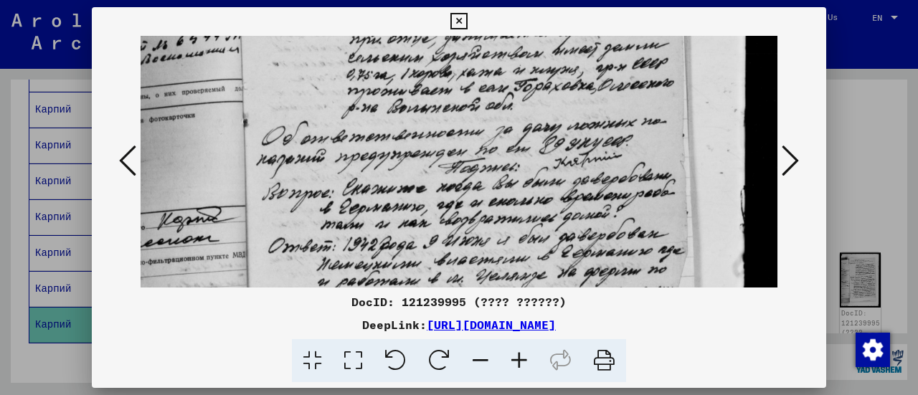
drag, startPoint x: 355, startPoint y: 229, endPoint x: 346, endPoint y: 114, distance: 115.7
click at [351, 143] on img at bounding box center [428, 193] width 699 height 933
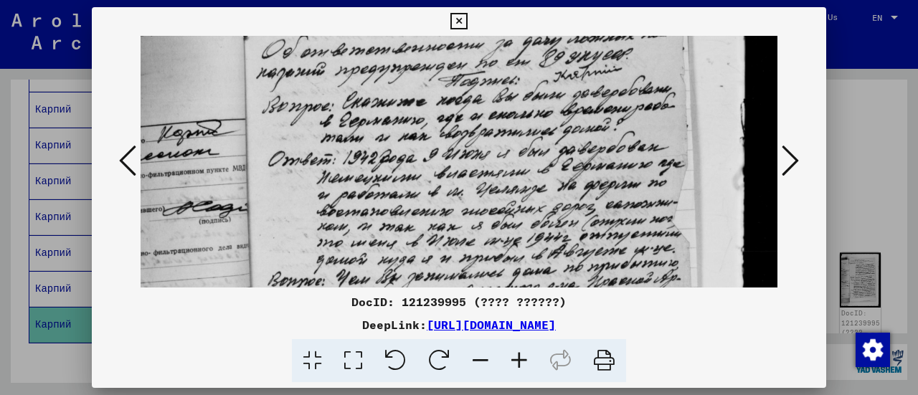
drag, startPoint x: 285, startPoint y: 193, endPoint x: 267, endPoint y: 80, distance: 114.7
click at [267, 80] on img at bounding box center [428, 106] width 699 height 933
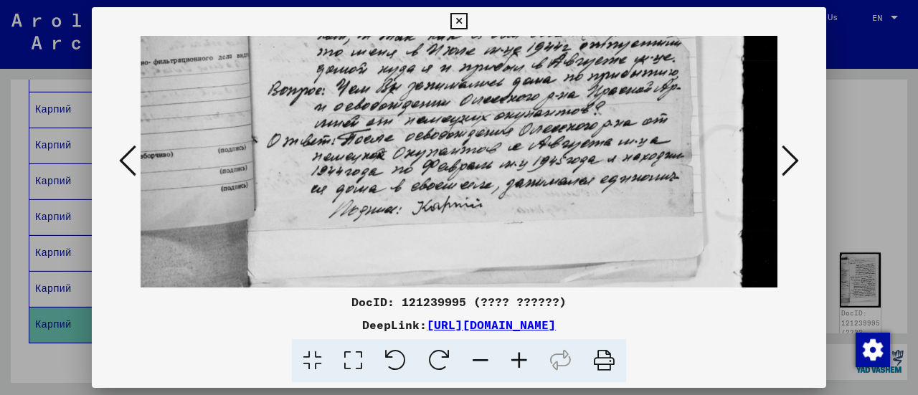
drag, startPoint x: 296, startPoint y: 170, endPoint x: 273, endPoint y: 92, distance: 81.4
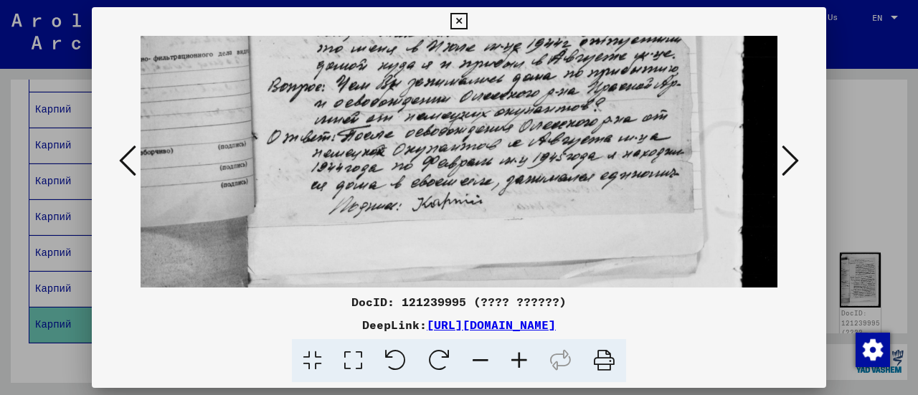
click at [788, 158] on icon at bounding box center [789, 160] width 17 height 34
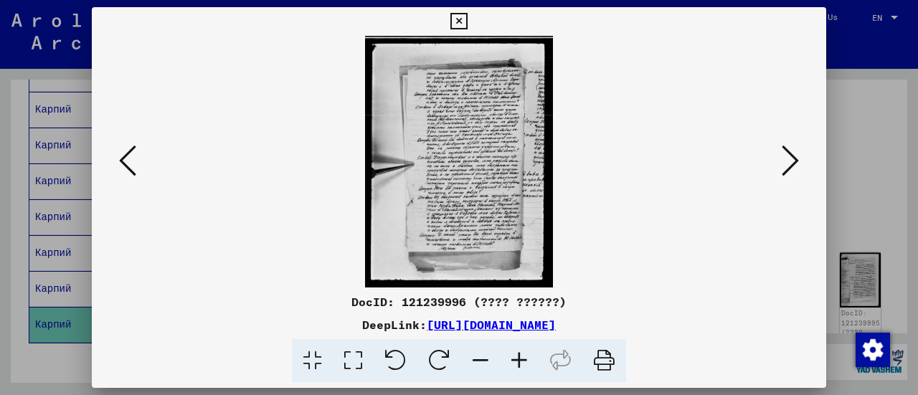
click at [788, 158] on icon at bounding box center [789, 160] width 17 height 34
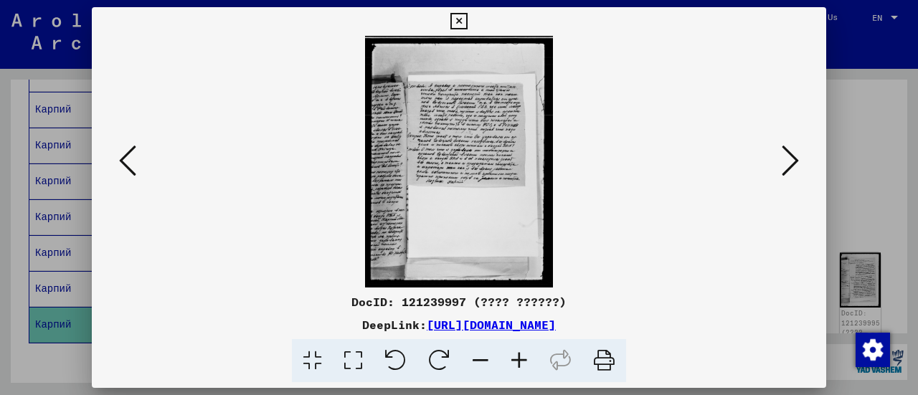
click at [788, 158] on icon at bounding box center [789, 160] width 17 height 34
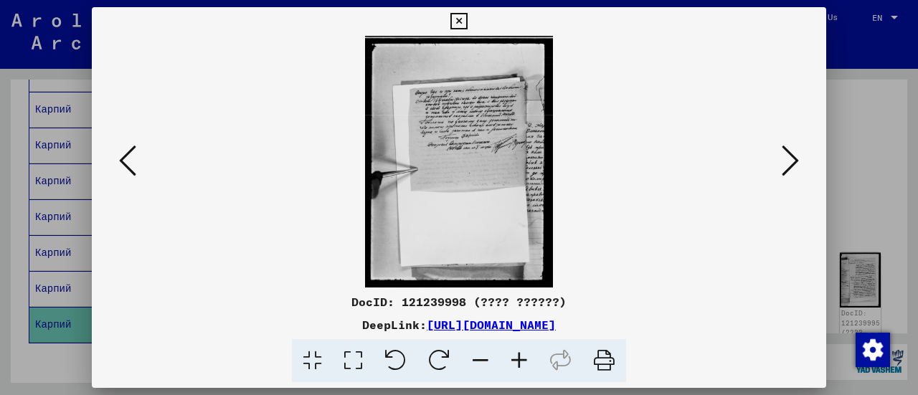
click at [519, 362] on icon at bounding box center [519, 361] width 39 height 44
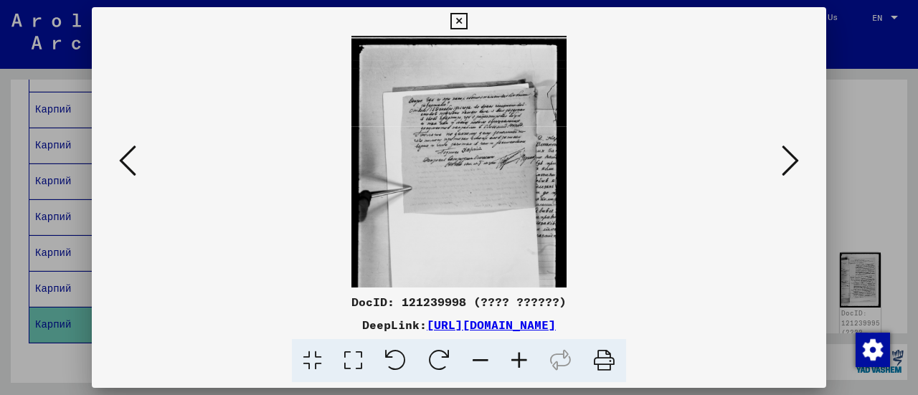
click at [519, 362] on icon at bounding box center [519, 361] width 39 height 44
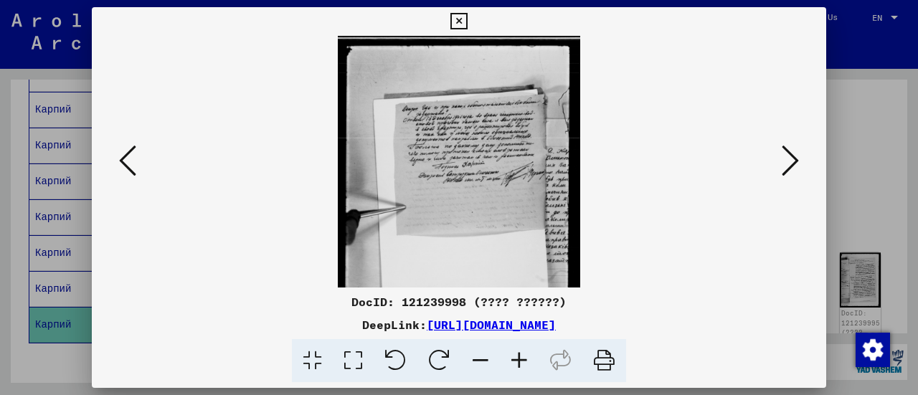
click at [519, 362] on icon at bounding box center [519, 361] width 39 height 44
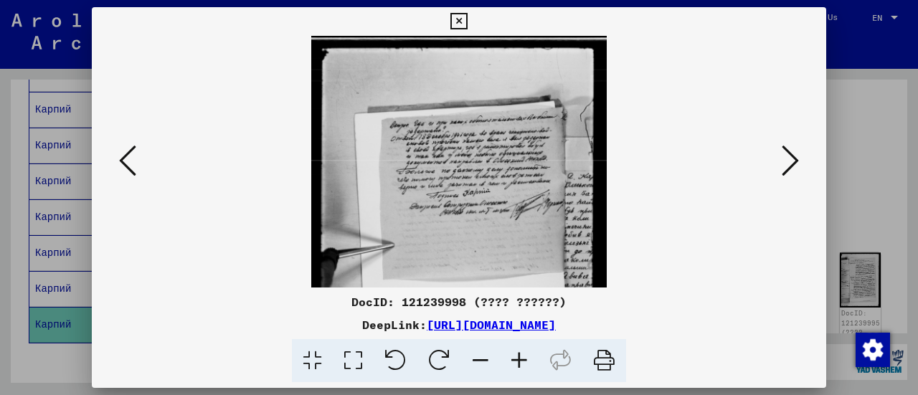
click at [519, 362] on icon at bounding box center [519, 361] width 39 height 44
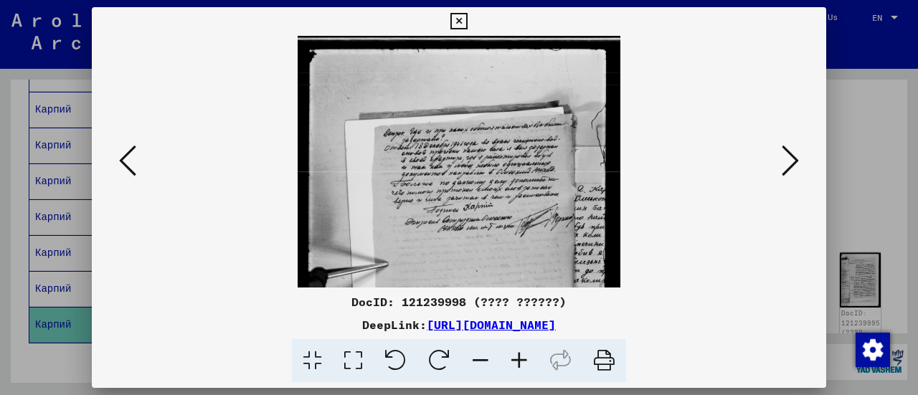
click at [519, 362] on icon at bounding box center [519, 361] width 39 height 44
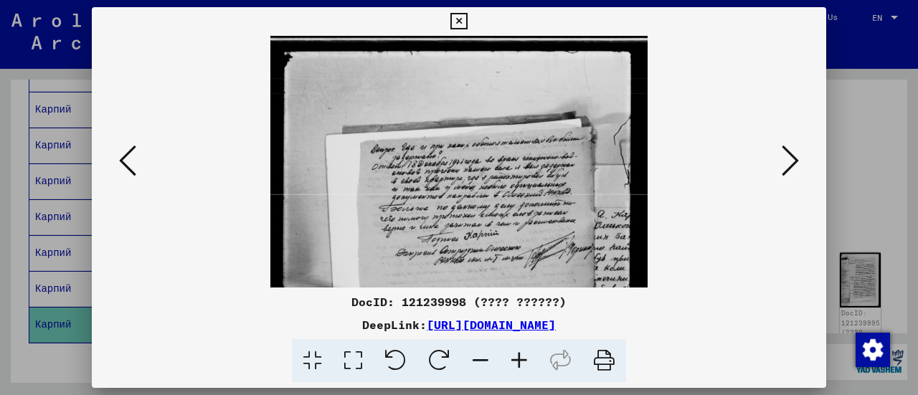
click at [519, 362] on icon at bounding box center [519, 361] width 39 height 44
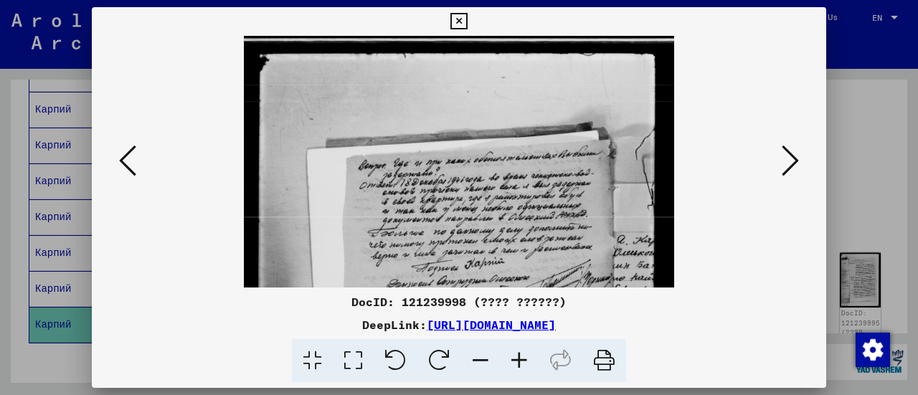
click at [519, 362] on icon at bounding box center [519, 361] width 39 height 44
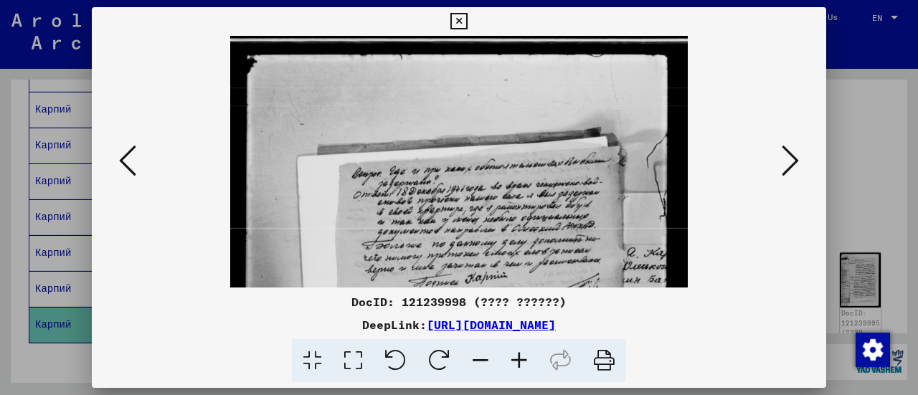
click at [519, 362] on icon at bounding box center [519, 361] width 39 height 44
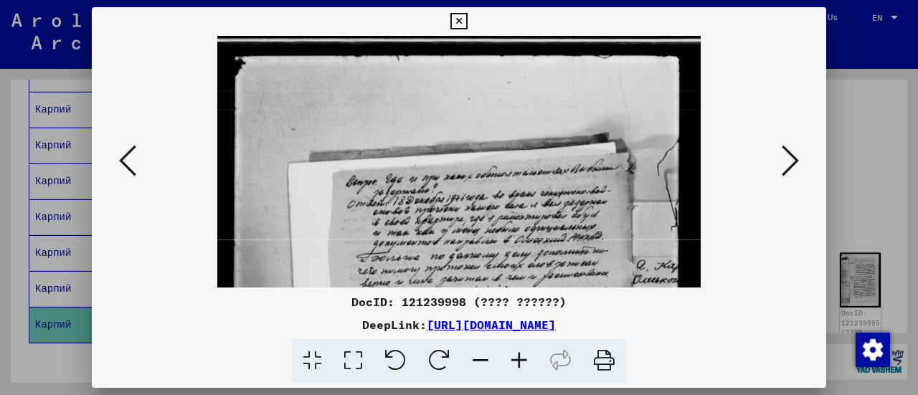
click at [519, 362] on icon at bounding box center [519, 361] width 39 height 44
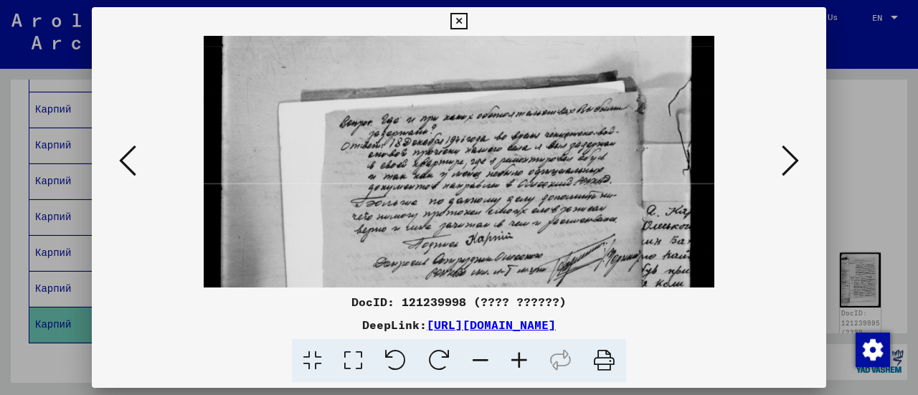
drag, startPoint x: 421, startPoint y: 220, endPoint x: 396, endPoint y: 150, distance: 74.8
click at [396, 150] on img at bounding box center [459, 309] width 510 height 682
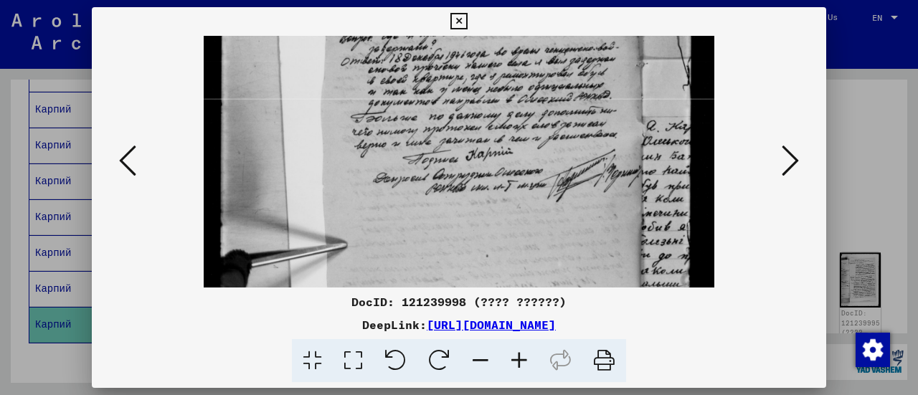
drag, startPoint x: 492, startPoint y: 207, endPoint x: 467, endPoint y: 125, distance: 85.5
click at [467, 125] on img at bounding box center [459, 225] width 510 height 682
click at [791, 169] on icon at bounding box center [789, 160] width 17 height 34
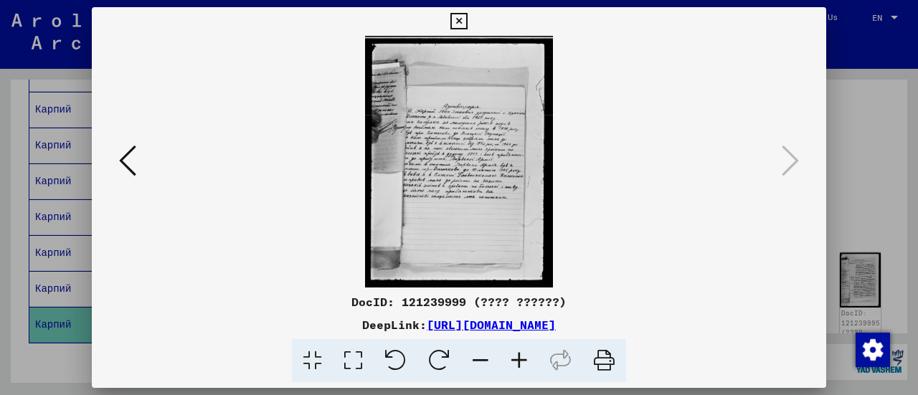
click at [513, 363] on icon at bounding box center [519, 361] width 39 height 44
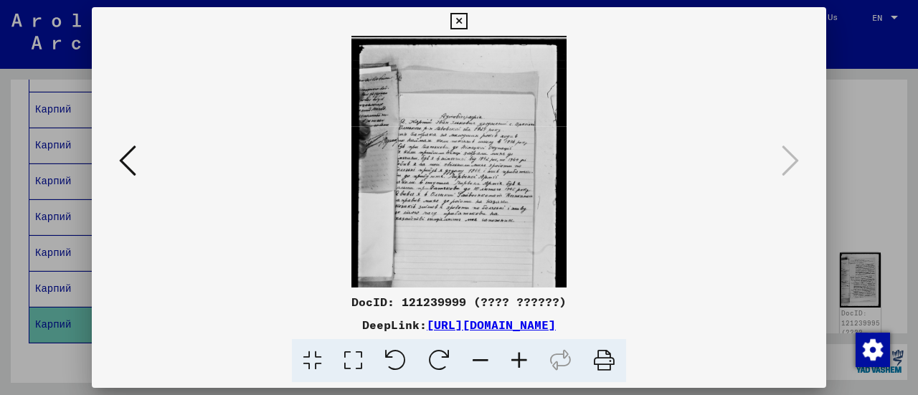
click at [513, 363] on icon at bounding box center [519, 361] width 39 height 44
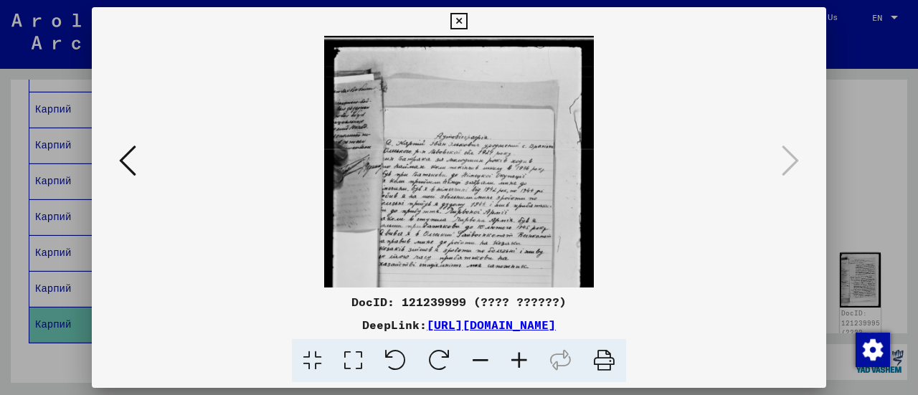
click at [513, 363] on icon at bounding box center [519, 361] width 39 height 44
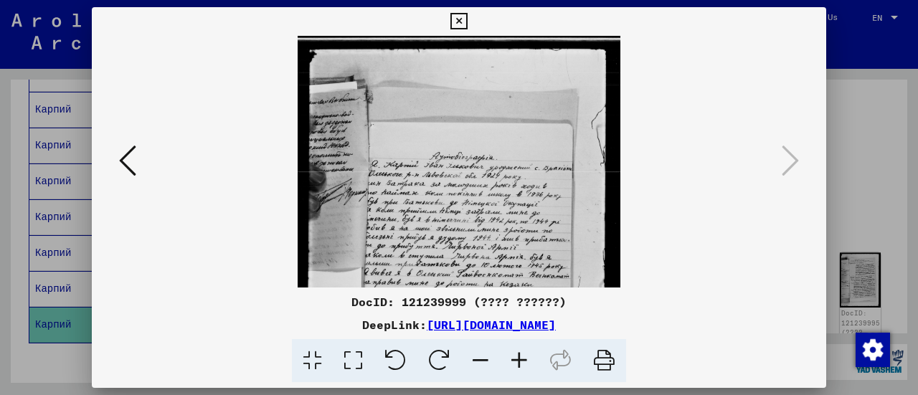
click at [513, 363] on icon at bounding box center [519, 361] width 39 height 44
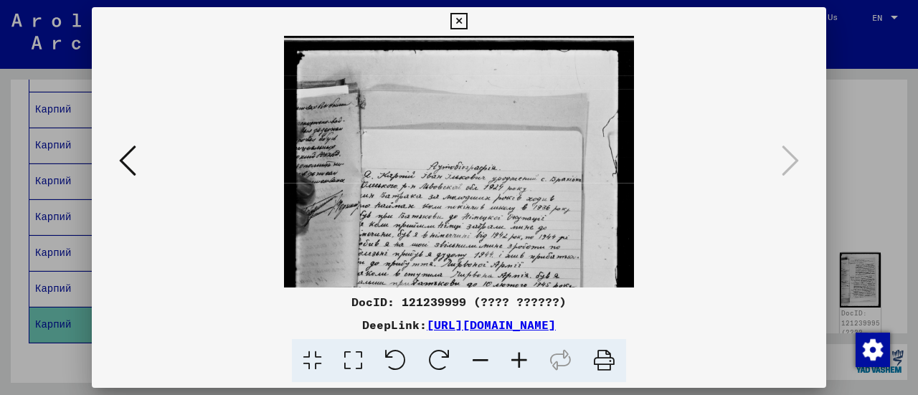
click at [513, 363] on icon at bounding box center [519, 361] width 39 height 44
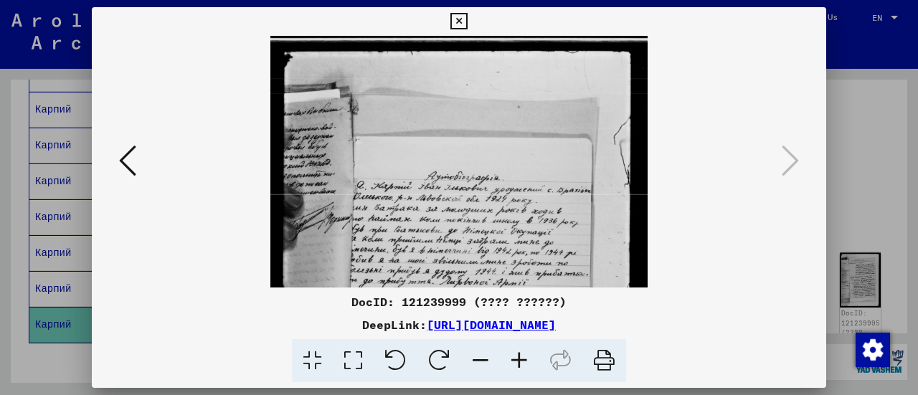
click at [513, 363] on icon at bounding box center [519, 361] width 39 height 44
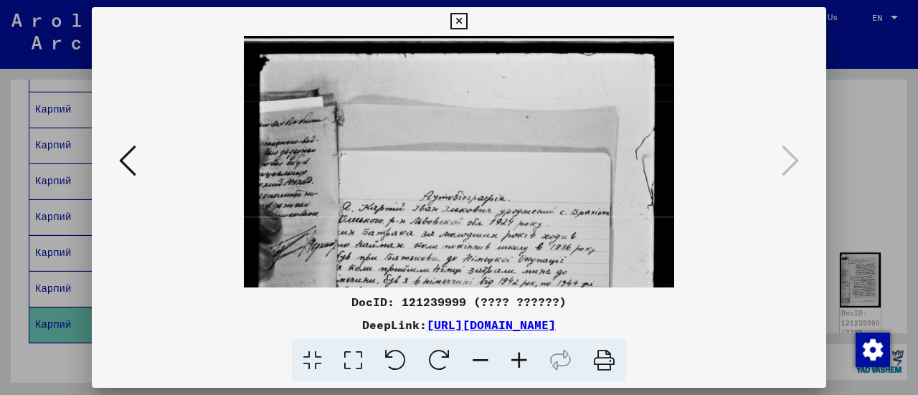
click at [513, 363] on icon at bounding box center [519, 361] width 39 height 44
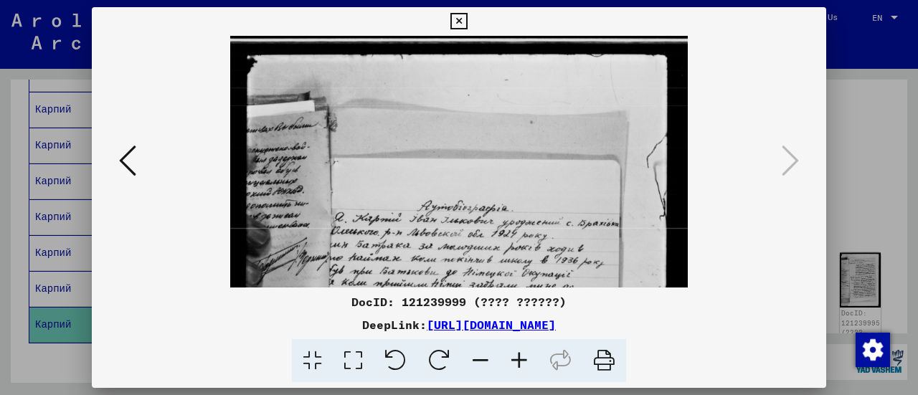
click at [513, 363] on icon at bounding box center [519, 361] width 39 height 44
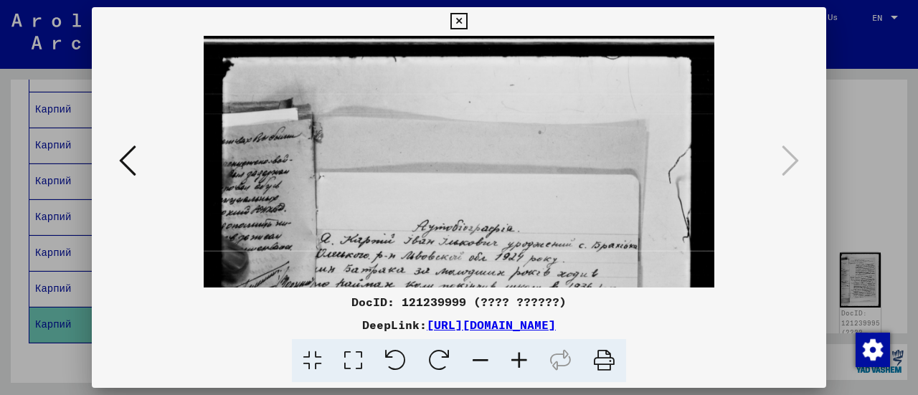
click at [513, 363] on icon at bounding box center [519, 361] width 39 height 44
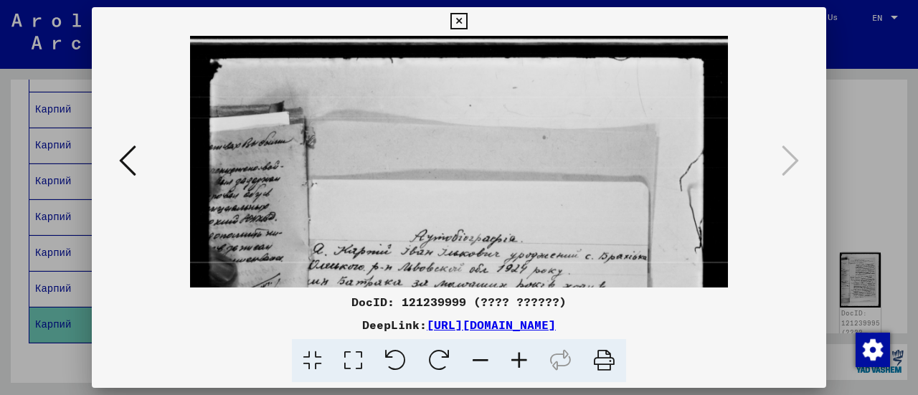
click at [513, 363] on icon at bounding box center [519, 361] width 39 height 44
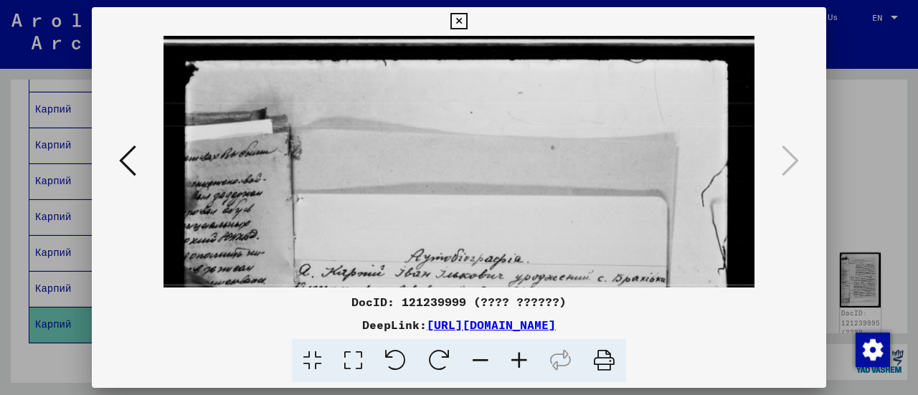
click at [513, 363] on icon at bounding box center [519, 361] width 39 height 44
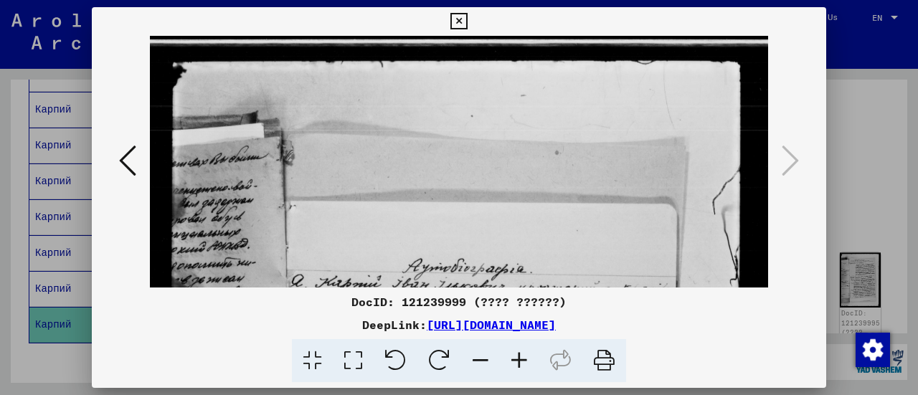
click at [513, 363] on icon at bounding box center [519, 361] width 39 height 44
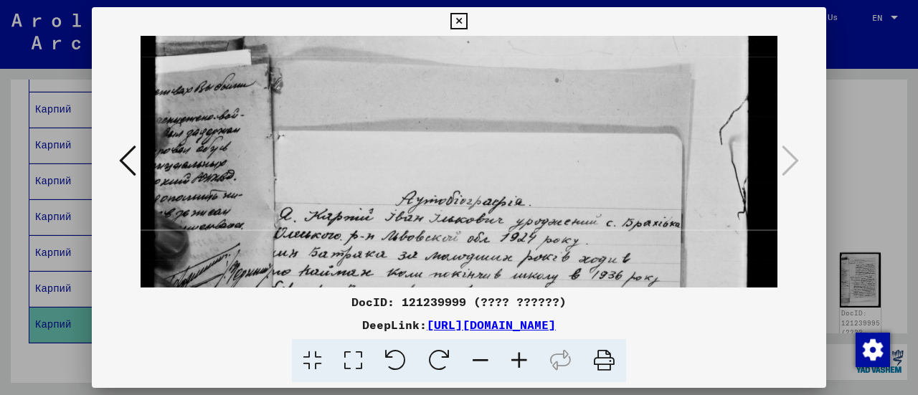
drag, startPoint x: 443, startPoint y: 222, endPoint x: 434, endPoint y: 137, distance: 85.7
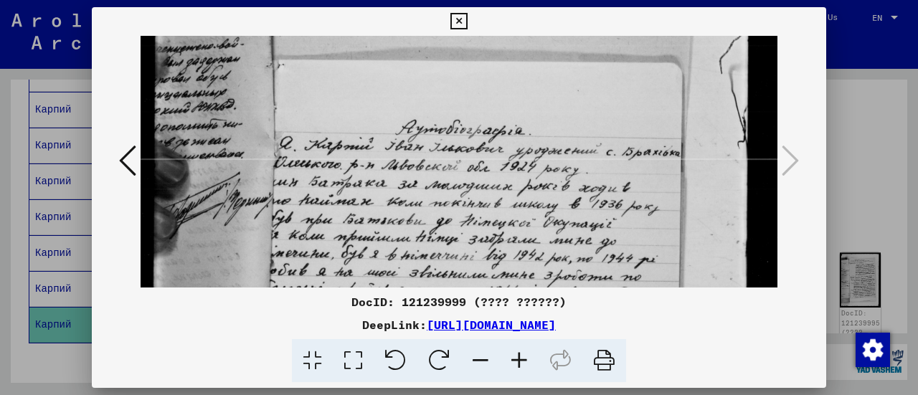
drag, startPoint x: 434, startPoint y: 137, endPoint x: 341, endPoint y: 128, distance: 93.7
click at [341, 128] on img at bounding box center [454, 317] width 645 height 861
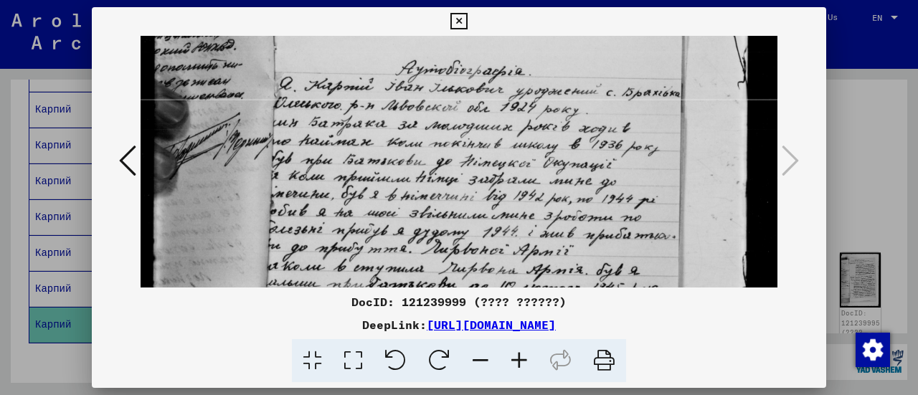
drag, startPoint x: 337, startPoint y: 233, endPoint x: 333, endPoint y: 180, distance: 53.2
click at [333, 180] on img at bounding box center [454, 258] width 645 height 861
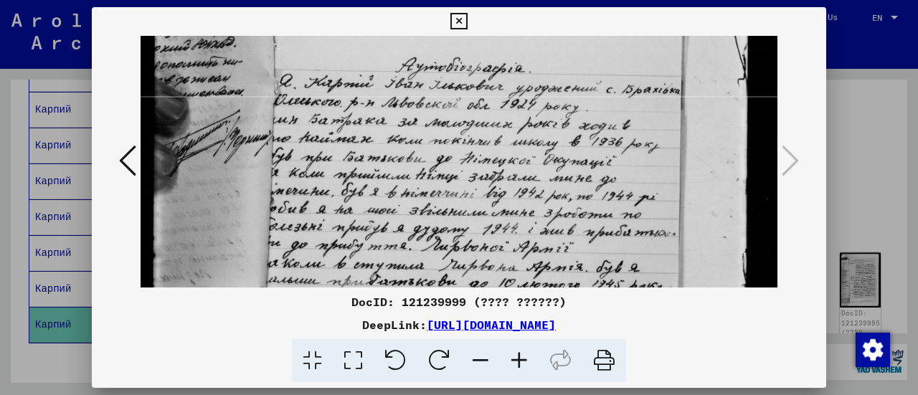
click at [524, 363] on icon at bounding box center [519, 361] width 39 height 44
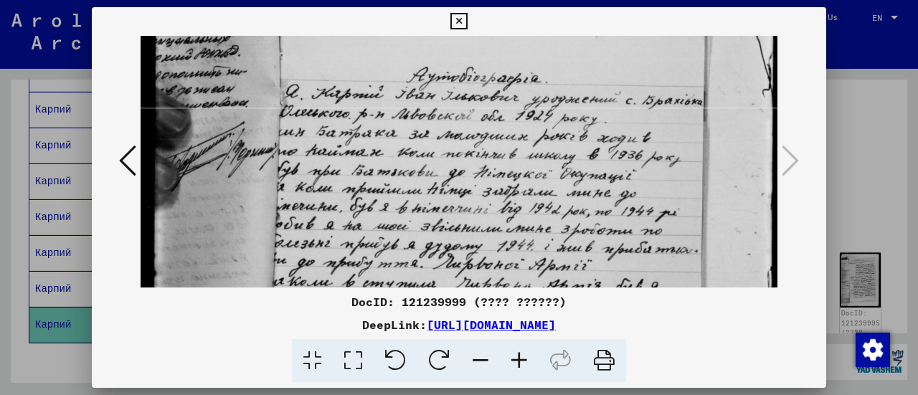
scroll to position [261, 0]
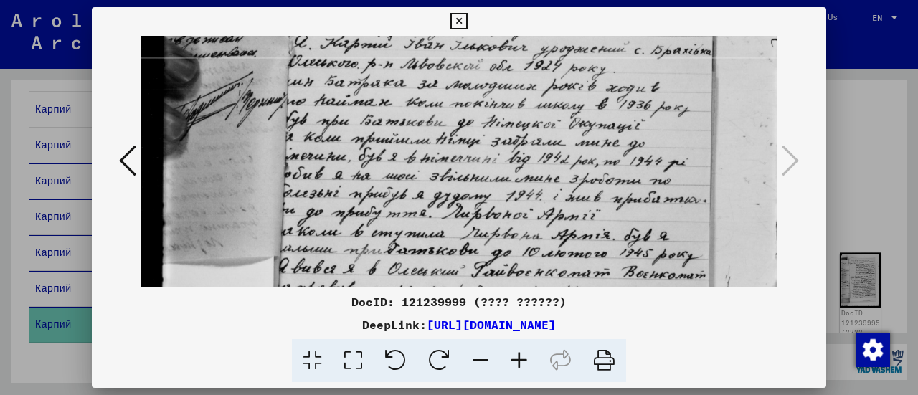
drag, startPoint x: 346, startPoint y: 185, endPoint x: 356, endPoint y: 133, distance: 53.3
click at [356, 133] on img at bounding box center [476, 223] width 672 height 897
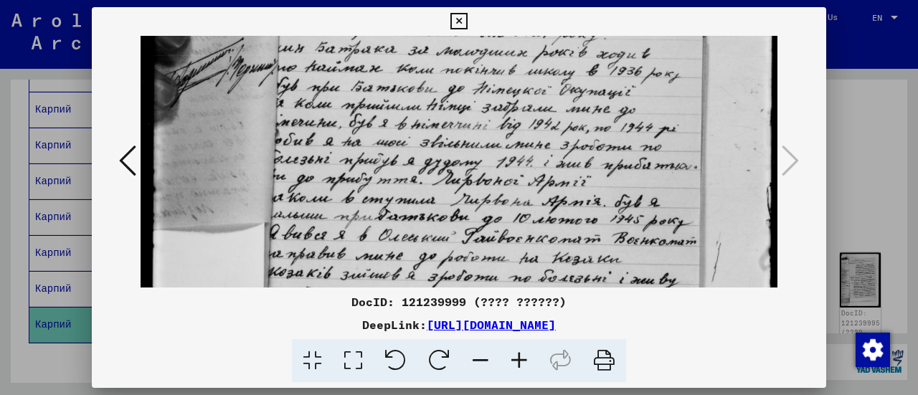
drag, startPoint x: 259, startPoint y: 173, endPoint x: 251, endPoint y: 141, distance: 32.5
click at [251, 141] on img at bounding box center [467, 189] width 672 height 897
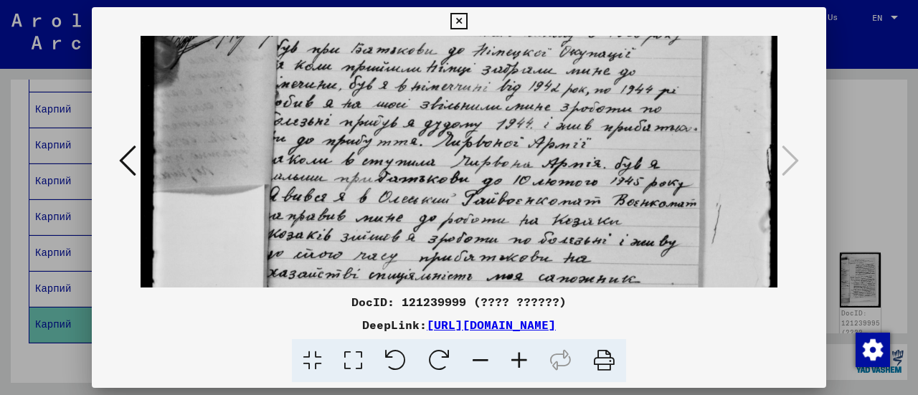
drag, startPoint x: 244, startPoint y: 187, endPoint x: 242, endPoint y: 147, distance: 40.2
click at [242, 147] on img at bounding box center [467, 151] width 672 height 897
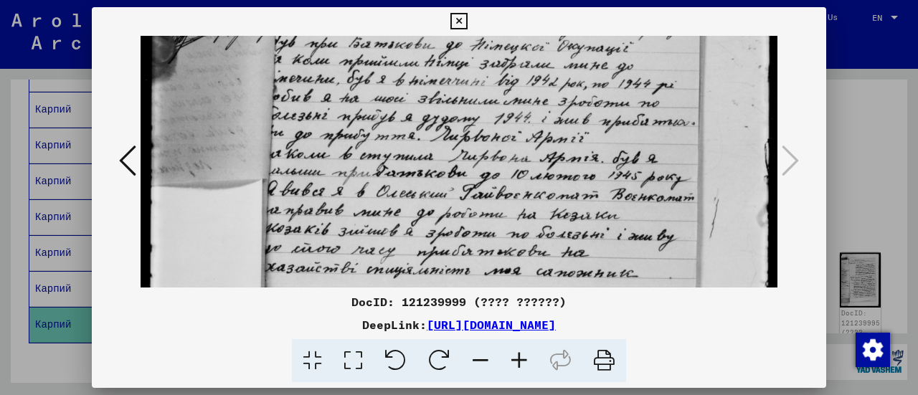
click at [520, 363] on icon at bounding box center [519, 361] width 39 height 44
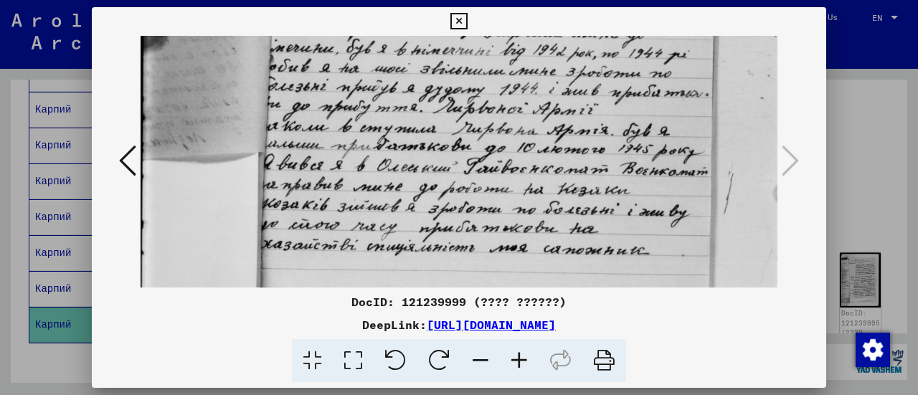
drag, startPoint x: 268, startPoint y: 194, endPoint x: 258, endPoint y: 146, distance: 49.1
click at [258, 146] on img at bounding box center [469, 118] width 699 height 933
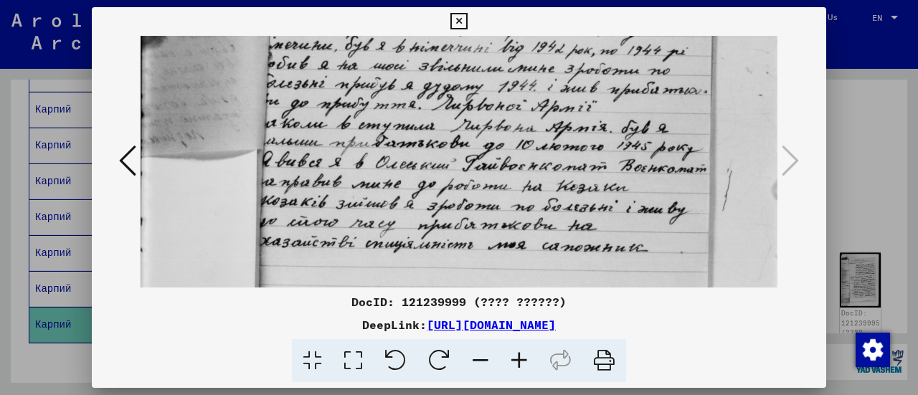
drag, startPoint x: 232, startPoint y: 169, endPoint x: 227, endPoint y: 106, distance: 63.3
click at [227, 111] on img at bounding box center [467, 115] width 699 height 933
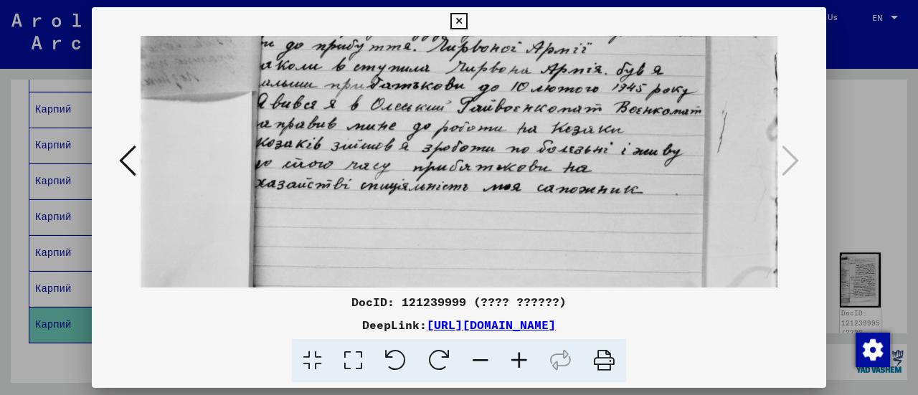
click at [133, 151] on icon at bounding box center [127, 160] width 17 height 34
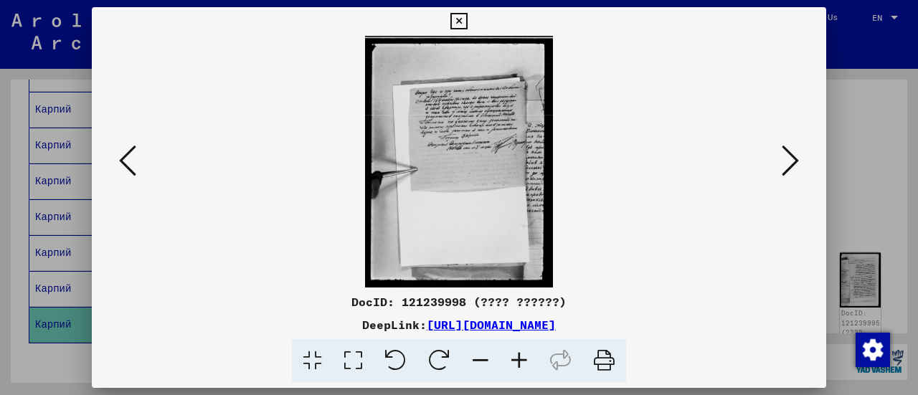
click at [133, 151] on icon at bounding box center [127, 160] width 17 height 34
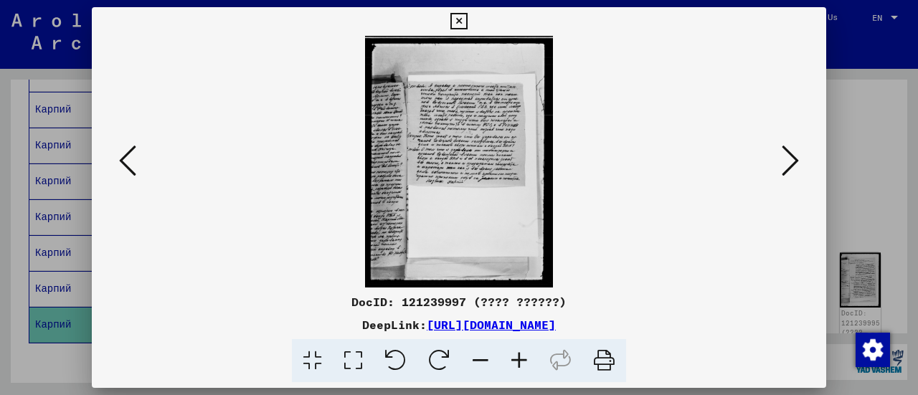
click at [133, 151] on icon at bounding box center [127, 160] width 17 height 34
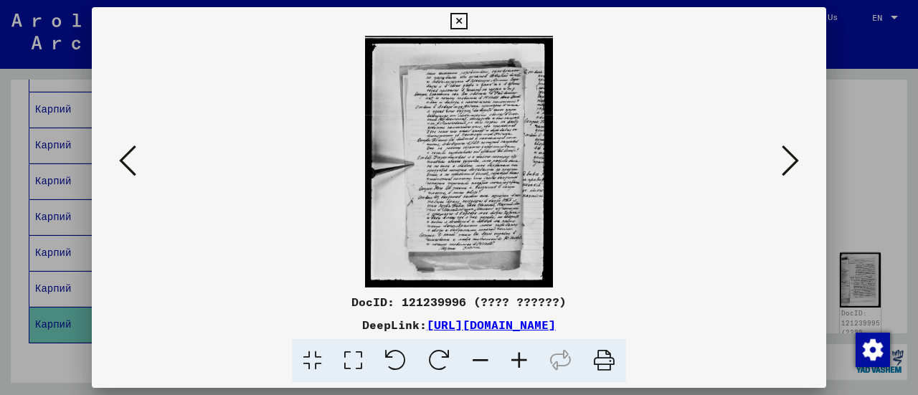
click at [521, 360] on icon at bounding box center [519, 361] width 39 height 44
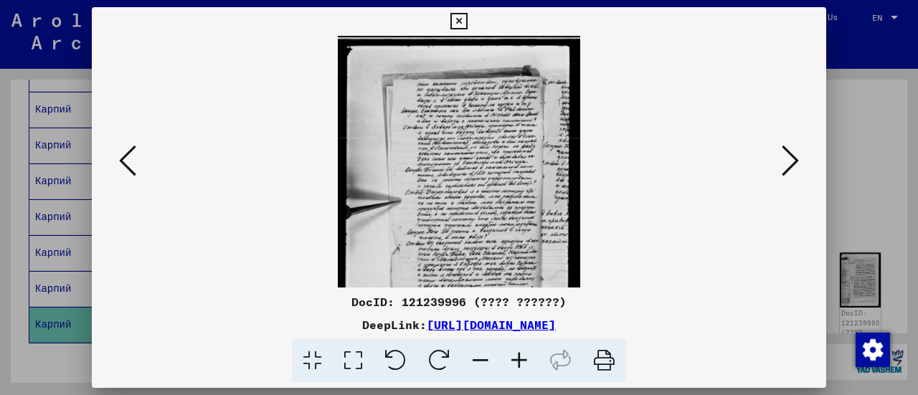
click at [521, 360] on icon at bounding box center [519, 361] width 39 height 44
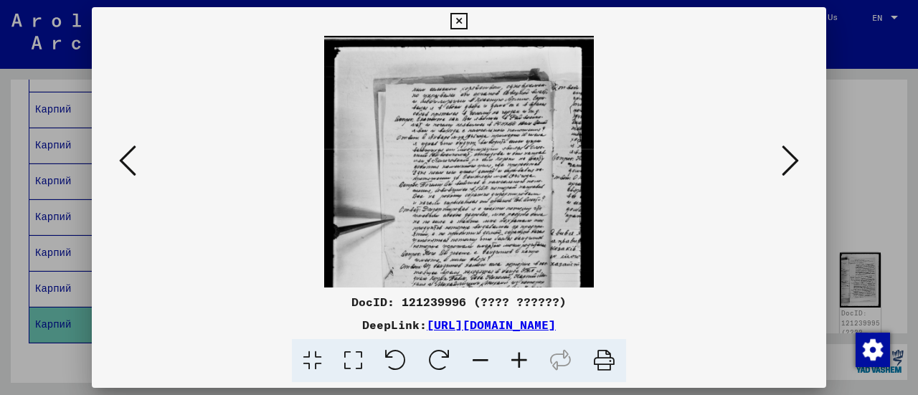
click at [521, 360] on icon at bounding box center [519, 361] width 39 height 44
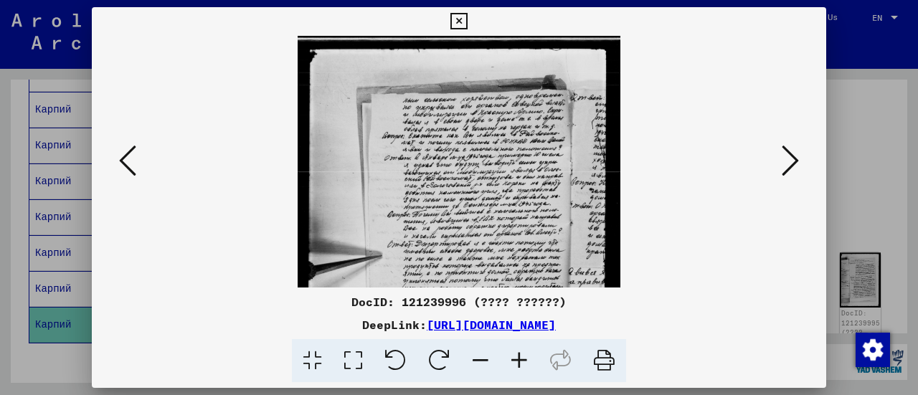
click at [521, 360] on icon at bounding box center [519, 361] width 39 height 44
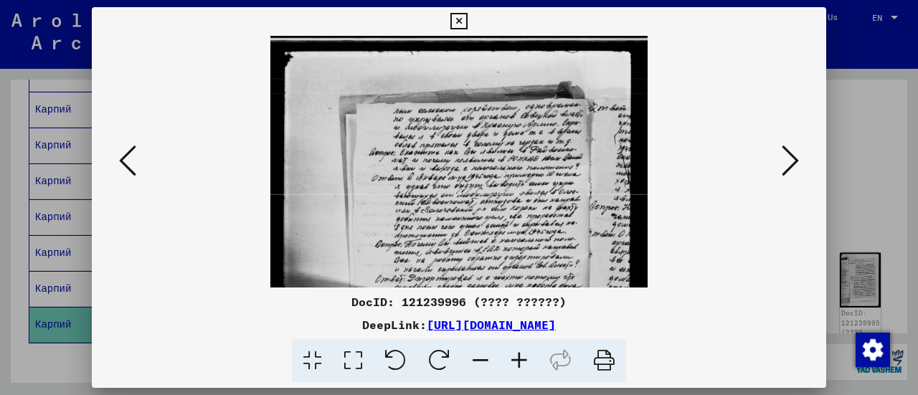
click at [521, 360] on icon at bounding box center [519, 361] width 39 height 44
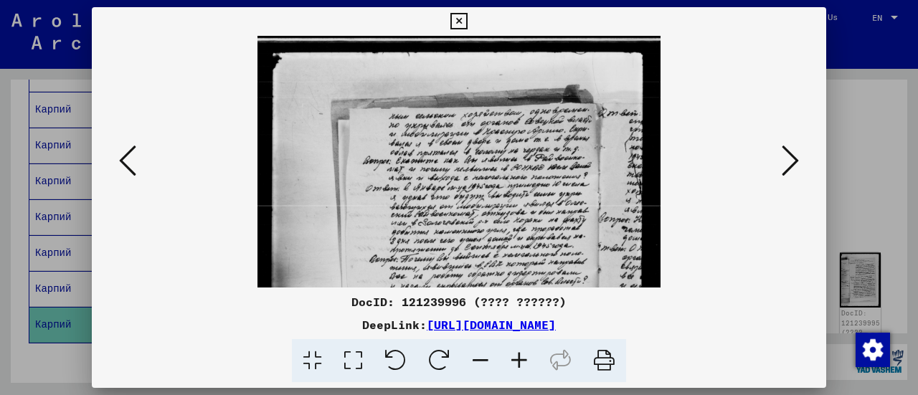
click at [521, 360] on icon at bounding box center [519, 361] width 39 height 44
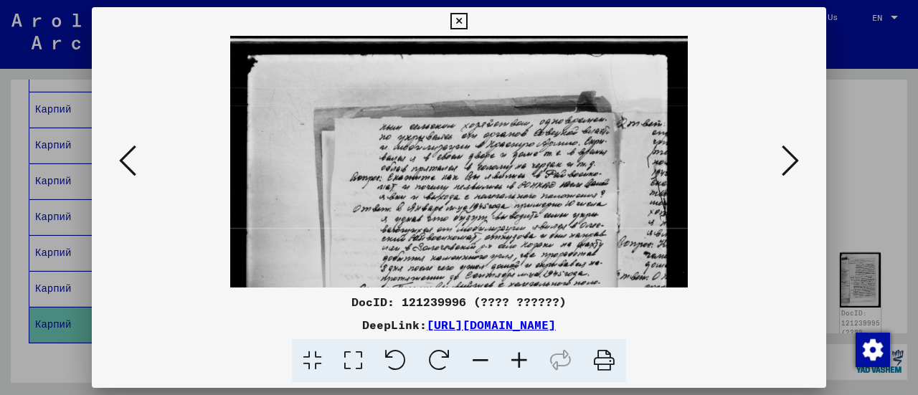
click at [521, 360] on icon at bounding box center [519, 361] width 39 height 44
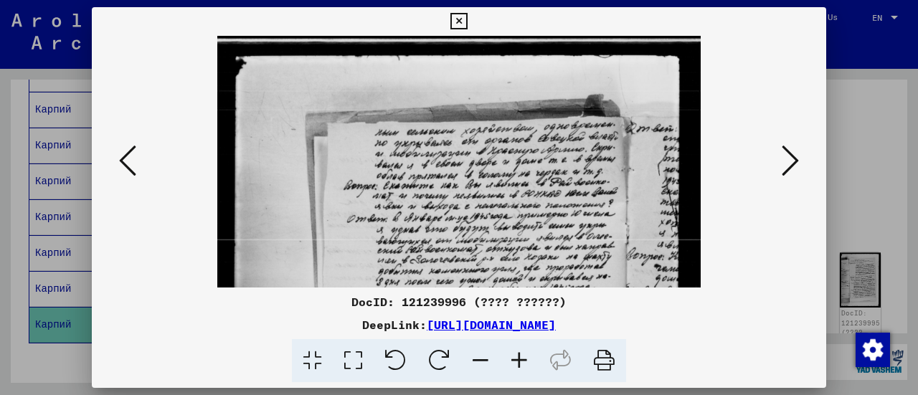
click at [521, 360] on icon at bounding box center [519, 361] width 39 height 44
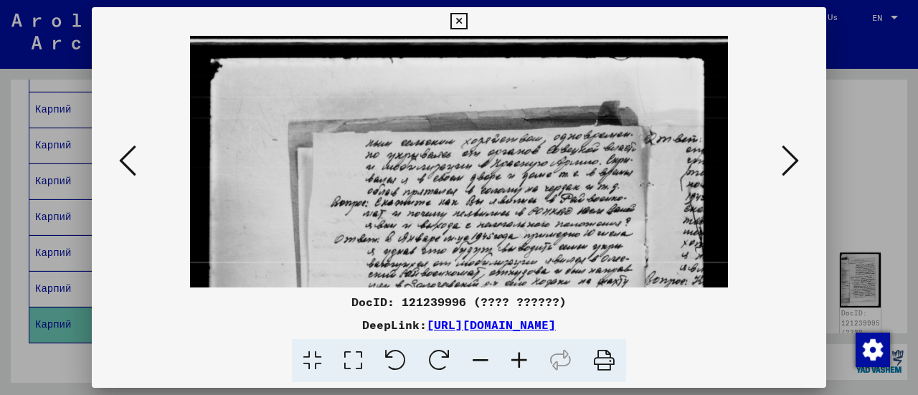
click at [521, 360] on icon at bounding box center [519, 361] width 39 height 44
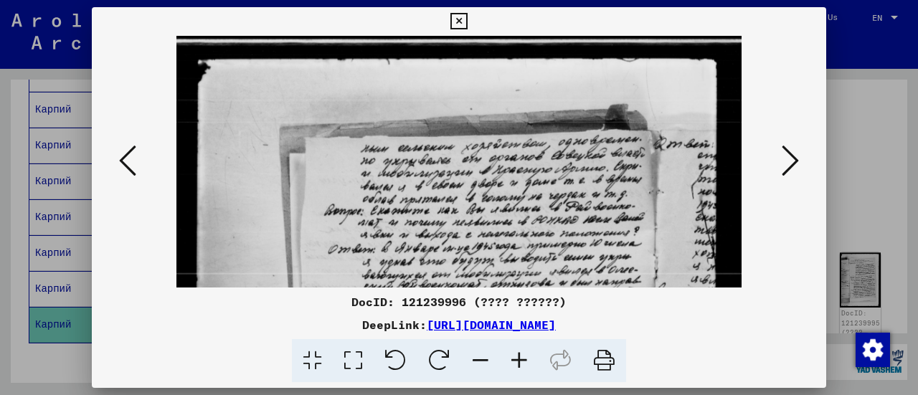
click at [521, 360] on icon at bounding box center [519, 361] width 39 height 44
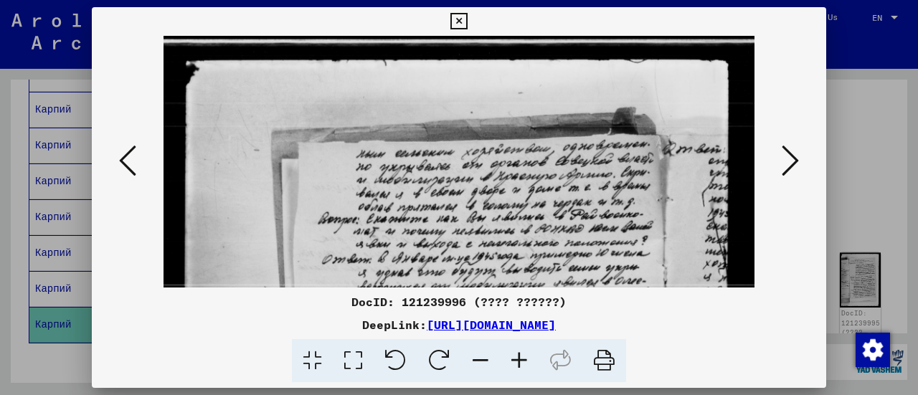
click at [521, 360] on icon at bounding box center [519, 361] width 39 height 44
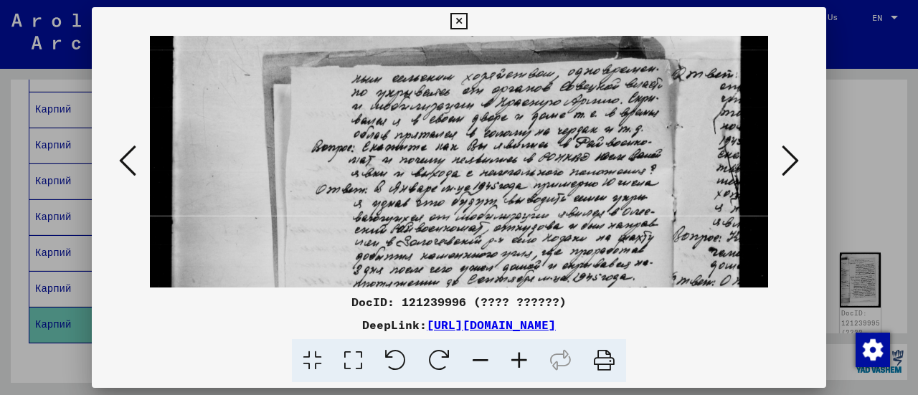
drag, startPoint x: 439, startPoint y: 221, endPoint x: 414, endPoint y: 125, distance: 98.6
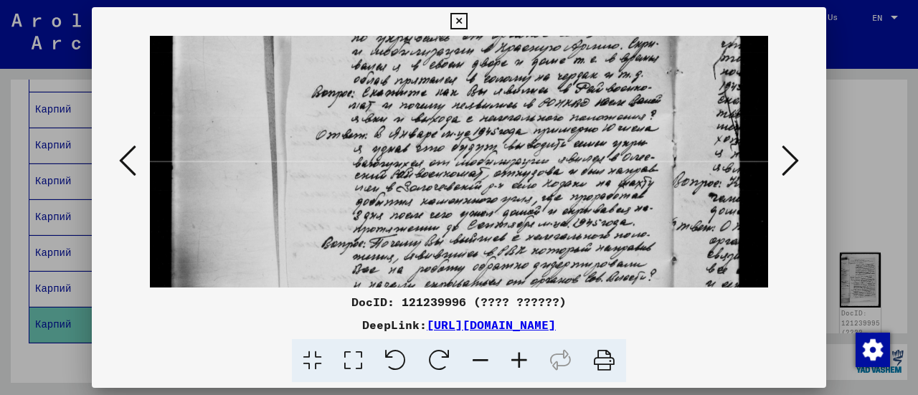
drag, startPoint x: 414, startPoint y: 125, endPoint x: 353, endPoint y: 128, distance: 61.0
click at [353, 128] on img at bounding box center [459, 313] width 618 height 825
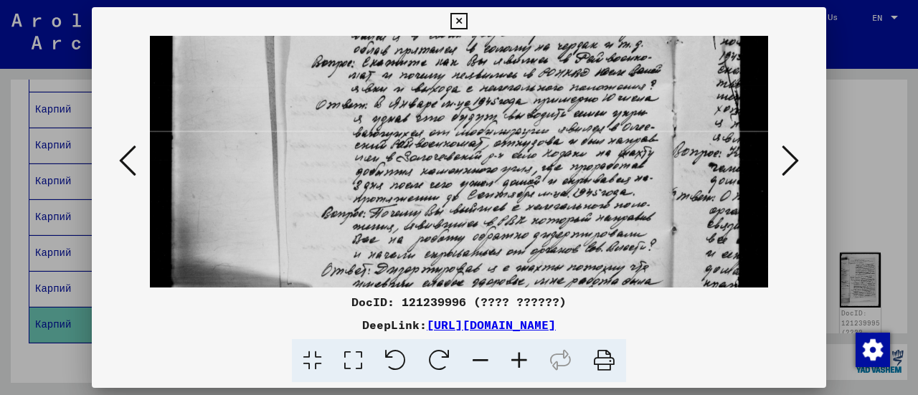
drag, startPoint x: 343, startPoint y: 211, endPoint x: 334, endPoint y: 176, distance: 37.0
click at [334, 176] on img at bounding box center [459, 283] width 618 height 825
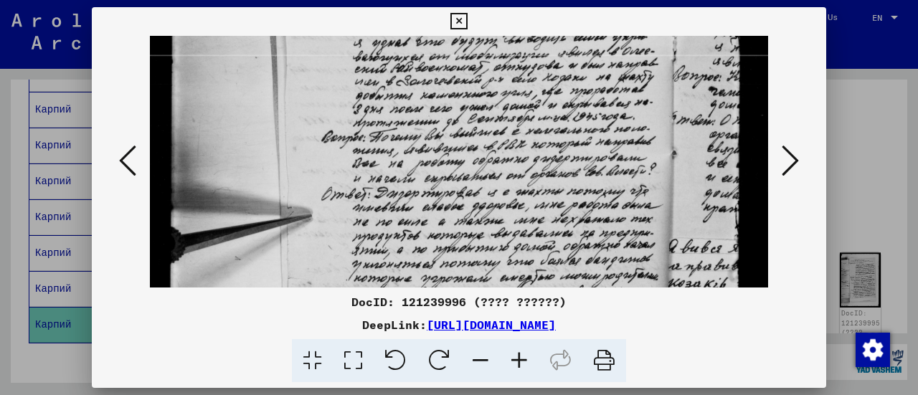
drag, startPoint x: 325, startPoint y: 204, endPoint x: 310, endPoint y: 132, distance: 73.9
click at [310, 132] on img at bounding box center [459, 207] width 618 height 825
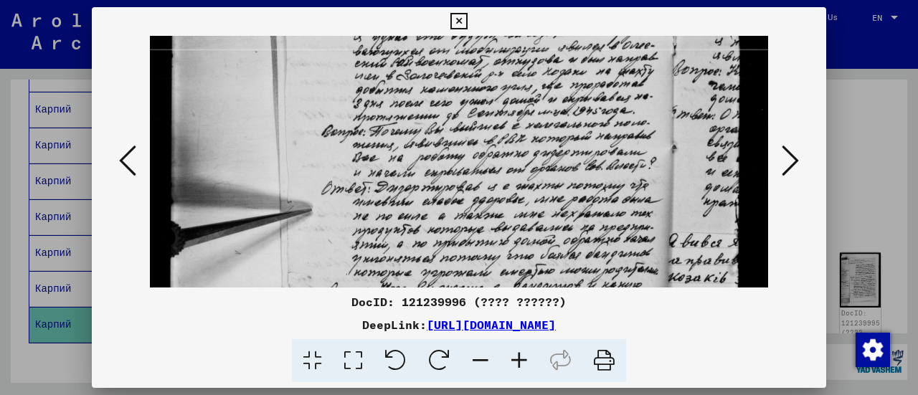
click at [459, 16] on icon at bounding box center [458, 21] width 16 height 17
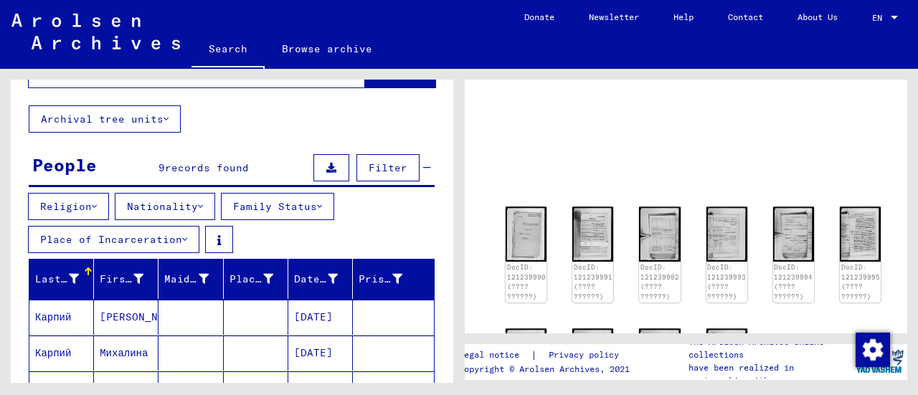
scroll to position [0, 0]
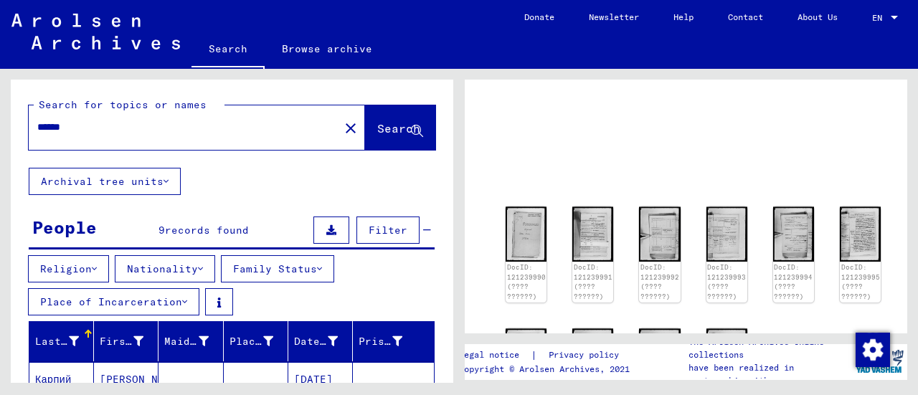
click at [186, 125] on input "******" at bounding box center [183, 127] width 293 height 15
type input "**********"
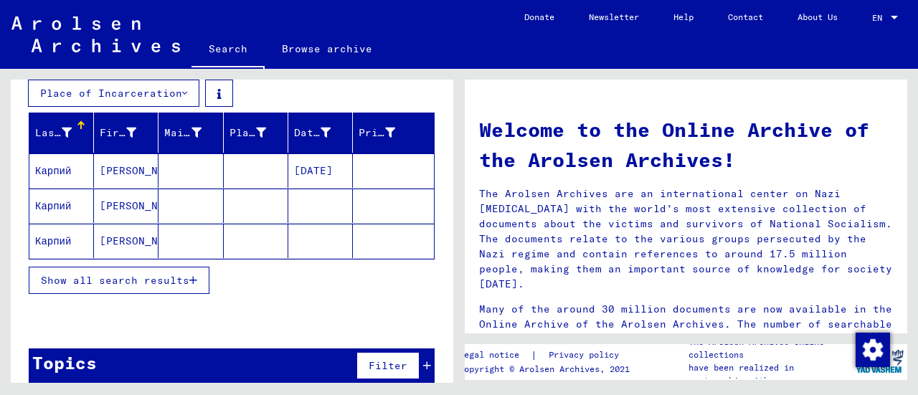
scroll to position [221, 0]
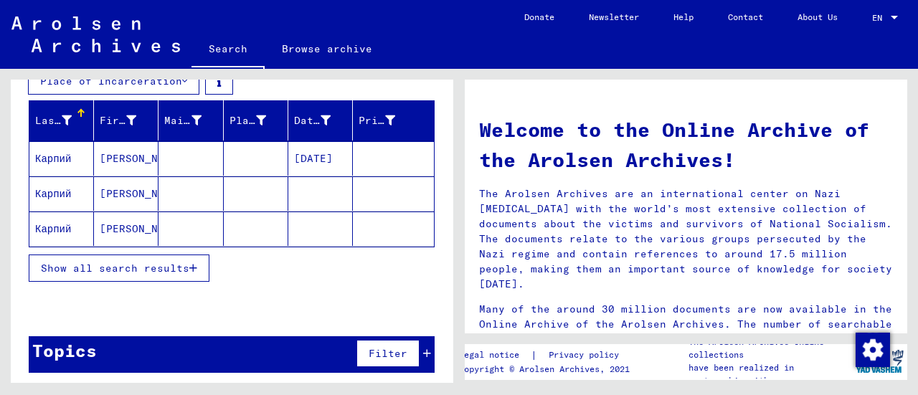
click at [141, 282] on div "Show all search results" at bounding box center [232, 268] width 406 height 42
click at [120, 268] on span "Show all search results" at bounding box center [115, 268] width 148 height 13
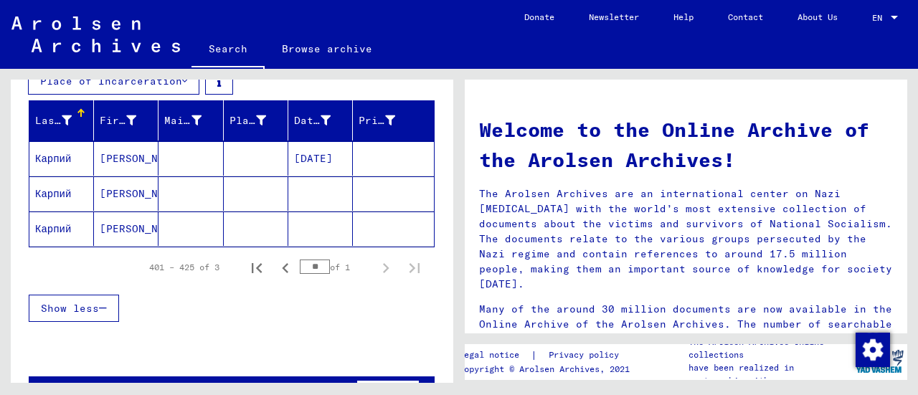
click at [303, 270] on input "**" at bounding box center [315, 266] width 30 height 14
type input "*"
click at [278, 296] on div "Show less" at bounding box center [232, 308] width 406 height 42
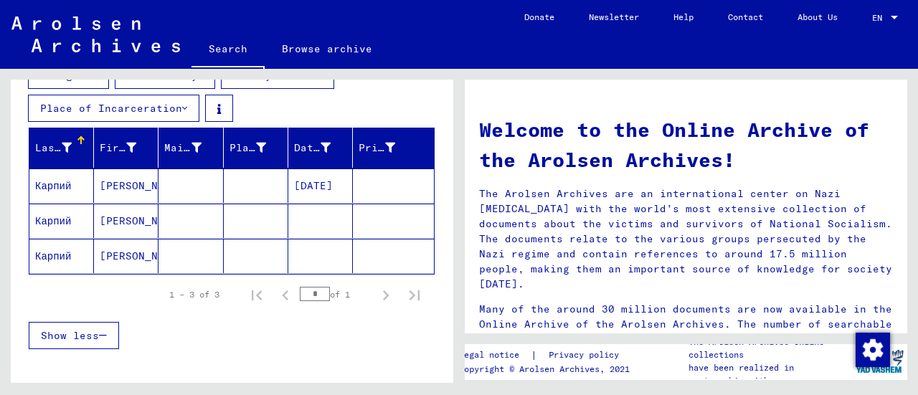
click at [224, 192] on mat-cell at bounding box center [256, 185] width 65 height 34
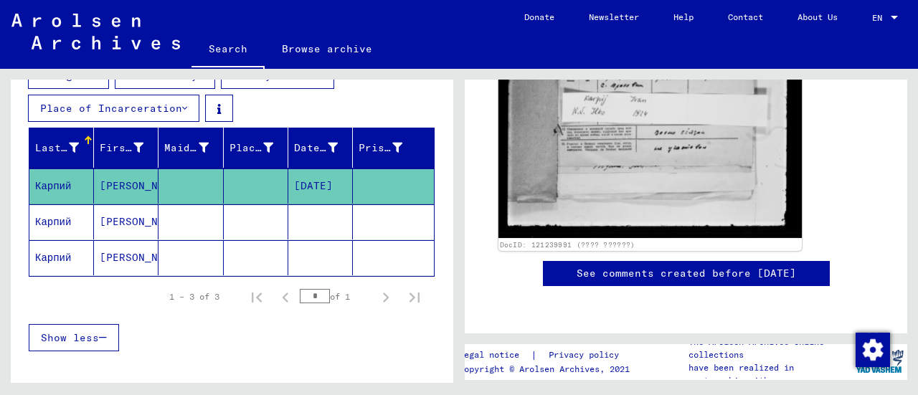
scroll to position [302, 0]
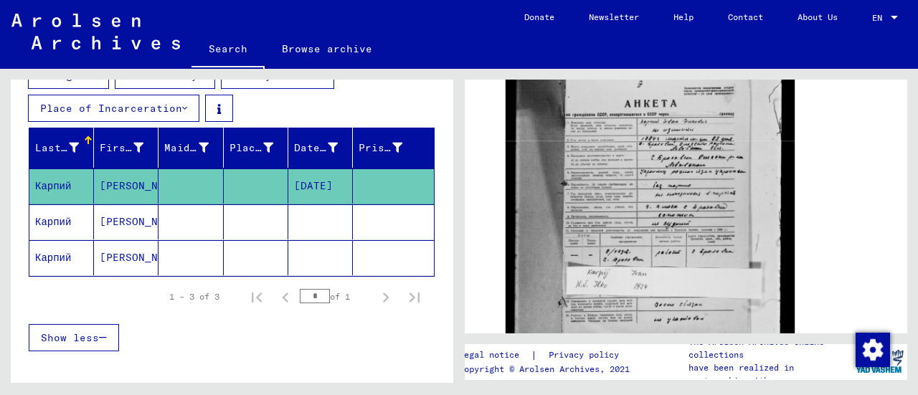
click at [328, 227] on mat-cell at bounding box center [320, 221] width 65 height 35
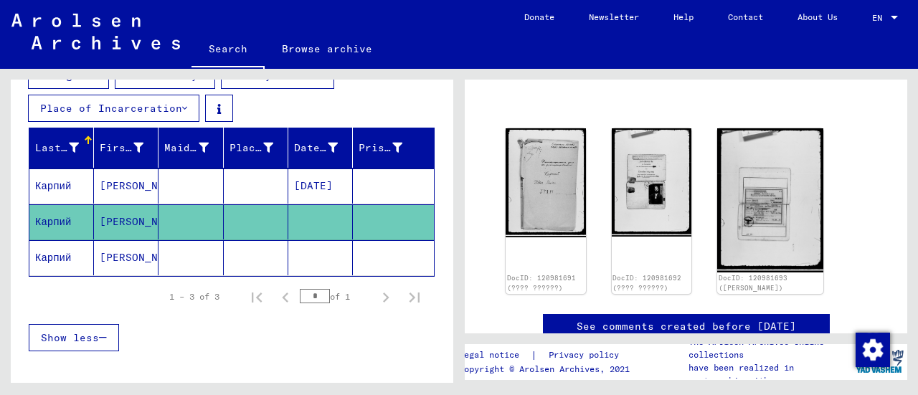
scroll to position [284, 0]
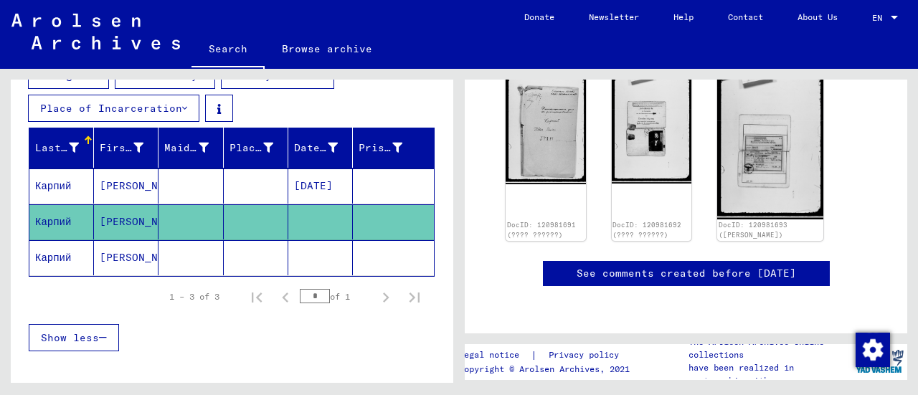
click at [288, 247] on mat-cell at bounding box center [320, 257] width 65 height 35
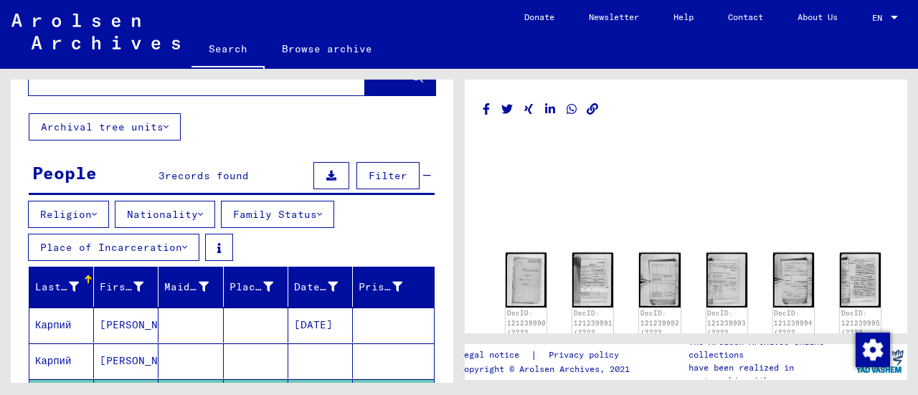
scroll to position [28, 0]
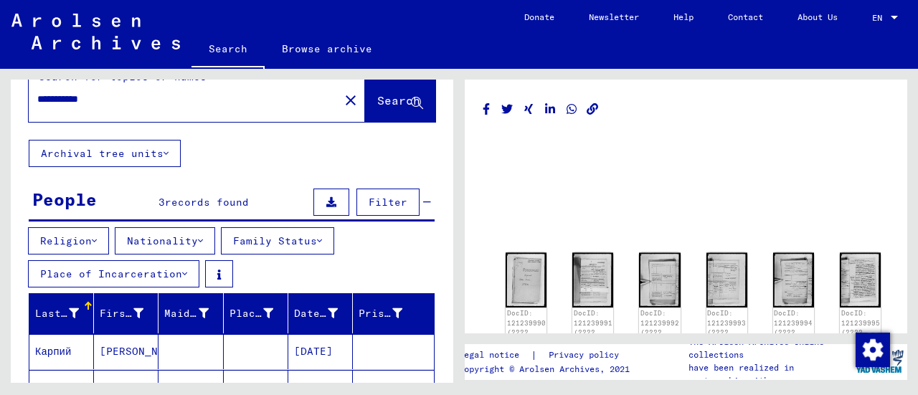
click at [156, 92] on input "**********" at bounding box center [183, 99] width 293 height 15
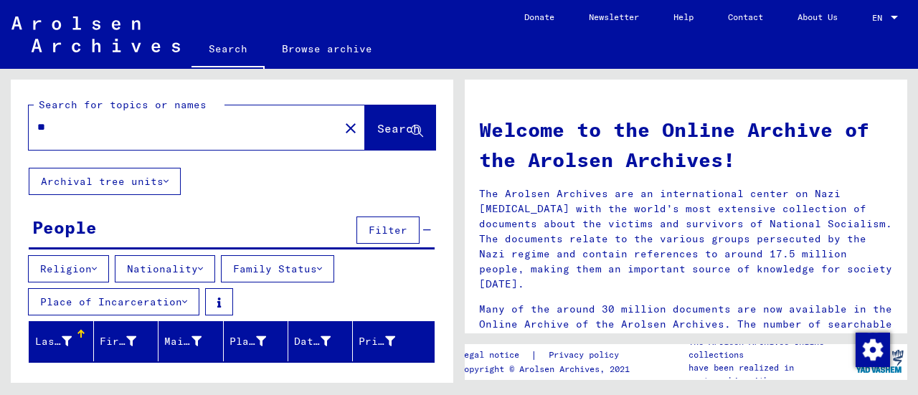
type input "*"
type input "**********"
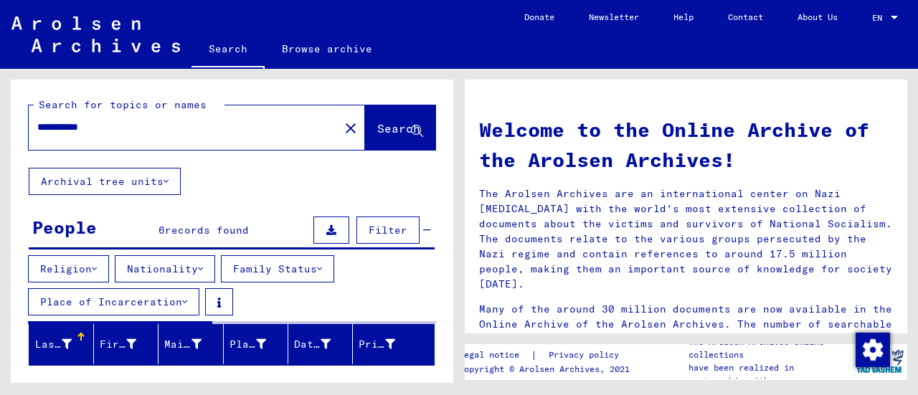
scroll to position [63, 0]
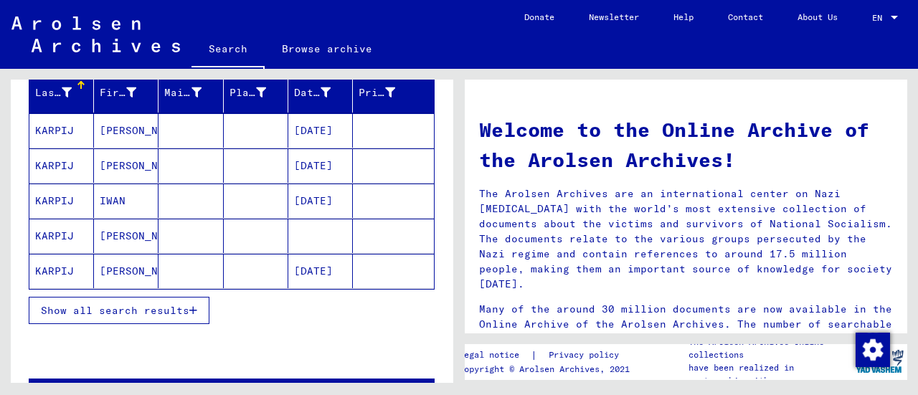
click at [244, 125] on mat-cell at bounding box center [256, 130] width 65 height 34
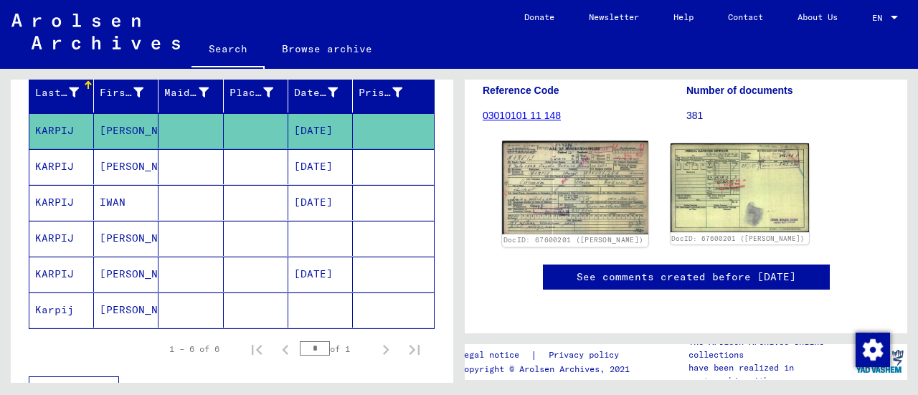
click at [550, 176] on img at bounding box center [575, 187] width 146 height 93
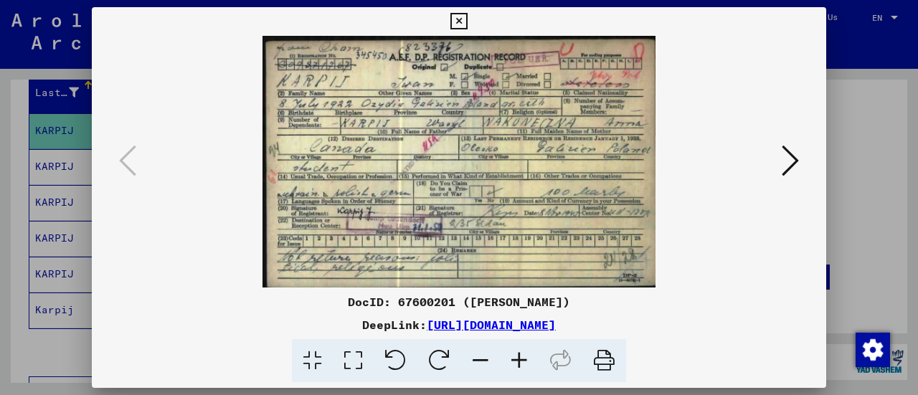
click at [520, 368] on icon at bounding box center [519, 361] width 39 height 44
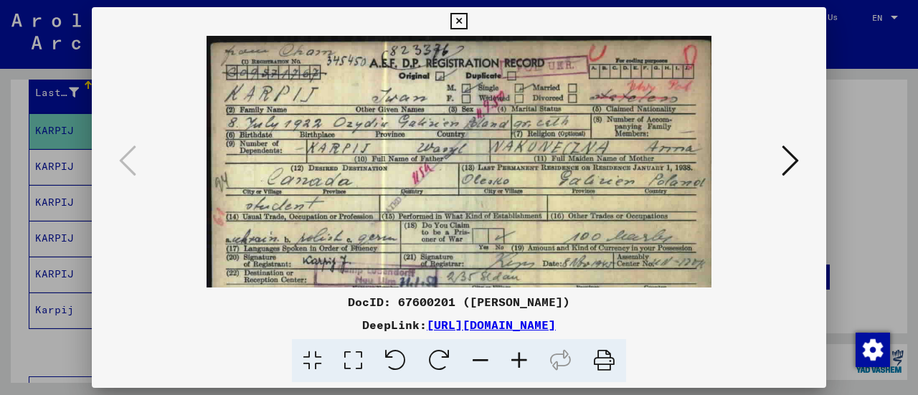
click at [520, 368] on icon at bounding box center [519, 361] width 39 height 44
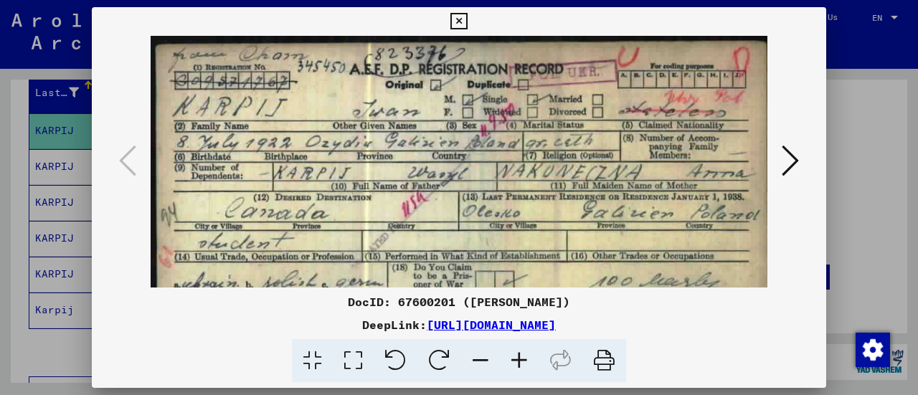
click at [520, 368] on icon at bounding box center [519, 361] width 39 height 44
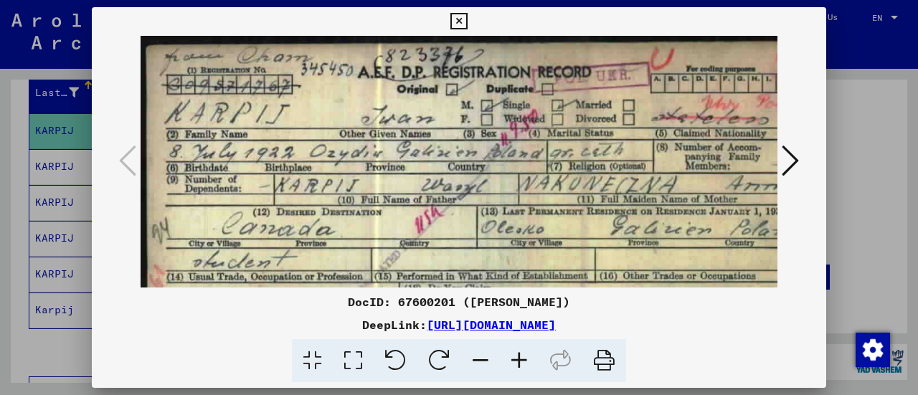
click at [520, 368] on icon at bounding box center [519, 361] width 39 height 44
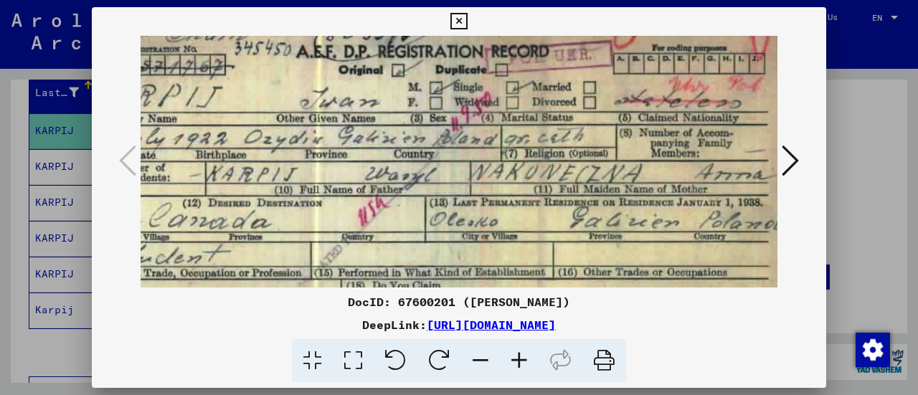
drag, startPoint x: 420, startPoint y: 226, endPoint x: 340, endPoint y: 203, distance: 82.8
click at [340, 203] on img at bounding box center [425, 245] width 729 height 467
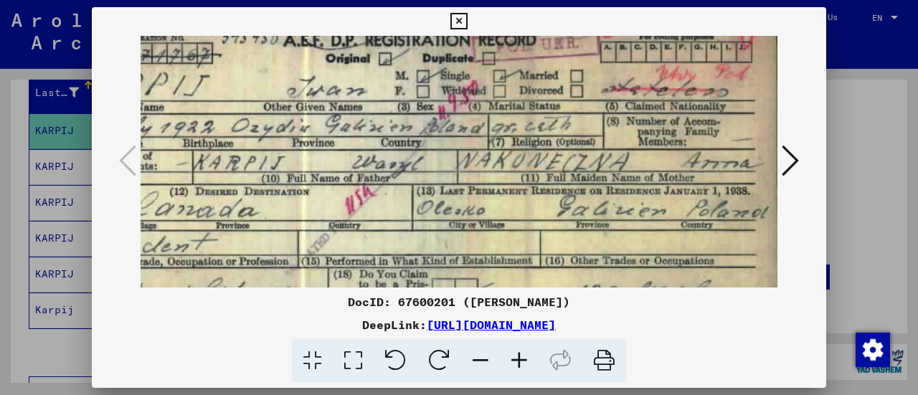
drag, startPoint x: 509, startPoint y: 213, endPoint x: 377, endPoint y: 202, distance: 132.3
click at [377, 202] on img at bounding box center [412, 234] width 729 height 467
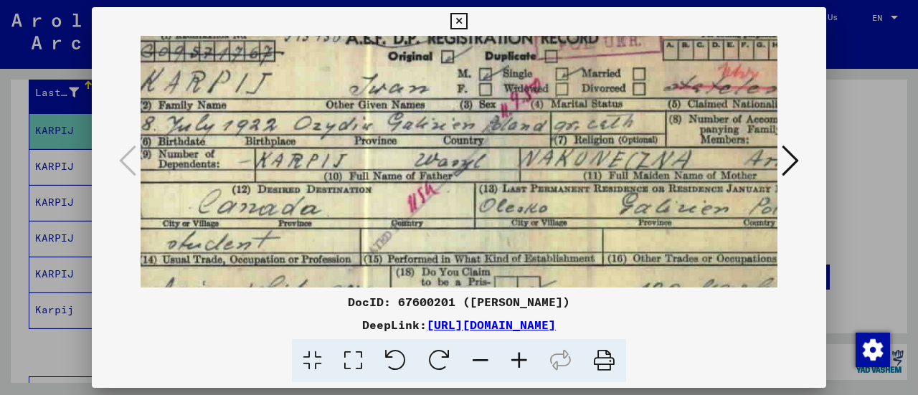
drag, startPoint x: 373, startPoint y: 201, endPoint x: 437, endPoint y: 199, distance: 63.8
click at [437, 199] on img at bounding box center [474, 232] width 729 height 467
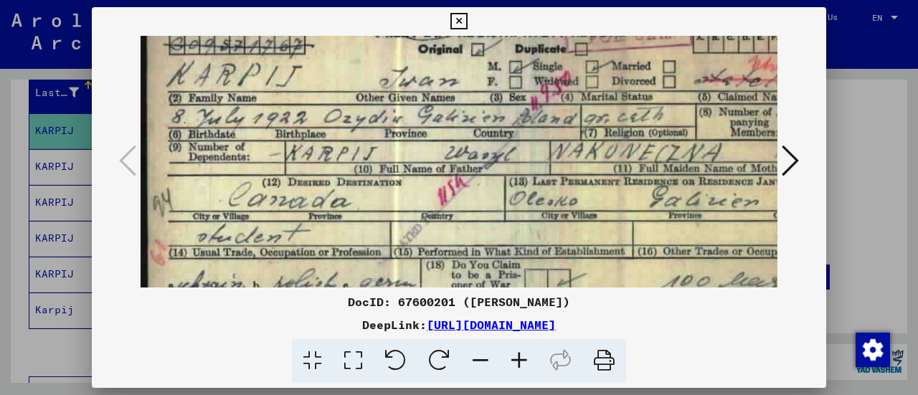
drag, startPoint x: 447, startPoint y: 203, endPoint x: 529, endPoint y: 196, distance: 82.0
click at [529, 196] on img at bounding box center [504, 224] width 729 height 467
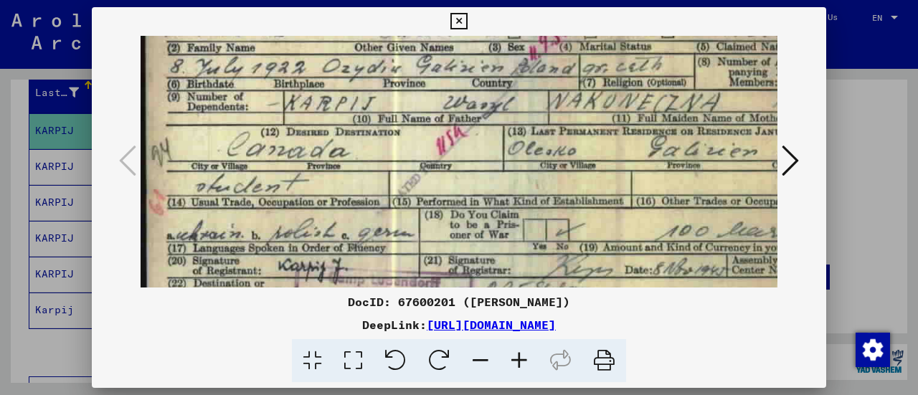
drag, startPoint x: 529, startPoint y: 196, endPoint x: 527, endPoint y: 144, distance: 51.7
click at [527, 144] on img at bounding box center [503, 174] width 729 height 467
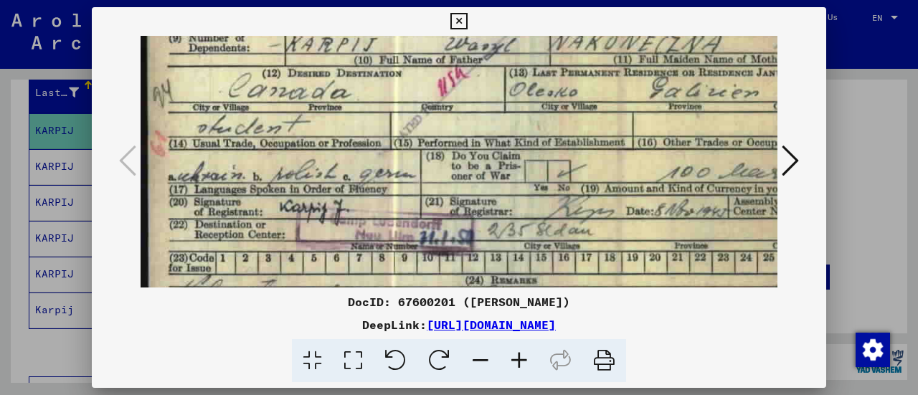
drag, startPoint x: 492, startPoint y: 201, endPoint x: 497, endPoint y: 143, distance: 58.2
click at [497, 143] on img at bounding box center [504, 115] width 729 height 467
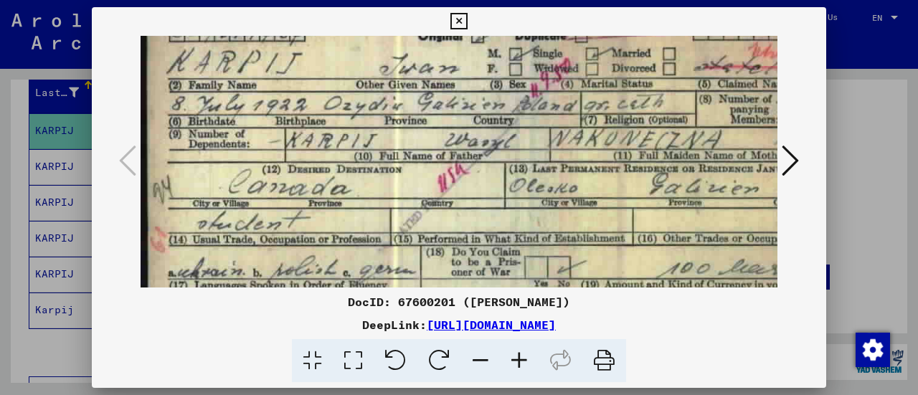
drag, startPoint x: 466, startPoint y: 115, endPoint x: 470, endPoint y: 247, distance: 131.2
click at [470, 247] on img at bounding box center [504, 211] width 729 height 467
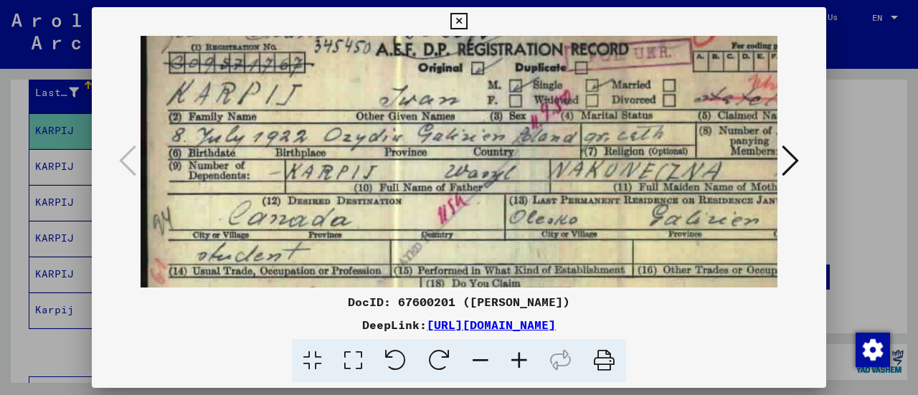
drag, startPoint x: 335, startPoint y: 211, endPoint x: 334, endPoint y: 146, distance: 65.2
click at [334, 146] on img at bounding box center [504, 243] width 729 height 467
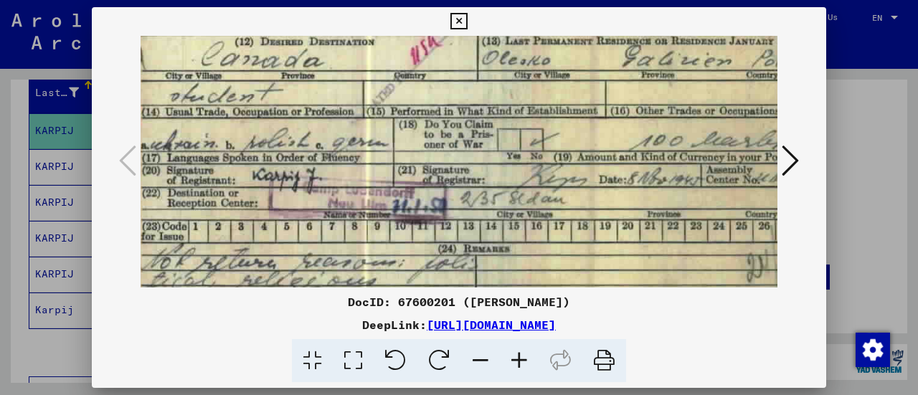
drag, startPoint x: 335, startPoint y: 181, endPoint x: 310, endPoint y: 90, distance: 95.1
click at [310, 90] on img at bounding box center [477, 84] width 729 height 467
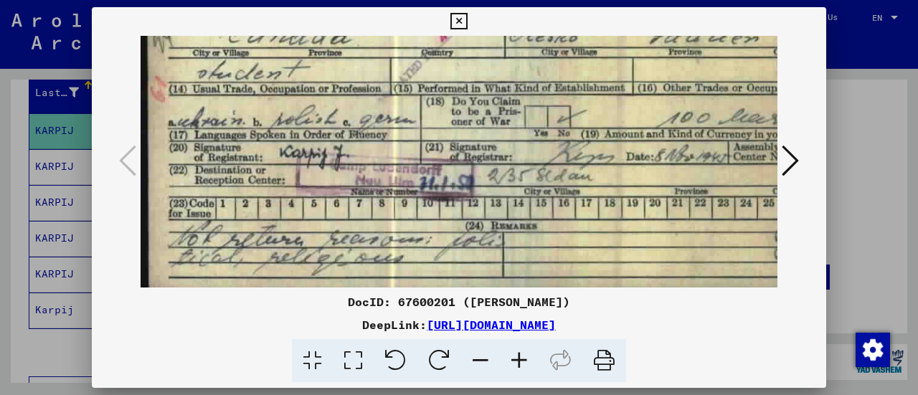
drag, startPoint x: 313, startPoint y: 137, endPoint x: 413, endPoint y: 115, distance: 102.8
click at [413, 115] on img at bounding box center [504, 61] width 729 height 467
drag, startPoint x: 344, startPoint y: 156, endPoint x: 317, endPoint y: 108, distance: 54.6
click at [320, 113] on img at bounding box center [504, 61] width 729 height 467
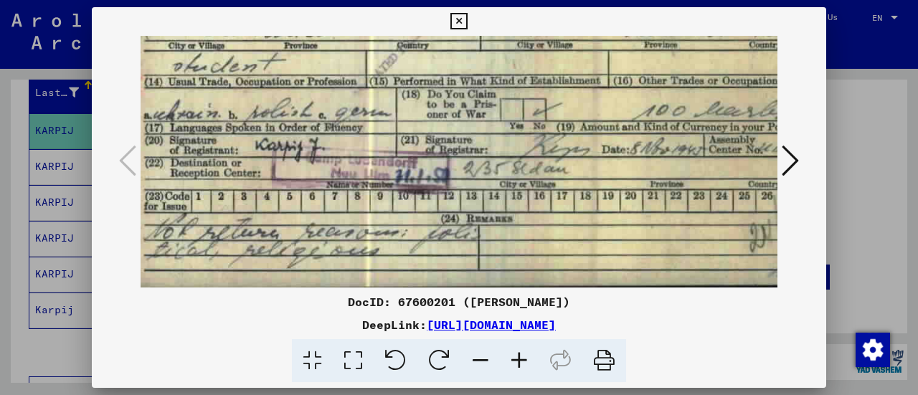
click at [317, 108] on img at bounding box center [480, 54] width 729 height 467
click at [8, 292] on div at bounding box center [459, 197] width 918 height 395
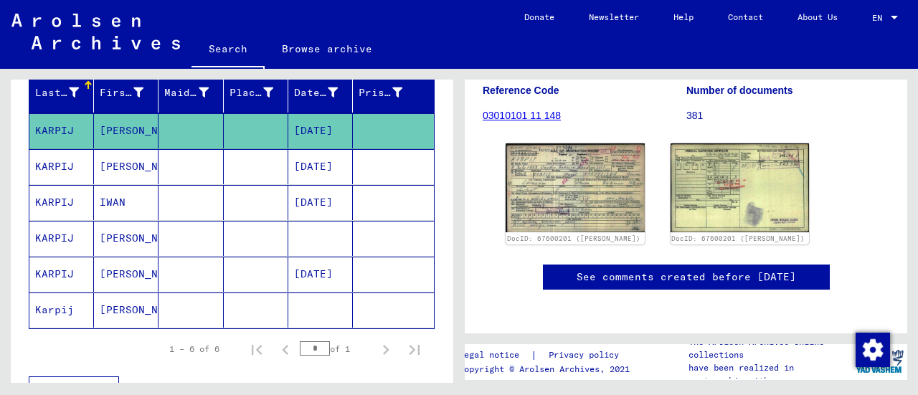
click at [240, 163] on mat-cell at bounding box center [256, 166] width 65 height 35
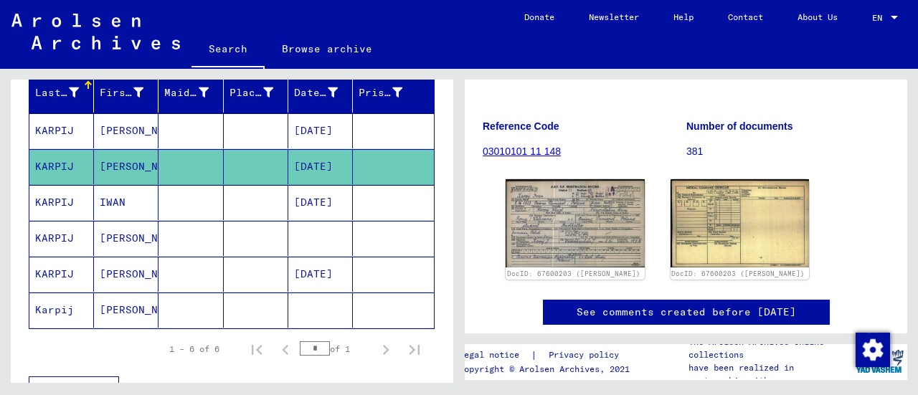
scroll to position [203, 0]
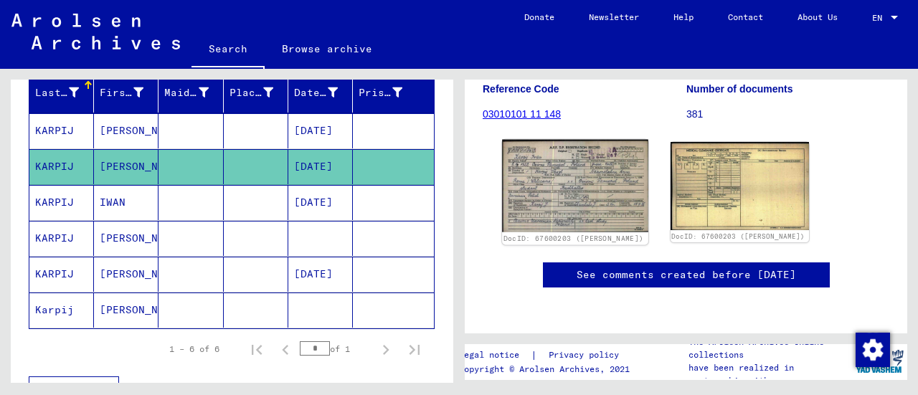
click at [528, 201] on img at bounding box center [575, 186] width 146 height 92
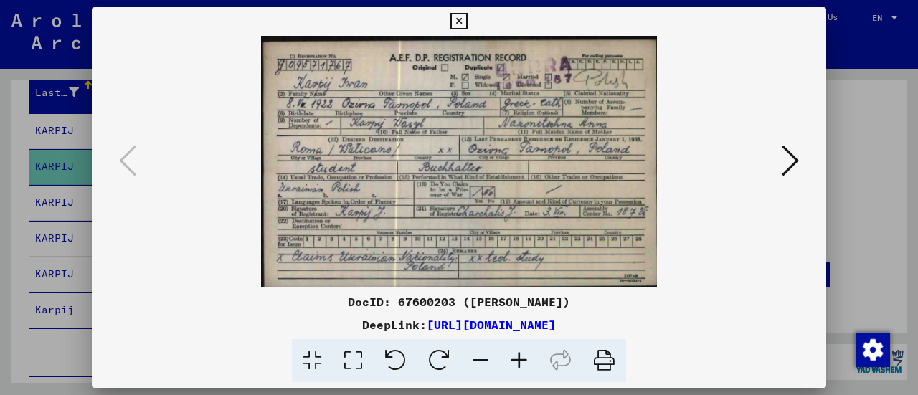
click at [513, 353] on icon at bounding box center [519, 361] width 39 height 44
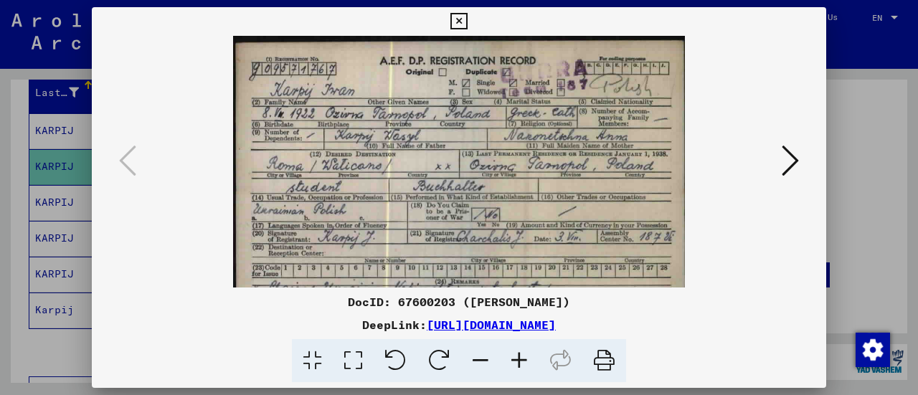
click at [513, 353] on icon at bounding box center [519, 361] width 39 height 44
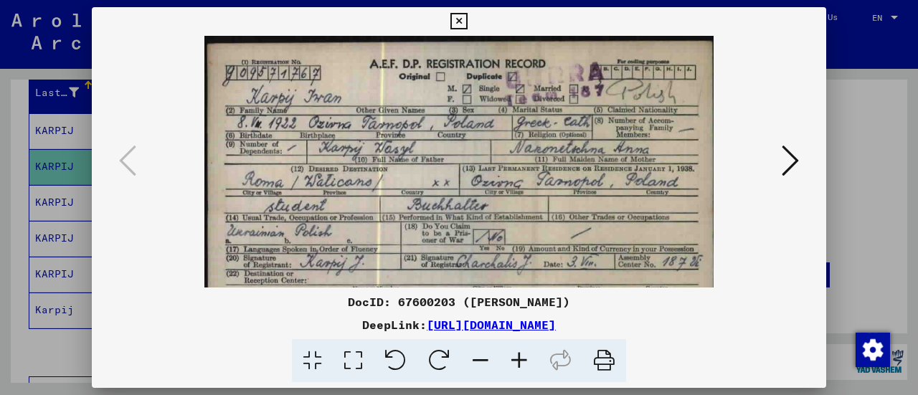
click at [513, 353] on icon at bounding box center [519, 361] width 39 height 44
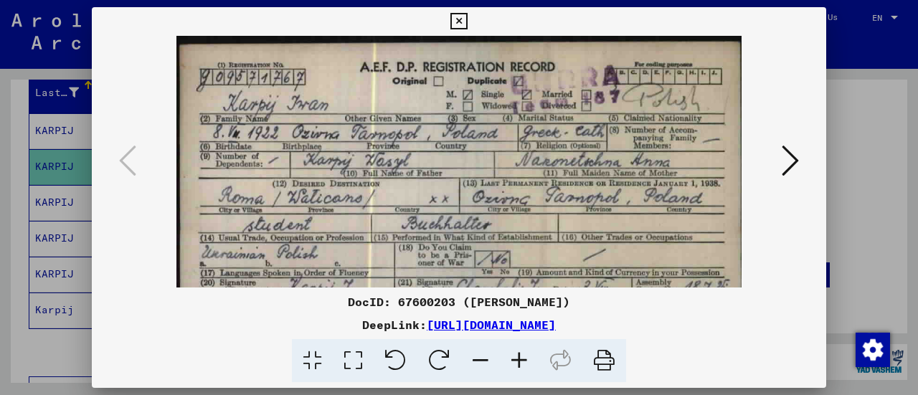
click at [513, 353] on icon at bounding box center [519, 361] width 39 height 44
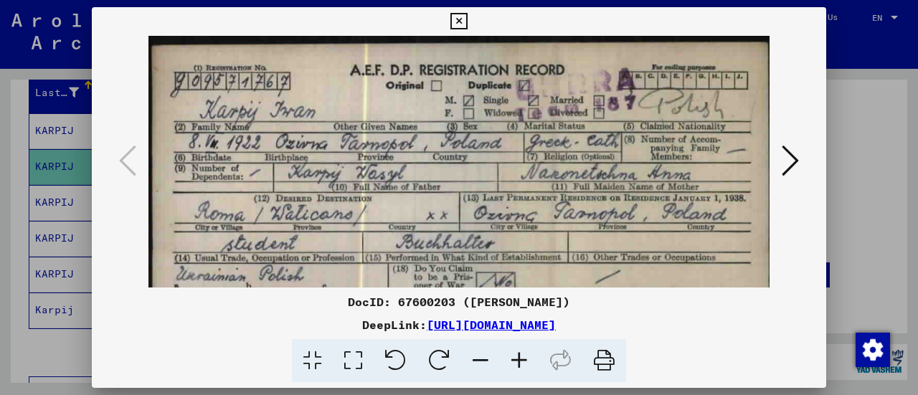
click at [13, 285] on div at bounding box center [459, 197] width 918 height 395
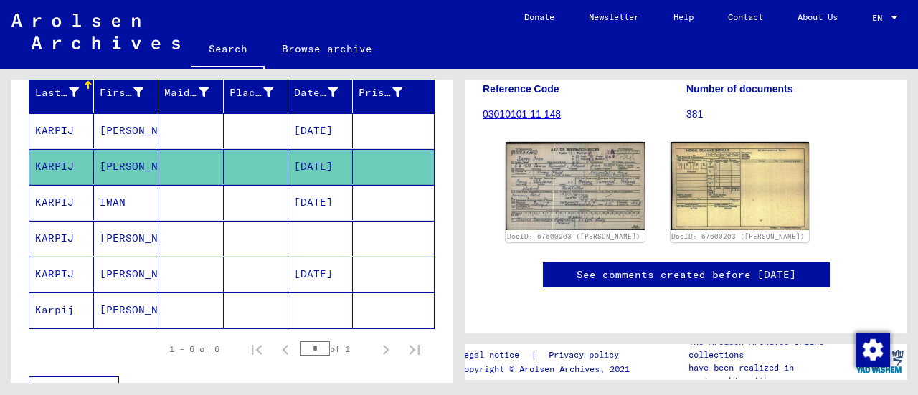
click at [224, 198] on mat-cell at bounding box center [256, 202] width 65 height 35
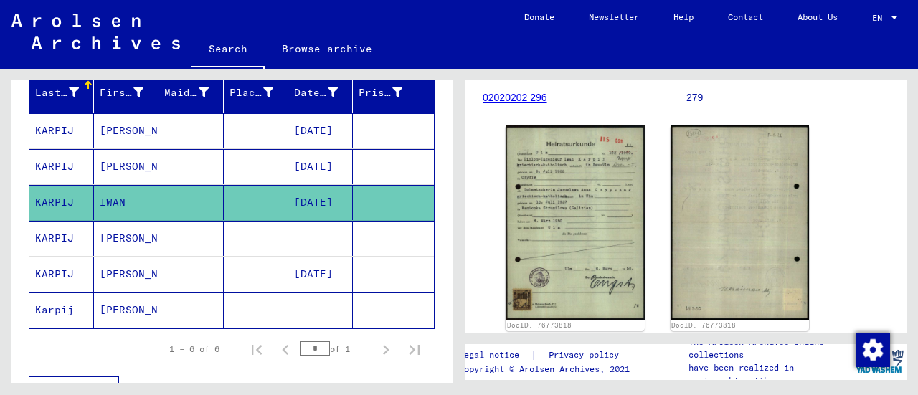
scroll to position [234, 0]
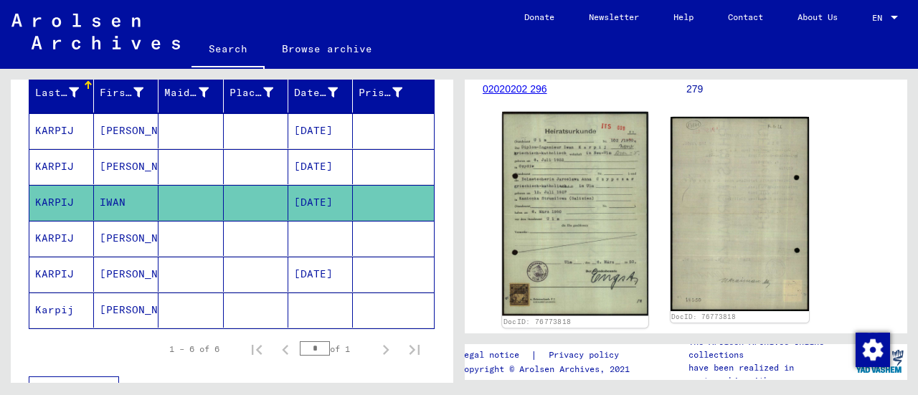
click at [558, 230] on img at bounding box center [575, 214] width 146 height 204
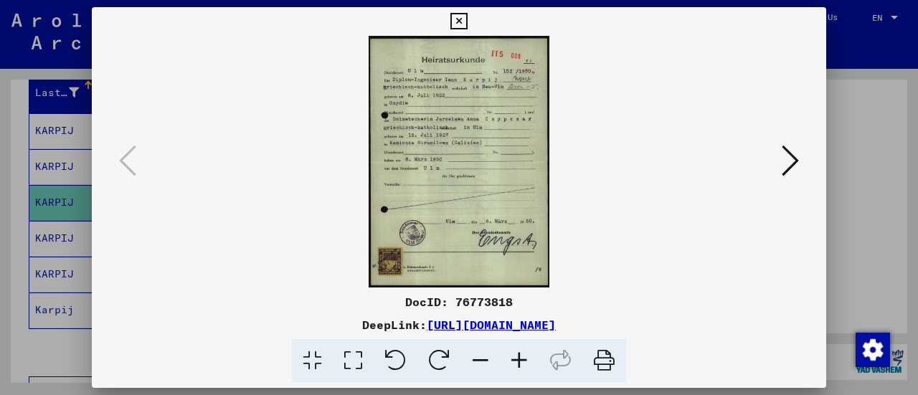
click at [516, 352] on icon at bounding box center [519, 361] width 39 height 44
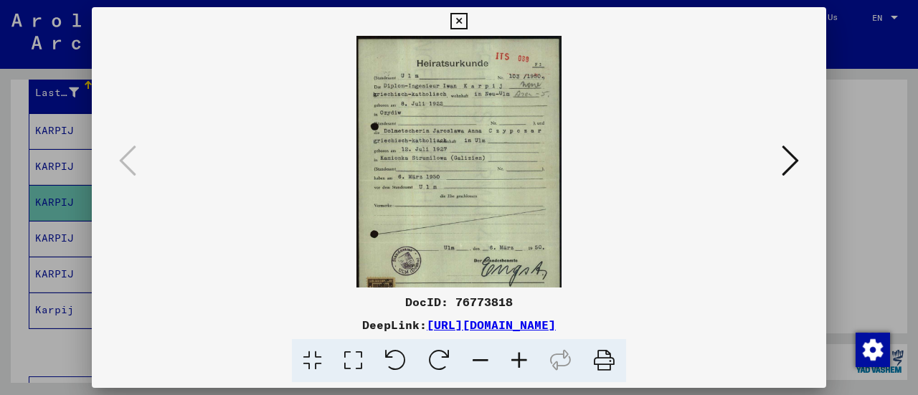
click at [516, 352] on icon at bounding box center [519, 361] width 39 height 44
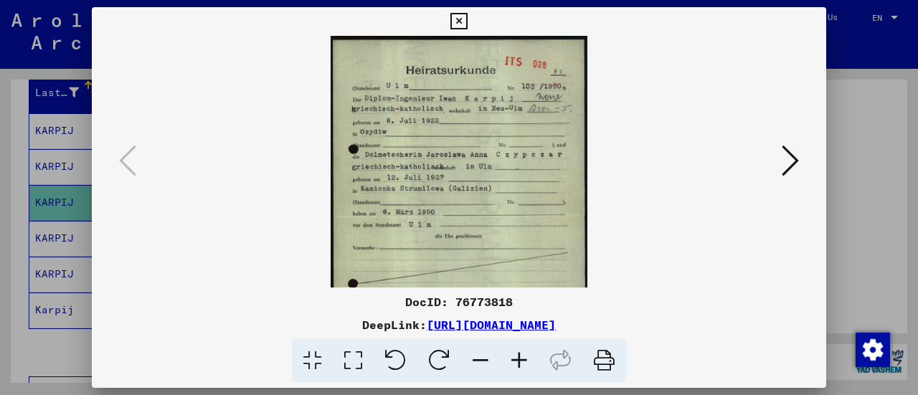
click at [516, 352] on icon at bounding box center [519, 361] width 39 height 44
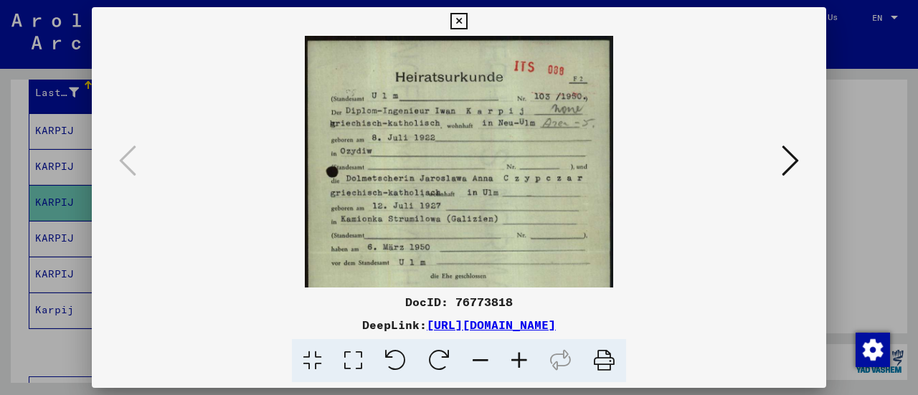
click at [516, 352] on icon at bounding box center [519, 361] width 39 height 44
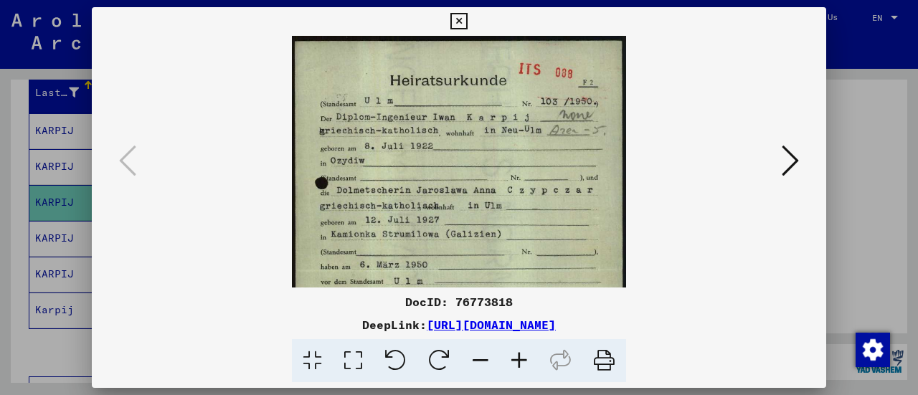
click at [516, 352] on icon at bounding box center [519, 361] width 39 height 44
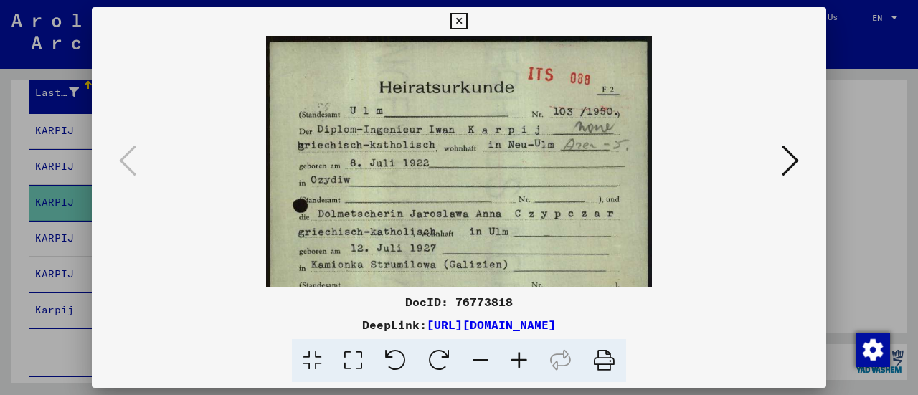
click at [516, 352] on icon at bounding box center [519, 361] width 39 height 44
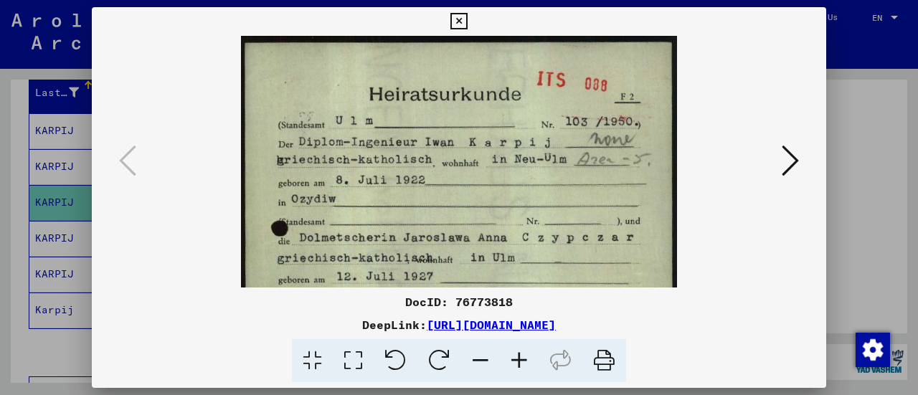
click at [516, 352] on icon at bounding box center [519, 361] width 39 height 44
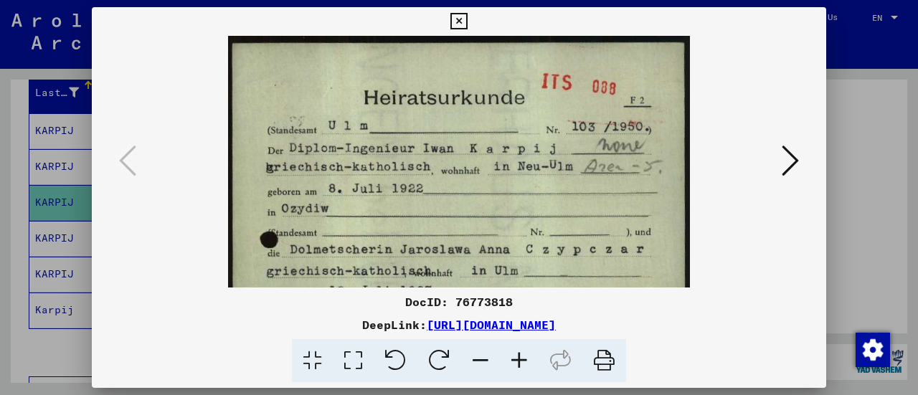
click at [516, 352] on icon at bounding box center [519, 361] width 39 height 44
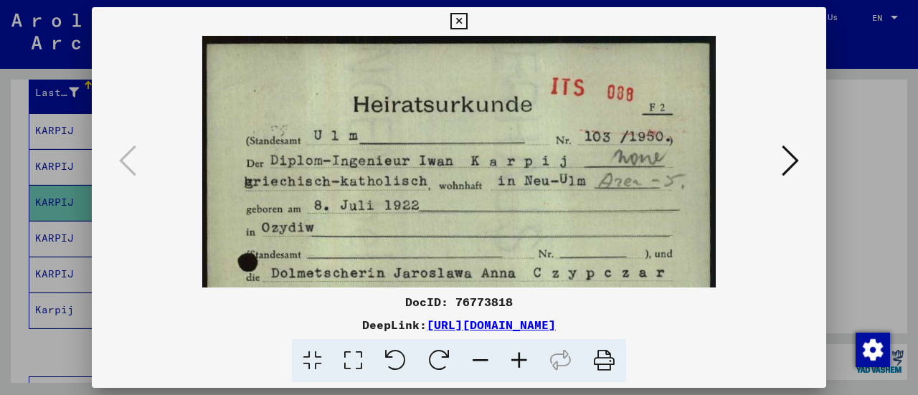
click at [516, 352] on icon at bounding box center [519, 361] width 39 height 44
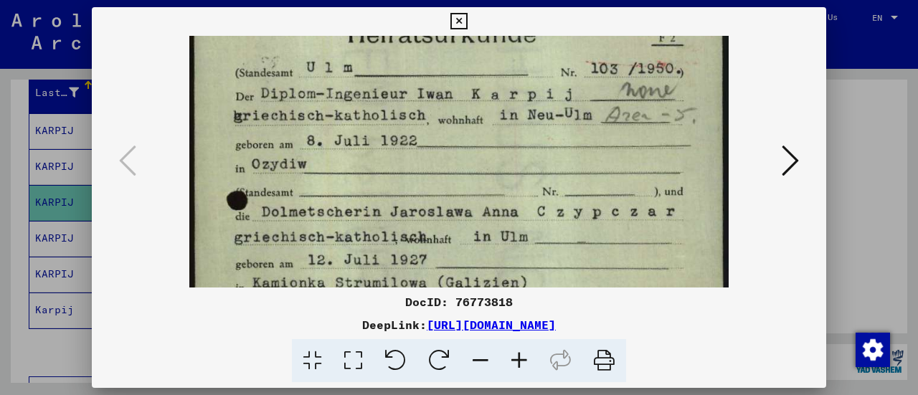
drag, startPoint x: 426, startPoint y: 243, endPoint x: 419, endPoint y: 169, distance: 74.2
click at [419, 169] on img at bounding box center [458, 339] width 539 height 753
drag, startPoint x: 312, startPoint y: 239, endPoint x: 299, endPoint y: 178, distance: 61.6
click at [299, 178] on img at bounding box center [458, 338] width 539 height 753
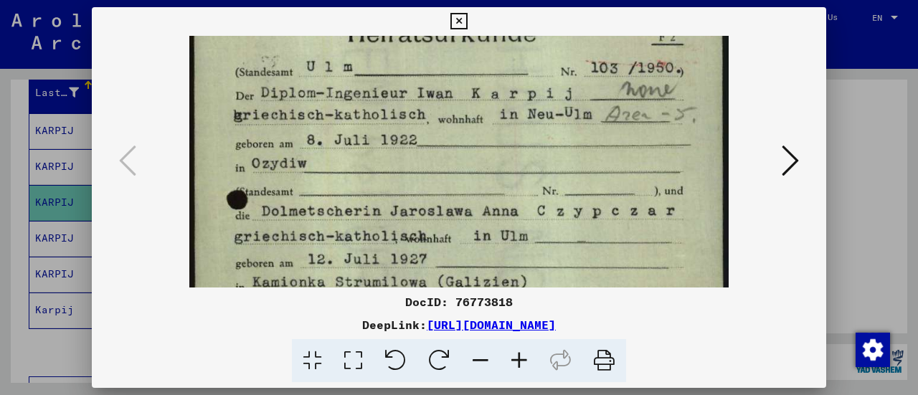
scroll to position [134, 0]
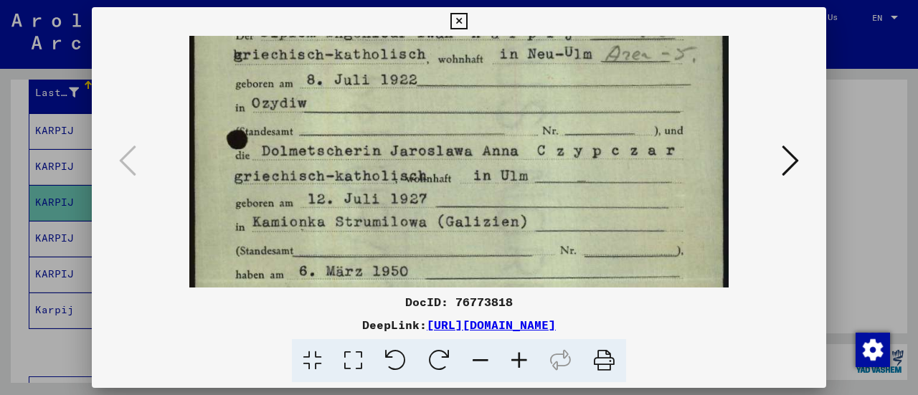
click at [0, 317] on div at bounding box center [459, 197] width 918 height 395
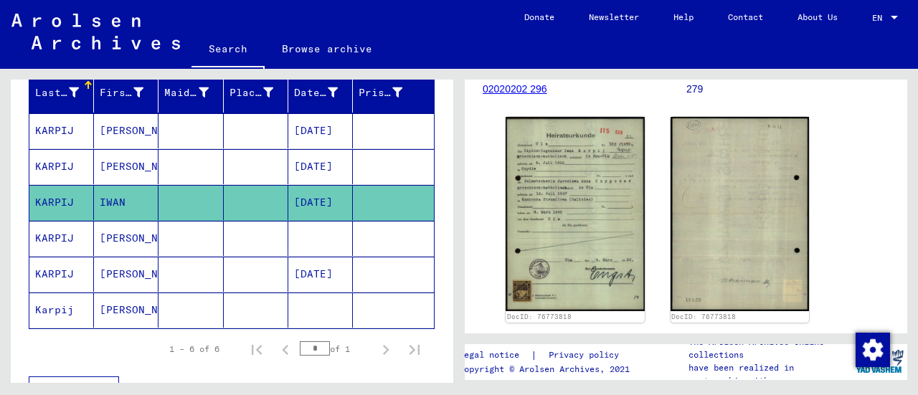
click at [330, 230] on mat-cell at bounding box center [320, 238] width 65 height 35
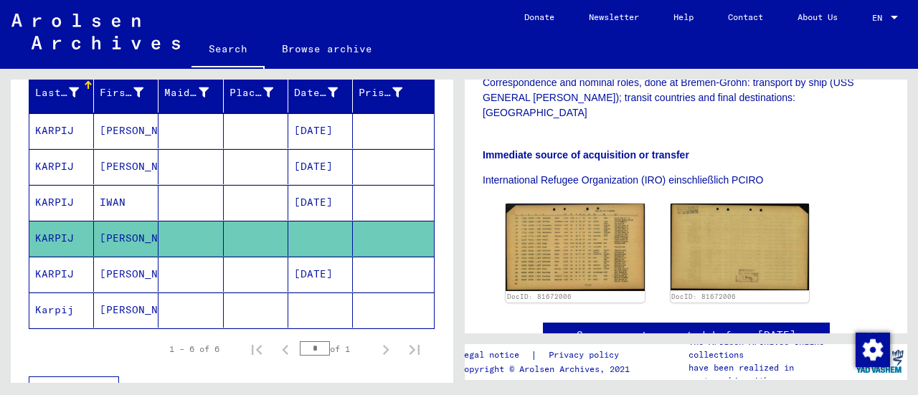
scroll to position [429, 0]
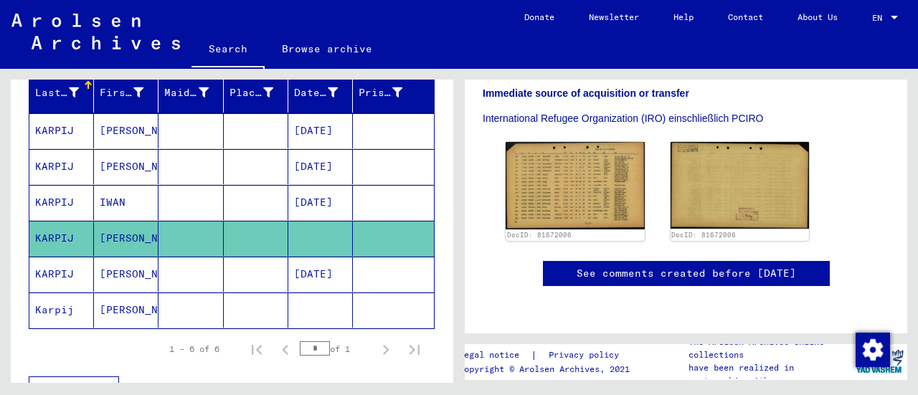
click at [235, 277] on mat-cell at bounding box center [256, 274] width 65 height 35
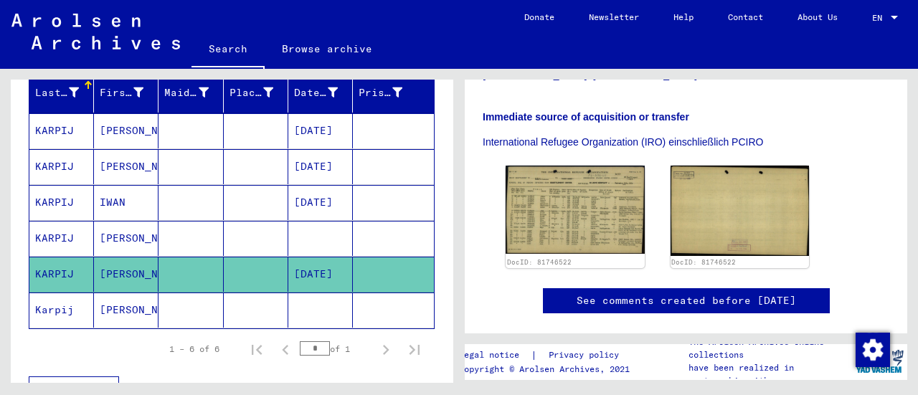
scroll to position [403, 0]
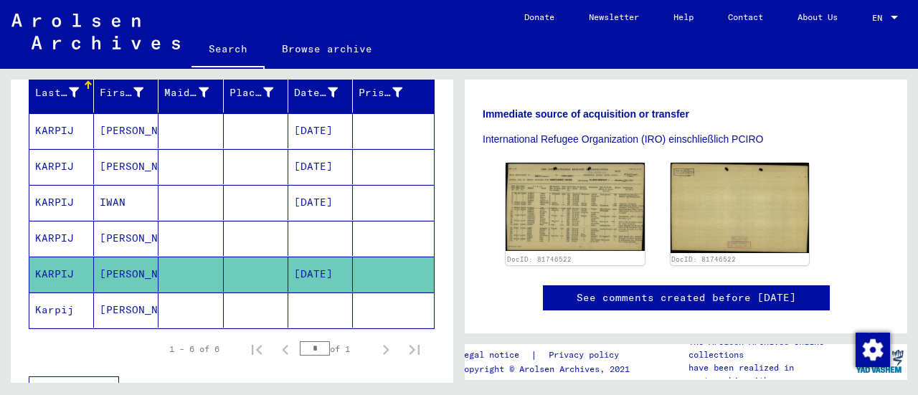
click at [227, 317] on mat-cell at bounding box center [256, 309] width 65 height 35
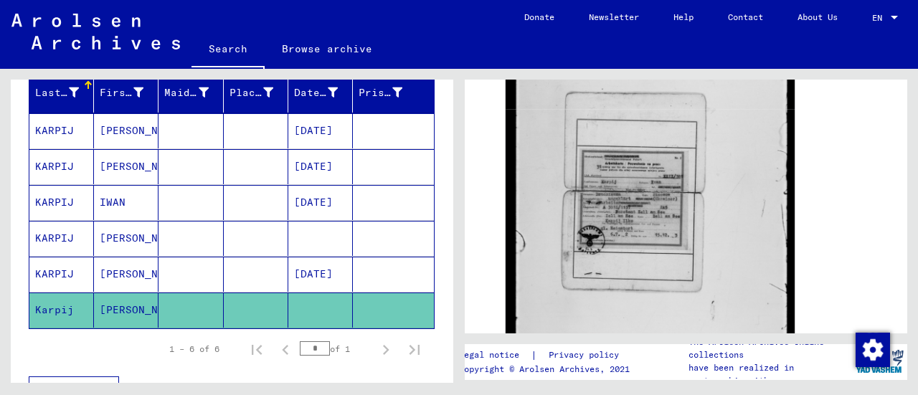
scroll to position [335, 0]
click at [546, 190] on img at bounding box center [649, 182] width 289 height 392
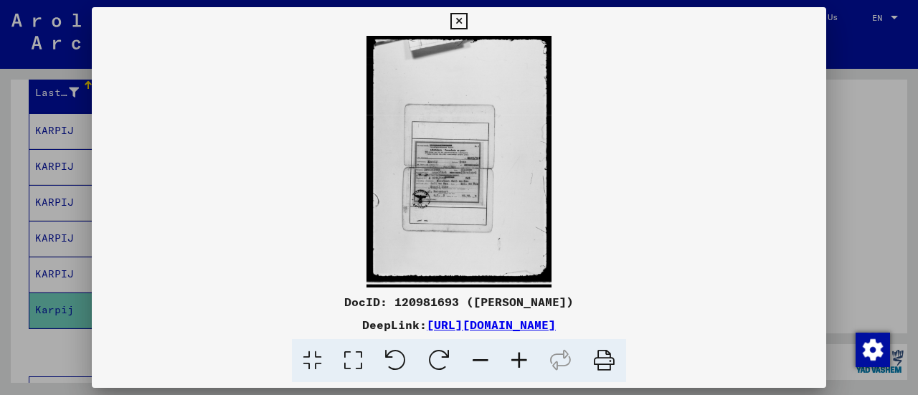
click at [521, 352] on icon at bounding box center [519, 361] width 39 height 44
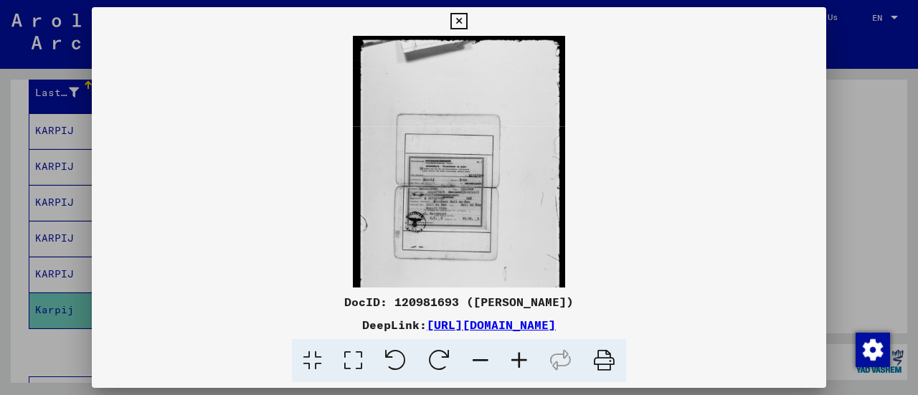
click at [521, 352] on icon at bounding box center [519, 361] width 39 height 44
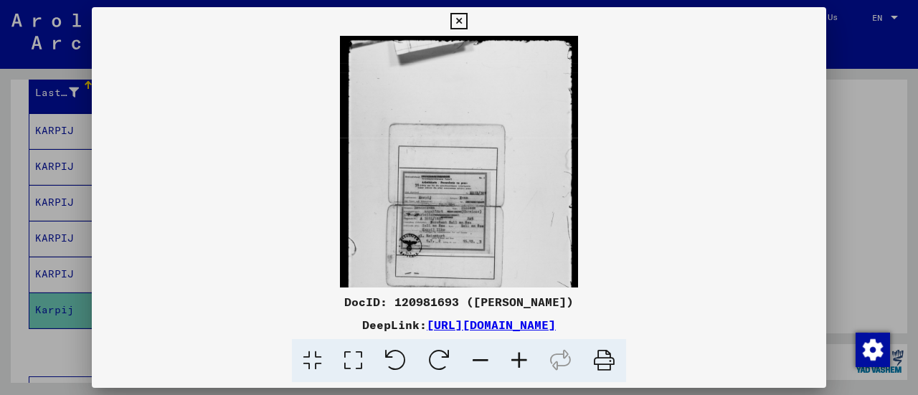
click at [521, 352] on icon at bounding box center [519, 361] width 39 height 44
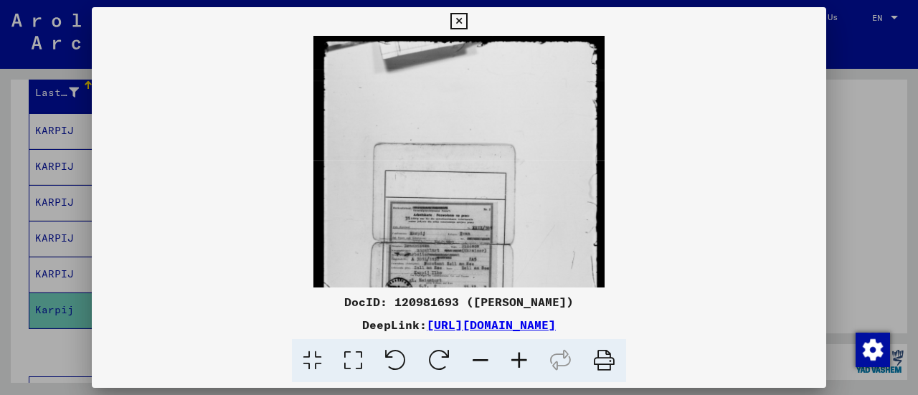
click at [521, 352] on icon at bounding box center [519, 361] width 39 height 44
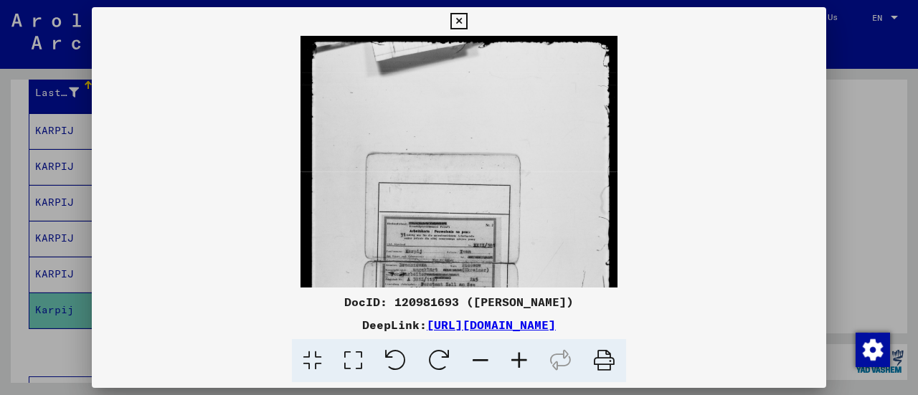
click at [521, 352] on icon at bounding box center [519, 361] width 39 height 44
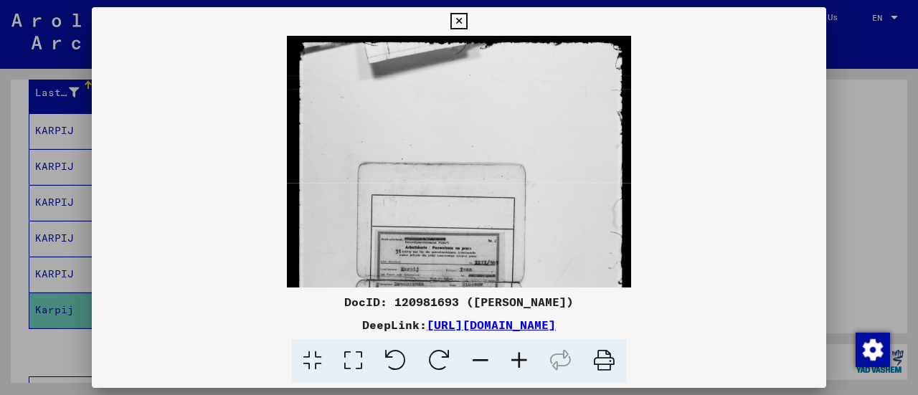
click at [521, 352] on icon at bounding box center [519, 361] width 39 height 44
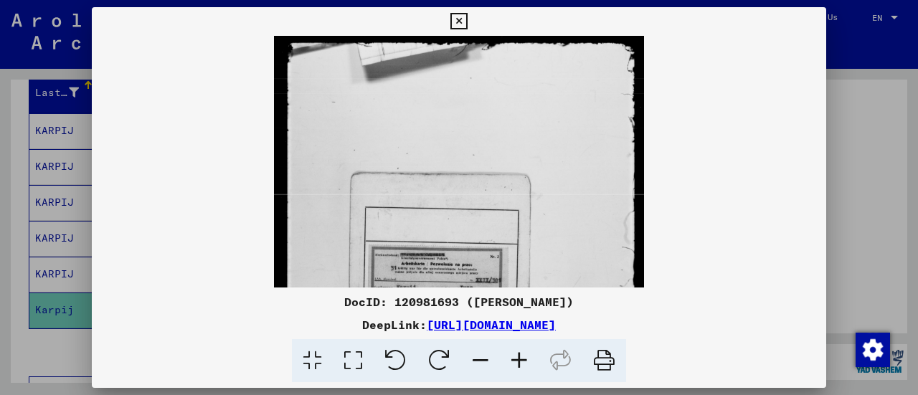
click at [521, 352] on icon at bounding box center [519, 361] width 39 height 44
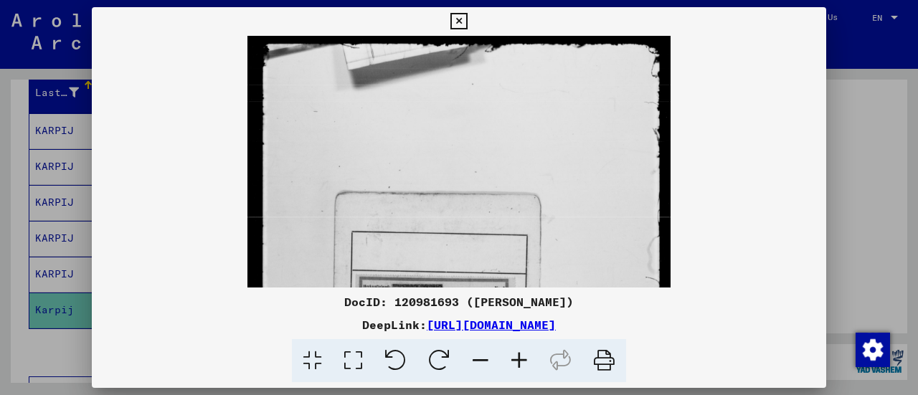
click at [521, 352] on icon at bounding box center [519, 361] width 39 height 44
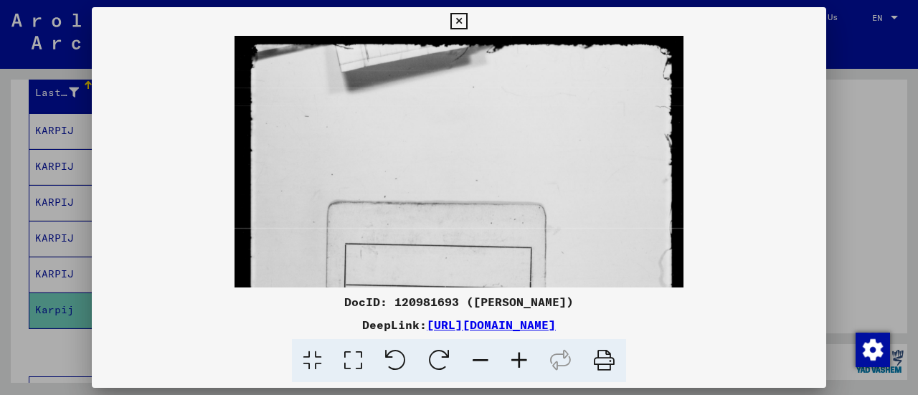
click at [521, 352] on icon at bounding box center [519, 361] width 39 height 44
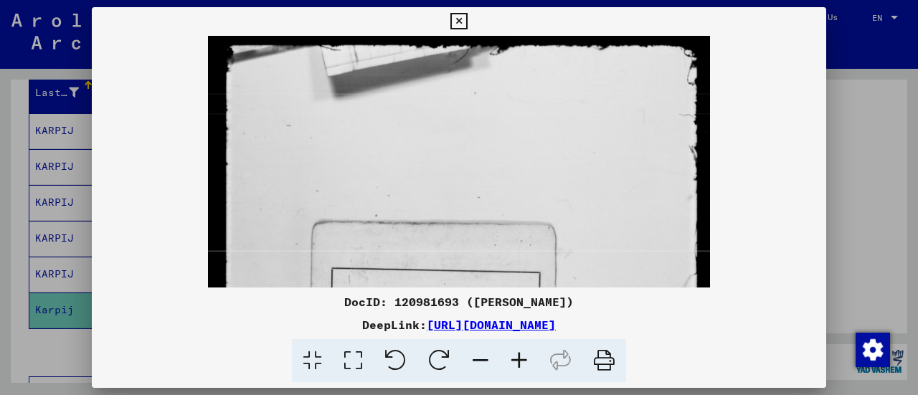
click at [521, 352] on icon at bounding box center [519, 361] width 39 height 44
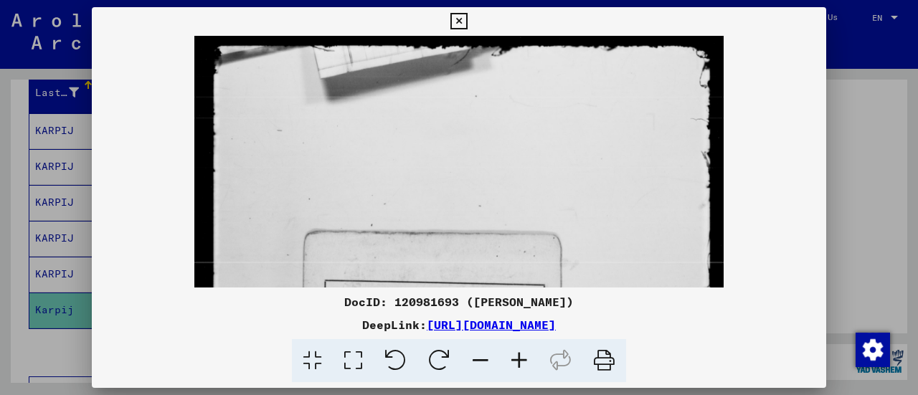
click at [521, 352] on icon at bounding box center [519, 361] width 39 height 44
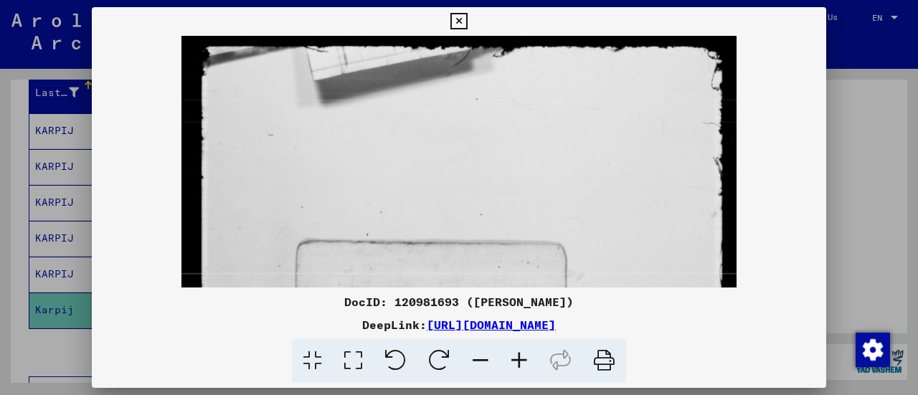
click at [521, 352] on icon at bounding box center [519, 361] width 39 height 44
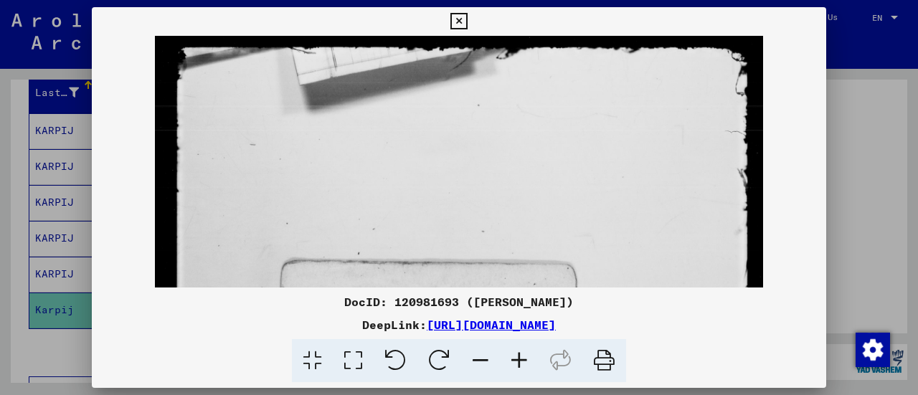
click at [521, 352] on icon at bounding box center [519, 361] width 39 height 44
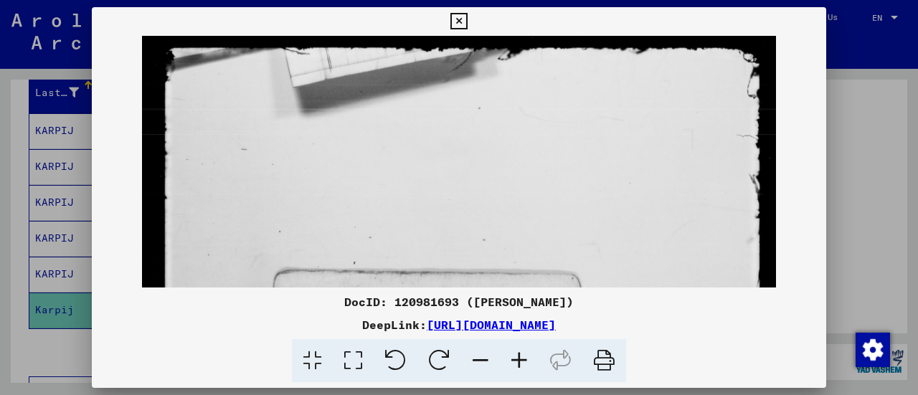
drag, startPoint x: 484, startPoint y: 189, endPoint x: 462, endPoint y: 100, distance: 91.5
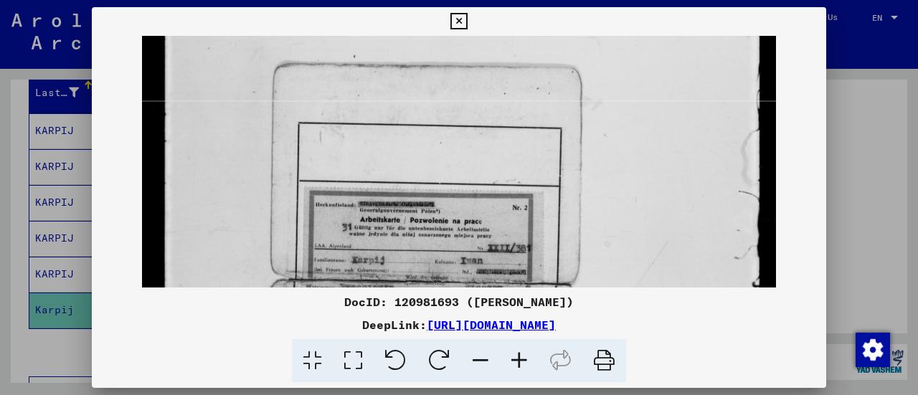
drag, startPoint x: 463, startPoint y: 170, endPoint x: 462, endPoint y: 51, distance: 119.0
click at [462, 51] on img at bounding box center [459, 259] width 634 height 861
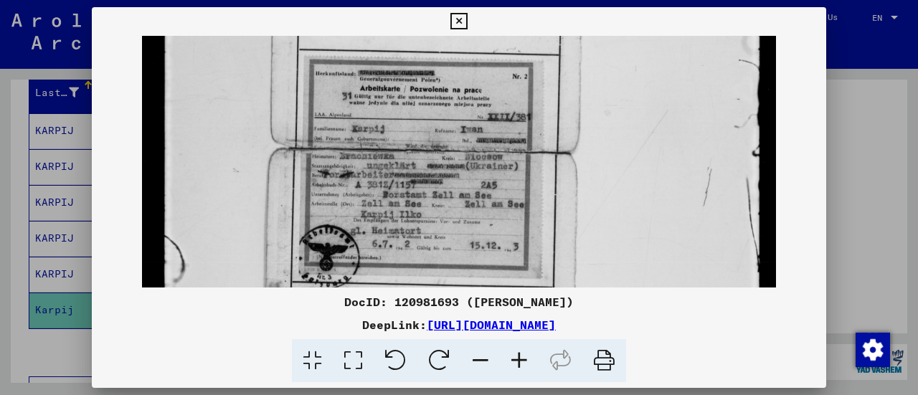
drag, startPoint x: 434, startPoint y: 188, endPoint x: 426, endPoint y: 59, distance: 129.3
click at [426, 59] on img at bounding box center [459, 128] width 634 height 861
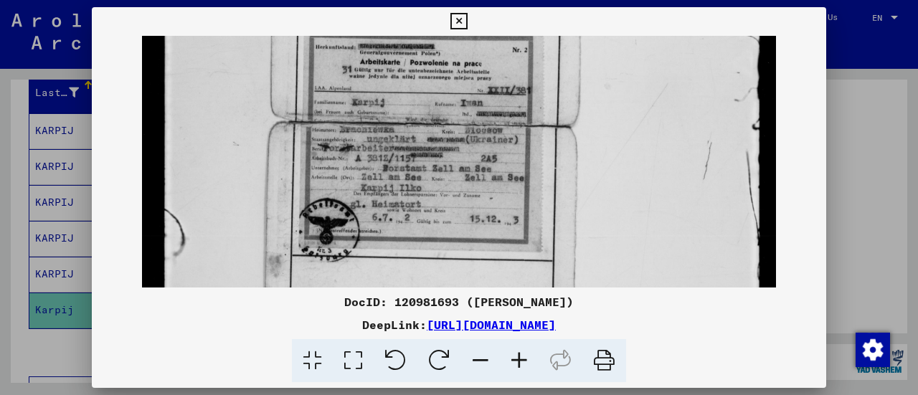
scroll to position [366, 0]
drag, startPoint x: 419, startPoint y: 163, endPoint x: 417, endPoint y: 137, distance: 25.8
click at [417, 137] on img at bounding box center [459, 100] width 634 height 861
click at [519, 361] on icon at bounding box center [519, 361] width 39 height 44
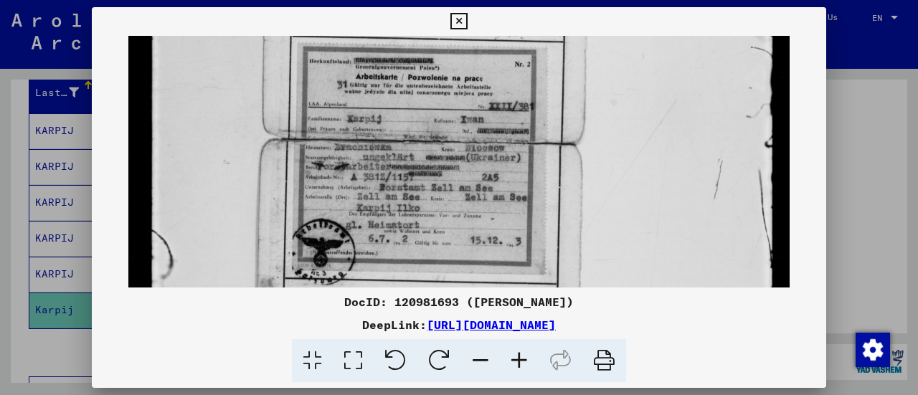
click at [519, 361] on icon at bounding box center [519, 361] width 39 height 44
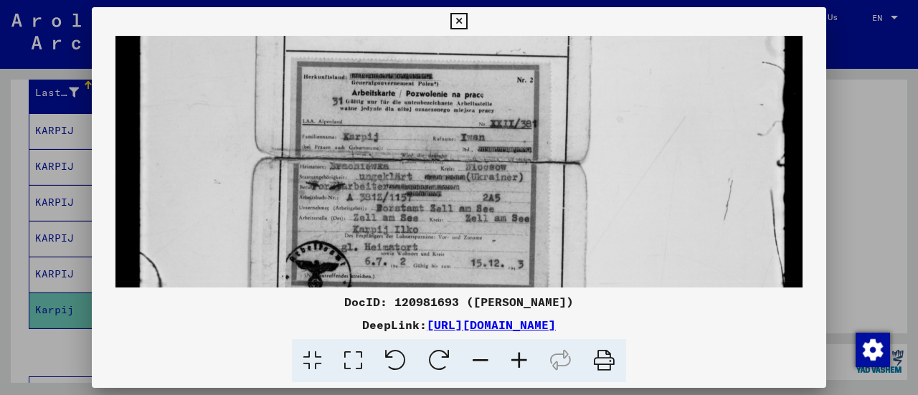
click at [519, 361] on icon at bounding box center [519, 361] width 39 height 44
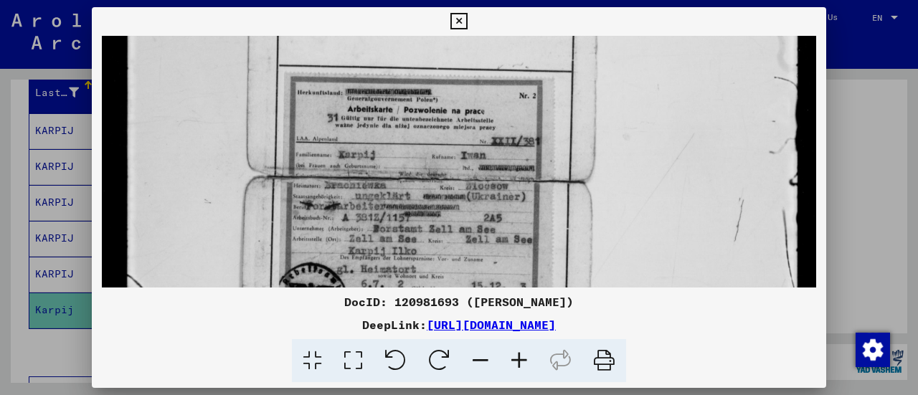
click at [519, 361] on icon at bounding box center [519, 361] width 39 height 44
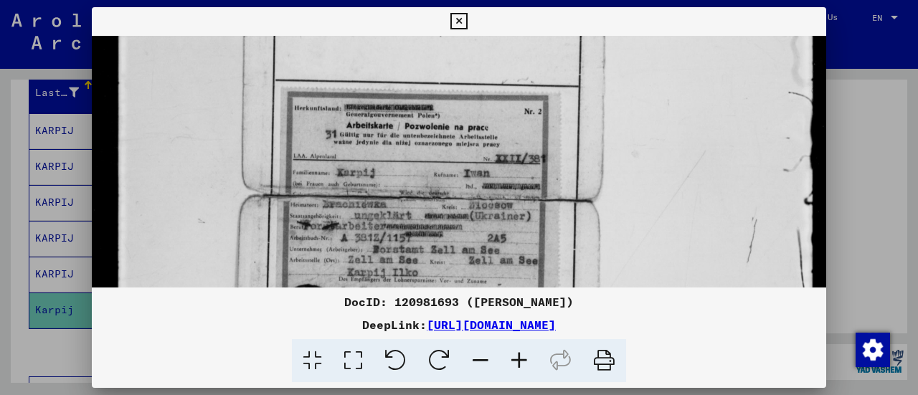
click at [519, 361] on icon at bounding box center [519, 361] width 39 height 44
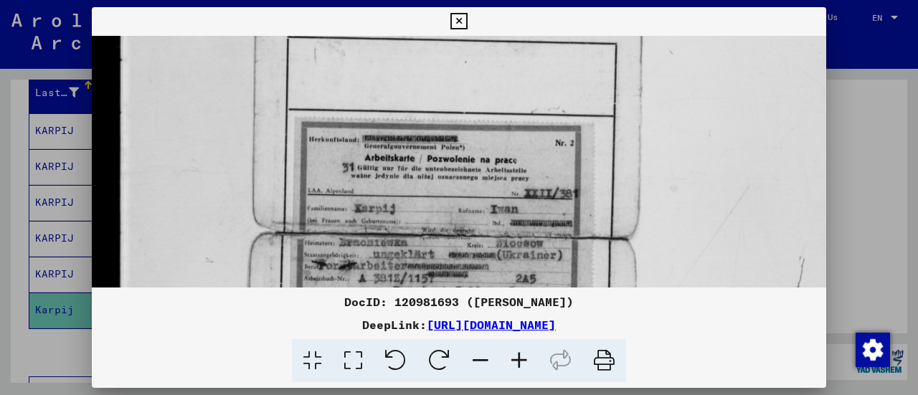
click at [519, 361] on icon at bounding box center [519, 361] width 39 height 44
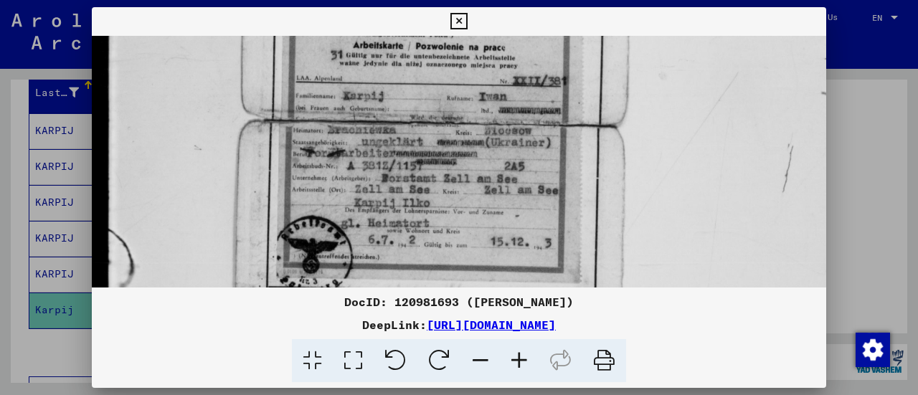
drag, startPoint x: 462, startPoint y: 197, endPoint x: 451, endPoint y: 85, distance: 113.1
click at [451, 85] on img at bounding box center [476, 96] width 793 height 1076
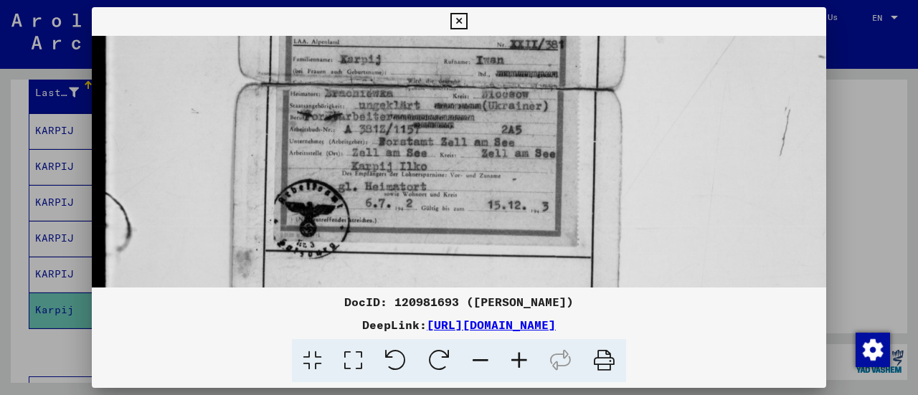
drag, startPoint x: 429, startPoint y: 209, endPoint x: 426, endPoint y: 175, distance: 34.5
click at [426, 175] on img at bounding box center [473, 59] width 793 height 1076
click at [0, 248] on div at bounding box center [459, 197] width 918 height 395
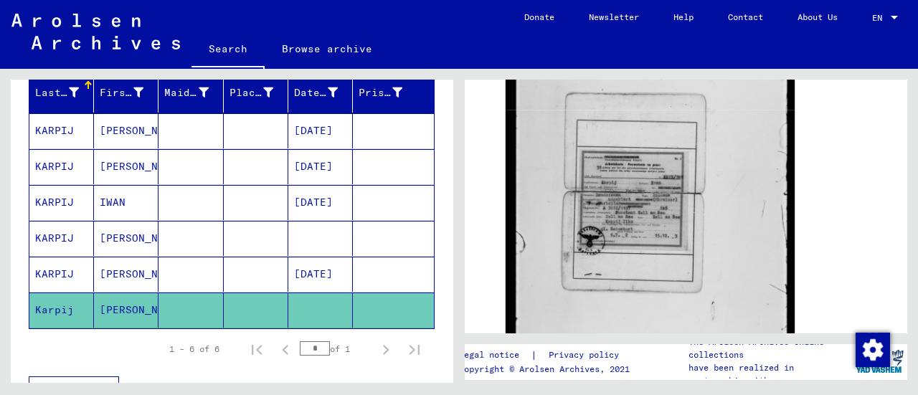
scroll to position [0, 0]
